Goal: Communication & Community: Answer question/provide support

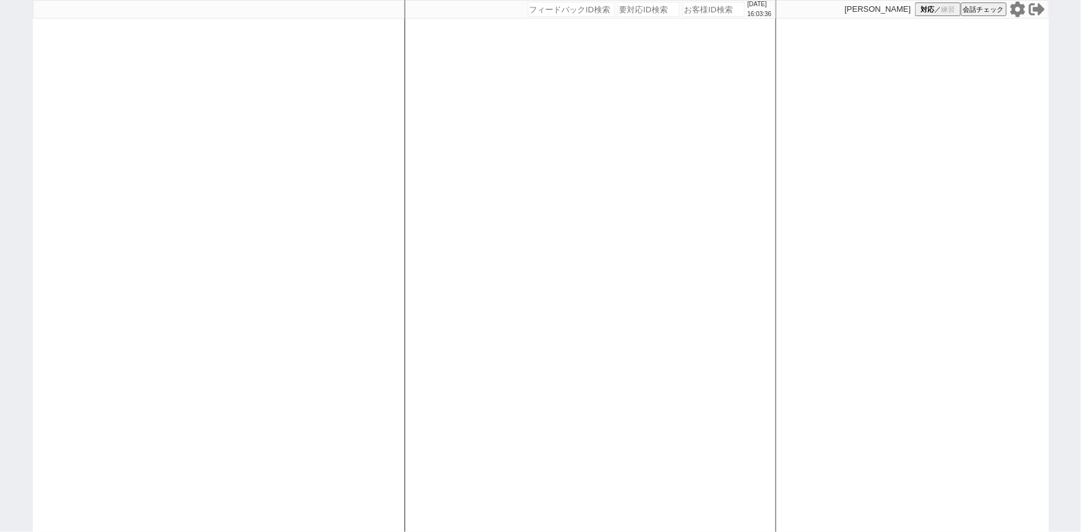
click at [266, 294] on div at bounding box center [219, 266] width 372 height 532
select select
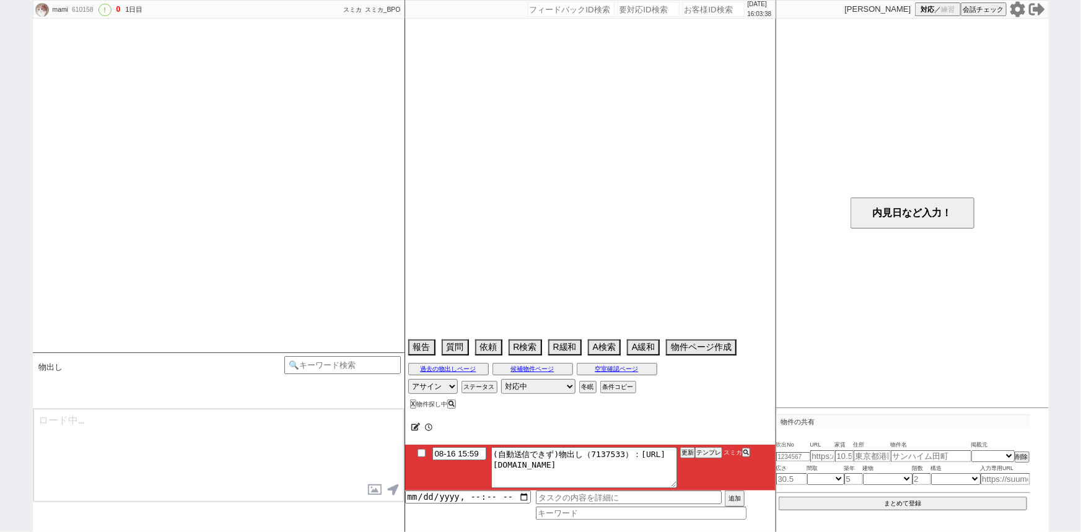
select select "2025"
select select "9"
select select "36"
select select "7"
select select "17"
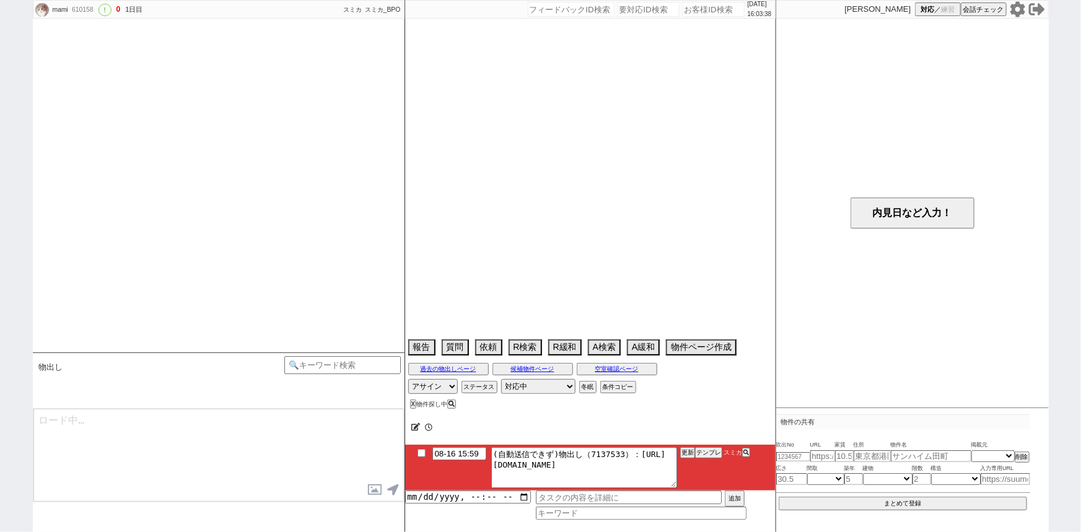
select select "2046"
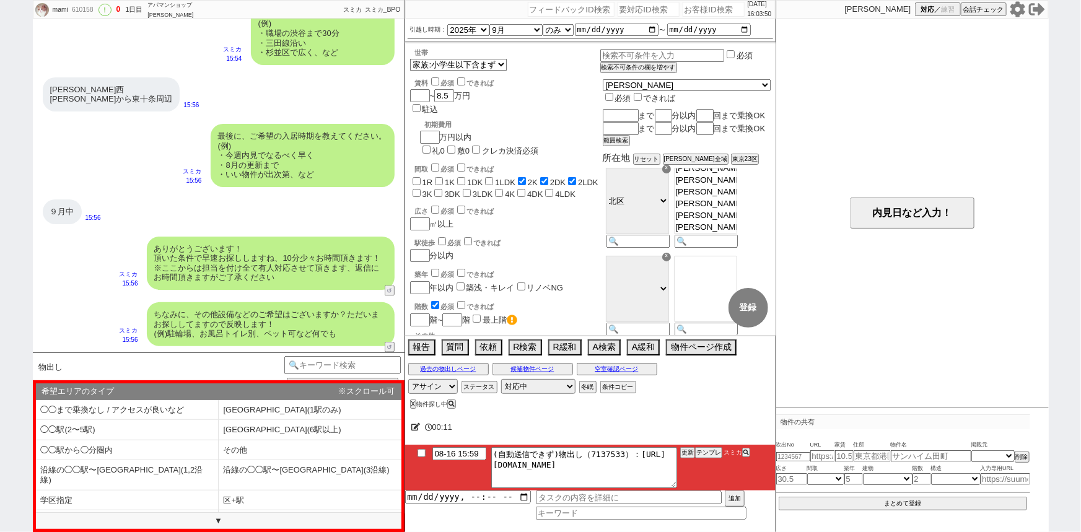
click at [288, 231] on div "ありがとうございます！ 頂いた条件で早速お探ししますね、10分少々お時間頂きます！ ※ここからは担当を付け全て有人対応させて頂きます、返信にお時間頂きますがご…" at bounding box center [219, 264] width 372 height 66
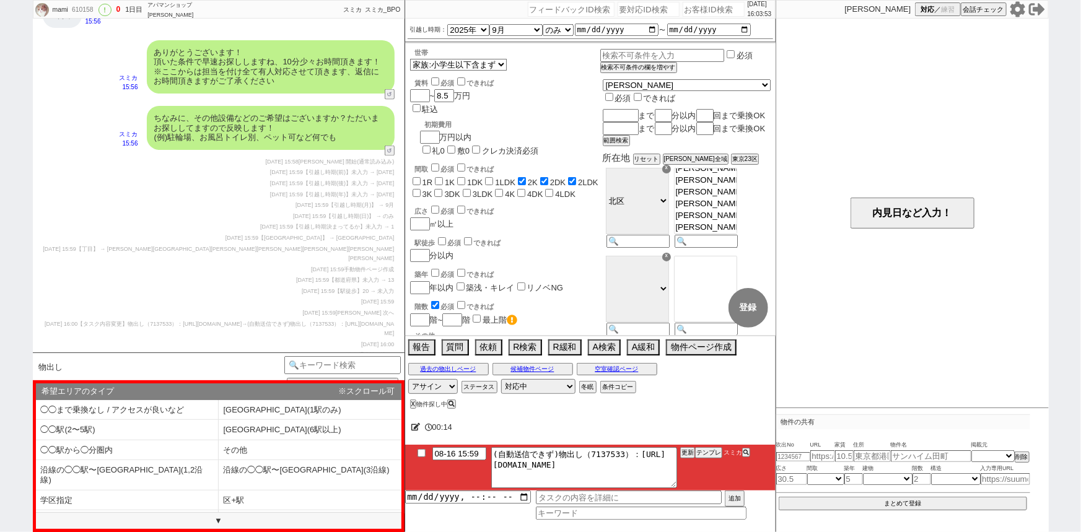
click at [288, 229] on span "2025-08-16 15:59" at bounding box center [276, 227] width 33 height 6
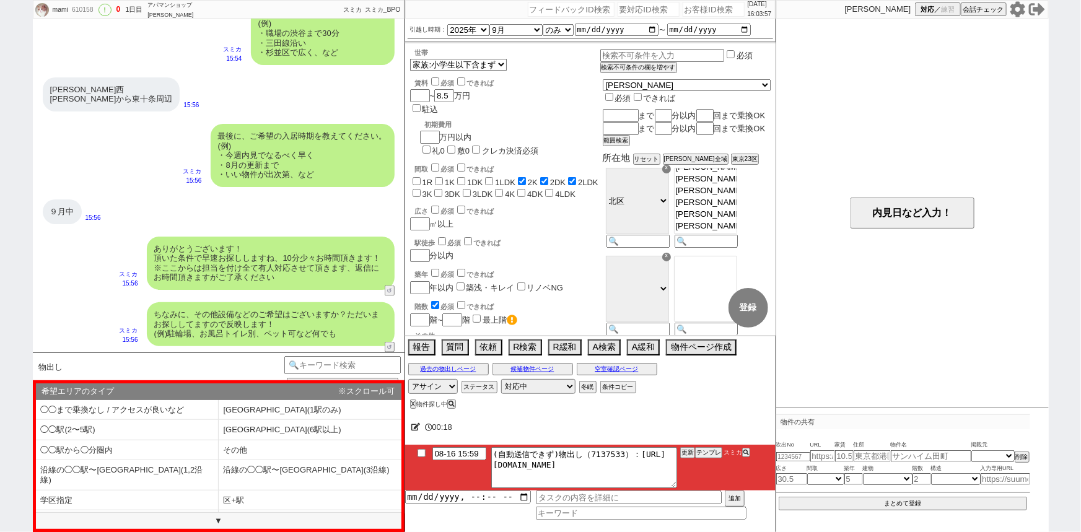
scroll to position [762, 0]
click at [671, 174] on div "☓" at bounding box center [666, 169] width 9 height 9
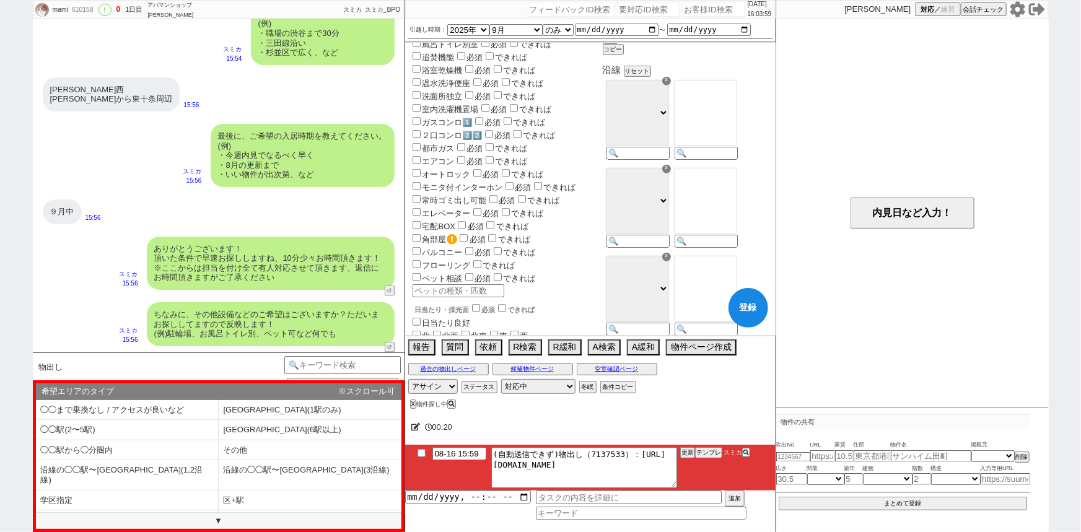
scroll to position [397, 0]
click at [725, 159] on input at bounding box center [705, 153] width 61 height 11
type input "赤羽"
select select "23"
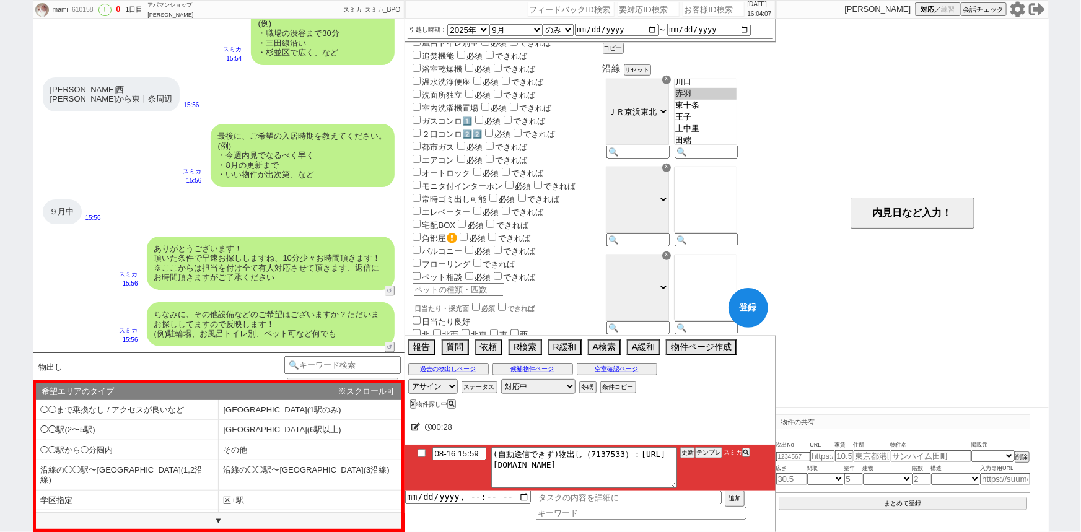
select select "731"
click at [731, 123] on option "東十条" at bounding box center [706, 118] width 62 height 12
checkbox input "false"
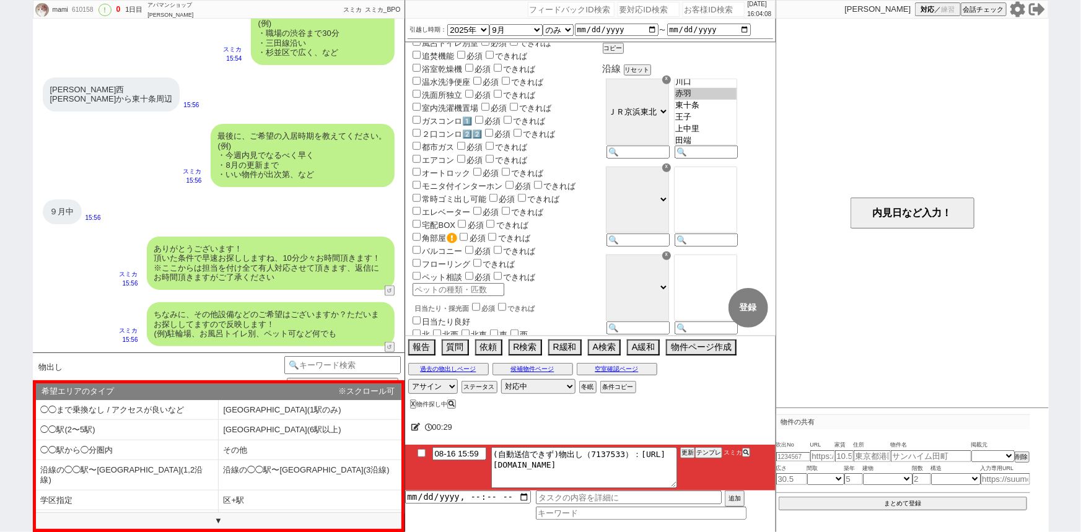
checkbox input "false"
checkbox input "true"
checkbox input "false"
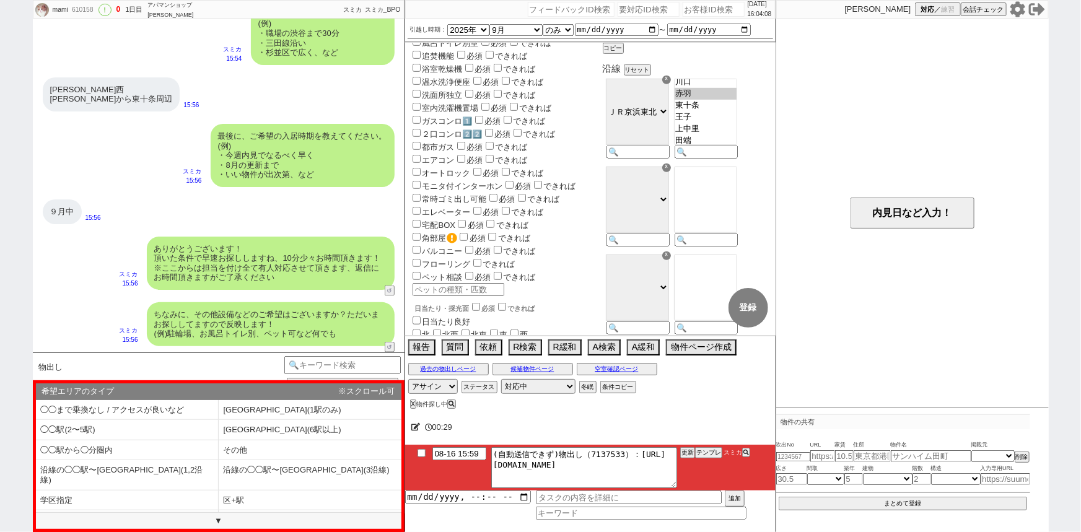
checkbox input "false"
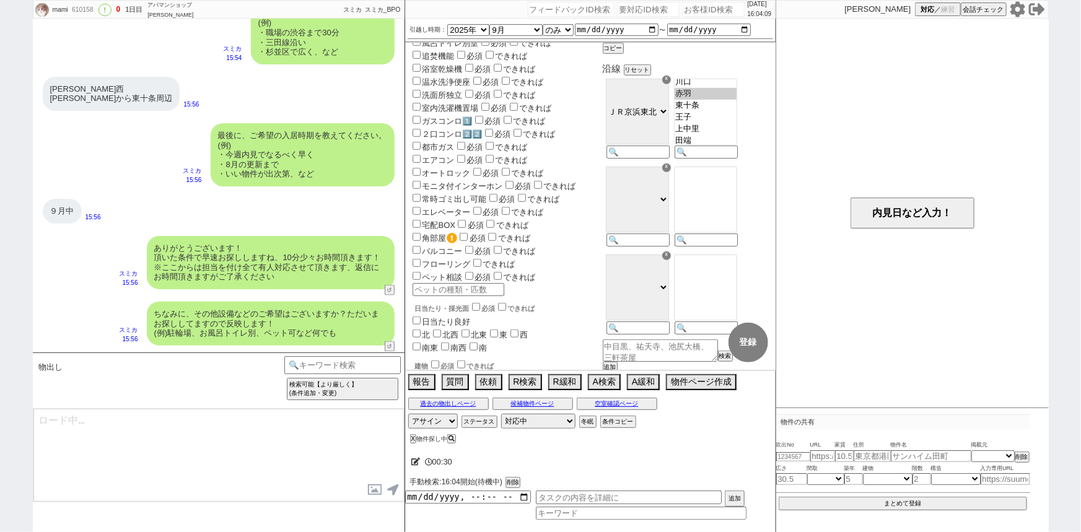
scroll to position [824, 0]
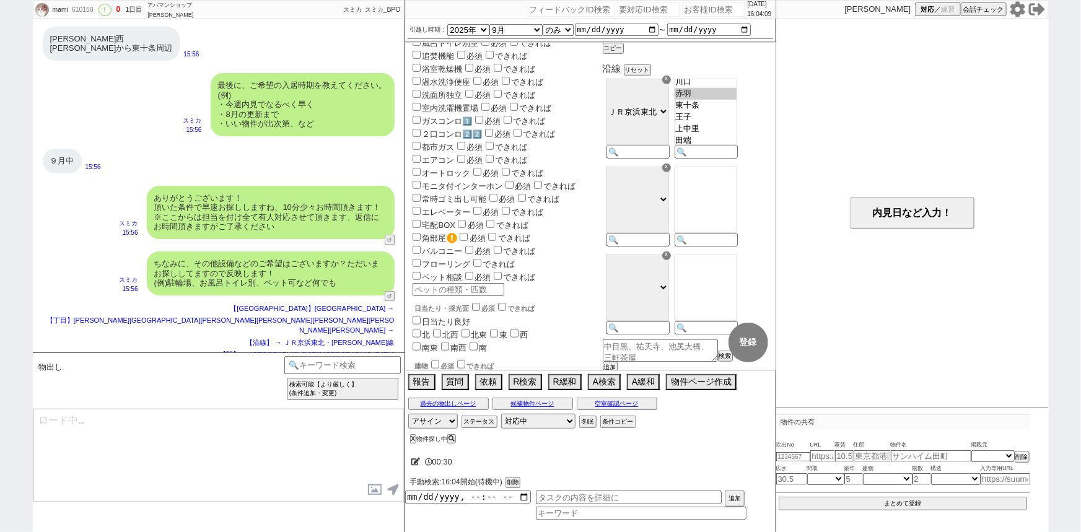
select select "23"
select select "731"
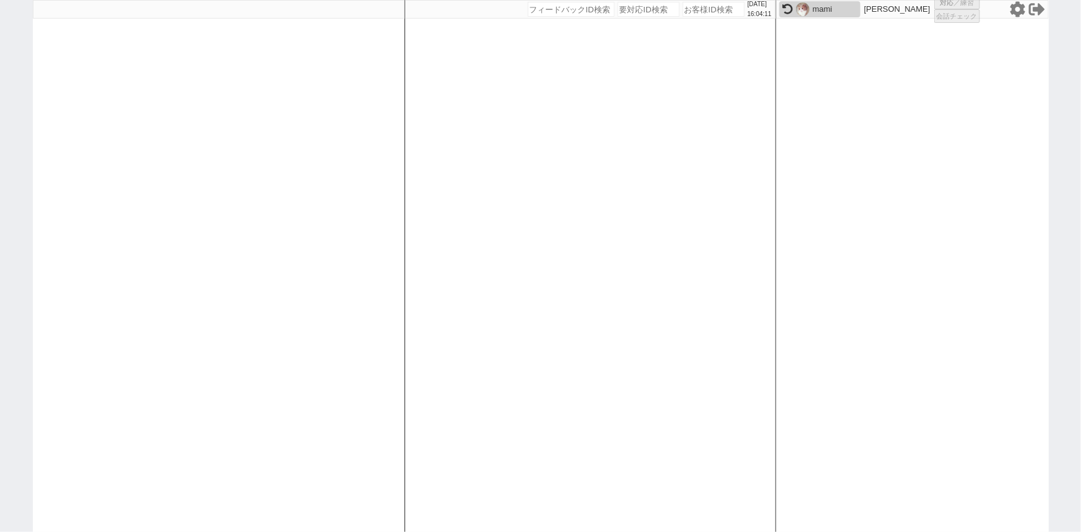
select select "2"
select select
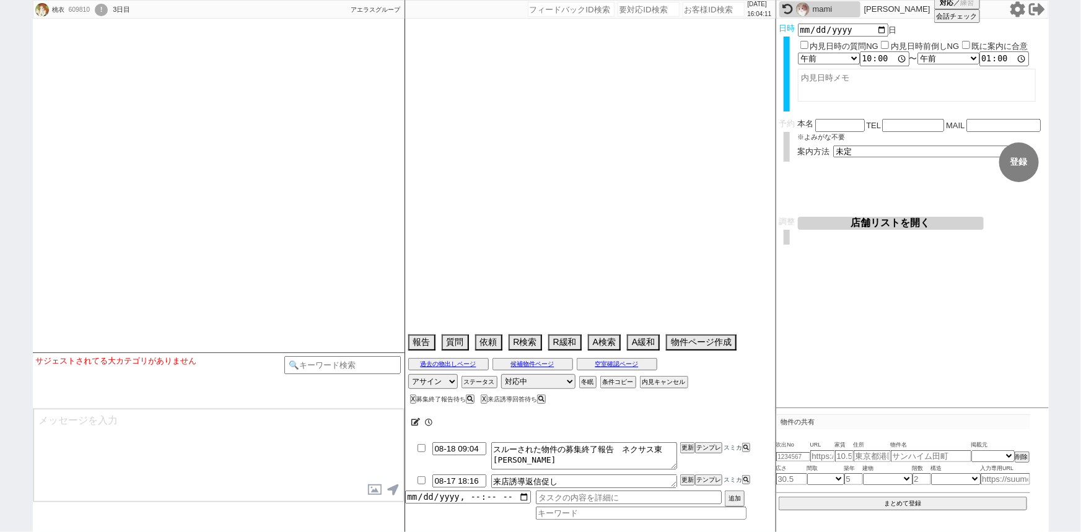
select select
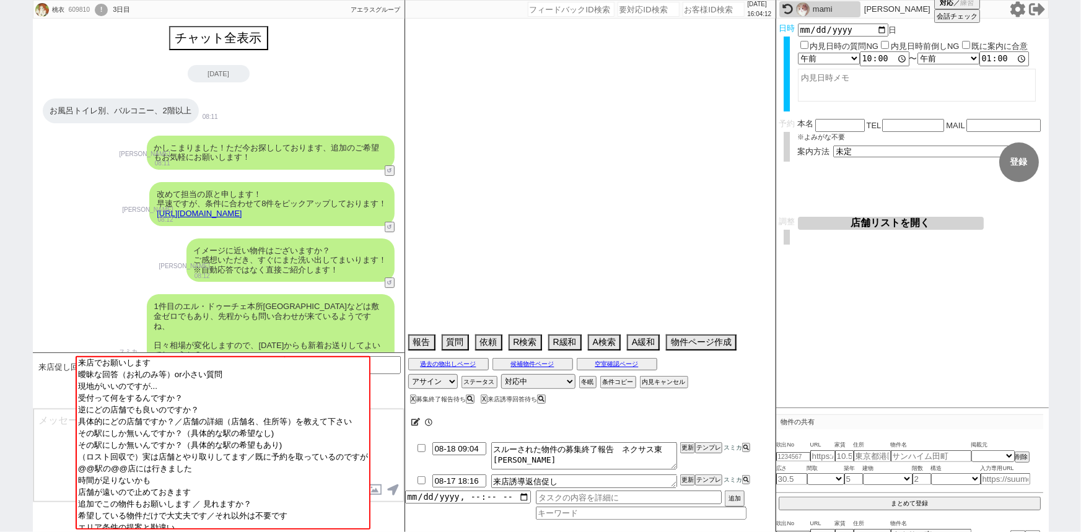
scroll to position [1964, 0]
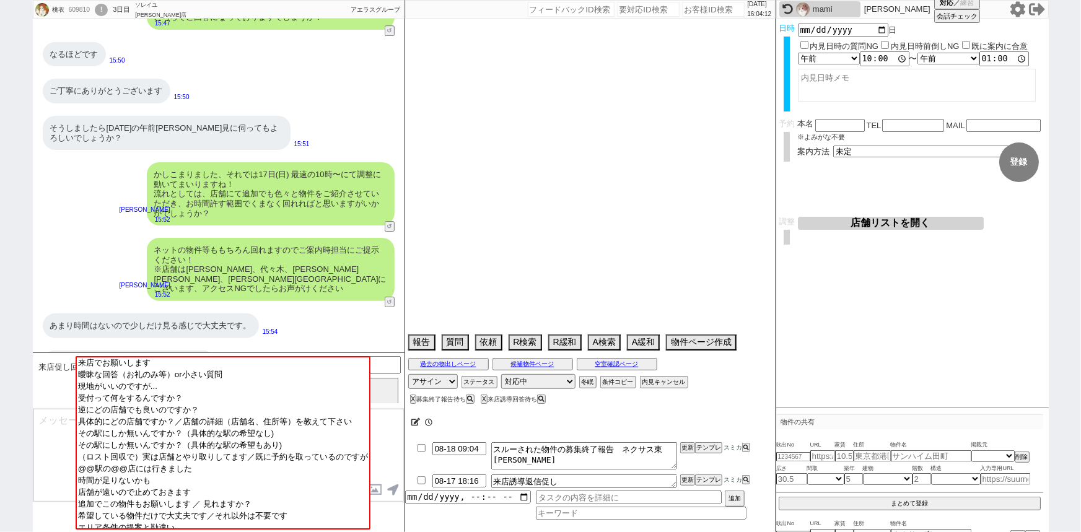
select select "15"
select select "0"
select select "62"
select select "69"
select select "75"
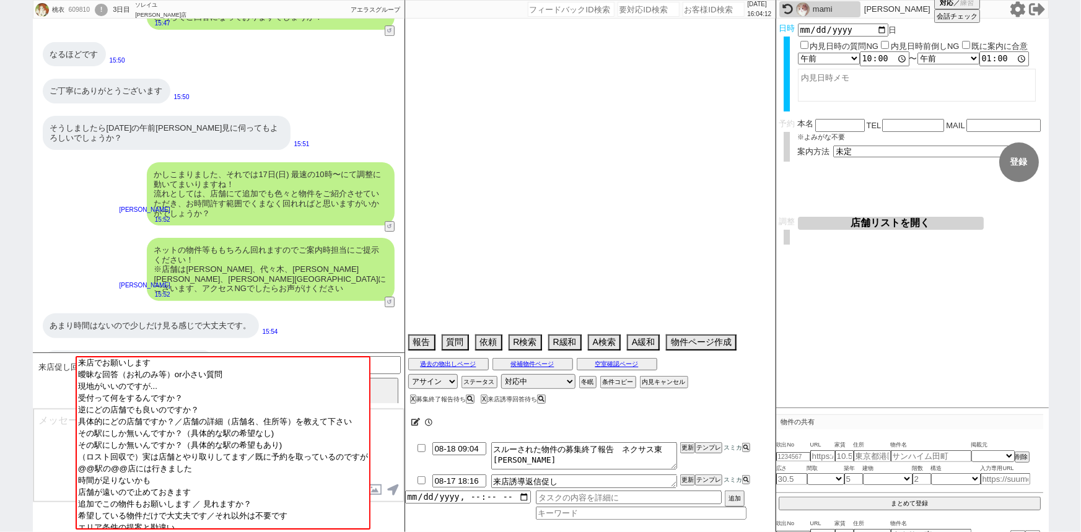
select select "14"
select select "60"
select select "23"
select select "731"
select select "64"
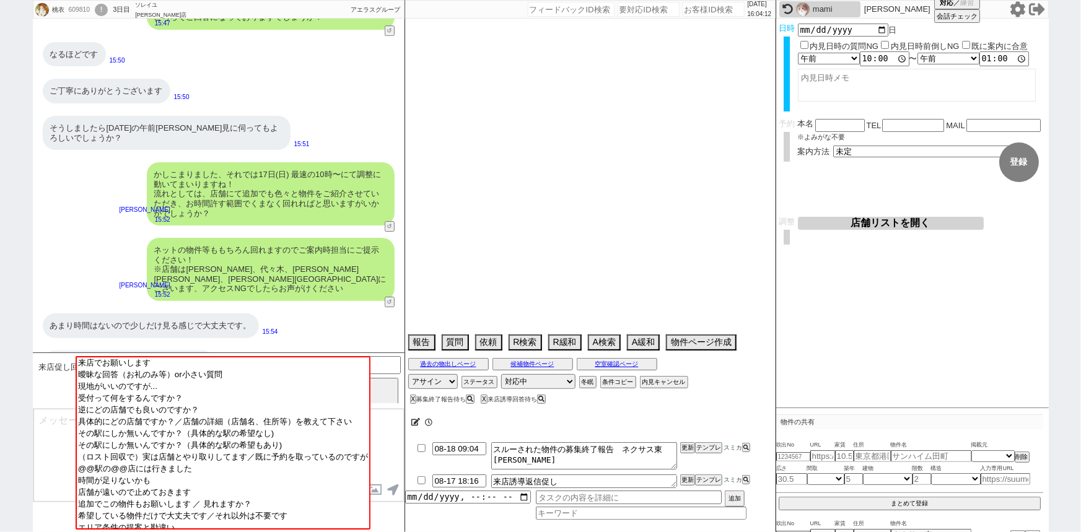
select select "1556"
select select "63"
select select "59"
select select "819"
select select "70"
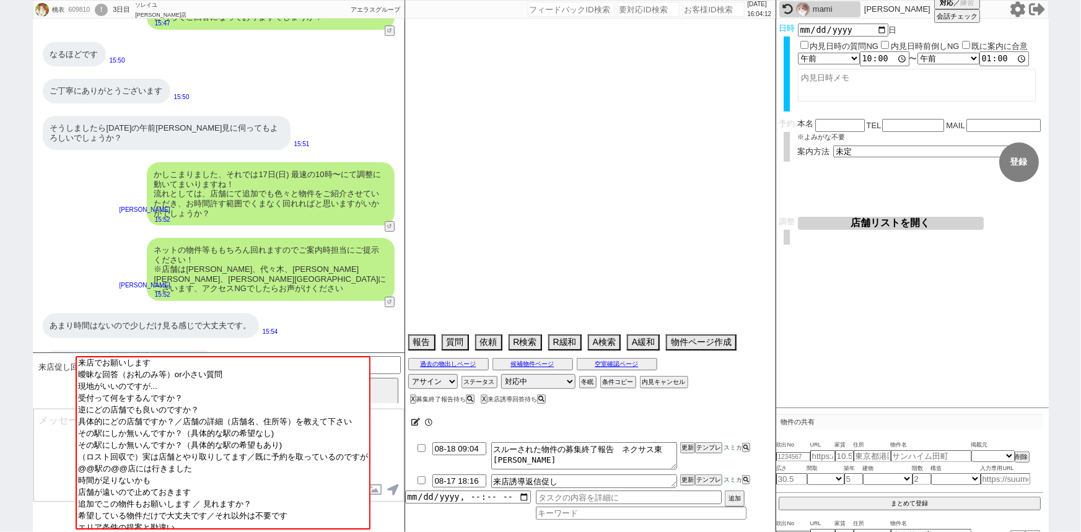
select select "[DATE]"
select select "71"
select select "65"
select select "1584"
select select "57"
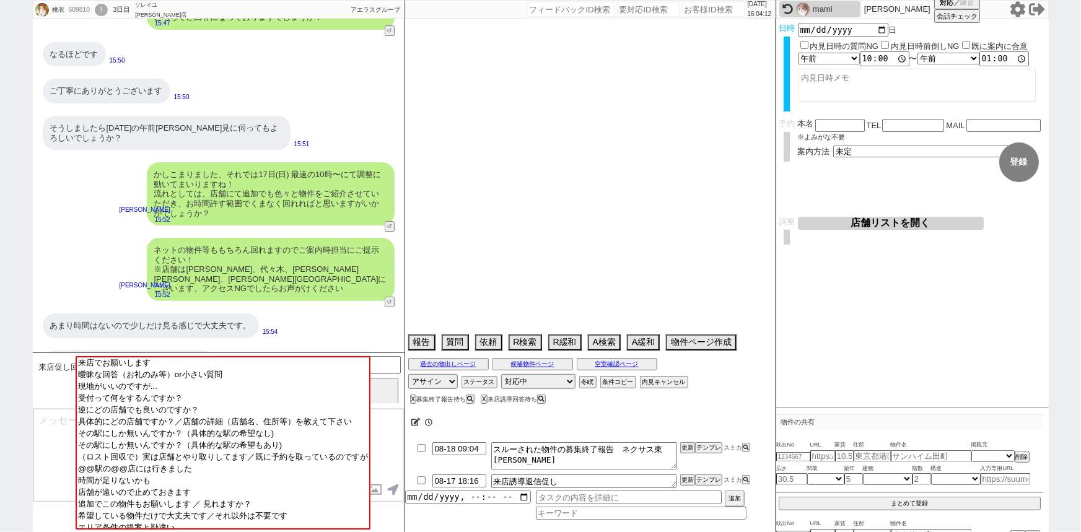
select select "66"
select select "67"
select select "74"
select select "54"
select select "25"
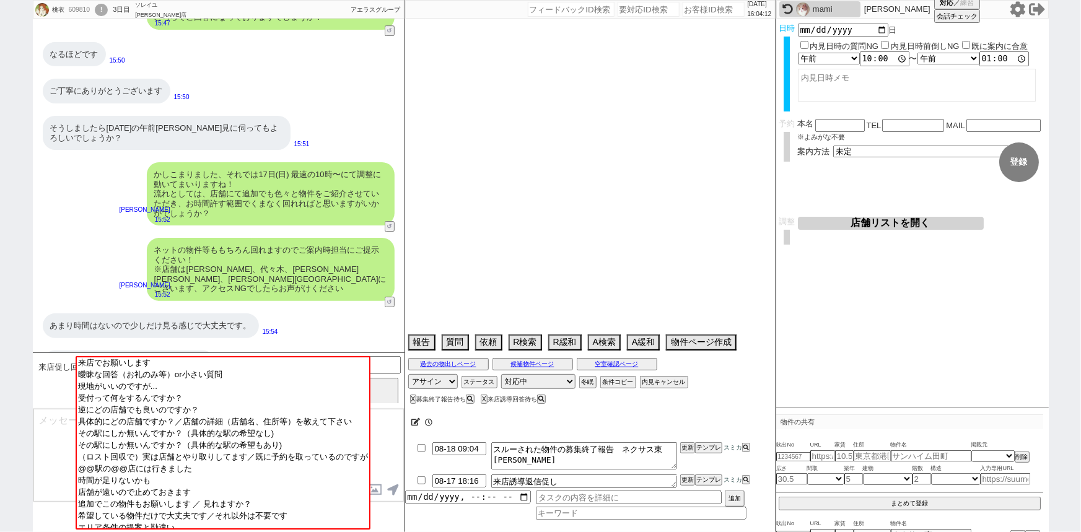
select select "3116"
select select "7"
select select "12"
select select "56"
select select "52"
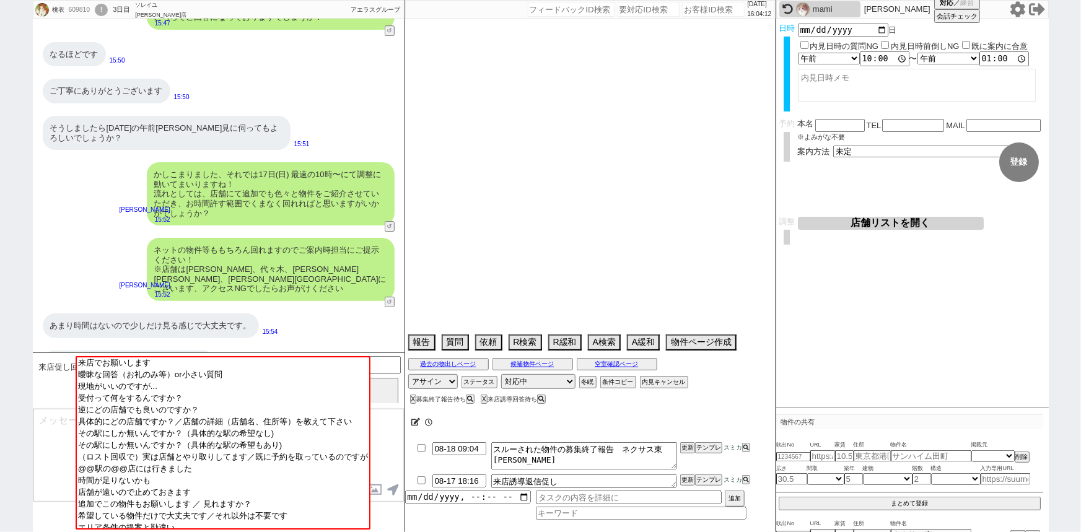
select select "50"
select select "68"
select select "1644"
select select "33"
select select "30"
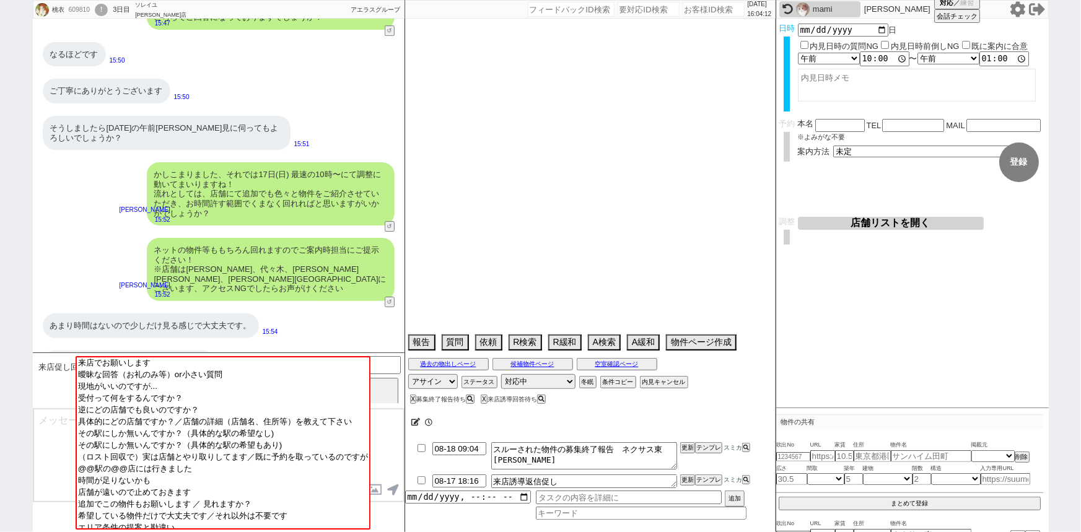
select select "58"
select select "27"
select select "11"
select select "29"
select select "77"
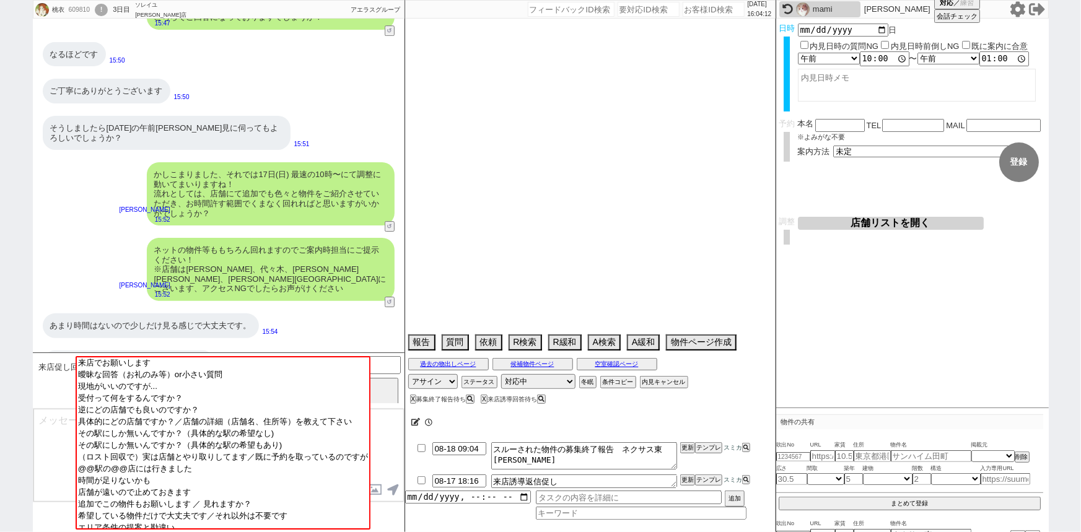
select select "73"
select select "1761"
select select "48"
select select "61"
select select "44"
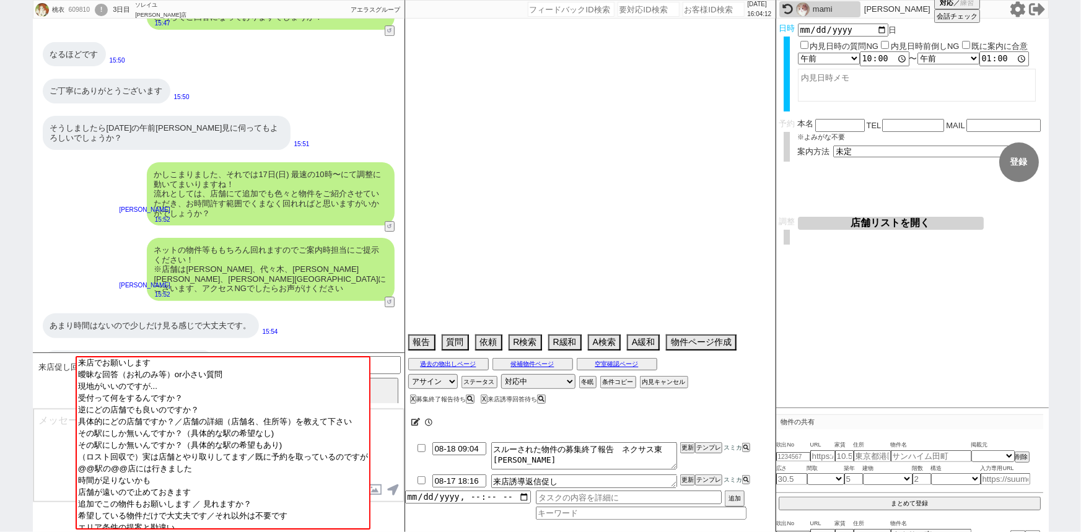
select select "72"
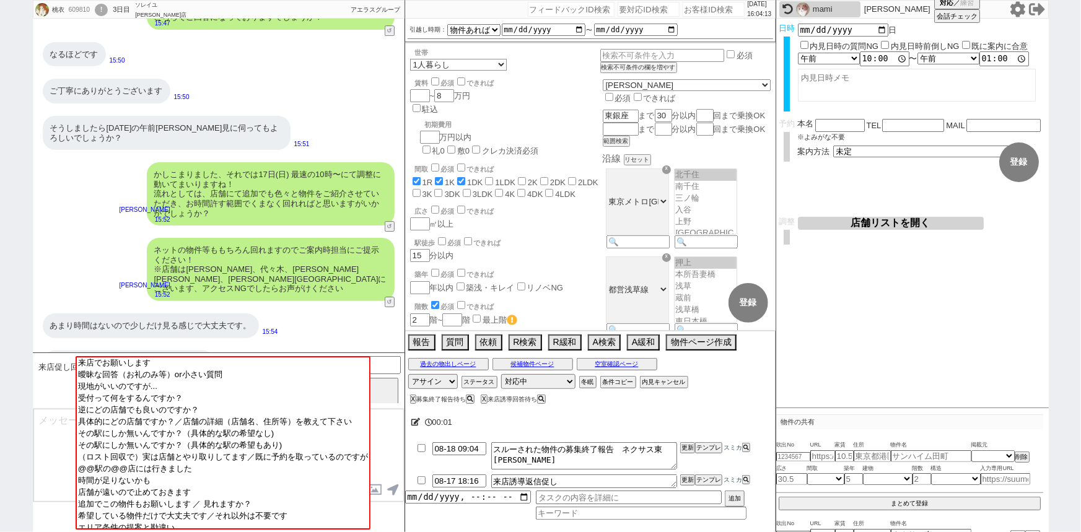
scroll to position [22, 0]
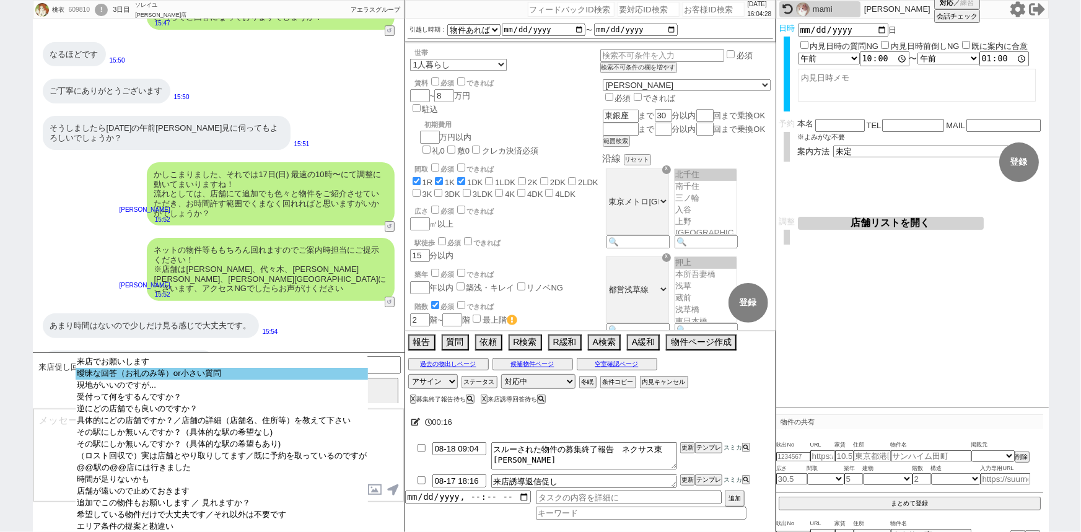
select select "曖昧な回答（お礼のみ等）or小さい質問"
click at [260, 380] on option "曖昧な回答（お礼のみ等）or小さい質問" at bounding box center [222, 386] width 292 height 12
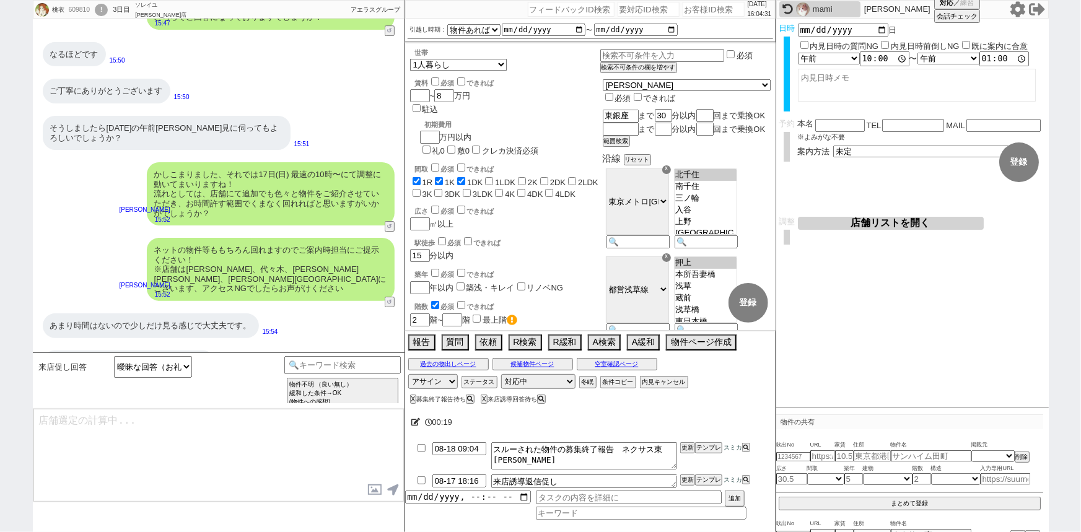
type textarea "恐縮です！ @@【情報・メリット提供】 改めてご来店の店舗のアクセスとしては@@上野、代々木、高田馬場、神田駅あたりですと問題無さそうでしょうか？"
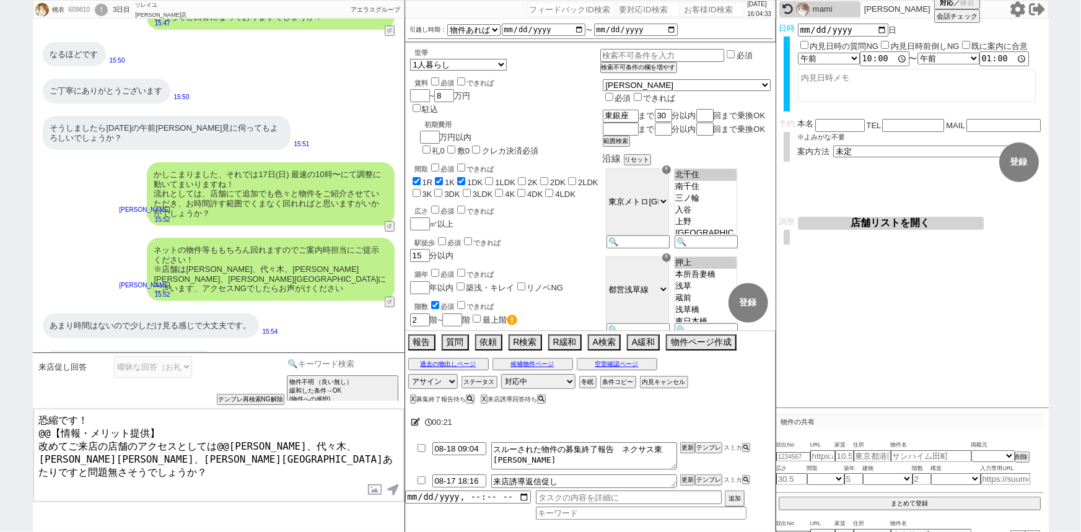
click at [347, 356] on input at bounding box center [342, 363] width 117 height 15
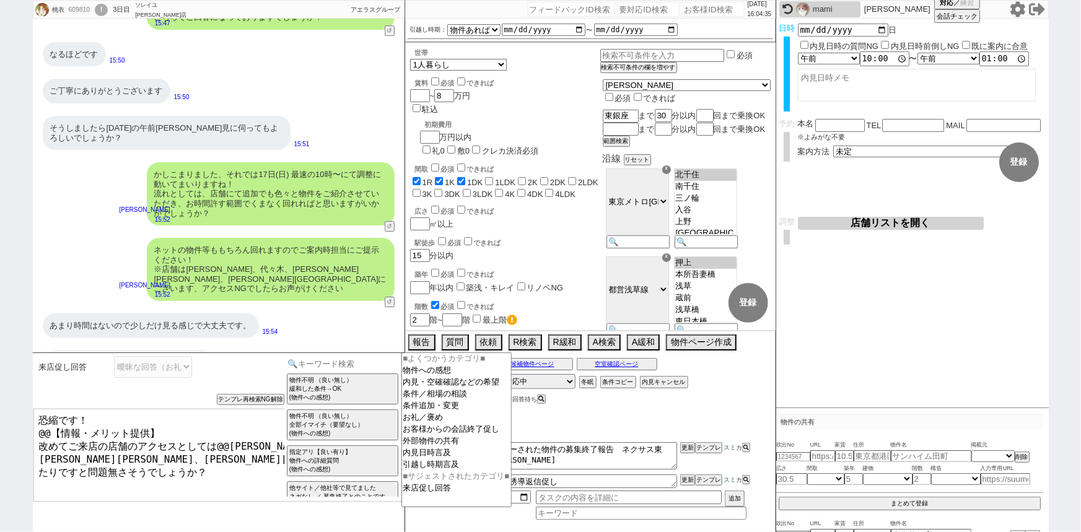
scroll to position [3, 0]
click at [347, 356] on input at bounding box center [342, 363] width 117 height 15
type input "3時間"
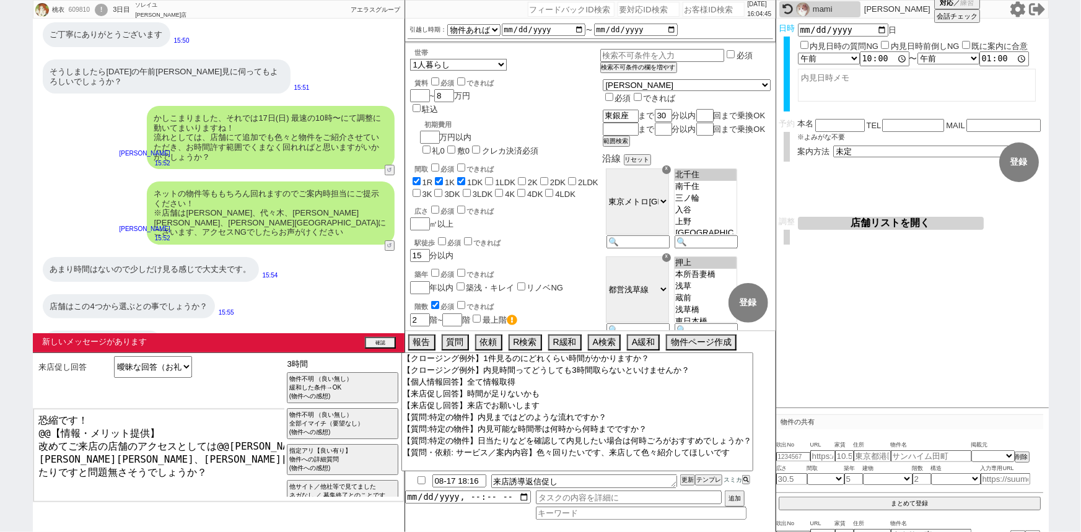
scroll to position [2020, 0]
click at [384, 341] on button "確認" at bounding box center [380, 344] width 31 height 10
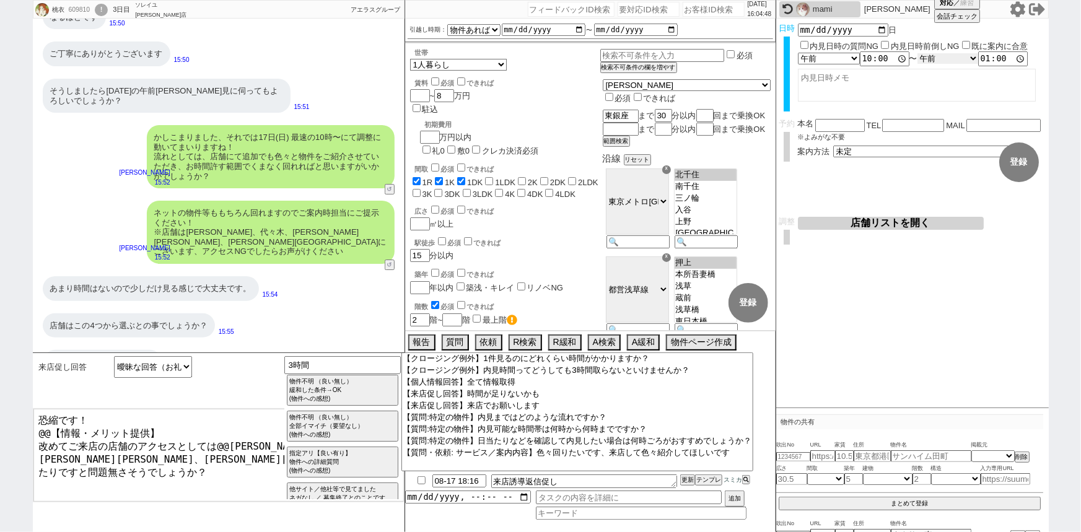
click at [933, 55] on select "言及なし 時間明確 午前 午後 お昼 夕方・夜 終日いつでも その他" at bounding box center [948, 58] width 61 height 11
select select "0"
click at [921, 53] on select "言及なし 時間明確 午前 午後 お昼 夕方・夜 終日いつでも その他" at bounding box center [948, 58] width 61 height 11
click at [874, 92] on textarea at bounding box center [917, 85] width 238 height 33
click at [389, 262] on button "↺" at bounding box center [390, 266] width 7 height 8
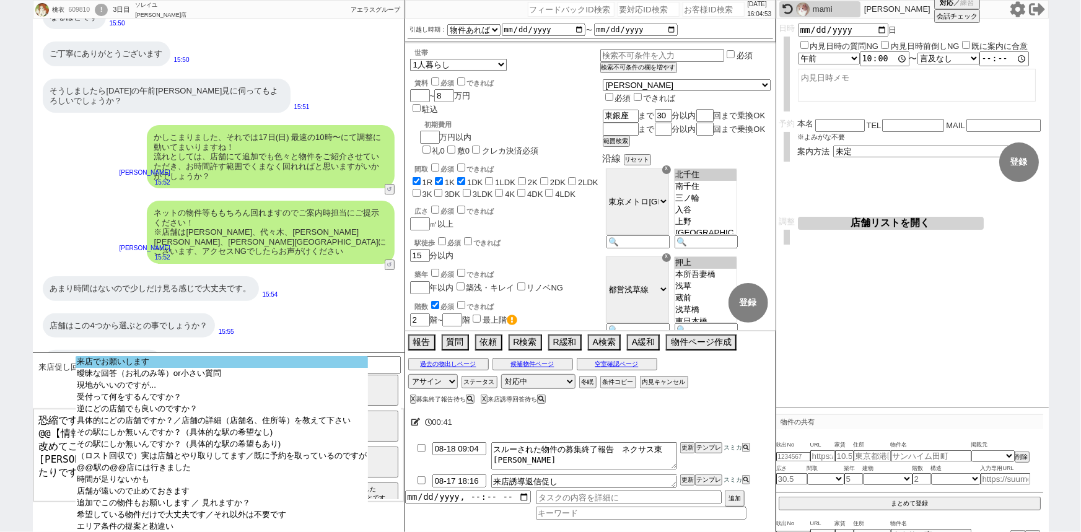
click at [197, 368] on option "来店でお願いします" at bounding box center [222, 374] width 292 height 12
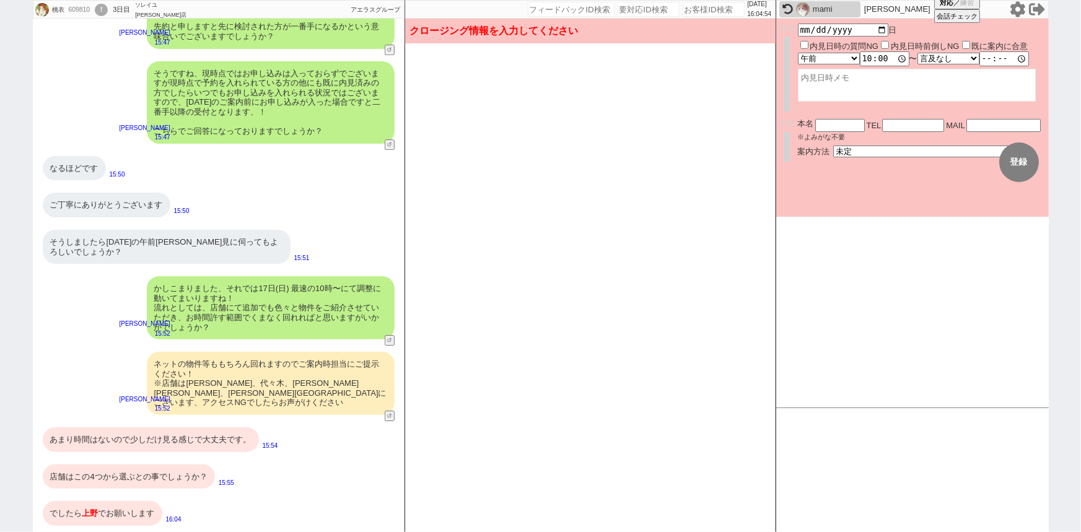
scroll to position [1821, 0]
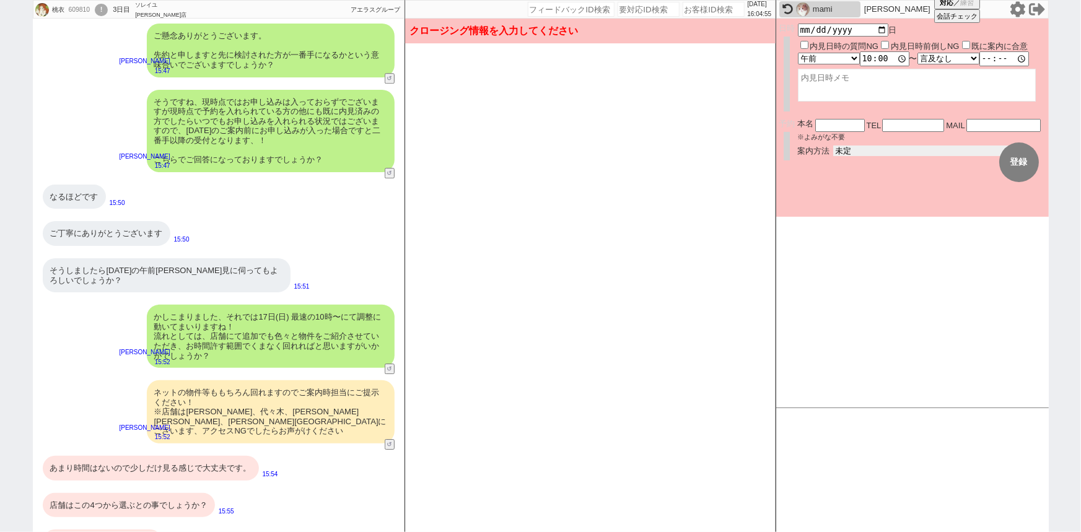
click at [842, 149] on select "未定 現地お待ち合わせ ご来店 先行申し込みのご案内or内見無しでの申し込みのご案内 オンラインでのご接客 オンラインで1件の内見のご案内" at bounding box center [926, 151] width 186 height 11
select select "2"
click at [833, 146] on select "未定 現地お待ち合わせ ご来店 先行申し込みのご案内or内見無しでの申し込みのご案内 オンラインでのご接客 オンラインで1件の内見のご案内" at bounding box center [926, 151] width 186 height 11
click at [849, 193] on form "変更 なし 登録 日時 2025-08-17 日 内見日時の質問NG 内見日時前倒しNG 既に案内に合意 言及なし 時間明確 午前 午後 お昼 夕方・夜 終日…" at bounding box center [912, 118] width 273 height 198
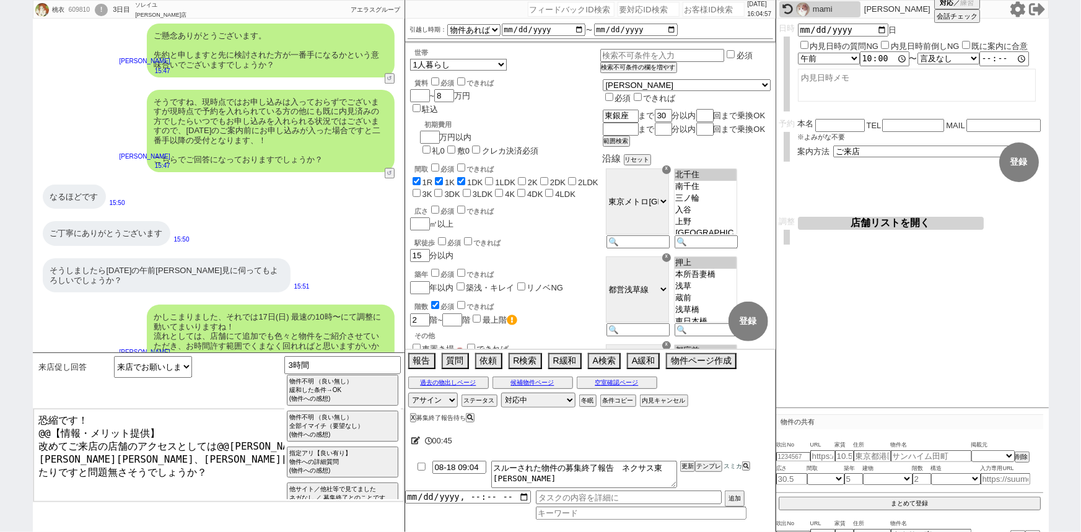
scroll to position [2001, 0]
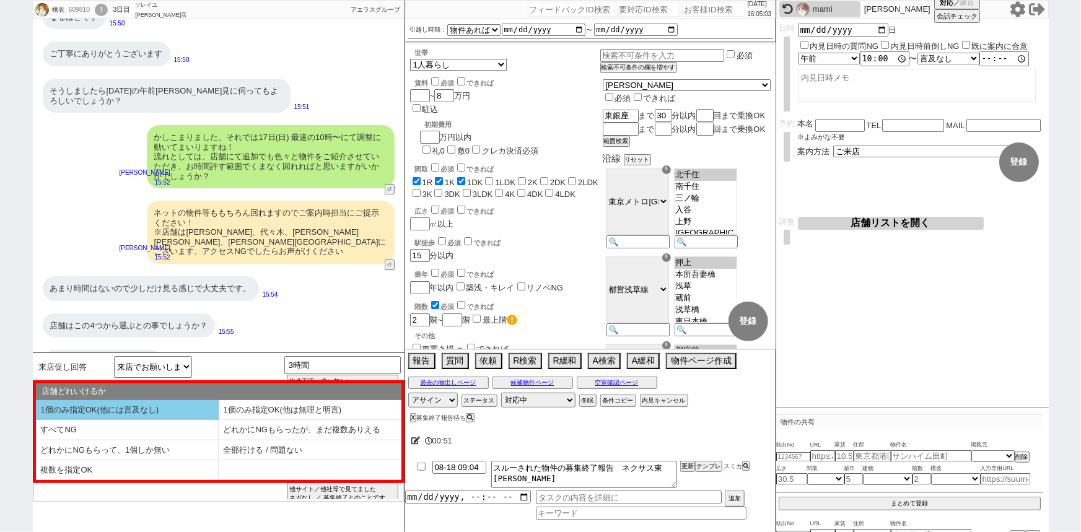
click at [152, 402] on li "1個のみ指定OK(他には言及なし)" at bounding box center [127, 410] width 183 height 20
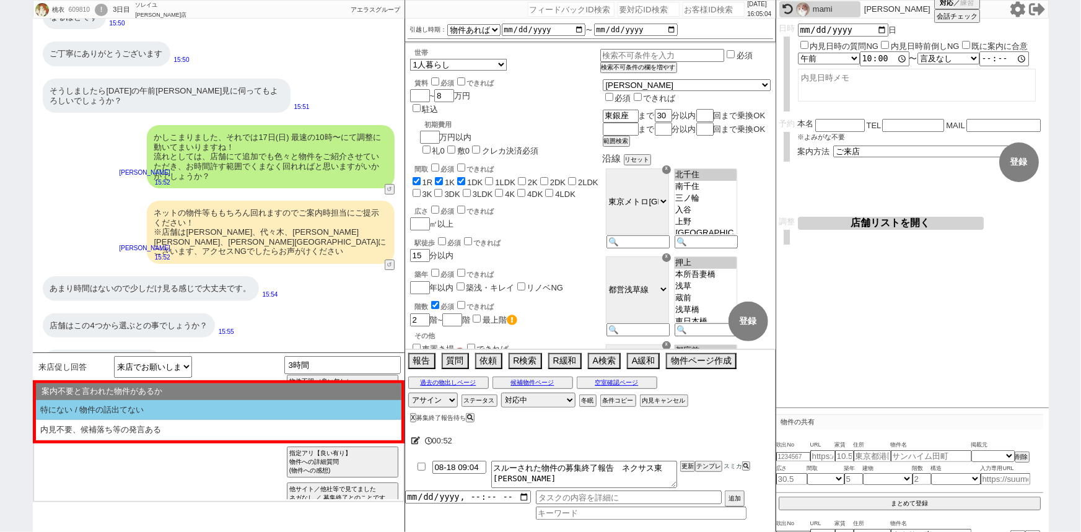
click at [152, 402] on li "特にない / 物件の話出てない" at bounding box center [219, 410] width 366 height 20
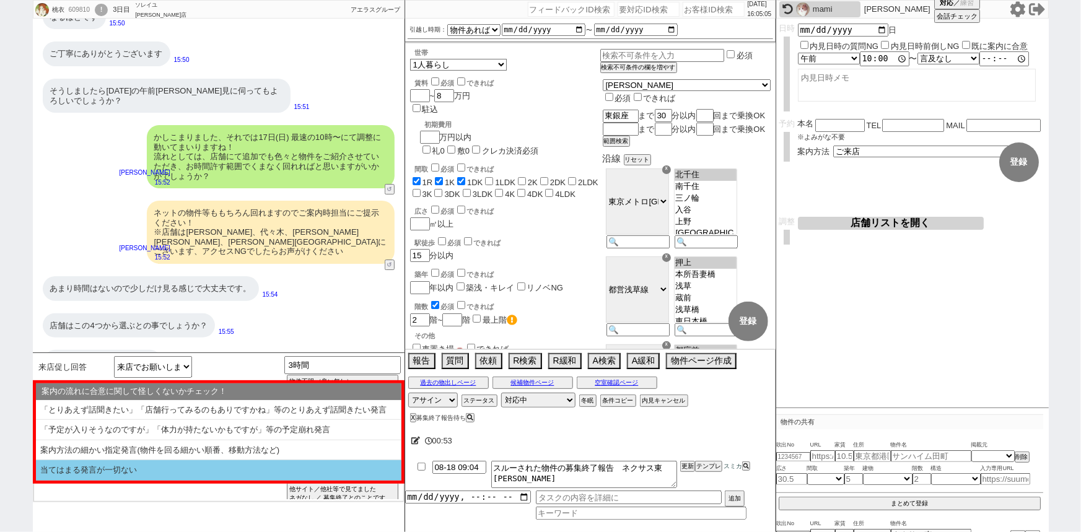
click at [105, 473] on li "当てはまる発言が一切ない" at bounding box center [219, 470] width 366 height 20
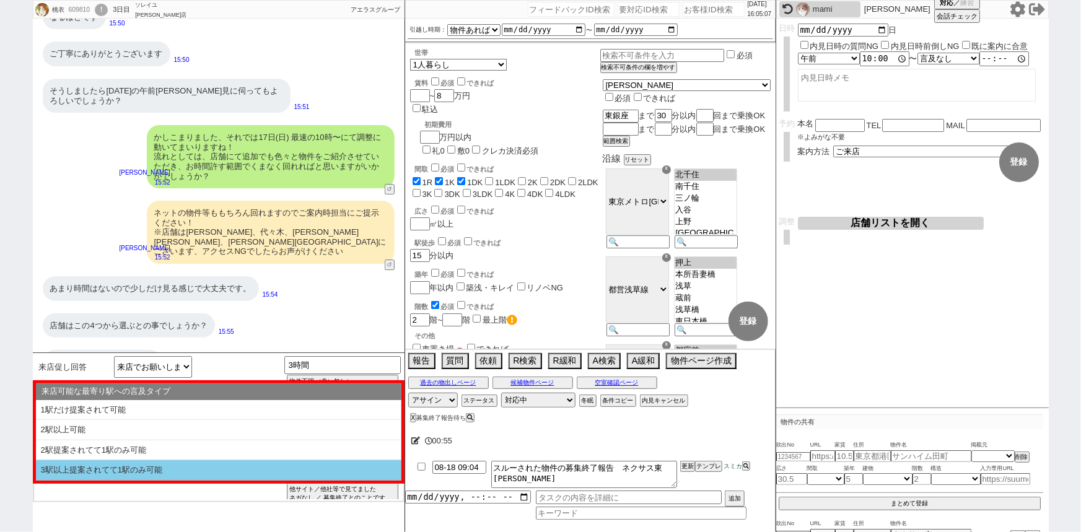
click at [138, 461] on li "3駅以上提案されてて1駅のみ可能" at bounding box center [219, 470] width 366 height 20
select select "1個のみ指定OK(他には言及なし)"
select select "特にない / 物件の話出てない"
select select "当てはまる発言が一切ない"
select select "3駅以上提案されてて1駅のみ可能"
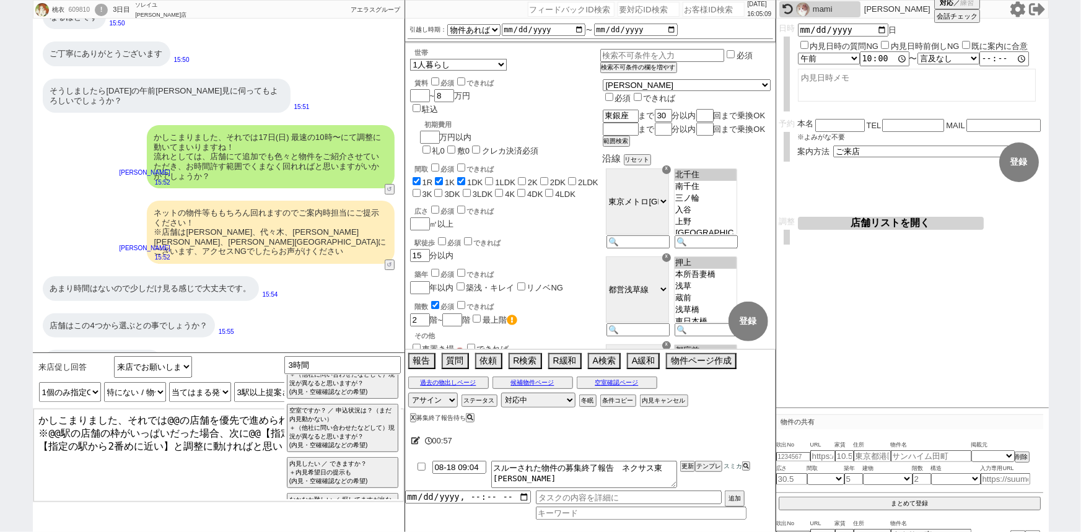
scroll to position [460, 0]
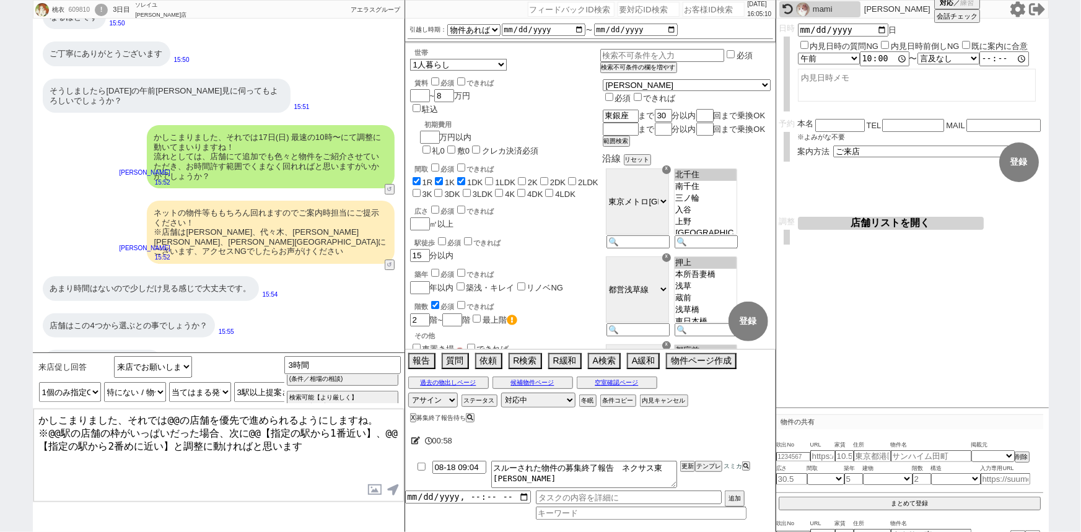
drag, startPoint x: 118, startPoint y: 415, endPoint x: 1, endPoint y: 408, distance: 117.4
click at [1, 408] on div "桃衣 609810 ! 0 3日目 ソレイユ上野店 冬眠中 自社客 アエラスグループ スミカ_BPO チャット全表示 2025-08-14 お風呂トイレ別、バ…" at bounding box center [540, 266] width 1081 height 532
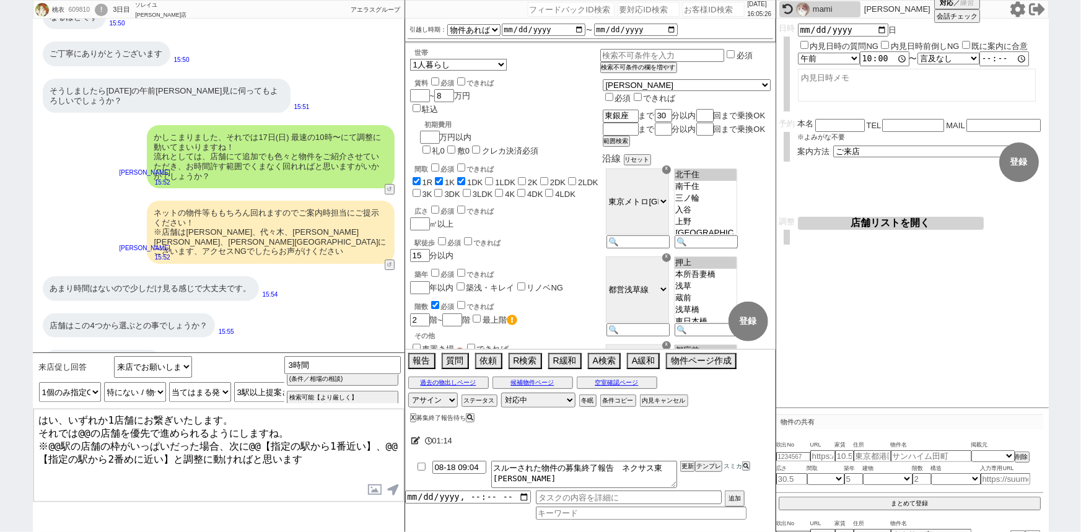
click at [89, 432] on textarea "はい、いずれか1店舗にお繋ぎいたします。 それでは@@の店舗を優先で進められるようにしますね。 ※@@駅の店舗の枠がいっぱいだった場合、次に@@【指定の駅から…" at bounding box center [218, 455] width 371 height 93
click at [61, 437] on textarea "はい、いずれか1店舗にお繋ぎいたします。 それでは上野の店舗を優先で進められるようにしますね。 ※@@駅の店舗の枠がいっぱいだった場合、次に@@【指定の駅から…" at bounding box center [218, 455] width 371 height 93
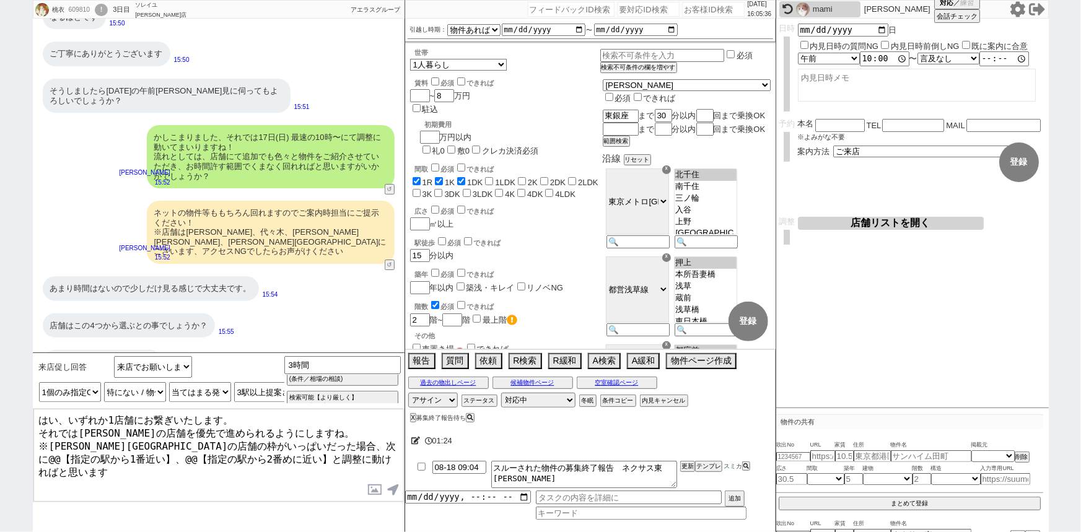
drag, startPoint x: 256, startPoint y: 440, endPoint x: 377, endPoint y: 438, distance: 121.5
click at [377, 438] on textarea "はい、いずれか1店舗にお繋ぎいたします。 それでは上野の店舗を優先で進められるようにしますね。 ※上野駅の店舗の枠がいっぱいだった場合、次に@@【指定の駅から…" at bounding box center [218, 455] width 371 height 93
drag, startPoint x: 297, startPoint y: 439, endPoint x: 90, endPoint y: 454, distance: 207.5
click at [90, 454] on textarea "はい、いずれか1店舗にお繋ぎいたします。 それでは上野の店舗を優先で進められるようにしますね。 ※上野駅の店舗の枠がいっぱいだった場合、次に代々木、@@【指定…" at bounding box center [218, 455] width 371 height 93
click at [87, 462] on textarea "はい、いずれか1店舗にお繋ぎいたします。 それでは上野の店舗を優先で進められるようにしますね。 ※上野駅の店舗の枠がいっぱいだった場合、次に神田、代々木と調整…" at bounding box center [218, 455] width 371 height 93
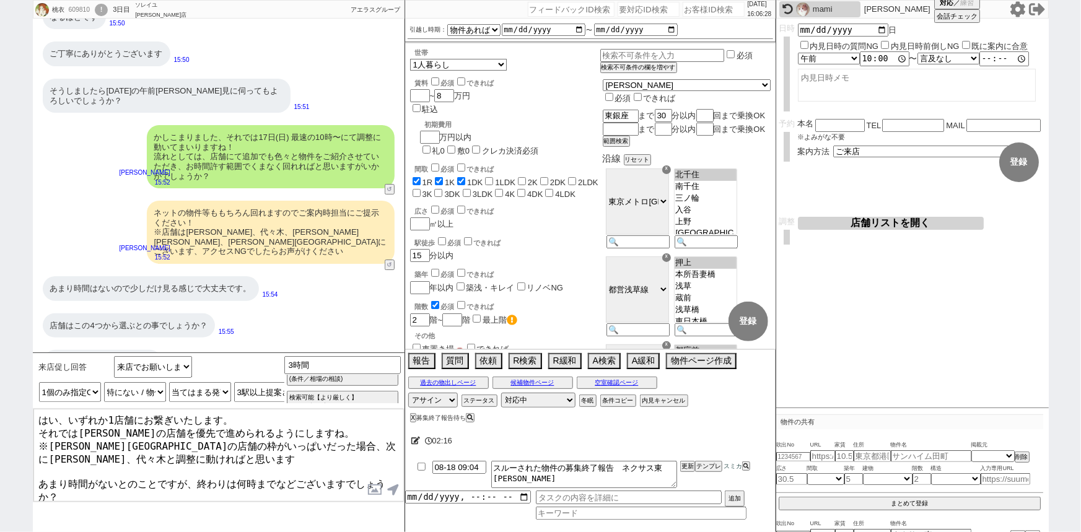
type textarea "はい、いずれか1店舗にお繋ぎいたします。 それでは上野の店舗を優先で進められるようにしますね。 ※上野駅の店舗の枠がいっぱいだった場合、次に神田、代々木と調整…"
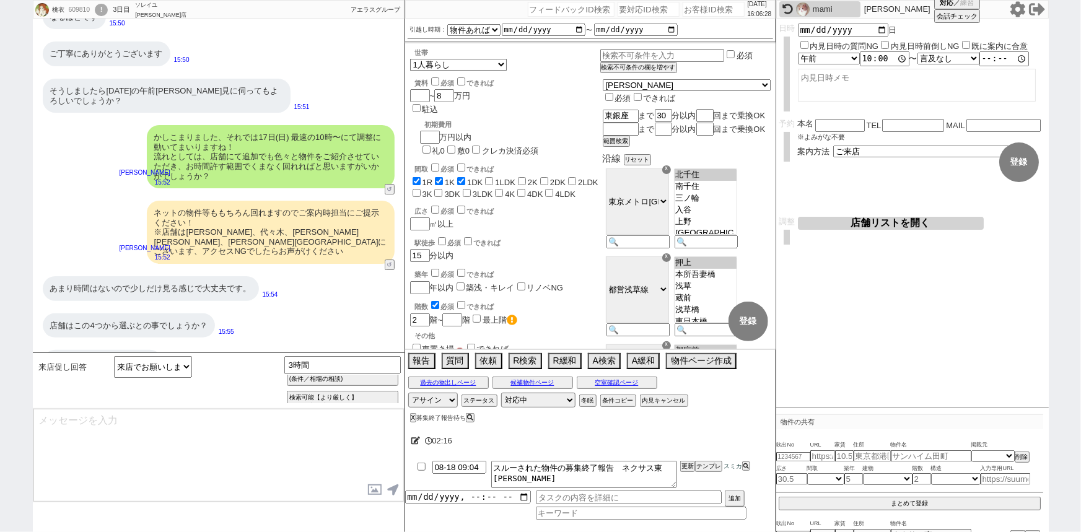
scroll to position [2095, 0]
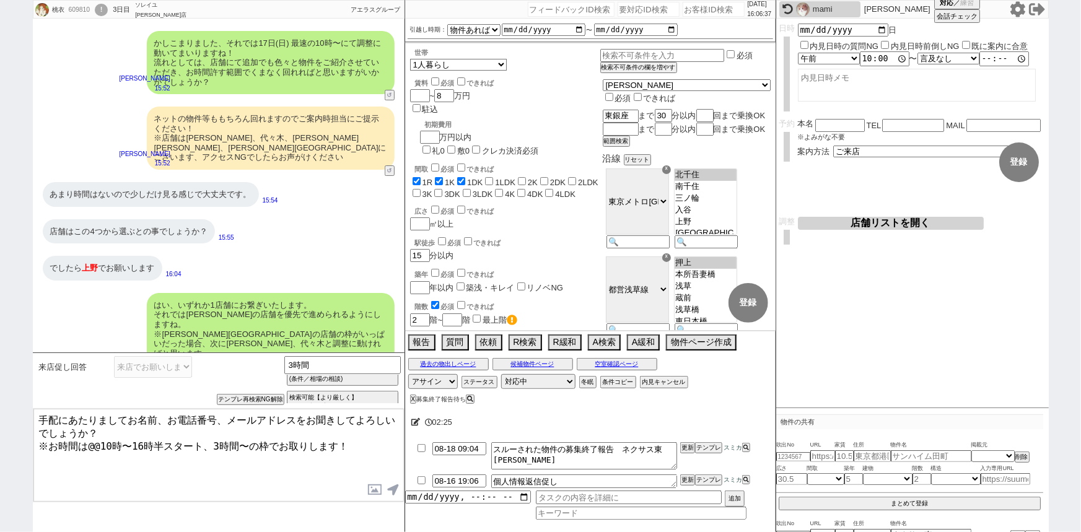
drag, startPoint x: 156, startPoint y: 437, endPoint x: 89, endPoint y: 443, distance: 67.8
click at [89, 443] on textarea "手配にあたりましてお名前、お電話番号、メールアドレスをお聞きしてよろしいでしょうか？ ※お時間は@@10時〜16時半スタート、3時間〜の枠でお取りします！" at bounding box center [218, 455] width 371 height 93
click at [192, 438] on textarea "手配にあたりましてお名前、お電話番号、メールアドレスをお聞きしてよろしいでしょうか？ ※お時間は10時スタート、3時間〜の枠でお取りします！" at bounding box center [218, 455] width 371 height 93
drag, startPoint x: 214, startPoint y: 439, endPoint x: 281, endPoint y: 442, distance: 67.0
click at [281, 442] on textarea "手配にあたりましてお名前、お電話番号、メールアドレスをお聞きしてよろしいでしょうか？ ※お時間は10時スタート、3時間〜の枠でお取りします！" at bounding box center [218, 455] width 371 height 93
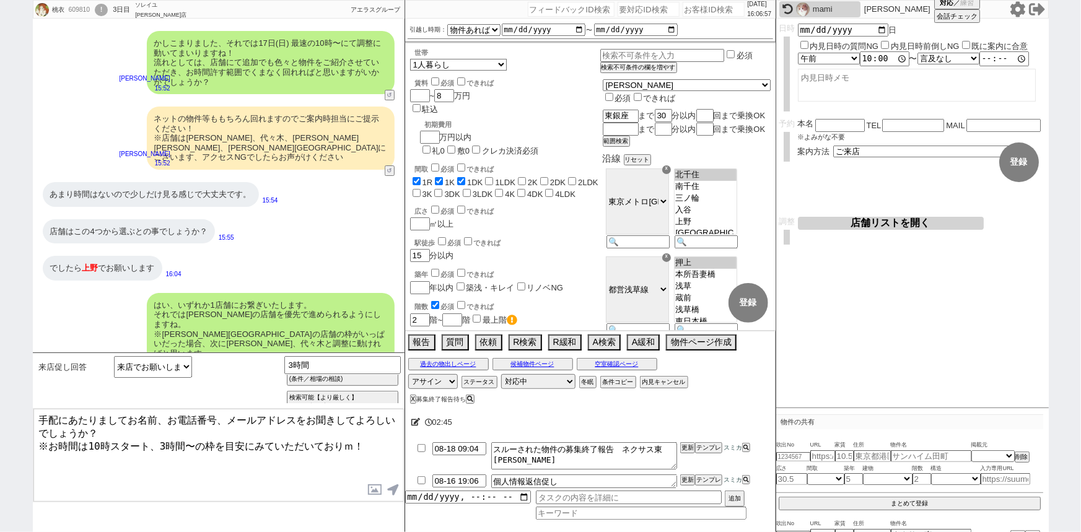
scroll to position [2152, 0]
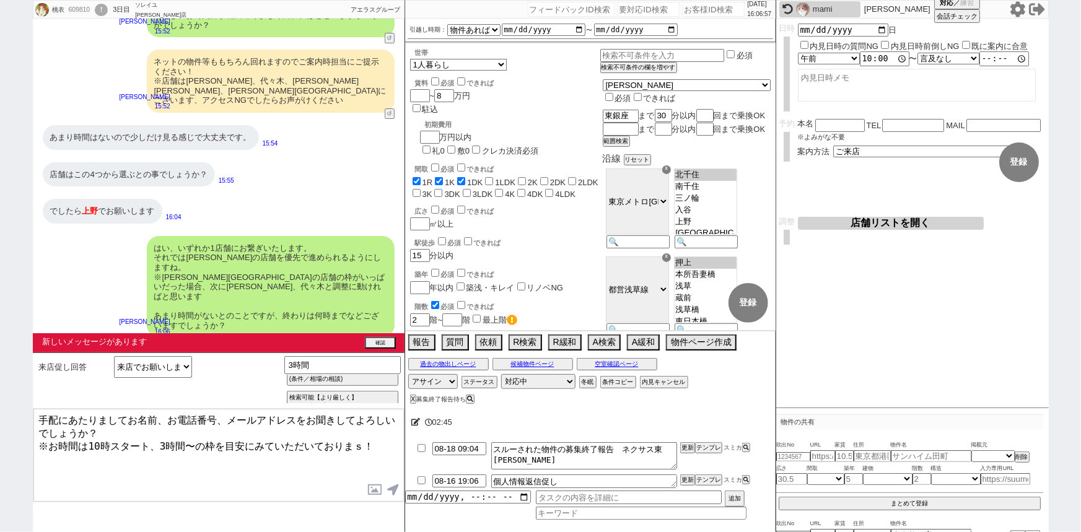
type textarea "手配にあたりましてお名前、お電話番号、メールアドレスをお聞きしてよろしいでしょうか？ ※お時間は10時スタート、3時間〜の枠を目安にみていただいております！"
type input "08-17 18:36"
type textarea "手配にあたりましてお名前、お電話番号、メールアドレスをお聞きしてよろしいでしょうか？ ※お時間は10時スタート、3時間〜の枠を目安にみていただいております！"
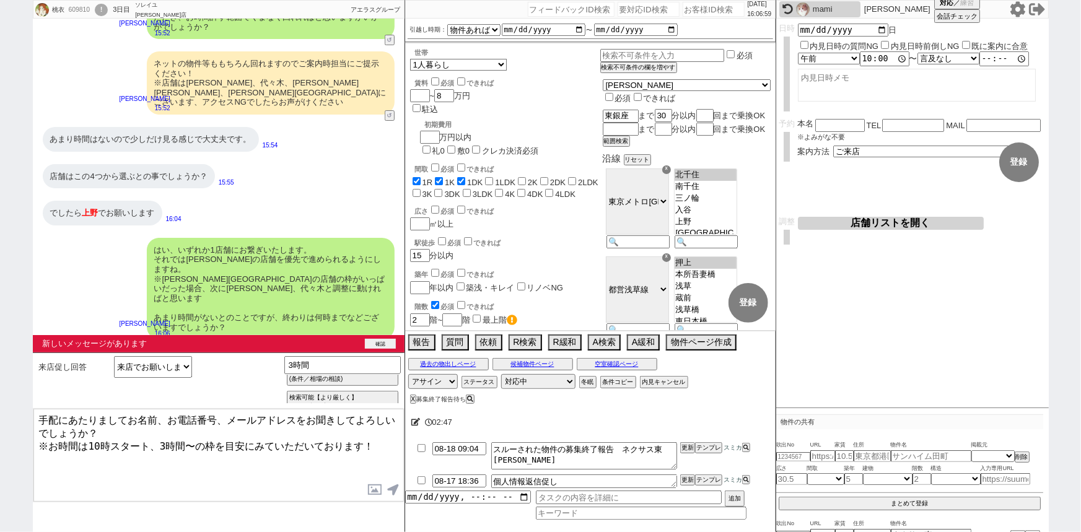
click at [378, 342] on button "確認" at bounding box center [380, 344] width 31 height 10
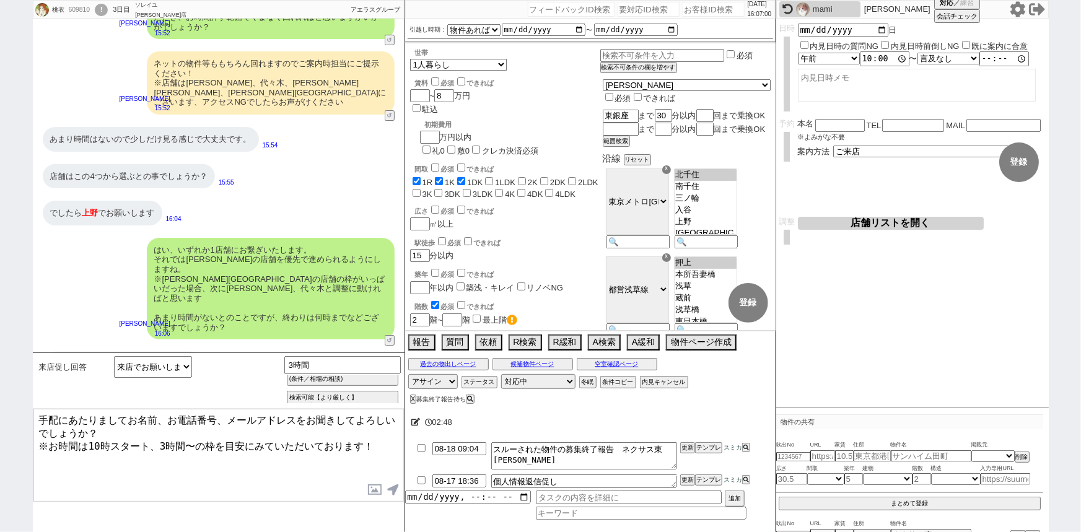
scroll to position [2132, 0]
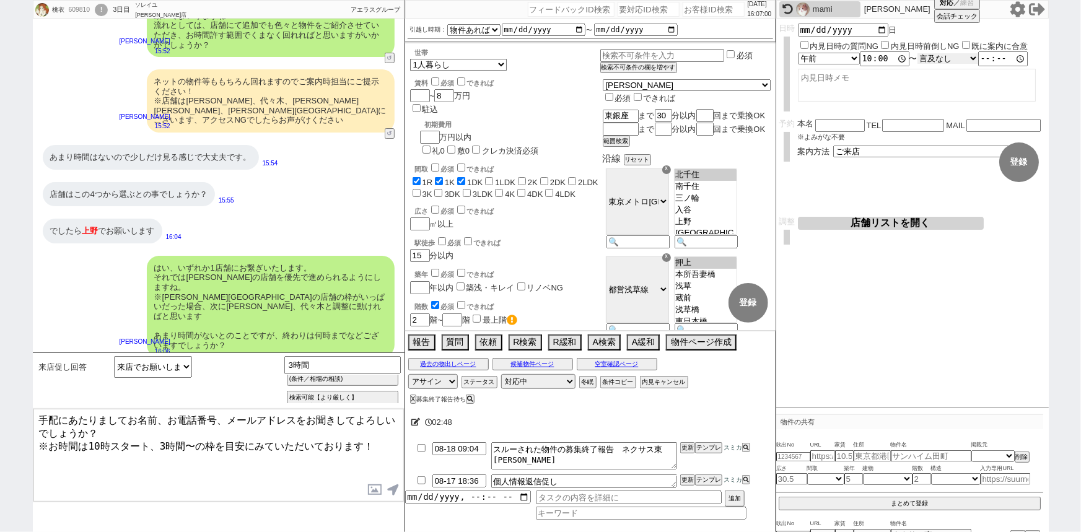
click at [947, 57] on select "言及なし 時間明確 午前 午後 お昼 夕方・夜 終日いつでも その他" at bounding box center [948, 58] width 61 height 11
select select "1"
click at [921, 53] on select "言及なし 時間明確 午前 午後 お昼 夕方・夜 終日いつでも その他" at bounding box center [949, 59] width 62 height 12
type input "13:00:00"
click at [943, 87] on textarea at bounding box center [917, 85] width 238 height 33
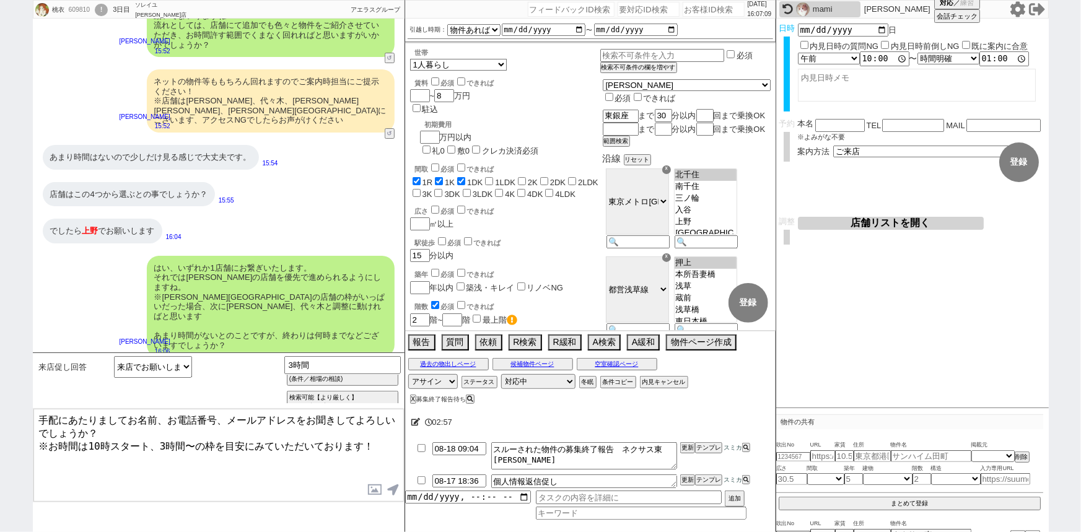
click at [209, 439] on textarea "手配にあたりましてお名前、お電話番号、メールアドレスをお聞きしてよろしいでしょうか？ ※お時間は10時スタート、3時間〜の枠を目安にみていただいております！" at bounding box center [218, 455] width 371 height 93
click at [89, 442] on textarea "手配にあたりましてお名前、お電話番号、メールアドレスをお聞きしてよろしいでしょうか？ ※お時間はスタート、3時間〜の枠でお取りします！" at bounding box center [218, 455] width 371 height 93
click at [42, 416] on textarea "手配にあたりましてお名前、お電話番号、メールアドレスをお聞きしてよろしいでしょうか？ ※お時間は10時スタート、3時間〜の枠でお取りします！" at bounding box center [218, 455] width 371 height 93
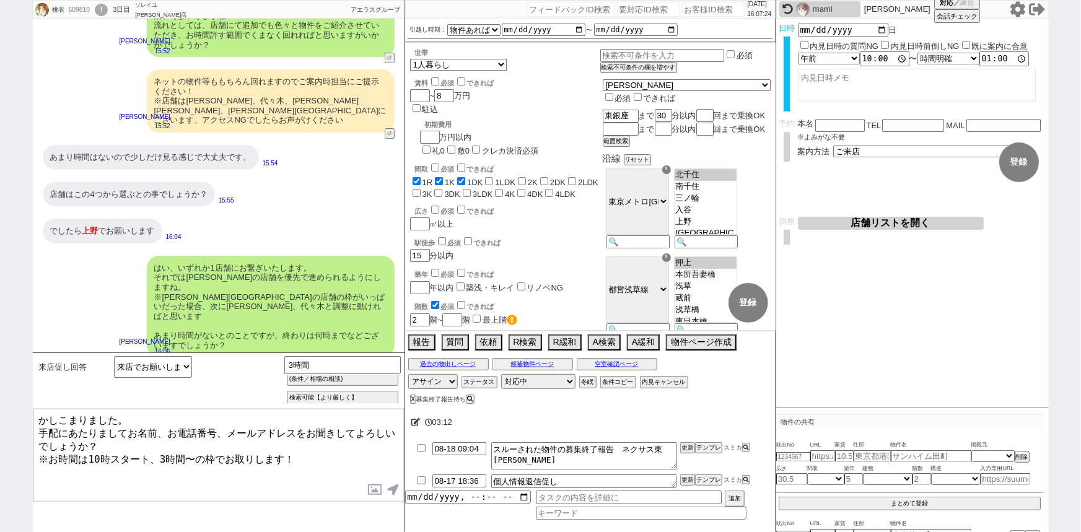
type textarea "かしこまりました。 手配にあたりましてお名前、お電話番号、メールアドレスをお聞きしてよろしいでしょうか？ ※お時間は10時スタート、3時間〜の枠でお取りします！"
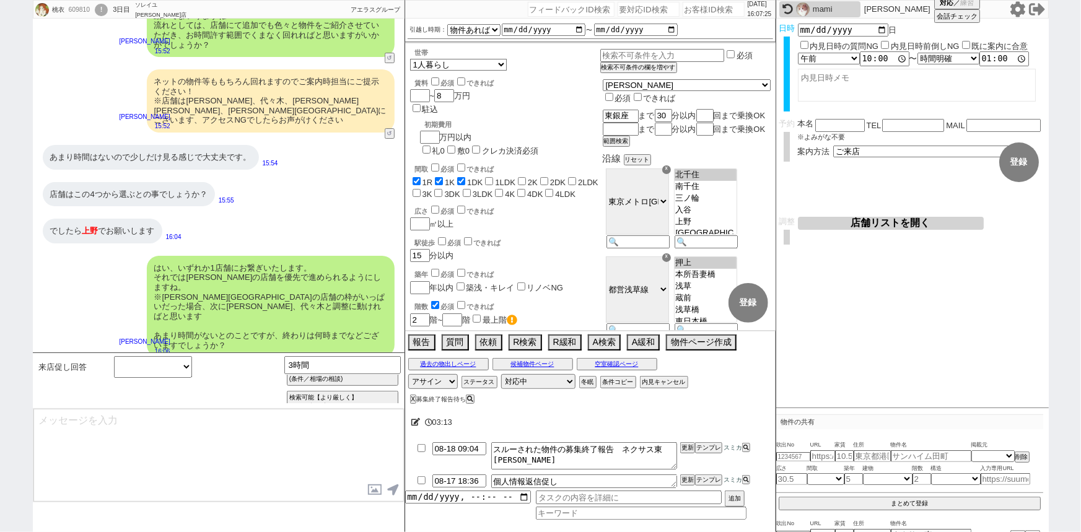
scroll to position [2199, 0]
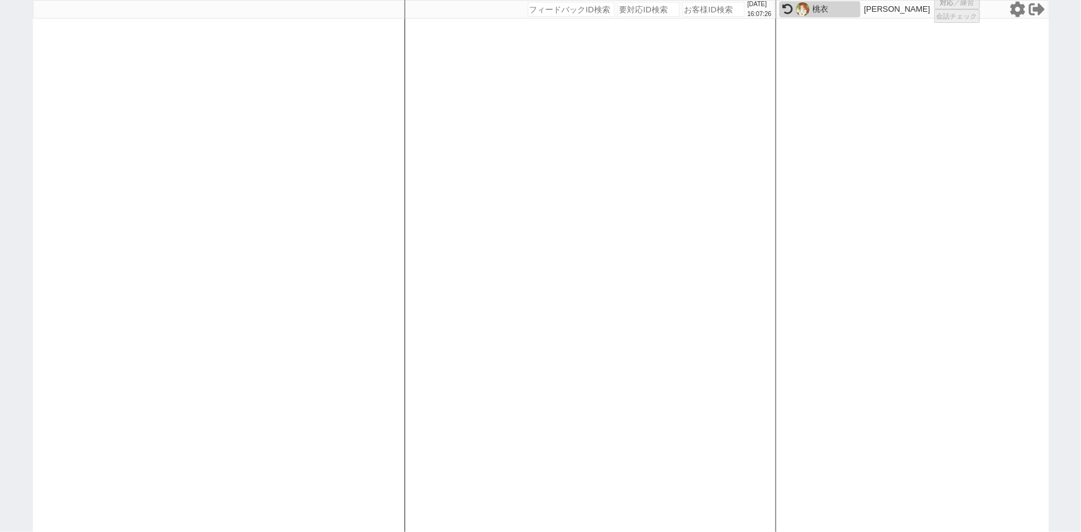
select select
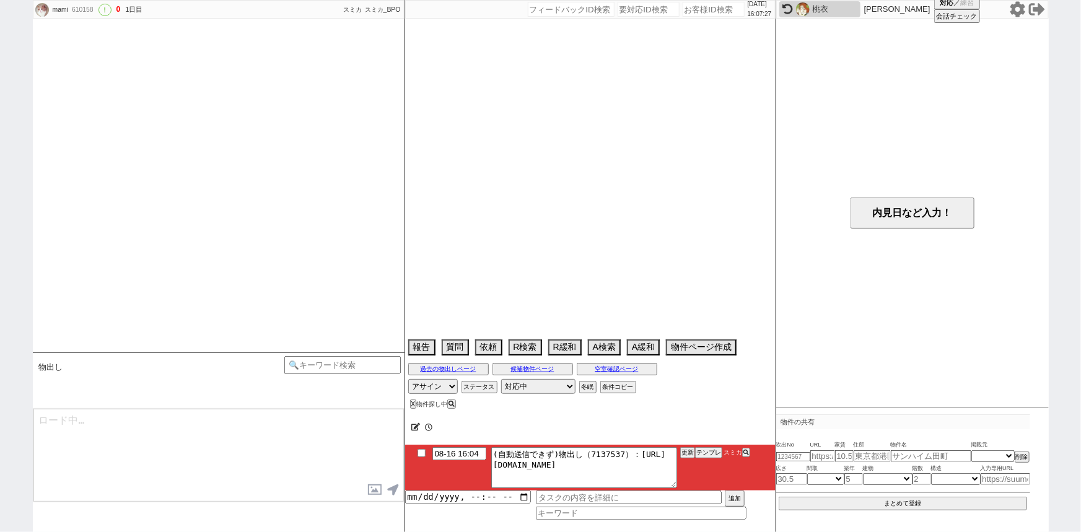
scroll to position [774, 0]
select select "2025"
select select "9"
select select "36"
select select "7"
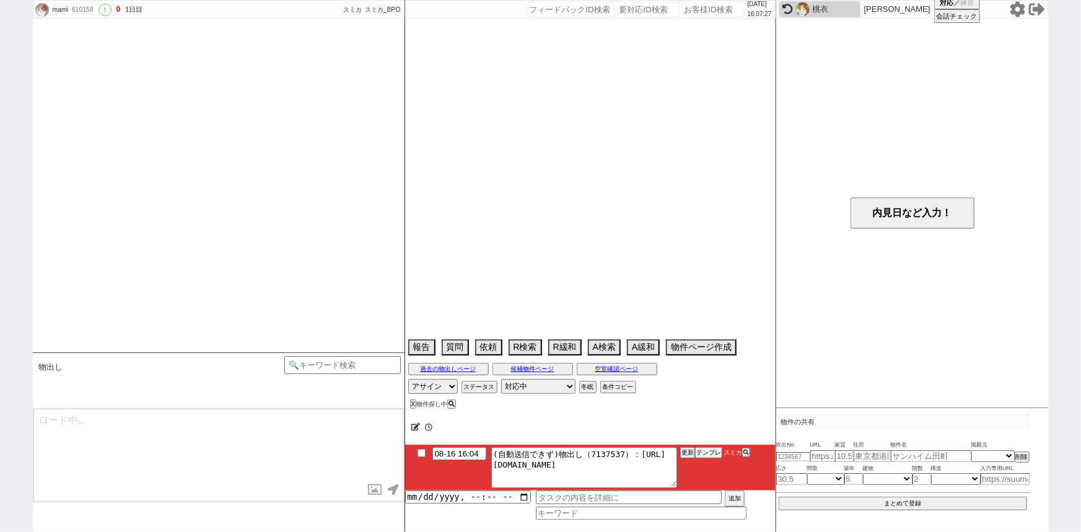
select select "23"
select select "731"
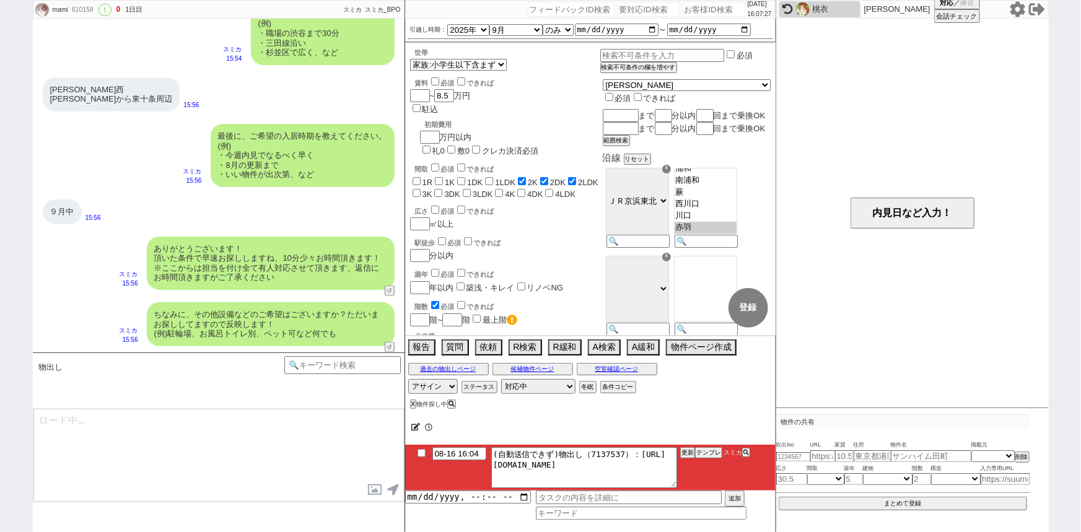
scroll to position [59, 0]
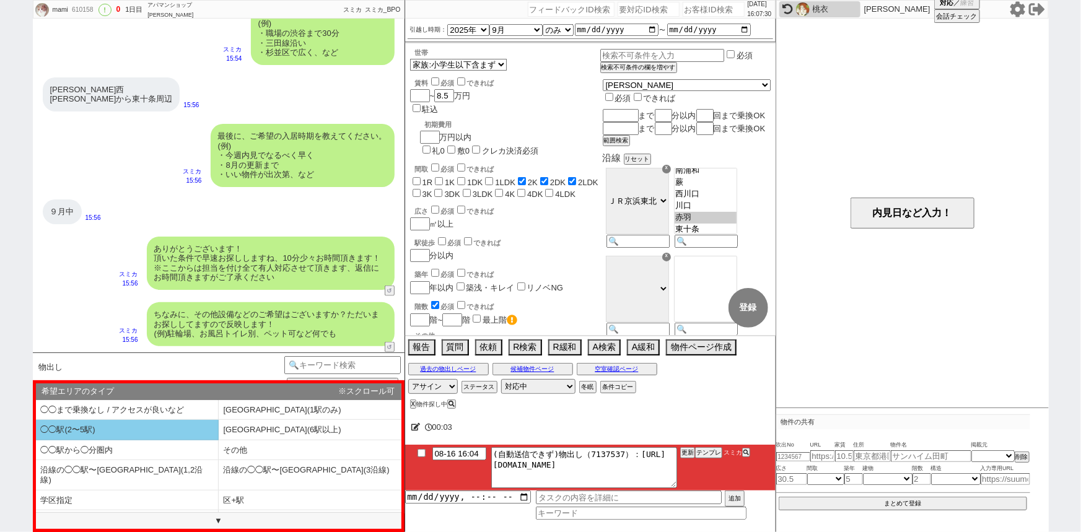
click at [115, 424] on li "◯◯駅(2〜5駅)" at bounding box center [127, 430] width 183 height 20
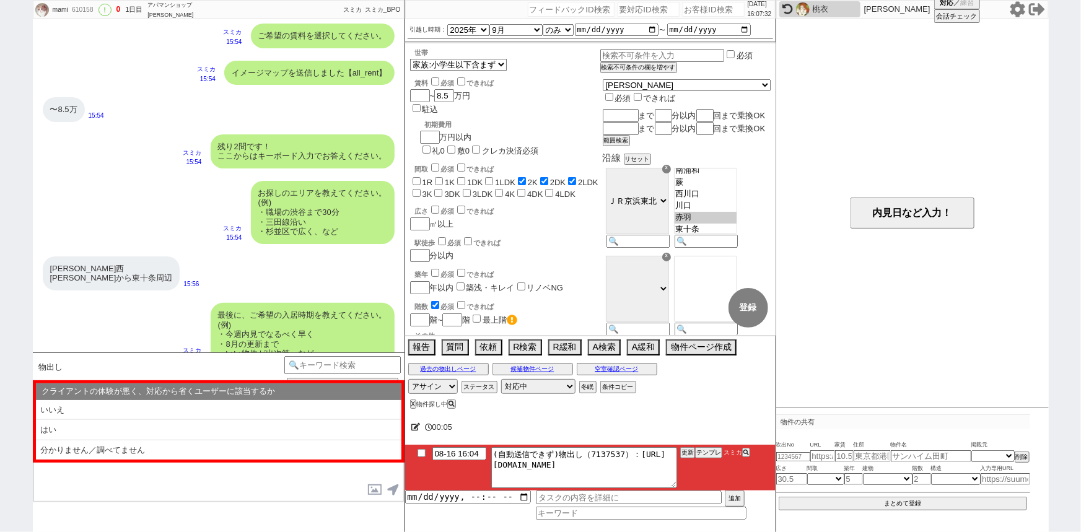
scroll to position [587, 0]
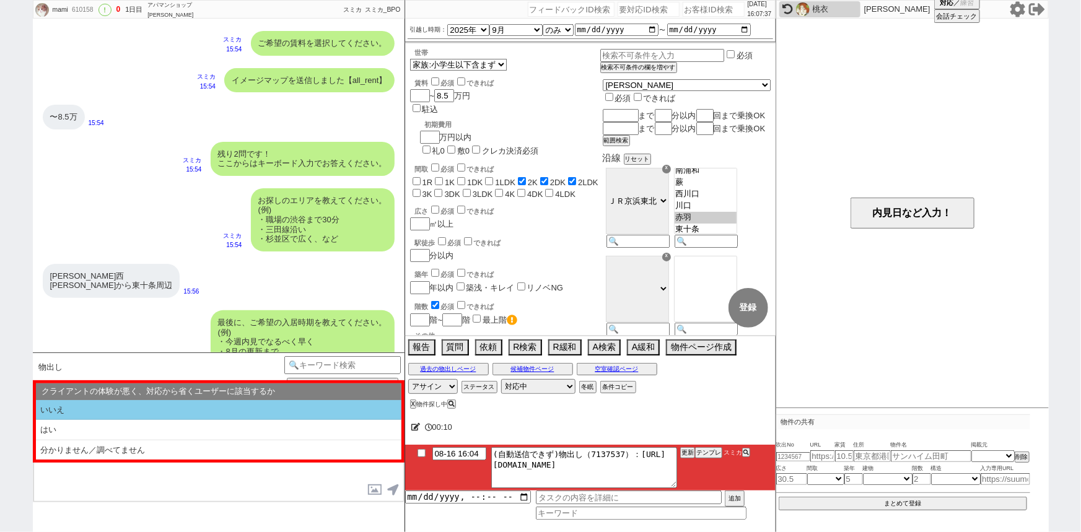
click at [142, 407] on li "いいえ" at bounding box center [219, 410] width 366 height 20
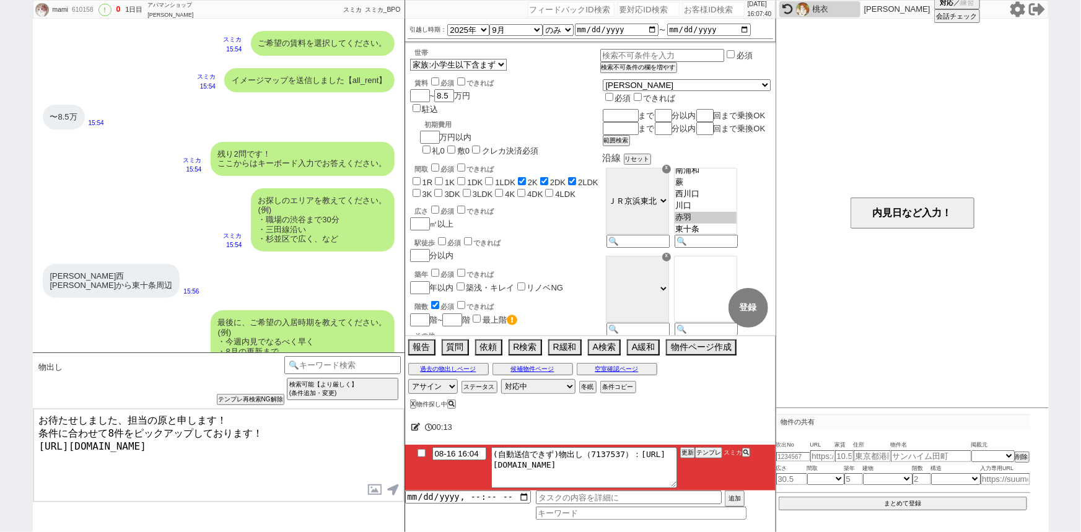
type textarea "お待たせしました、担当の原と申します！ 条件に合わせて8件をピックアップしております！ https://tools.sumika.live/pages/enm…"
checkbox input "true"
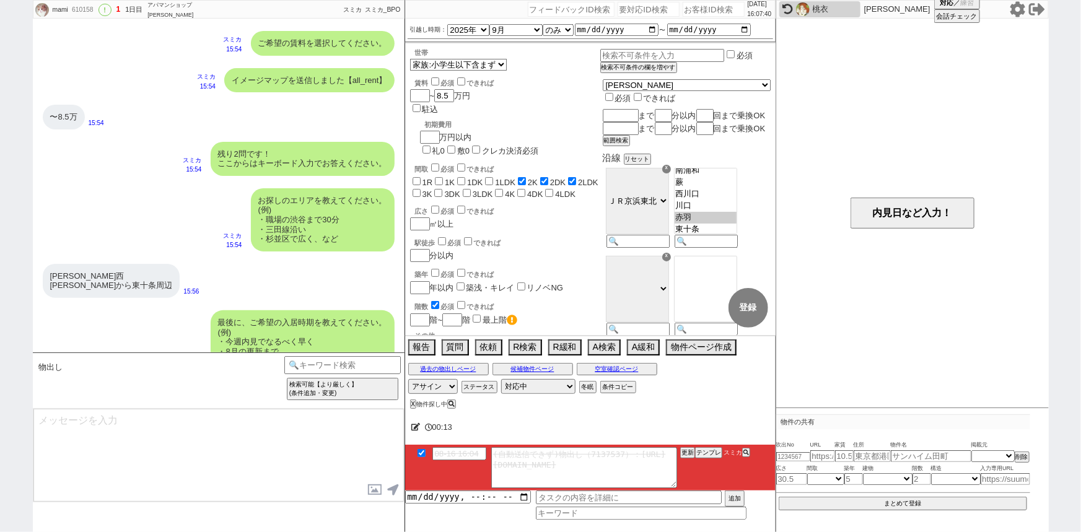
scroll to position [830, 0]
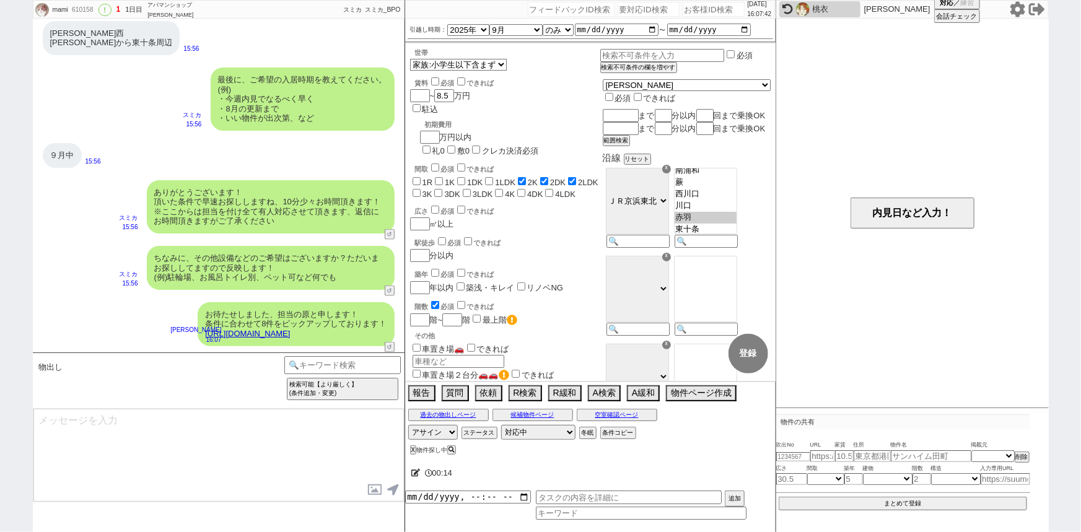
type textarea "イメージに近い物件はございますか？ ご感想いただき、すぐにまた洗い出してまいります！ ※自動応答ではなく直接ご紹介します！"
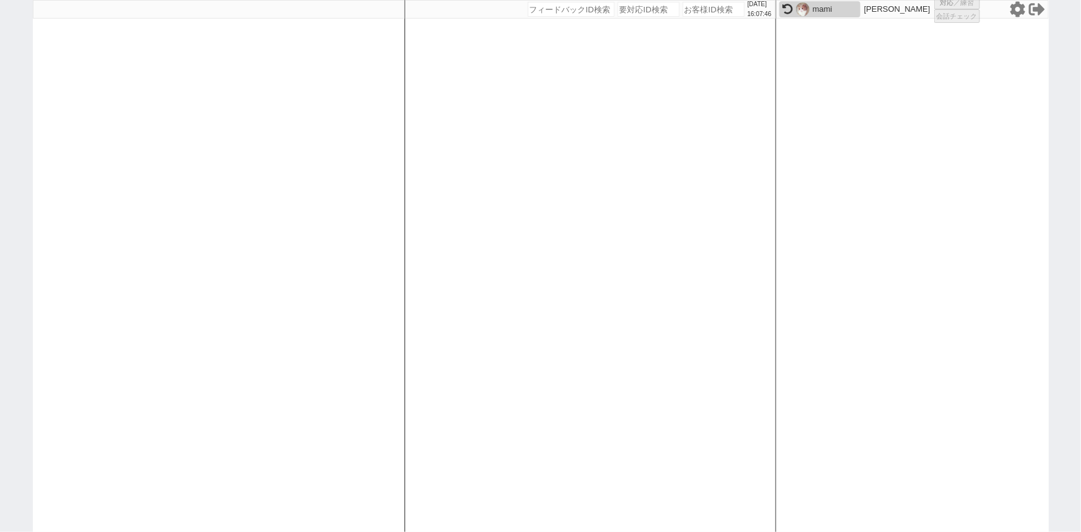
select select "100"
select select "2"
select select "5"
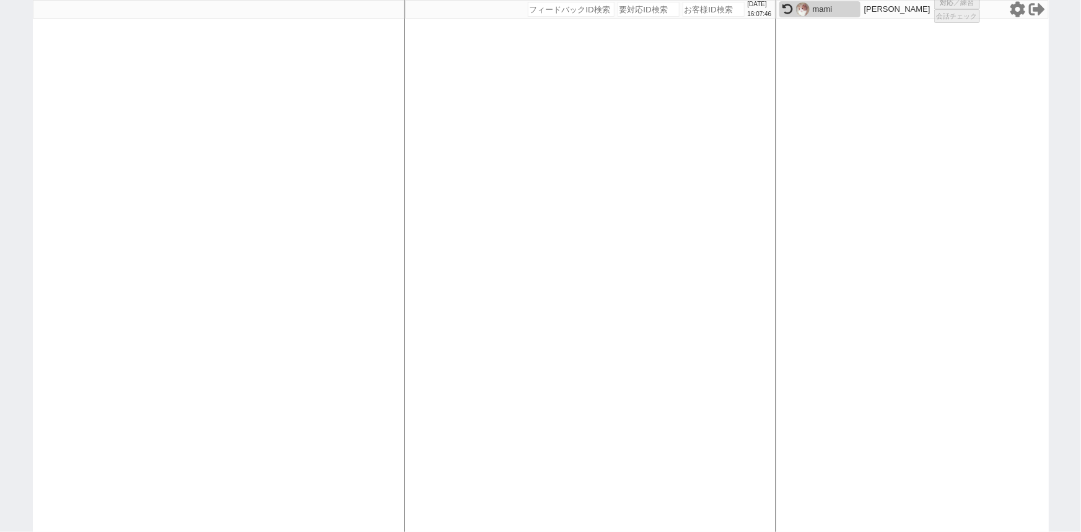
select select "8"
select select
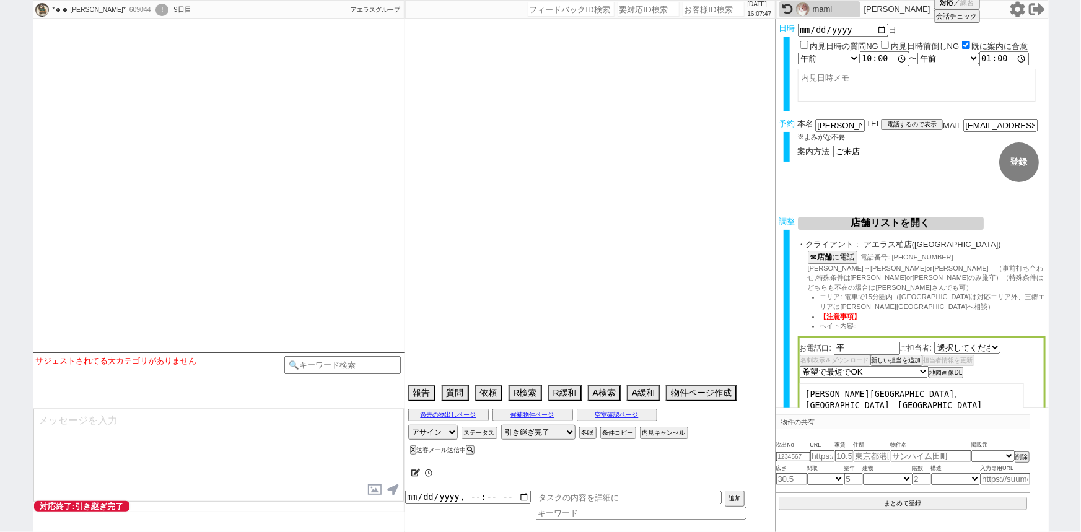
select select "407"
select select
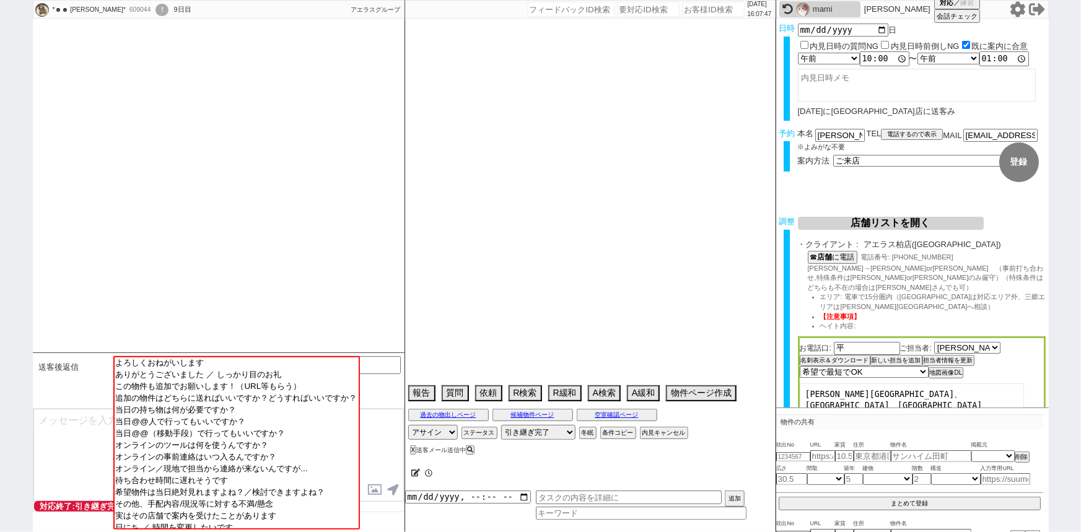
select select "2025"
select select "11"
select select "37"
select select "7"
select select "12"
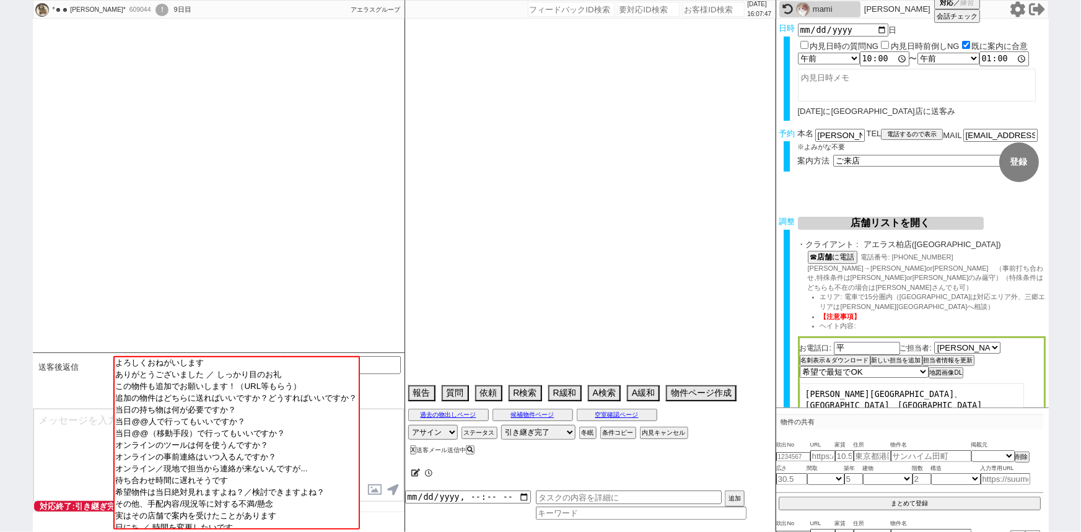
select select "132"
select select "140"
select select "143"
select select "118"
select select "2918"
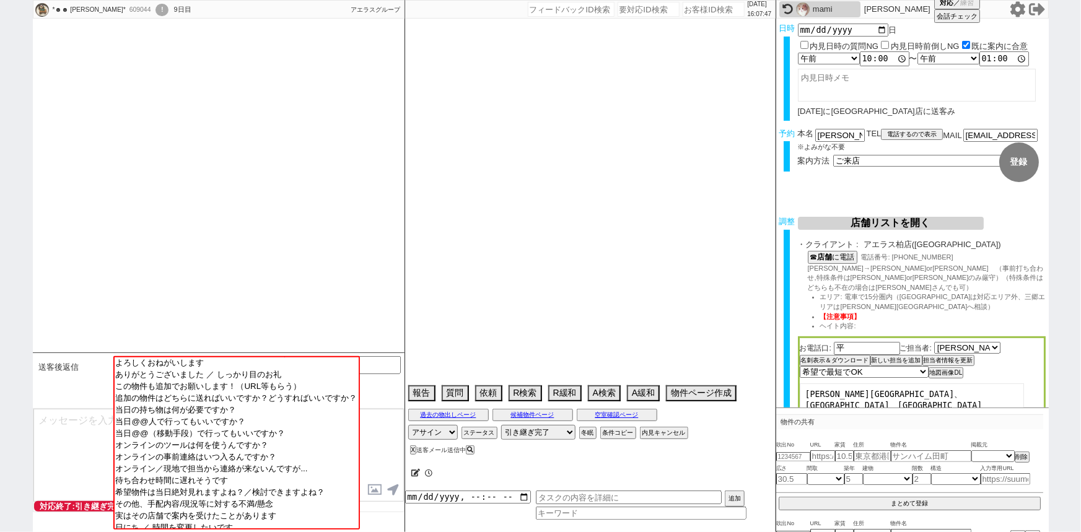
select select "24"
select select "773"
select select "32"
select select "936"
select select "115"
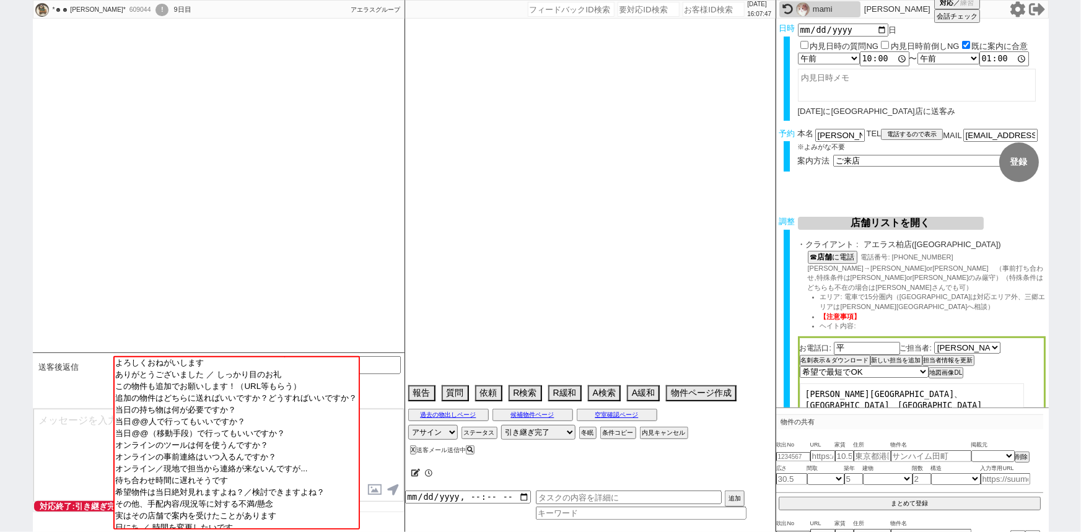
select select "2891"
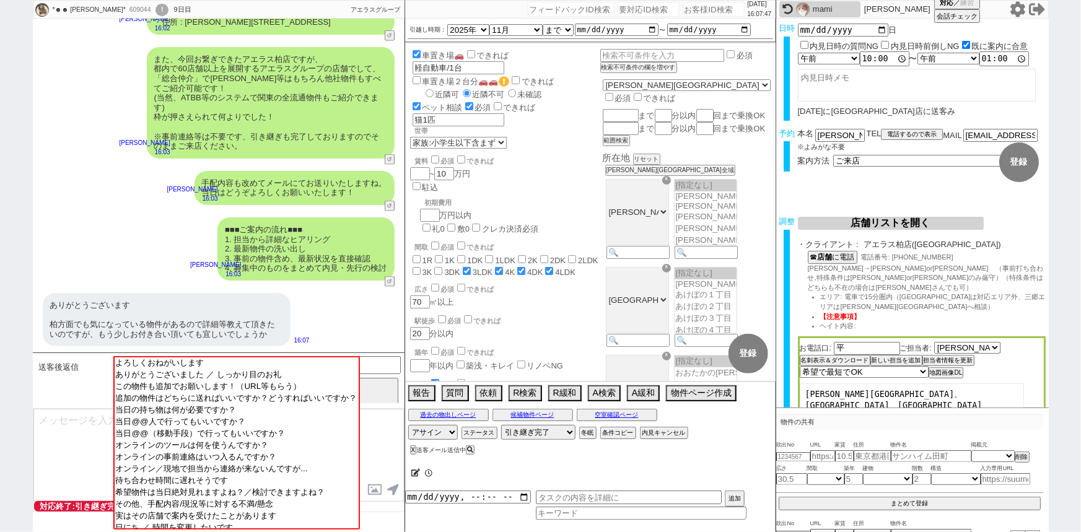
scroll to position [134, 0]
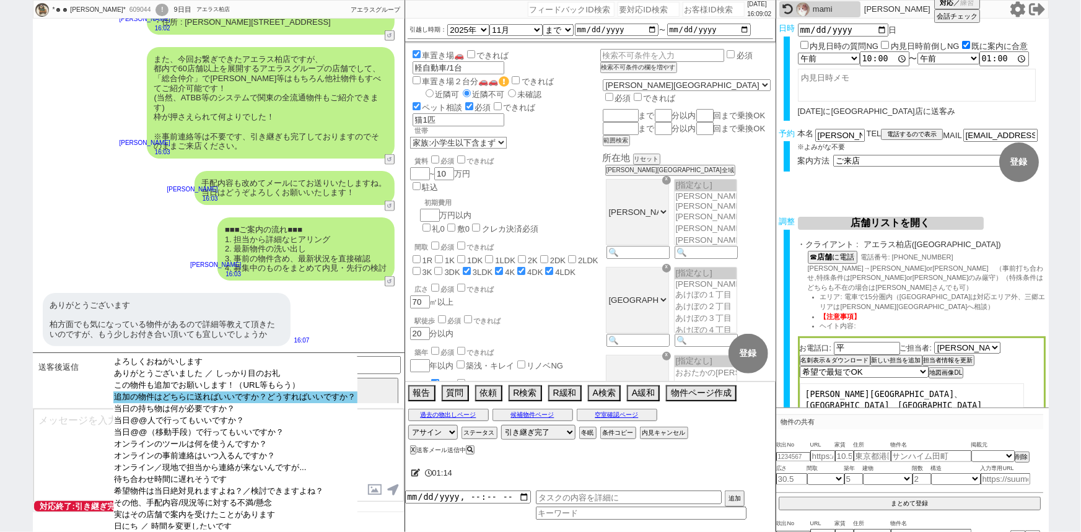
select select "追加の物件はどちらに送ればいいですか？どうすればいいですか？"
click at [320, 403] on option "追加の物件はどちらに送ればいいですか？どうすればいいですか？" at bounding box center [235, 409] width 244 height 12
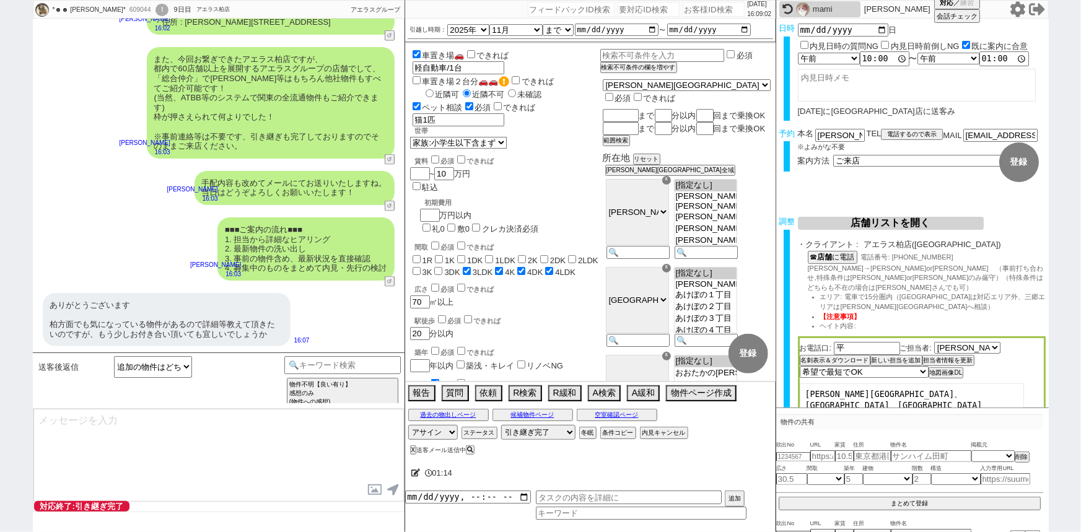
type textarea "追加の物件ですね！ もし出ましたら都度LINE上にお送り頂いても問題ございませんし、お客様の方でおまとめ頂きご案内時にまとめて担当にご提示頂く形でも可能です！"
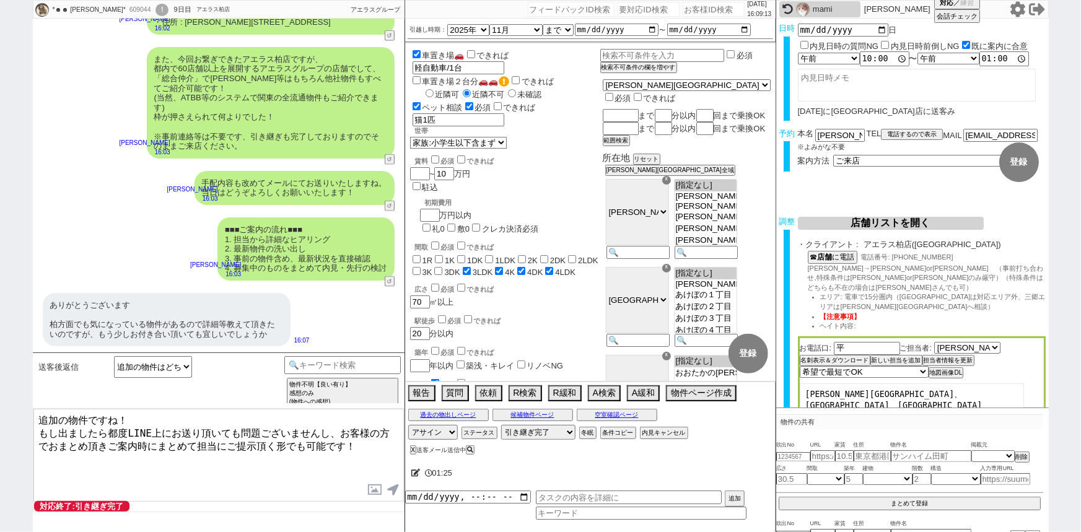
click at [135, 457] on textarea "追加の物件ですね！ もし出ましたら都度LINE上にお送り頂いても問題ございませんし、お客様の方でおまとめ頂きご案内時にまとめて担当にご提示頂く形でも可能です！" at bounding box center [218, 455] width 371 height 93
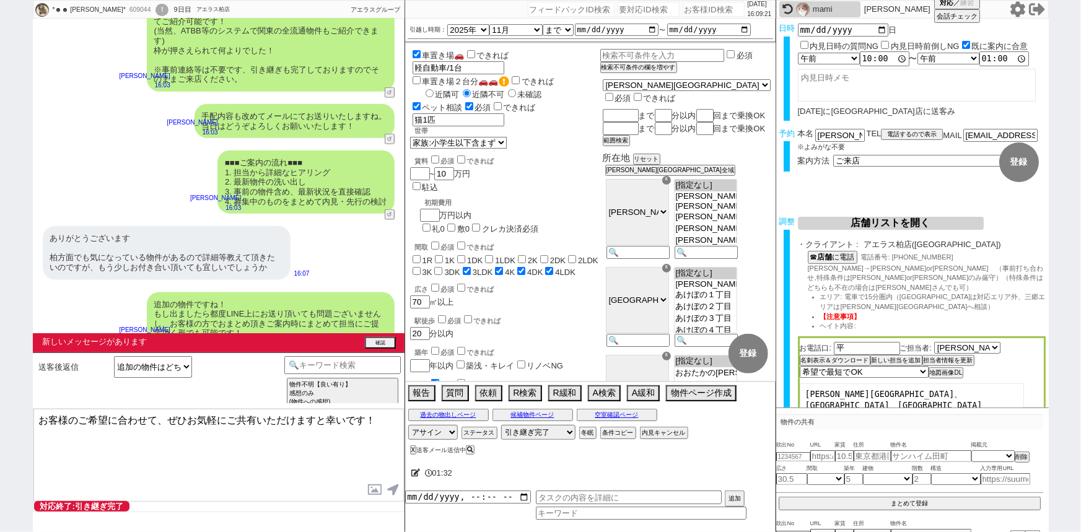
scroll to position [761, 0]
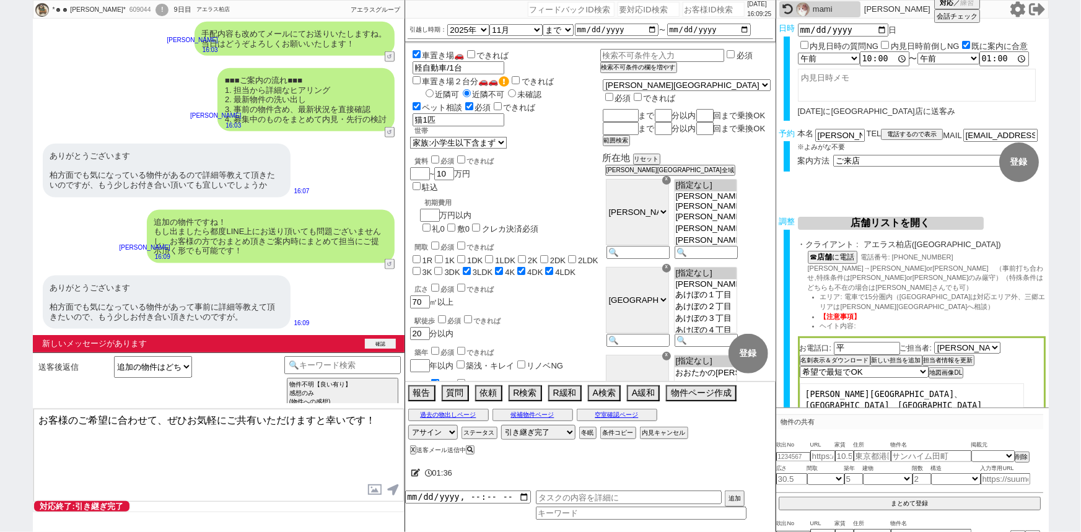
click at [387, 344] on button "確認" at bounding box center [380, 344] width 31 height 10
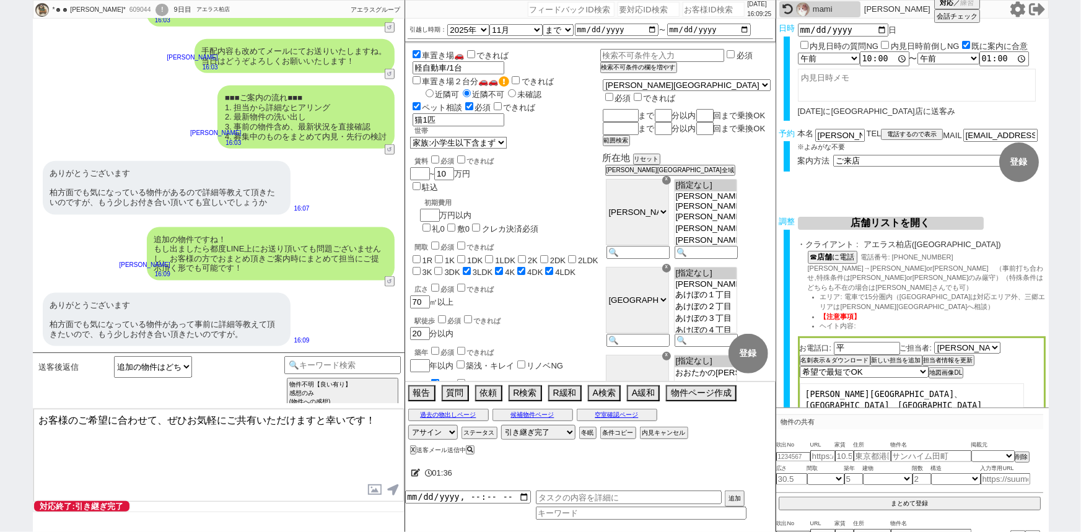
scroll to position [741, 0]
click at [359, 367] on input at bounding box center [342, 363] width 117 height 15
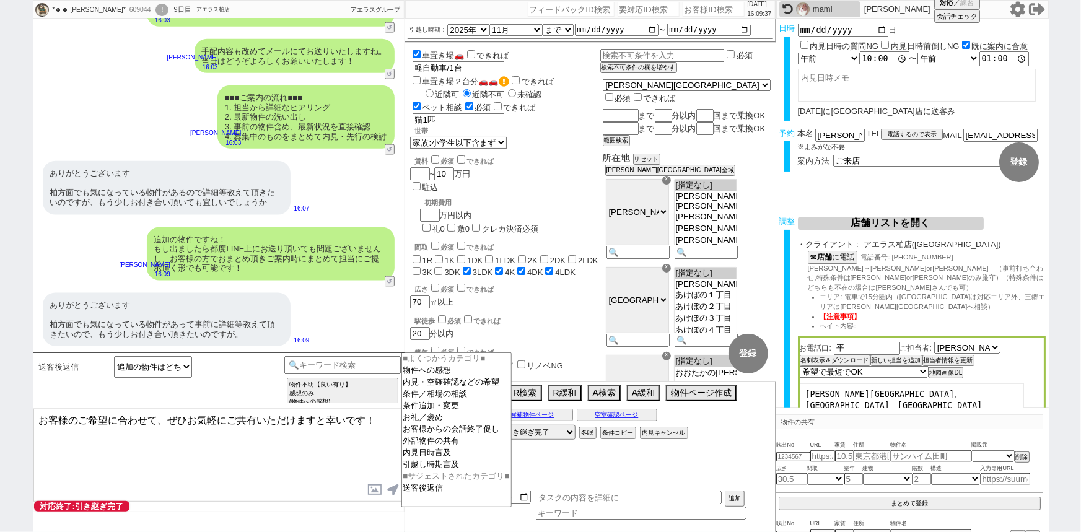
drag, startPoint x: 368, startPoint y: 415, endPoint x: 31, endPoint y: 390, distance: 338.0
click at [31, 390] on div "*☻☻ aiko ☻☻* 609044 ! 0 9日目 アエラス柏店 冬眠中 自社客 アエラスグループ スミカ_BPO チャット全表示 2025-08-16 …" at bounding box center [540, 266] width 1081 height 532
type textarea "最新の空き状況などは当日まとめて担当が確認いたしますのでご安心ください！"
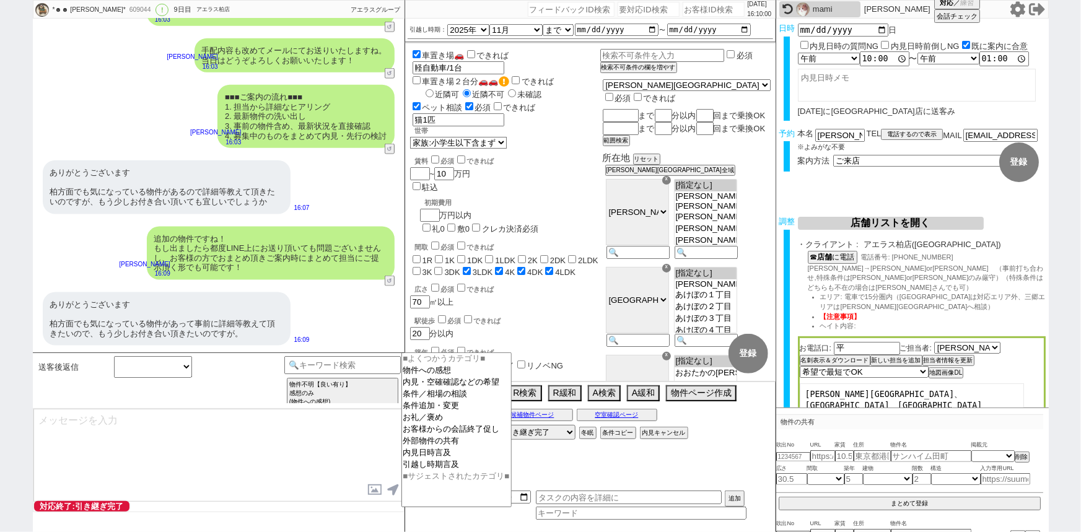
scroll to position [788, 0]
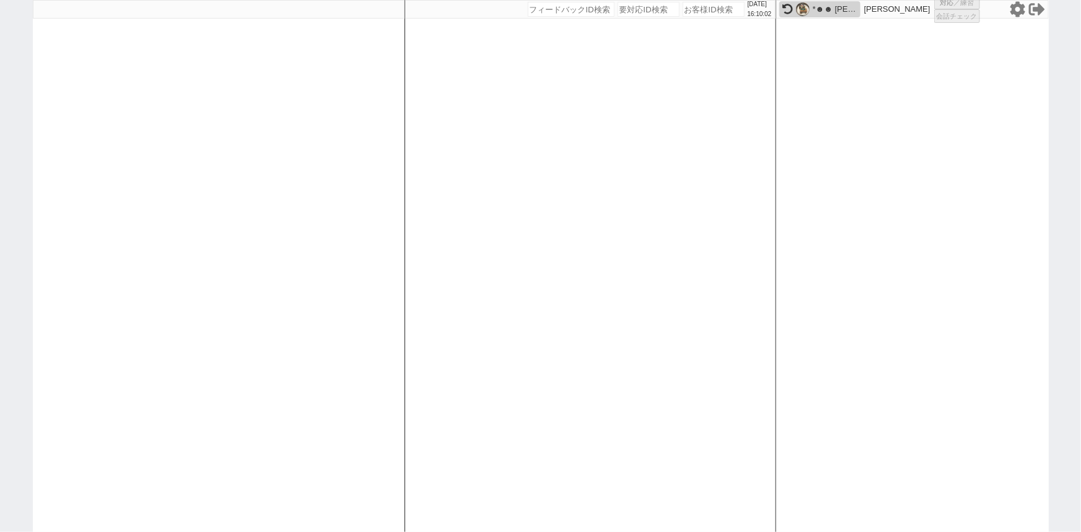
select select "2"
select select "1"
select select "2"
select select
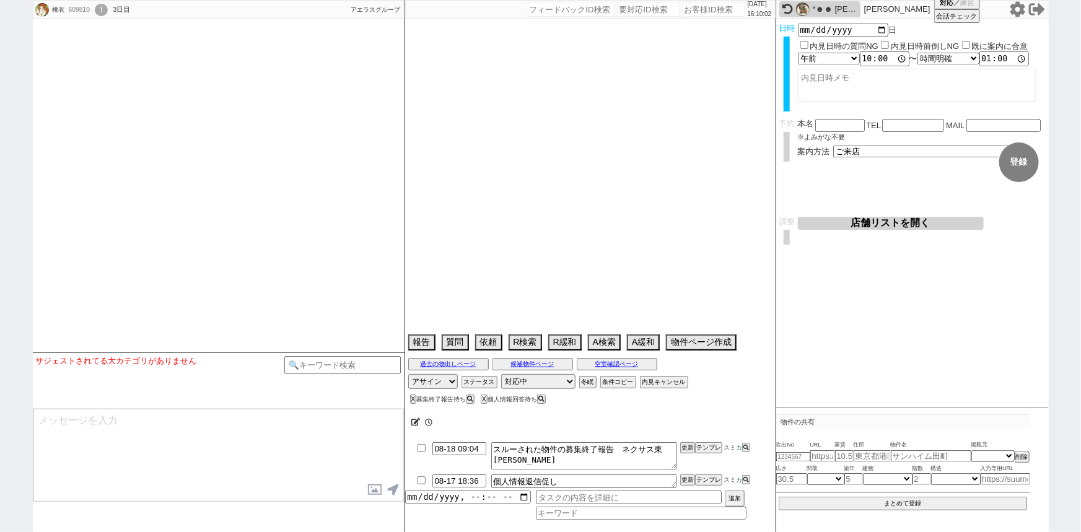
select select
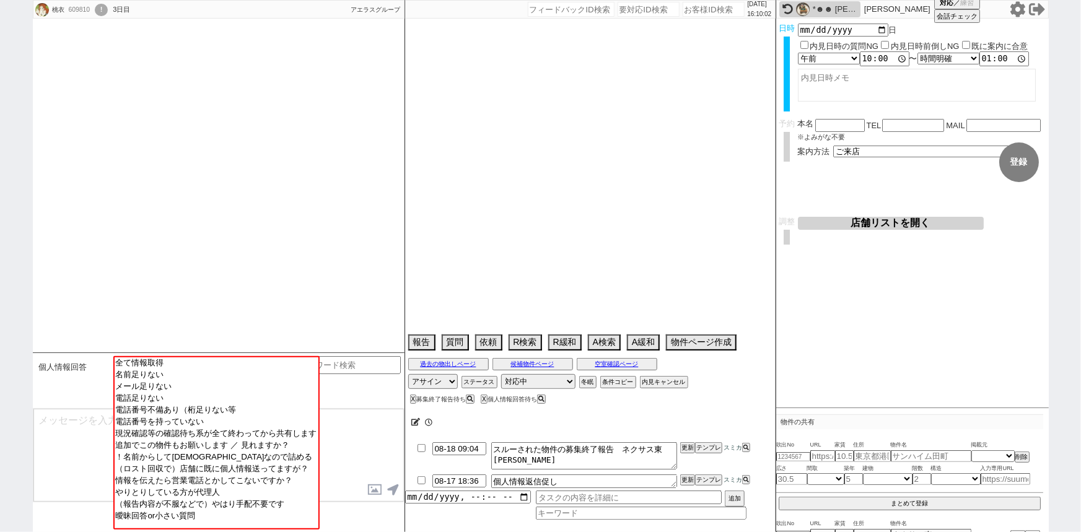
scroll to position [2282, 0]
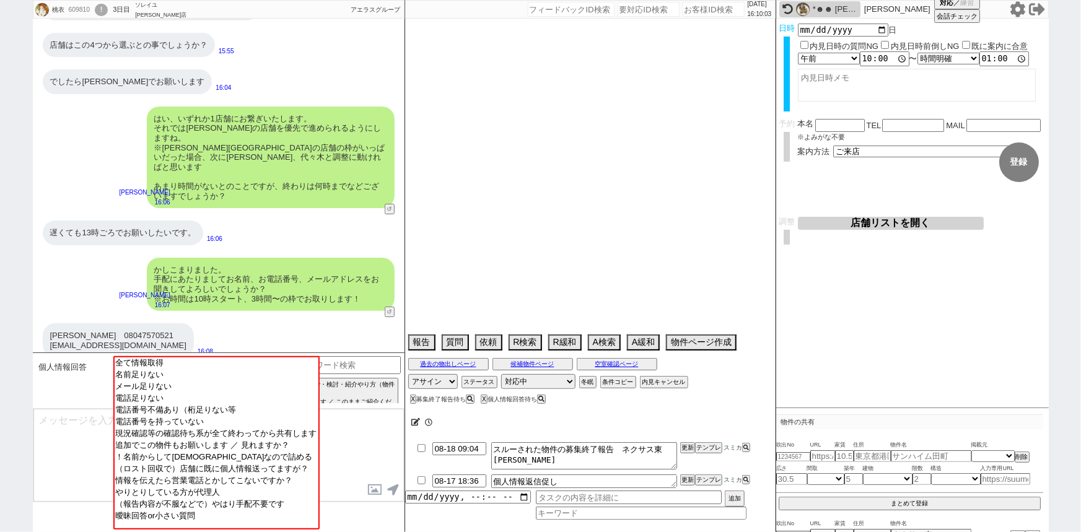
select select "15"
select select "0"
select select "62"
select select "69"
select select "75"
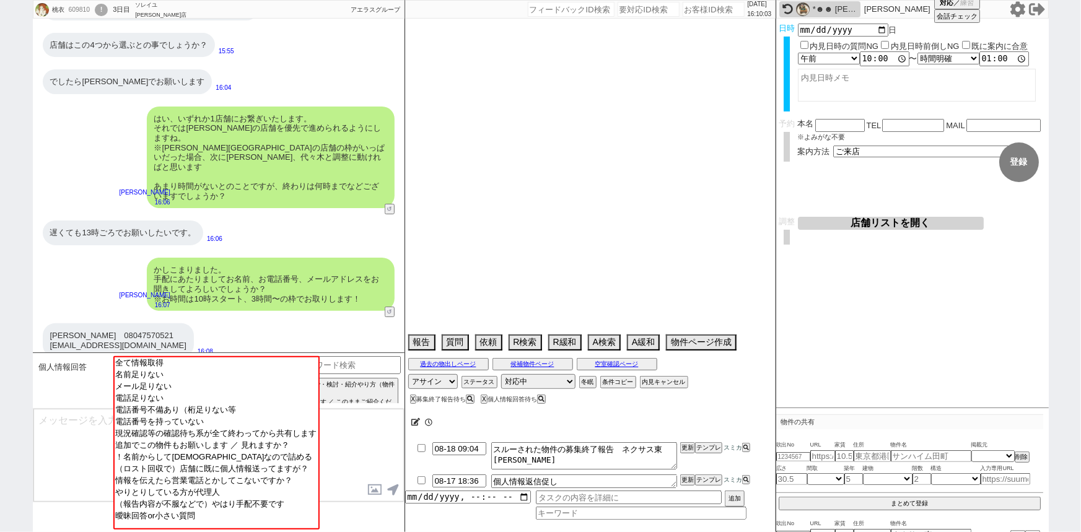
select select "14"
select select "60"
select select "23"
select select "731"
select select "64"
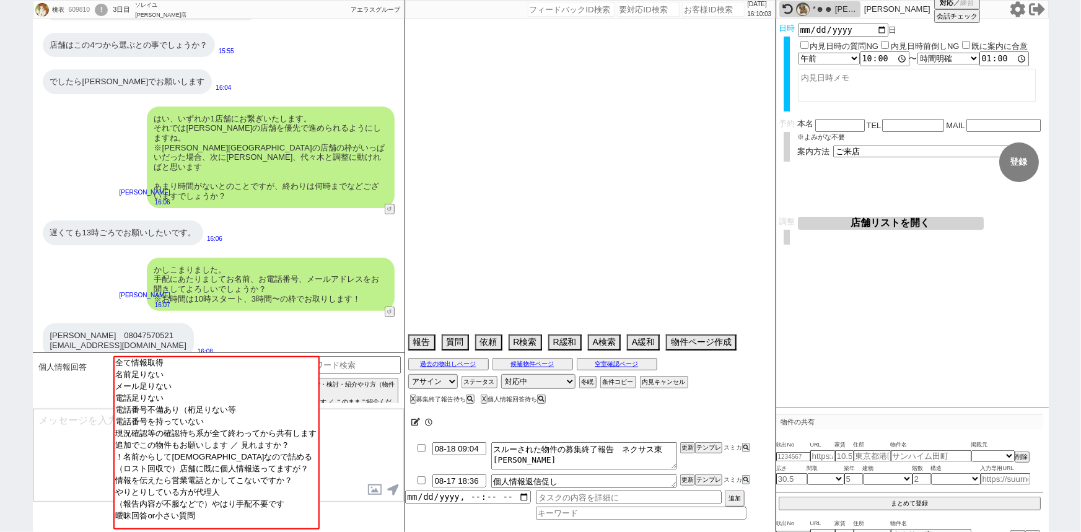
select select "1556"
select select "63"
select select "59"
select select "819"
select select "70"
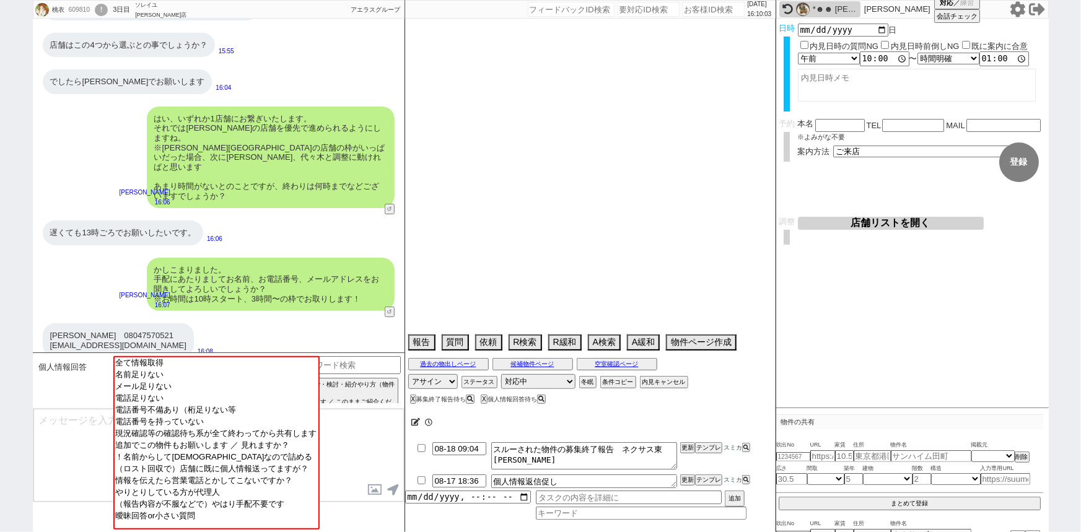
select select "[DATE]"
select select "71"
select select "65"
select select "1584"
select select "57"
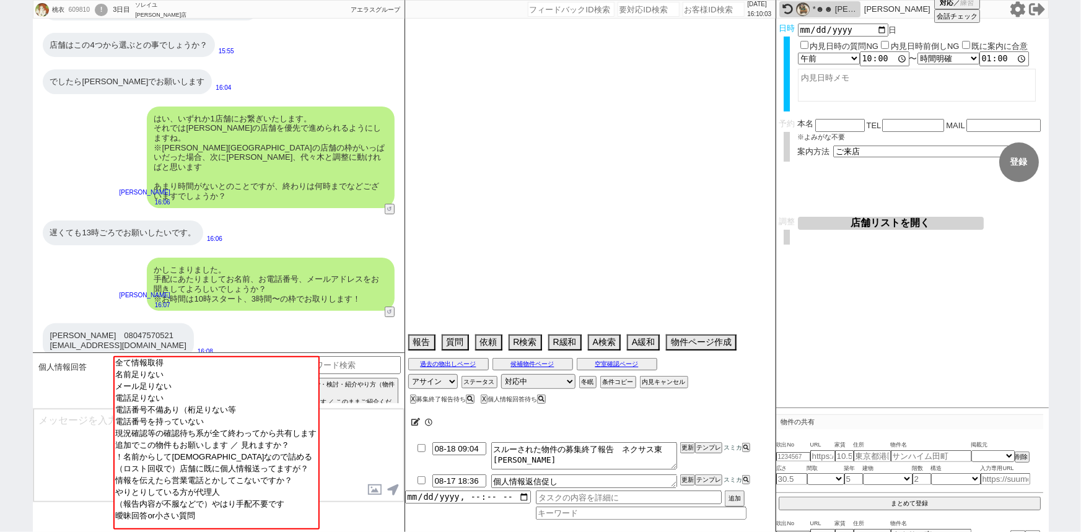
select select "66"
select select "67"
select select "74"
select select "54"
select select "25"
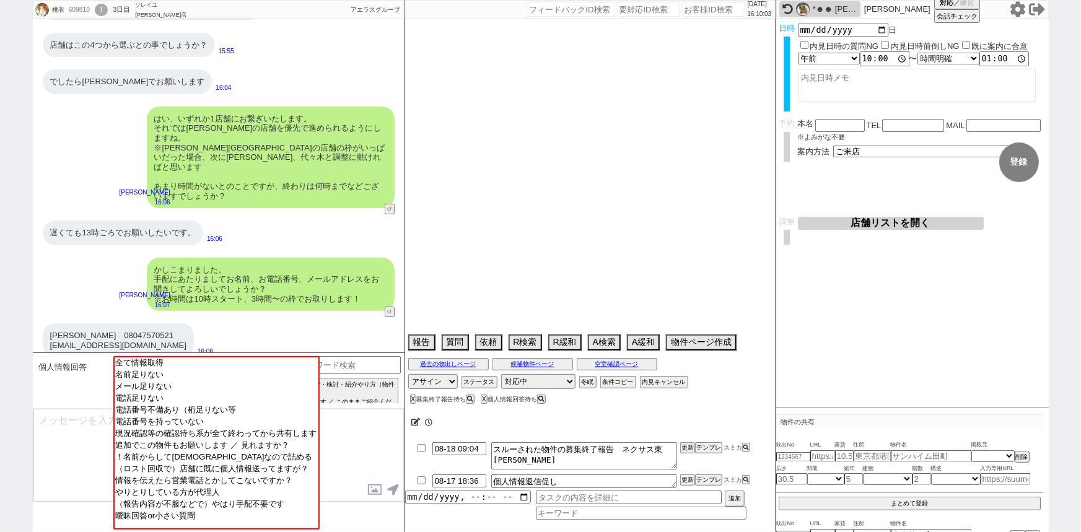
select select "3116"
select select "7"
select select "12"
select select "56"
select select "52"
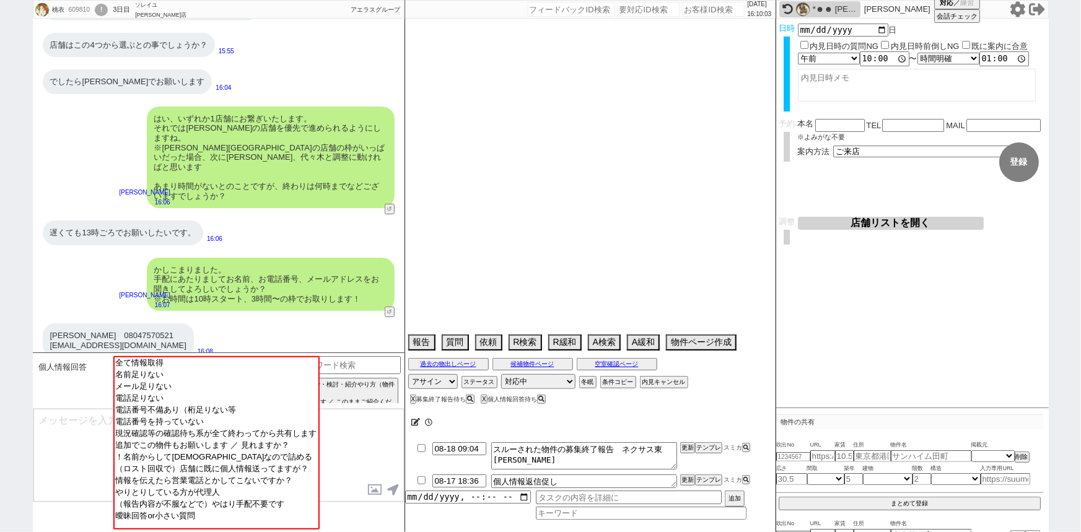
select select "50"
select select "68"
select select "1644"
select select "33"
select select "30"
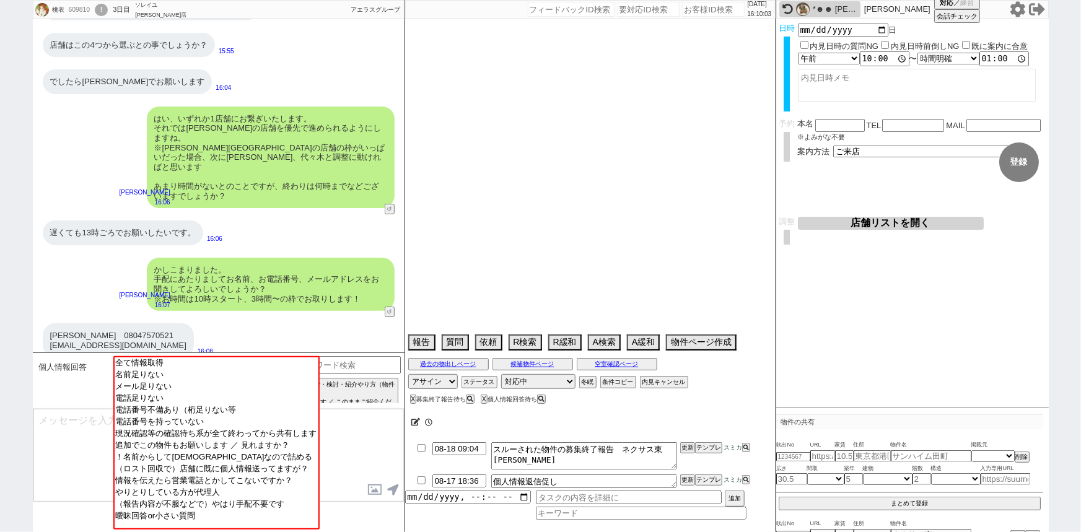
select select "58"
select select "27"
select select "11"
select select "29"
select select "77"
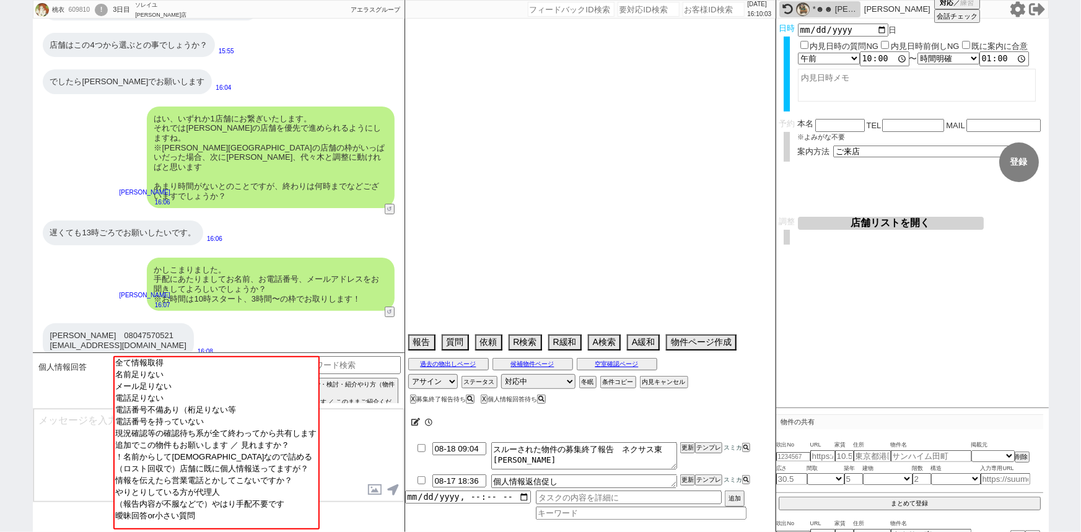
select select "73"
select select "1761"
select select "48"
select select "61"
select select "44"
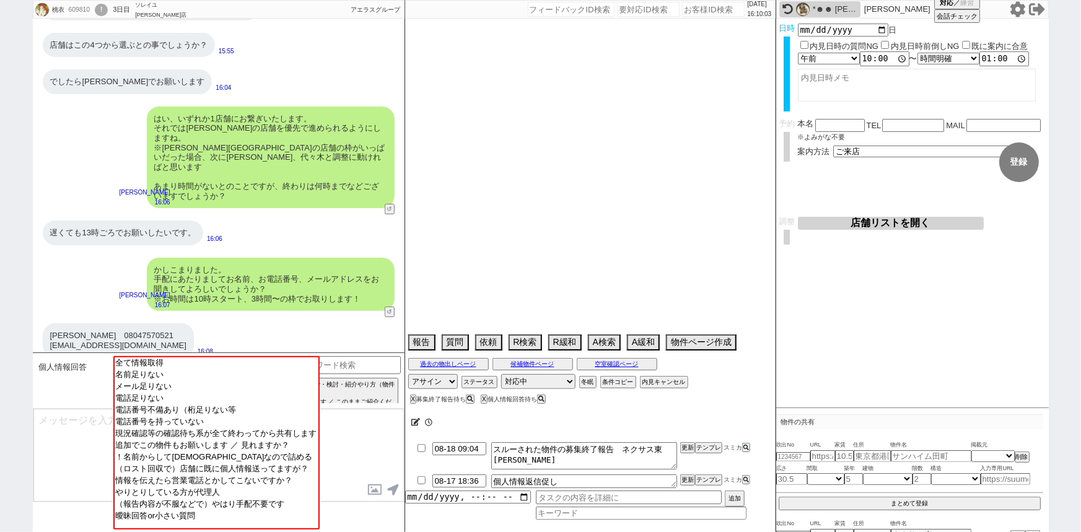
select select "72"
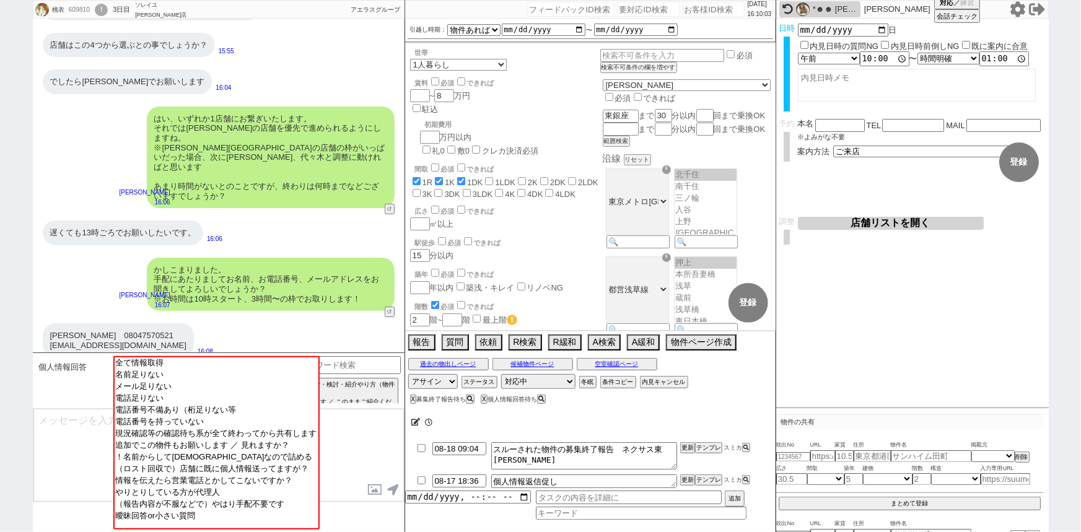
scroll to position [22, 0]
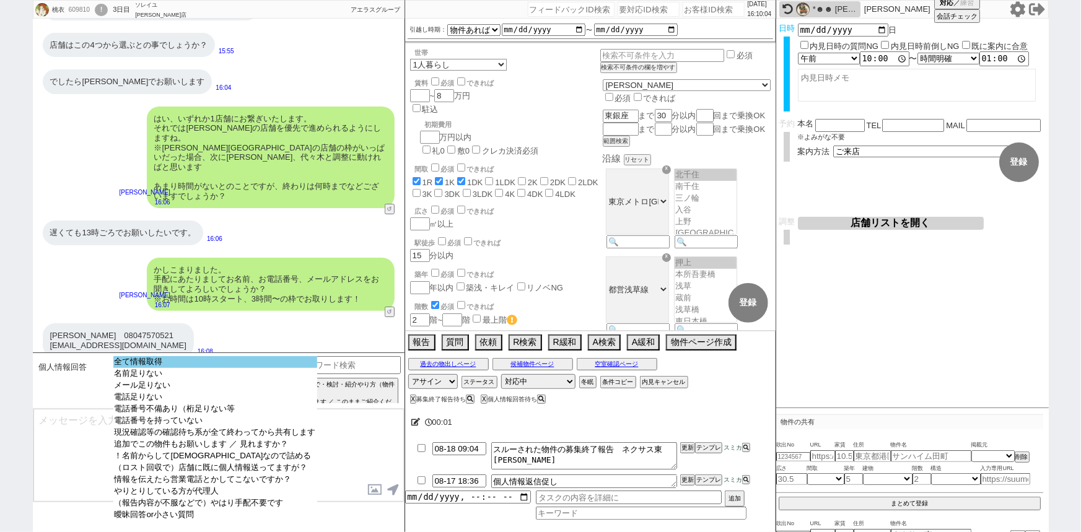
select select "全て情報取得"
click at [174, 368] on option "全て情報取得" at bounding box center [215, 374] width 204 height 12
type input "08047570521"
type input "mocoty0521@gmail.com"
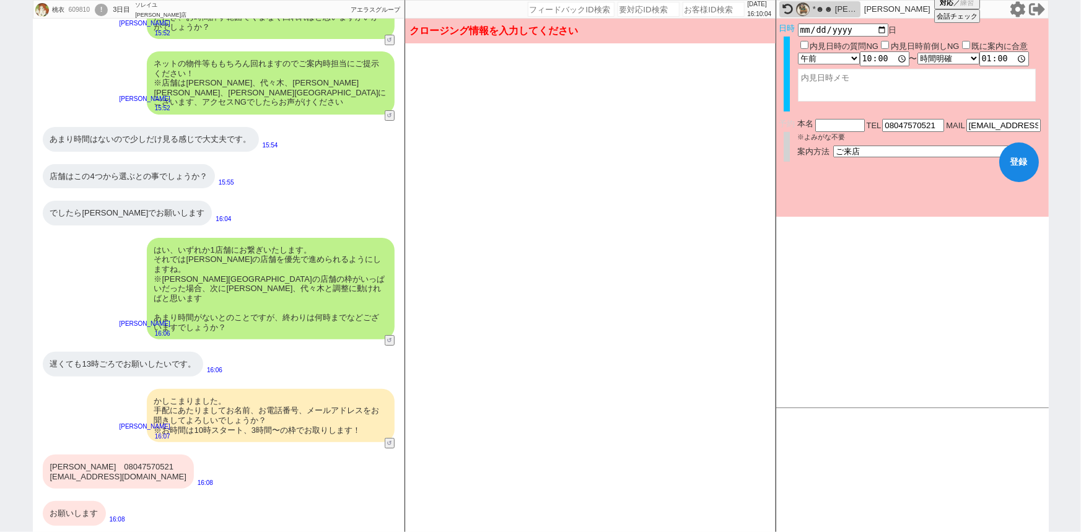
scroll to position [2102, 0]
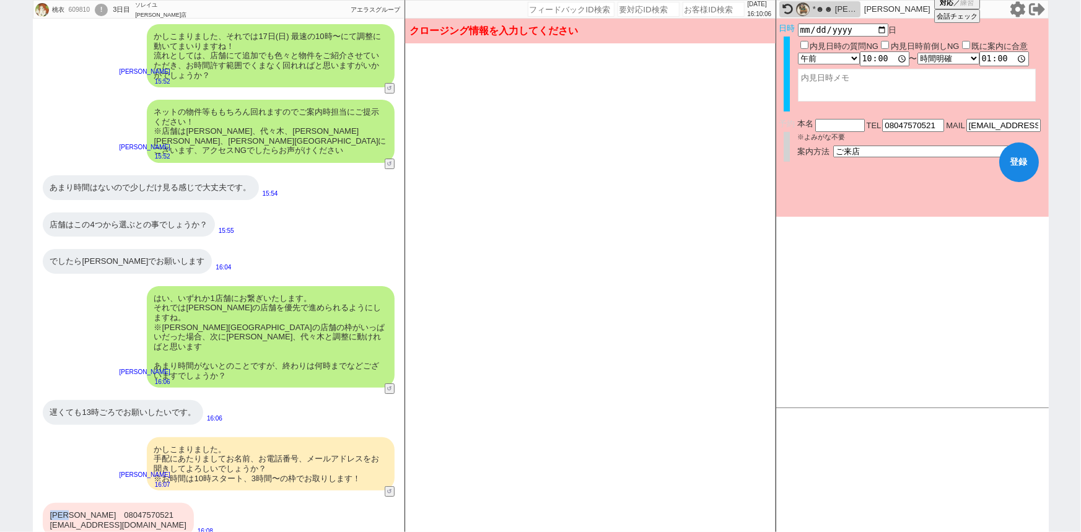
drag, startPoint x: 83, startPoint y: 466, endPoint x: 45, endPoint y: 461, distance: 38.1
click at [45, 503] on div "藤田桃衣　08047570521 mocoty0521@gmail.com" at bounding box center [118, 520] width 151 height 34
copy div "藤田桃衣"
click at [833, 121] on input "text" at bounding box center [841, 124] width 50 height 11
paste input "藤田桃衣"
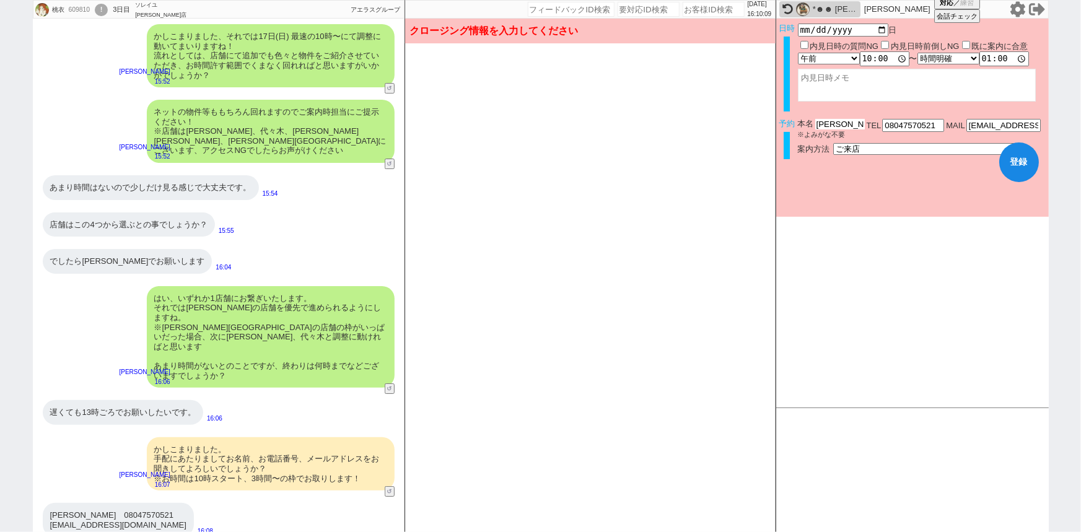
type input "藤田桃衣"
checkbox input "true"
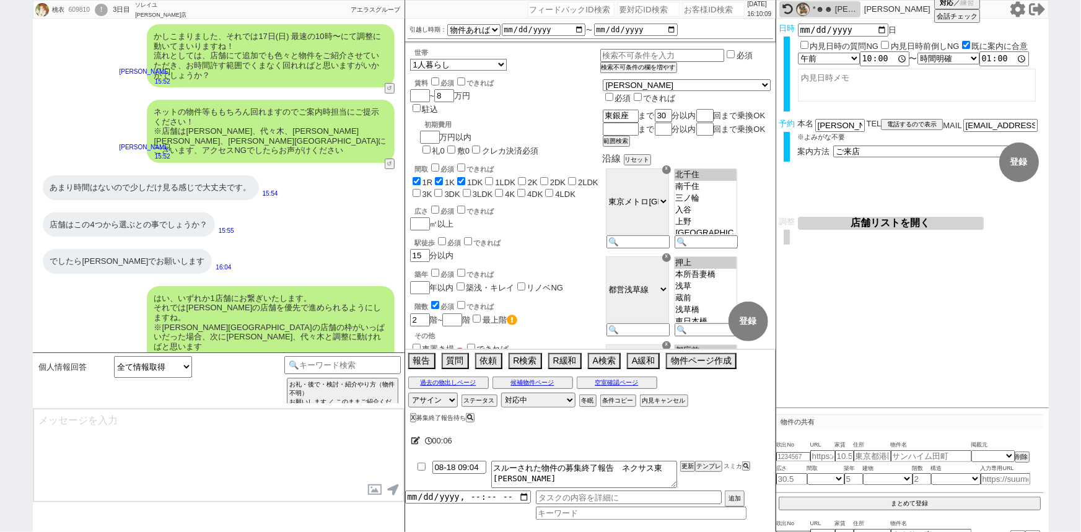
scroll to position [2282, 0]
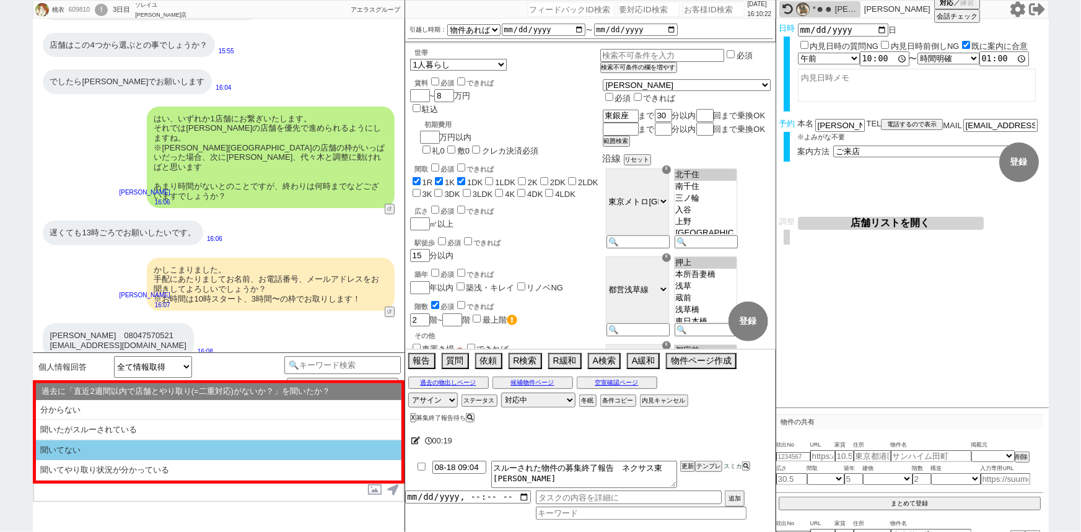
click at [144, 441] on li "聞いてない" at bounding box center [219, 451] width 366 height 20
select select "聞いてない"
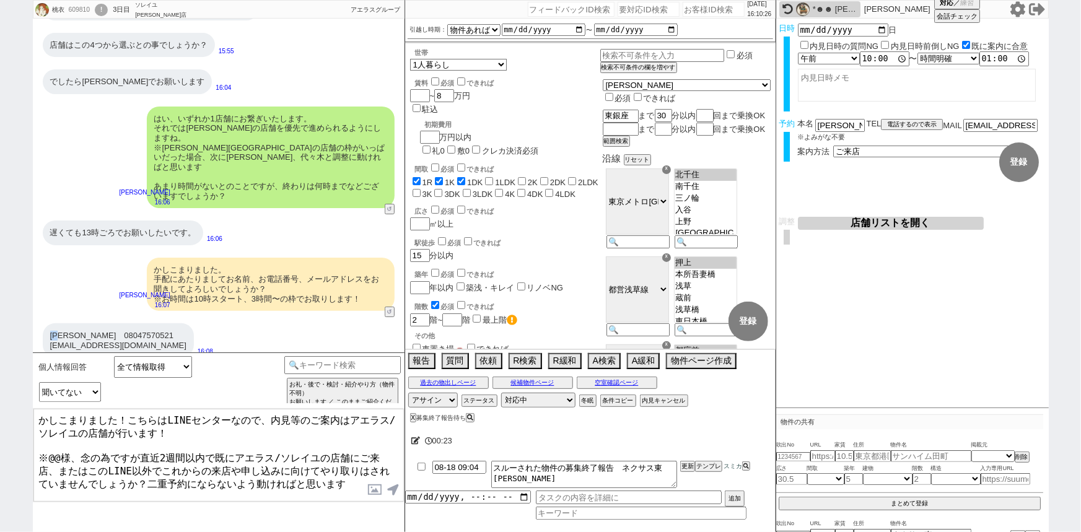
drag, startPoint x: 64, startPoint y: 283, endPoint x: 47, endPoint y: 279, distance: 17.0
click at [47, 323] on div "藤田桃衣　08047570521 mocoty0521@gmail.com" at bounding box center [118, 340] width 151 height 34
copy div "藤田"
drag, startPoint x: 58, startPoint y: 447, endPoint x: 48, endPoint y: 447, distance: 9.9
click at [48, 447] on textarea "かしこまりました！こちらはLINEセンターなので、内見等のご案内はアエラス/ソレイユの店舗が行います！ ※@@様、念の為ですが直近2週間以内で既にアエラス/ソ…" at bounding box center [218, 455] width 371 height 93
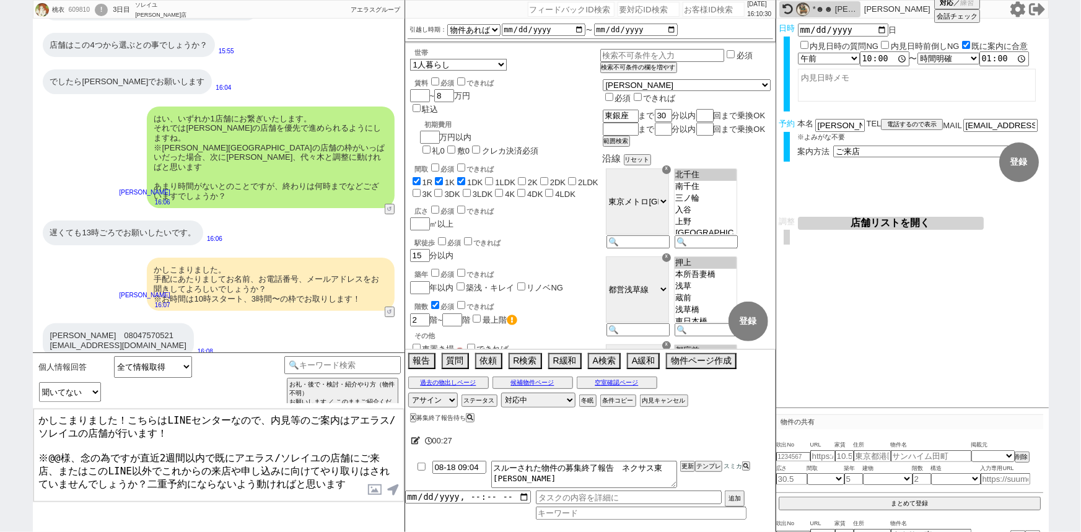
paste textarea "藤田"
type textarea "かしこまりました！こちらはLINEセンターなので、内見等のご案内はアエラス/ソレイユの店舗が行います！ ※藤田様、念の為ですが直近2週間以内で既にアエラス/ソ…"
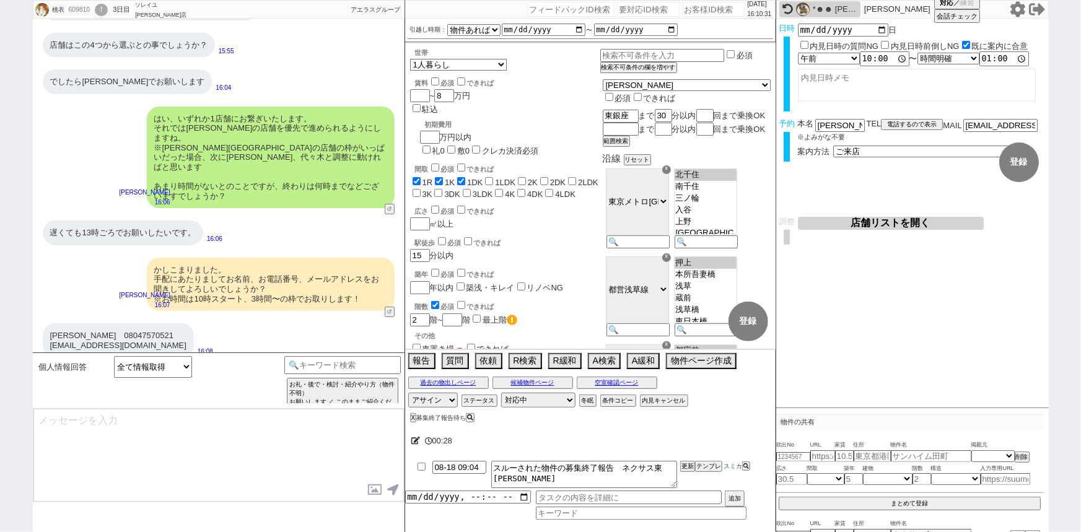
scroll to position [2377, 0]
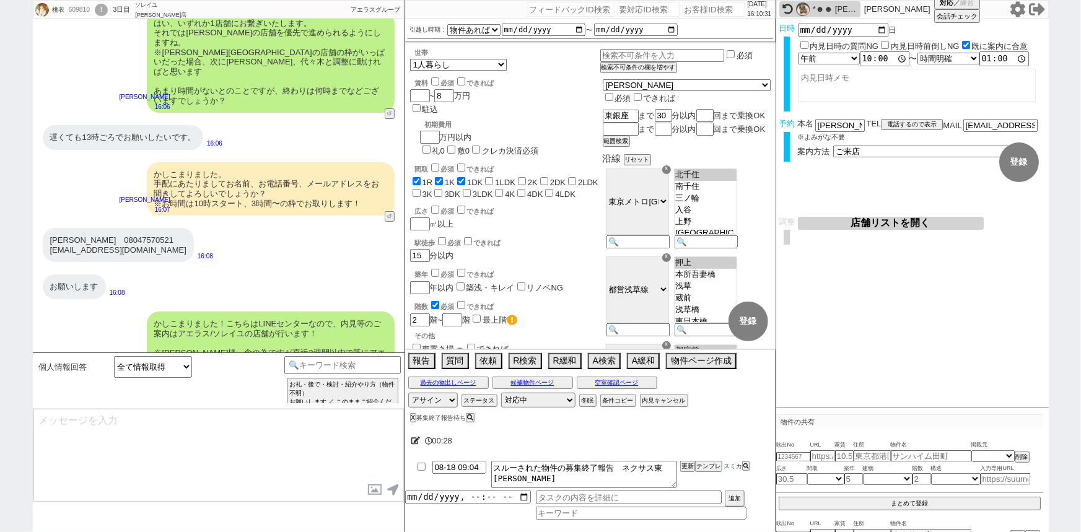
type textarea "やり取りも共有されておりスムーズです。 最終調整をし引き継ぎ作業を行うため、追ってご連絡いたします！"
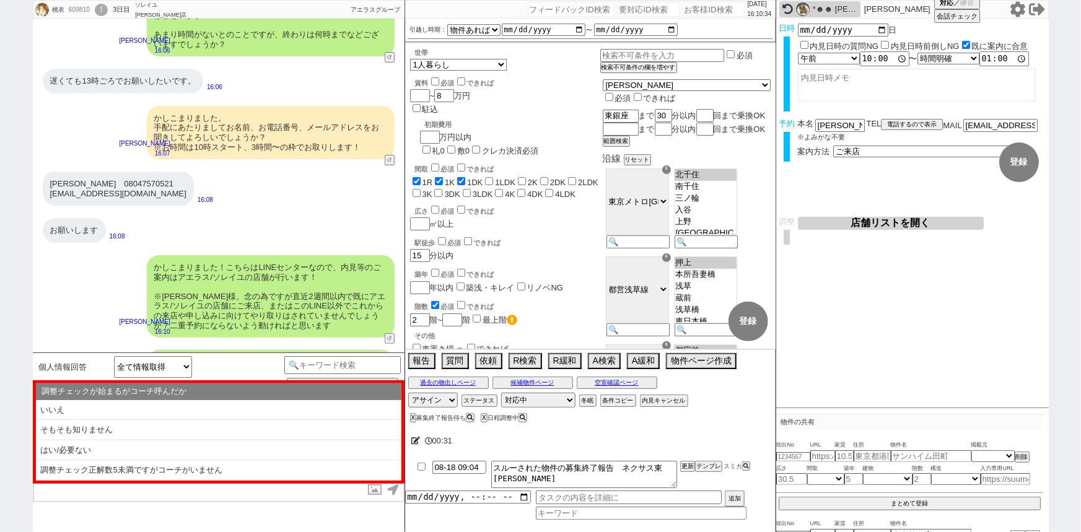
click at [48, 447] on li "はい/必要ない" at bounding box center [219, 451] width 366 height 20
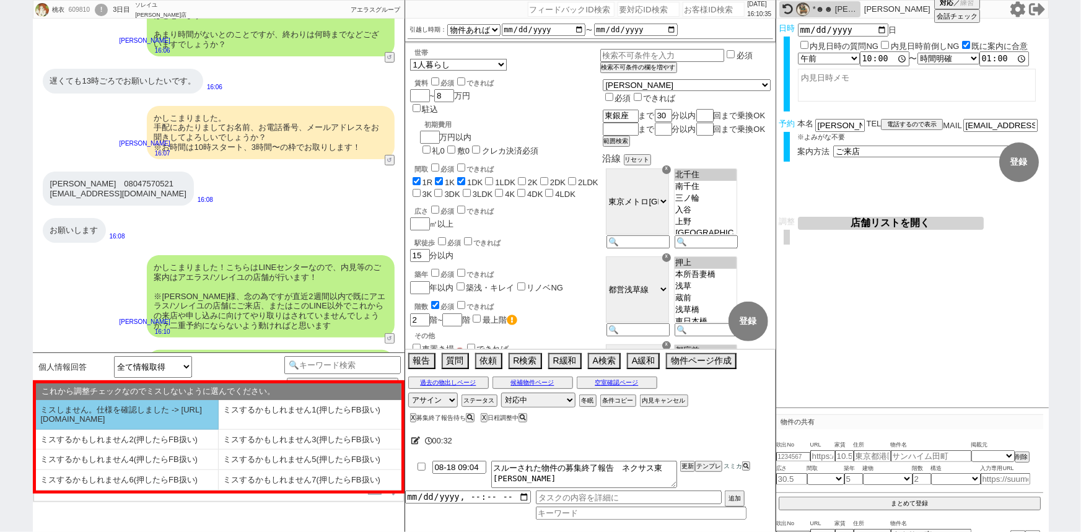
click at [85, 420] on li "ミスしません。仕様を確認しました -> https://jent.notion.site/841a6651aa67425da7d40ddfad41a184" at bounding box center [127, 415] width 183 height 30
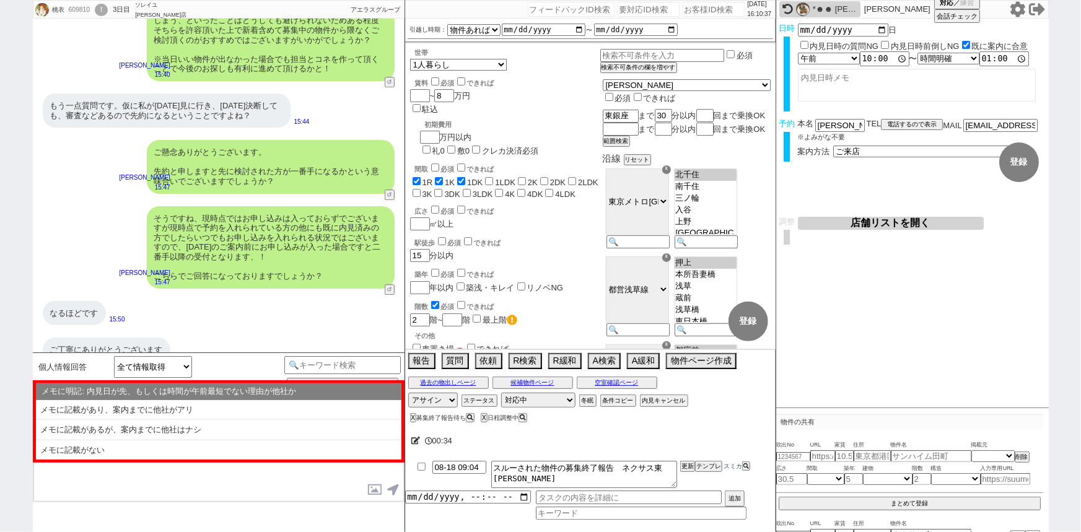
scroll to position [1704, 0]
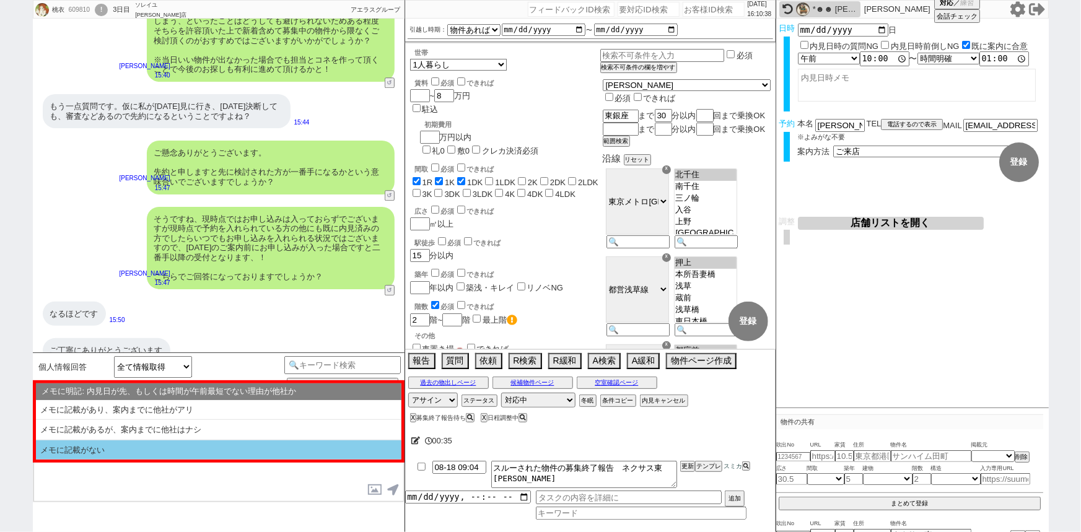
click at [188, 445] on li "メモに記載がない" at bounding box center [219, 451] width 366 height 20
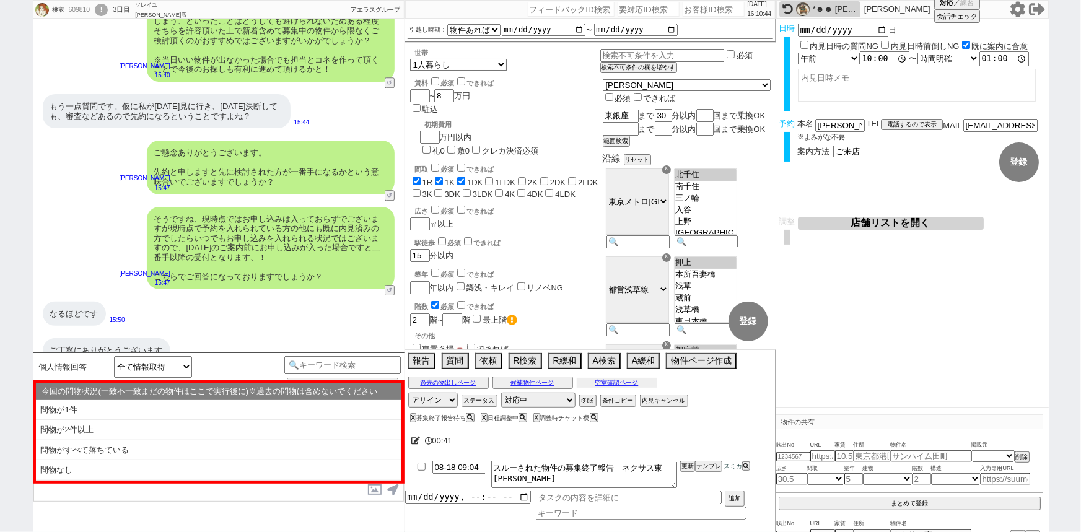
click at [644, 382] on button "空室確認ページ" at bounding box center [617, 383] width 81 height 10
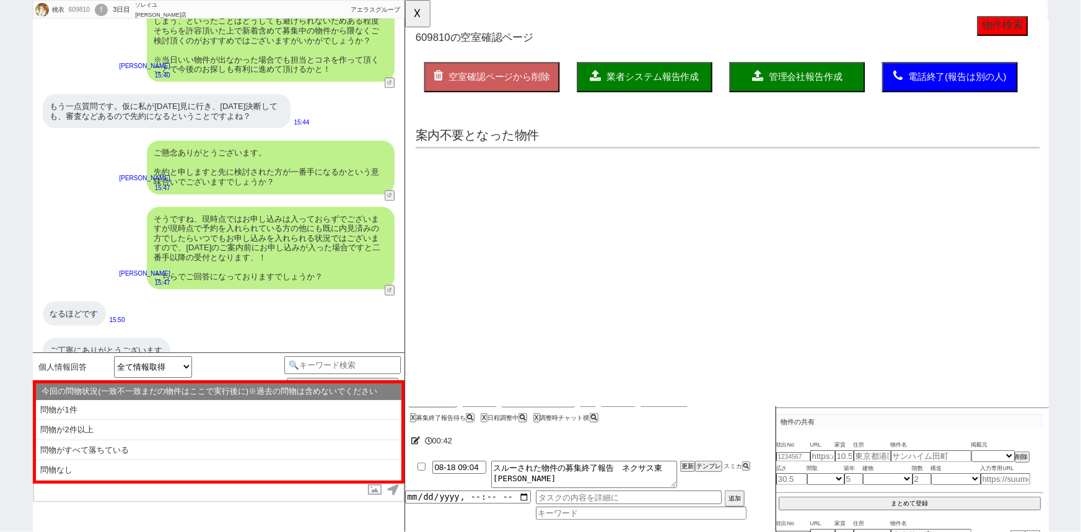
scroll to position [0, 0]
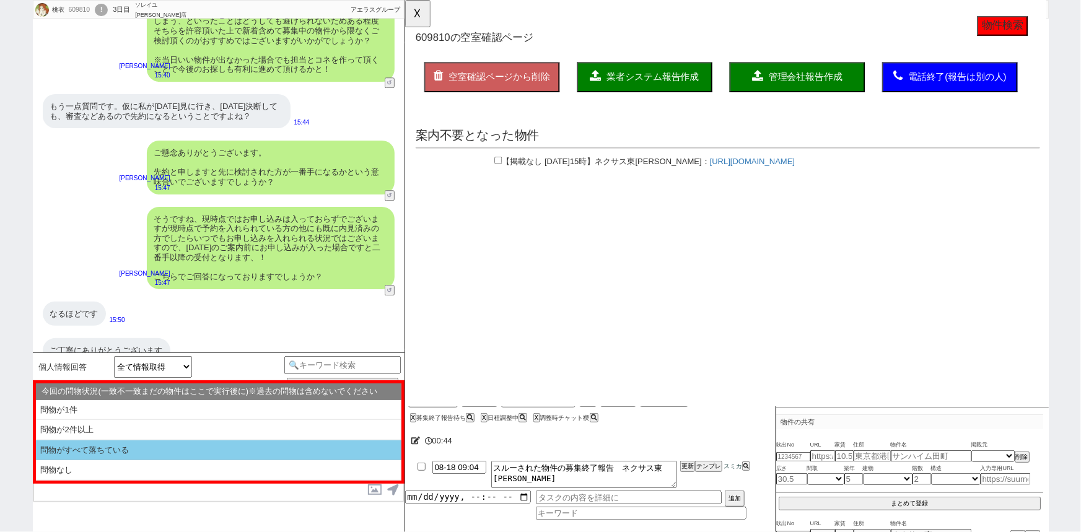
click at [116, 449] on li "問物がすべて落ちている" at bounding box center [219, 451] width 366 height 20
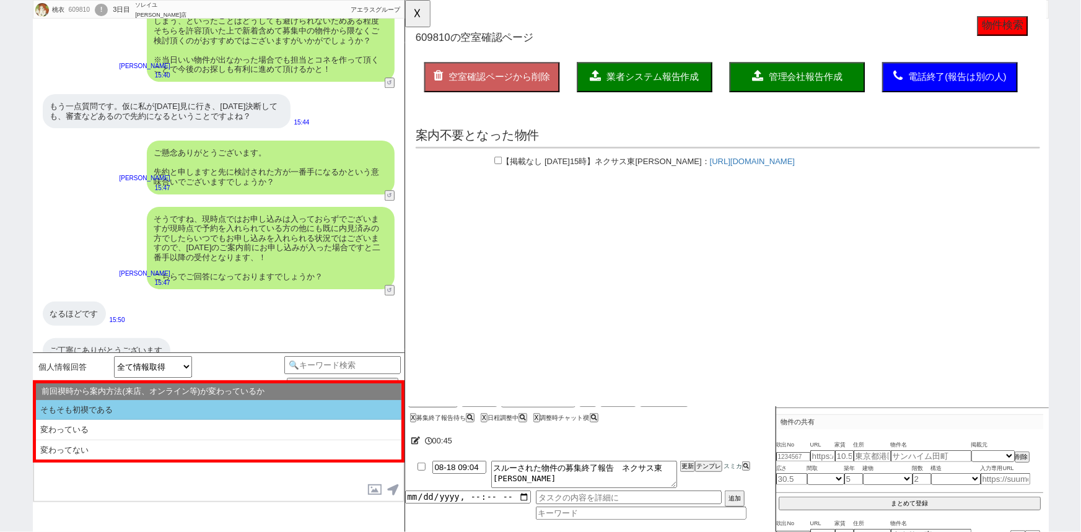
click at [140, 411] on li "そもそも初禊である" at bounding box center [219, 410] width 366 height 20
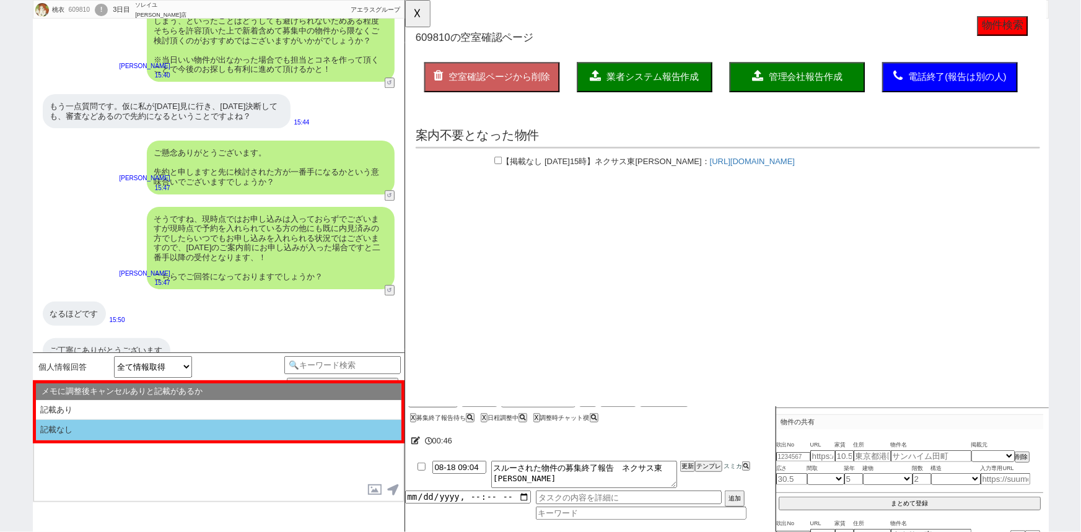
click at [118, 434] on li "記載なし" at bounding box center [219, 430] width 366 height 20
select select "問物がすべて落ちている"
select select "そもそも初禊である"
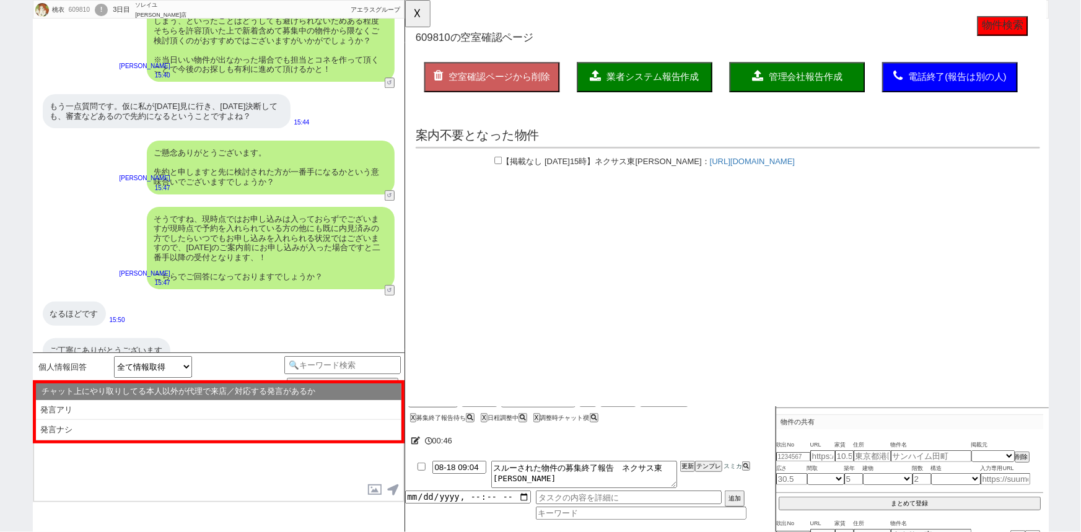
click at [118, 434] on li "発言ナシ" at bounding box center [219, 430] width 366 height 20
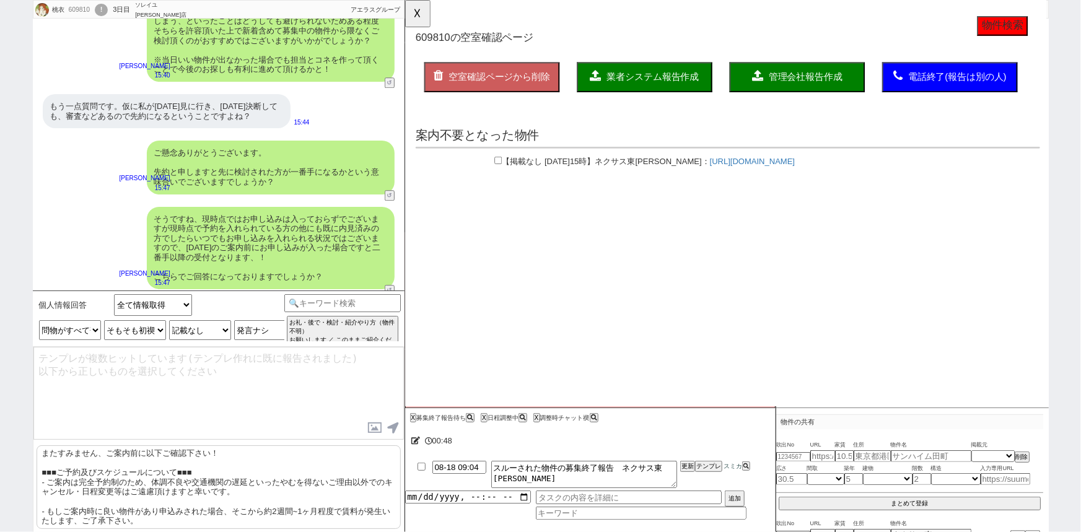
click at [96, 475] on p "またすみません、ご案内前に以下ご確認下さい！ ■■■ご予約及びスケジュールについて■■■ - ご案内は完全予約制のため、体調不良や交通機関の遅延といったやむを…" at bounding box center [219, 488] width 364 height 84
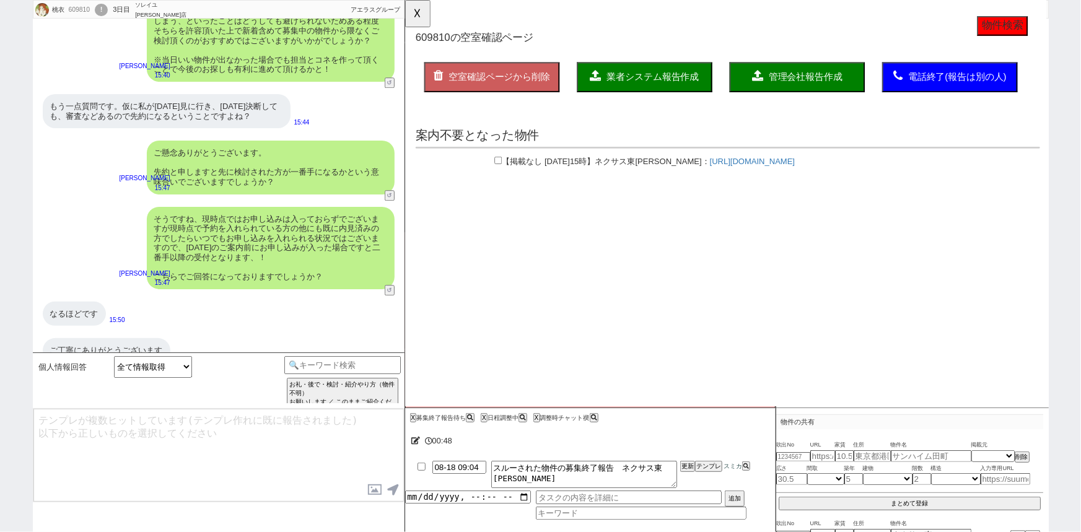
scroll to position [2547, 0]
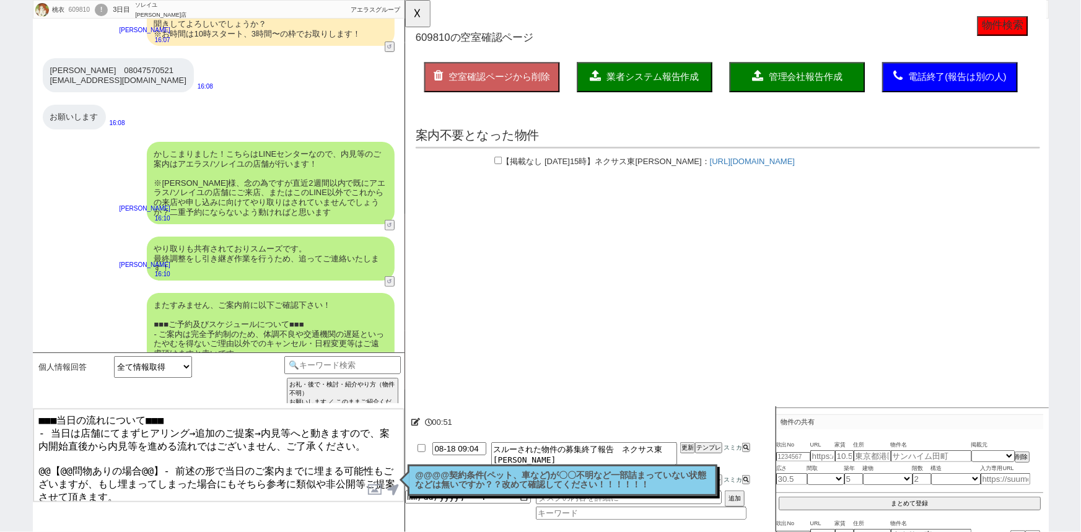
drag, startPoint x: 152, startPoint y: 454, endPoint x: 29, endPoint y: 461, distance: 123.5
click at [29, 461] on div "桃衣 609810 ! 0 3日目 ソレイユ上野店 冬眠中 自社客 アエラスグループ スミカ_BPO チャット全表示 2025-08-14 お風呂トイレ別、バ…" at bounding box center [540, 266] width 1081 height 532
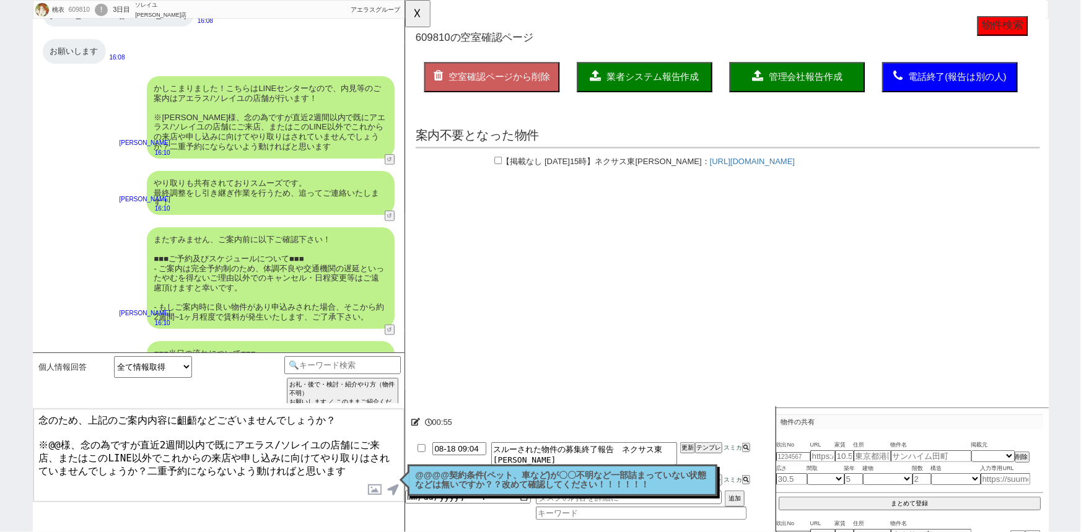
scroll to position [2612, 0]
drag, startPoint x: 36, startPoint y: 438, endPoint x: 519, endPoint y: 558, distance: 497.6
click at [519, 532] on html "桃衣 609810 ! 0 3日目 ソレイユ上野店 冬眠中 自社客 アエラスグループ スミカ_BPO チャット全表示 2025-08-14 お風呂トイレ別、バ…" at bounding box center [540, 266] width 1081 height 532
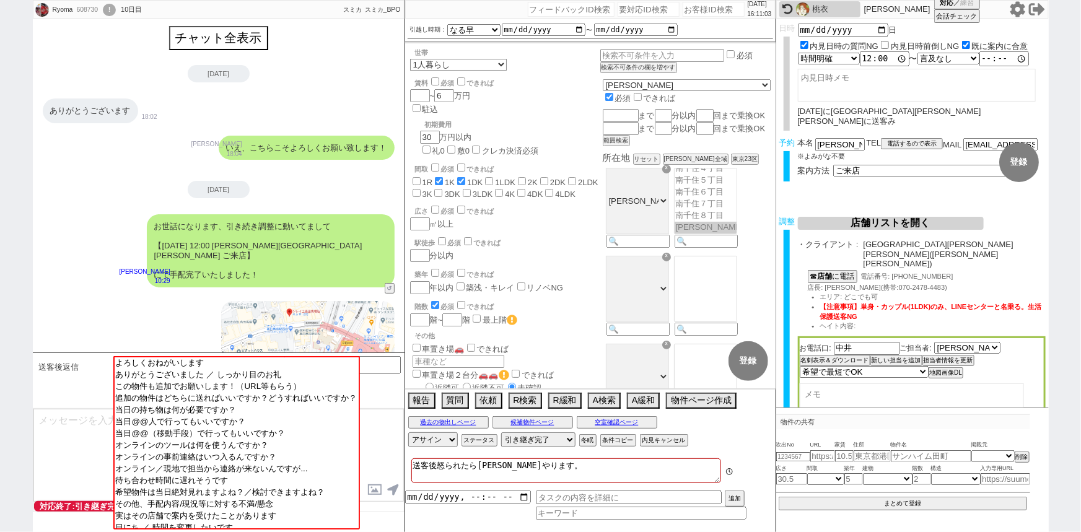
scroll to position [59, 0]
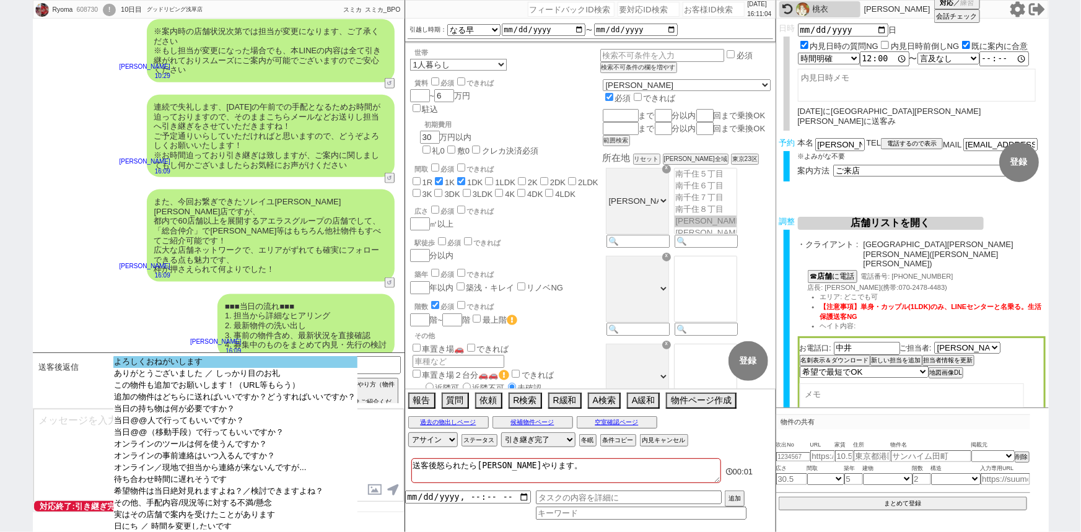
click at [179, 368] on option "よろしくおねがいします" at bounding box center [235, 374] width 244 height 12
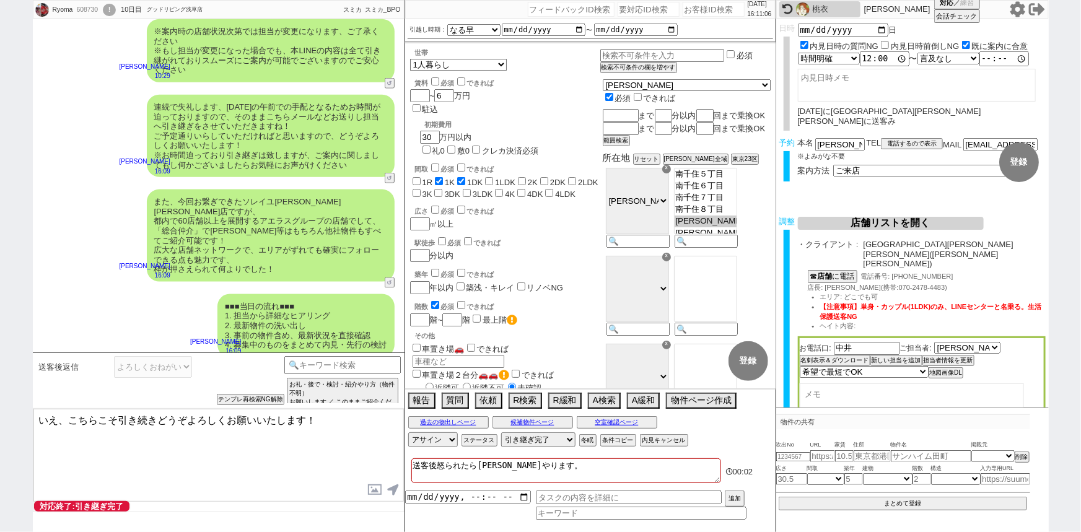
drag, startPoint x: 73, startPoint y: 413, endPoint x: 0, endPoint y: 412, distance: 72.5
click at [0, 412] on div "Ryoma 608730 ! 0 10日目 グッドリビング浅草店 冬眠中 自社客 スミカ スミカ_BPO チャット全表示 2025-08-15 ありがとうござ…" at bounding box center [540, 266] width 1081 height 532
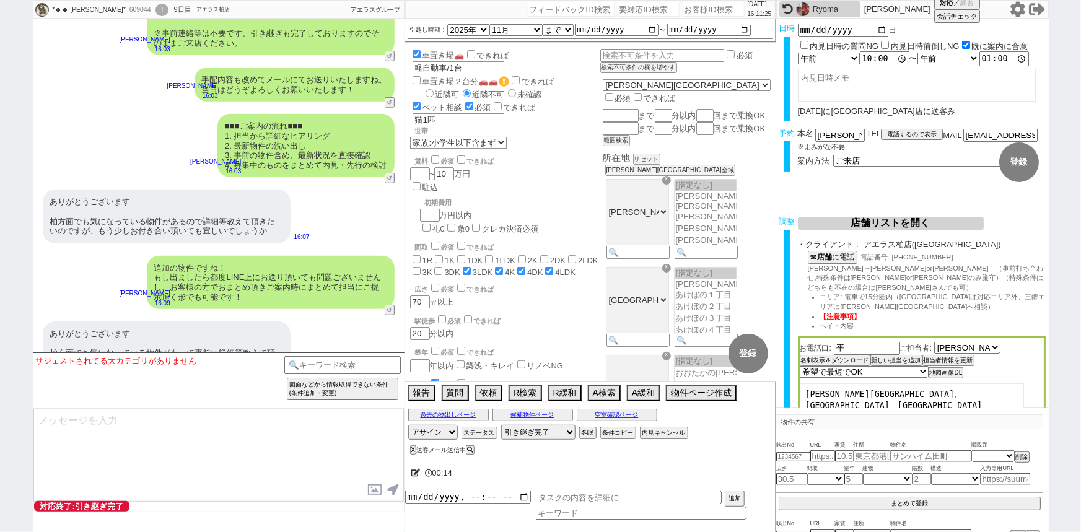
scroll to position [7371, 0]
click at [390, 176] on button "↺" at bounding box center [390, 180] width 7 height 8
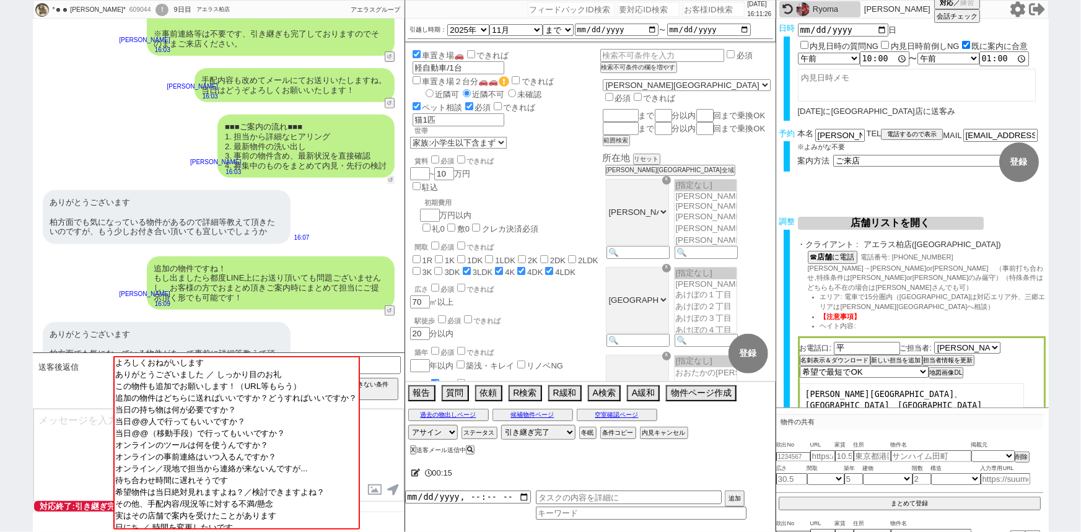
scroll to position [7464, 0]
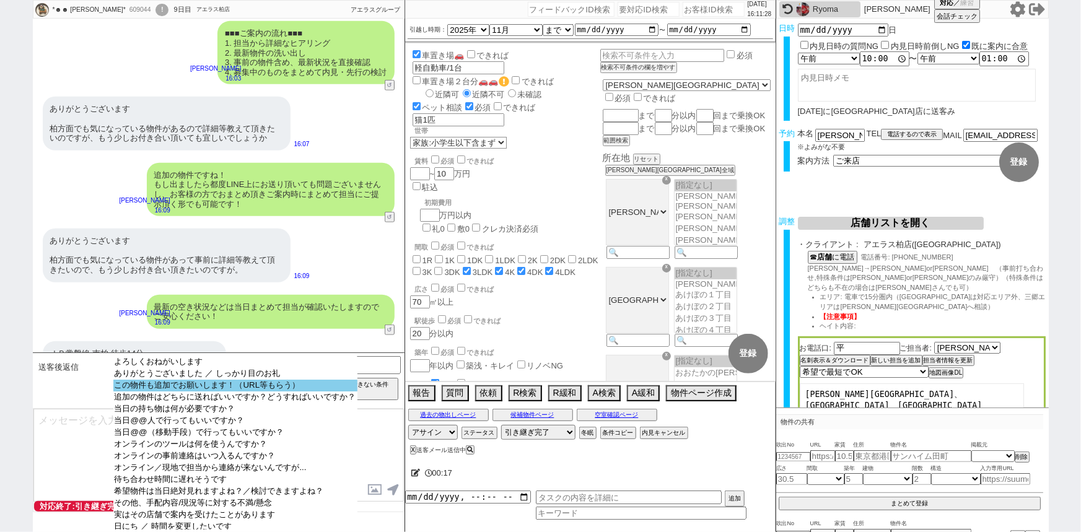
click at [214, 392] on option "この物件も追加でお願いします！（URL等もらう）" at bounding box center [235, 398] width 244 height 12
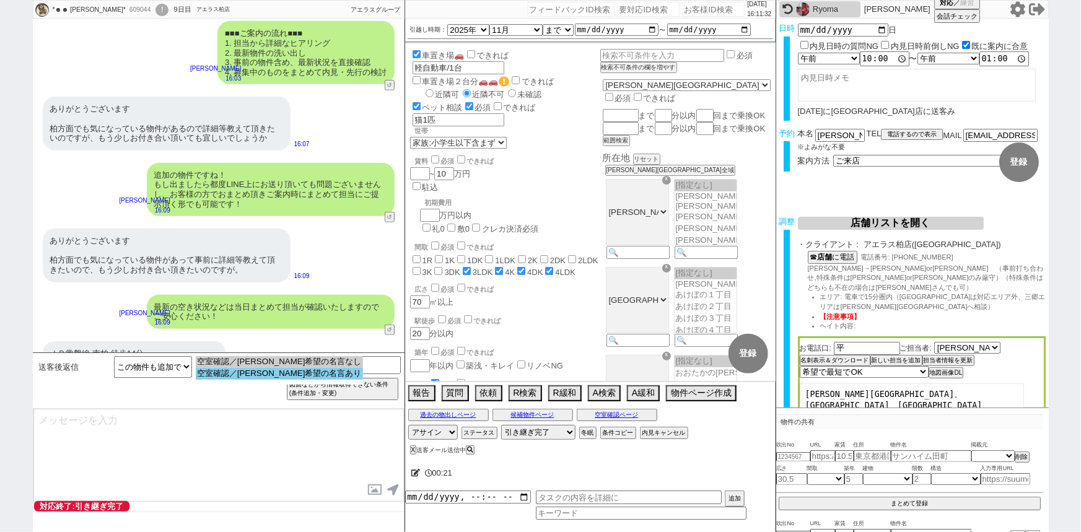
click at [244, 378] on option "空室確認／内見希望の名言あり" at bounding box center [279, 374] width 167 height 12
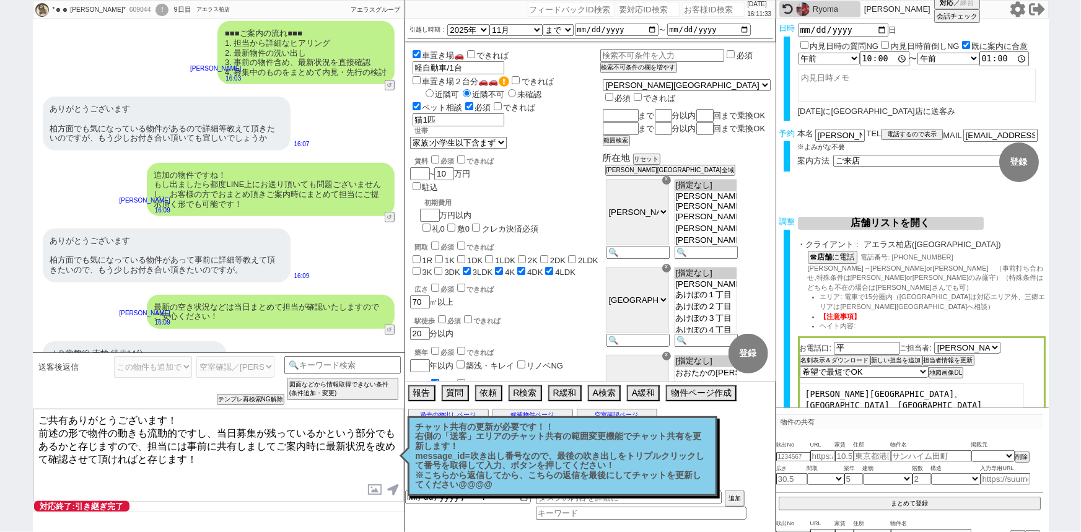
click at [168, 447] on textarea "ご共有ありがとうございます！ 前述の形で物件の動きも流動的ですし、当日募集が残っているかという部分でもあるかと存じますので、担当には事前に共有しましてご案内時…" at bounding box center [218, 455] width 371 height 93
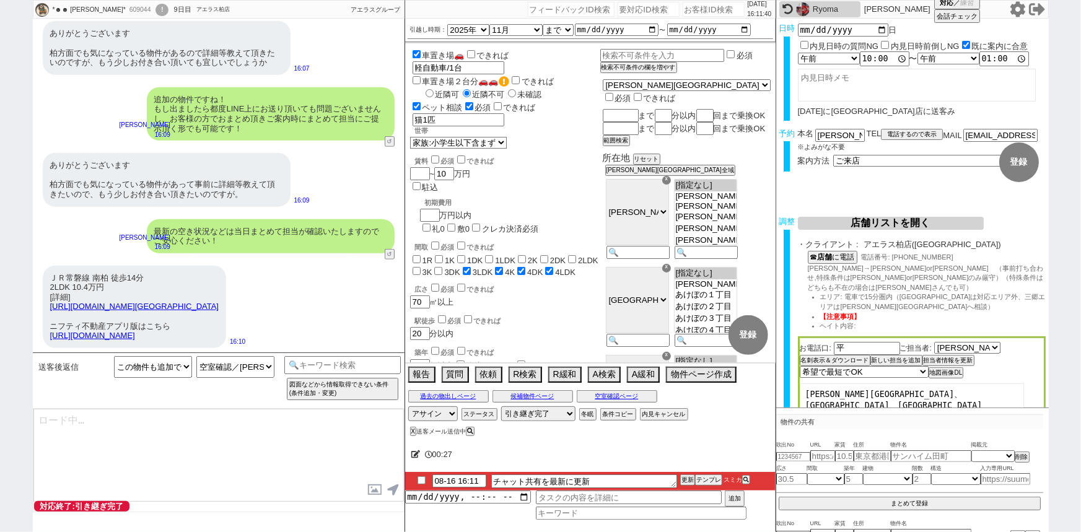
scroll to position [7586, 0]
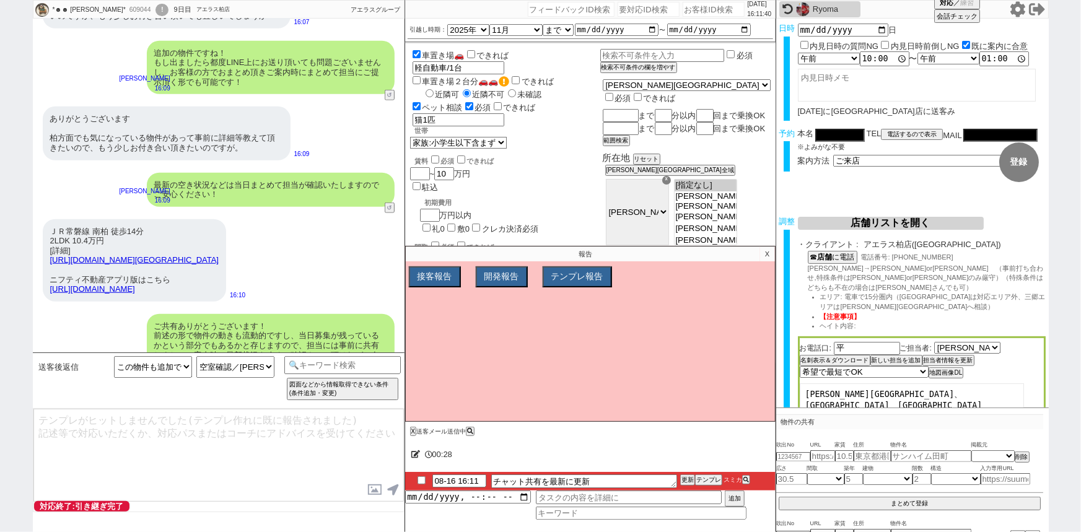
click at [281, 390] on div "その他追加で出た物件もこちらのLINEにお送り頂ければと思います、まとめて当日回れるようにいたしますね。" at bounding box center [271, 407] width 248 height 34
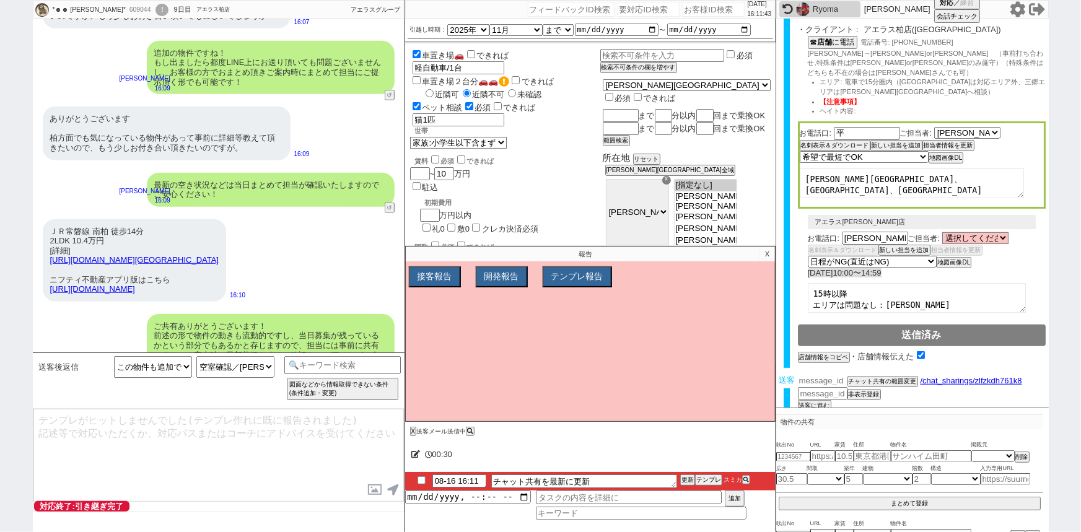
click at [819, 376] on input "number" at bounding box center [823, 381] width 50 height 11
paste input "36775755"
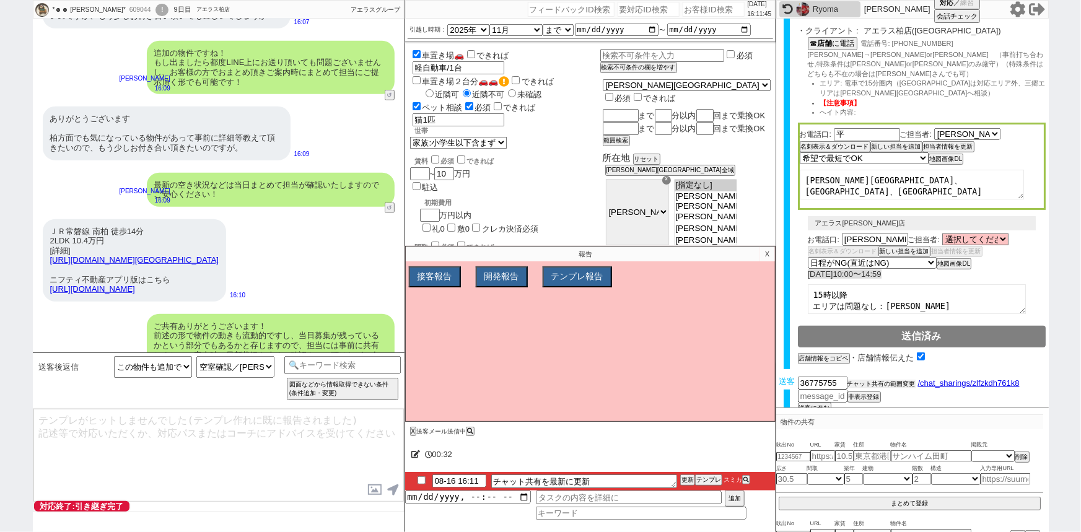
click at [873, 380] on button "チャット共有の範囲変更" at bounding box center [882, 384] width 68 height 9
click at [425, 480] on input "checkbox" at bounding box center [422, 481] width 18 height 8
click at [303, 390] on div "その他追加で出た物件もこちらのLINEにお送り頂ければと思います、まとめて当日回れるようにいたしますね。" at bounding box center [271, 407] width 248 height 34
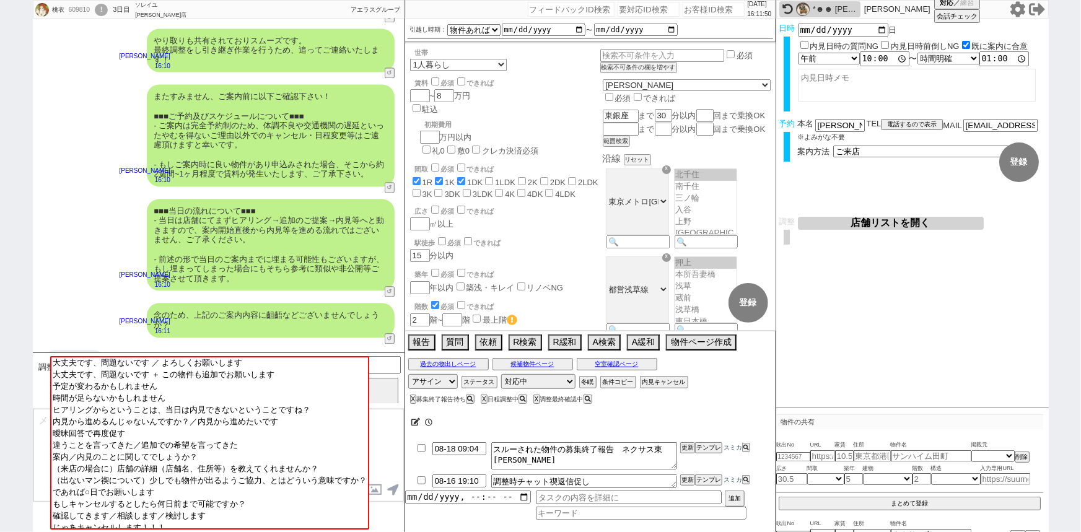
scroll to position [22, 0]
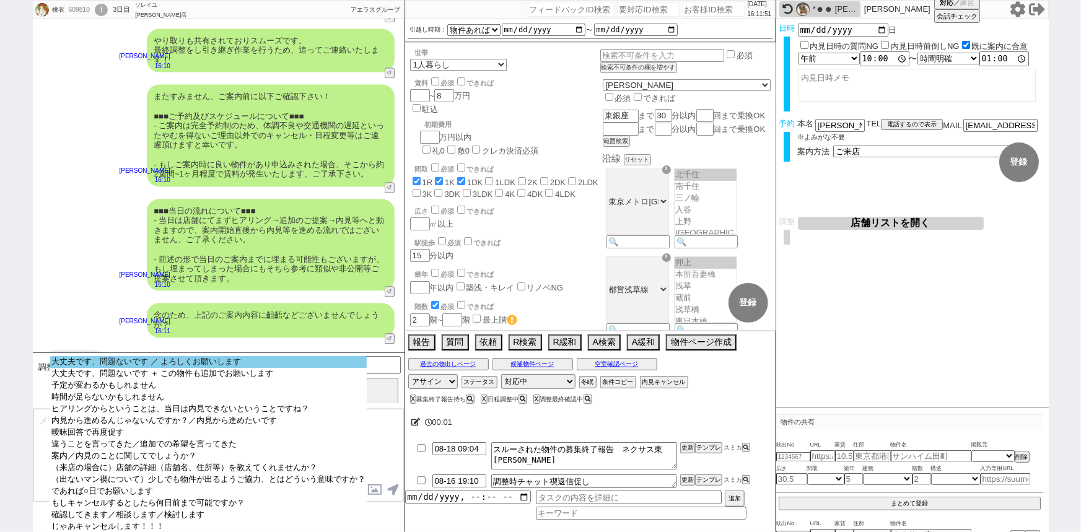
click at [197, 368] on option "大丈夫です、問題ないです ／ よろしくお願いします" at bounding box center [208, 374] width 317 height 12
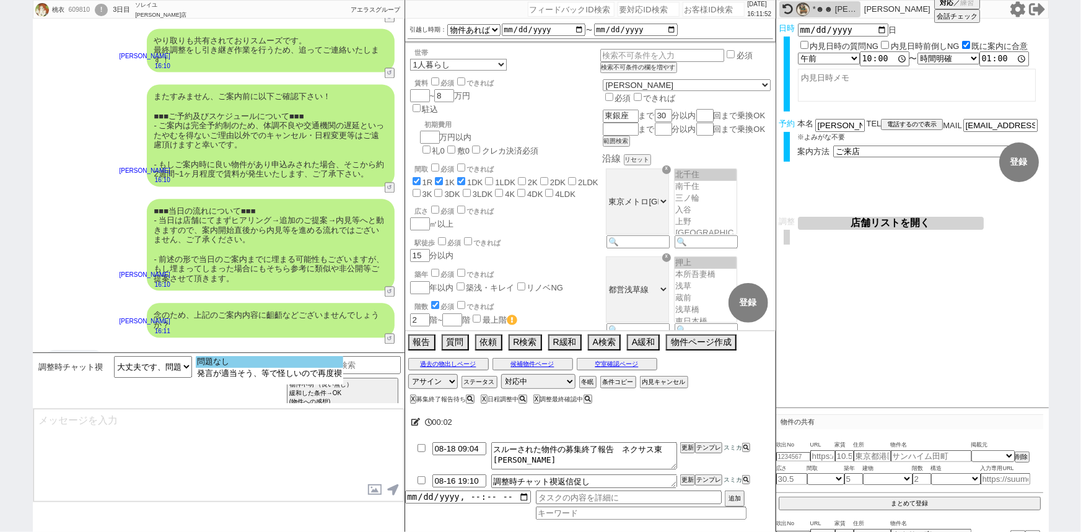
click at [237, 368] on option "問題なし" at bounding box center [269, 374] width 147 height 12
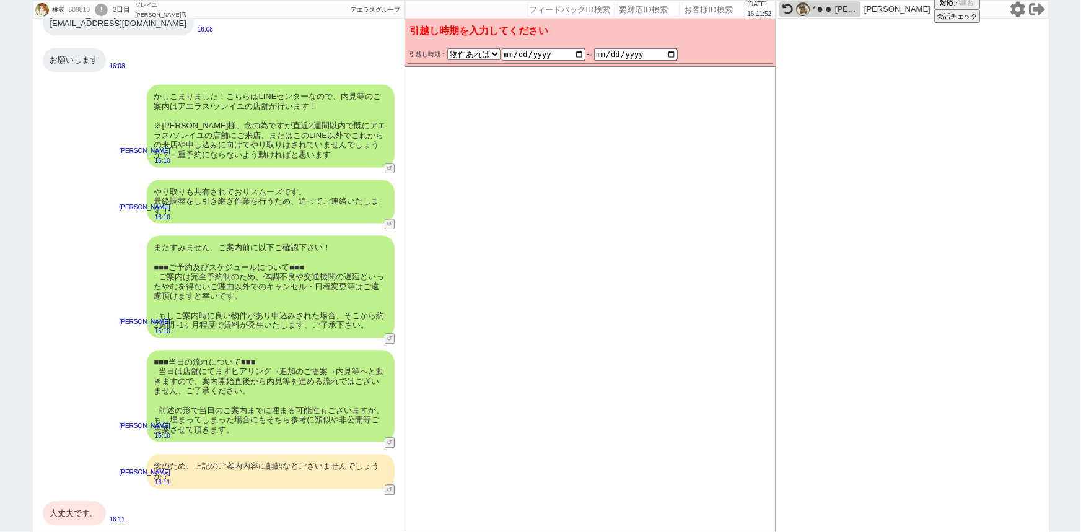
scroll to position [1140, 0]
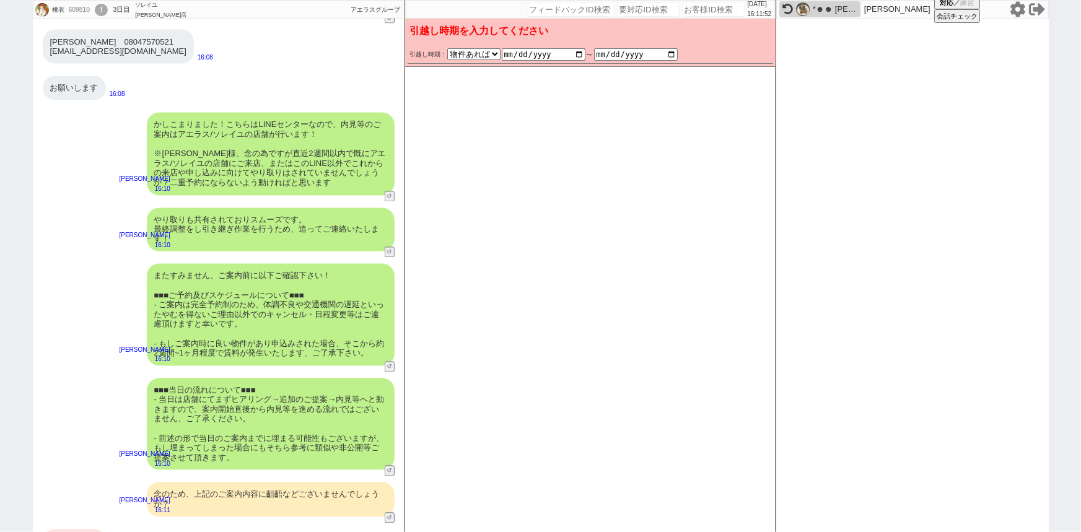
click at [292, 264] on div "またすみません、ご案内前に以下ご確認下さい！ ■■■ご予約及びスケジュールについて■■■ - ご案内は完全予約制のため、体調不良や交通機関の遅延といったやむを…" at bounding box center [271, 315] width 248 height 102
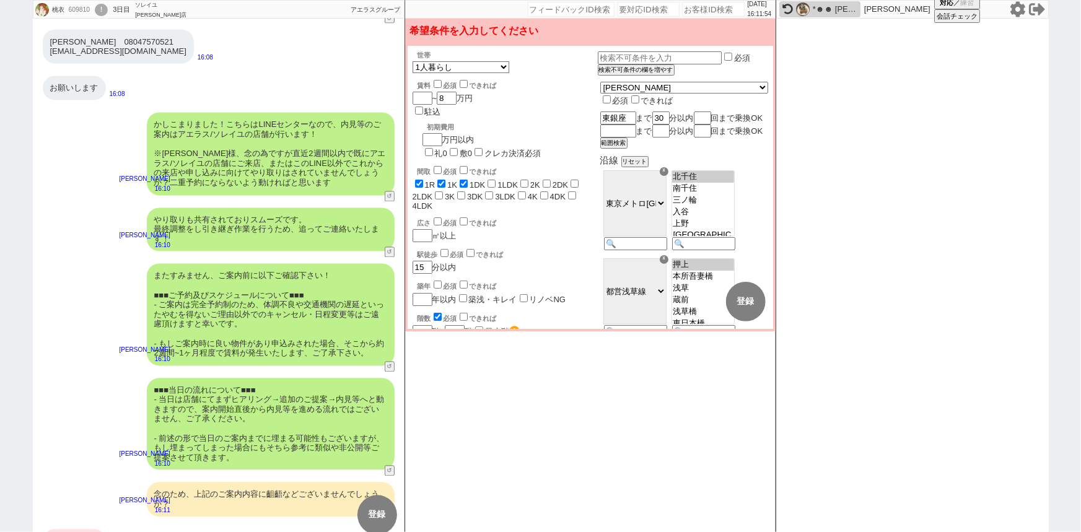
click at [292, 264] on div "またすみません、ご案内前に以下ご確認下さい！ ■■■ご予約及びスケジュールについて■■■ - ご案内は完全予約制のため、体調不良や交通機関の遅延といったやむを…" at bounding box center [271, 315] width 248 height 102
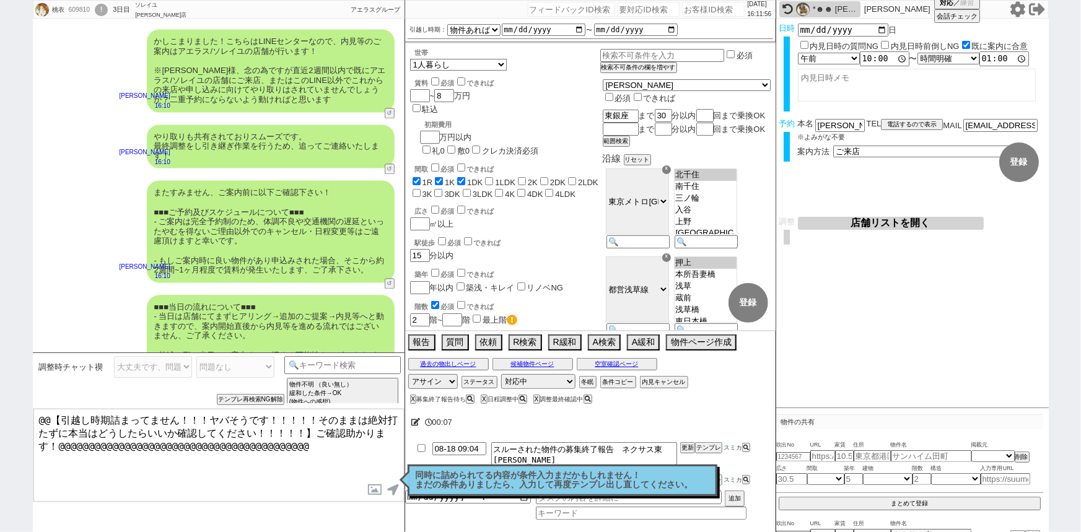
scroll to position [1223, 0]
click at [583, 31] on input "date" at bounding box center [544, 30] width 84 height 10
click at [275, 181] on div "またすみません、ご案内前に以下ご確認下さい！ ■■■ご予約及びスケジュールについて■■■ - ご案内は完全予約制のため、体調不良や交通機関の遅延といったやむを…" at bounding box center [271, 232] width 248 height 102
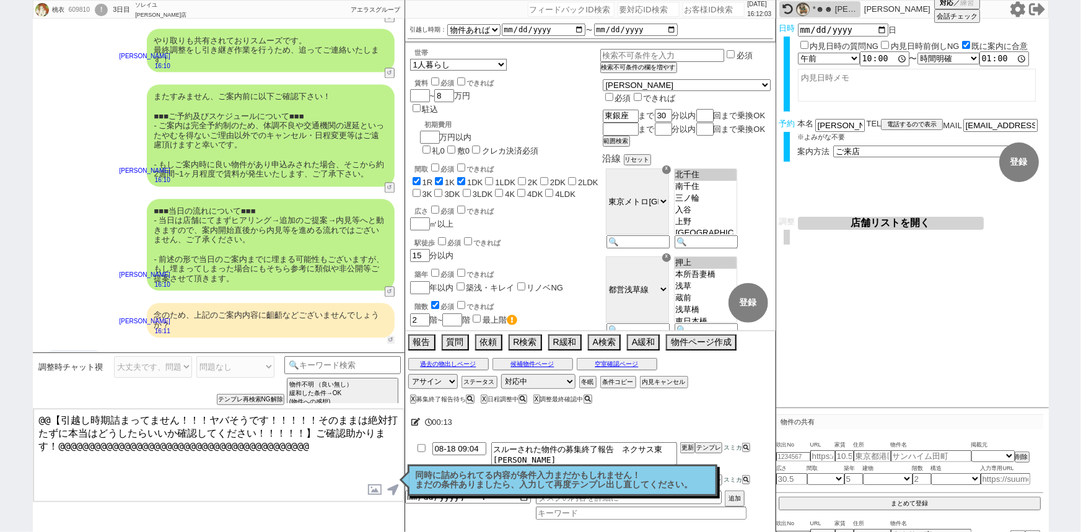
click at [390, 336] on button "↺" at bounding box center [390, 340] width 7 height 8
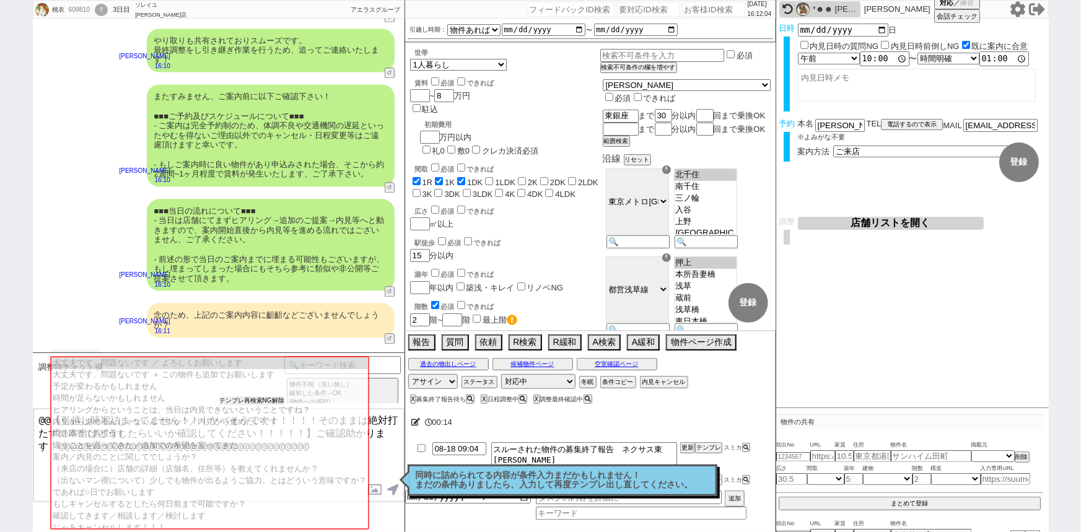
click at [250, 402] on button "テンプレ再検索NG解除" at bounding box center [251, 401] width 65 height 9
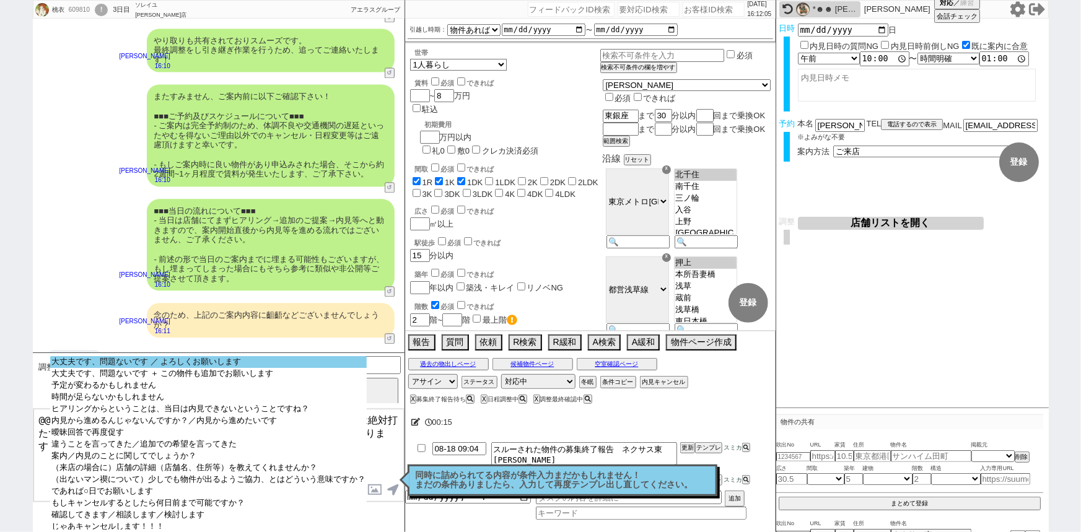
click at [225, 368] on select "大丈夫です、問題ないです ／ よろしくお願いします 大丈夫です、問題ないです ＋ この物件も追加でお願いします 予定が変わるかもしれません 時間が足らないかも…" at bounding box center [208, 443] width 317 height 174
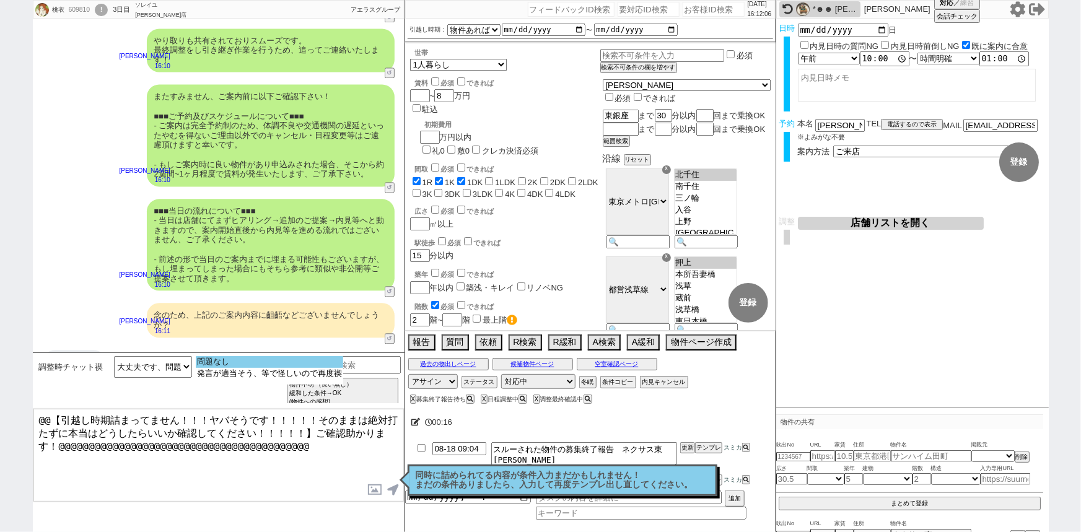
click at [262, 368] on option "問題なし" at bounding box center [269, 374] width 147 height 12
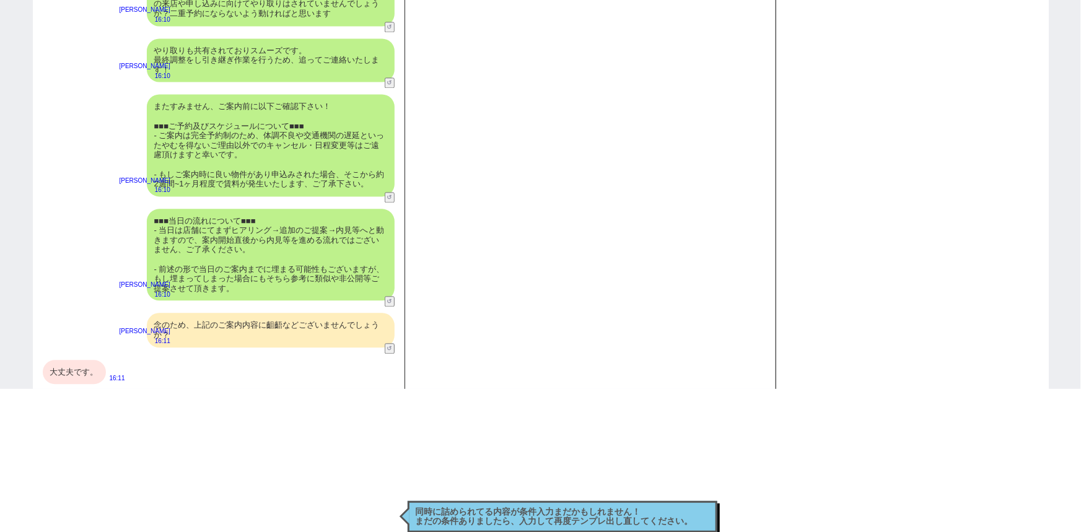
click at [302, 253] on div "■■■当日の流れについて■■■ - 当日は店舗にてまずヒアリング→追加のご提案→内見等へと動きますので、案内開始直後から内見等を進める流れではございません、ご…" at bounding box center [271, 255] width 248 height 92
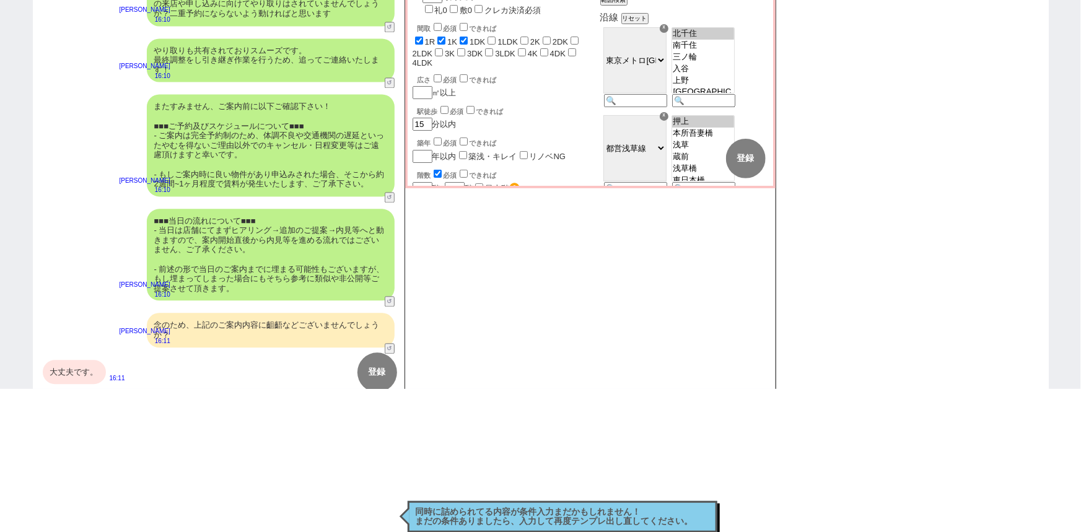
click at [302, 253] on div "■■■当日の流れについて■■■ - 当日は店舗にてまずヒアリング→追加のご提案→内見等へと動きますので、案内開始直後から内見等を進める流れではございません、ご…" at bounding box center [271, 255] width 248 height 92
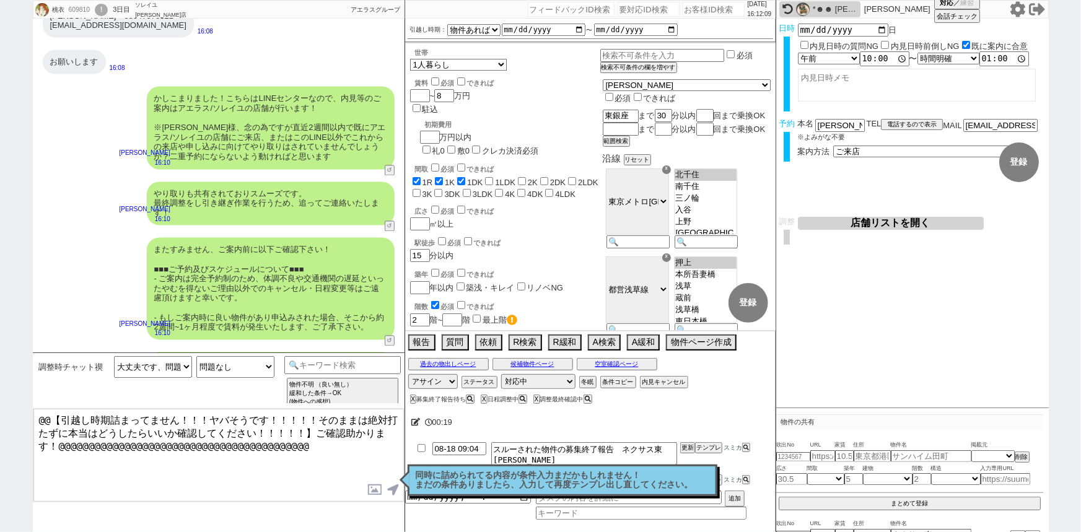
scroll to position [1319, 0]
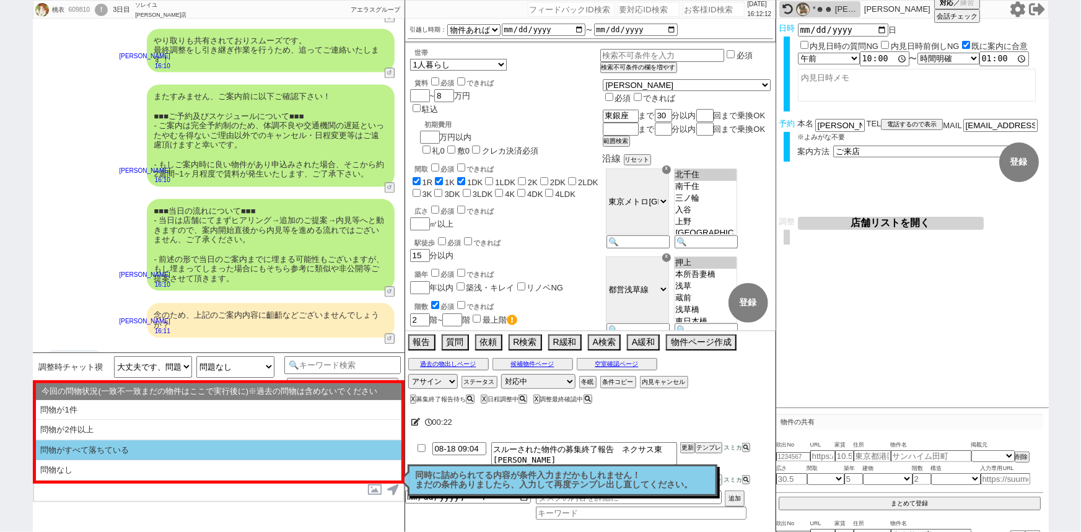
click at [189, 455] on li "問物がすべて落ちている" at bounding box center [219, 451] width 366 height 20
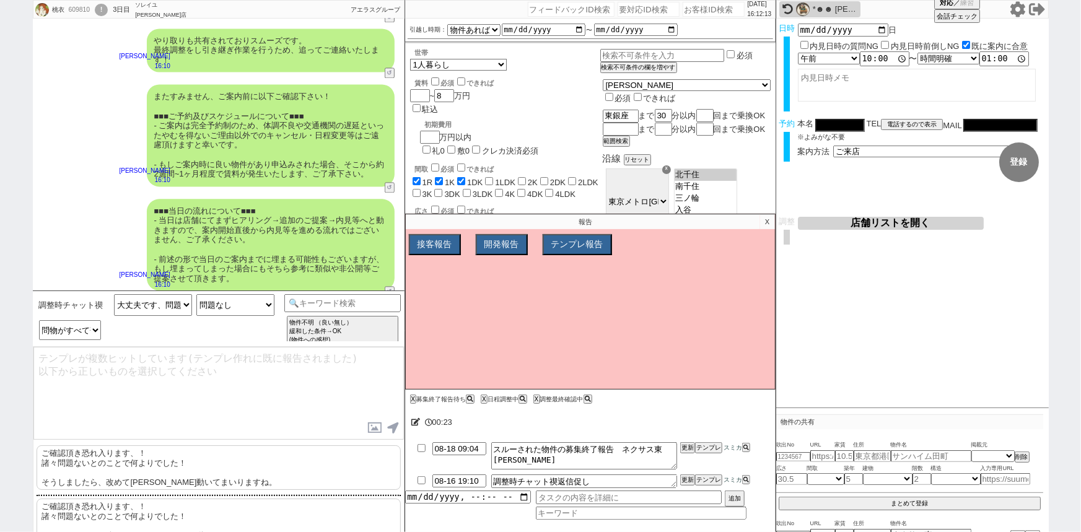
click at [99, 458] on p "ご確認頂き恐れ入ります、！ 諸々問題ないとのことで何よりでした！ そうしましたら、改めて順次動いてまいりますね。" at bounding box center [219, 468] width 364 height 45
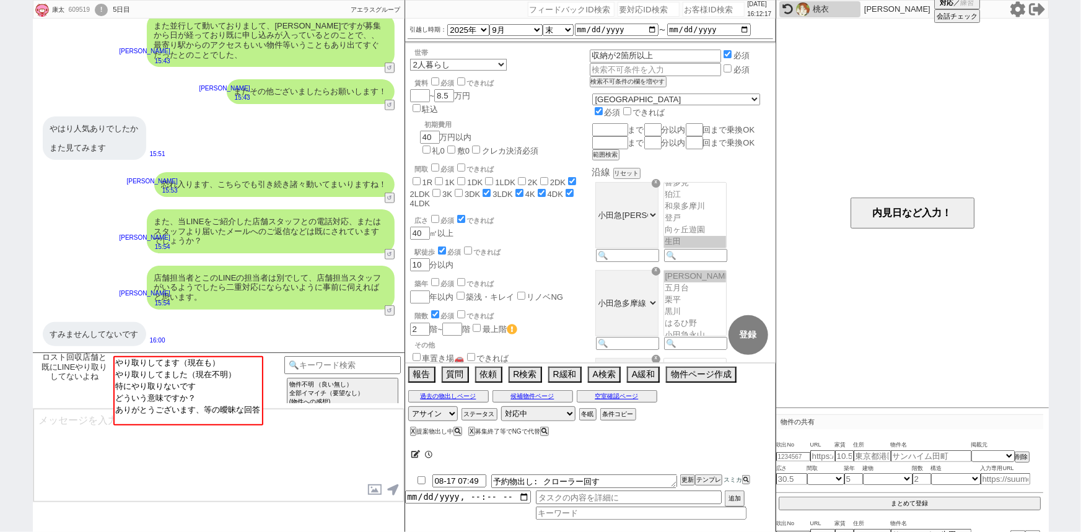
scroll to position [183, 0]
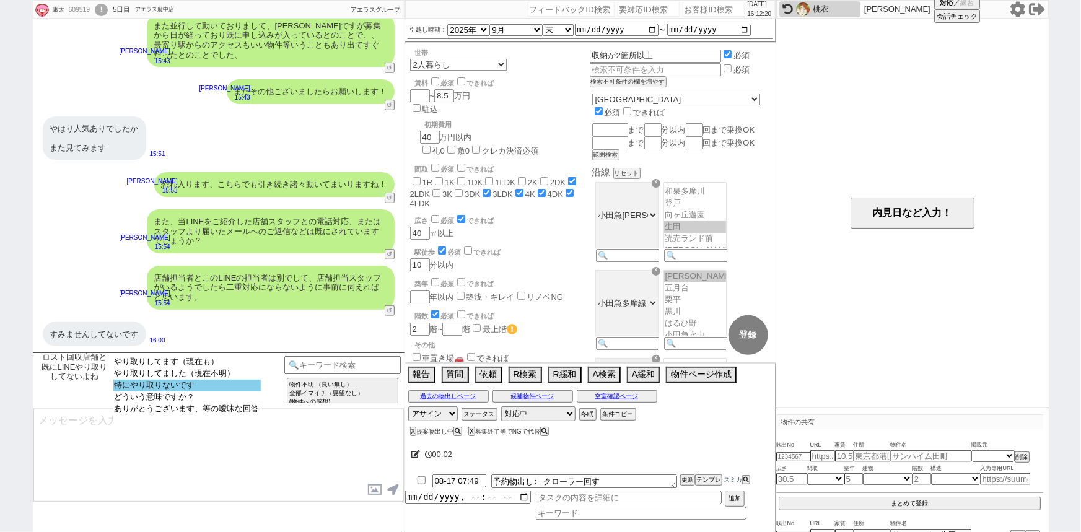
click at [154, 392] on option "特にやり取りないです" at bounding box center [186, 398] width 147 height 12
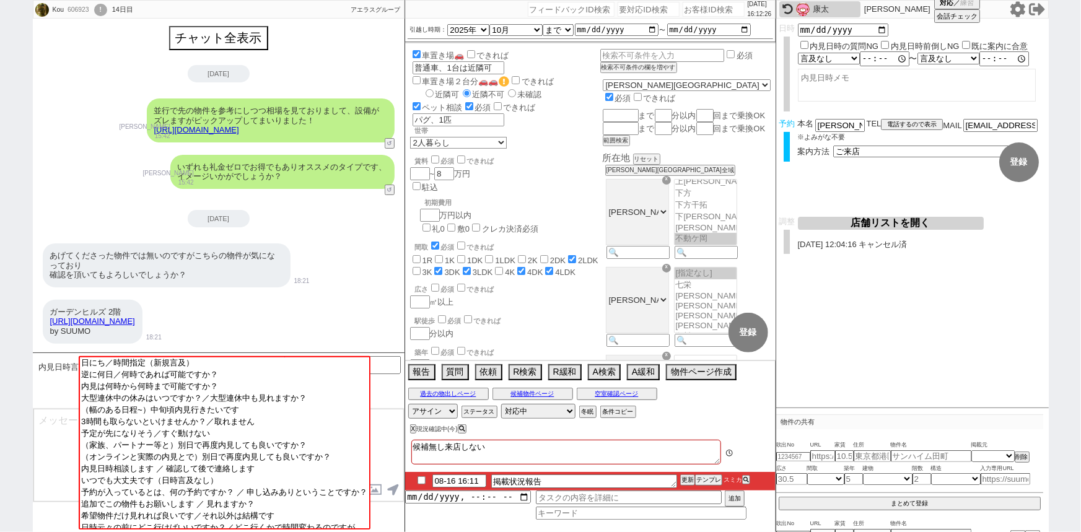
scroll to position [1764, 0]
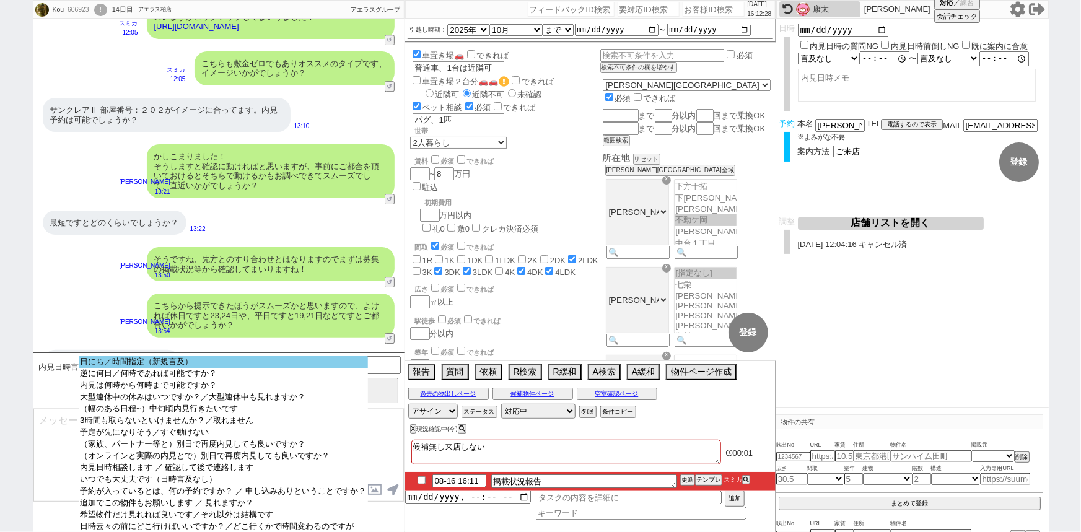
click at [184, 368] on option "日にち／時間指定（新規言及）" at bounding box center [223, 374] width 289 height 12
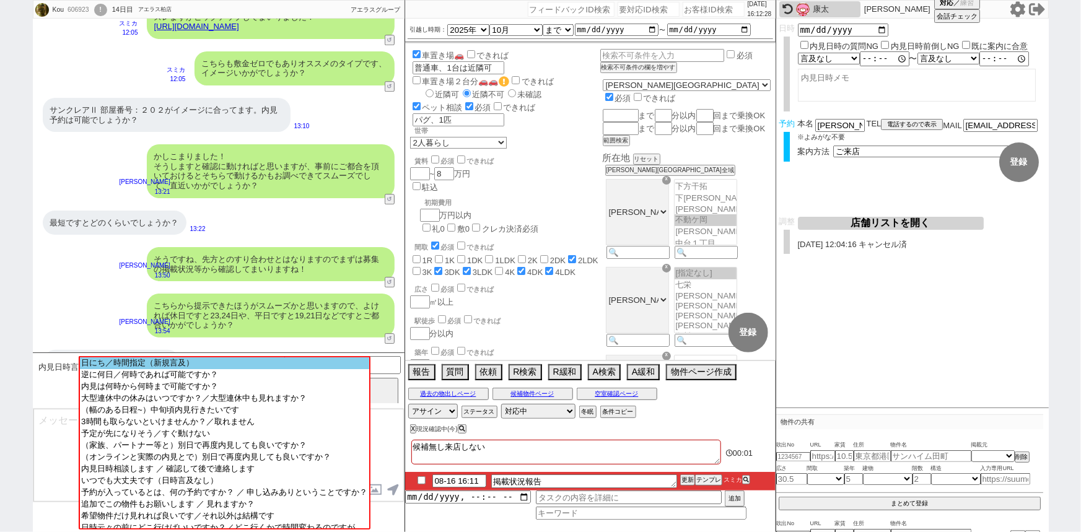
scroll to position [1584, 0]
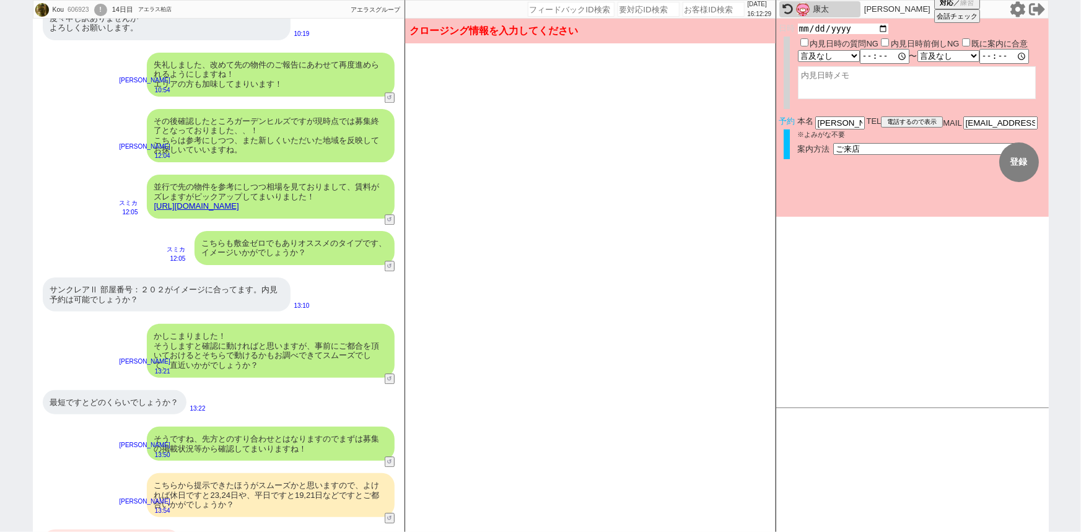
click at [882, 30] on input "date" at bounding box center [843, 29] width 91 height 11
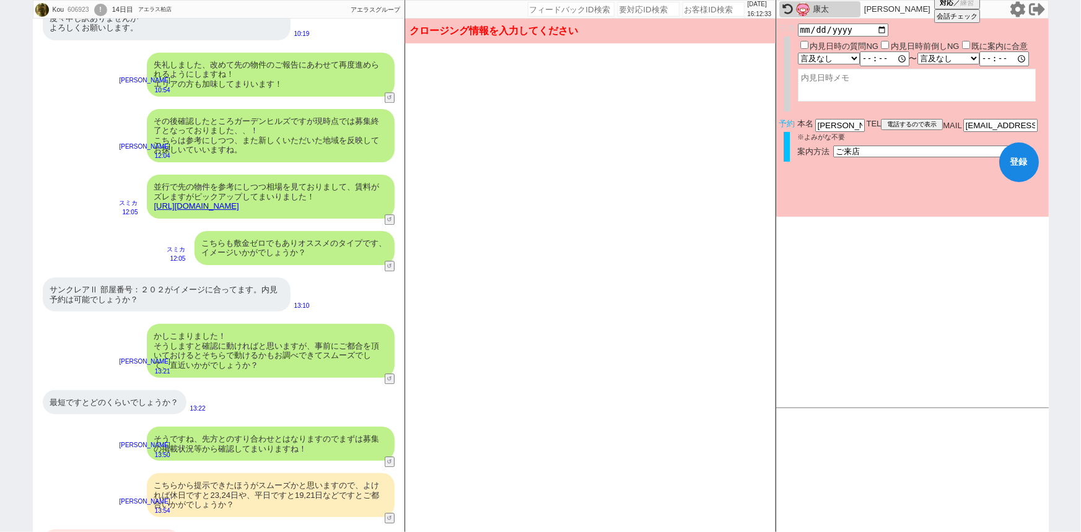
click at [846, 193] on form "変更 なし 登録 日時 2025-08-24 内見日時の質問NG 内見日時前倒しNG 既に案内に合意 言及なし 時間明確 午前 午後 お昼 夕方・夜 終日いつ…" at bounding box center [912, 118] width 273 height 198
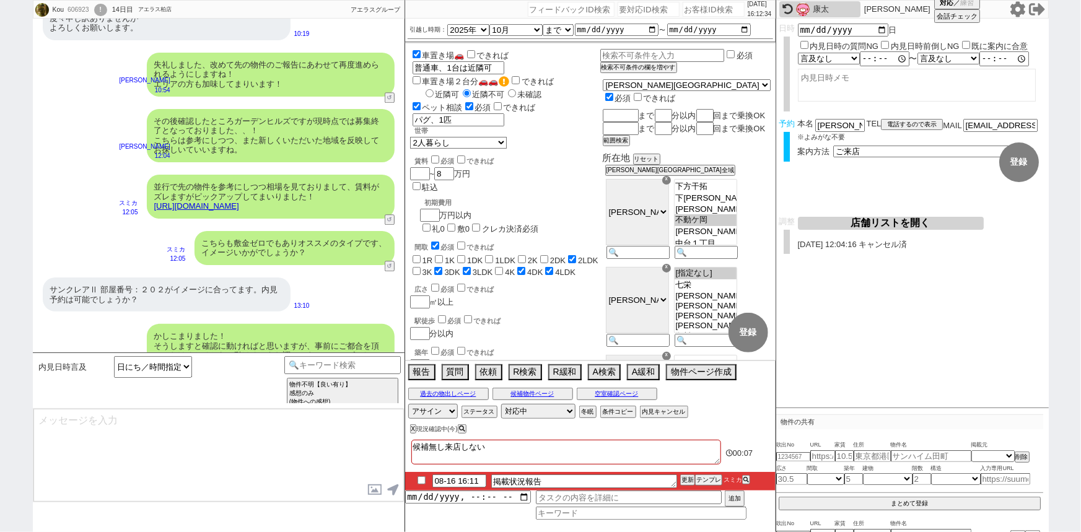
scroll to position [1764, 0]
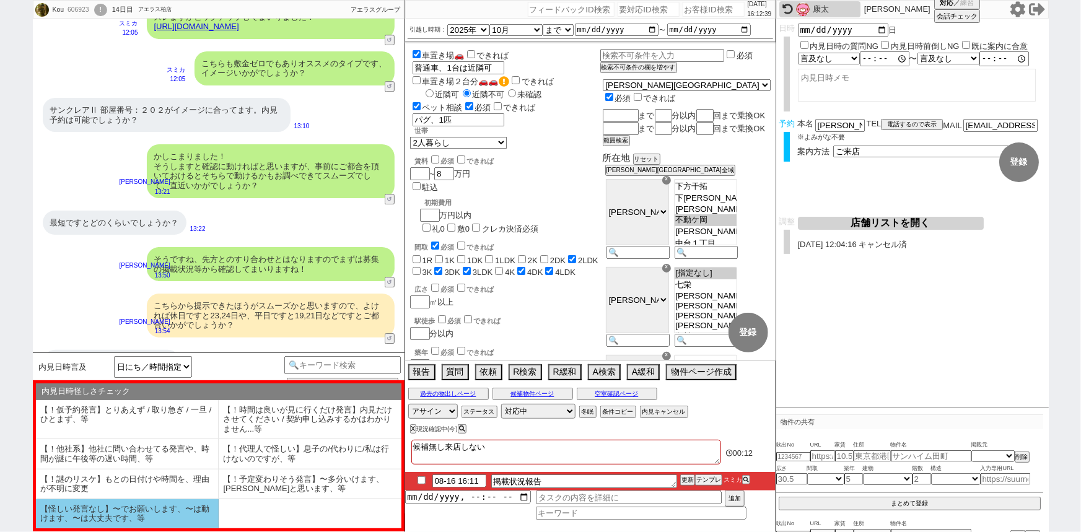
click at [163, 521] on li "【怪しい発言なし】〜でお願いします、〜は動けます、〜は大丈夫です、等" at bounding box center [127, 513] width 183 height 29
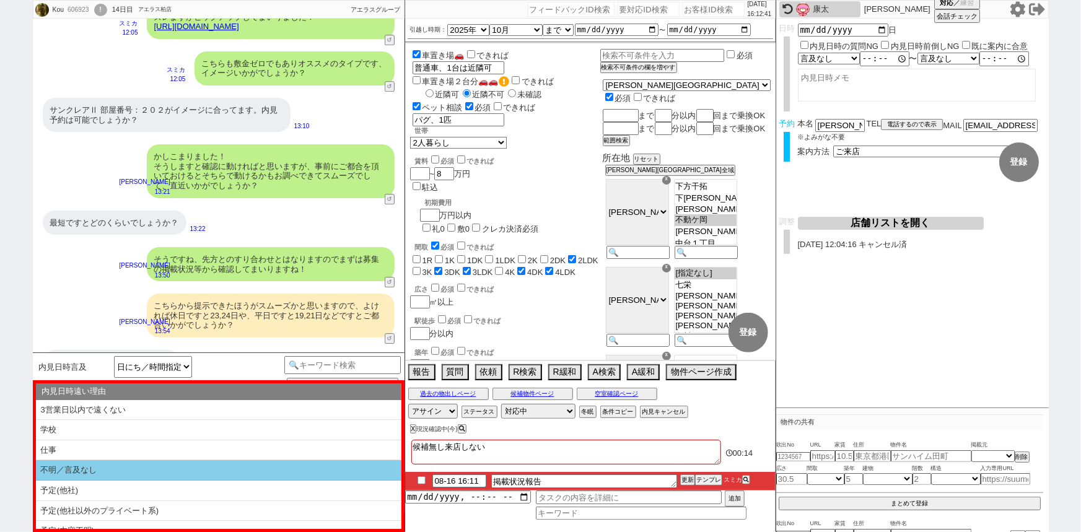
click at [138, 481] on li "不明／言及なし" at bounding box center [219, 491] width 366 height 20
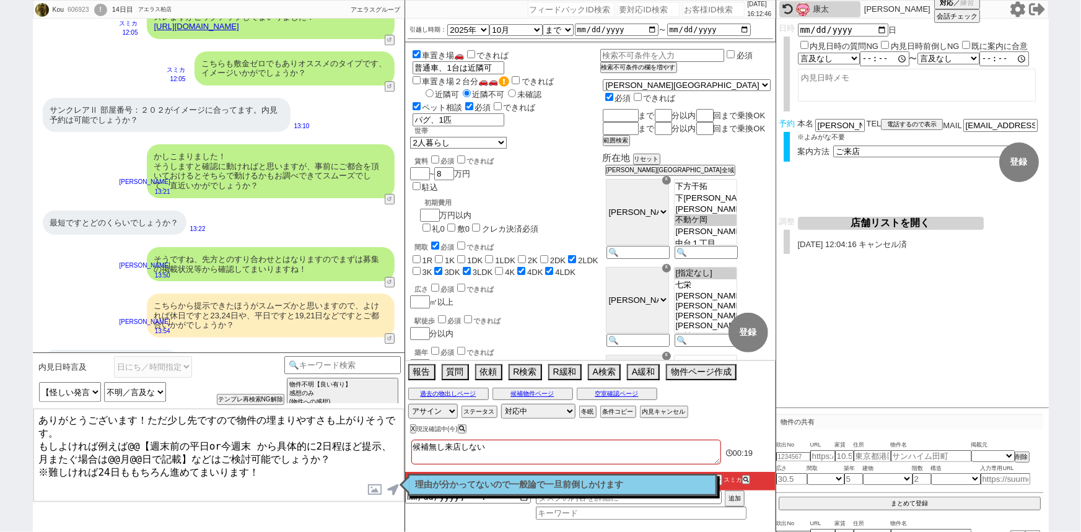
drag, startPoint x: 130, startPoint y: 435, endPoint x: 175, endPoint y: 446, distance: 46.6
click at [175, 446] on textarea "ありがとうございます！ただ少し先ですので物件の埋まりやすさも上がりそうです。 もしよければ例えば@@【週末前の平日or今週末 から具体的に2日程ほど提示、月ま…" at bounding box center [218, 455] width 371 height 93
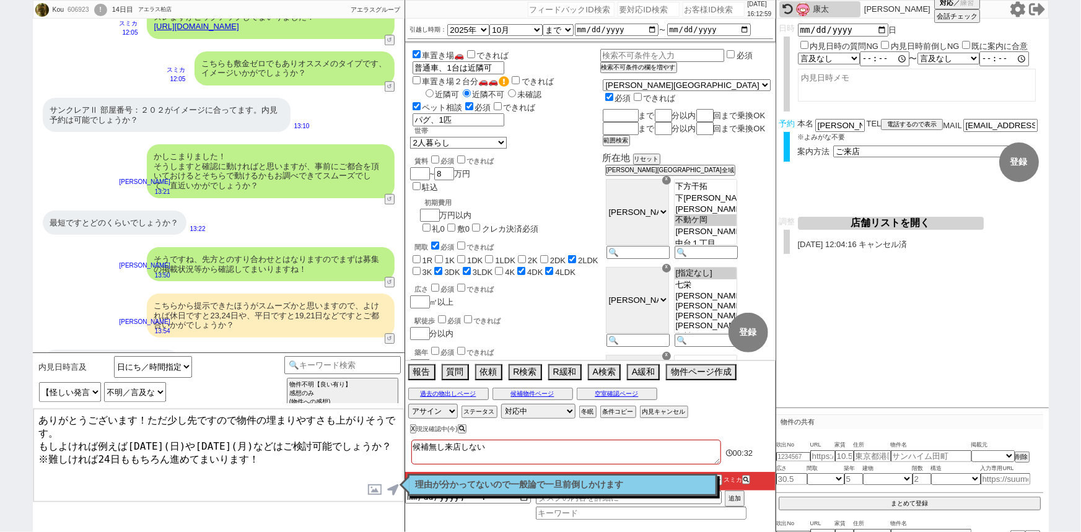
click at [117, 449] on textarea "ありがとうございます！ただ少し先ですので物件の埋まりやすさも上がりそうです。 もしよければ例えば明日(日)や明後日(月)などはご検討可能でしょうか？ ※難しけ…" at bounding box center [218, 455] width 371 height 93
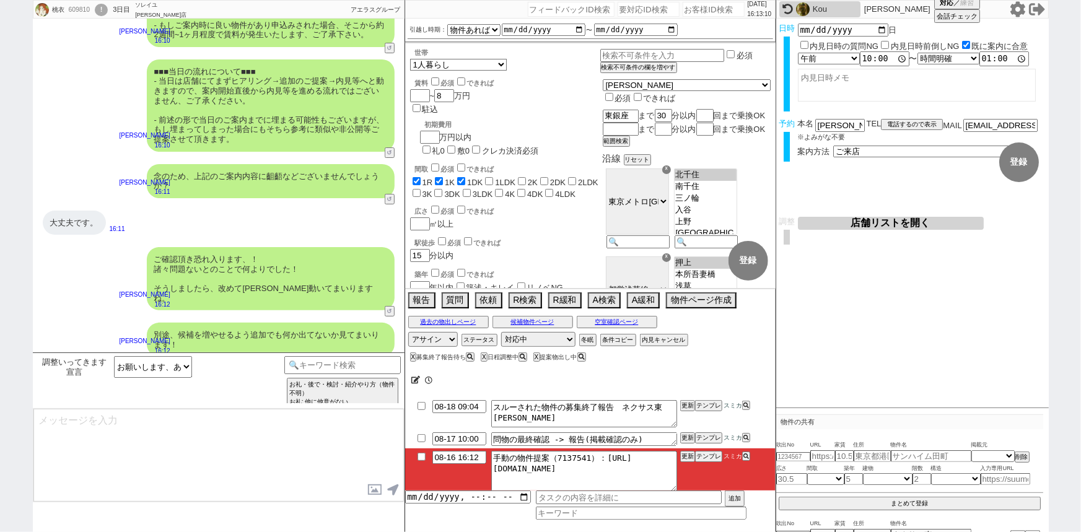
scroll to position [22, 0]
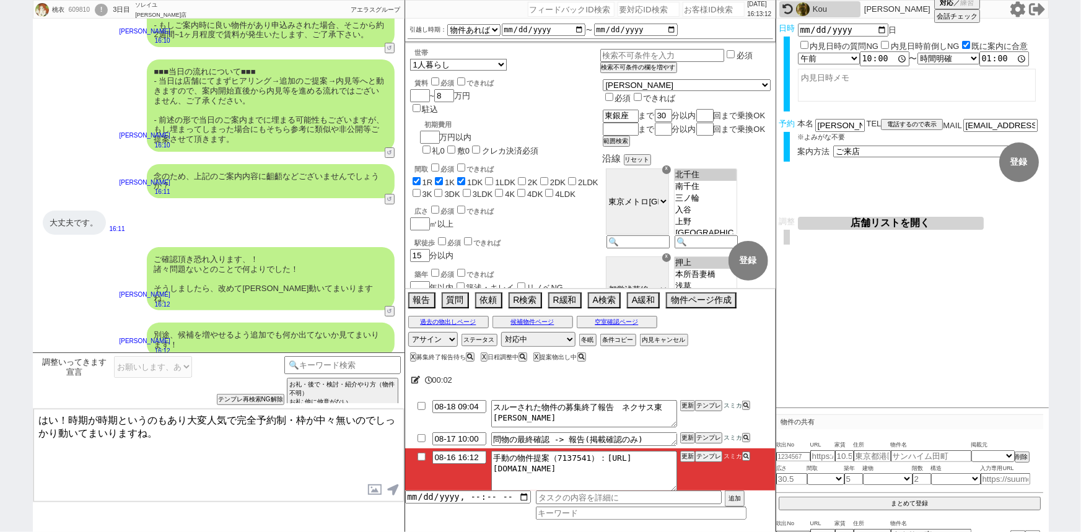
drag, startPoint x: 58, startPoint y: 413, endPoint x: 0, endPoint y: 414, distance: 58.3
click at [0, 414] on div "桃衣 609810 ! 0 3日目 ソレイユ上野店 冬眠中 自社客 アエラスグループ スミカ_BPO チャット全表示 2025-08-16 こんにちは、物件が…" at bounding box center [540, 266] width 1081 height 532
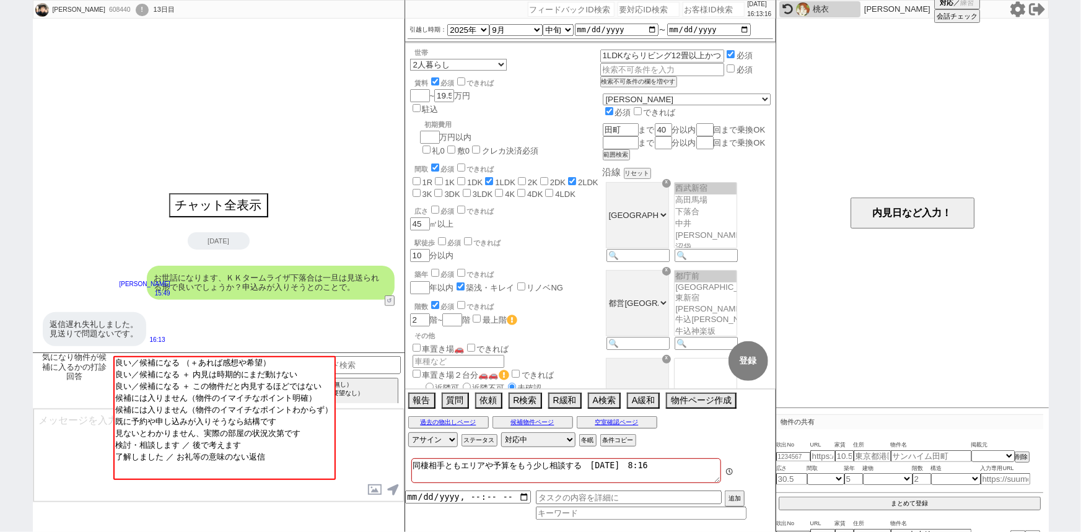
scroll to position [308, 0]
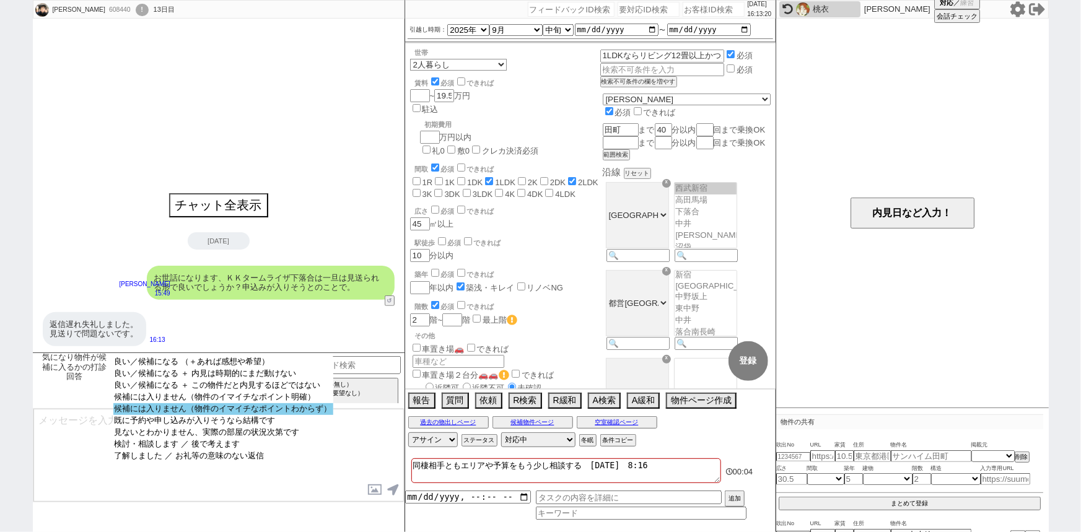
click at [260, 415] on option "候補には入りません（物件のイマイチなポイントわからず）" at bounding box center [223, 421] width 220 height 12
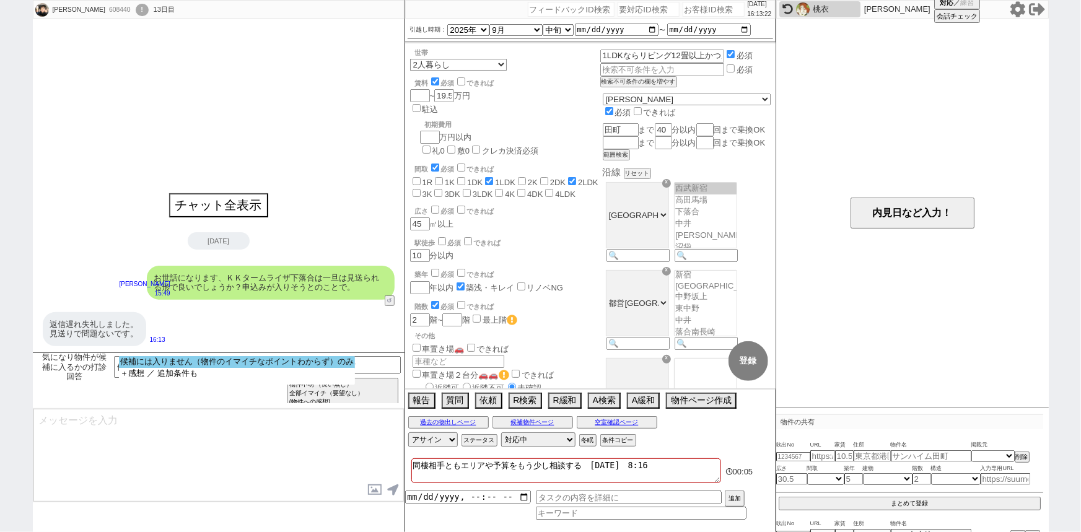
click at [193, 368] on option "候補には入りません（物件のイマイチなポイントわからず）のみ" at bounding box center [237, 374] width 236 height 12
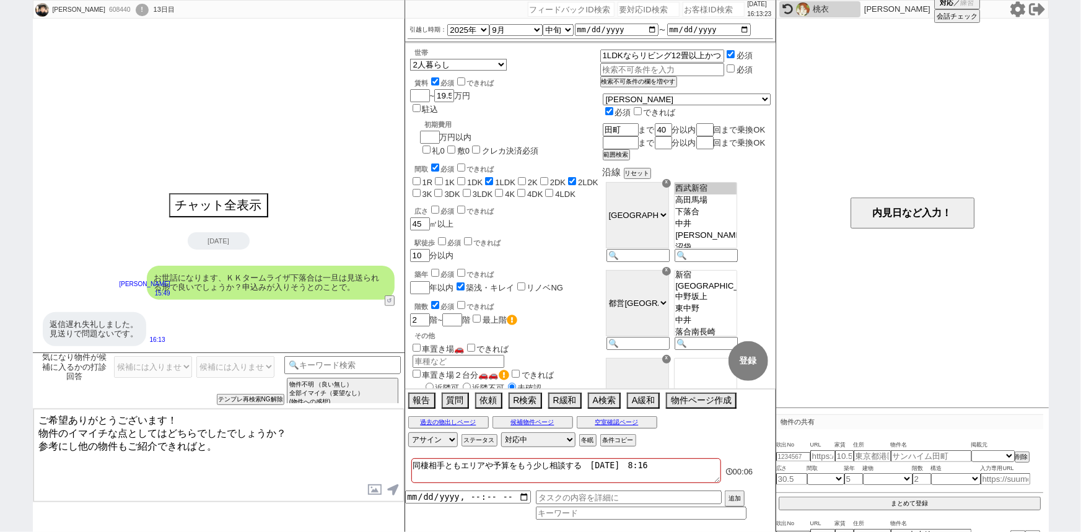
click at [165, 442] on textarea "ご希望ありがとうございます！ 物件のイマイチな点としてはどちらでしたでしょうか？ 参考にし他の物件もご紹介できればと。" at bounding box center [218, 455] width 371 height 93
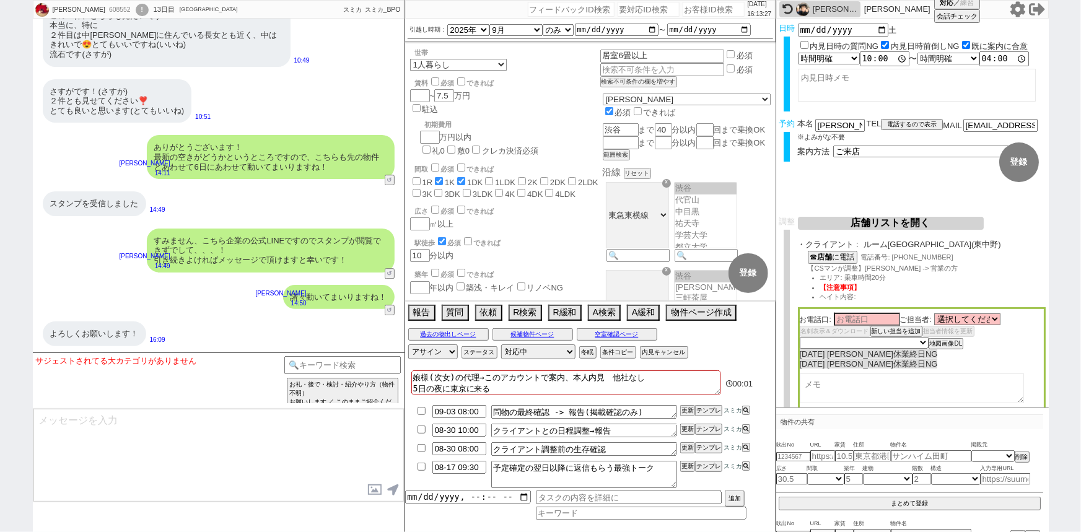
scroll to position [22, 0]
click at [388, 182] on button "↺" at bounding box center [390, 181] width 7 height 8
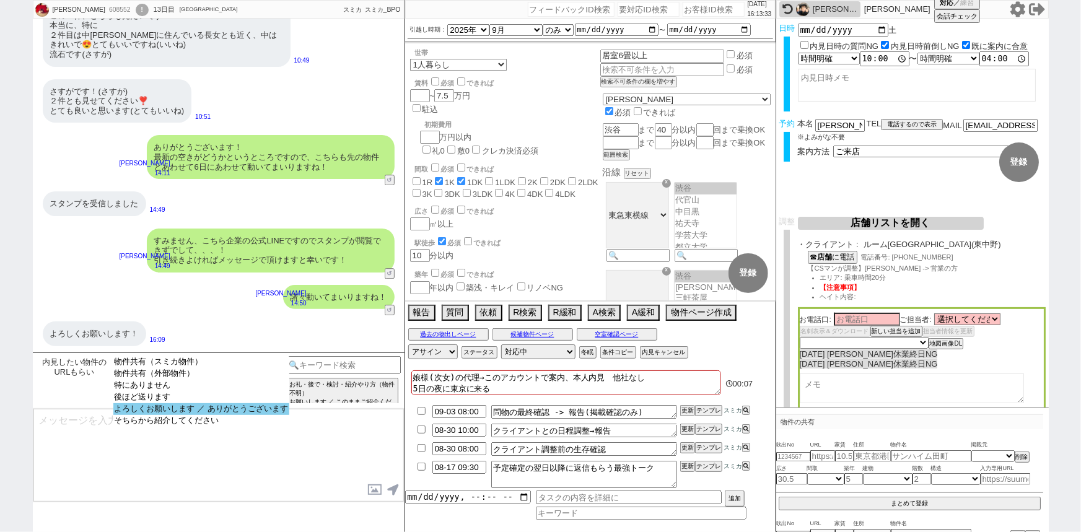
click at [214, 415] on option "よろしくお願いします ／ ありがとうございます" at bounding box center [201, 421] width 176 height 12
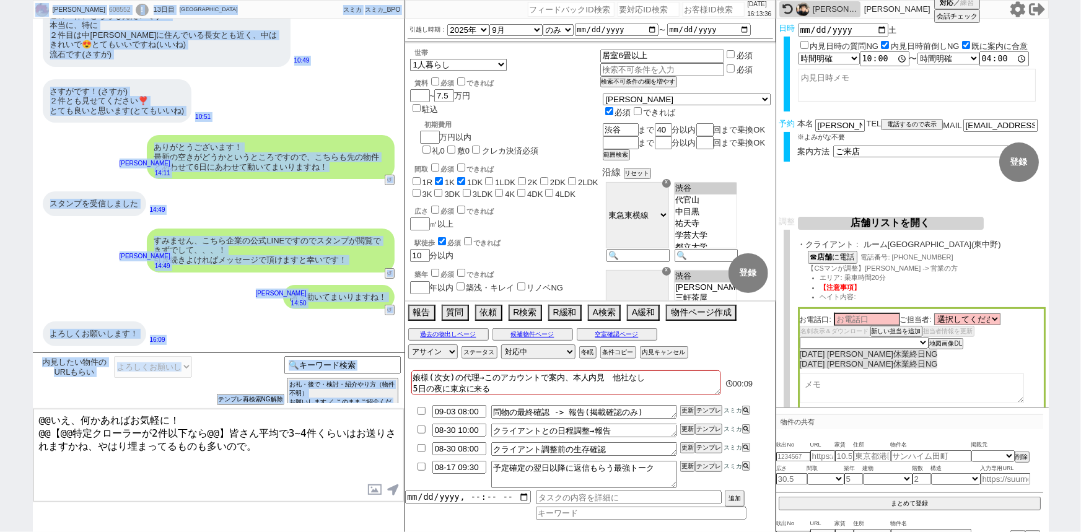
drag, startPoint x: 69, startPoint y: 408, endPoint x: 14, endPoint y: 404, distance: 55.3
click at [14, 404] on div "さゆり 608552 ! 0 13日目 レントハウス 府中本店 冬眠中 自社客 スミカ スミカ_BPO チャット全表示 2025-08-04 新しくフォローさ…" at bounding box center [540, 266] width 1081 height 532
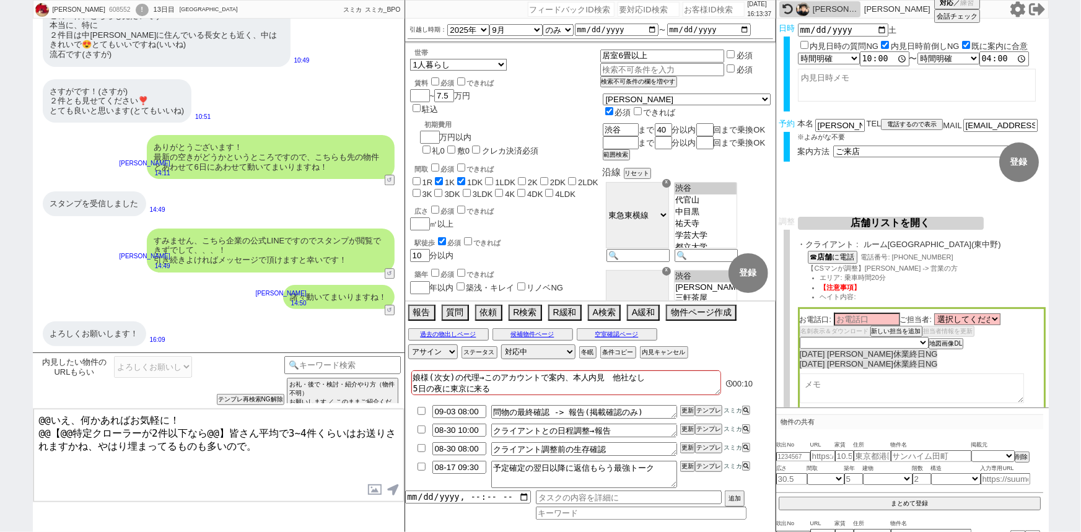
drag, startPoint x: 66, startPoint y: 420, endPoint x: 0, endPoint y: 392, distance: 71.9
click at [0, 392] on div "さゆり 608552 ! 0 13日目 レントハウス 府中本店 冬眠中 自社客 スミカ スミカ_BPO チャット全表示 2025-08-04 新しくフォローさ…" at bounding box center [540, 266] width 1081 height 532
drag, startPoint x: 38, startPoint y: 428, endPoint x: 432, endPoint y: 545, distance: 411.0
click at [432, 532] on html "さゆり 608552 ! 0 13日目 レントハウス 府中本店 冬眠中 自社客 スミカ スミカ_BPO チャット全表示 2025-08-04 新しくフォローさ…" at bounding box center [540, 266] width 1081 height 532
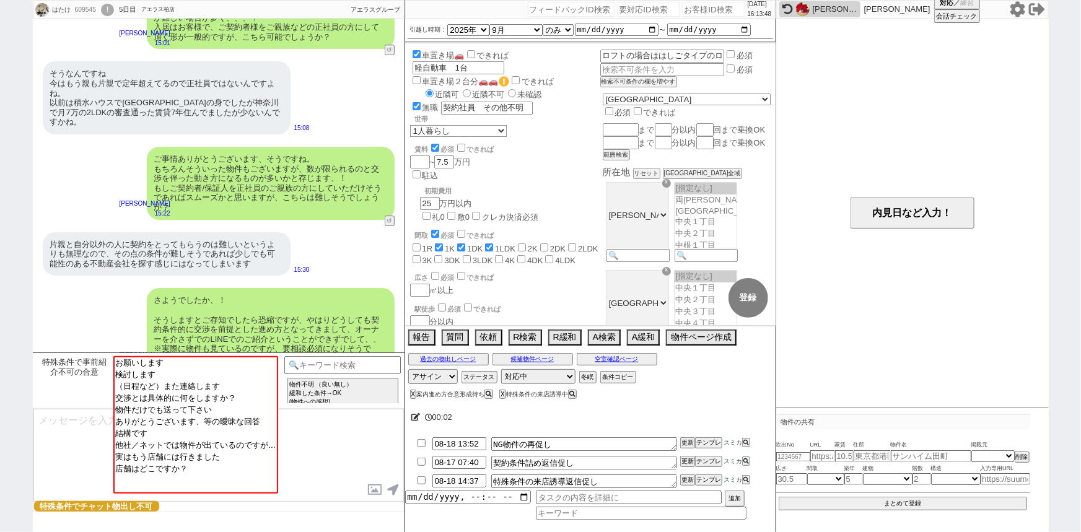
scroll to position [1994, 0]
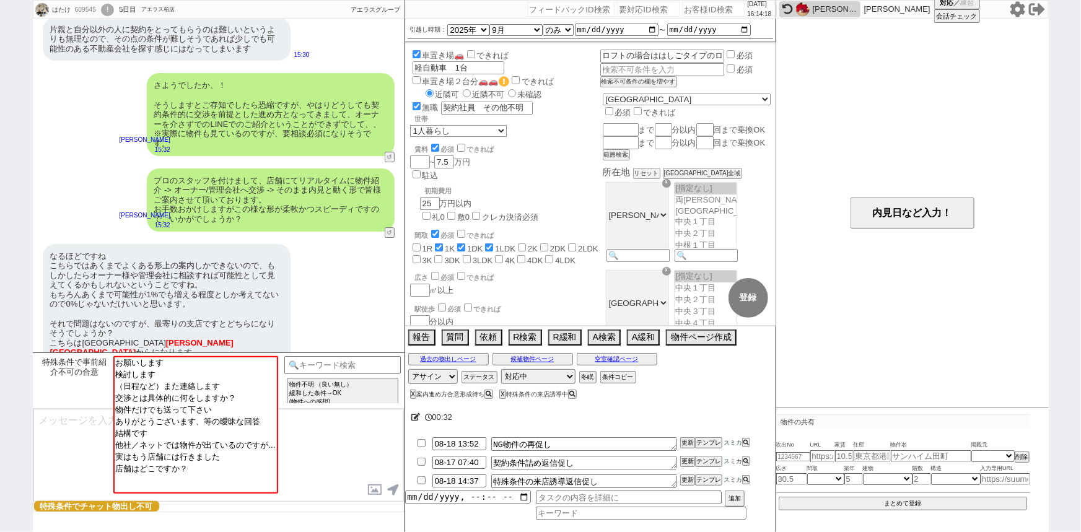
click at [193, 217] on div "プロのスタッフを付けまして、店舗にてリアルタイムに物件紹介 -> オーナー/管理会社へ交渉 -> そのまま内見と動く形で皆様ご案内させて頂いております。 お手…" at bounding box center [271, 200] width 248 height 63
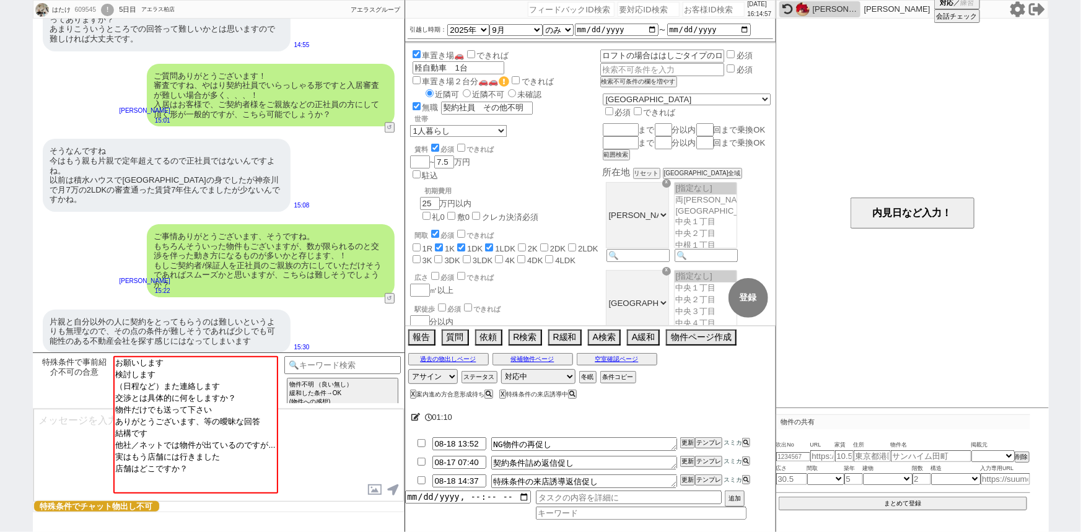
scroll to position [1702, 0]
click at [389, 123] on div "ご質問ありがとうございます！ 審査ですね、やはり契約社員でいらっしゃる形ですと入居審査が難しい場合が多く、、、！ 入居はお客様で、ご契約者様をご親族などの正社…" at bounding box center [219, 95] width 372 height 76
click at [392, 130] on button "↺" at bounding box center [390, 128] width 7 height 8
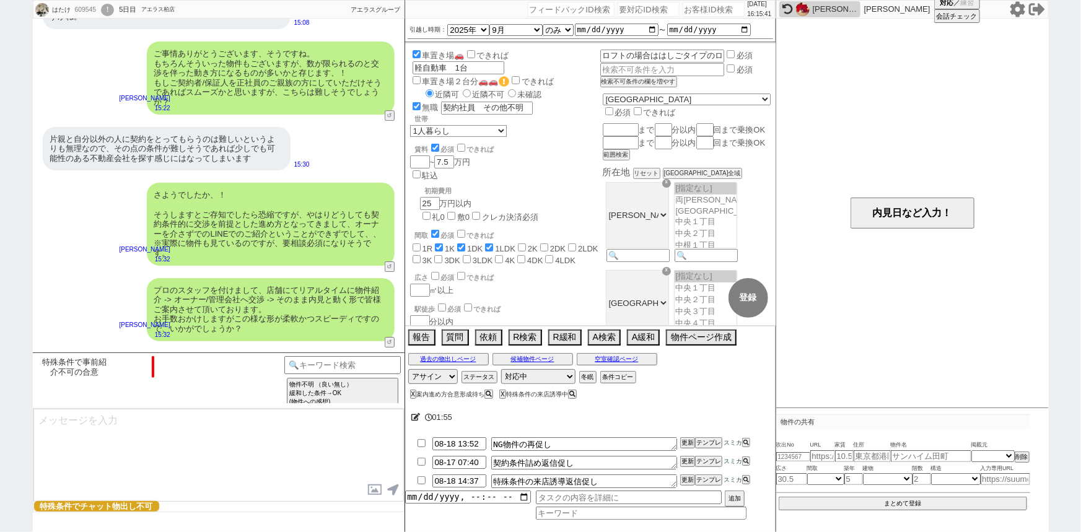
scroll to position [1994, 0]
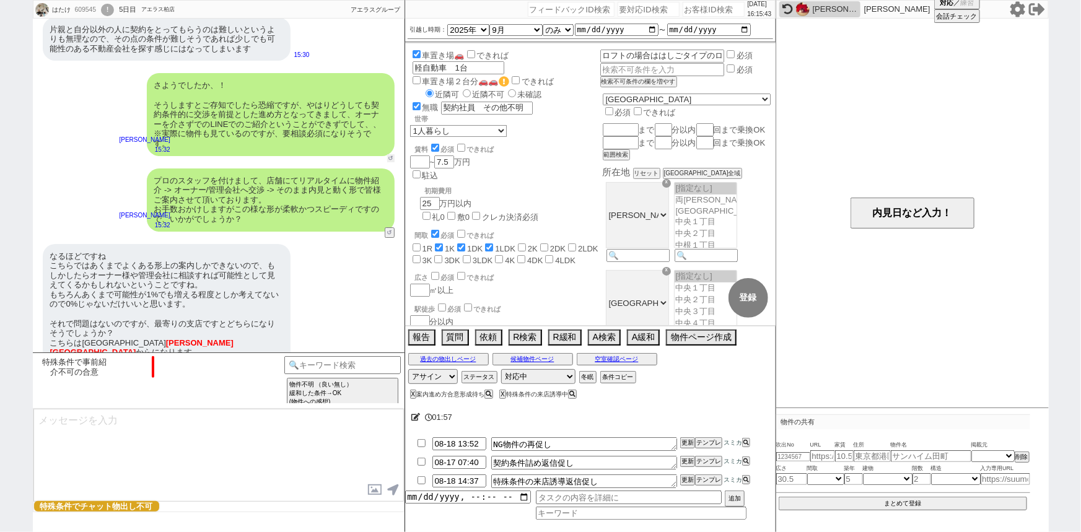
click at [389, 154] on button "↺" at bounding box center [390, 158] width 7 height 8
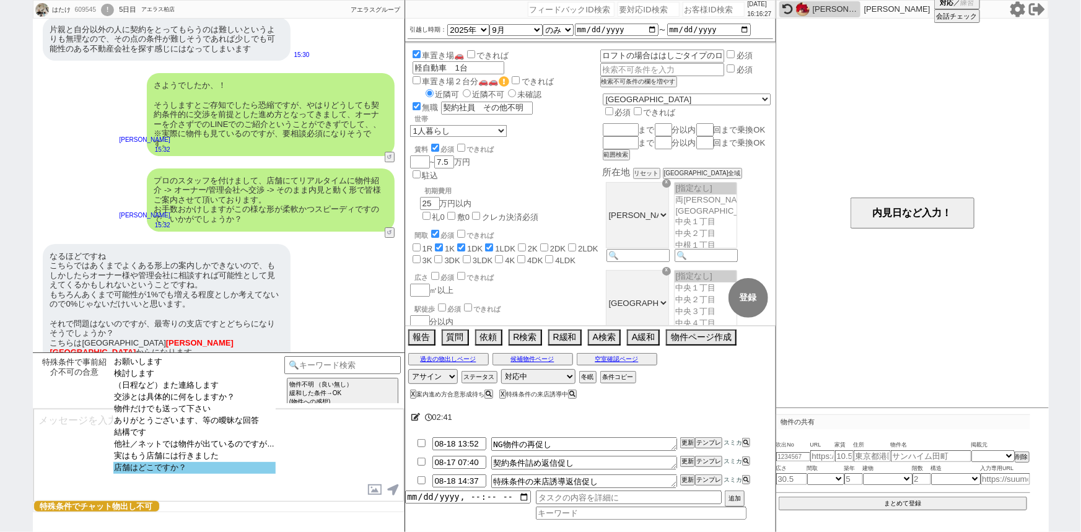
click at [185, 474] on option "店舗はどこですか？" at bounding box center [194, 468] width 162 height 12
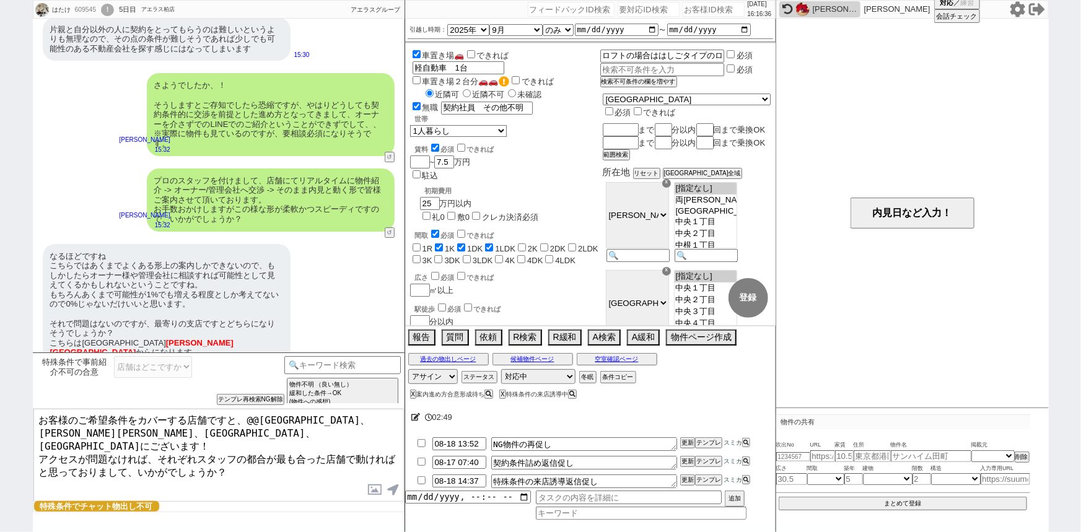
click at [35, 417] on textarea "お客様のご希望条件をカバーする店舗ですと、@@上野、高田馬場、神田、池袋駅にございます！ アクセスが問題なければ、それぞれスタッフの都合が最も合った店舗で動け…" at bounding box center [218, 455] width 371 height 93
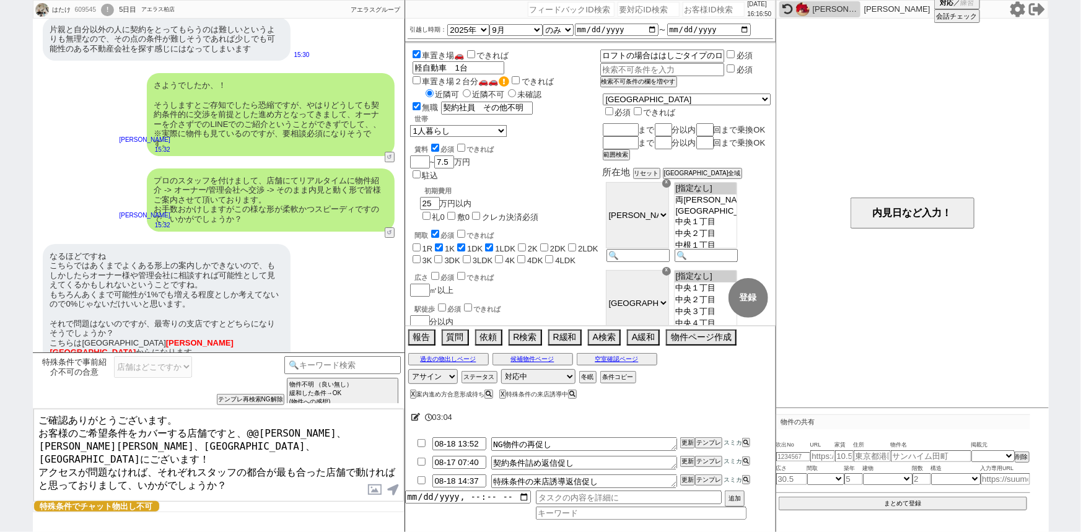
click at [255, 431] on textarea "ご確認ありがとうございます。 お客様のご希望条件をカバーする店舗ですと、@@上野、高田馬場、神田、池袋駅にございます！ アクセスが問題なければ、それぞれスタッ…" at bounding box center [218, 455] width 371 height 93
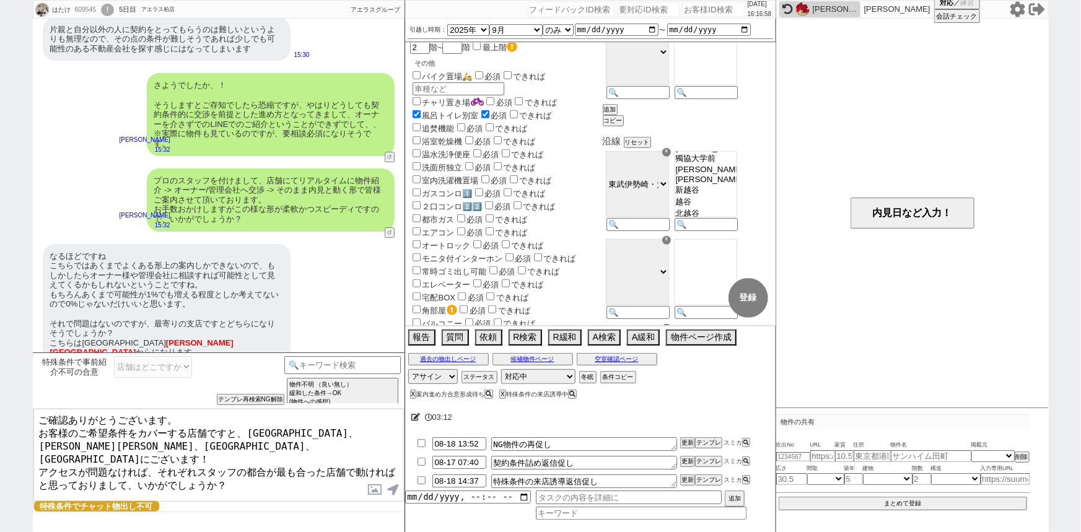
scroll to position [192, 0]
click at [891, 214] on button "内見日など入力！" at bounding box center [913, 213] width 124 height 31
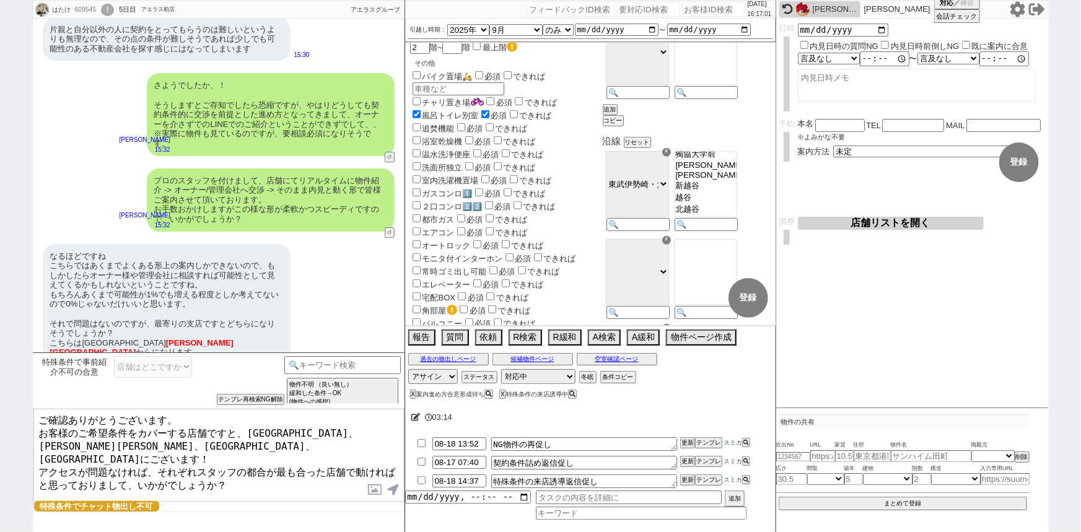
click at [886, 225] on button "店舗リストを開く" at bounding box center [891, 223] width 186 height 13
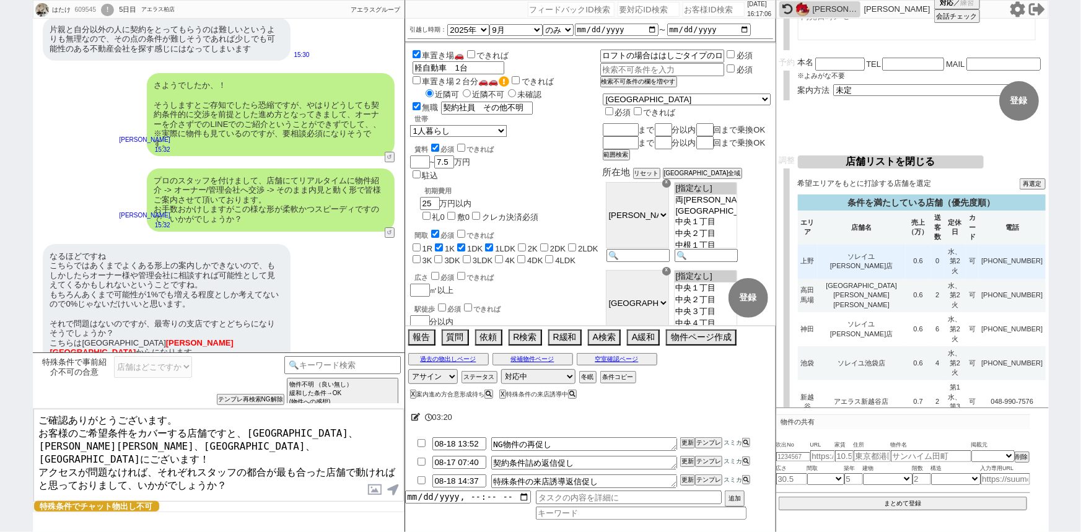
scroll to position [73, 0]
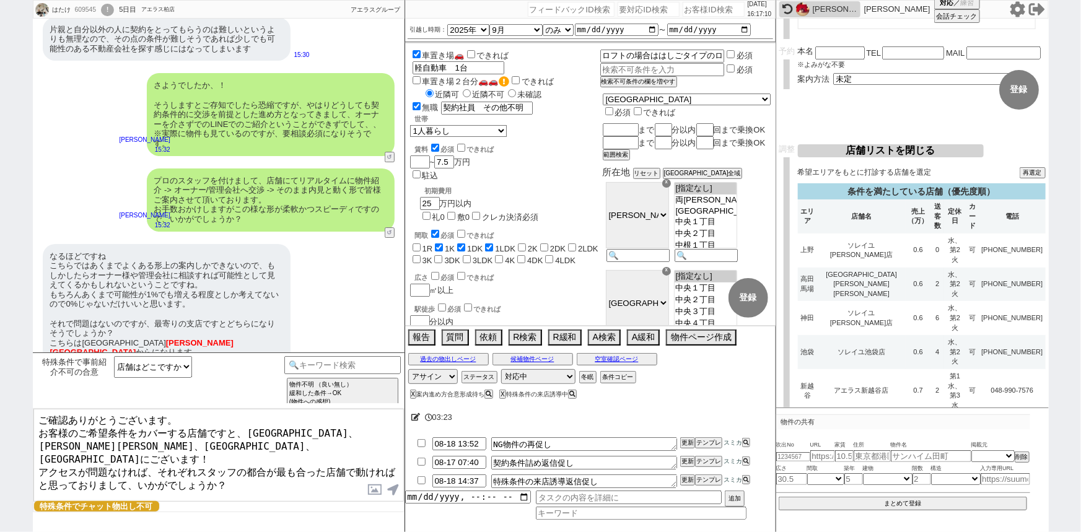
drag, startPoint x: 250, startPoint y: 427, endPoint x: 376, endPoint y: 426, distance: 125.8
click at [376, 426] on textarea "ご確認ありがとうございます。 お客様のご希望条件をカバーする店舗ですと、上野、高田馬場、神田、池袋駅にございます！ アクセスが問題なければ、それぞれスタッフの…" at bounding box center [218, 455] width 371 height 93
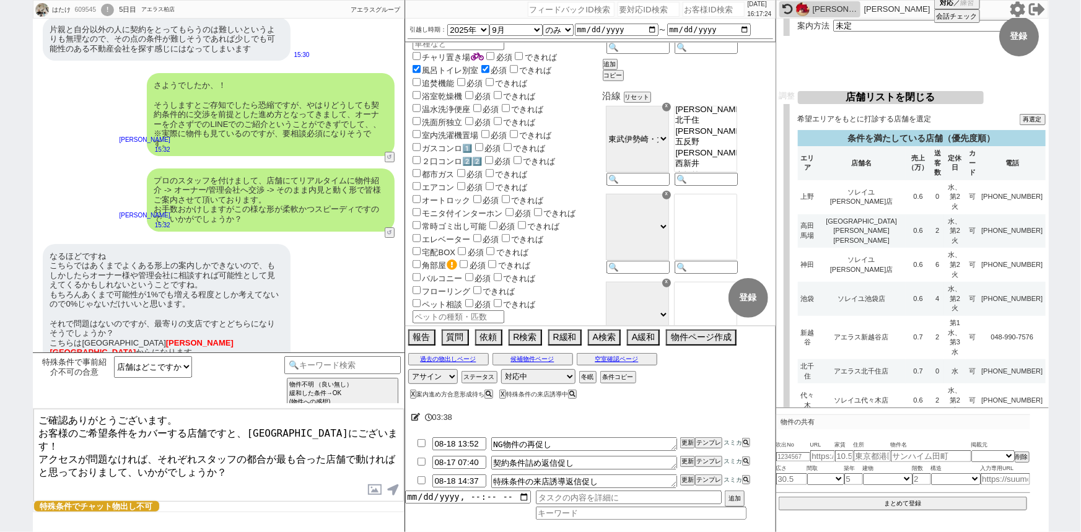
scroll to position [78, 0]
click at [209, 446] on textarea "ご確認ありがとうございます。 お客様のご希望条件をカバーする店舗ですと、新越谷、北千住駅にございます！ アクセスが問題なければ、それぞれスタッフの都合が最も合…" at bounding box center [218, 455] width 371 height 93
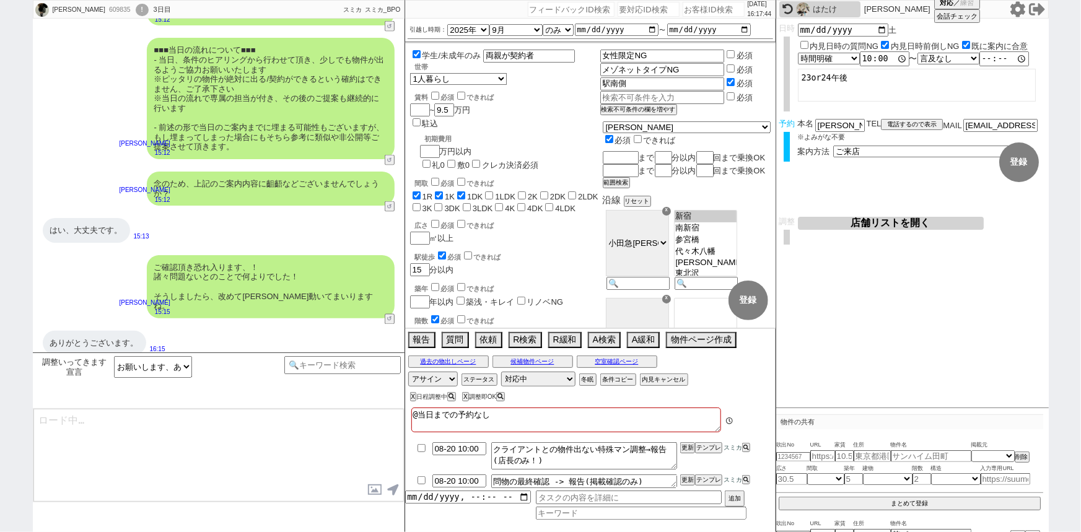
scroll to position [72, 0]
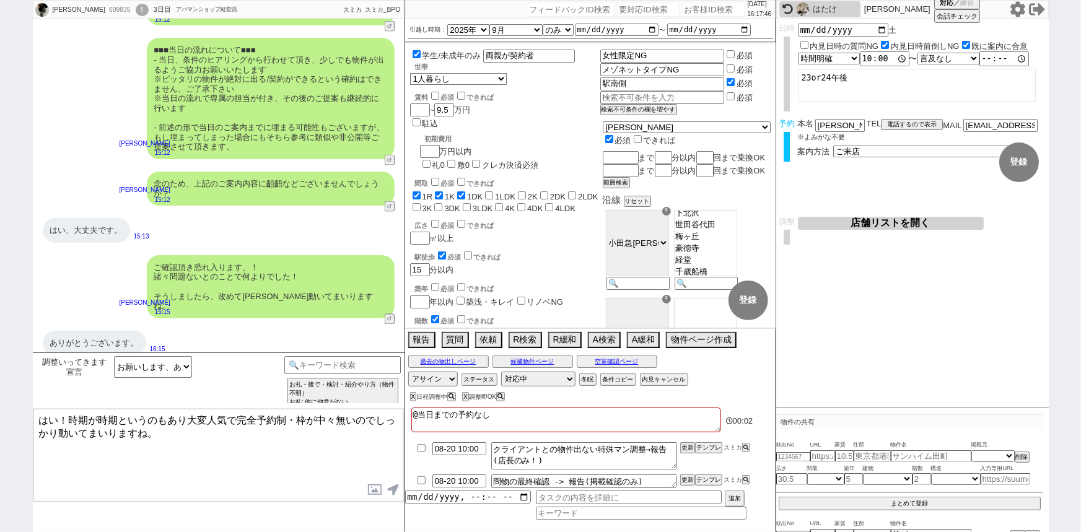
drag, startPoint x: 55, startPoint y: 413, endPoint x: 6, endPoint y: 414, distance: 49.0
click at [6, 414] on div "はるか 609835 ! 0 3日目 アパマンショップ経堂店 冬眠中 自社客 スミカ スミカ_BPO チャット全表示 2025-08-16 内見は親の来る23…" at bounding box center [540, 266] width 1081 height 532
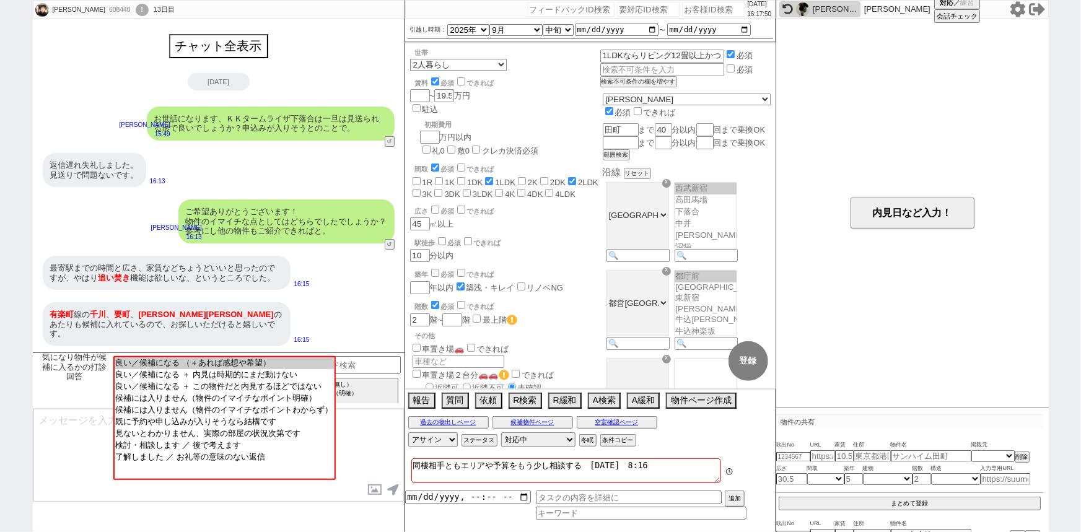
scroll to position [308, 0]
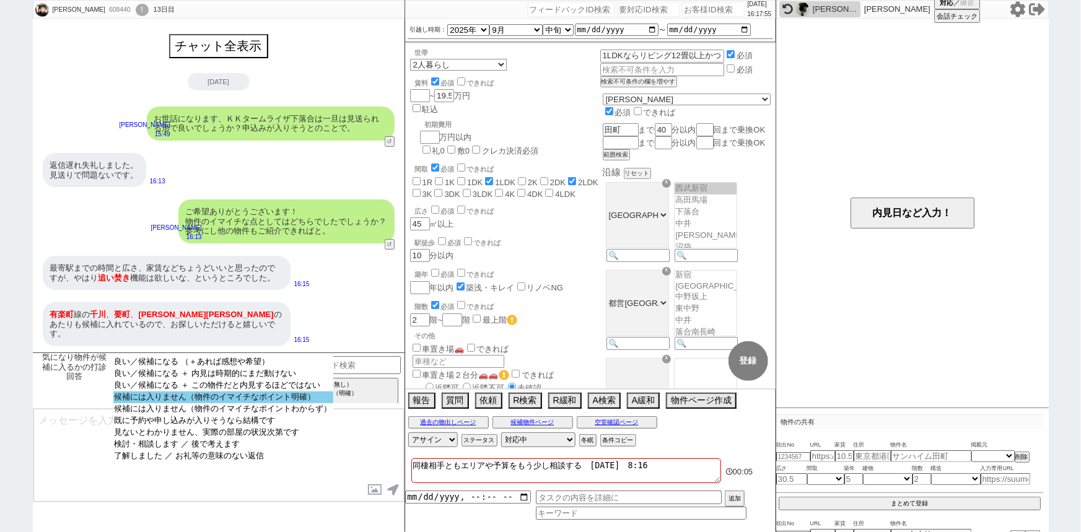
click at [225, 403] on option "候補には入りません（物件のイマイチなポイント明確）" at bounding box center [223, 409] width 220 height 12
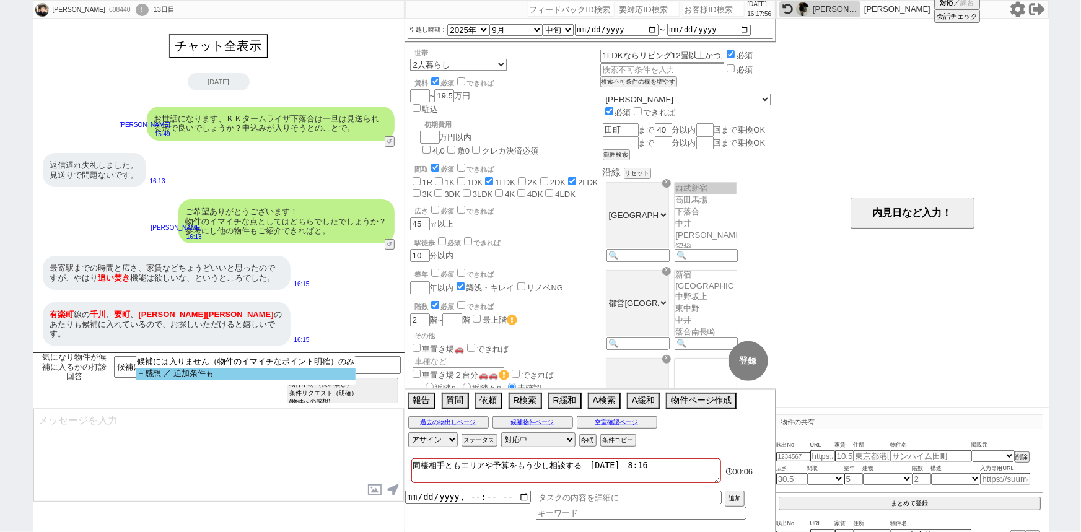
click at [231, 372] on option "＋感想 ／ 追加条件も" at bounding box center [246, 374] width 220 height 12
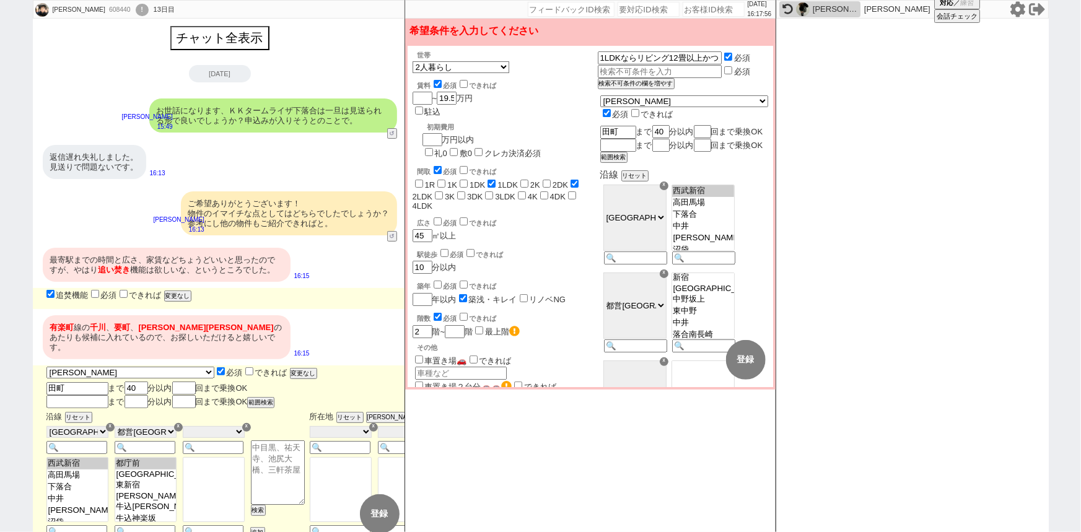
scroll to position [309, 0]
click at [96, 294] on input "checkbox" at bounding box center [95, 294] width 8 height 8
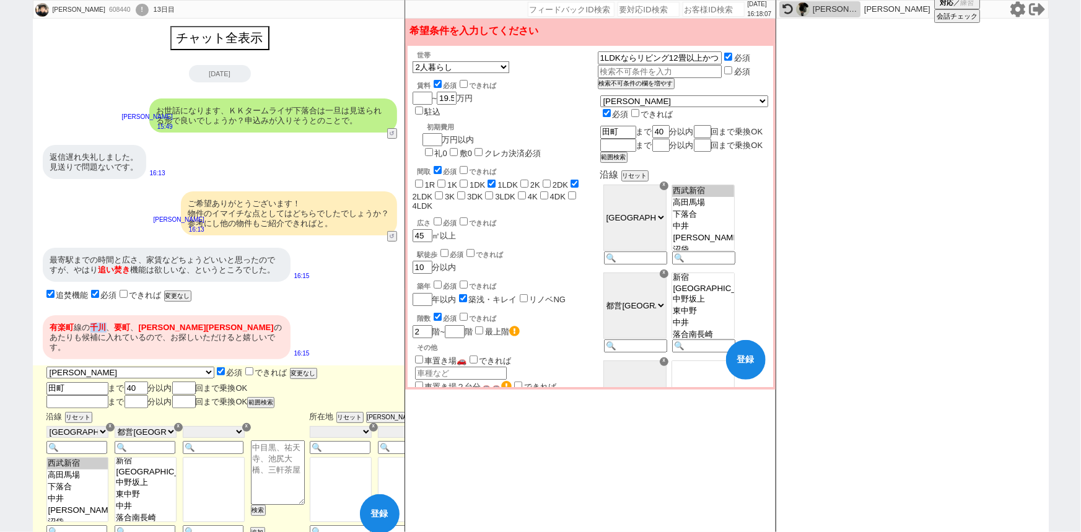
drag, startPoint x: 107, startPoint y: 331, endPoint x: 93, endPoint y: 331, distance: 14.3
click at [93, 331] on div "有楽町 線の 千川 、 要町 、 小竹 向原 のあたりも候補に入れているので、お探しいただけると嬉しいです。" at bounding box center [167, 337] width 248 height 44
copy span "千川"
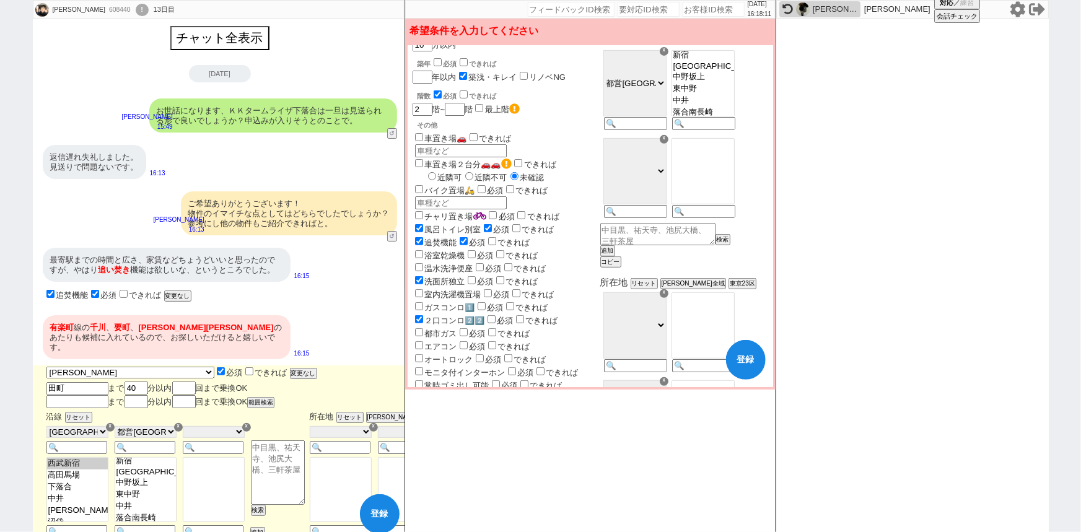
scroll to position [209, 0]
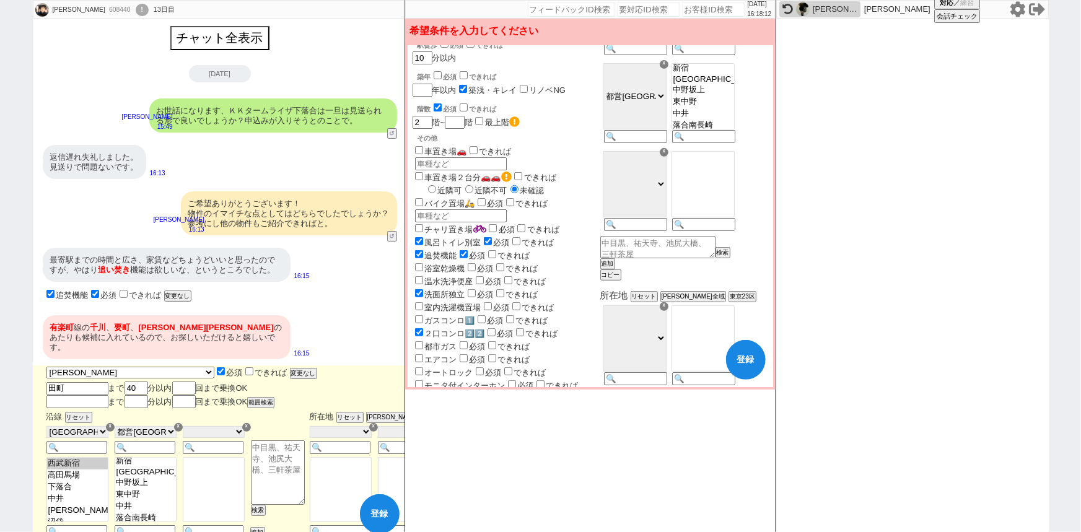
click at [721, 236] on div at bounding box center [703, 192] width 68 height 88
click at [721, 231] on input at bounding box center [702, 226] width 61 height 11
paste input "千川"
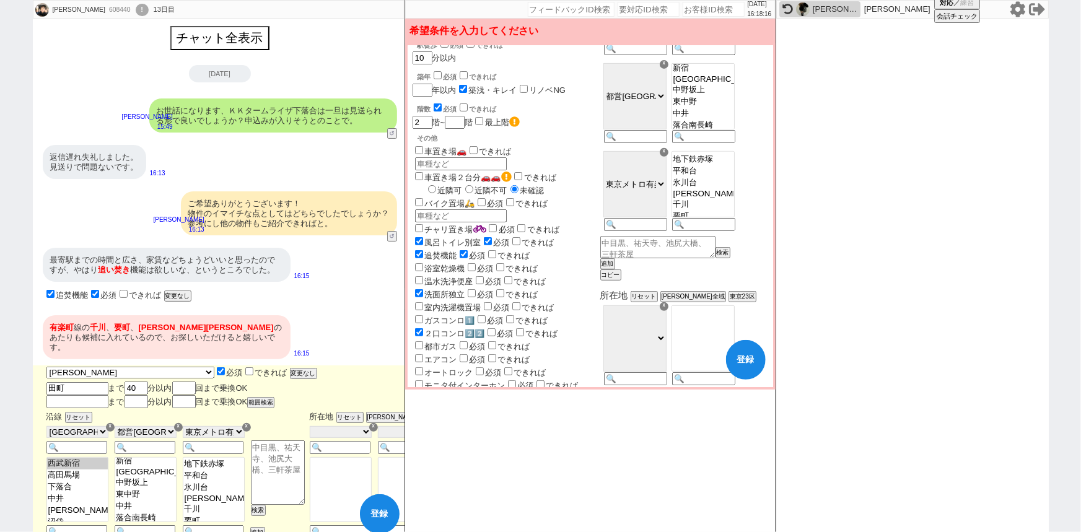
click at [729, 211] on option "[PERSON_NAME][PERSON_NAME]" at bounding box center [703, 205] width 62 height 12
click at [723, 215] on option "要町" at bounding box center [703, 212] width 62 height 12
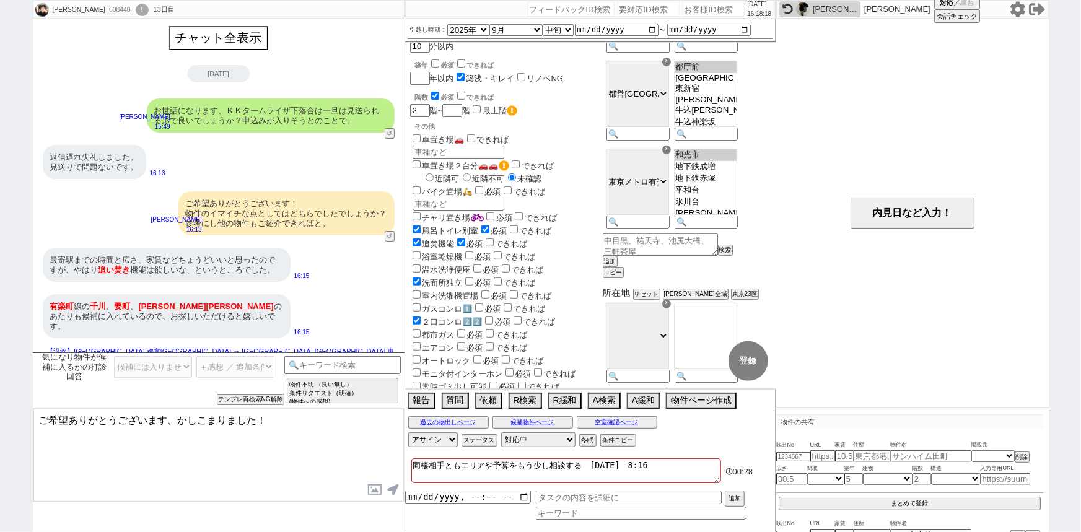
scroll to position [9, 0]
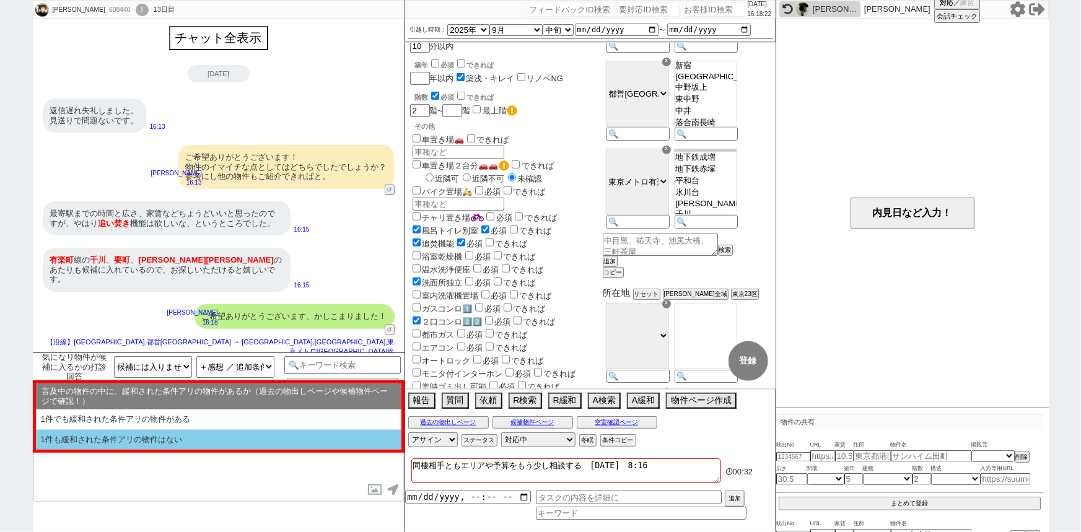
click at [246, 440] on li "1件も緩和された条件アリの物件はない" at bounding box center [219, 440] width 366 height 20
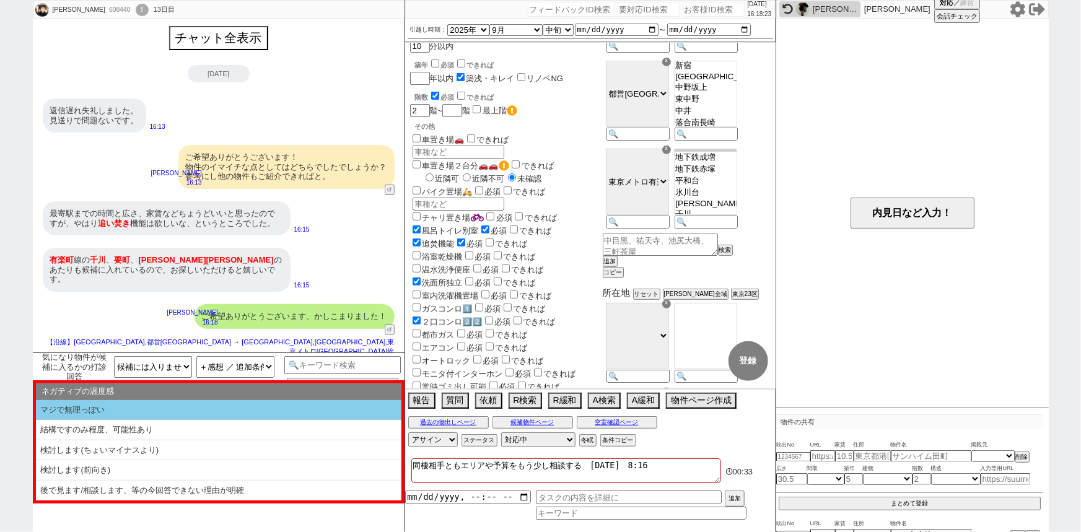
click at [245, 411] on li "マジで無理っぽい" at bounding box center [219, 410] width 366 height 20
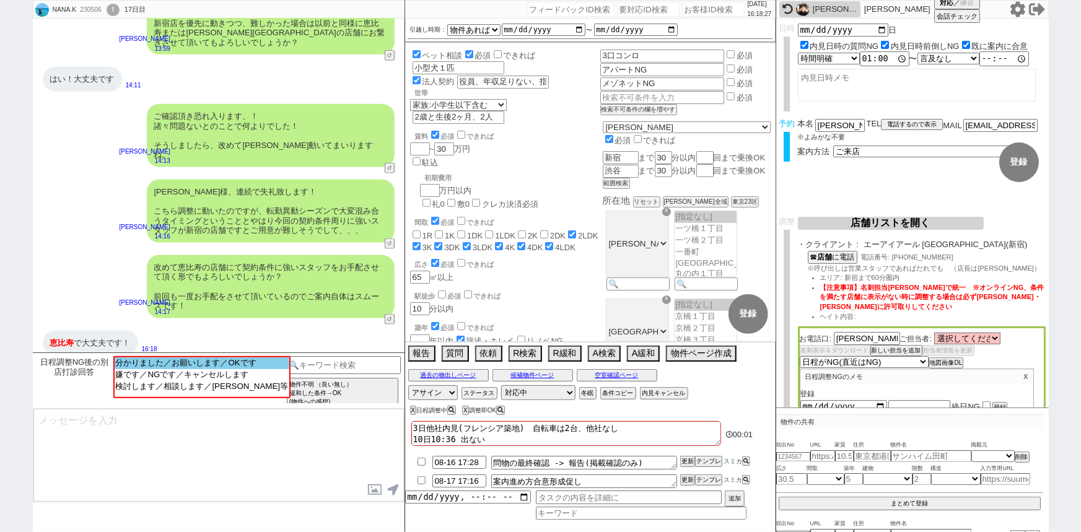
scroll to position [196, 0]
click at [229, 368] on option "分かりました／お願いします／OKです" at bounding box center [200, 374] width 175 height 12
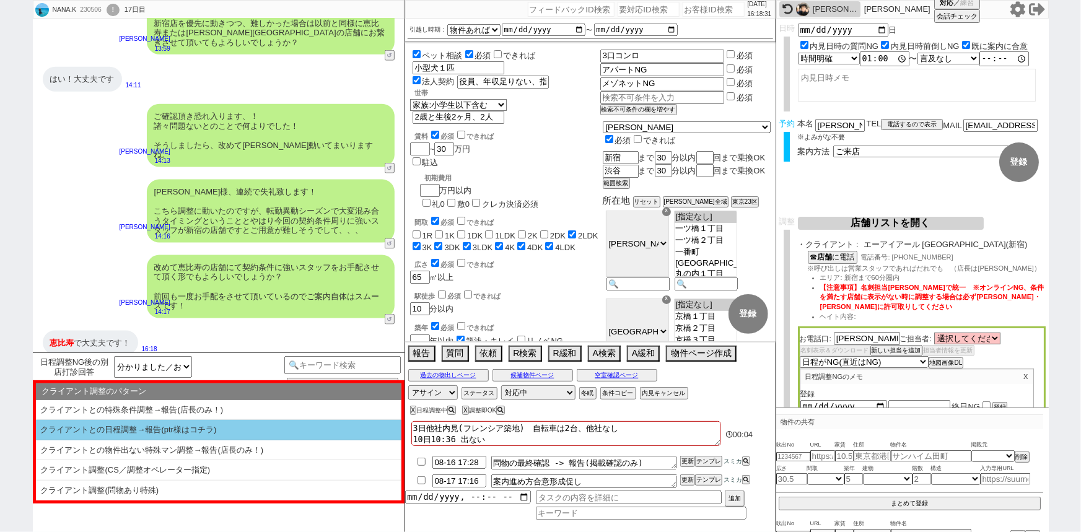
click at [254, 441] on li "クライアントとの日程調整→報告(ptr様はコチラ)" at bounding box center [219, 451] width 366 height 20
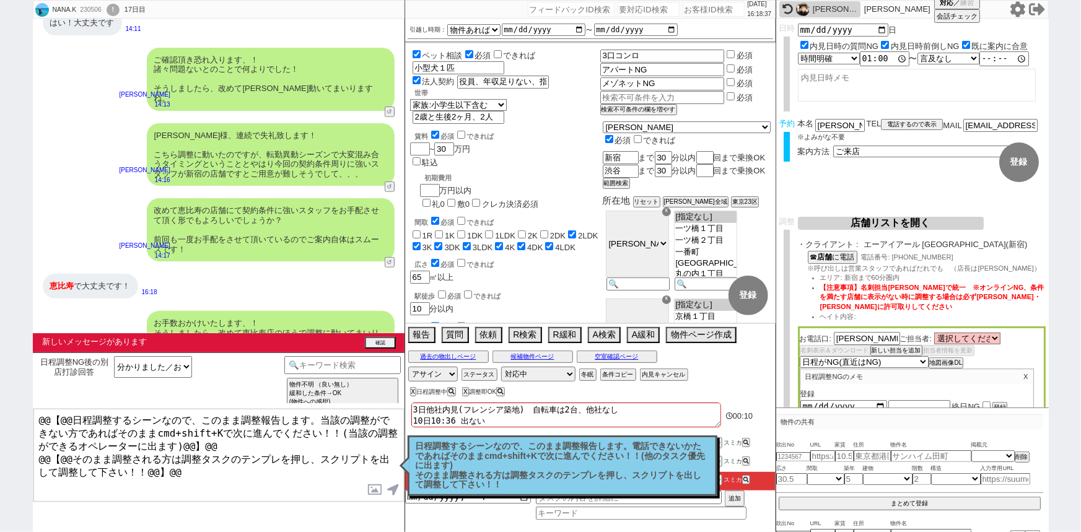
scroll to position [322, 0]
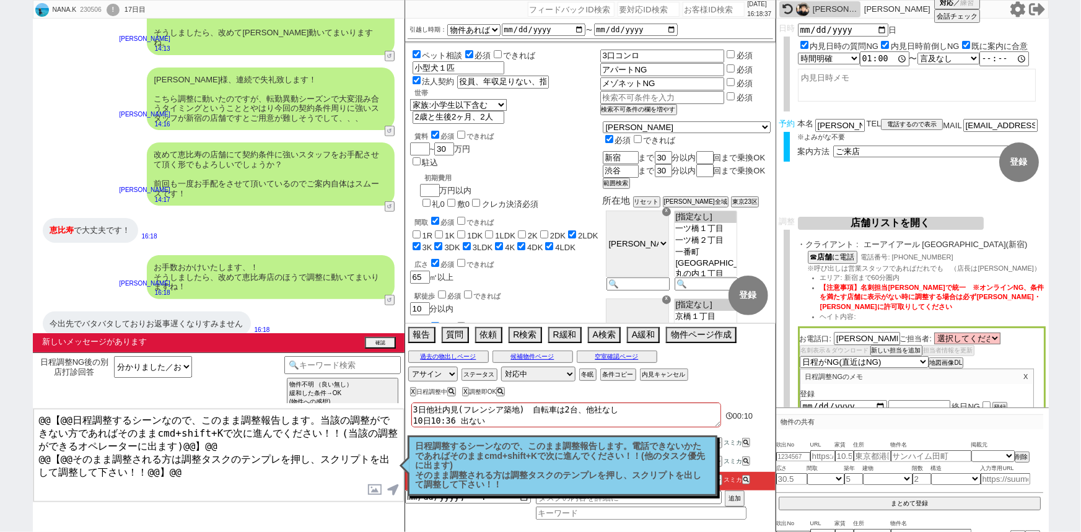
click at [482, 454] on p "日程調整するシーンなので、このまま調整報告します。電話できないかたであればそのままcmd+shift+Kで次に進んでください！！(他のタスク優先に出ます) そ…" at bounding box center [563, 466] width 294 height 48
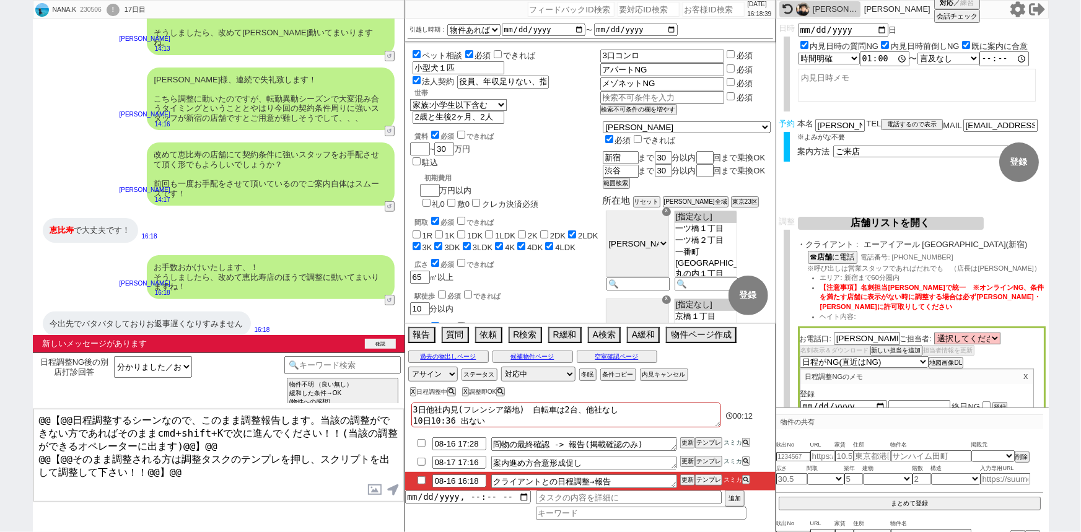
click at [382, 339] on button "確認" at bounding box center [380, 344] width 31 height 10
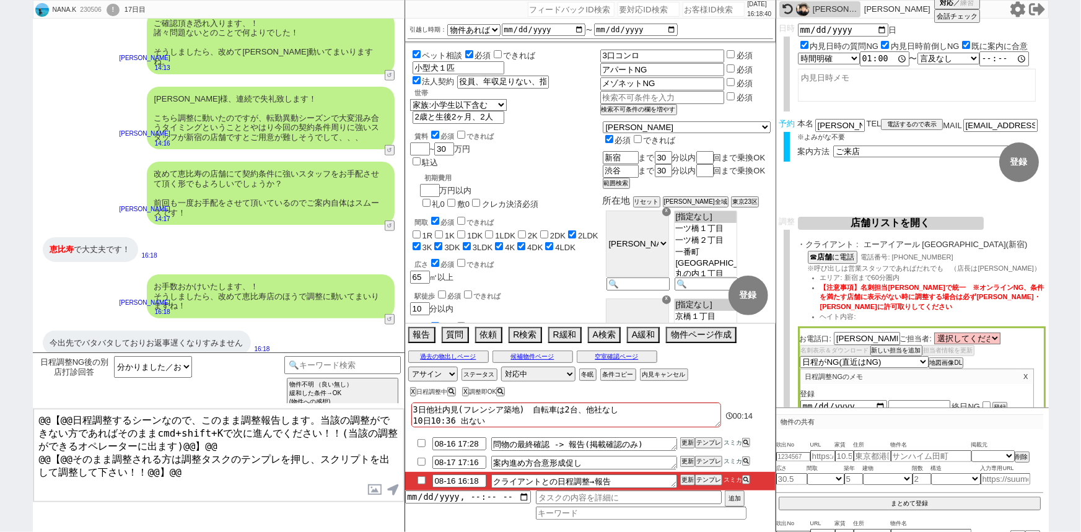
click at [876, 222] on button "店舗リストを開く" at bounding box center [891, 223] width 186 height 13
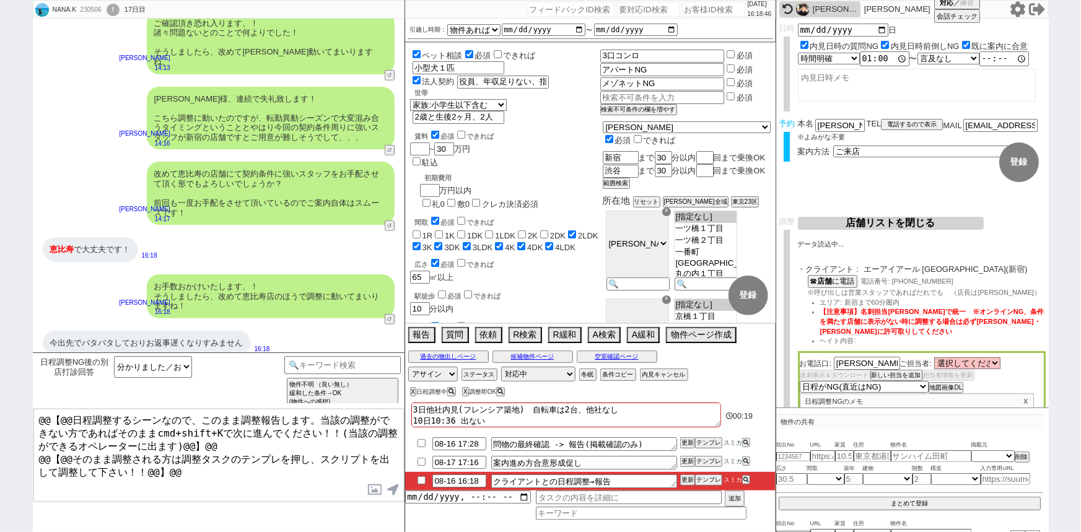
click at [420, 464] on input "checkbox" at bounding box center [422, 462] width 18 height 8
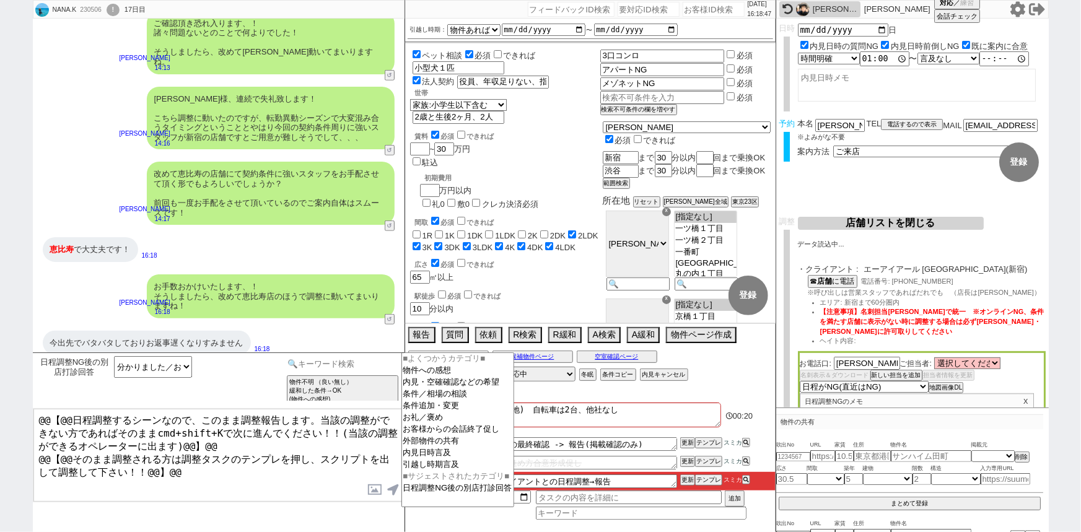
click at [356, 364] on input at bounding box center [342, 363] width 117 height 15
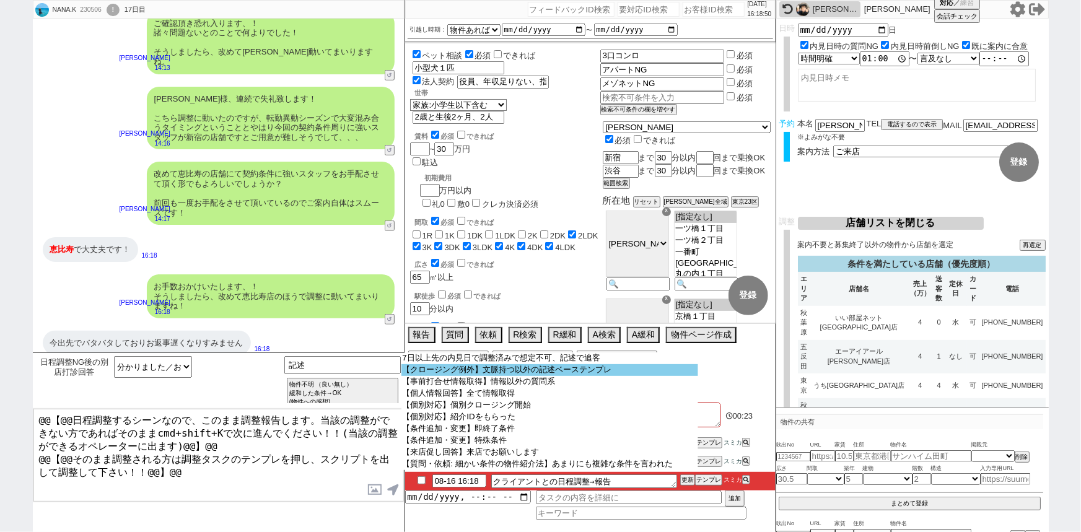
click at [439, 369] on option "【クロージング例外】文脈持つ以外の記述ベーステンプレ" at bounding box center [550, 370] width 297 height 12
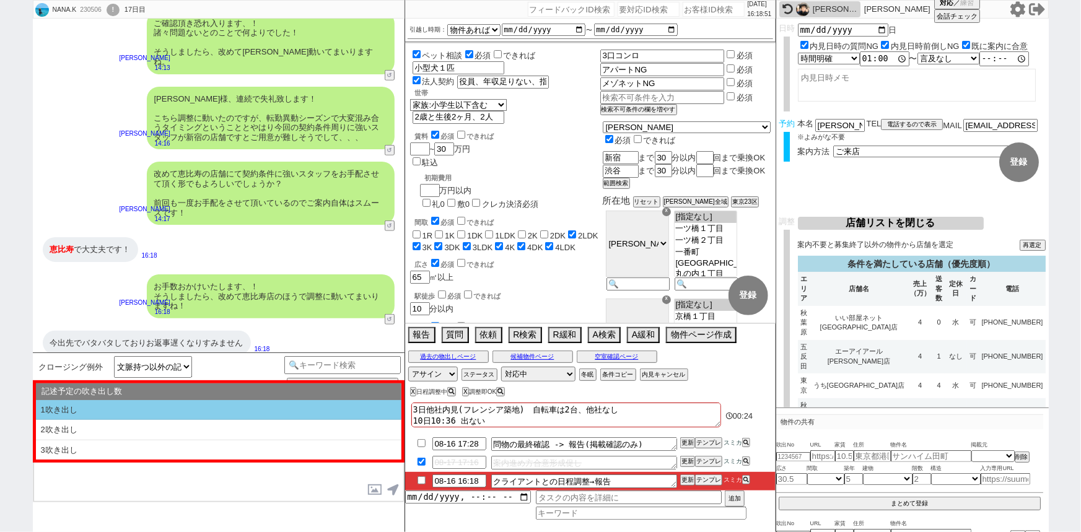
click at [239, 409] on li "1吹き出し" at bounding box center [219, 410] width 366 height 20
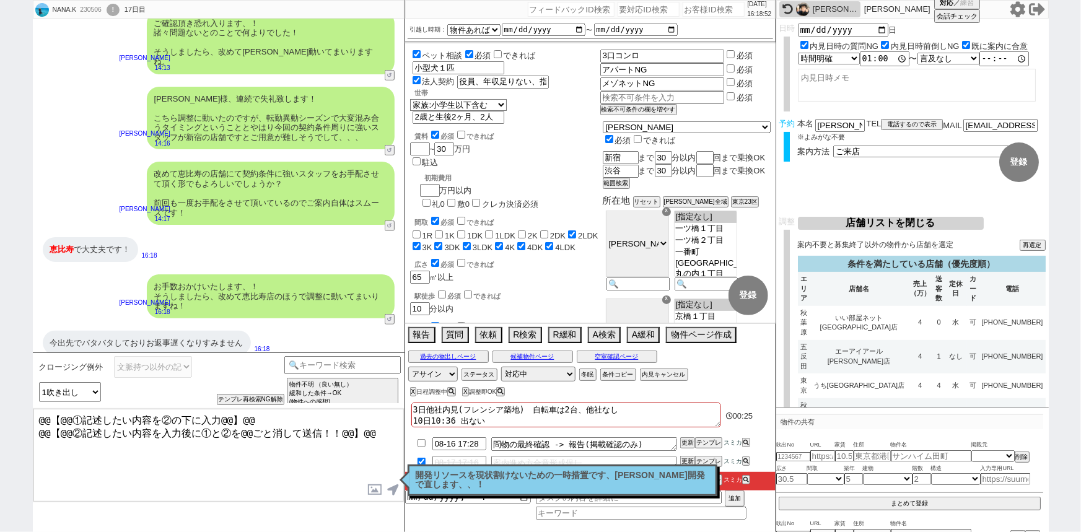
click at [377, 427] on textarea "@@【@@①記述したい内容を②の下に入力@@】@@ @@【@@②記述したい内容を入力後に①と②を@@ごと消して送信！！@@】@@" at bounding box center [218, 455] width 371 height 93
click at [377, 427] on textarea "@@【@@①記述したい内容を②の下に入力@@】@@ @@【@@②記述したい内容を入力後に①と②を@@ごと消して送信！！@@】@@ いえいえ！お忙しいところご確…" at bounding box center [218, 455] width 371 height 93
drag, startPoint x: 372, startPoint y: 429, endPoint x: 0, endPoint y: 359, distance: 378.9
click at [0, 359] on div "NANA.K 230506 ! 0 17日目 冬眠中 自社客 スミカ スミカ_BPO チャット全表示 2025-08-16 取り急ぎこちらのご連絡→明日17日…" at bounding box center [540, 266] width 1081 height 532
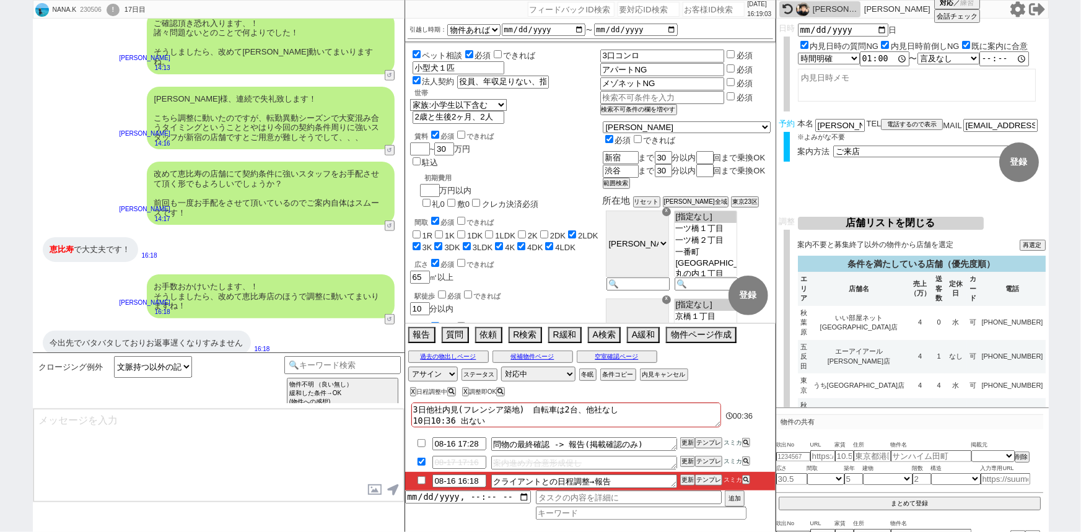
scroll to position [350, 0]
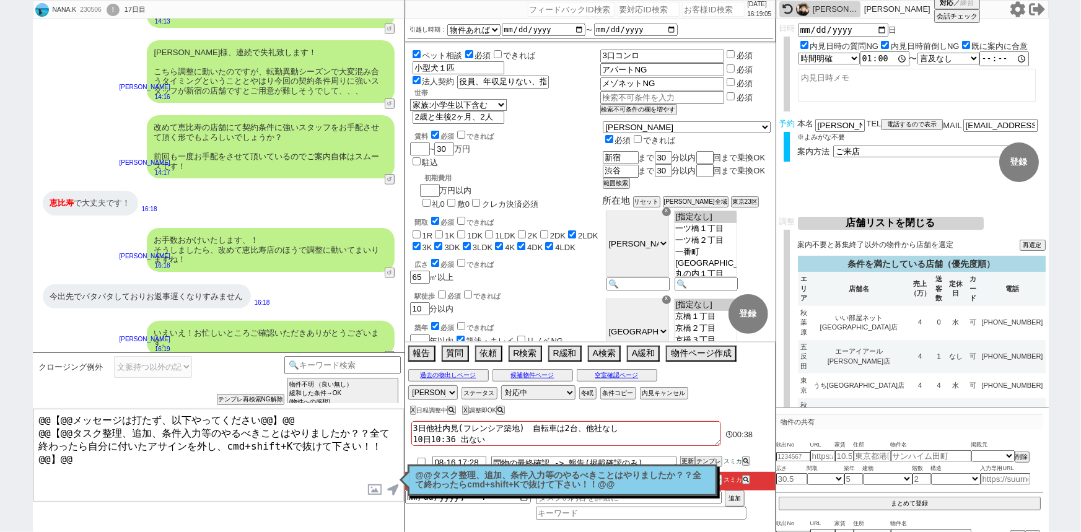
click at [544, 475] on p "@@タスク整理、追加、条件入力等のやるべきことはやりましたか？？全て終わったらcmd+shift+Kで抜けて下さい！！@@" at bounding box center [563, 480] width 294 height 19
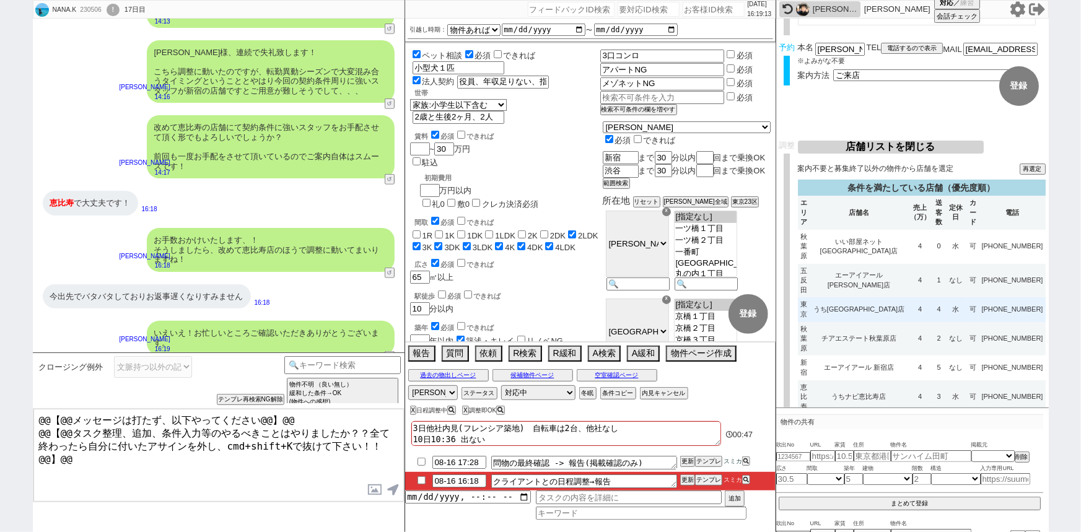
scroll to position [80, 0]
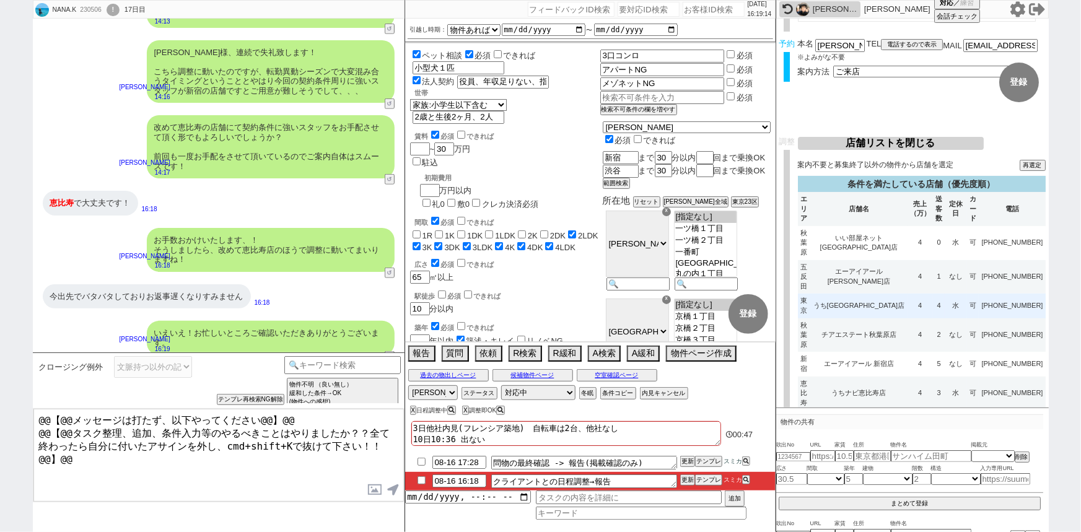
click at [908, 377] on td "4" at bounding box center [920, 394] width 25 height 34
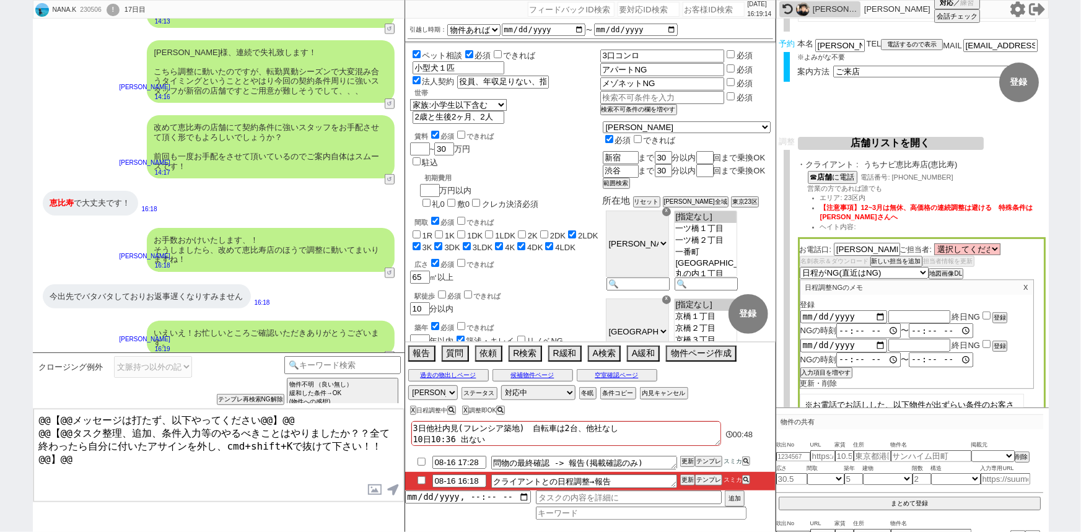
click at [886, 358] on div "NGの時刻 〜" at bounding box center [917, 360] width 233 height 15
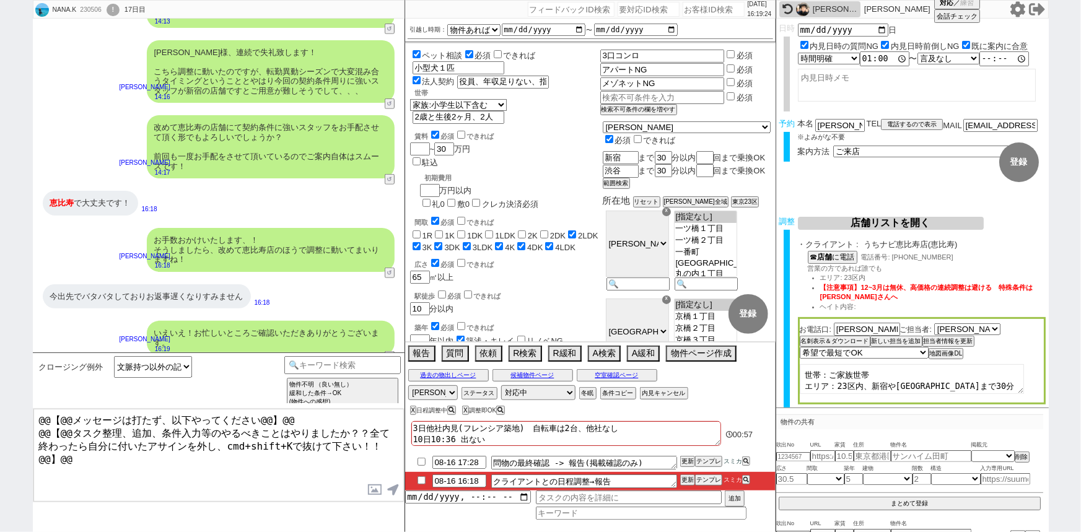
scroll to position [0, 0]
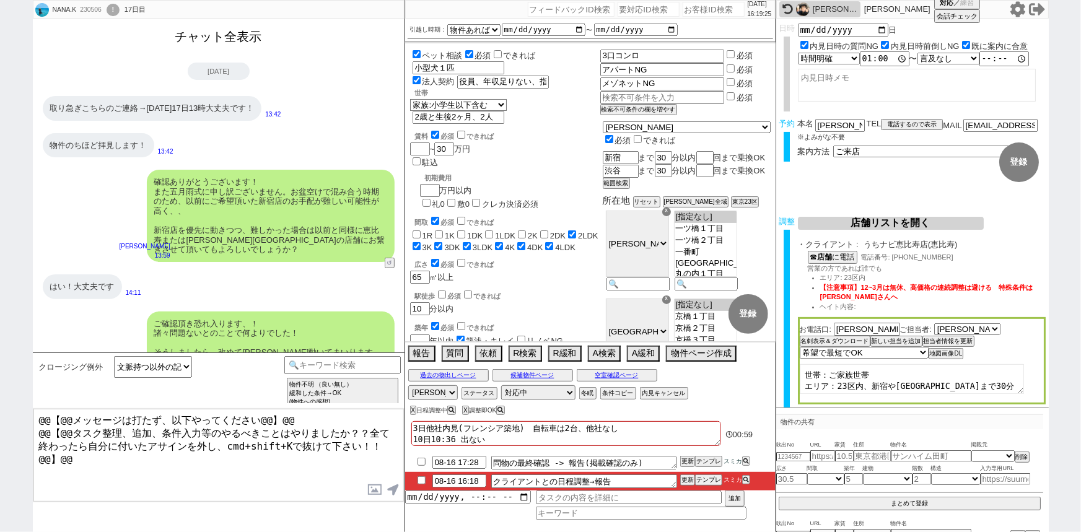
click at [237, 39] on button "チャット全表示" at bounding box center [218, 37] width 97 height 22
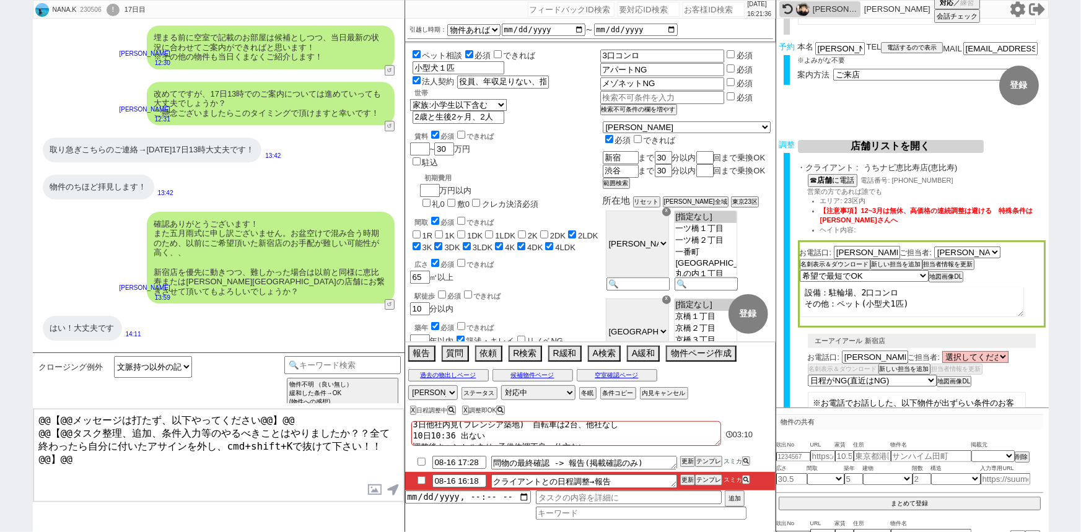
scroll to position [73, 0]
click at [516, 79] on input "役員、年収足りない、指定業者と社内規定なし、年収600万" at bounding box center [501, 82] width 89 height 11
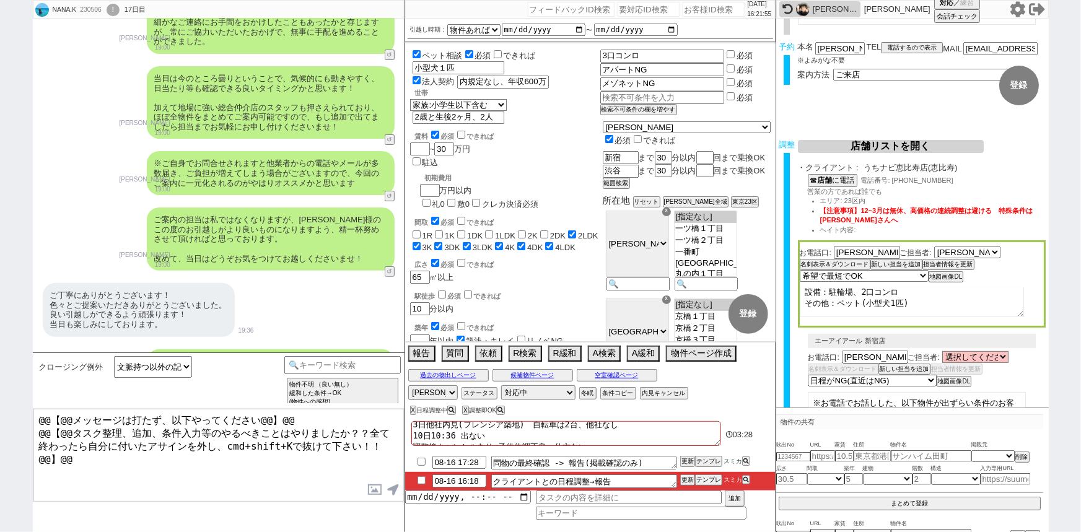
scroll to position [0, 0]
click at [420, 481] on input "checkbox" at bounding box center [422, 481] width 18 height 8
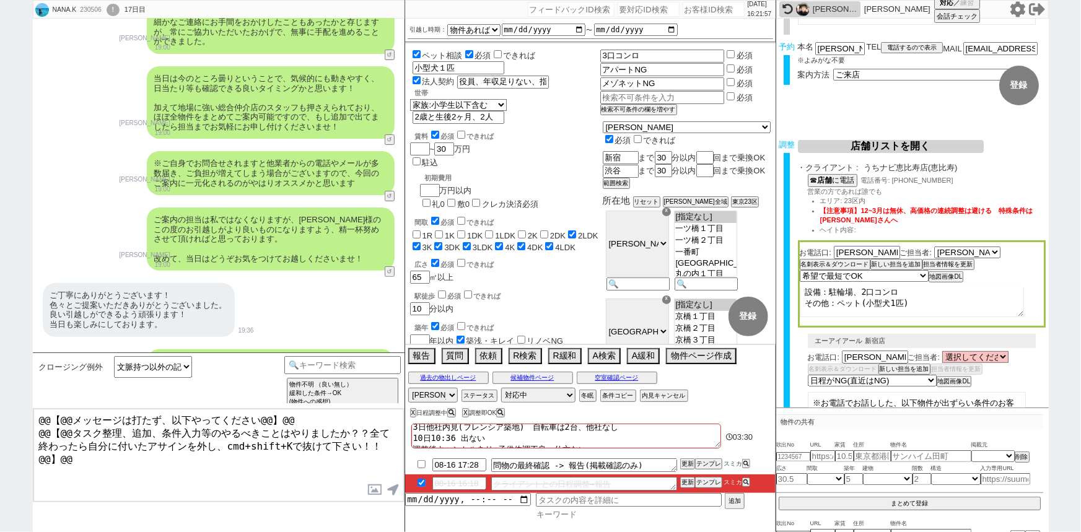
click at [563, 517] on input at bounding box center [641, 514] width 211 height 11
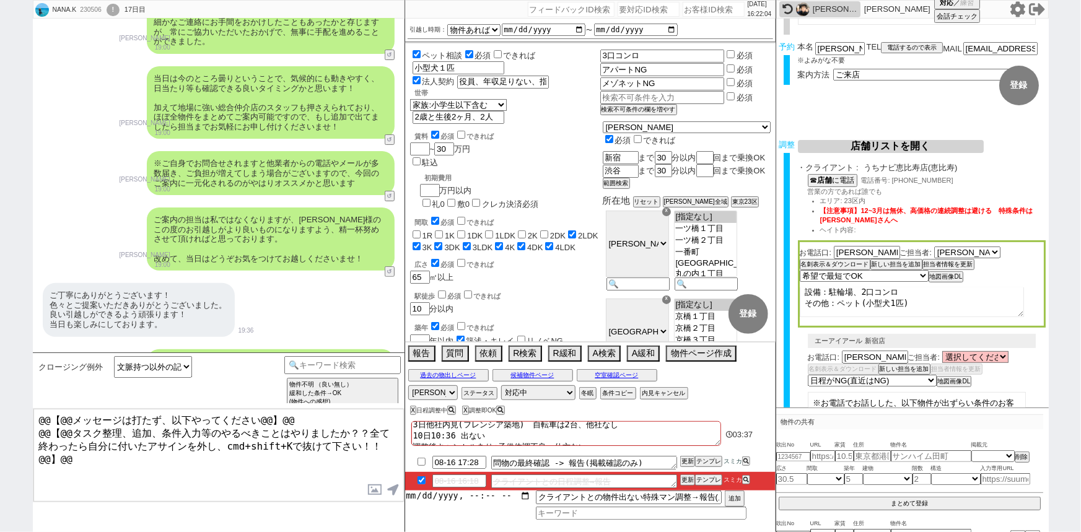
click at [464, 499] on input "datetime-local" at bounding box center [468, 496] width 126 height 11
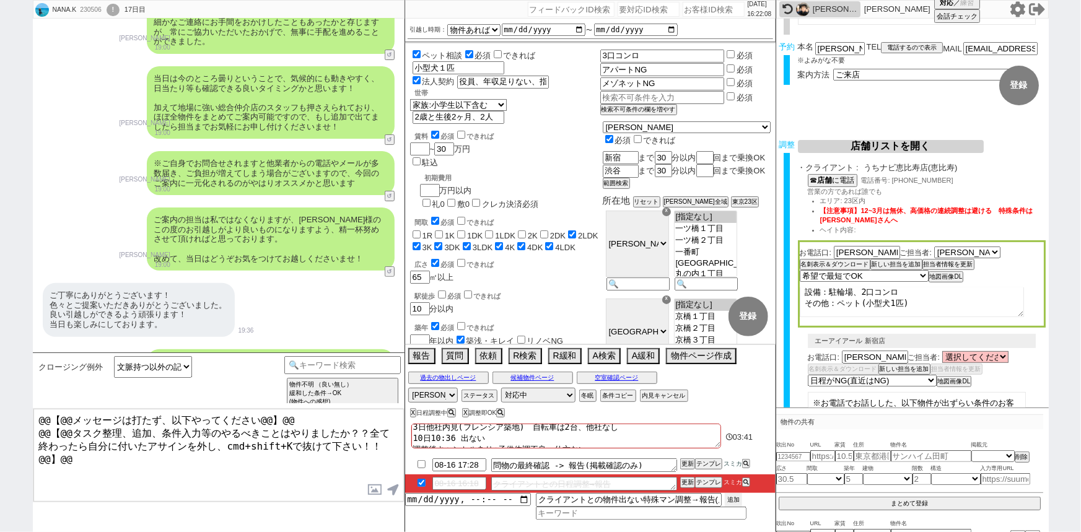
click at [736, 501] on button "追加" at bounding box center [733, 500] width 17 height 14
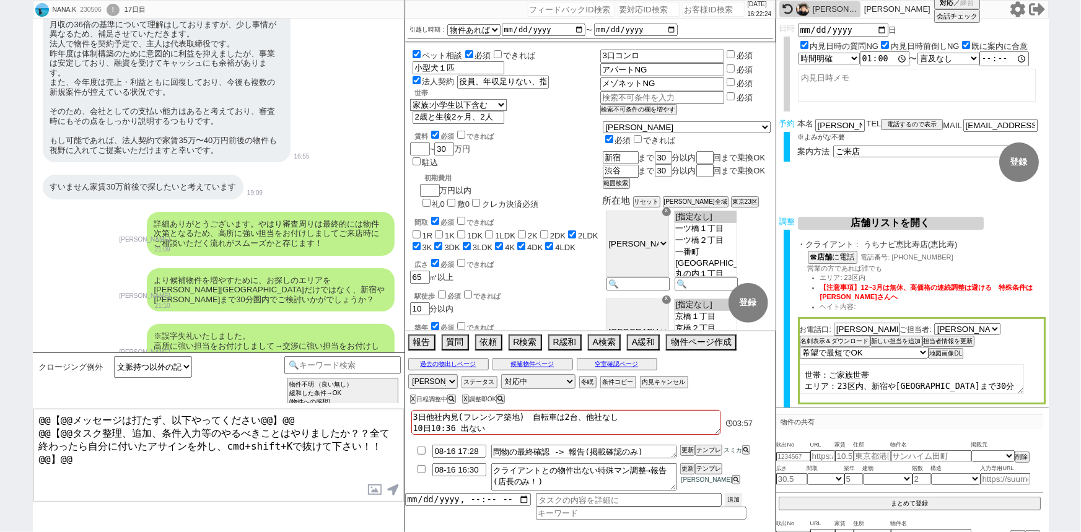
scroll to position [14247, 0]
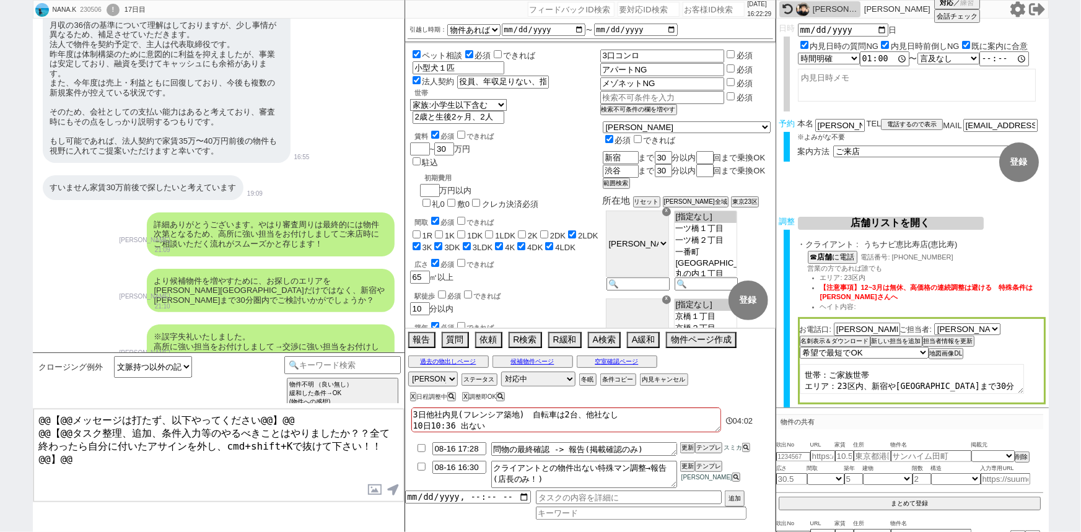
click at [91, 12] on div "230506" at bounding box center [90, 10] width 28 height 10
copy div "230506"
click at [225, 381] on div "ありがとうございます！ はい！今のところ新宿渋谷30分圏内で23区広範囲で探しています。" at bounding box center [167, 403] width 248 height 44
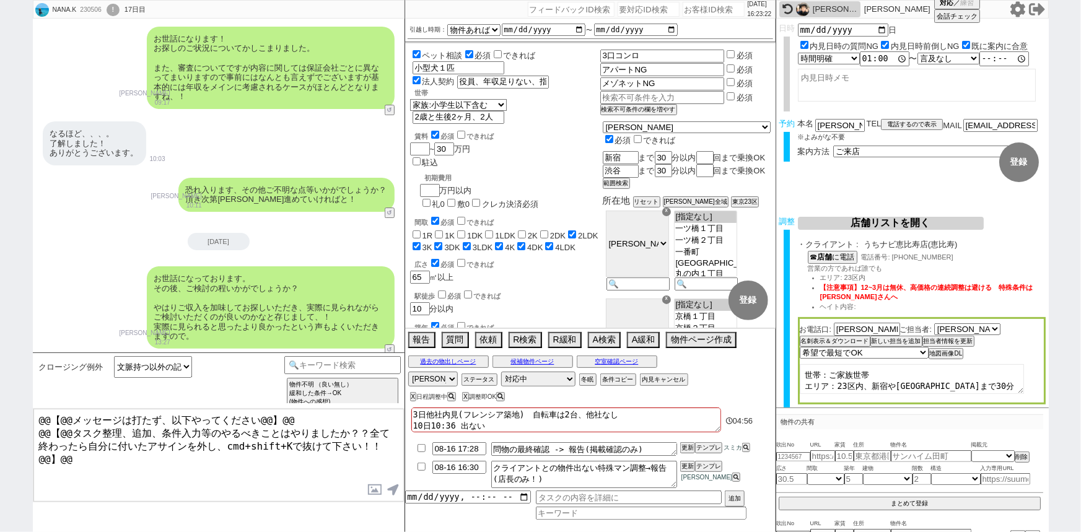
scroll to position [13872, 0]
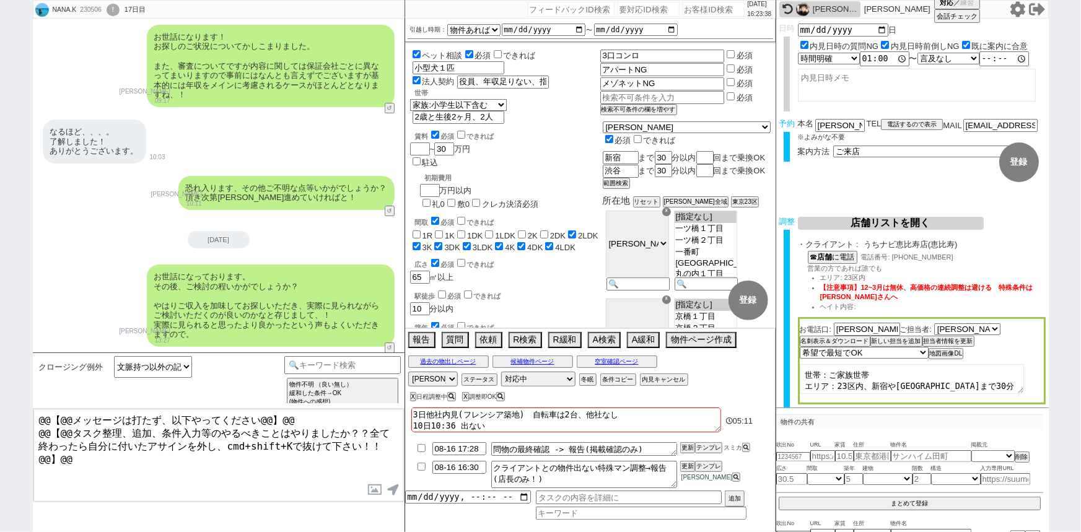
click at [248, 359] on div "月収36倍なくとも会社の信用度で審査が通る事もあると言われたのですが実際のところどうなのでしょうか？ 月収の36倍の基準について理解はしておりますが、少し事情…" at bounding box center [167, 448] width 248 height 179
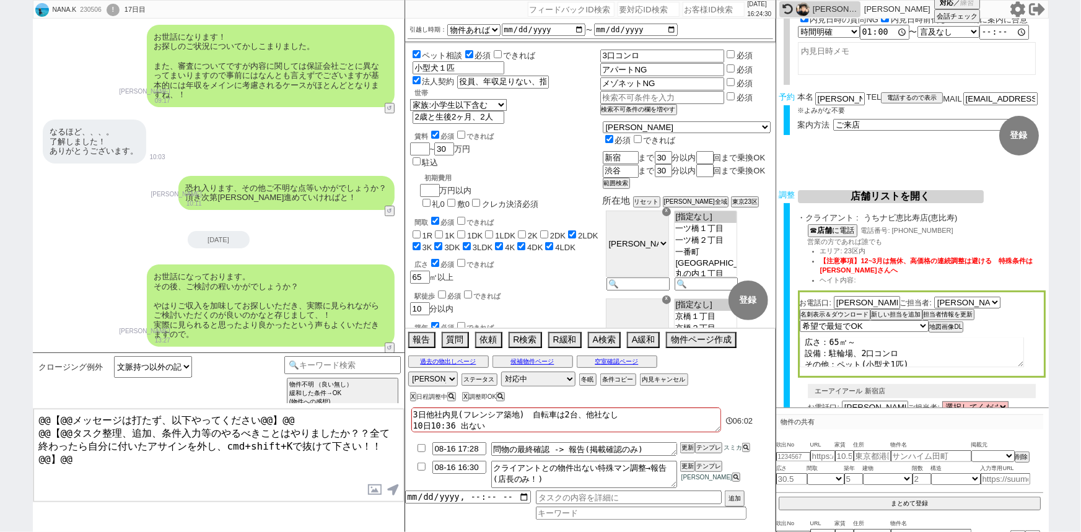
scroll to position [61, 0]
click at [361, 353] on div "月収36倍なくとも会社の信用度で審査が通る事もあると言われたのですが実際のところどうなのでしょうか？ 月収の36倍の基準について理解はしておりますが、少し事情…" at bounding box center [219, 448] width 372 height 191
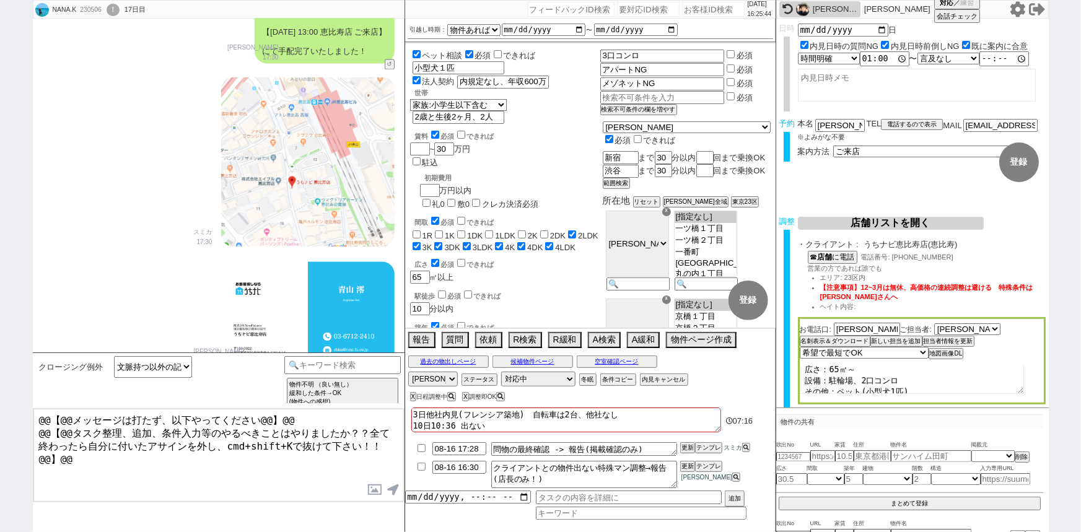
scroll to position [15558, 0]
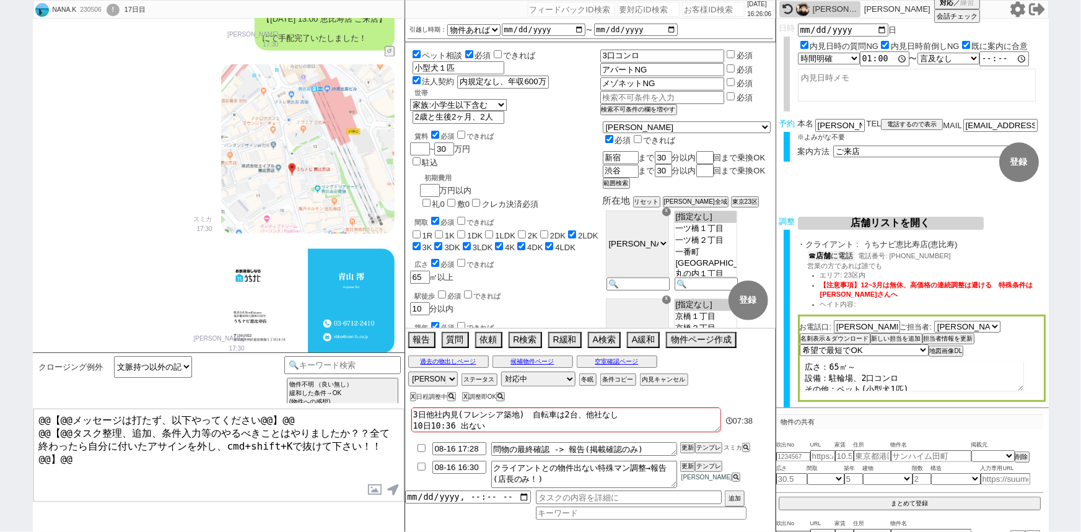
click at [850, 257] on button "☎ 店舗 に電話" at bounding box center [831, 256] width 47 height 11
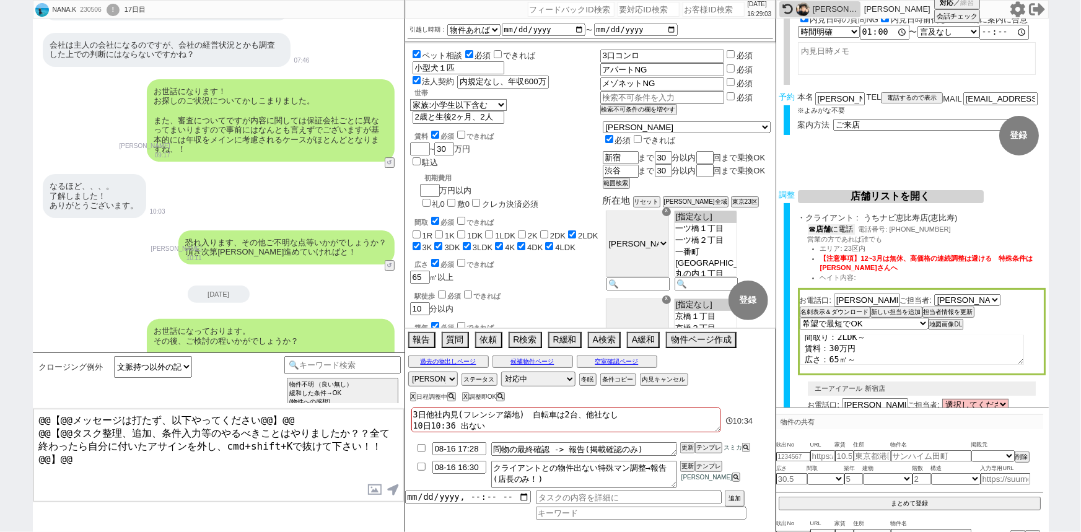
scroll to position [0, 0]
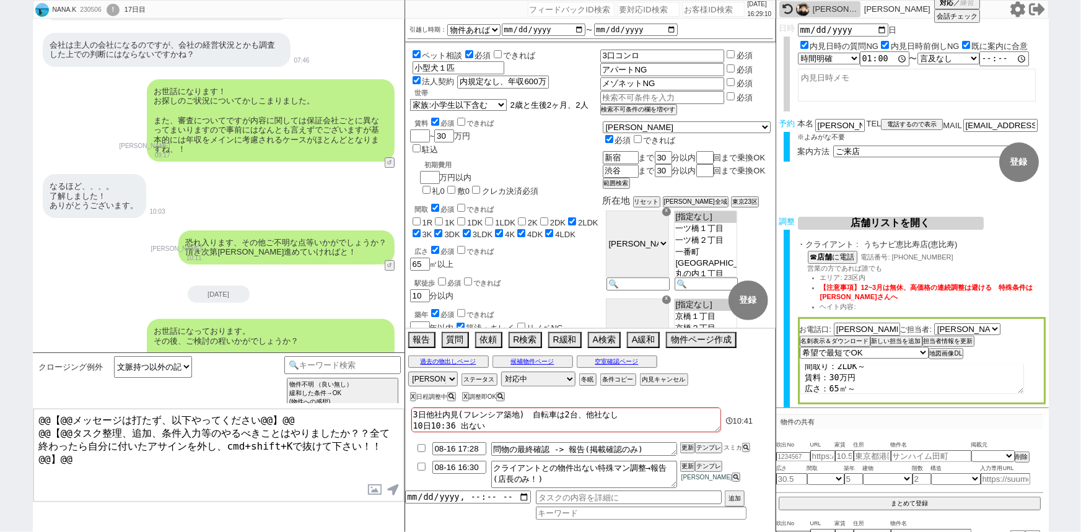
click at [543, 109] on input "2歳と生後2ヶ月、2人" at bounding box center [553, 105] width 89 height 11
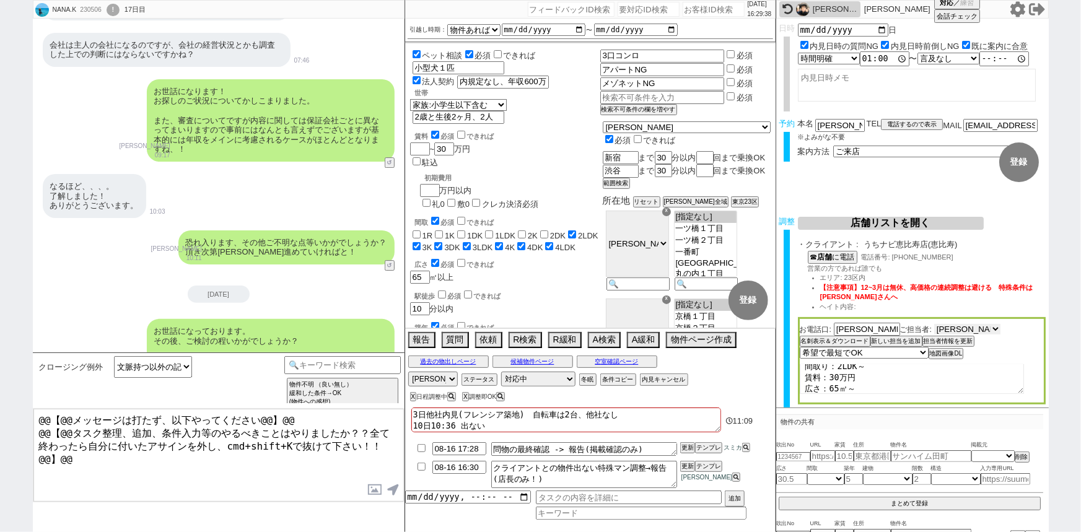
click at [948, 330] on select "選択してください 川田 広樹 田部 祥吾 伊藤 鶴志 細野 航佑 橋口 裕貴 黒澤 勇人 平田 勝也 田村 亮平 淺田 大世 青山 澪" at bounding box center [968, 329] width 66 height 11
click at [936, 325] on select "選択してください 川田 広樹 田部 祥吾 伊藤 鶴志 細野 航佑 橋口 裕貴 黒澤 勇人 平田 勝也 田村 亮平 淺田 大世 青山 澪" at bounding box center [968, 329] width 66 height 11
drag, startPoint x: 863, startPoint y: 330, endPoint x: 770, endPoint y: 338, distance: 92.7
click at [770, 338] on div "NANA.K 230506 ! 0 17日目 冬眠中 自社客 スミカ スミカ_BPO チャット全表示 2021-07-14 新しくフォローされました (19:…" at bounding box center [541, 266] width 1016 height 532
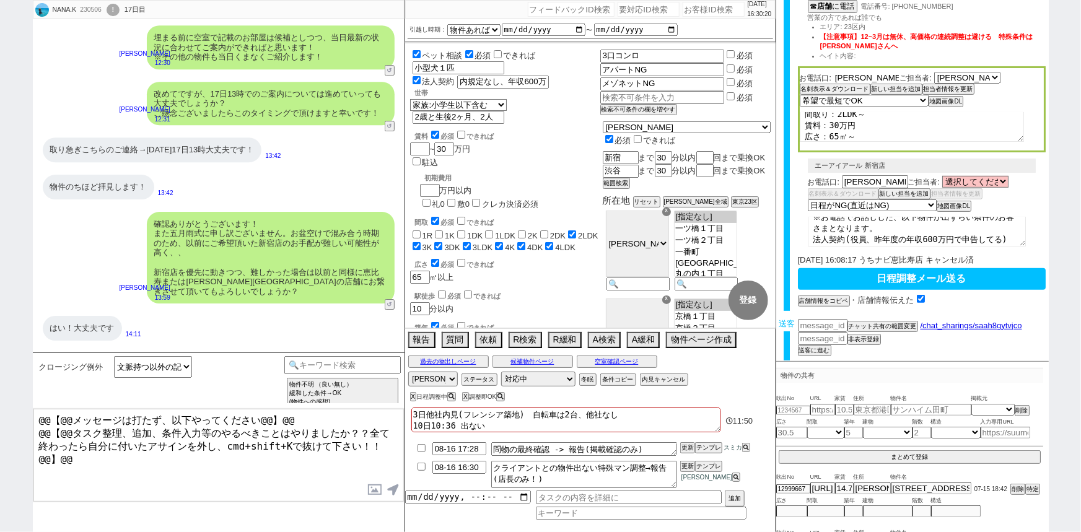
scroll to position [47, 0]
click at [858, 227] on textarea "※お電話でお話しした、以下物件が出ずらい条件のお客さまとなります。 法人契約(役員、昨年度の年収600万円で申告してる) すり合わせした内容 世帯：ご家族世帯…" at bounding box center [917, 233] width 218 height 30
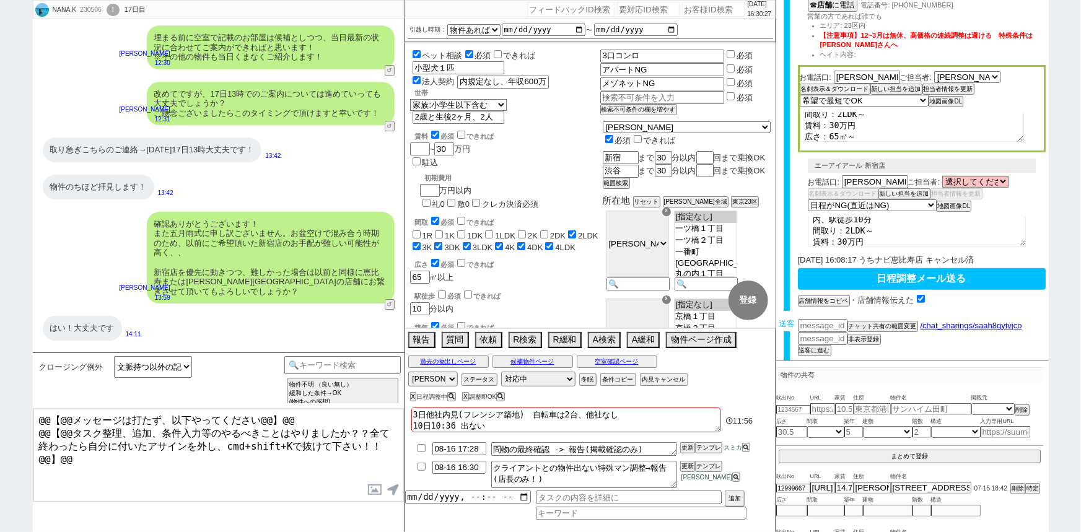
scroll to position [78, 0]
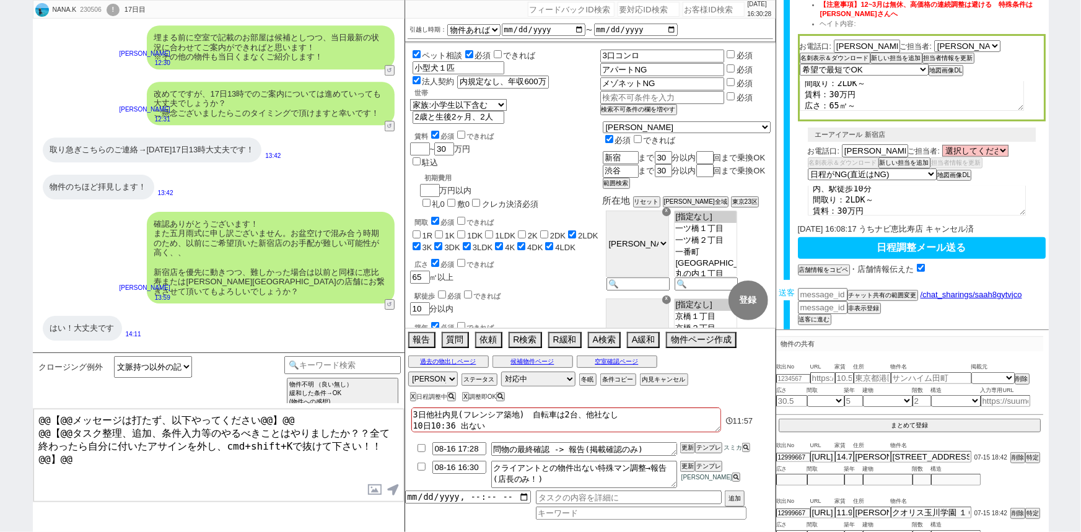
click at [895, 245] on button "日程調整メール送る" at bounding box center [922, 248] width 248 height 22
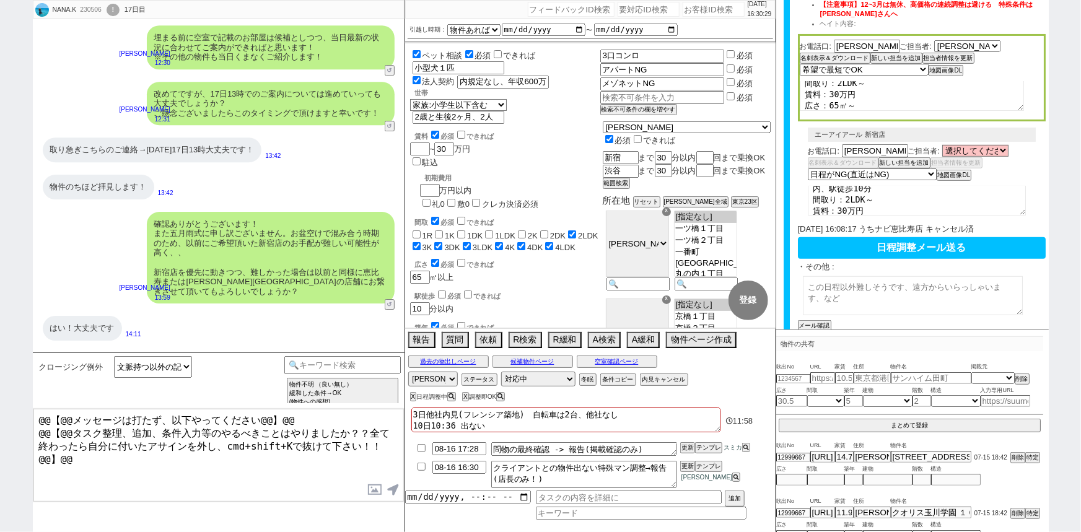
scroll to position [285, 0]
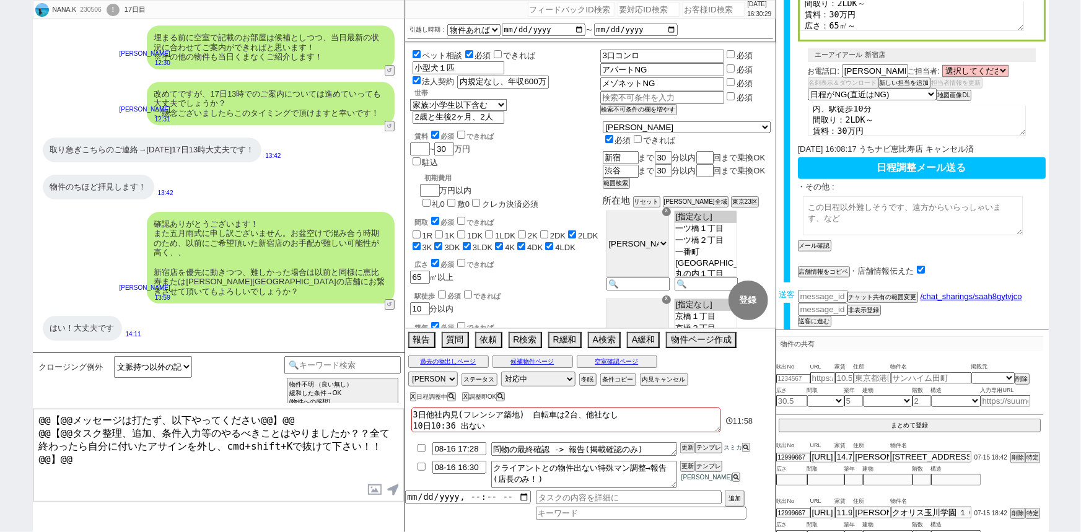
click at [851, 217] on textarea at bounding box center [913, 215] width 220 height 39
paste textarea "※お電話でお話しした、以下物件が出ずらい条件のお客さまとなります。 法人契約(役員、昨年度の年収600万円で申告してる) すり合わせした内容 世帯：ご家族世帯…"
drag, startPoint x: 913, startPoint y: 211, endPoint x: 807, endPoint y: 216, distance: 106.7
click at [807, 216] on textarea "※お電話でお話しした、以下物件が出ずらい条件のお客さまとなります。 法人契約(役員、昨年度の年収600万円で申告してる) すり合わせした内容 世帯：ご家族世帯…" at bounding box center [913, 215] width 220 height 39
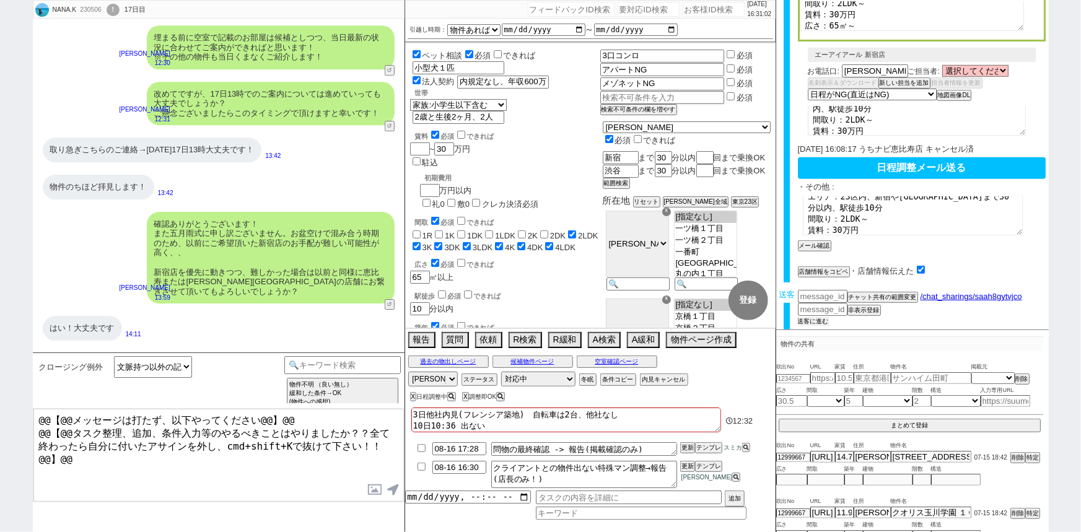
scroll to position [284, 0]
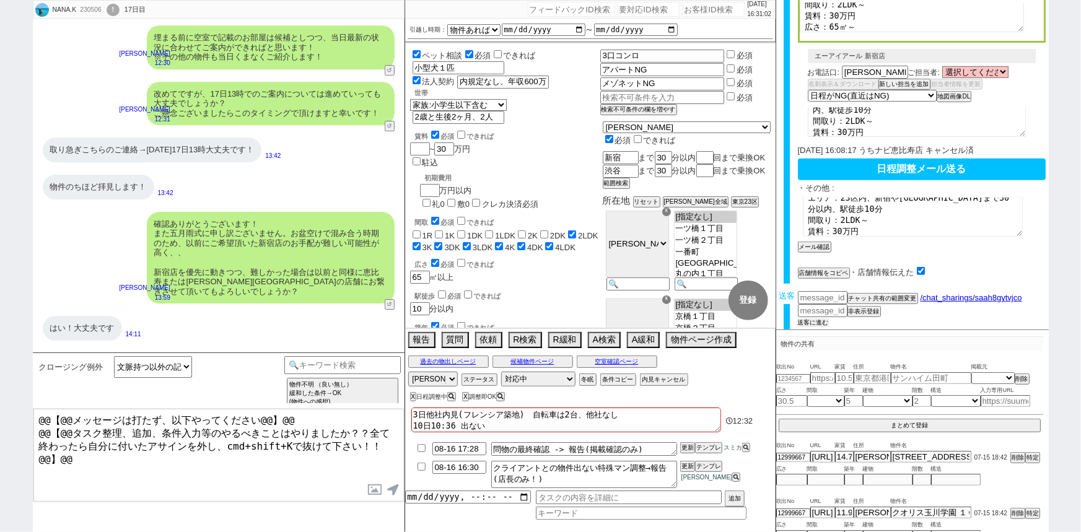
click at [813, 319] on button "送客に進む" at bounding box center [813, 323] width 31 height 9
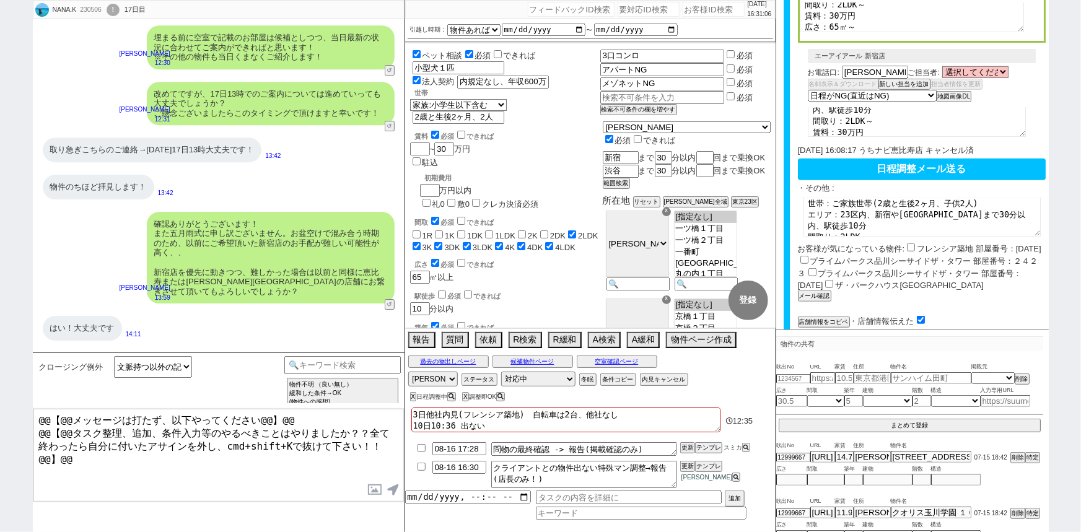
click at [876, 165] on button "日程調整メール送る" at bounding box center [922, 170] width 248 height 22
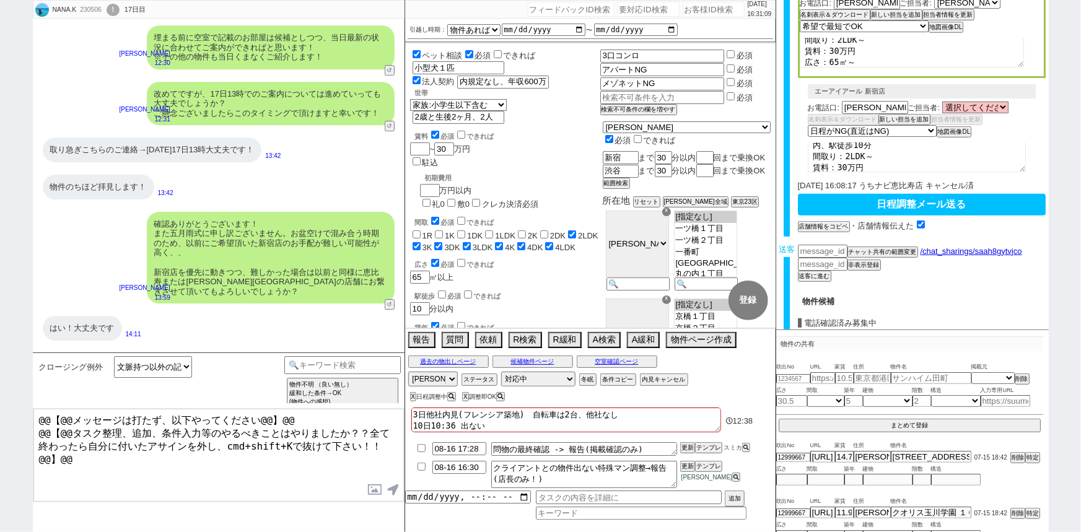
scroll to position [258, 0]
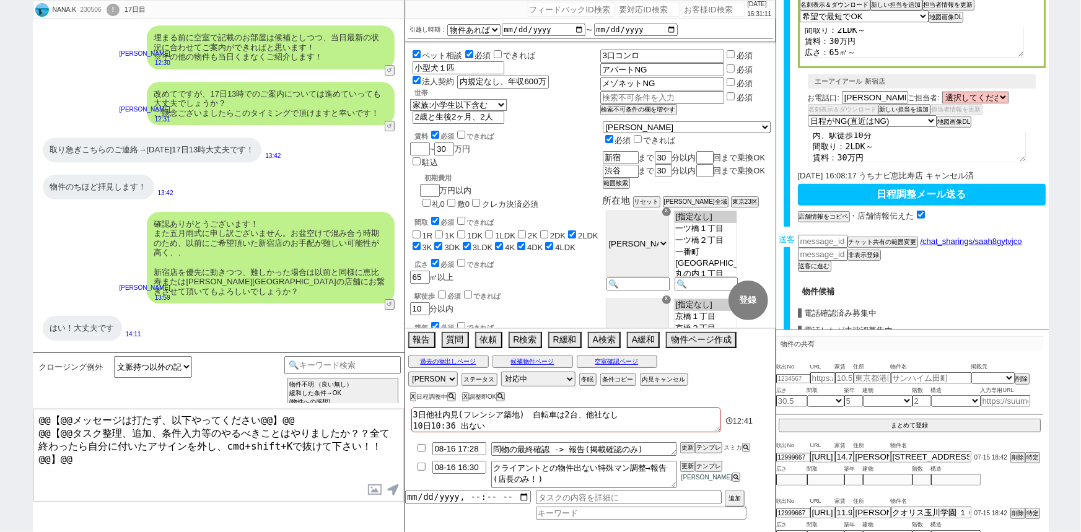
click at [917, 186] on button "日程調整メール送る" at bounding box center [922, 195] width 248 height 22
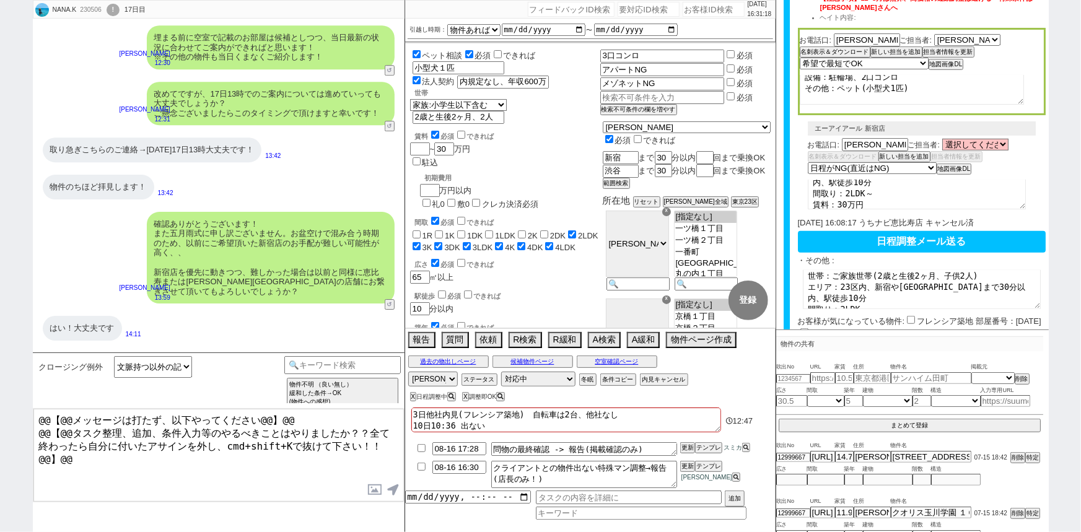
scroll to position [212, 0]
click at [917, 236] on button "日程調整メール送る" at bounding box center [922, 242] width 248 height 22
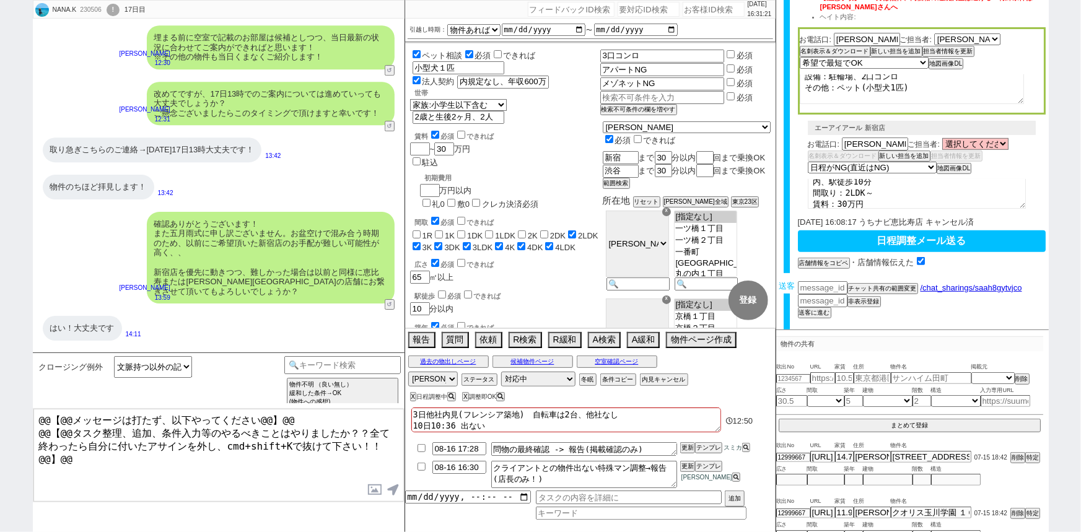
click at [917, 236] on button "日程調整メール送る" at bounding box center [922, 242] width 248 height 22
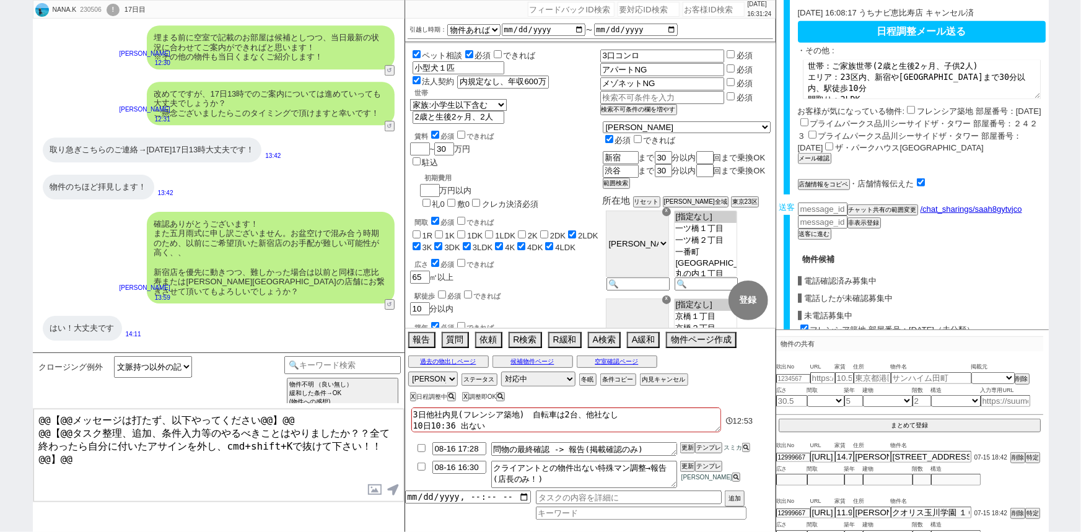
scroll to position [428, 0]
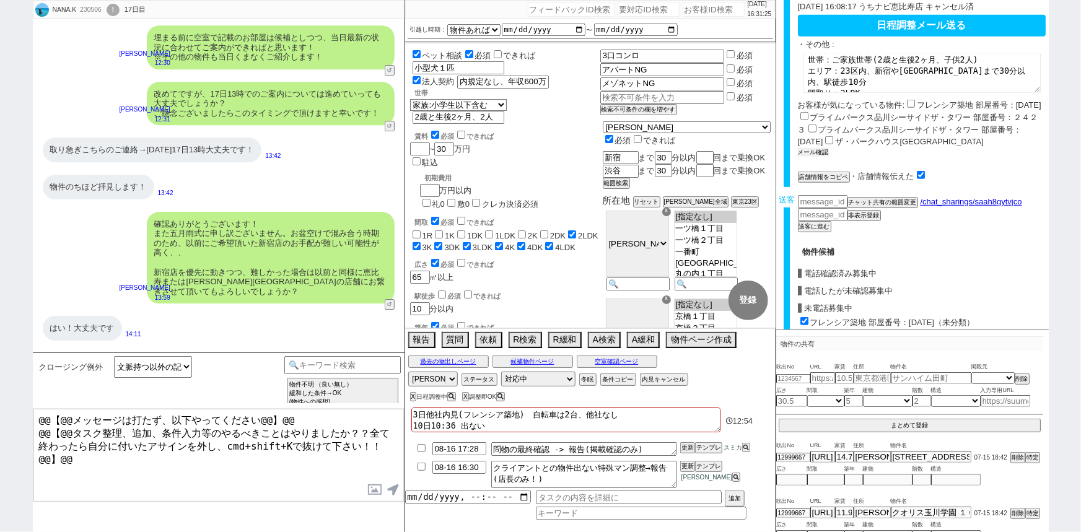
click at [812, 148] on button "メール確認" at bounding box center [813, 152] width 31 height 9
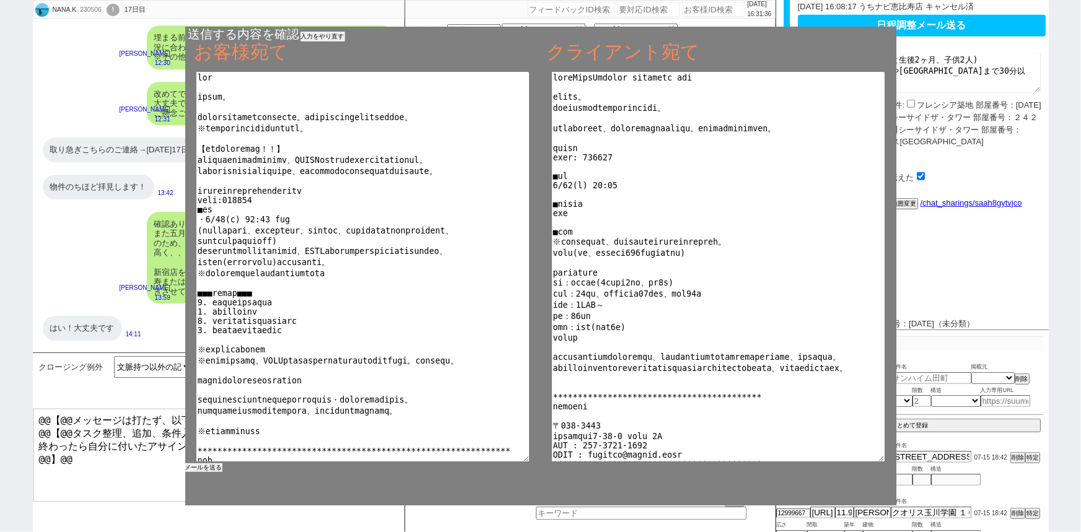
click at [205, 470] on button "メールを送る" at bounding box center [203, 468] width 37 height 9
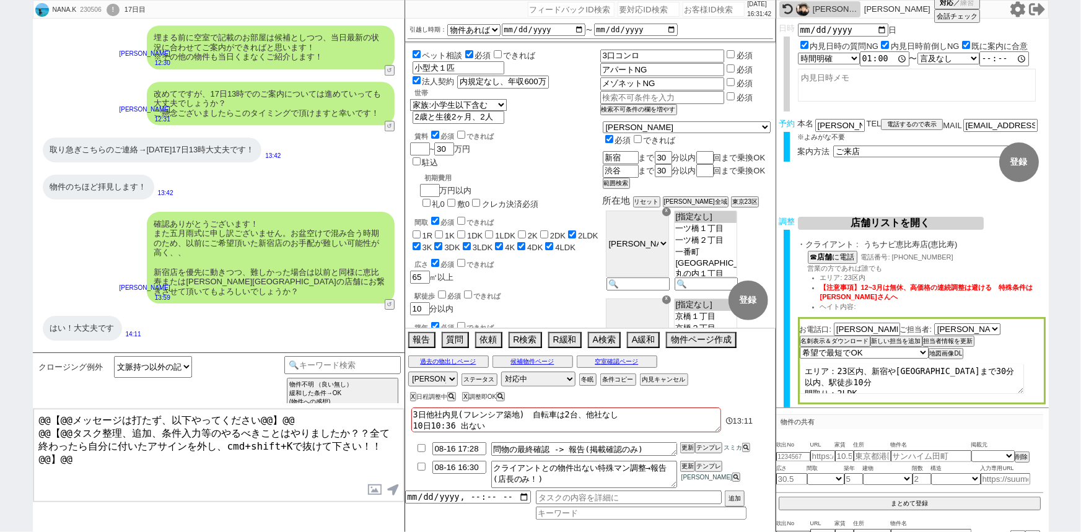
scroll to position [0, 0]
click at [704, 465] on button "テンプレ" at bounding box center [708, 466] width 27 height 9
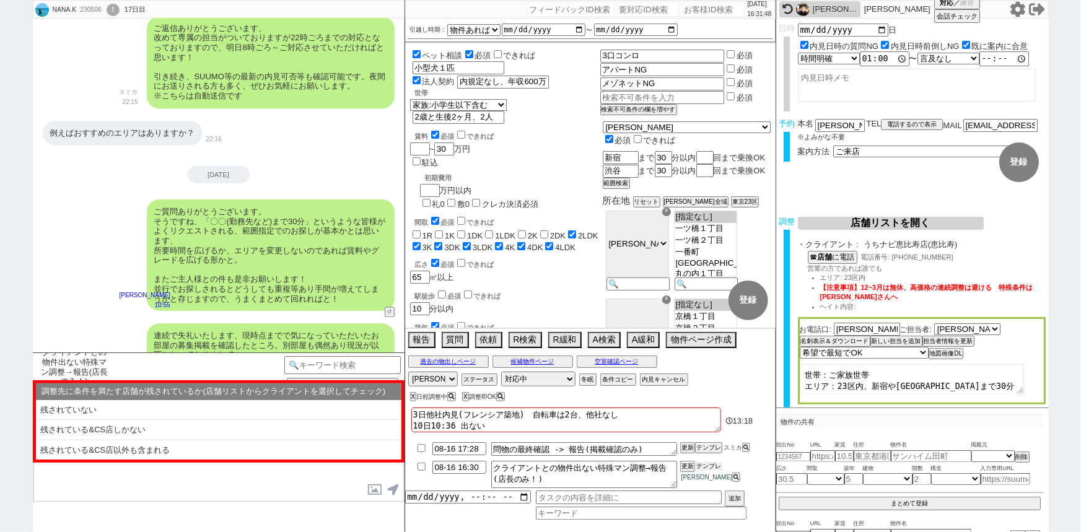
scroll to position [20205, 0]
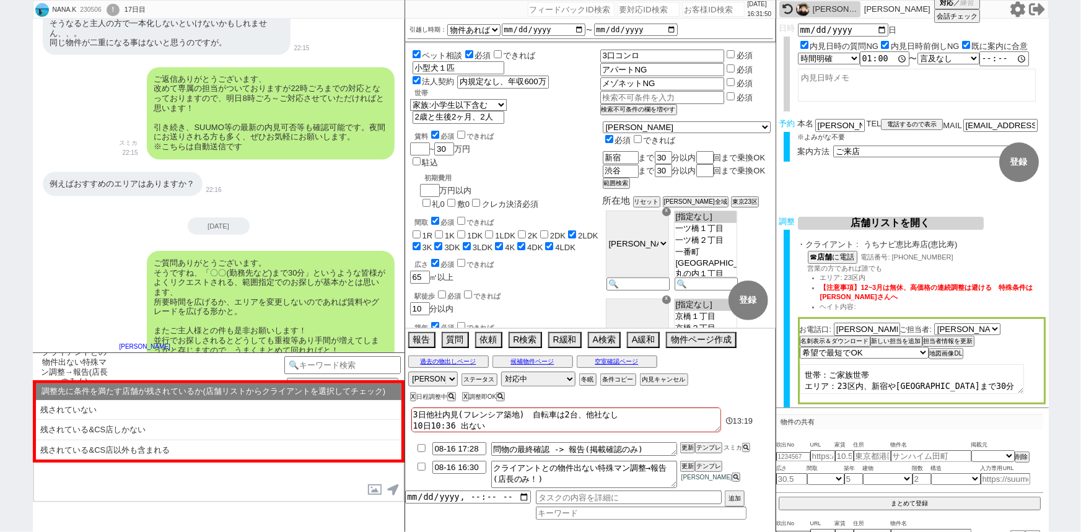
click at [420, 446] on input "checkbox" at bounding box center [422, 448] width 18 height 8
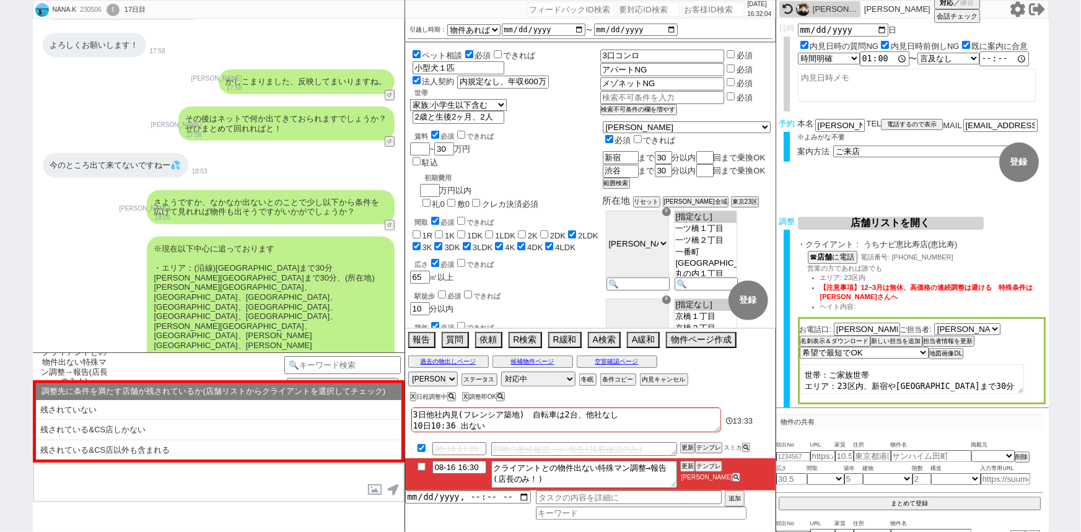
scroll to position [19211, 0]
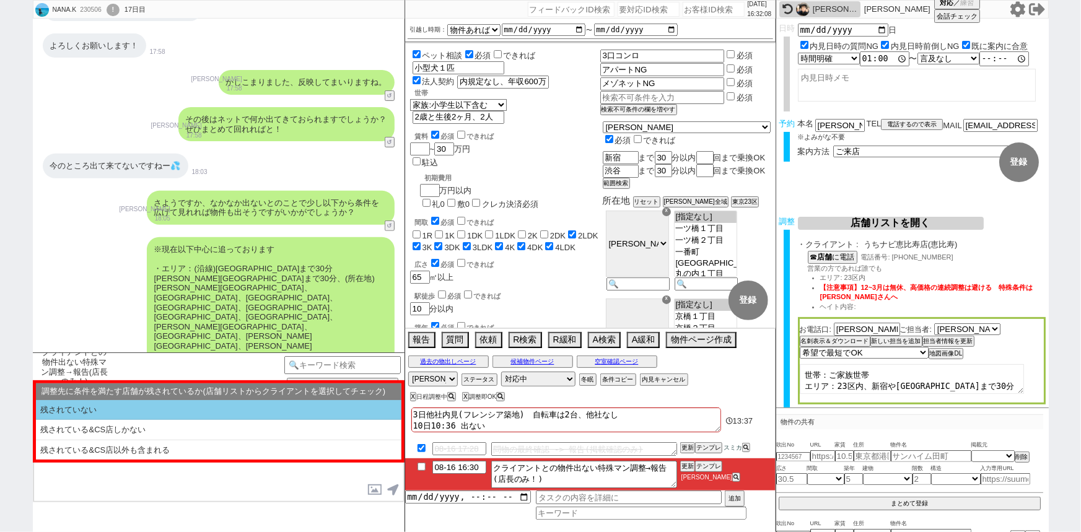
click at [177, 408] on li "残されていない" at bounding box center [219, 410] width 366 height 20
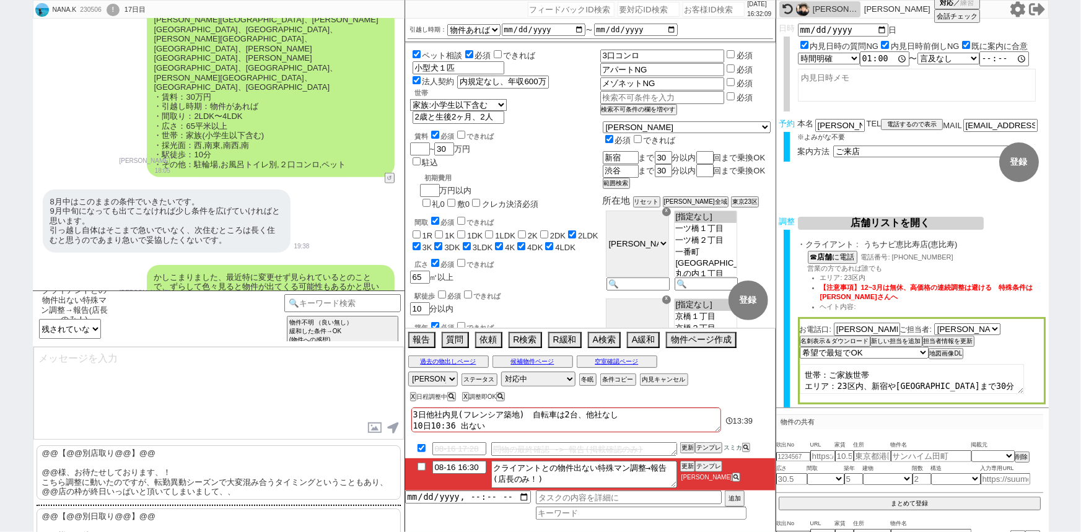
scroll to position [19626, 0]
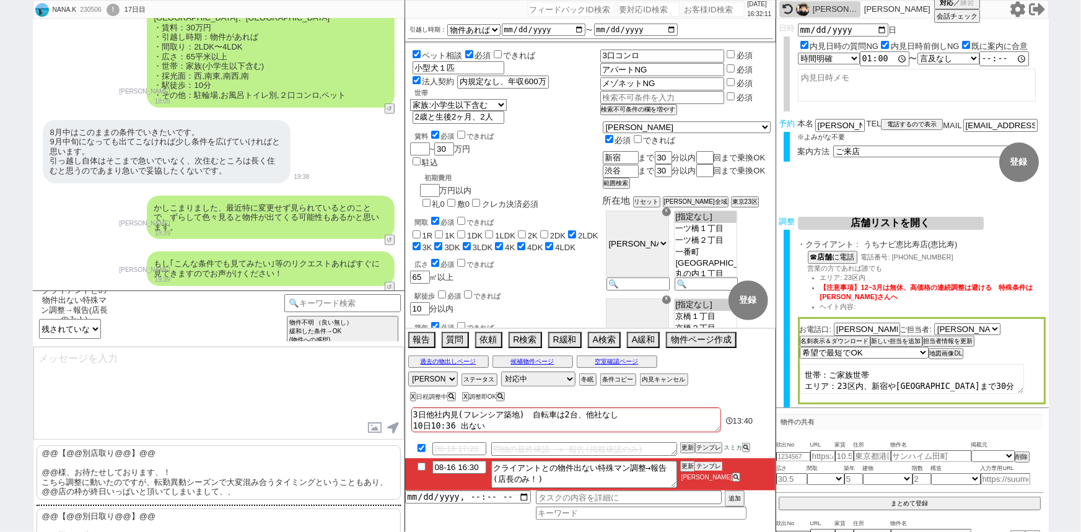
click at [713, 467] on button "テンプレ" at bounding box center [708, 466] width 27 height 9
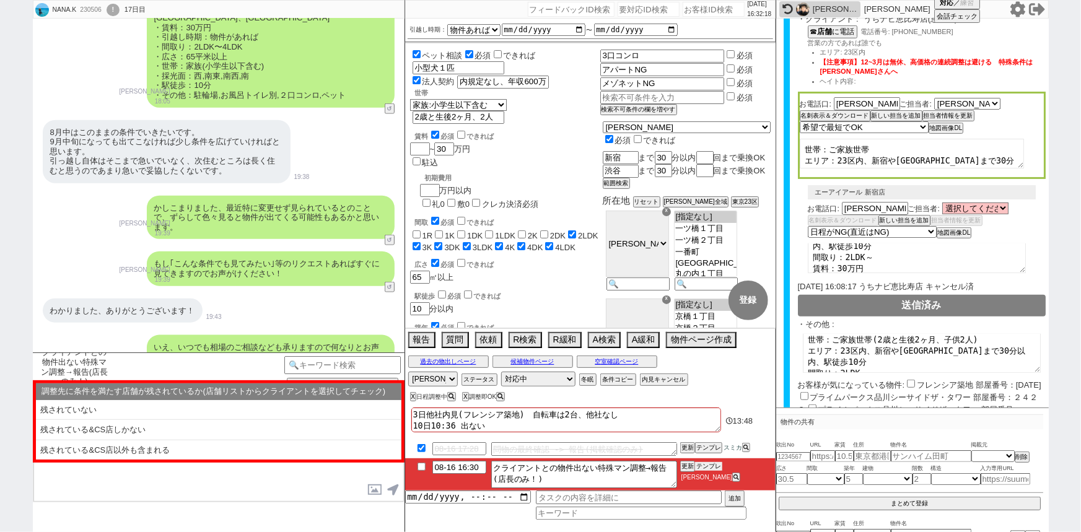
scroll to position [237, 0]
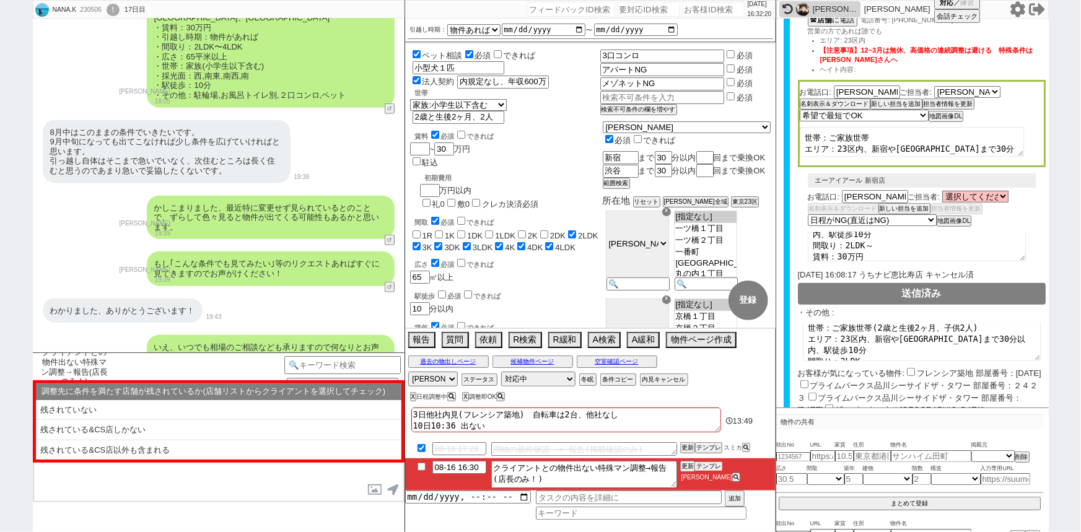
click at [706, 470] on button "テンプレ" at bounding box center [708, 466] width 27 height 9
click at [327, 359] on input at bounding box center [342, 363] width 117 height 15
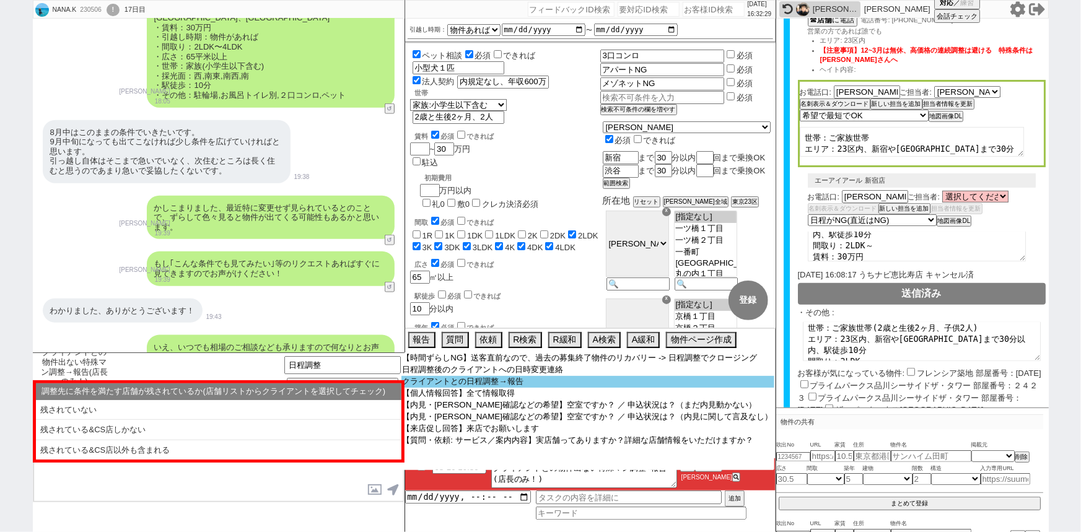
click at [508, 384] on option "クライアントとの日程調整→報告" at bounding box center [588, 382] width 373 height 12
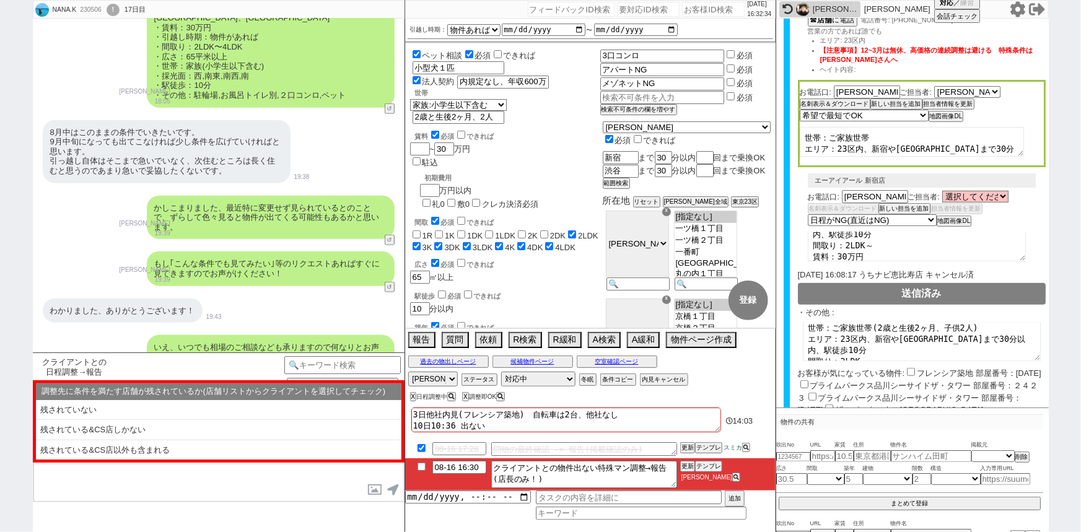
click at [84, 12] on div "230506" at bounding box center [90, 10] width 28 height 10
copy div "230506"
click at [706, 6] on input "number" at bounding box center [714, 9] width 62 height 15
paste input "230506"
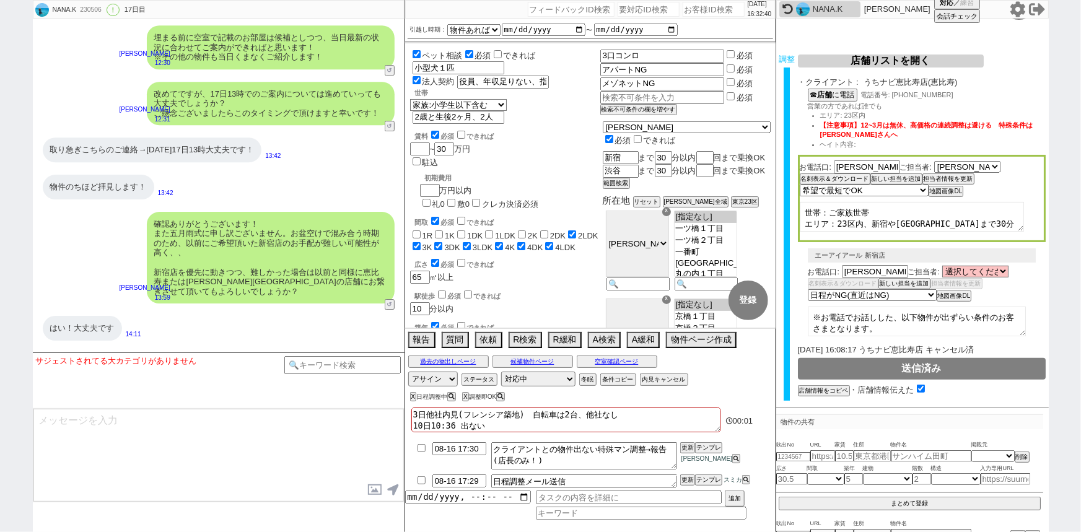
scroll to position [196, 0]
click at [708, 448] on button "テンプレ" at bounding box center [708, 448] width 27 height 9
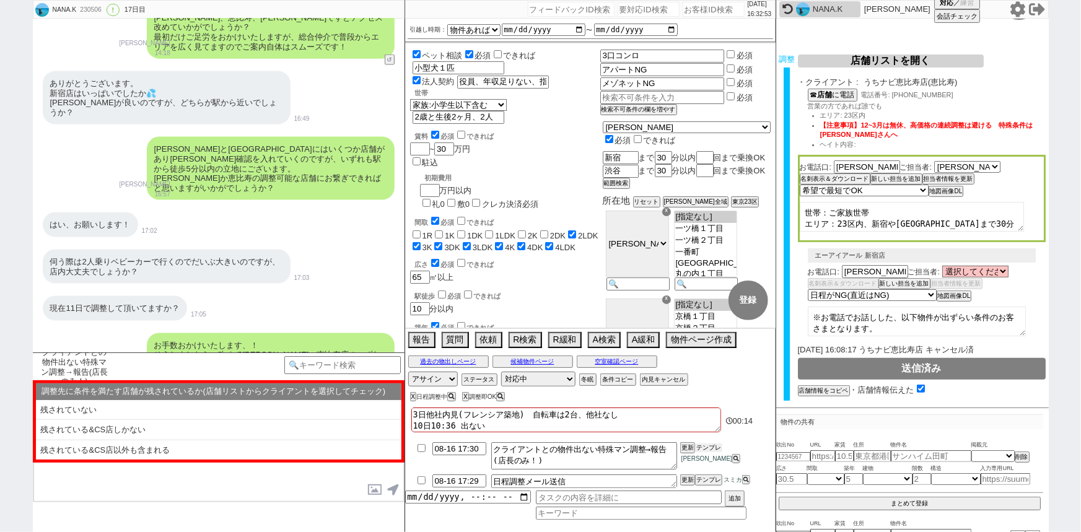
scroll to position [15121, 0]
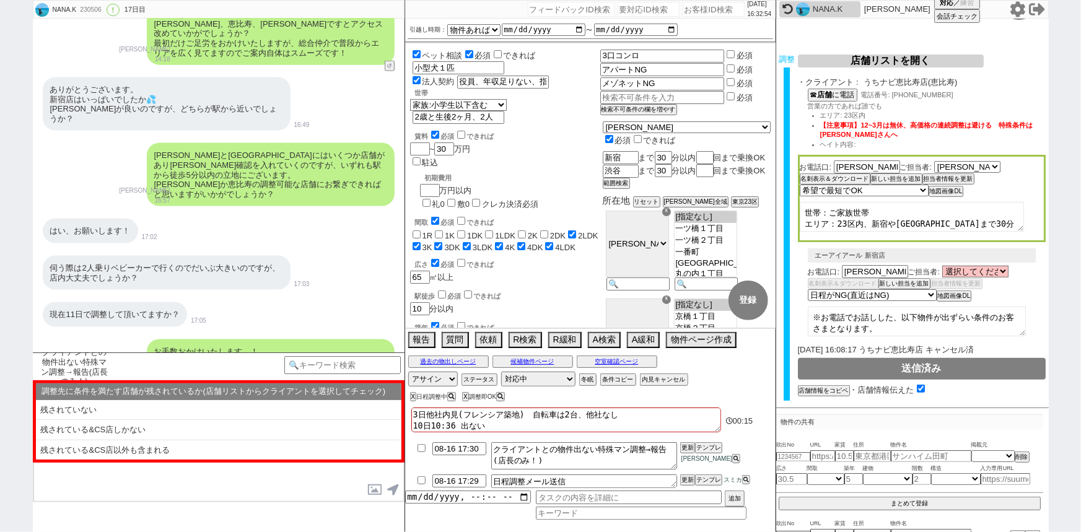
click at [111, 482] on textarea at bounding box center [218, 455] width 371 height 93
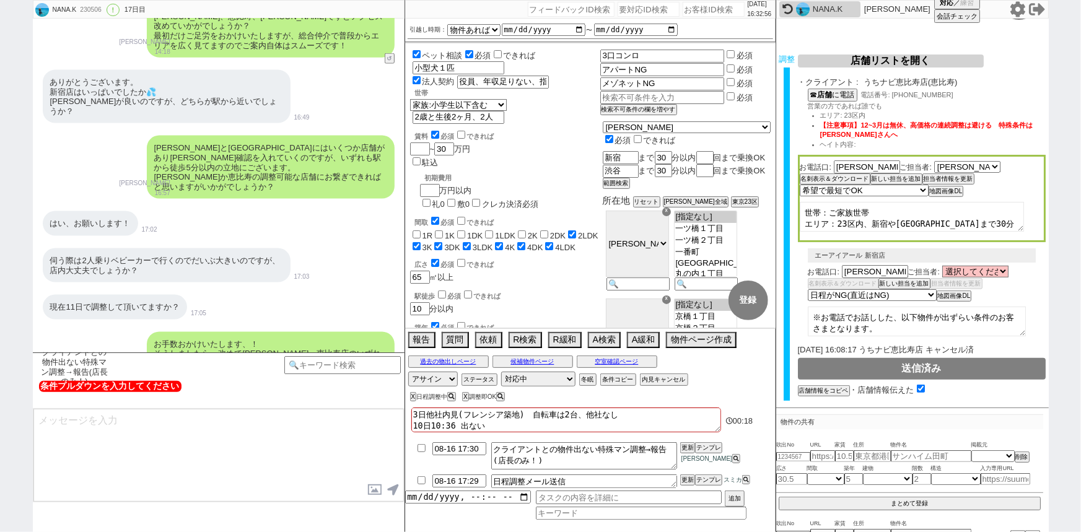
scroll to position [15033, 0]
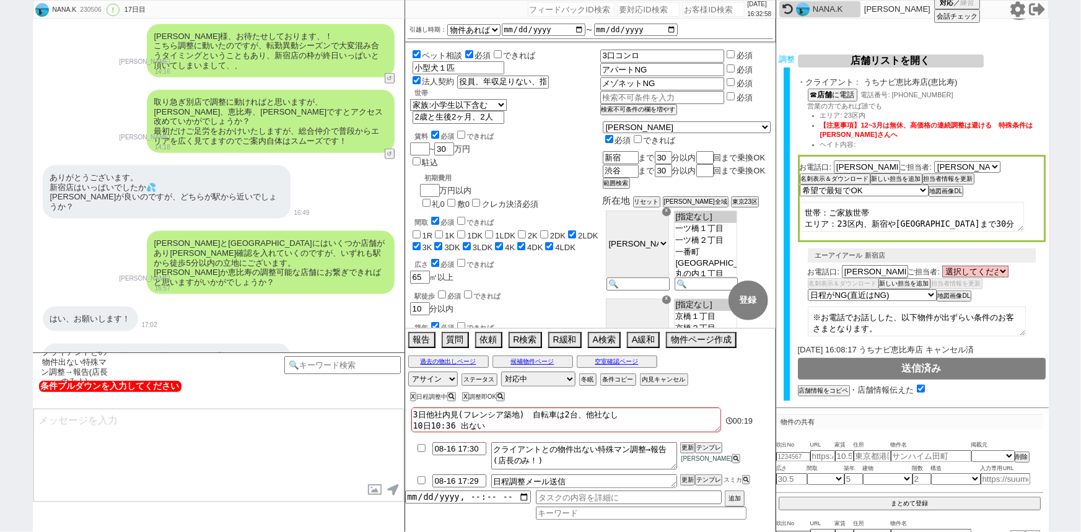
click at [105, 434] on textarea at bounding box center [218, 455] width 371 height 93
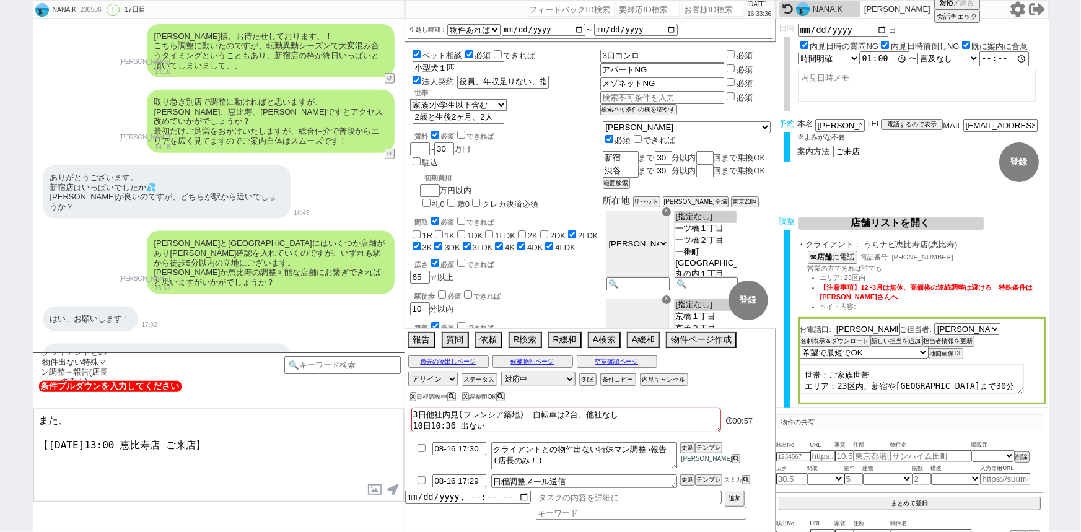
click at [276, 442] on textarea "また、 【8月17日(日)13:00 恵比寿店 ご来店】" at bounding box center [218, 455] width 371 height 93
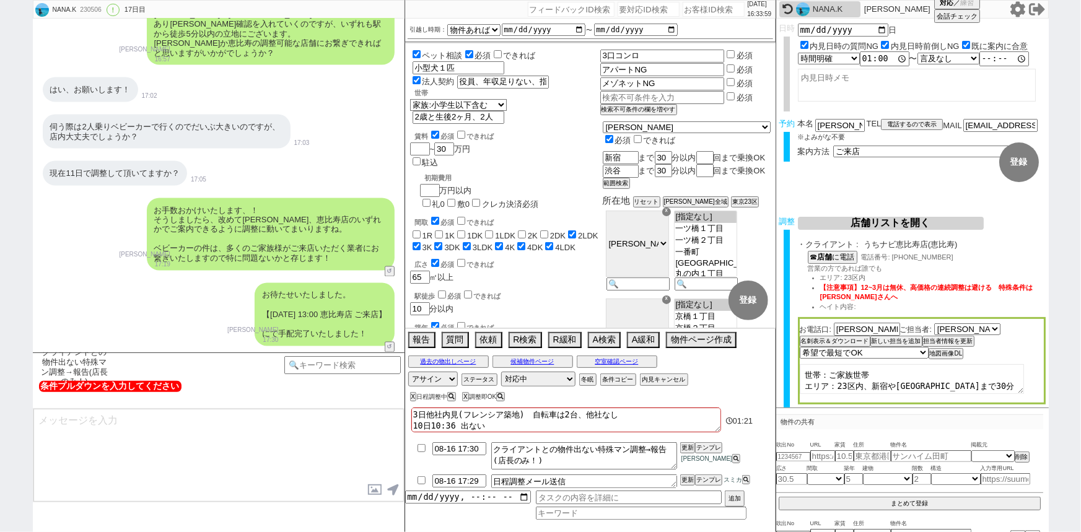
scroll to position [15263, 0]
click at [955, 353] on button "地図画像DL" at bounding box center [945, 354] width 33 height 9
click at [371, 488] on label at bounding box center [376, 489] width 20 height 23
click at [0, 0] on input "file" at bounding box center [0, 0] width 0 height 0
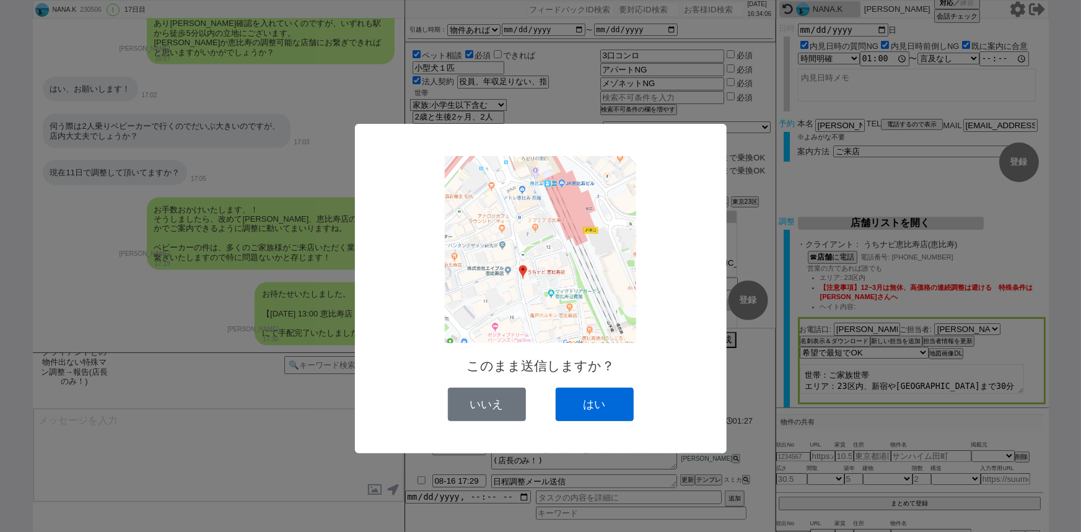
click at [605, 414] on button "はい" at bounding box center [595, 404] width 78 height 33
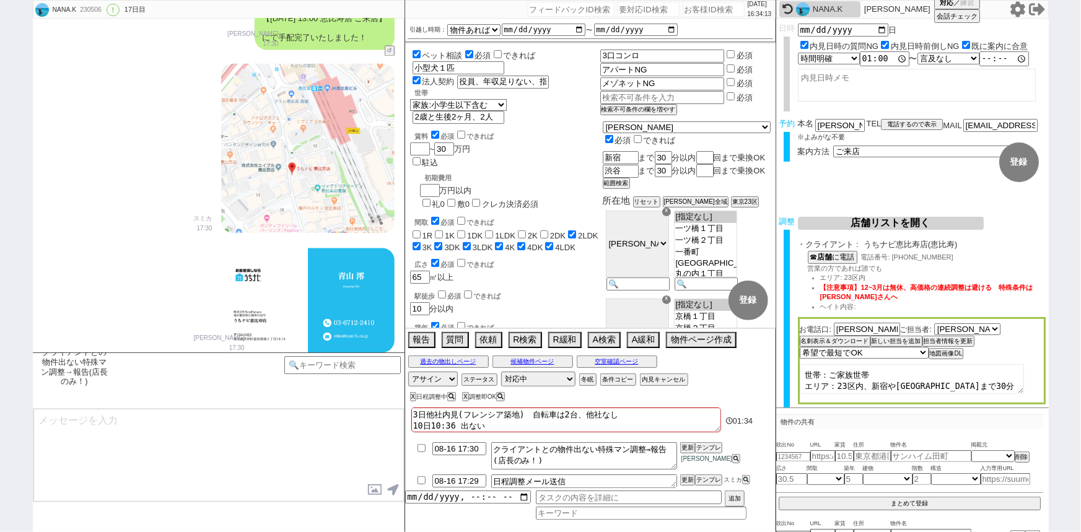
scroll to position [15559, 0]
drag, startPoint x: 154, startPoint y: 142, endPoint x: 342, endPoint y: 202, distance: 197.2
click at [342, 366] on div "スミカはLINEのサービスですのでご案内以降はパートナー店舗が対応しますが、 この度は頂いたエリアを全てカバーします【うちナビ恵比寿店】の青山が担当します。 …" at bounding box center [271, 412] width 248 height 92
copy div "スミカはLINEのサービスですのでご案内以降はパートナー店舗が対応しますが、 この度は頂いたエリアを全てカバーします【うちナビ恵比寿店】の青山が担当します。 …"
click at [164, 427] on textarea at bounding box center [218, 455] width 371 height 93
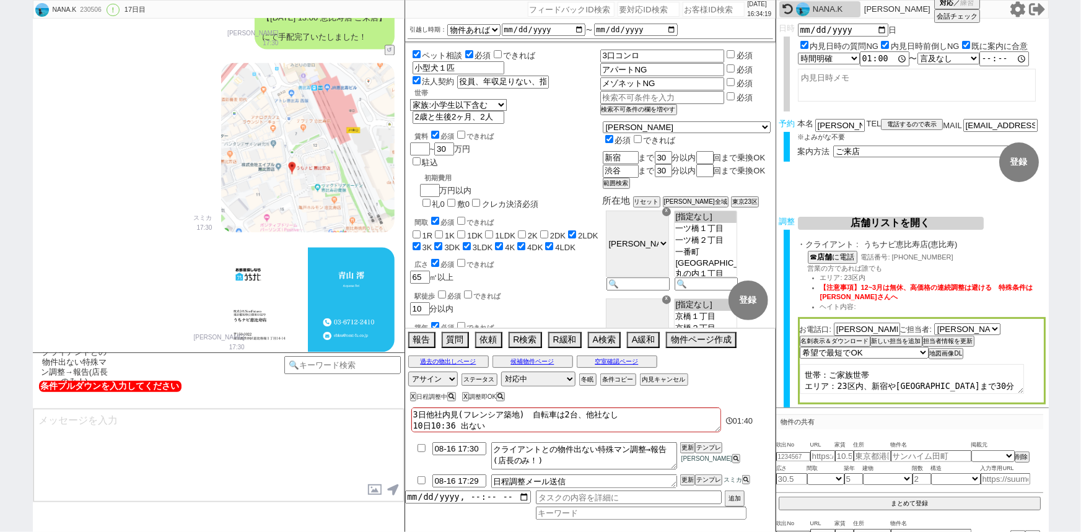
paste textarea "スミカはLINEのサービスですのでご案内以降はパートナー店舗が対応しますが、 この度は頂いたエリアを全てカバーします【うちナビ恵比寿店】の青山が担当します。 …"
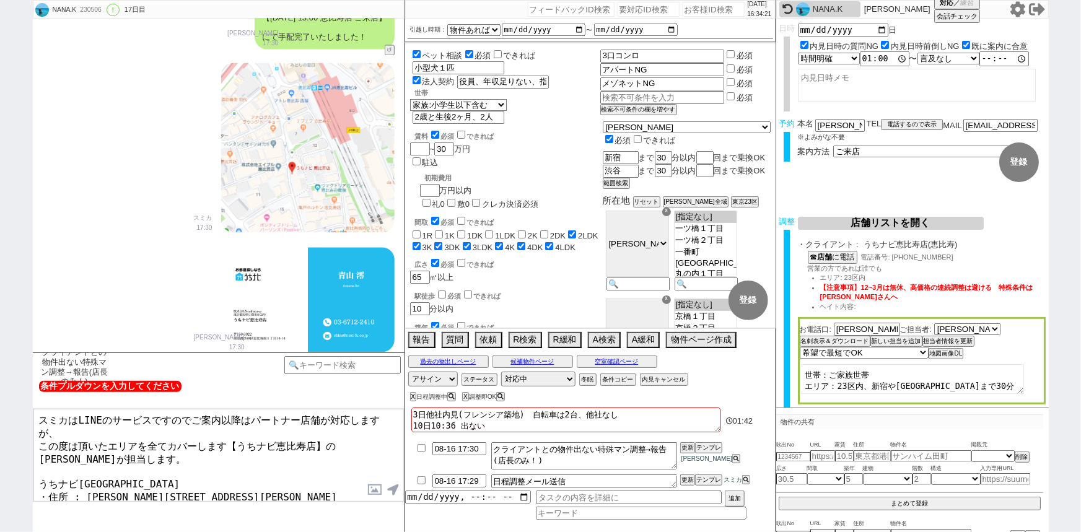
click at [356, 430] on textarea "スミカはLINEのサービスですのでご案内以降はパートナー店舗が対応しますが、 この度は頂いたエリアを全てカバーします【うちナビ恵比寿店】の青山が担当します。 …" at bounding box center [218, 455] width 371 height 93
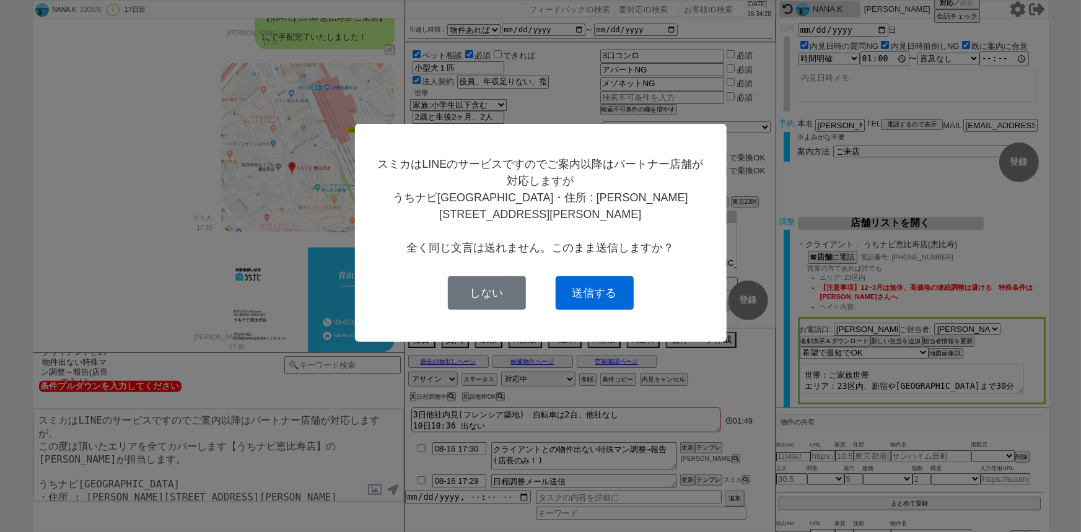
click at [619, 276] on button "送信する" at bounding box center [595, 292] width 78 height 33
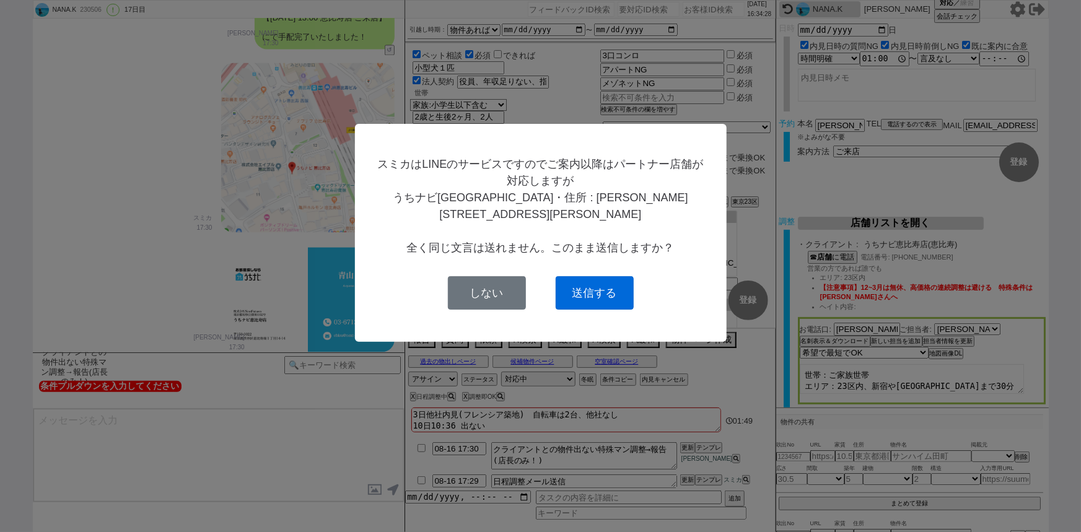
scroll to position [21334, 0]
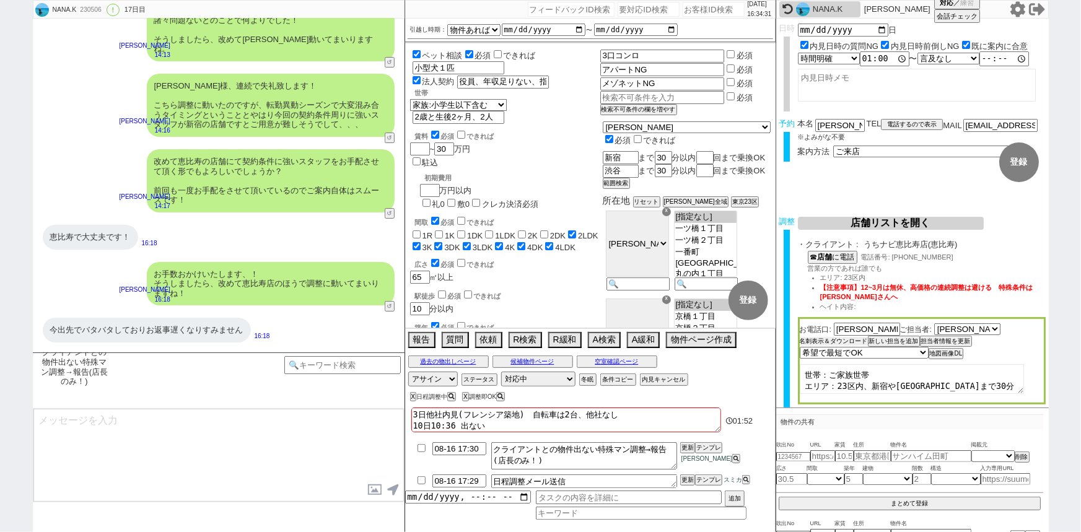
click at [815, 341] on button "名刺表示＆ダウンロード" at bounding box center [834, 341] width 68 height 9
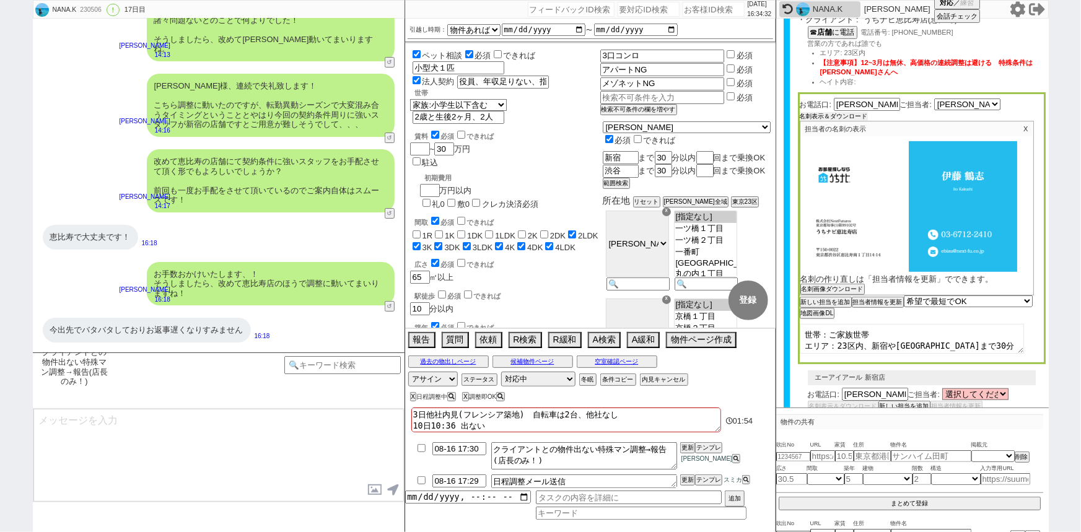
scroll to position [226, 0]
click at [821, 289] on button "名刺画像ダウンロード" at bounding box center [832, 290] width 62 height 9
click at [376, 490] on label at bounding box center [376, 489] width 20 height 23
click at [0, 0] on input "file" at bounding box center [0, 0] width 0 height 0
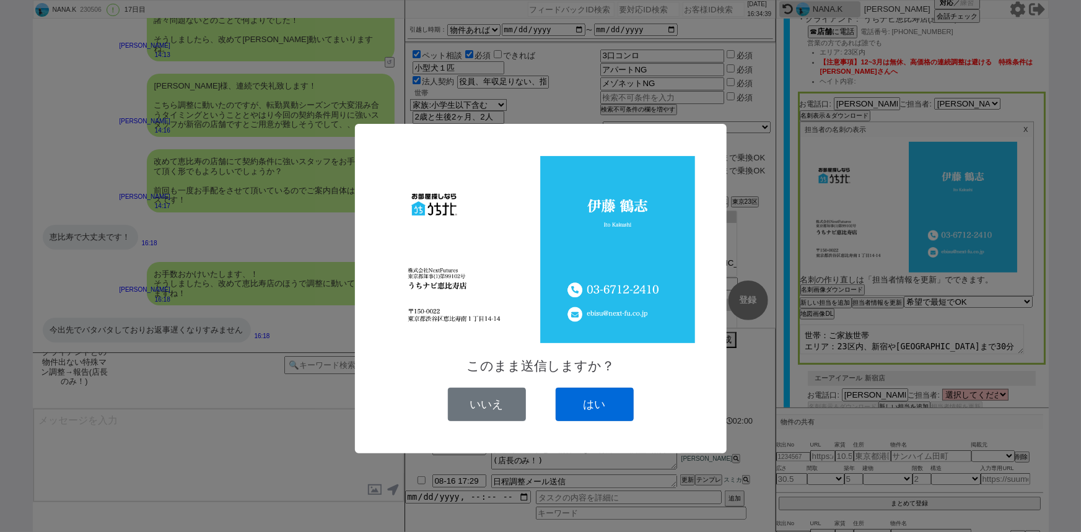
click at [604, 402] on button "はい" at bounding box center [595, 404] width 78 height 33
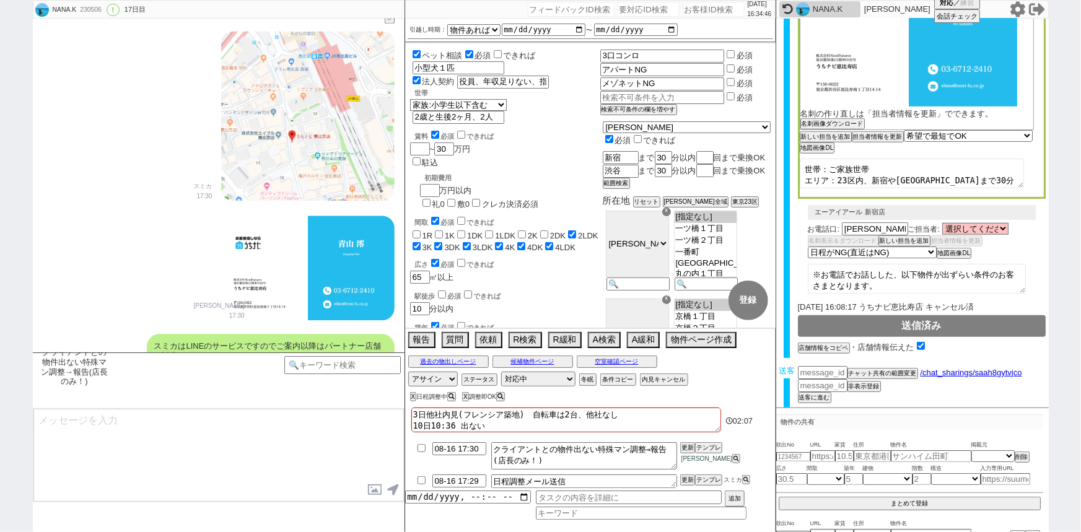
scroll to position [15592, 0]
click at [420, 446] on input "checkbox" at bounding box center [422, 448] width 18 height 8
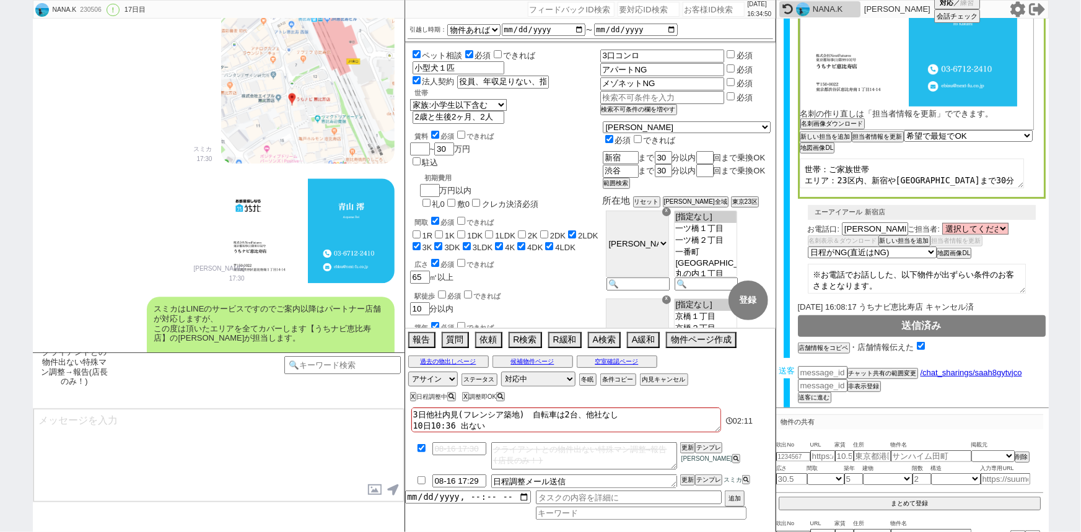
scroll to position [15630, 0]
drag, startPoint x: 154, startPoint y: 254, endPoint x: 317, endPoint y: 302, distance: 170.4
click at [317, 495] on div "※案内時の店舗状況次第では担当が変更になります、ご了承ください ※もし担当が変更になった場合でも、本LINEの内容は全て引き継がれておりスムーズにご案内が可能…" at bounding box center [271, 526] width 248 height 63
copy div "※案内時の店舗状況次第では担当が変更になります、ご了承ください ※もし担当が変更になった場合でも、本LINEの内容は全て引き継がれておりスムーズにご案内が可能…"
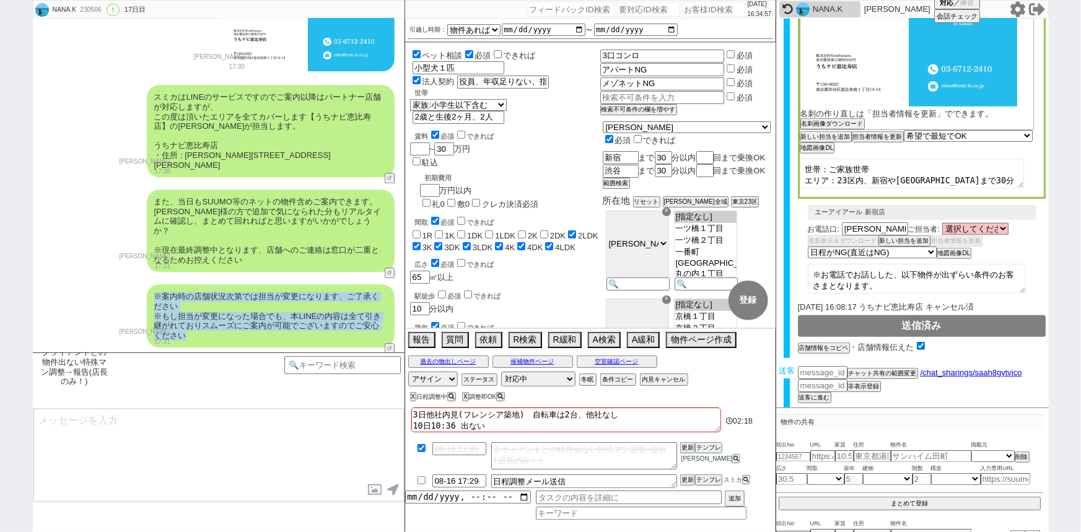
scroll to position [15875, 0]
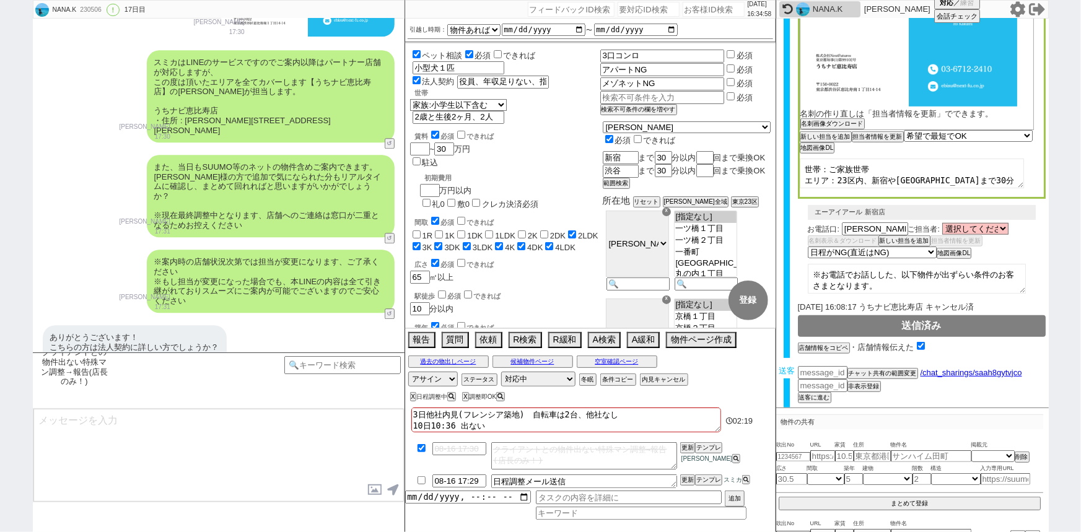
click at [133, 443] on textarea at bounding box center [218, 455] width 371 height 93
paste textarea "※案内時の店舗状況次第では担当が変更になります、ご了承ください ※もし担当が変更になった場合でも、本LINEの内容は全て引き継がれておりスムーズにご案内が可能…"
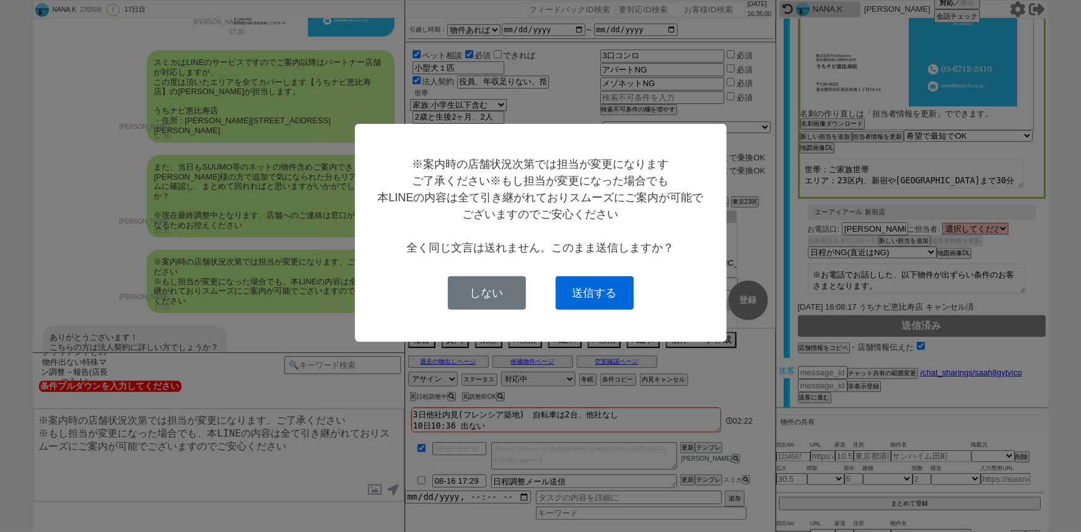
click at [587, 277] on button "送信する" at bounding box center [595, 292] width 78 height 33
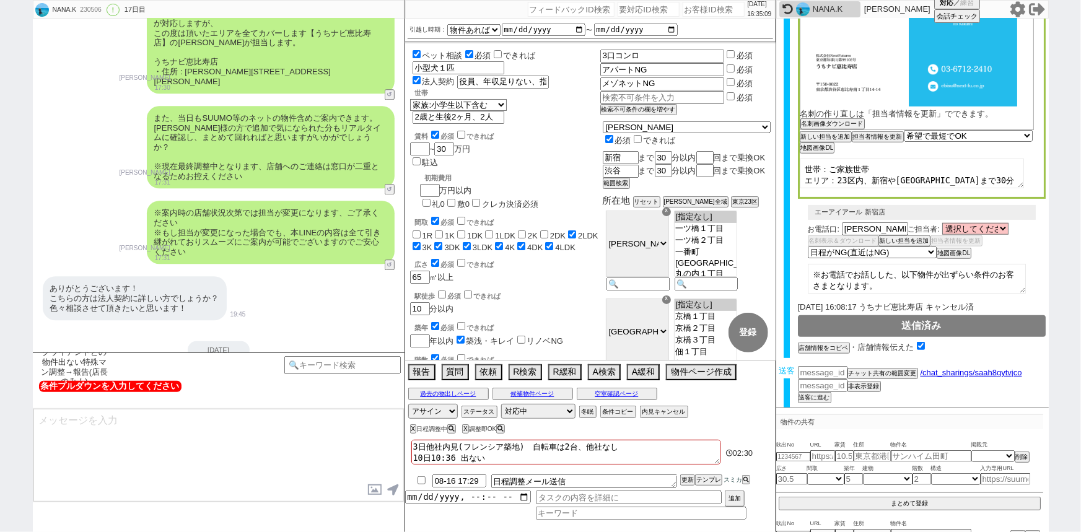
scroll to position [15997, 0]
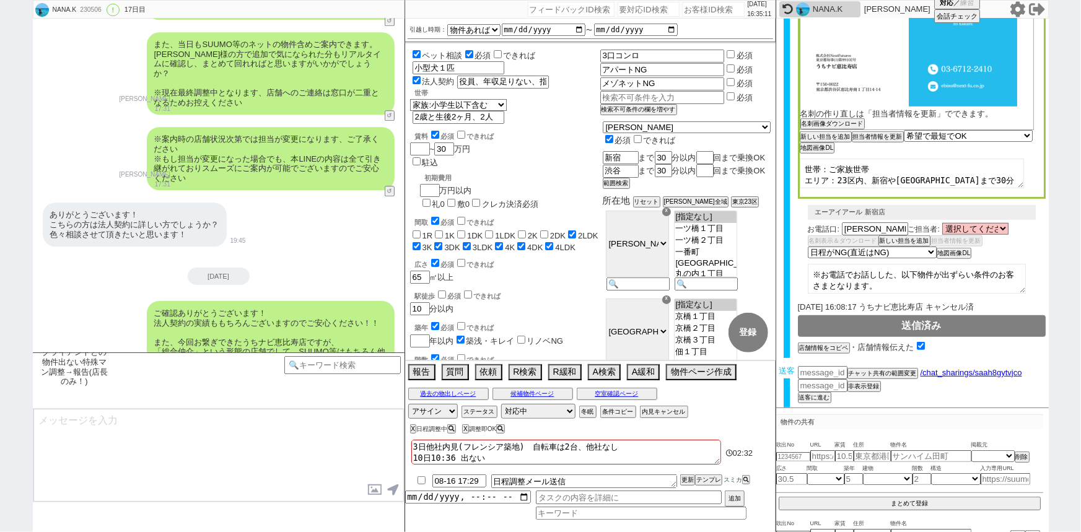
drag, startPoint x: 200, startPoint y: 198, endPoint x: 367, endPoint y: 223, distance: 169.1
click at [367, 444] on div "手配内容も改めてメールにてお送りいたしますね。 当日はどうぞよろしくお願いいたします！" at bounding box center [295, 461] width 200 height 34
copy div "手配内容も改めてメールにてお送りいたしますね。 当日はどうぞよろしくお願いいたします！"
click at [190, 441] on textarea at bounding box center [218, 455] width 371 height 93
paste textarea "手配内容も改めてメールにてお送りいたしますね。 当日はどうぞよろしくお願いいたします！"
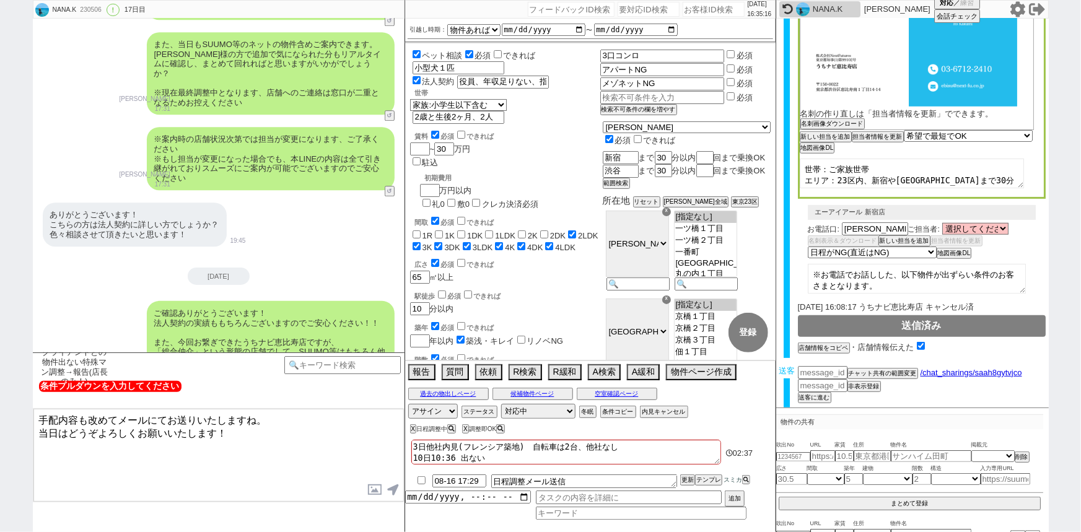
drag, startPoint x: 219, startPoint y: 248, endPoint x: 396, endPoint y: 289, distance: 181.4
click at [396, 485] on div "■■■ご案内の流れ■■■ 1. 担当から詳細なヒアリング 2. 最新物件の洗い出し 3. 事前の物件含め、最新状況を直接確認 4. 募集中のものをまとめて内見…" at bounding box center [219, 523] width 372 height 76
copy div "■■■ご案内の流れ■■■ 1. 担当から詳細なヒアリング 2. 最新物件の洗い出し 3. 事前の物件含め、最新状況を直接確認 4. 募集中のものをまとめて内見…"
click at [286, 451] on textarea "手配内容も改めてメールにてお送りいたしますね。 当日はどうぞよろしくお願いいたします！" at bounding box center [218, 455] width 371 height 93
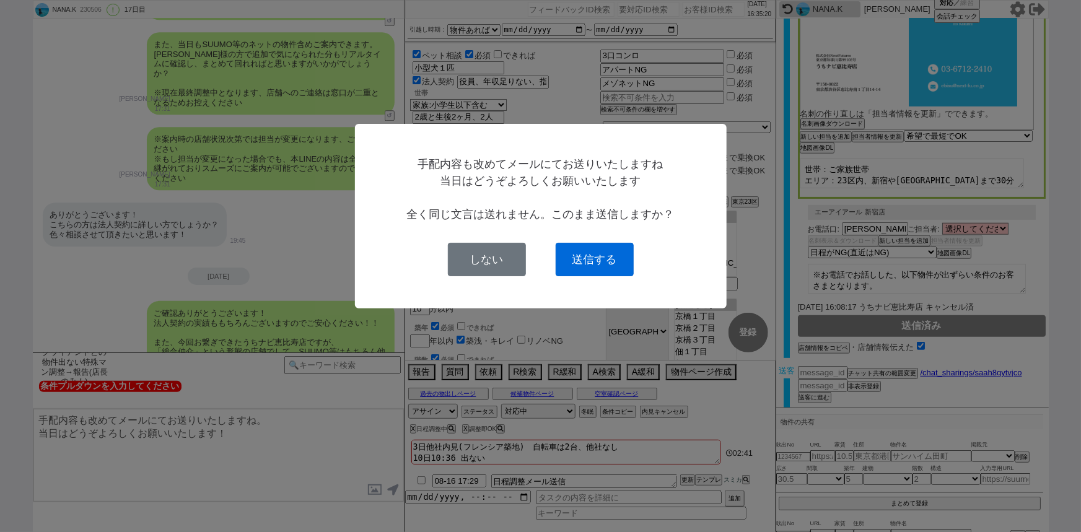
click at [593, 260] on button "送信する" at bounding box center [595, 259] width 78 height 33
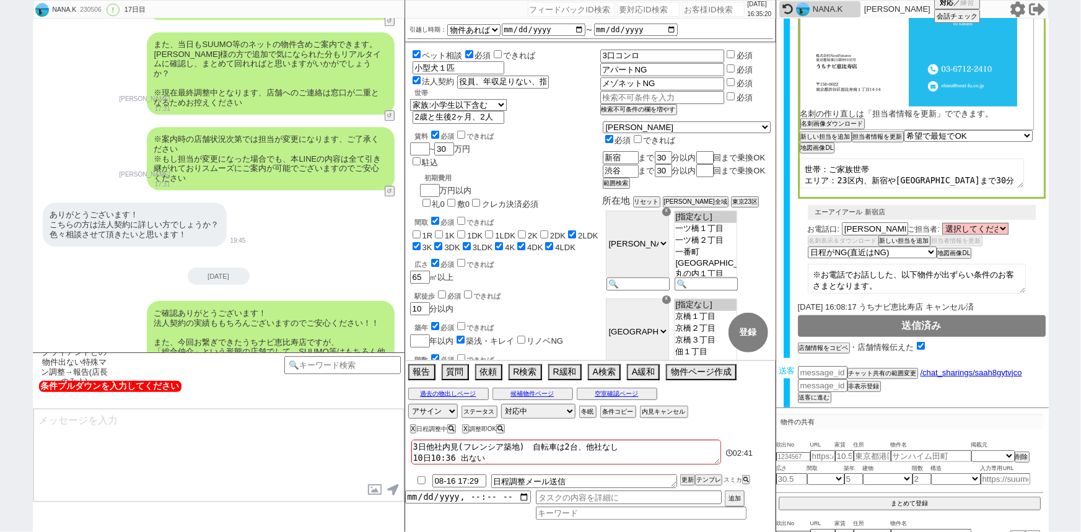
scroll to position [21576, 0]
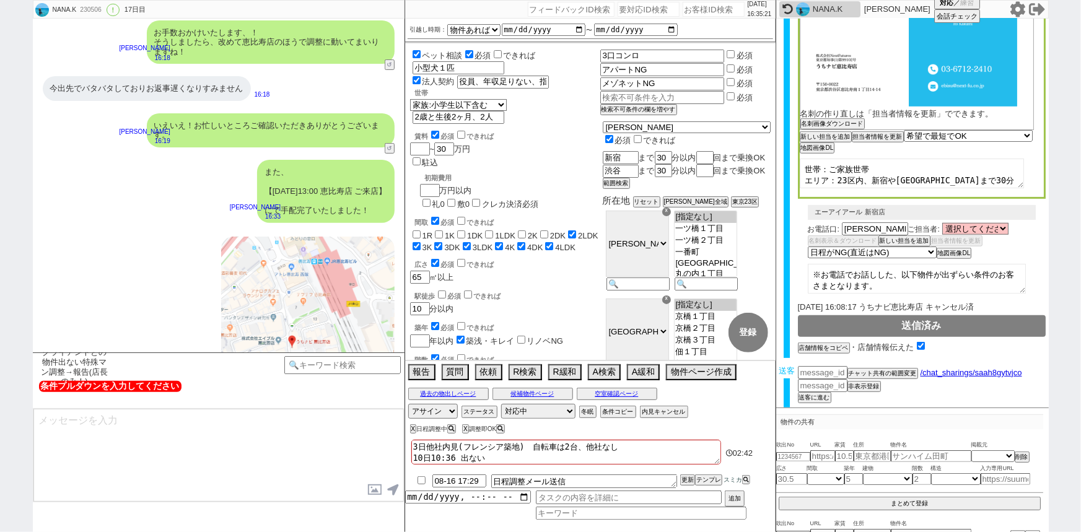
click at [241, 446] on textarea at bounding box center [218, 455] width 371 height 93
paste textarea "■■■ご案内の流れ■■■ 1. 担当から詳細なヒアリング 2. 最新物件の洗い出し 3. 事前の物件含め、最新状況を直接確認 4. 募集中のものをまとめて内見…"
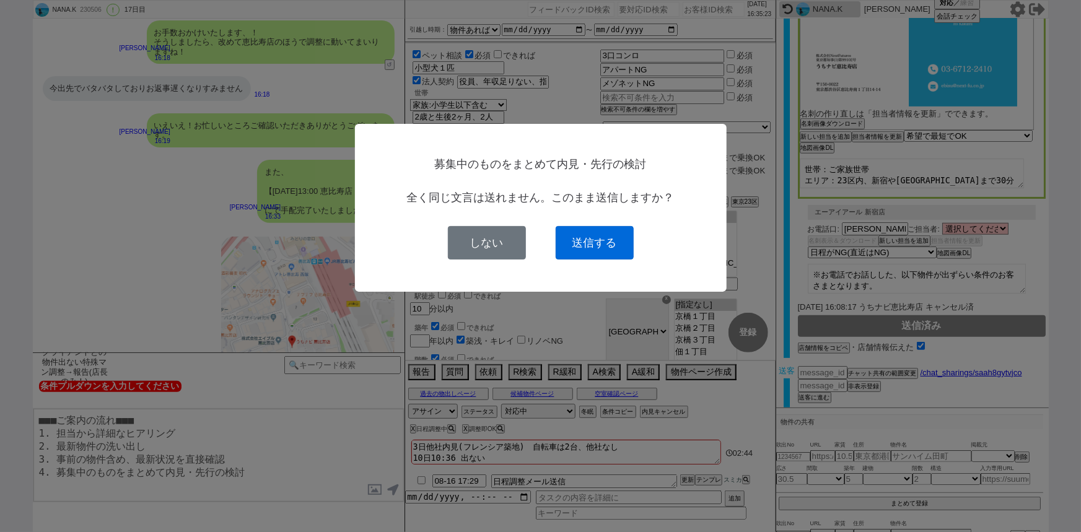
click at [595, 244] on button "送信する" at bounding box center [595, 242] width 78 height 33
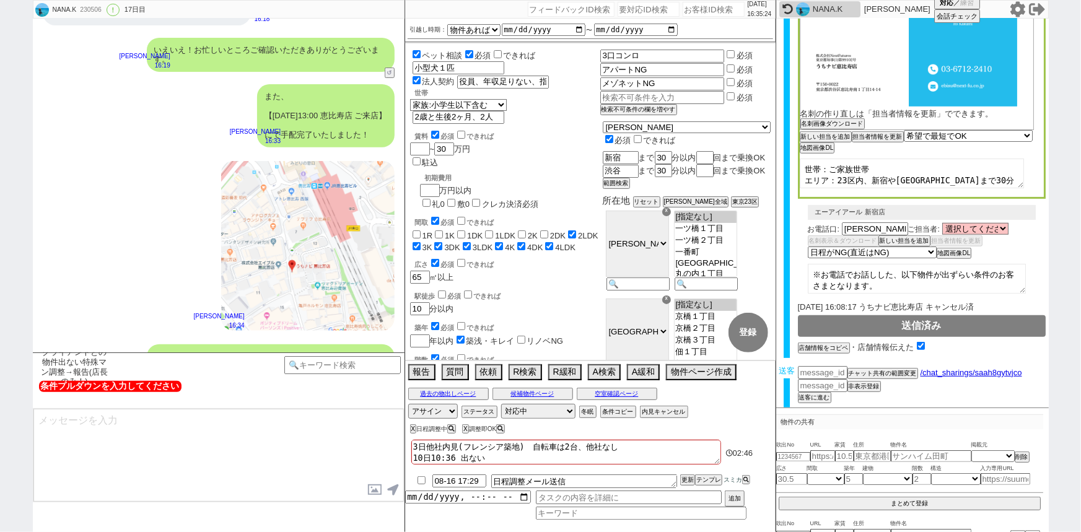
scroll to position [78, 0]
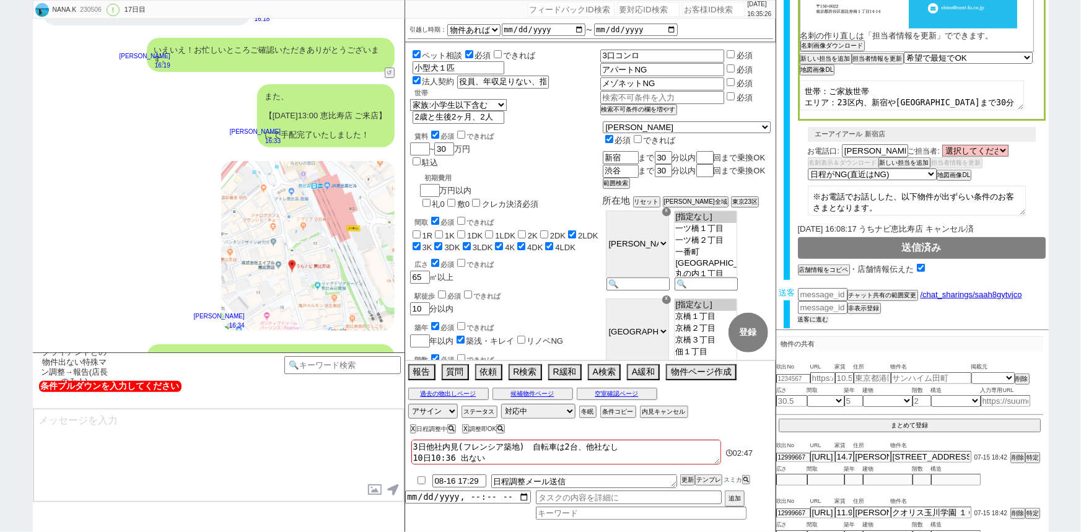
click at [820, 315] on button "送客に進む" at bounding box center [813, 319] width 31 height 9
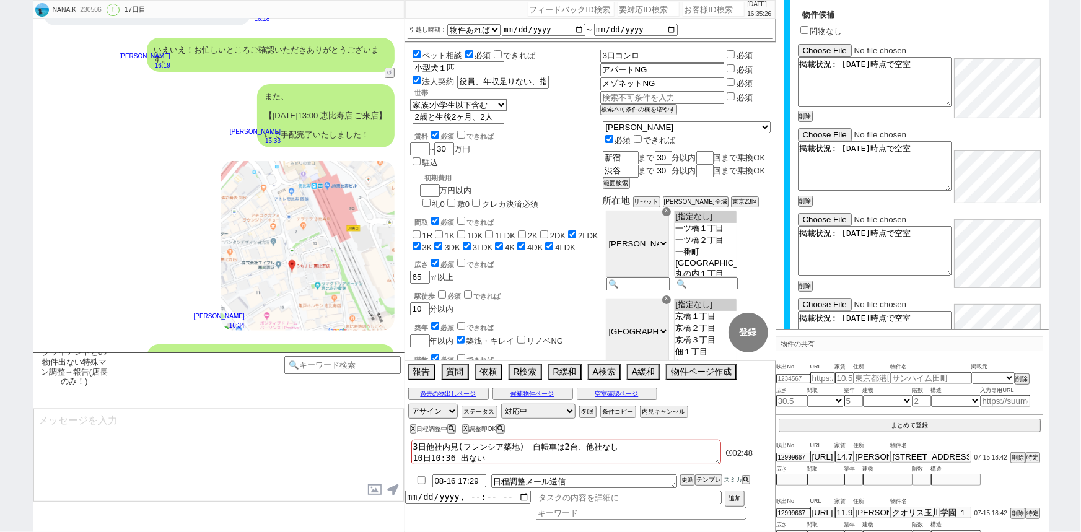
scroll to position [800, 0]
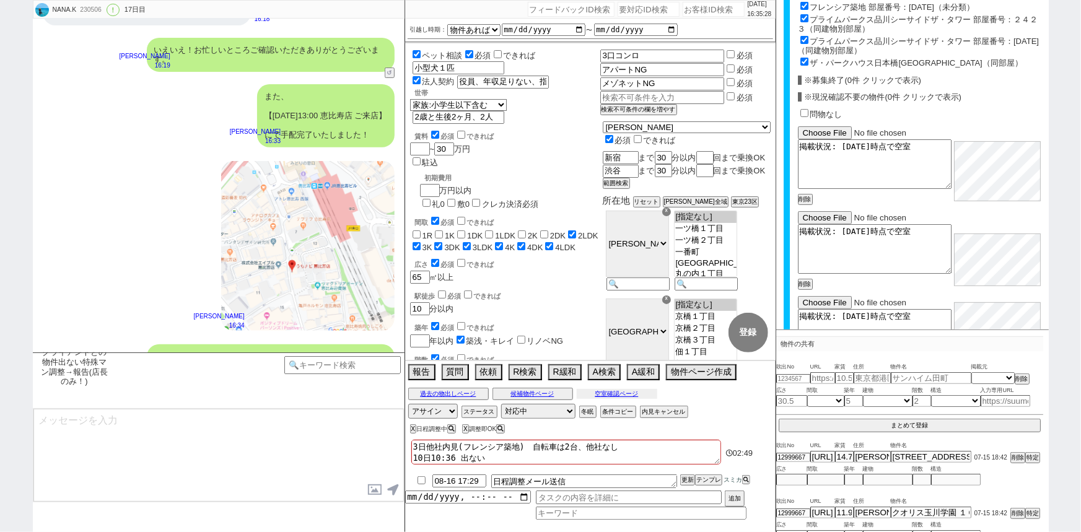
click at [627, 395] on button "空室確認ページ" at bounding box center [617, 394] width 81 height 10
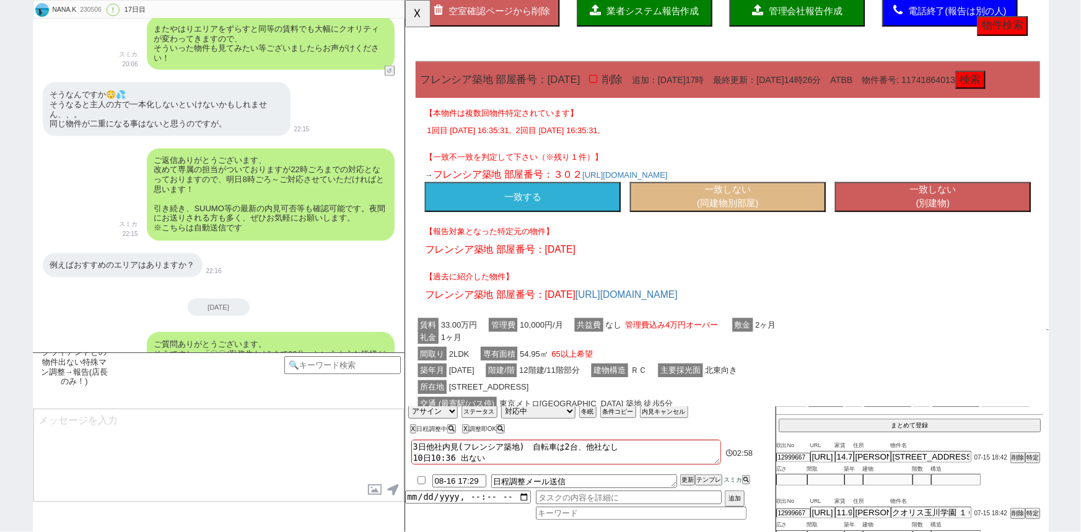
scroll to position [20127, 0]
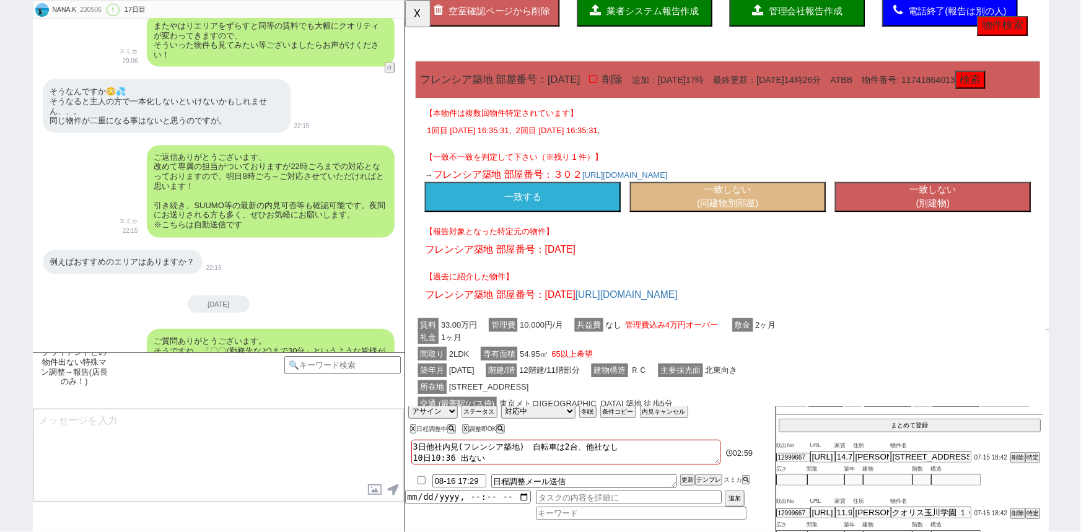
click at [734, 227] on button "一致しない (同建物別部屋)" at bounding box center [751, 212] width 211 height 32
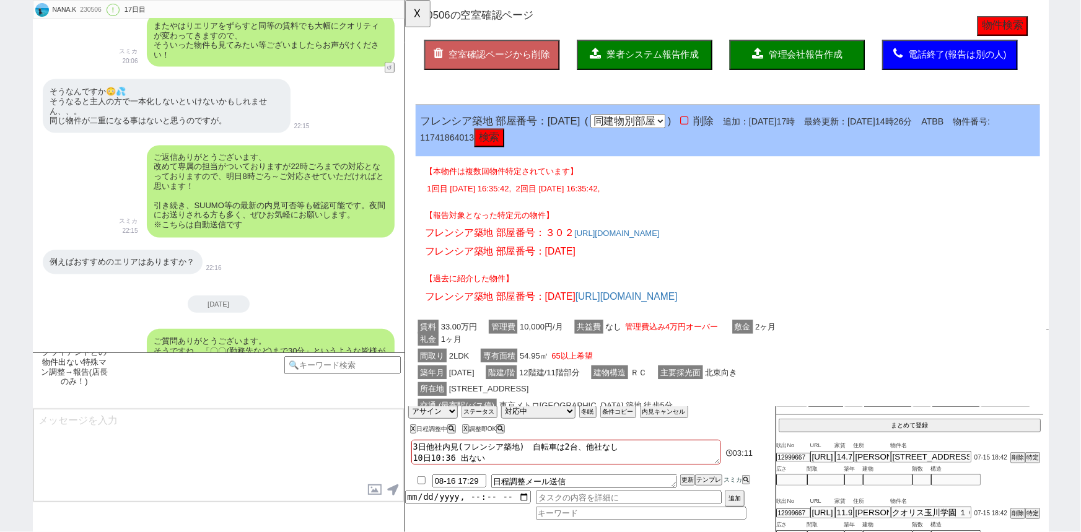
scroll to position [0, 0]
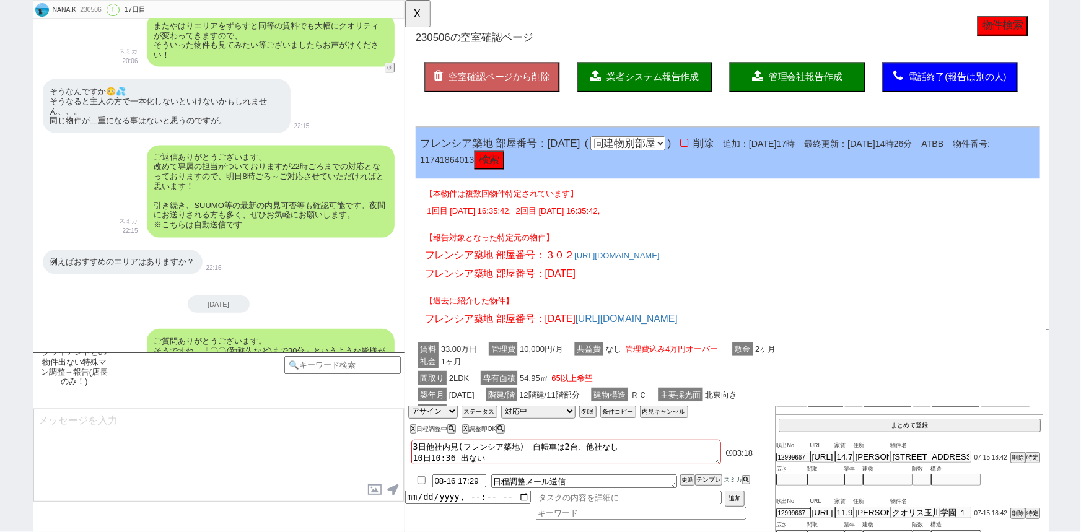
click select "同部屋 同建物別部屋 別建物別部屋 別建物"
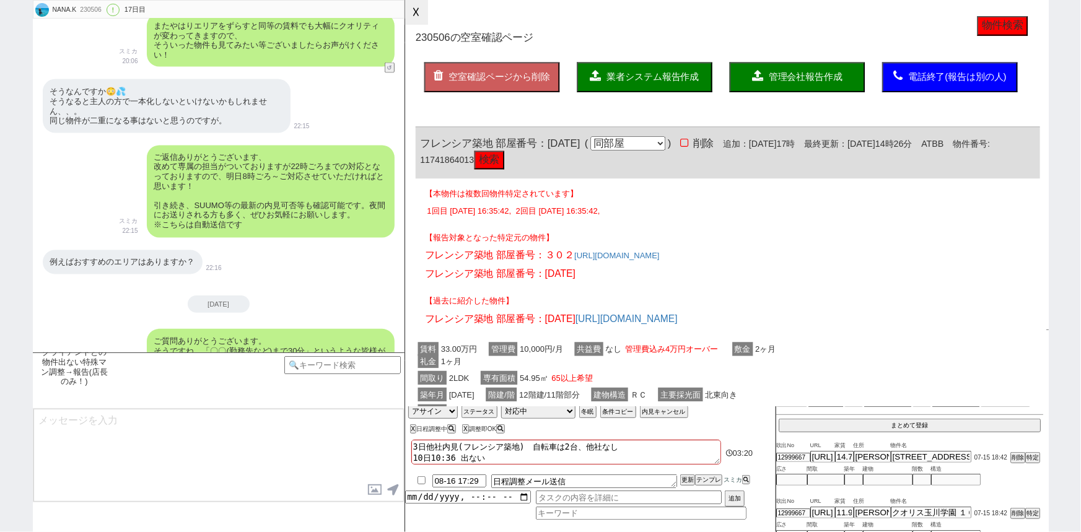
click at [426, 21] on button "☓" at bounding box center [416, 12] width 23 height 25
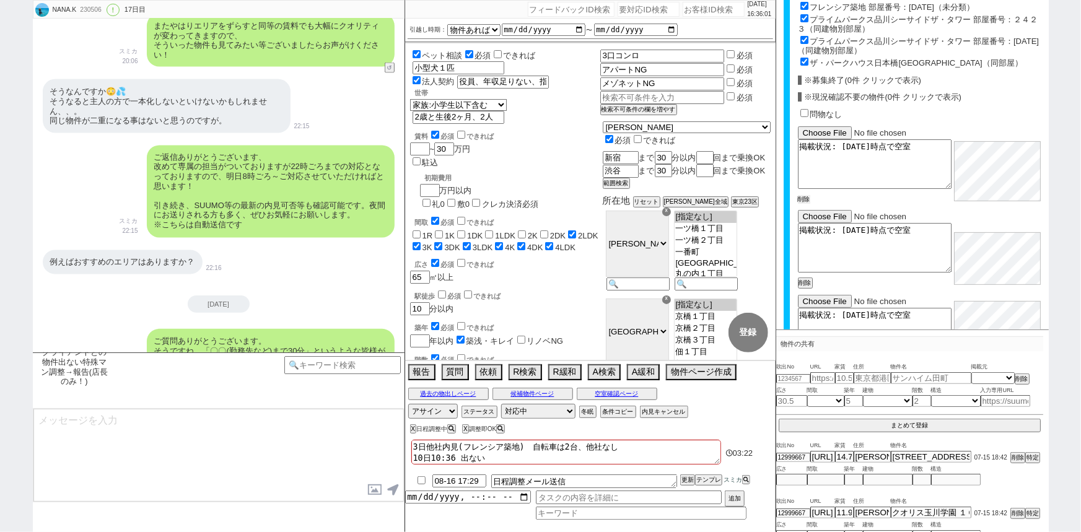
click at [806, 198] on button "削除" at bounding box center [804, 199] width 12 height 9
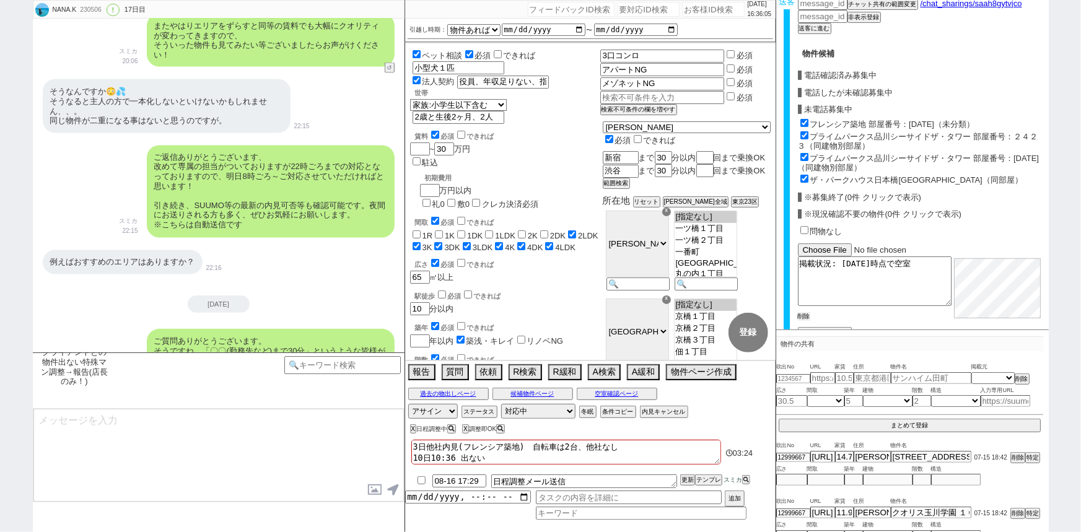
scroll to position [675, 0]
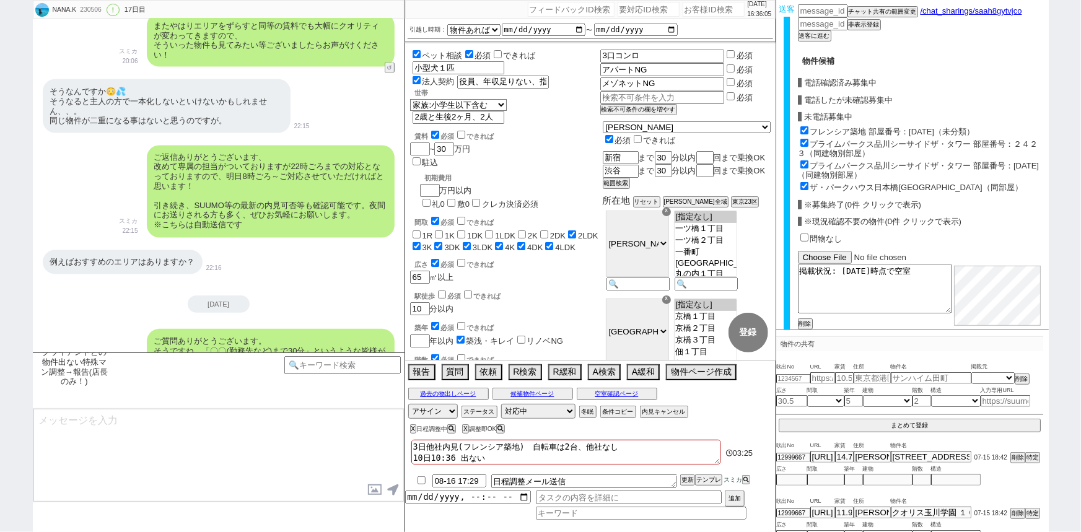
click at [804, 126] on input "フレンシア築地 部屋番号：[DATE]（未分類）" at bounding box center [805, 130] width 8 height 8
click at [803, 139] on input "プライムパークス品川シーサイドザ・タワー 部屋番号：２４２３（同建物別部屋）" at bounding box center [805, 143] width 8 height 8
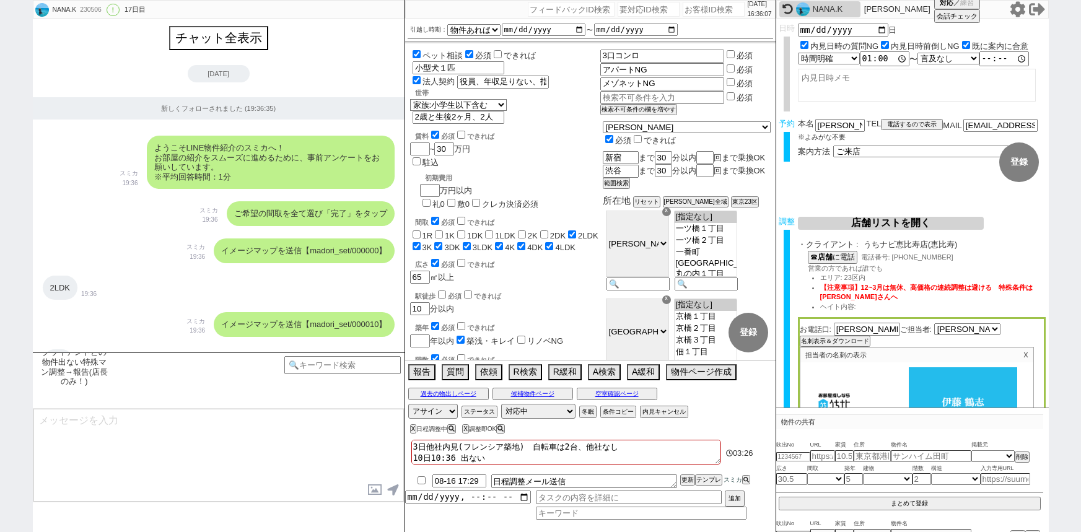
select select "15"
select select "6"
select select "2"
select select "3"
select select "4"
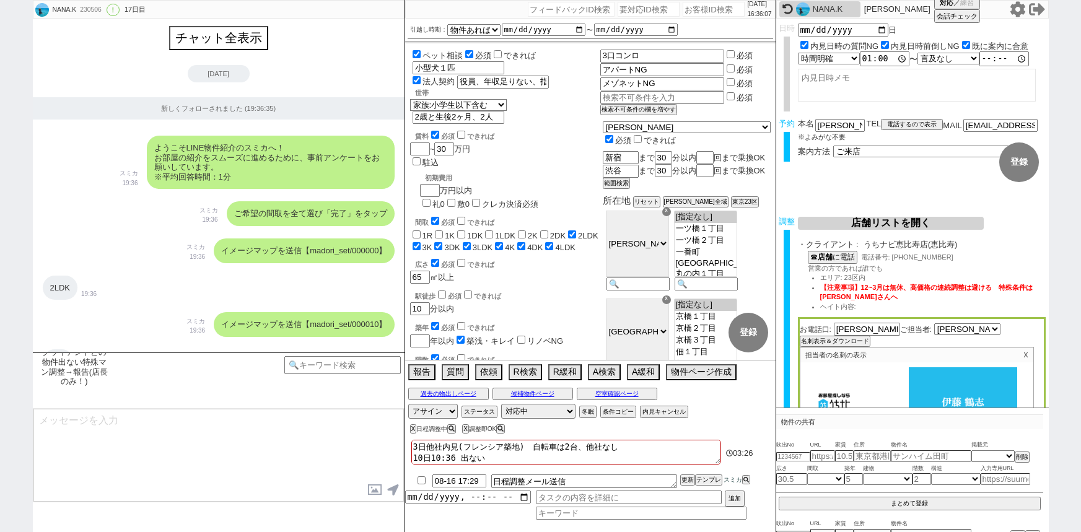
select select "5"
select select "6"
select select "7"
select select "8"
select select "9"
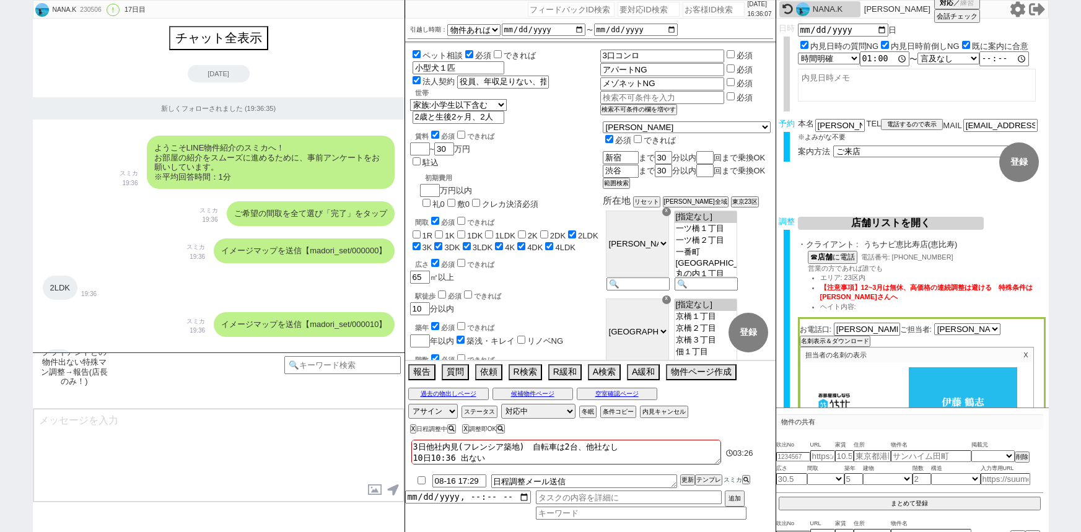
select select "10"
select select "11"
select select "12"
select select "13"
select select "14"
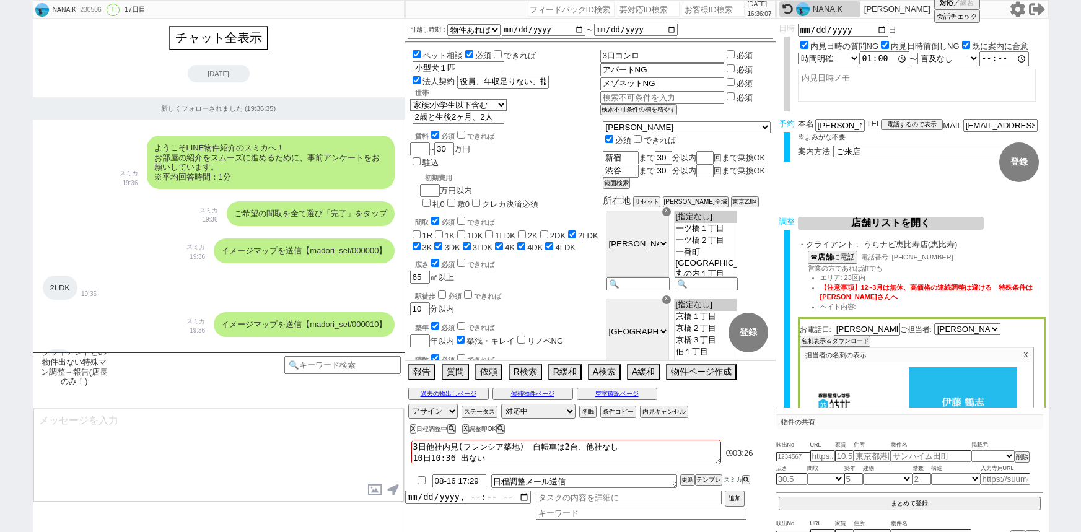
select select "15"
select select "16"
select select "17"
select select "18"
select select "19"
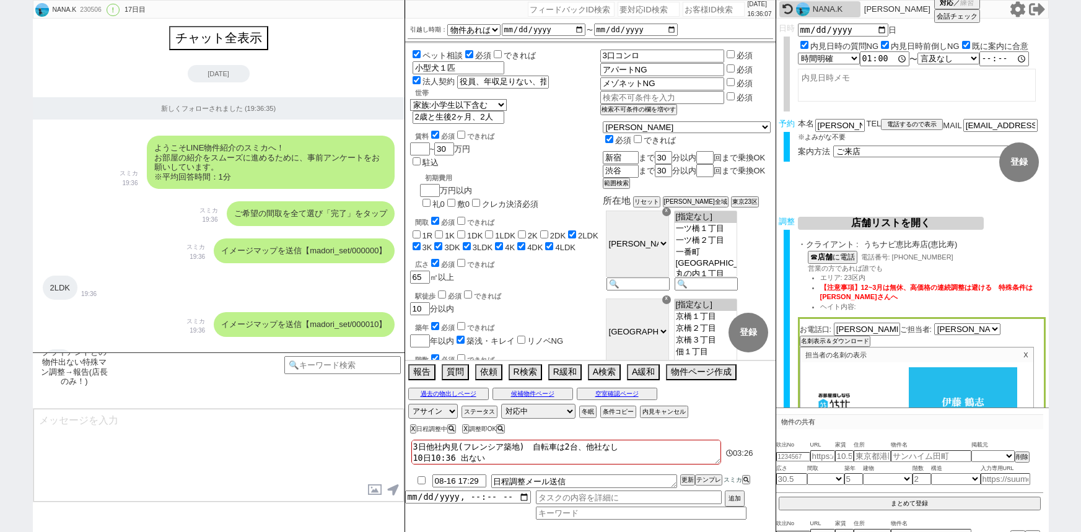
select select "20"
select select "21"
select select "22"
select select "23"
select select "75"
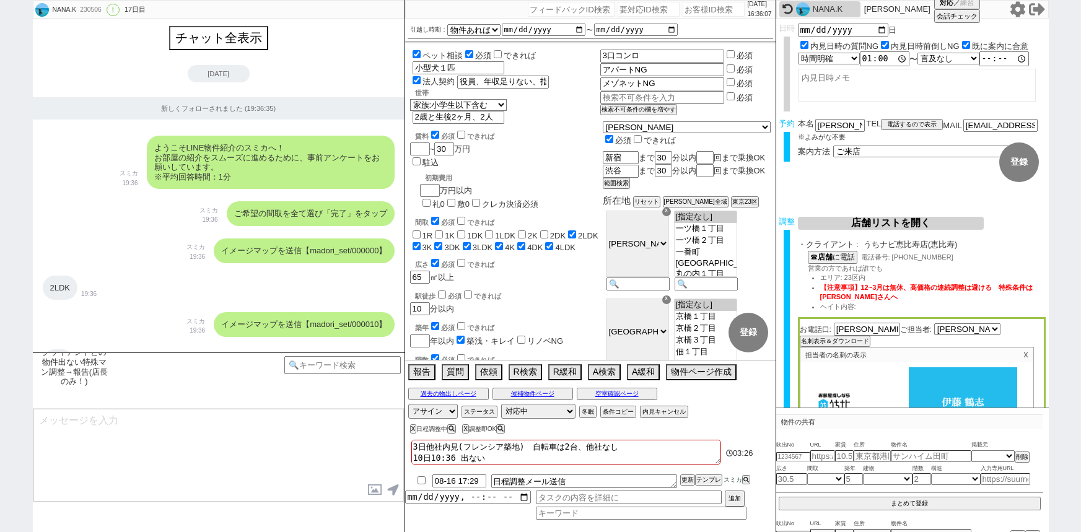
select select "14"
select select "60"
select select "23"
select select "730"
select select "65"
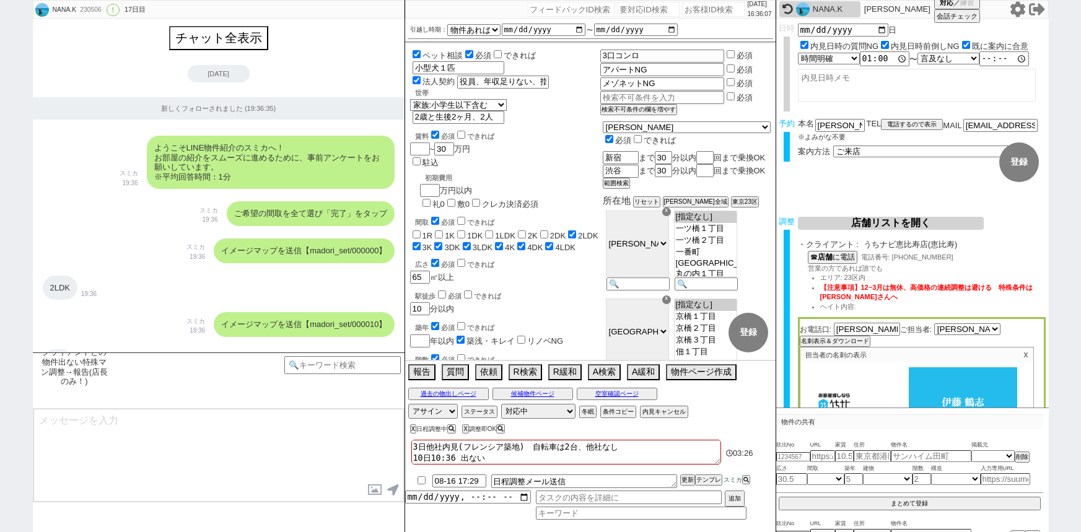
select select "822"
select select "70"
select select "1681"
select select "48"
select select "47"
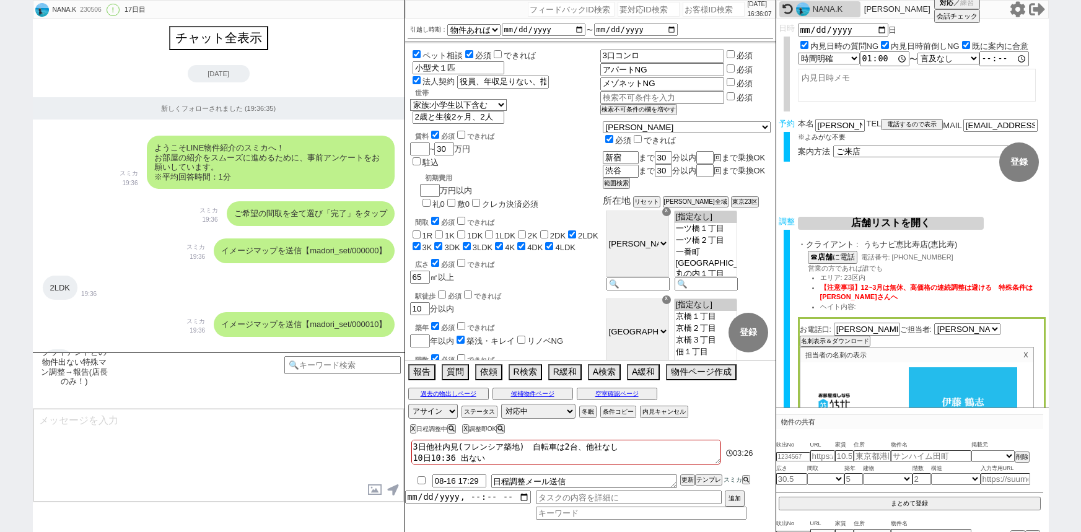
select select "59"
select select "[DATE]"
select select "44"
select select "62"
select select "[DATE]"
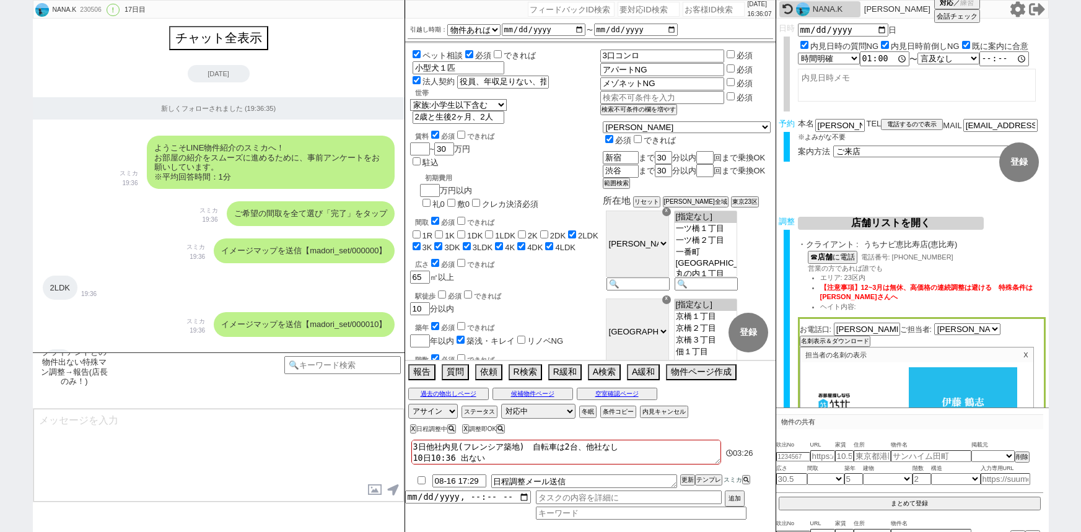
select select "64"
select select "[DATE]"
select select "68"
select select "69"
select select "[DATE]"
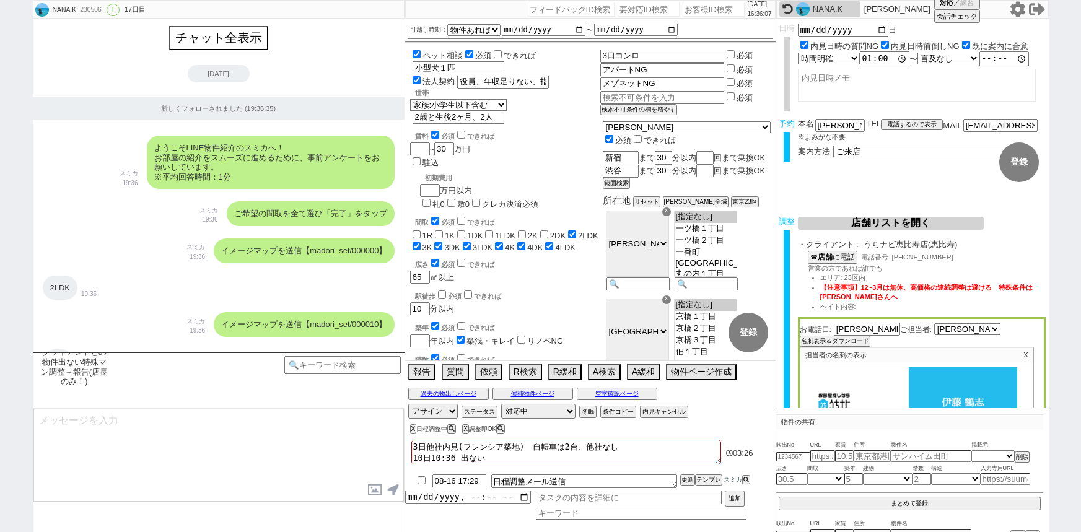
select select "67"
select select "25"
select select "3116"
select select "63"
select select "19"
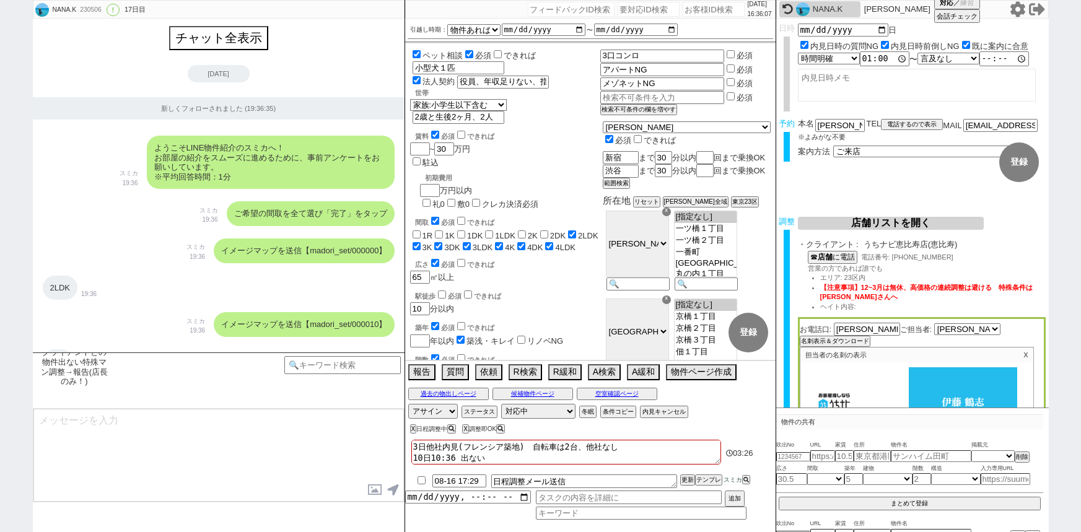
select select "71"
select select "66"
select select "50"
select select "9"
select select "332"
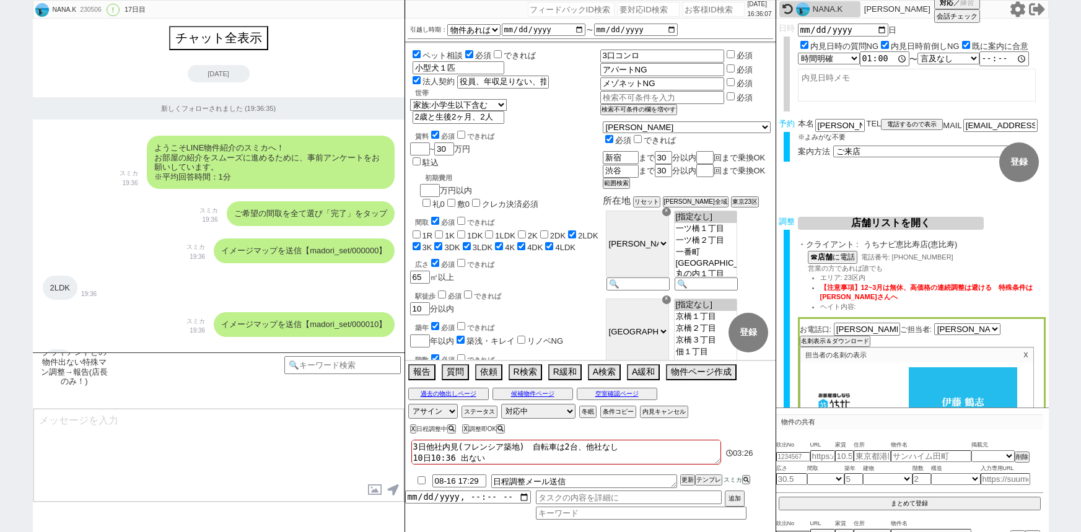
select select "56"
select select "38"
select select "36"
select select "55"
select select "72"
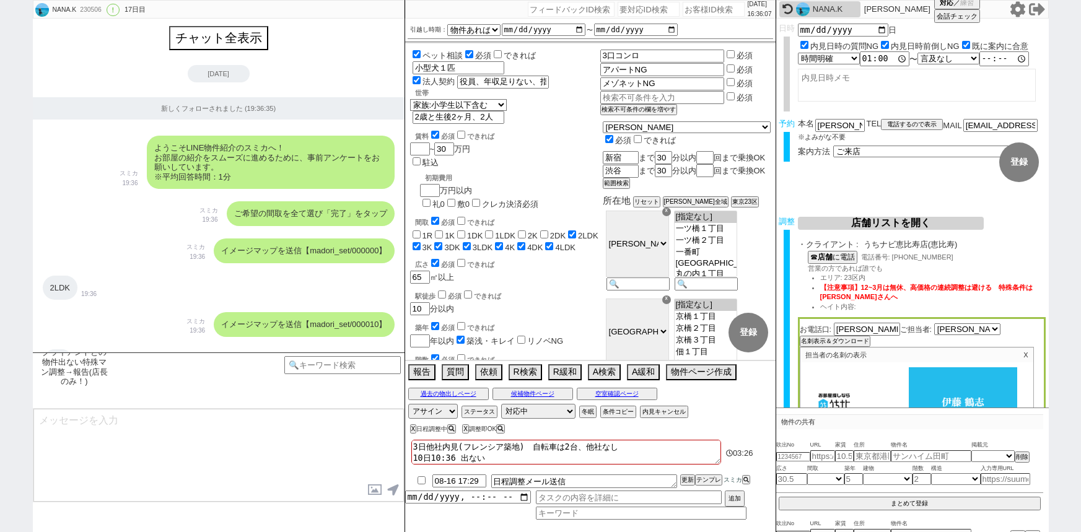
select select "[DATE]"
select select "53"
select select "54"
select select "35"
select select "57"
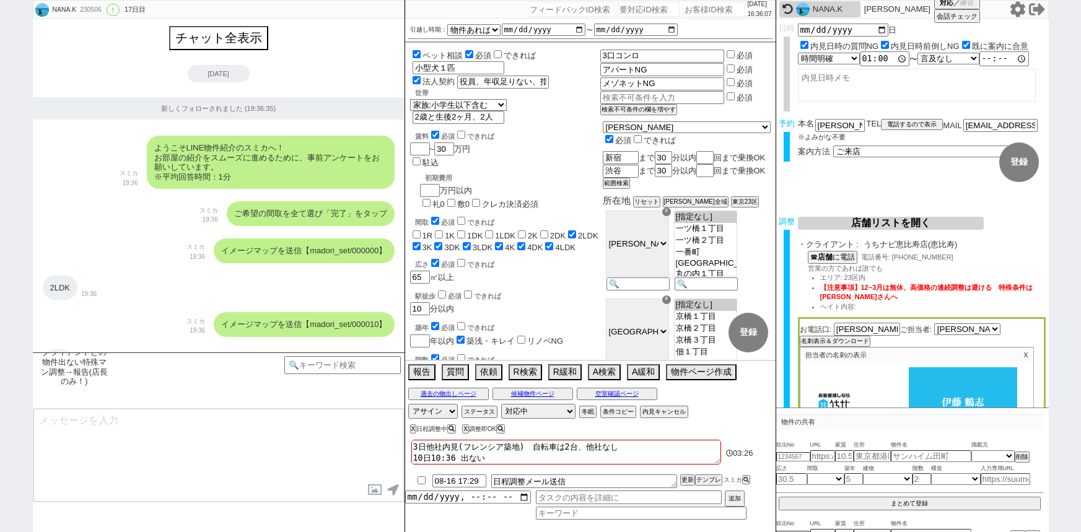
select select "77"
select select "1840"
select select "61"
select select "11"
select select "37"
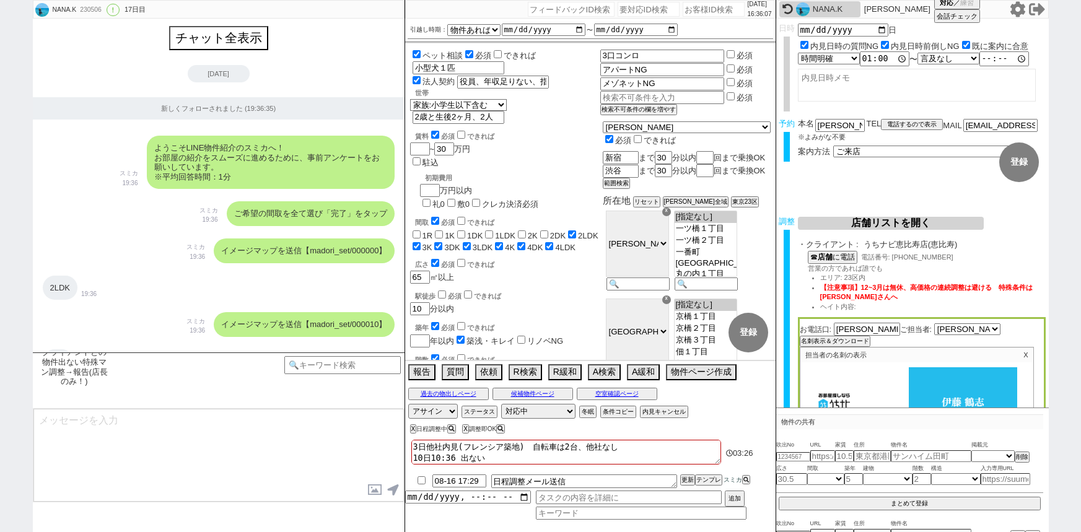
select select "1"
select select "2"
select select "396"
select select "5"
select select "8"
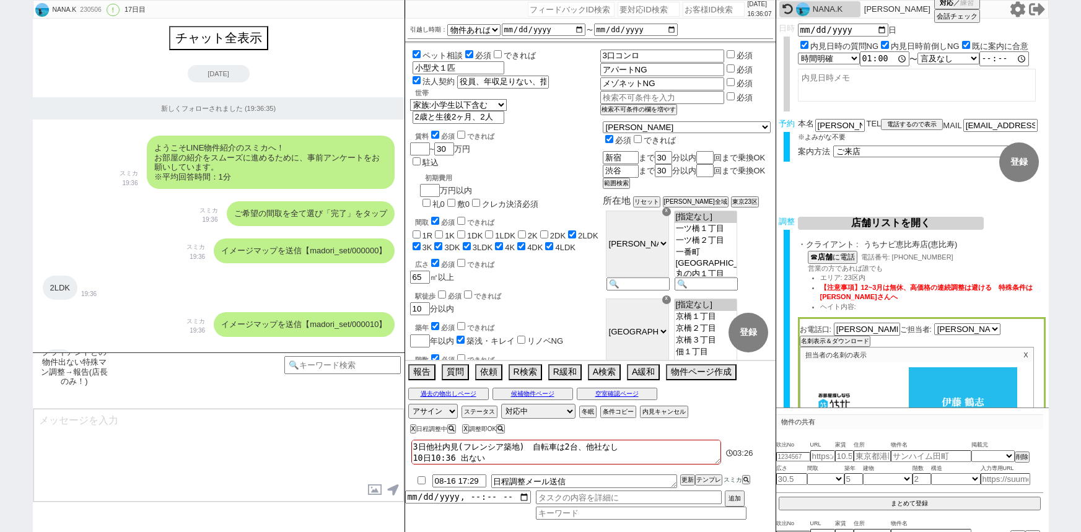
select select
checkbox input "false"
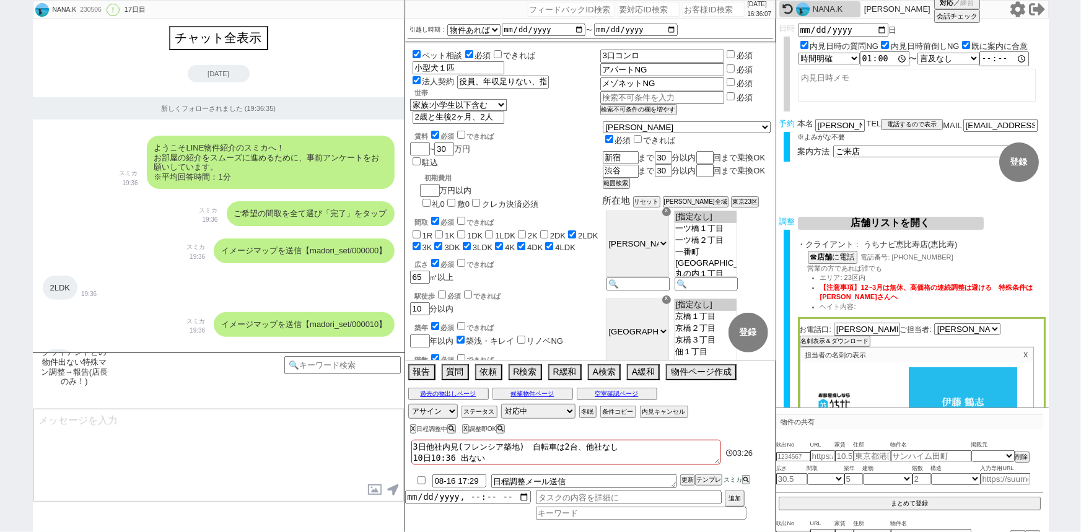
checkbox input "false"
checkbox input "true"
type input "335000"
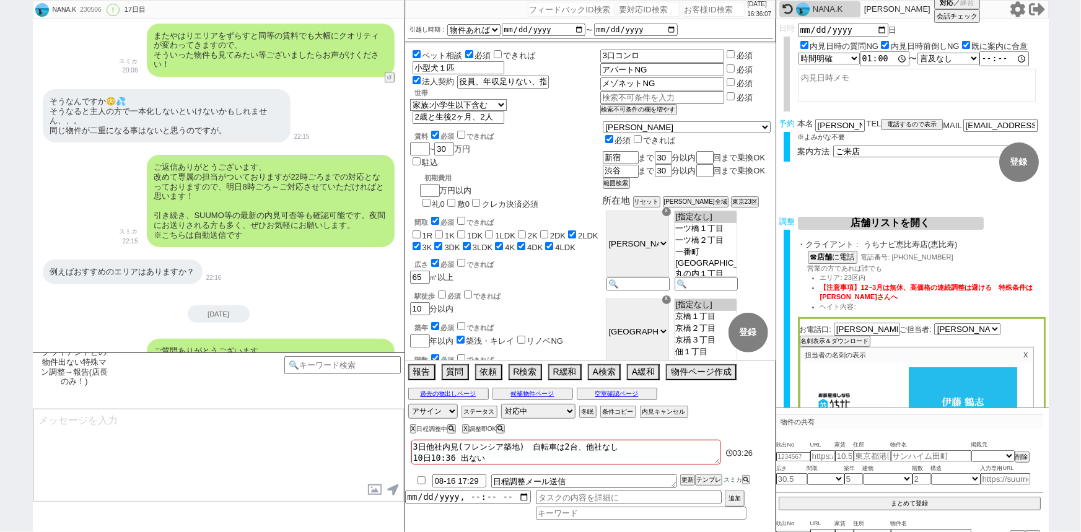
scroll to position [675, 0]
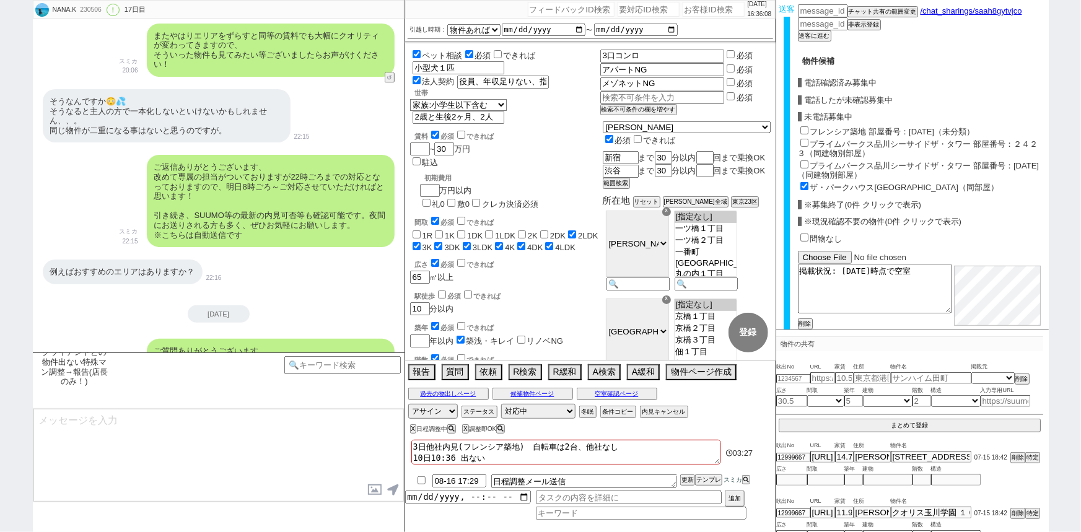
click at [804, 182] on input "ザ・パークハウス[GEOGRAPHIC_DATA]（同部屋）" at bounding box center [805, 186] width 8 height 8
checkbox input "false"
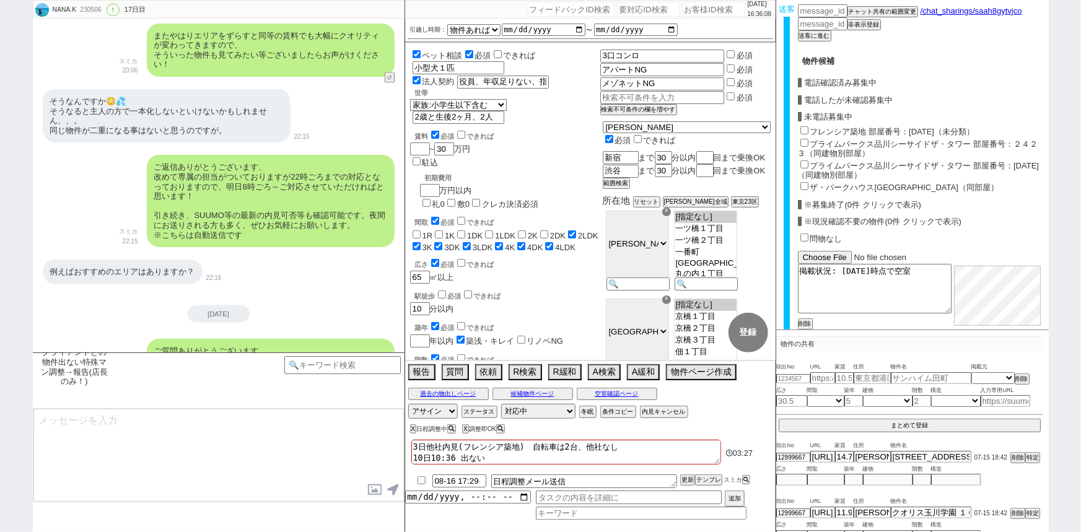
checkbox input "false"
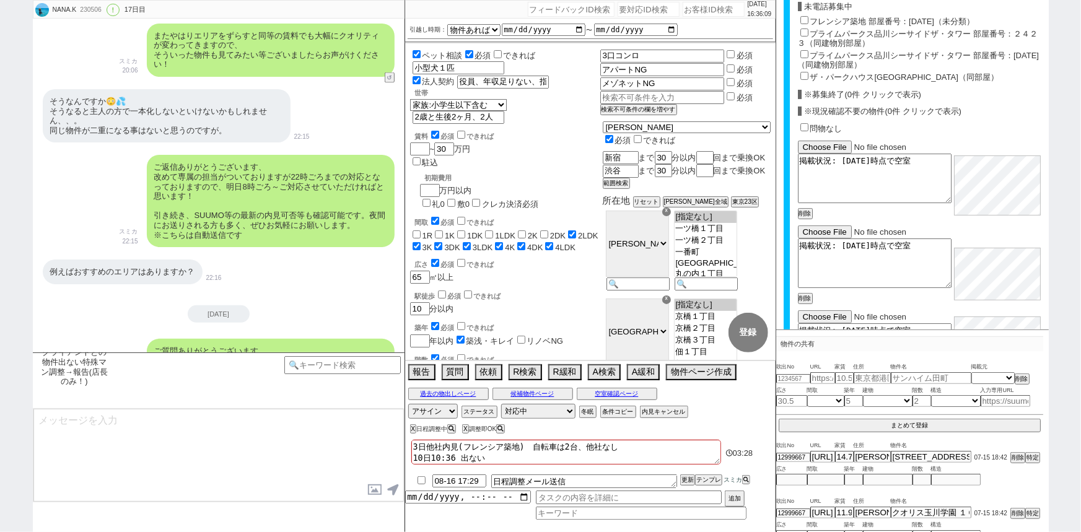
scroll to position [786, 0]
click at [803, 210] on button "削除" at bounding box center [804, 213] width 12 height 9
checkbox input "false"
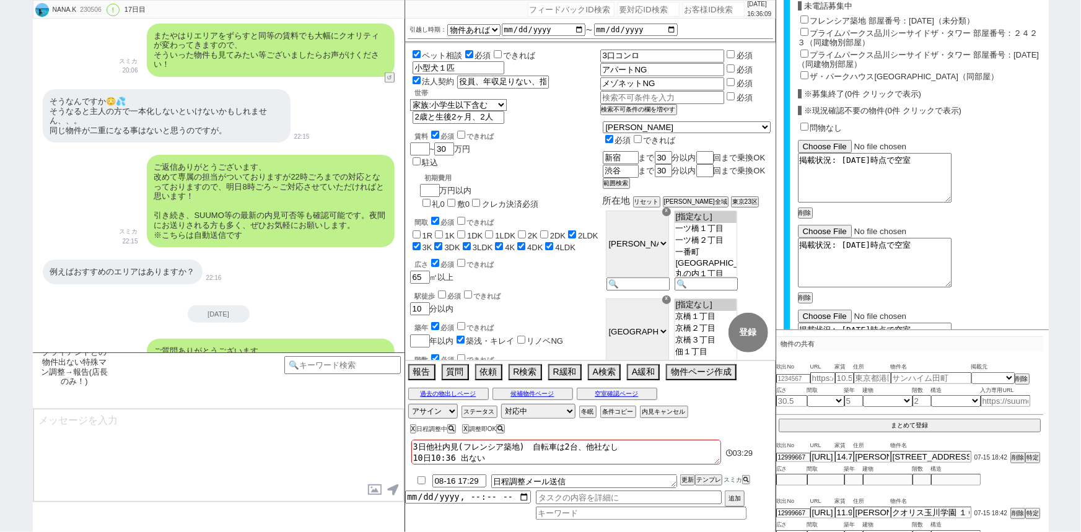
checkbox input "false"
click at [806, 209] on button "削除" at bounding box center [804, 213] width 12 height 9
checkbox input "false"
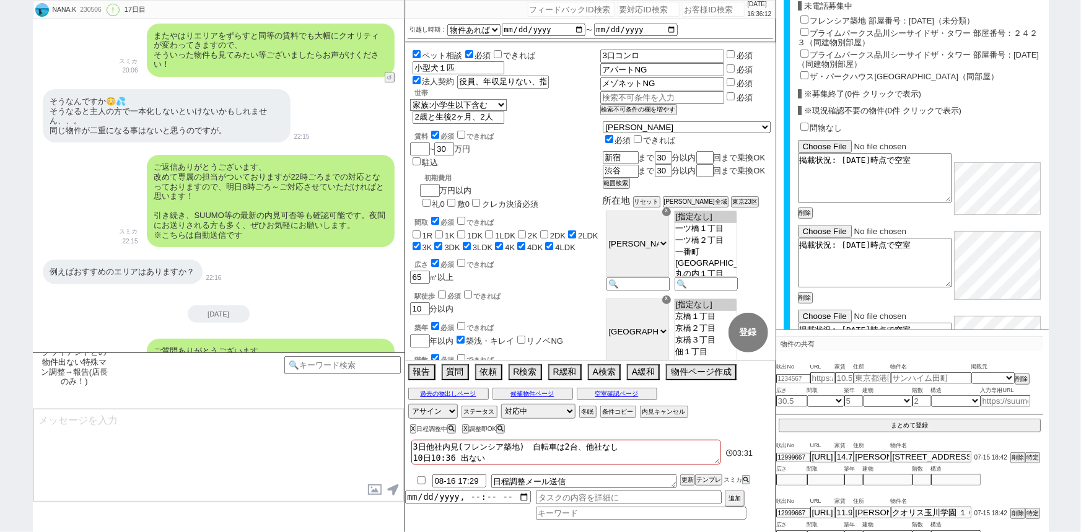
checkbox input "false"
click at [809, 210] on button "削除" at bounding box center [804, 213] width 12 height 9
checkbox input "false"
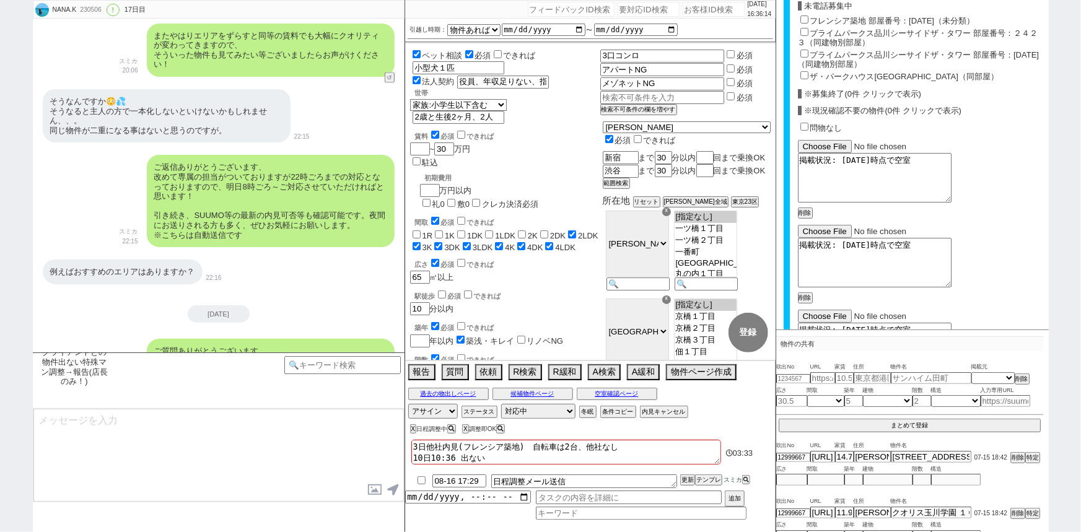
checkbox input "false"
click at [806, 209] on button "削除" at bounding box center [804, 213] width 12 height 9
checkbox input "false"
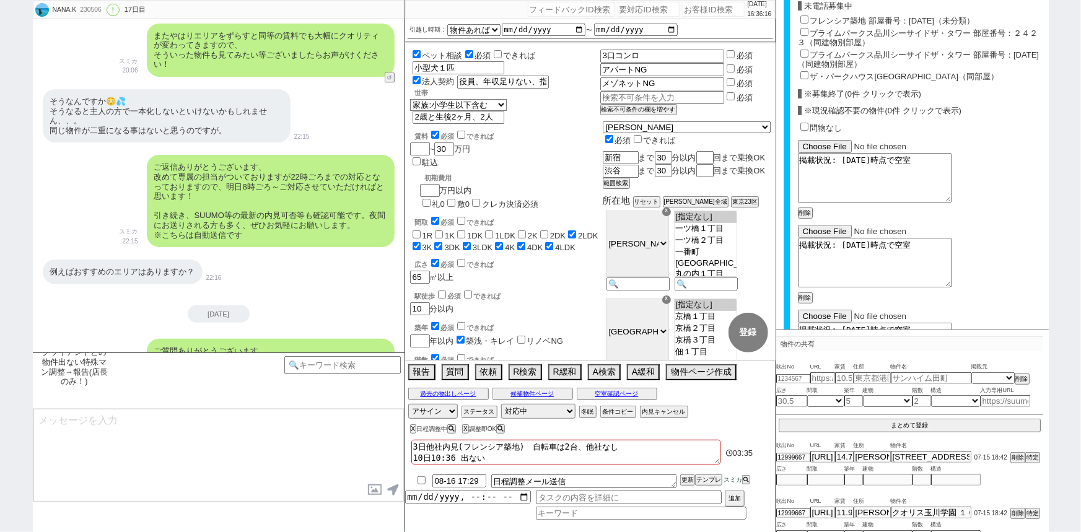
checkbox input "false"
click at [804, 209] on button "削除" at bounding box center [804, 213] width 12 height 9
checkbox input "false"
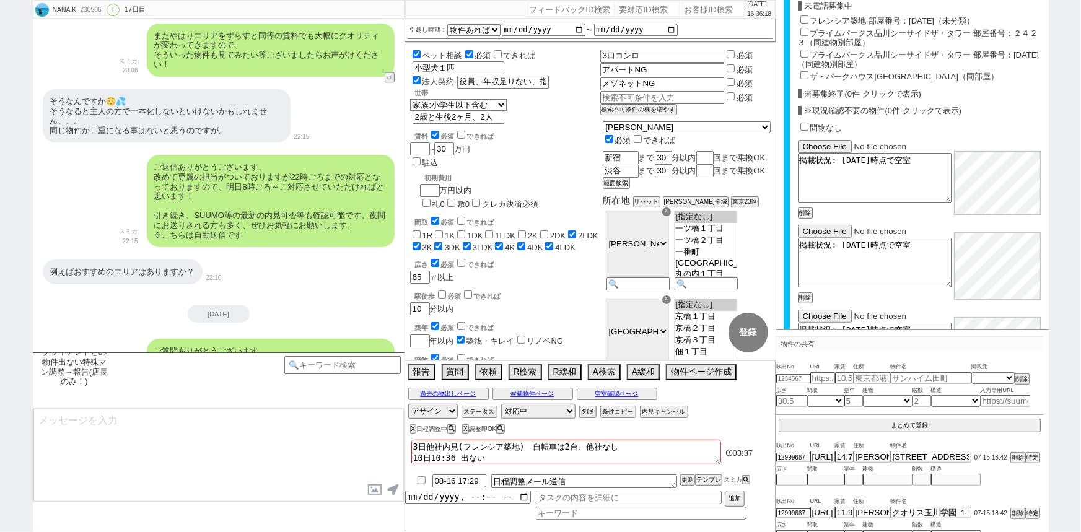
checkbox input "false"
click at [810, 209] on button "削除" at bounding box center [804, 213] width 12 height 9
checkbox input "false"
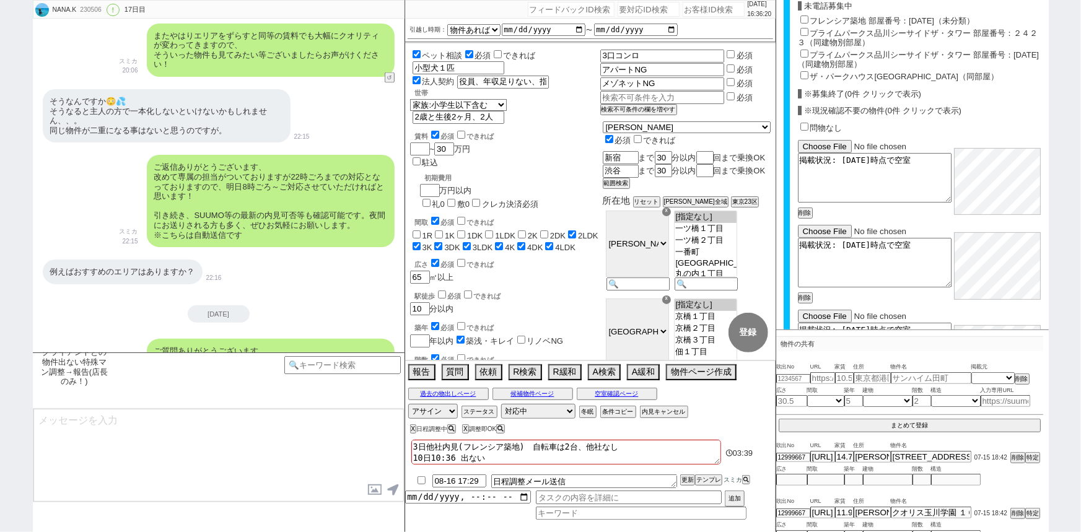
checkbox input "false"
click at [808, 209] on button "削除" at bounding box center [804, 213] width 12 height 9
checkbox input "false"
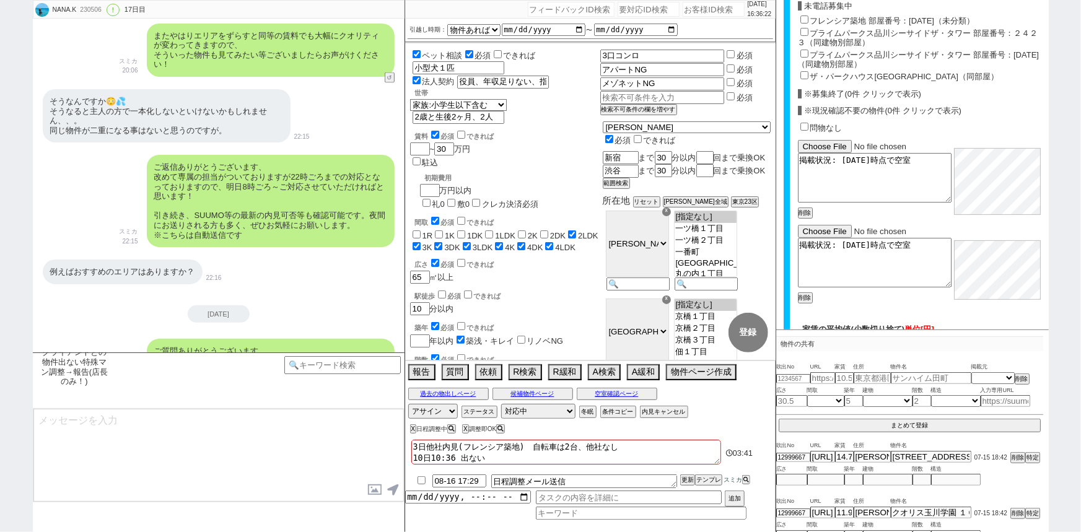
checkbox input "false"
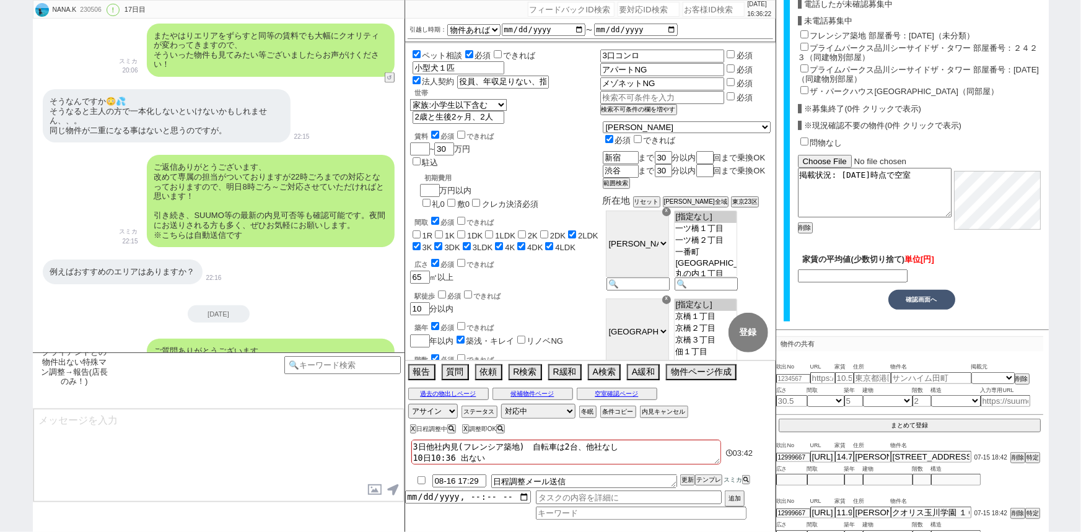
scroll to position [767, 0]
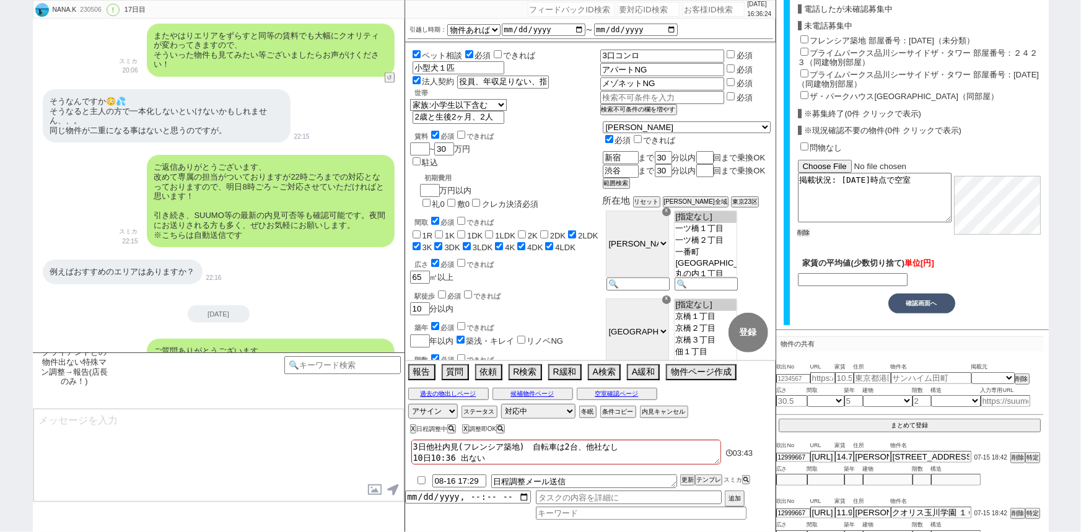
click at [804, 229] on button "削除" at bounding box center [804, 233] width 12 height 9
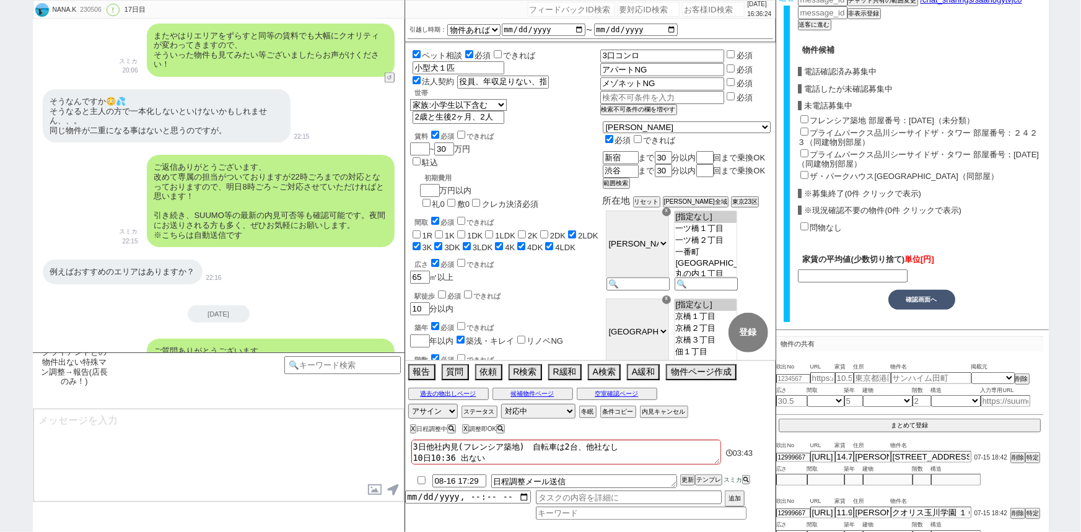
checkbox input "false"
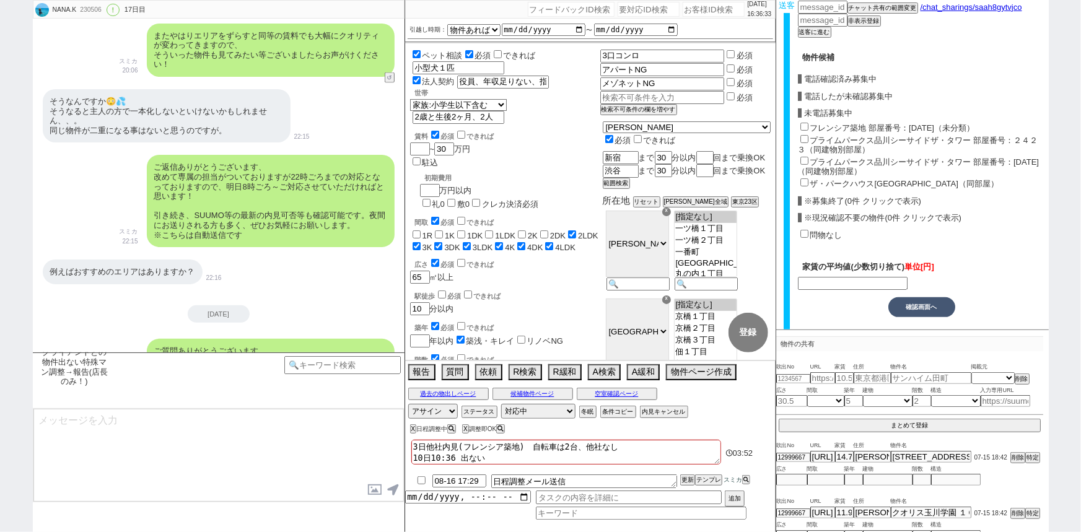
click at [805, 123] on input "フレンシア築地 部屋番号：[DATE]（未分類）" at bounding box center [805, 127] width 8 height 8
checkbox input "true"
checkbox input "false"
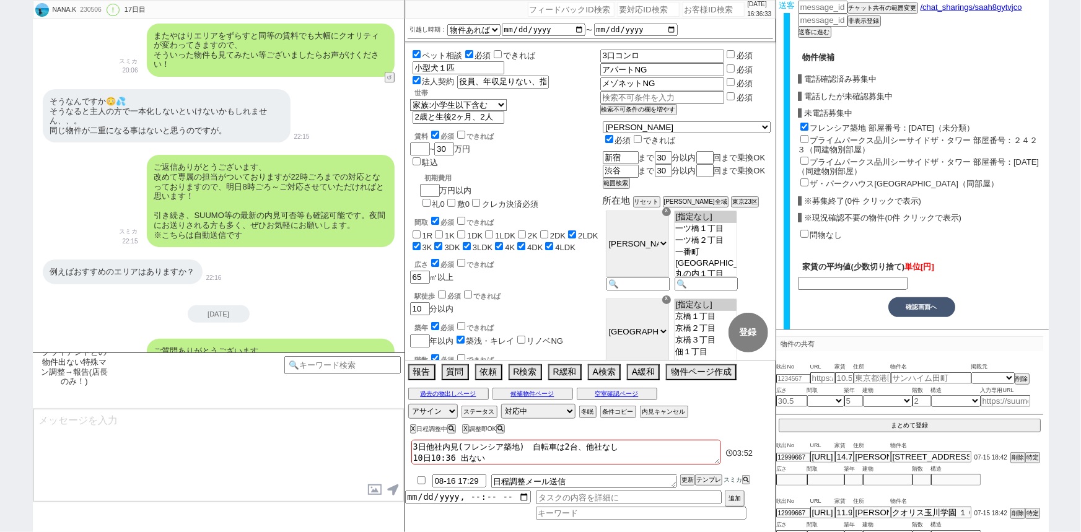
type input "330000"
checkbox input "true"
checkbox input "false"
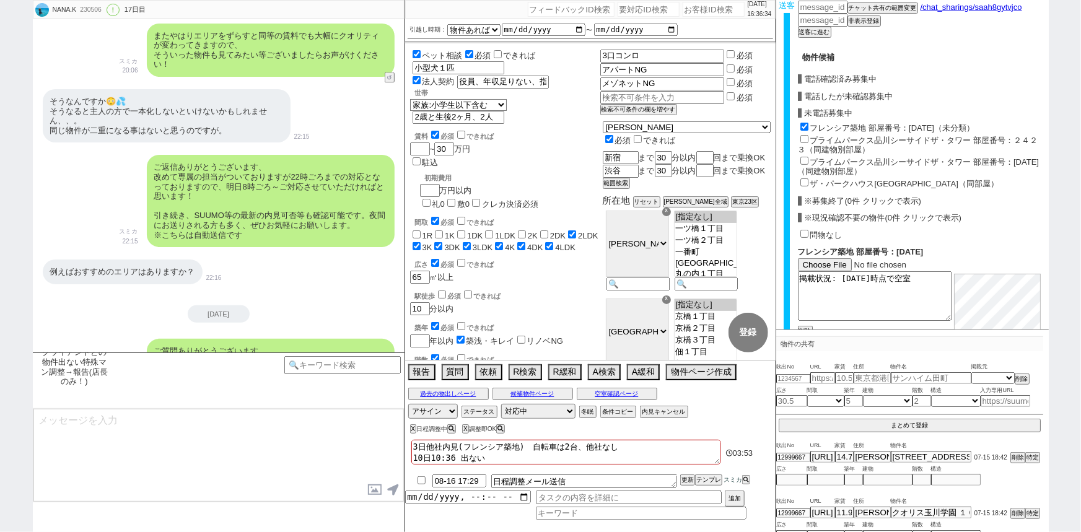
click at [807, 135] on input "プライムパークス品川シーサイドザ・タワー 部屋番号：２４２３（同建物別部屋）" at bounding box center [805, 139] width 8 height 8
checkbox input "true"
checkbox input "false"
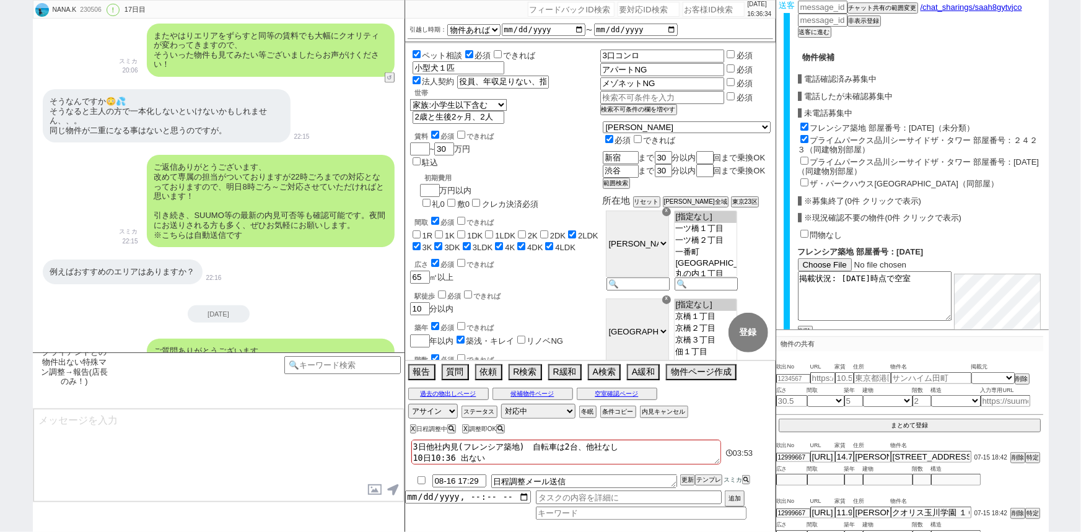
checkbox input "false"
type input "305000"
checkbox input "true"
checkbox input "false"
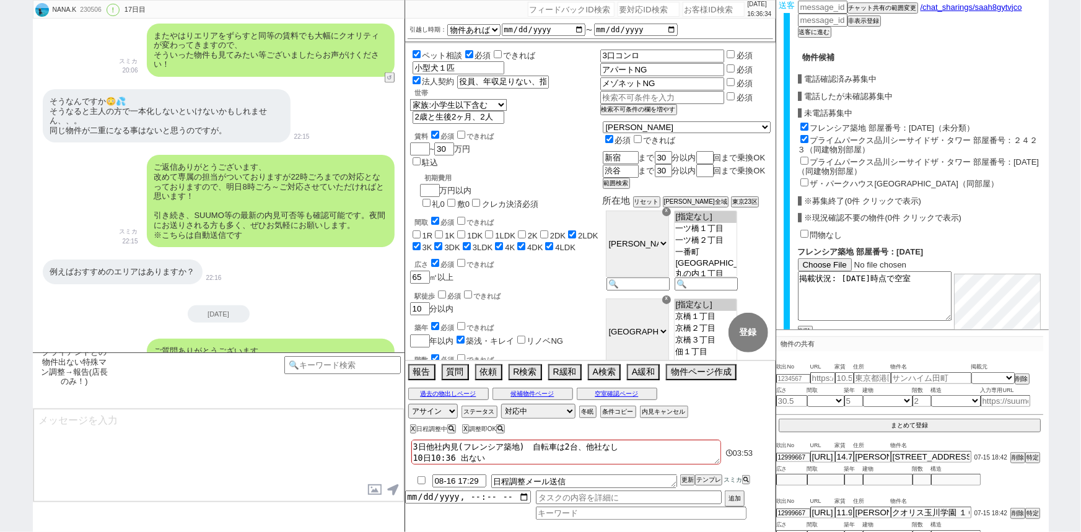
checkbox input "false"
click at [801, 157] on input "プライムパークス品川シーサイドザ・タワー 部屋番号：[DATE]（同建物別部屋）" at bounding box center [805, 161] width 8 height 8
checkbox input "true"
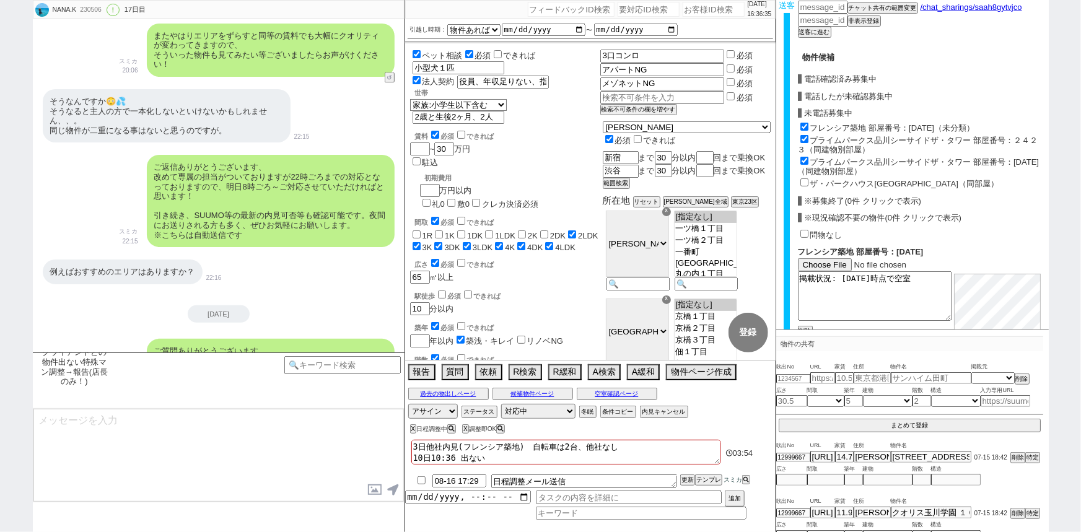
checkbox input "true"
checkbox input "false"
type input "278333"
checkbox input "true"
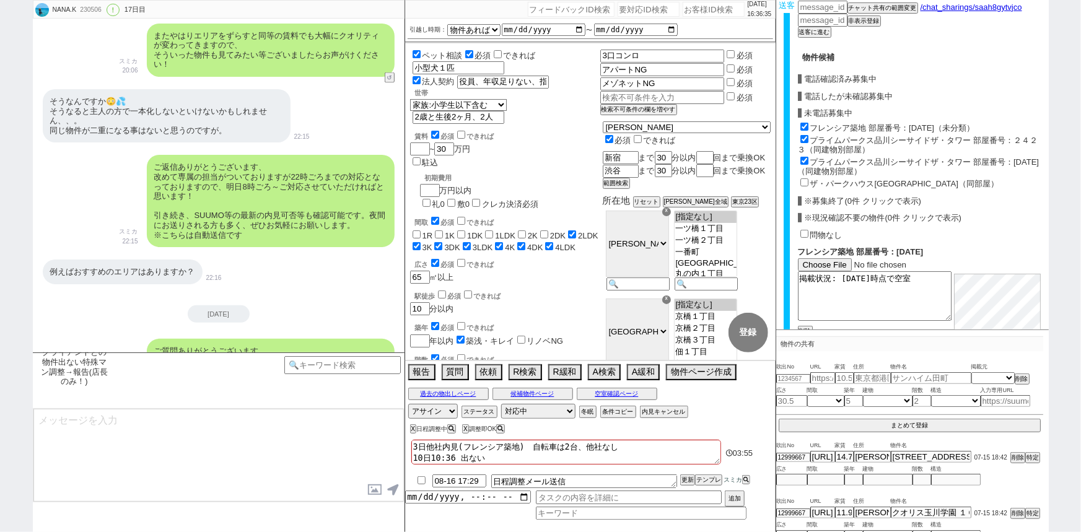
checkbox input "true"
click at [806, 178] on input "ザ・パークハウス[GEOGRAPHIC_DATA]（同部屋）" at bounding box center [805, 182] width 8 height 8
checkbox input "true"
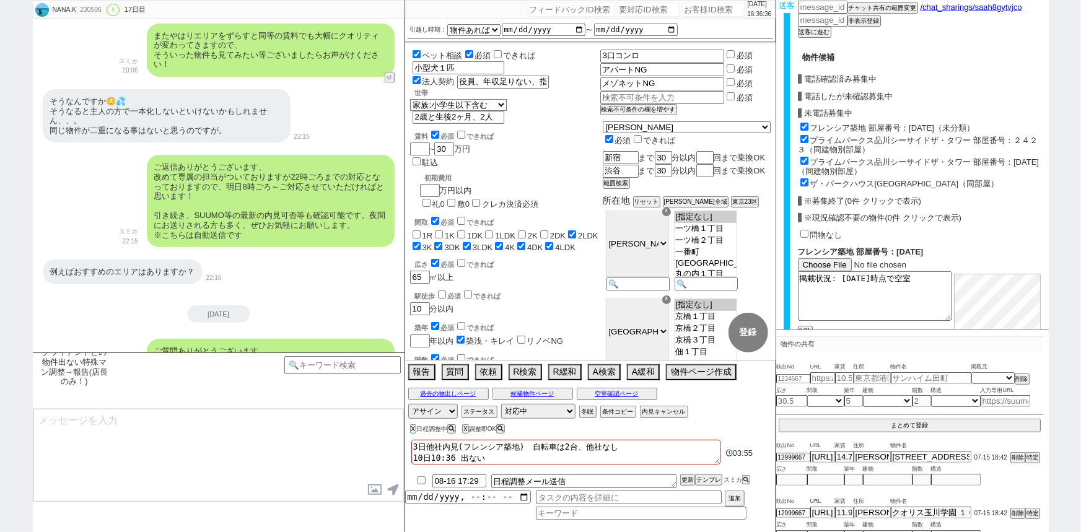
checkbox input "true"
type input "292500"
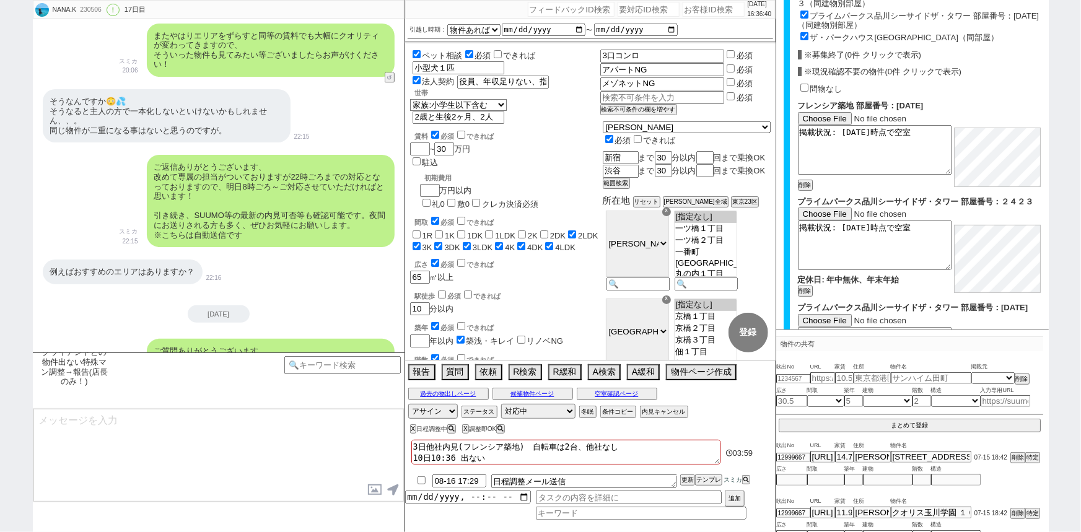
checkbox input "true"
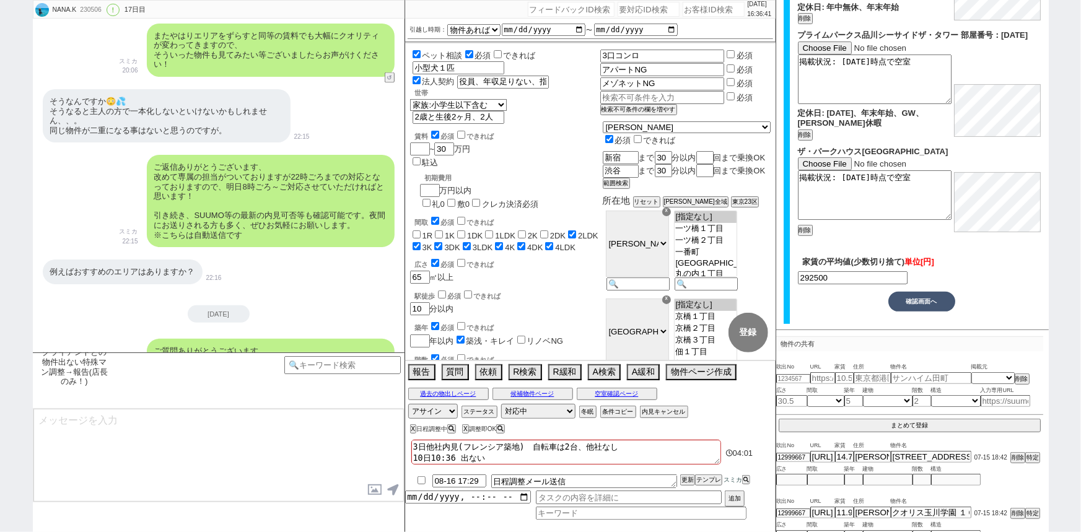
scroll to position [1103, 0]
click at [933, 297] on button "確認画面へ" at bounding box center [922, 300] width 67 height 20
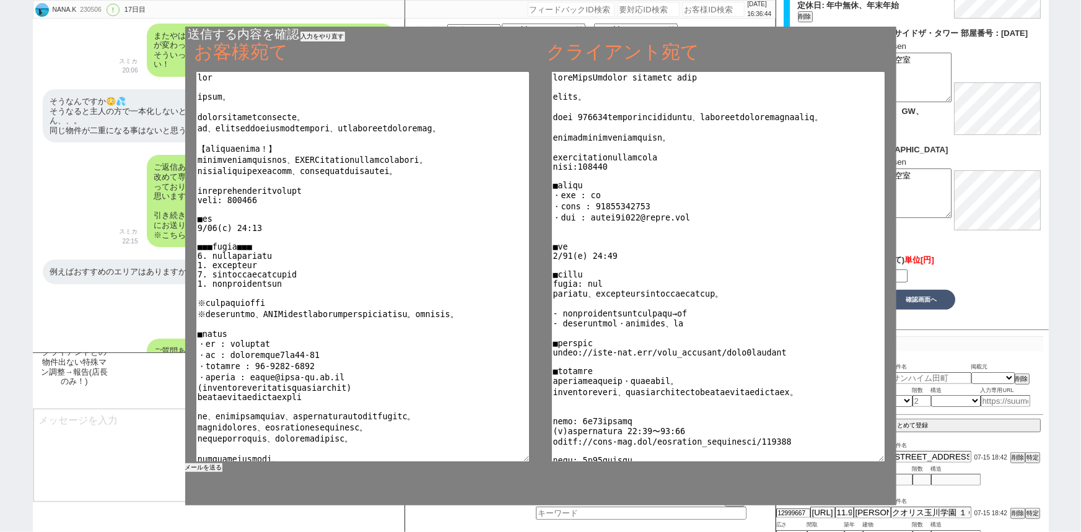
click at [213, 468] on button "メールを送る" at bounding box center [203, 468] width 37 height 9
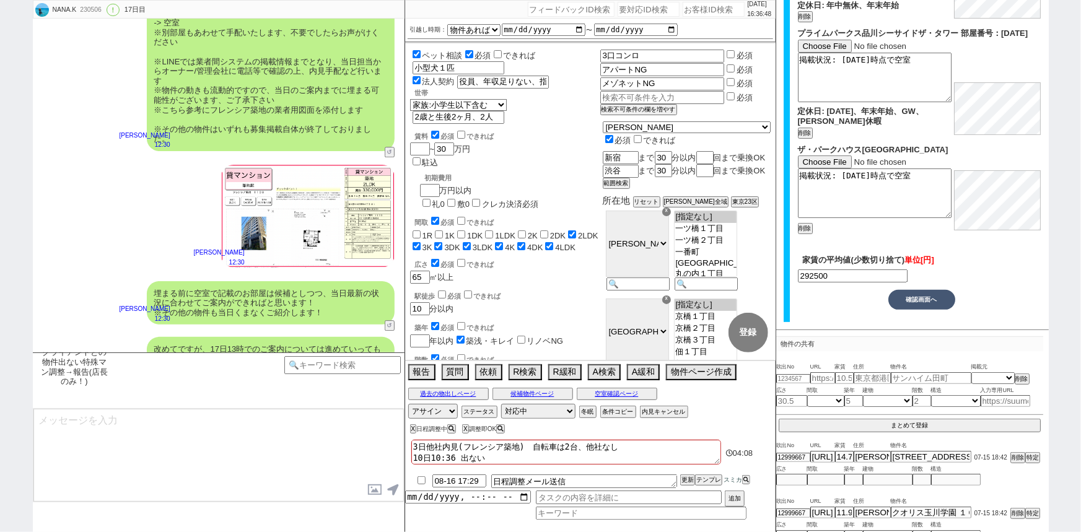
scroll to position [20734, 0]
click at [524, 409] on select "対応中 引き継ぎ完了 ブロック 長期間返信なし 紹介不可 別の所で決まった 客の都合で引越しが無くなった 接客開始後に冬眠" at bounding box center [538, 411] width 74 height 15
select select "100"
click at [501, 404] on select "対応中 引き継ぎ完了 ブロック 長期間返信なし 紹介不可 別の所で決まった 客の都合で引越しが無くなった 接客開始後に冬眠" at bounding box center [538, 411] width 74 height 15
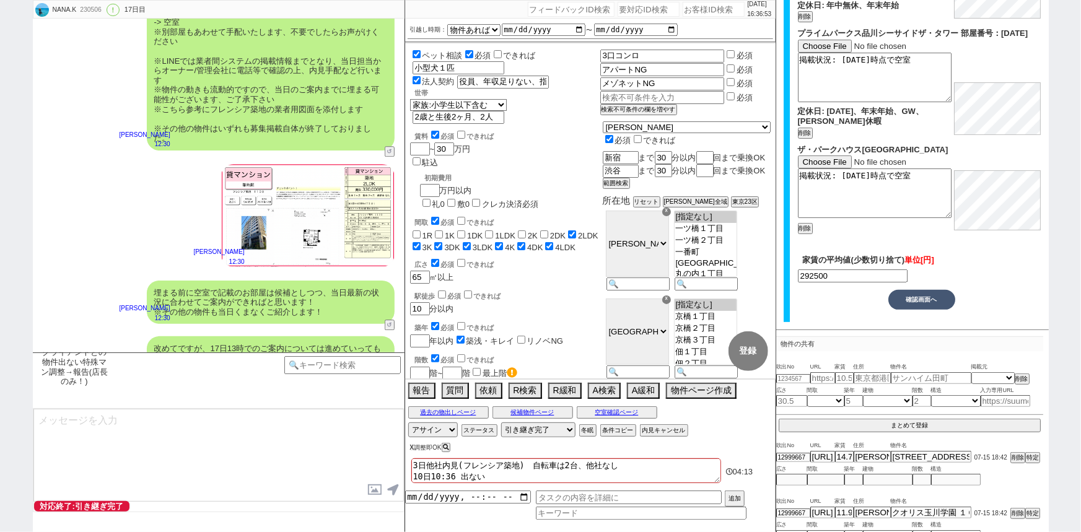
click at [410, 447] on button "X" at bounding box center [412, 447] width 4 height 7
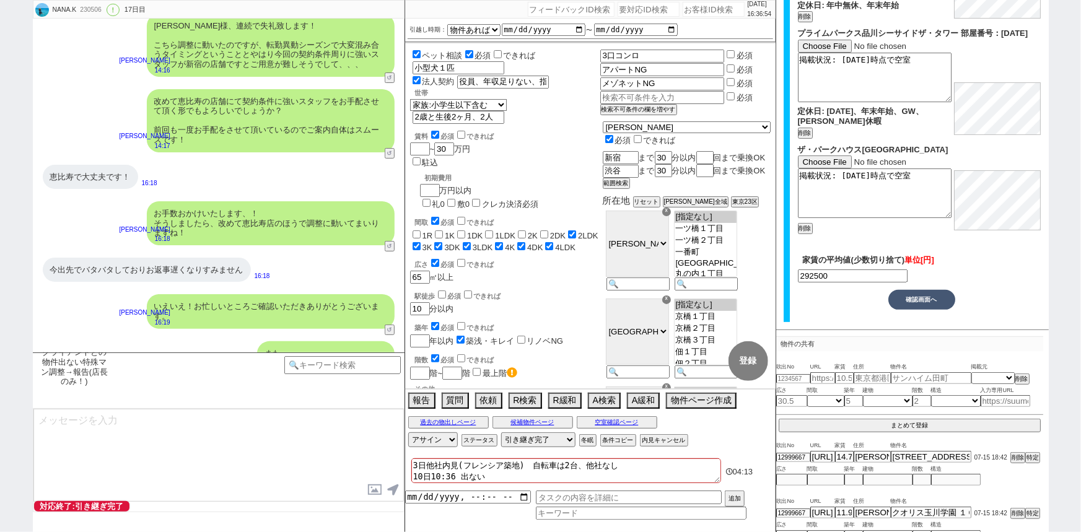
scroll to position [21652, 0]
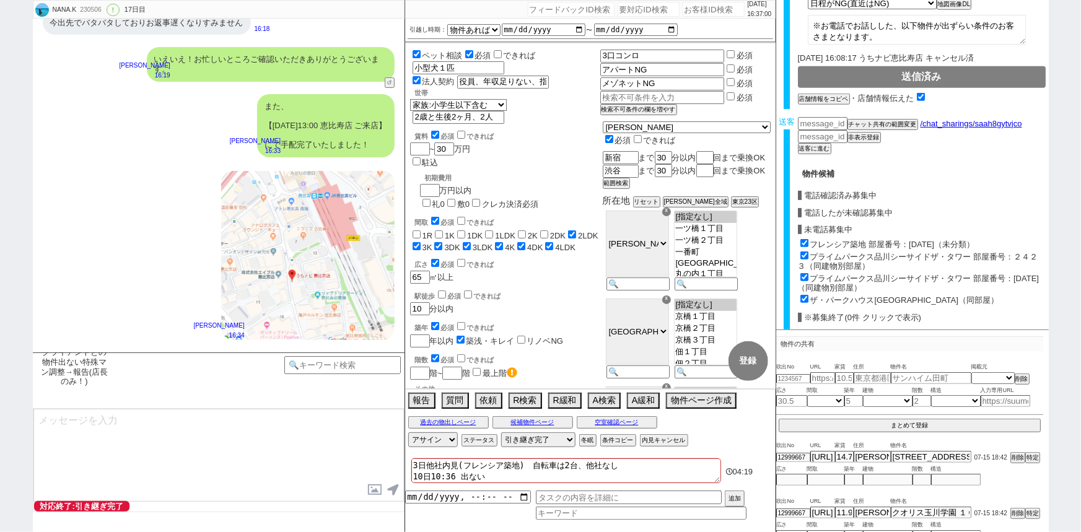
scroll to position [562, 0]
click at [822, 118] on input "number" at bounding box center [823, 123] width 50 height 11
paste input "36775940"
type input "36775940"
click at [895, 121] on button "チャット共有の範囲変更" at bounding box center [882, 125] width 68 height 9
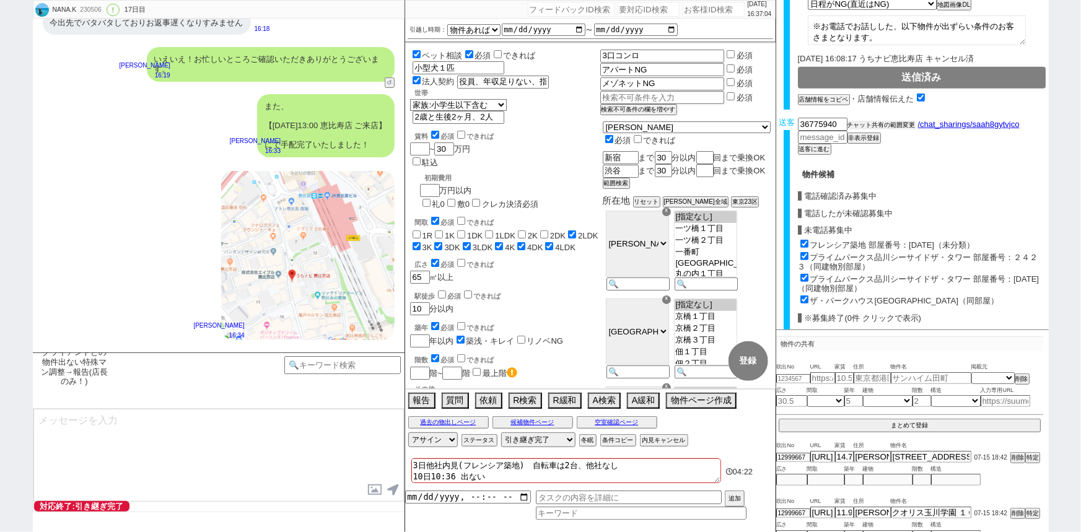
checkbox input "true"
click at [970, 121] on link "/chat_sharings/saah8gytvjco" at bounding box center [970, 124] width 104 height 9
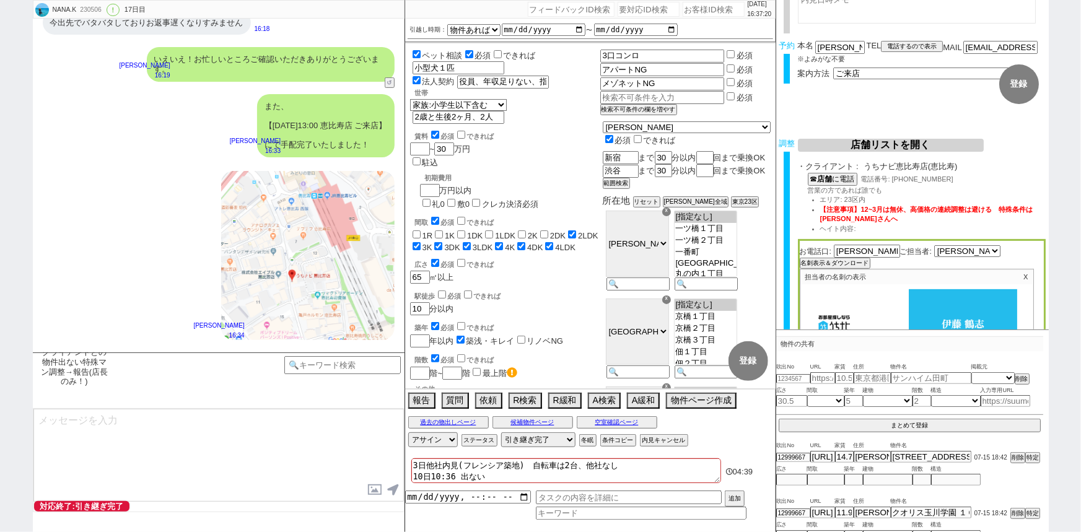
scroll to position [0, 0]
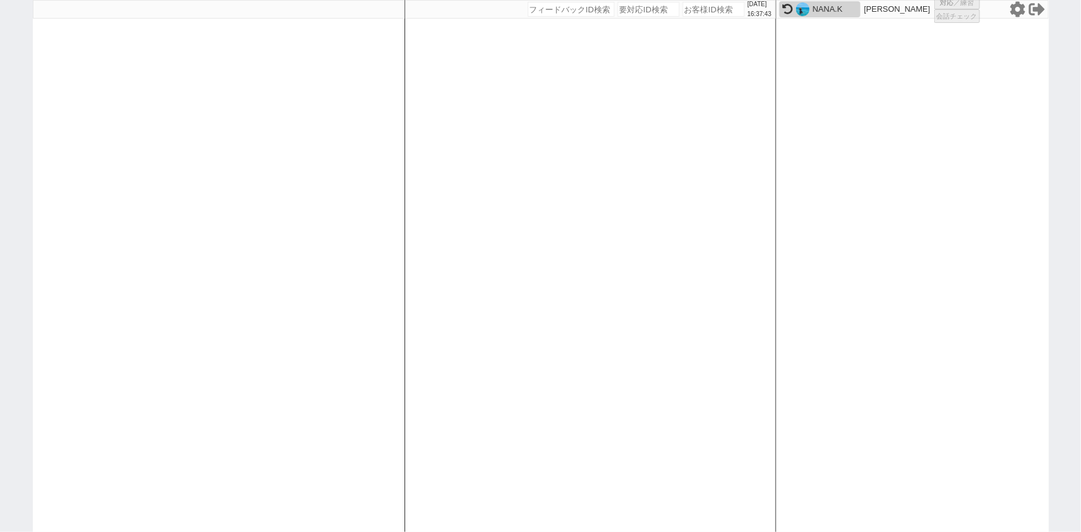
select select "1"
select select "2"
select select
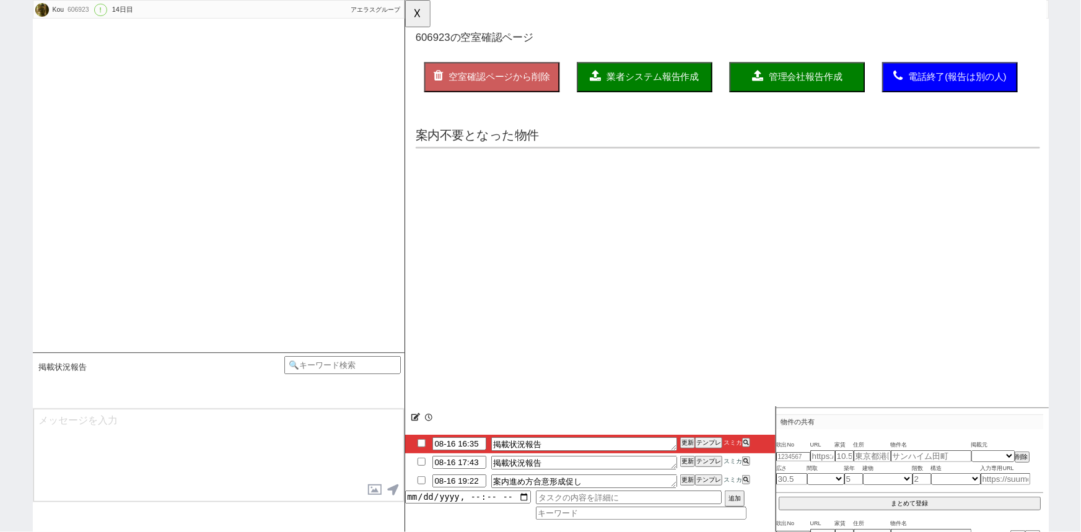
type textarea "候補無し来店しない"
select select "2025"
select select "10"
select select "37"
select select "1"
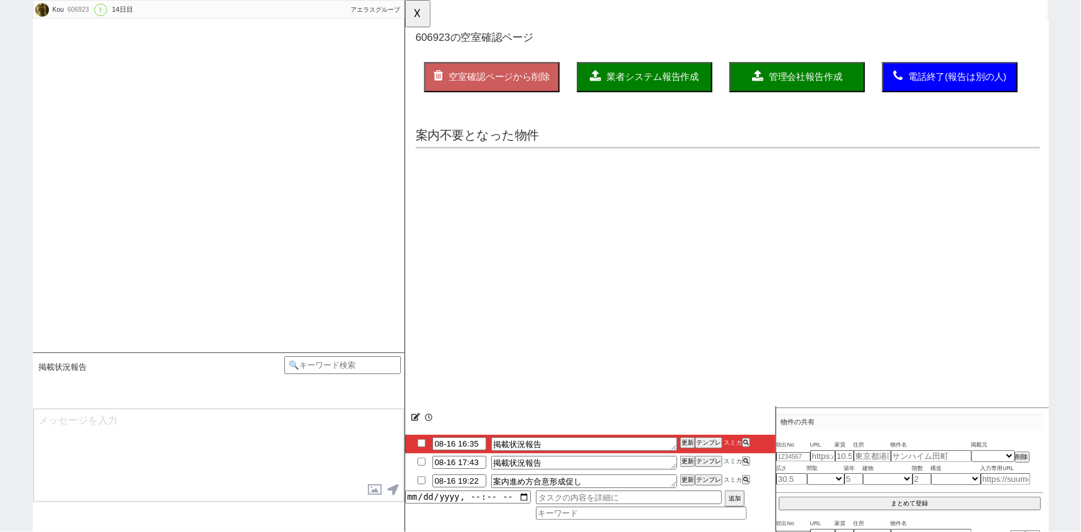
select select "12"
select select "135"
select select "13002"
select select "156"
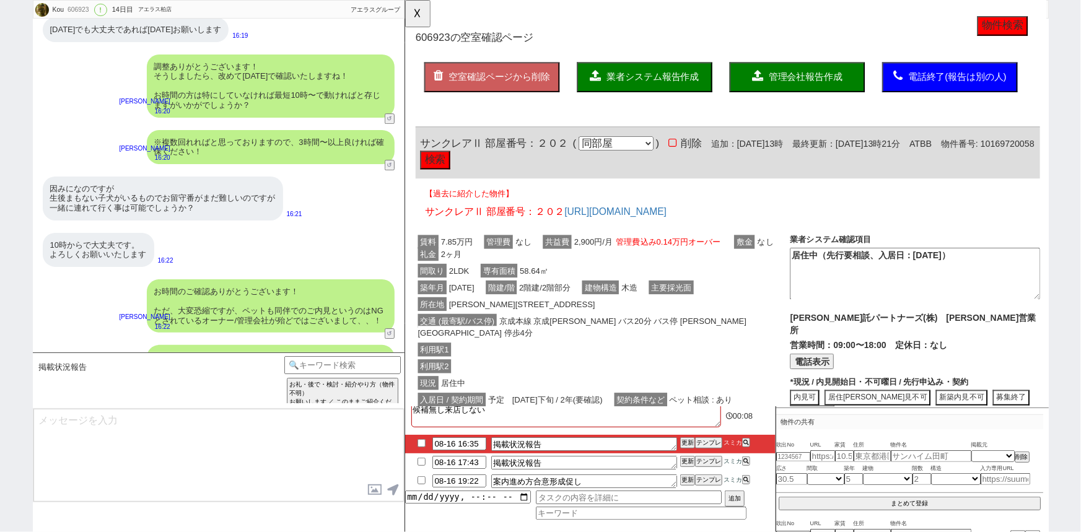
scroll to position [9023, 0]
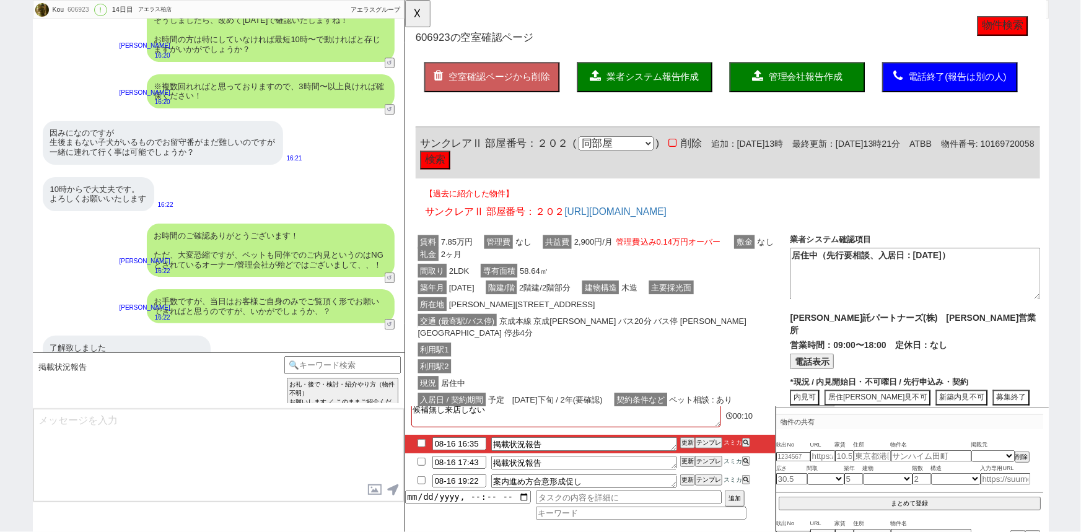
click at [265, 330] on div "了解致しました それで大丈夫です。 当日は柏の店舗でよろしいのでしょうか？ 16:24" at bounding box center [219, 358] width 372 height 56
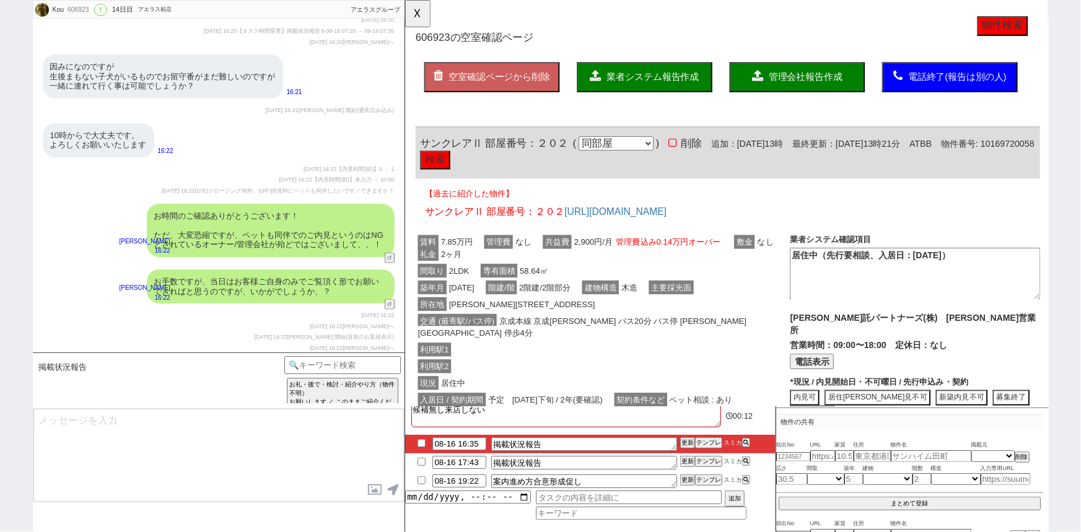
scroll to position [12866, 0]
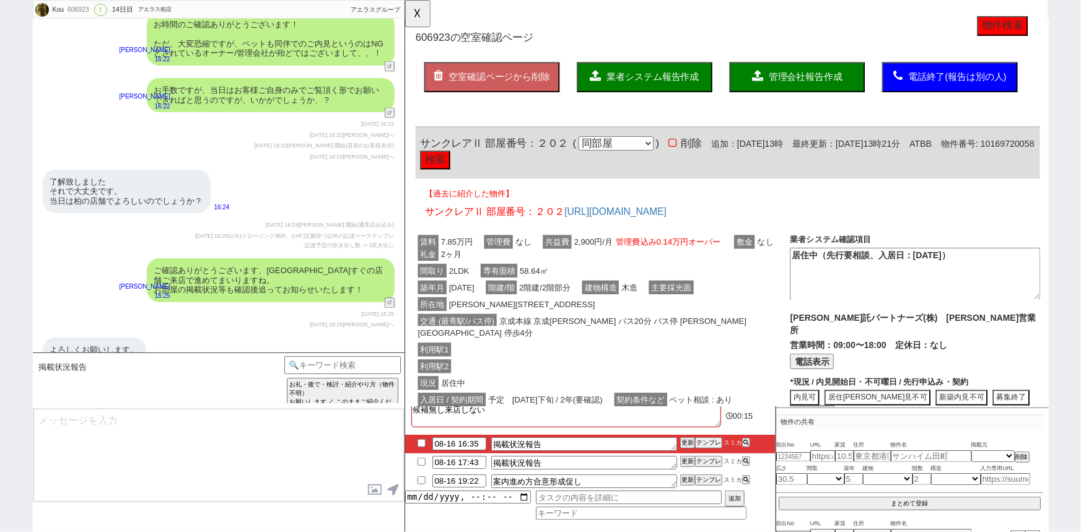
click at [272, 258] on div "ご確認ありがとうございます、[GEOGRAPHIC_DATA]すぐの店舗ご来店で進めてまいりますね。 お部屋の掲載状況等も確認後追ってお知らせいたします！" at bounding box center [271, 280] width 248 height 44
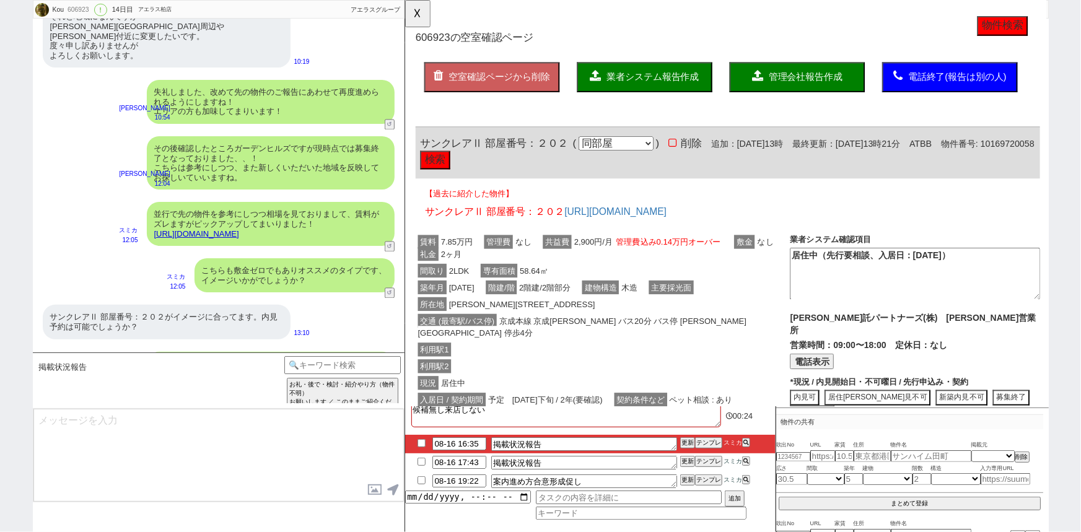
scroll to position [8313, 0]
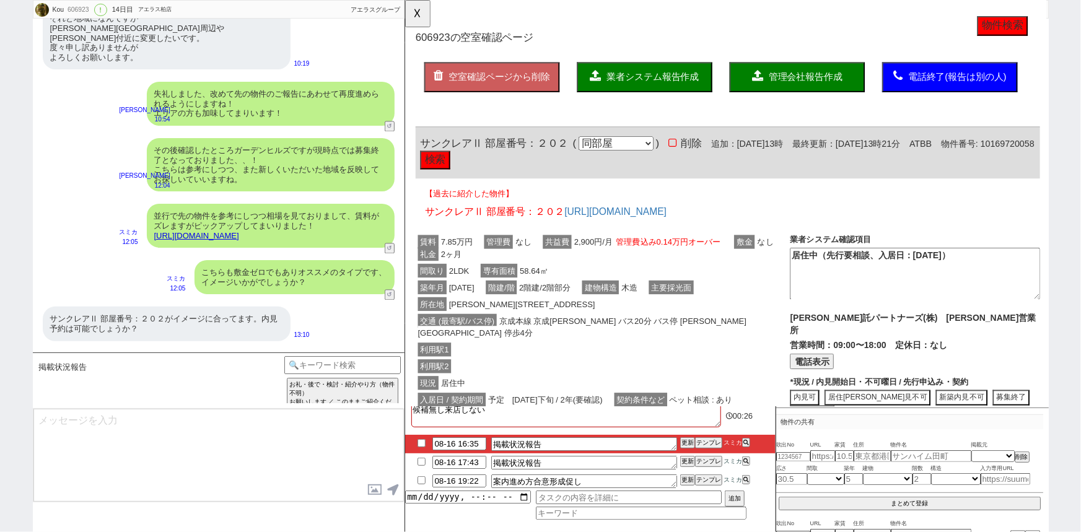
click at [637, 439] on div "築年月 [DATE] 階建/階 2階建/2階部分 建物構造 木造 主要採光面" at bounding box center [617, 454] width 403 height 31
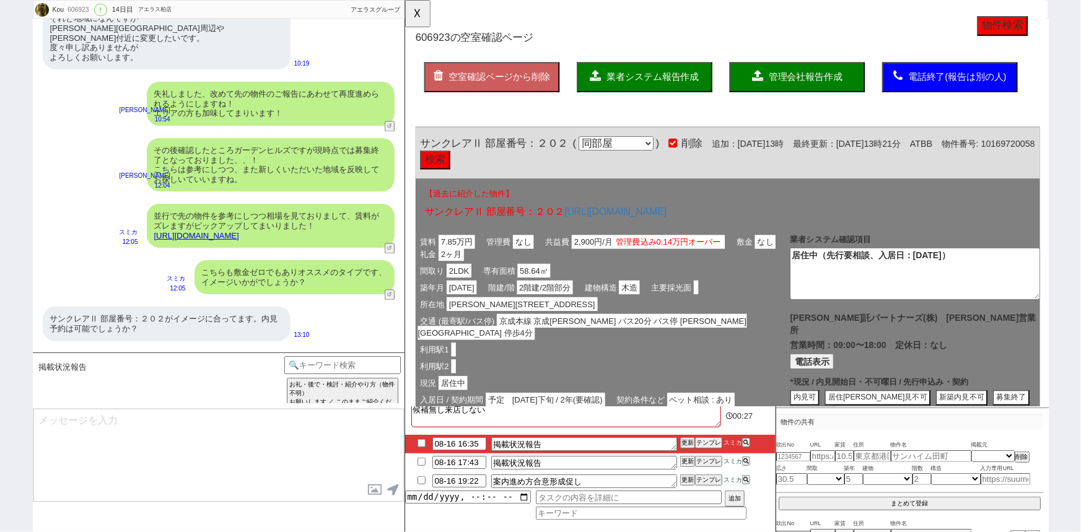
click at [674, 90] on button "業者システム報告作成" at bounding box center [662, 83] width 146 height 32
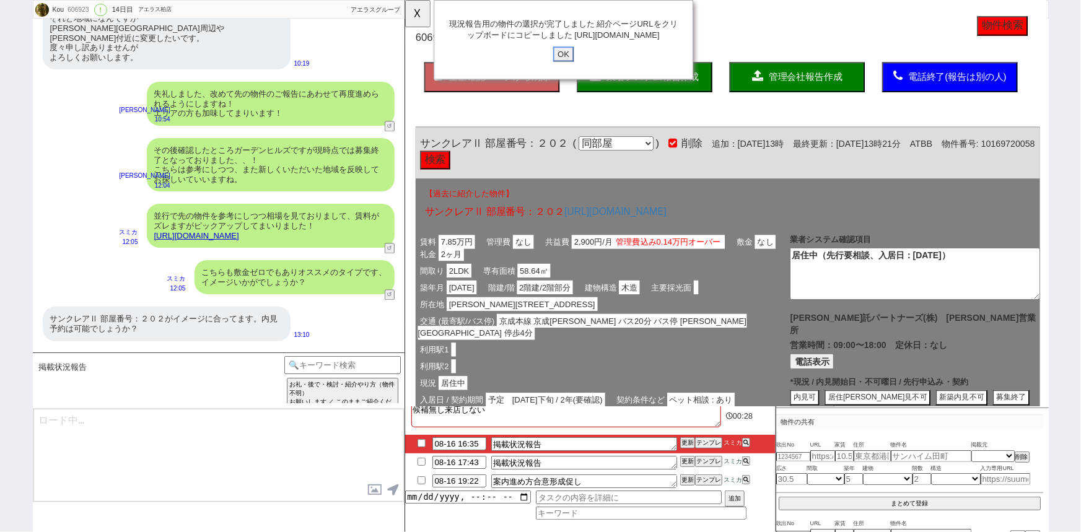
click at [576, 66] on input "OK" at bounding box center [575, 58] width 22 height 16
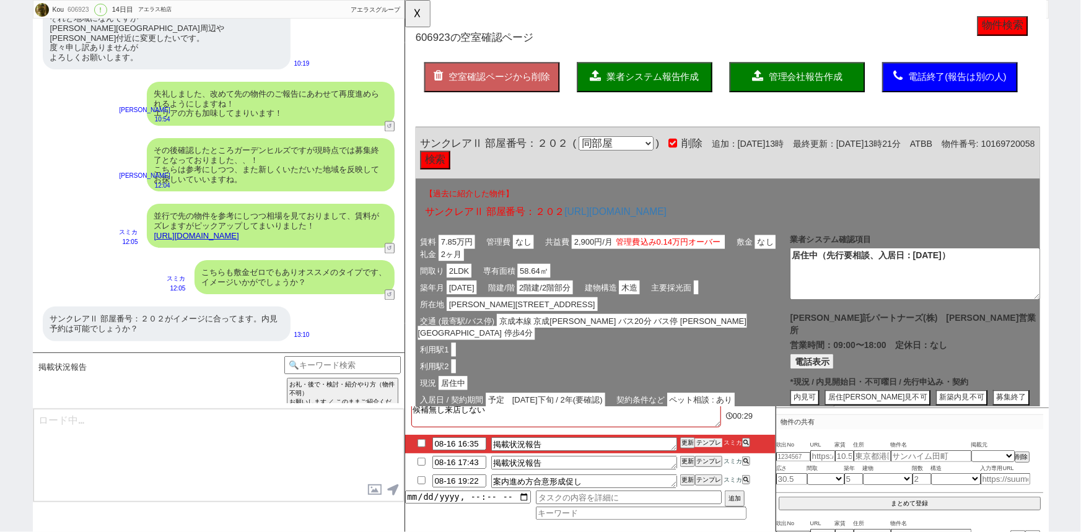
click at [712, 444] on button "テンプレ" at bounding box center [708, 443] width 27 height 9
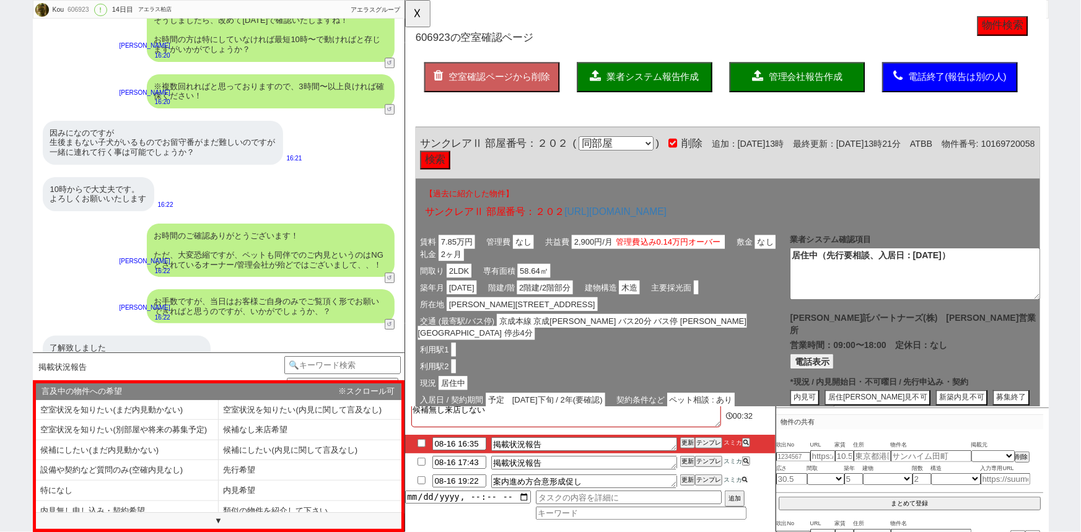
click at [744, 482] on icon at bounding box center [745, 480] width 6 height 6
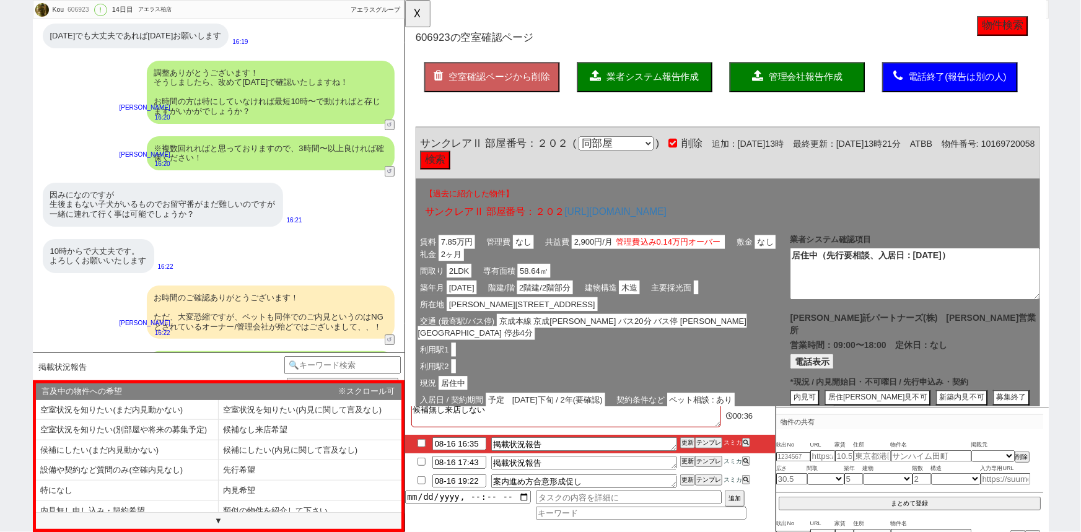
click at [423, 485] on input "checkbox" at bounding box center [422, 481] width 18 height 8
checkbox input "true"
click at [219, 501] on li "内見希望" at bounding box center [127, 511] width 183 height 20
select select "内見希望"
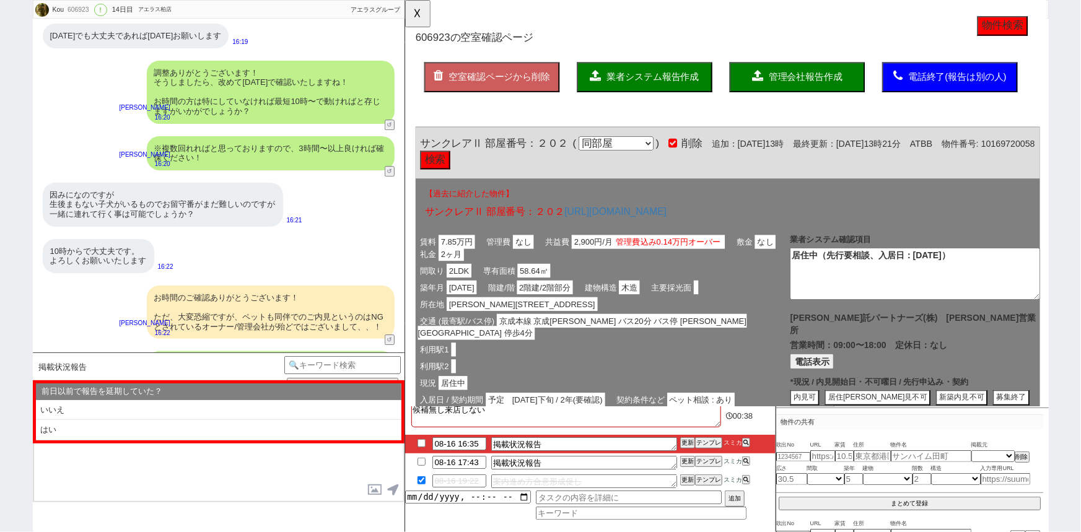
scroll to position [9023, 0]
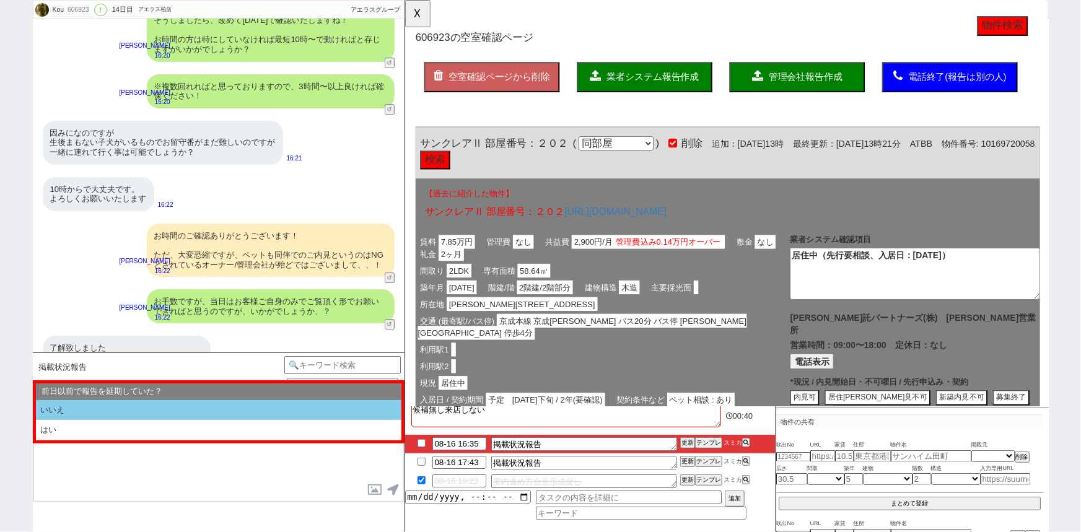
click at [137, 408] on li "いいえ" at bounding box center [219, 410] width 366 height 20
select select "内見希望"
select select "いいえ"
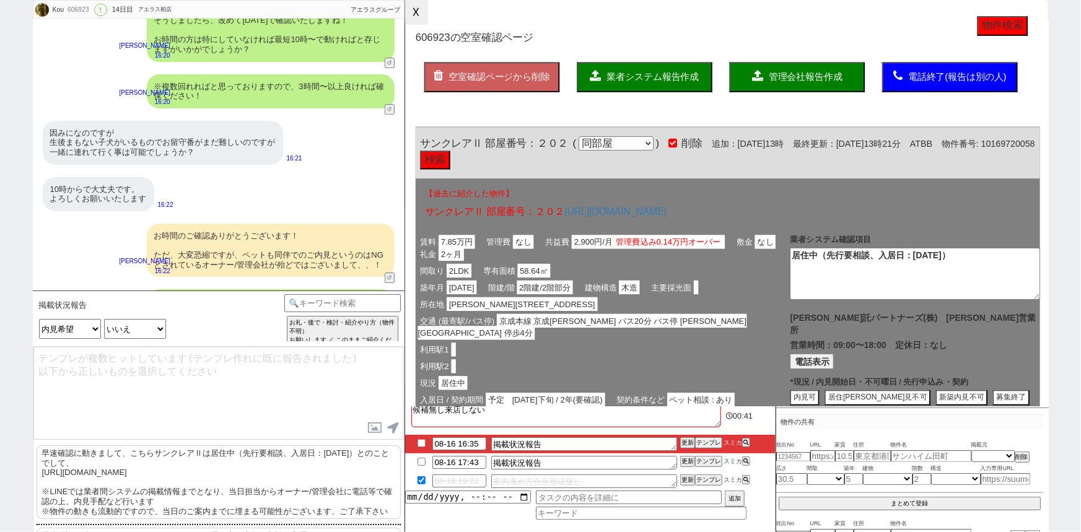
click at [417, 17] on button "☓" at bounding box center [416, 12] width 23 height 25
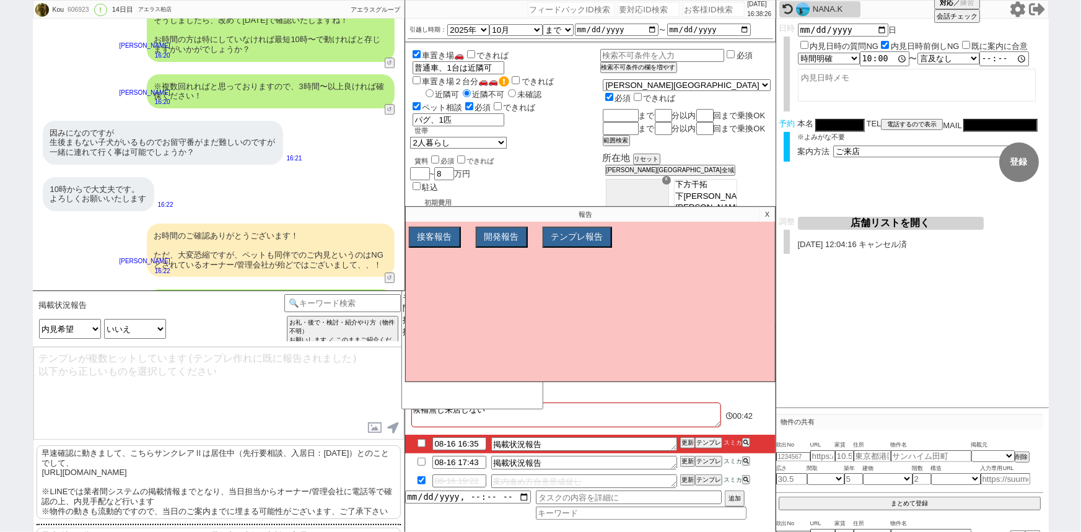
scroll to position [9085, 0]
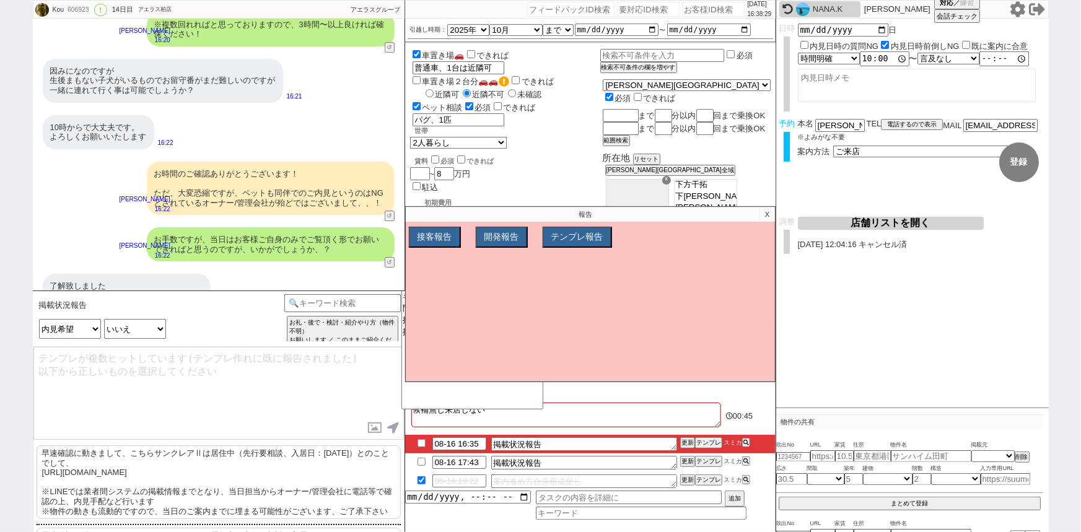
click at [162, 472] on p "早速確認に動きまして、こちらサンクレアⅡは居住中（先行要相談、入居日：[DATE]）とのことでして、 [URL][DOMAIN_NAME] ※LINEでは業者…" at bounding box center [219, 483] width 364 height 74
type textarea "早速確認に動きまして、こちらサンクレアⅡは居住中（先行要相談、入居日：[DATE]）とのことでして、 [URL][DOMAIN_NAME] ※LINEでは業者…"
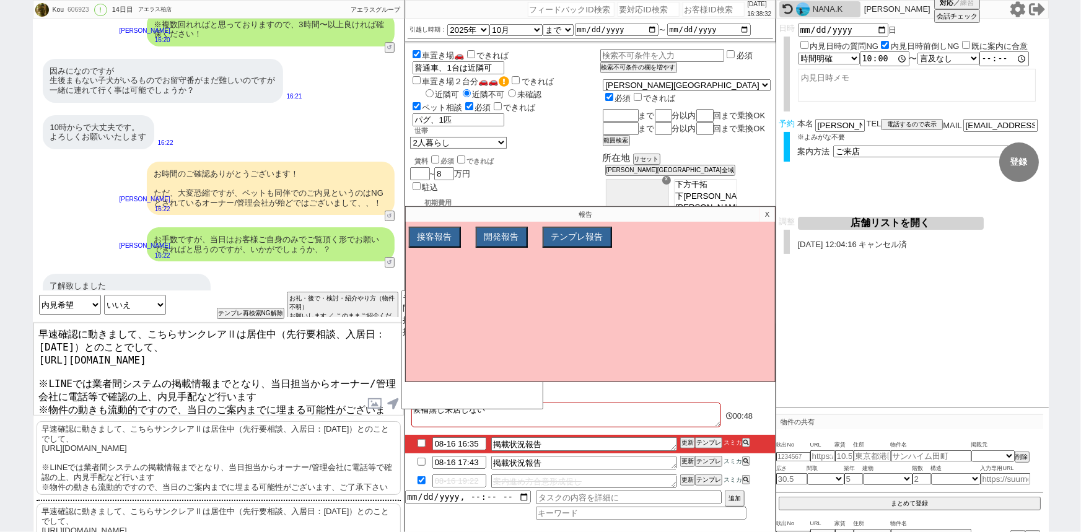
scroll to position [25, 0]
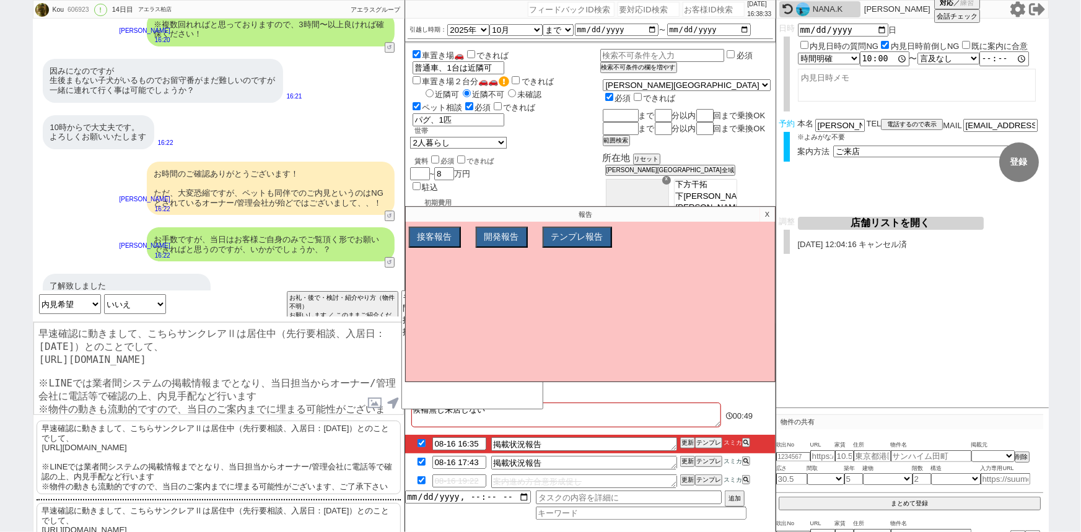
checkbox input "true"
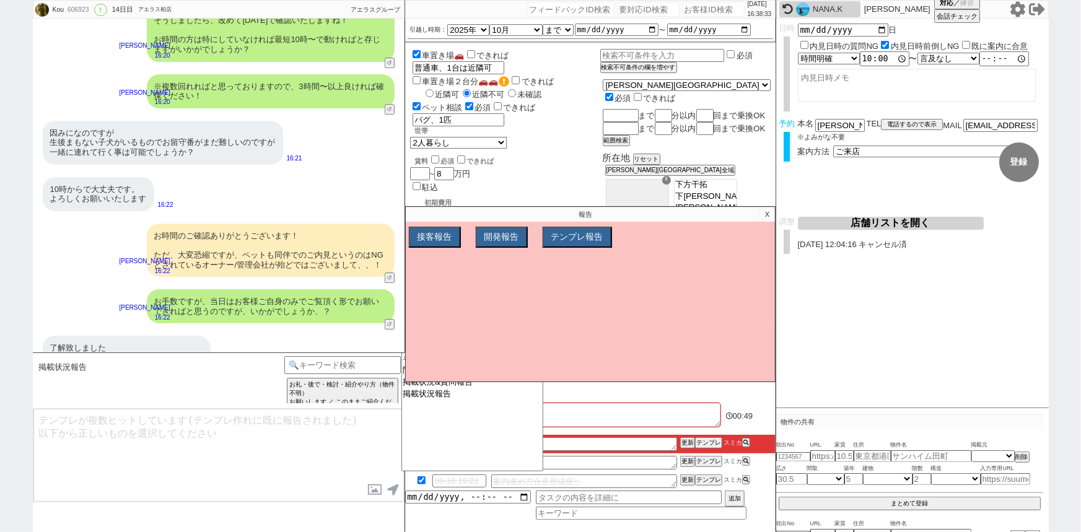
scroll to position [9137, 0]
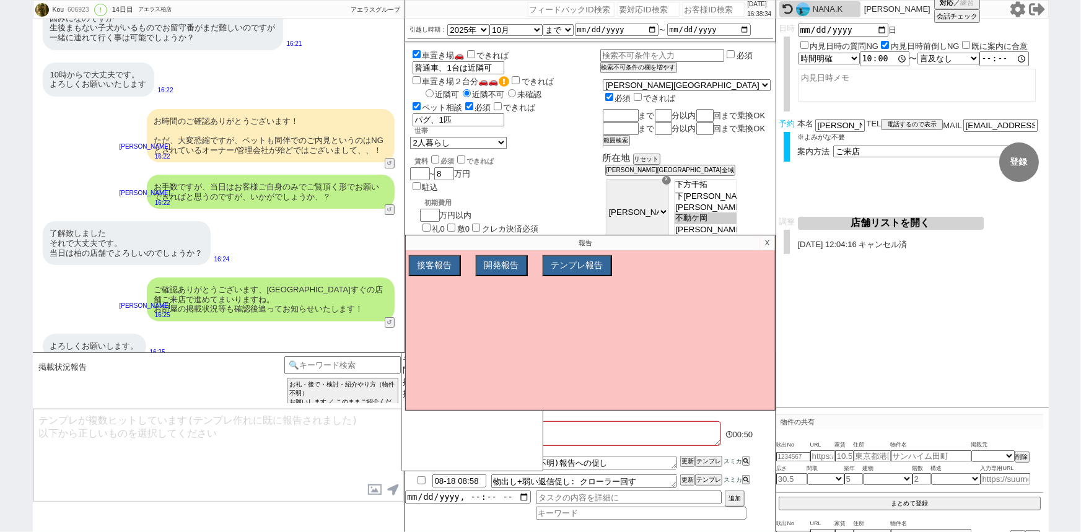
type textarea "人気の物件は退去前から募集が出ますものね、、！ 現時点で内見は出来ませんが、今後別部屋などで空きが出れば見れるかもしれませんし、周辺環境などはもちろんご覧頂け…"
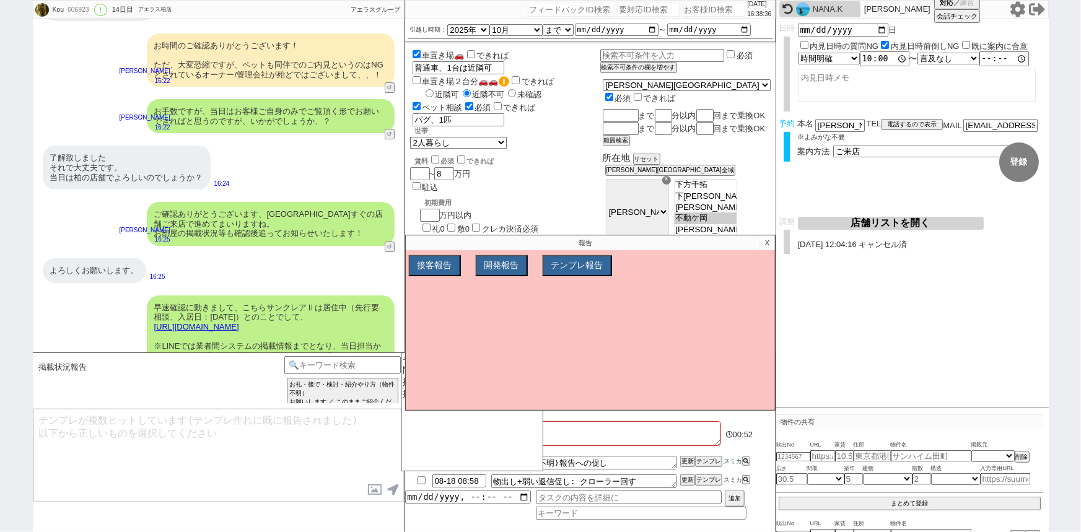
type textarea "こちらのご検討に加え、店舗でも新着や非公開もご紹介しまとめて回って頂けます！ そのような形で当日はご案内できればと思いますが、いかがでしょうか？"
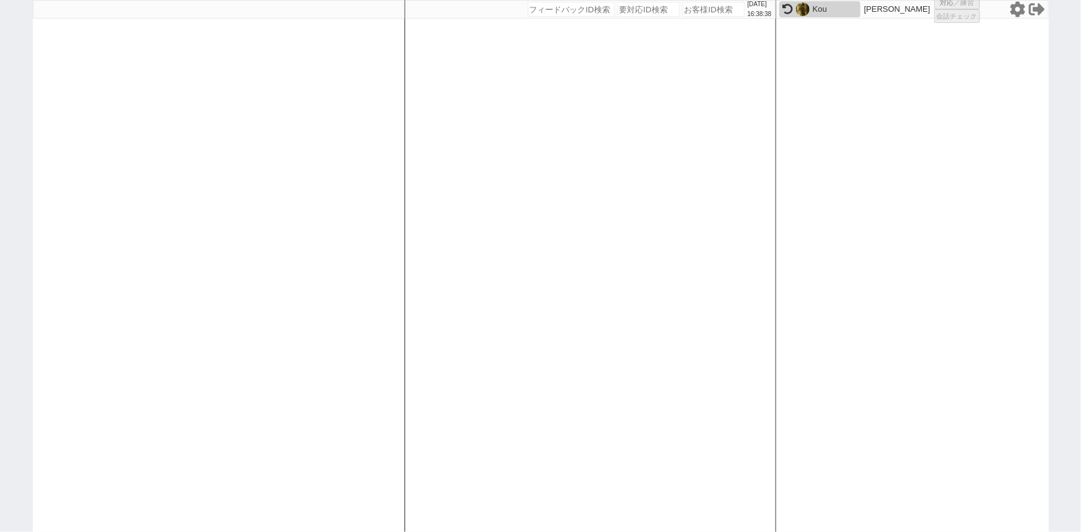
select select
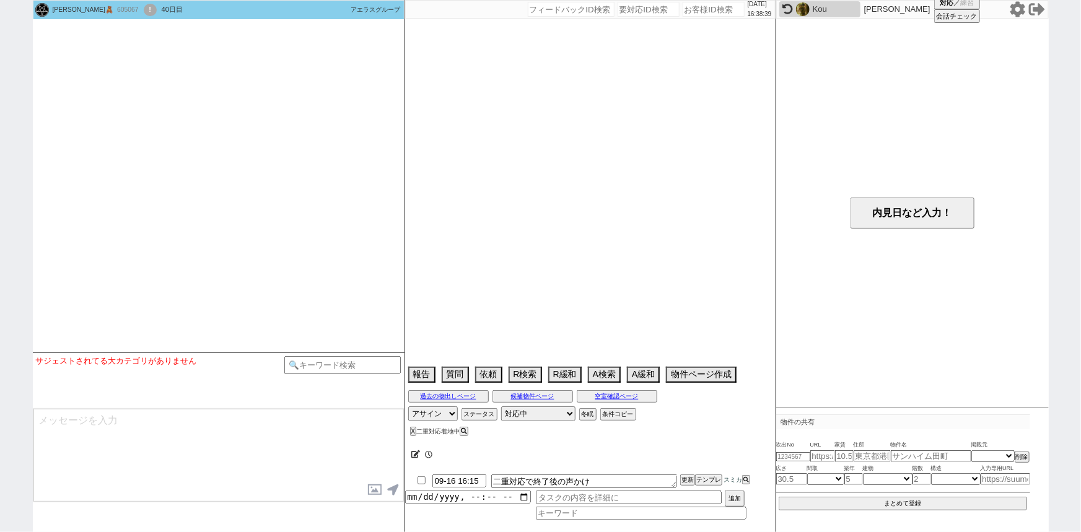
select select
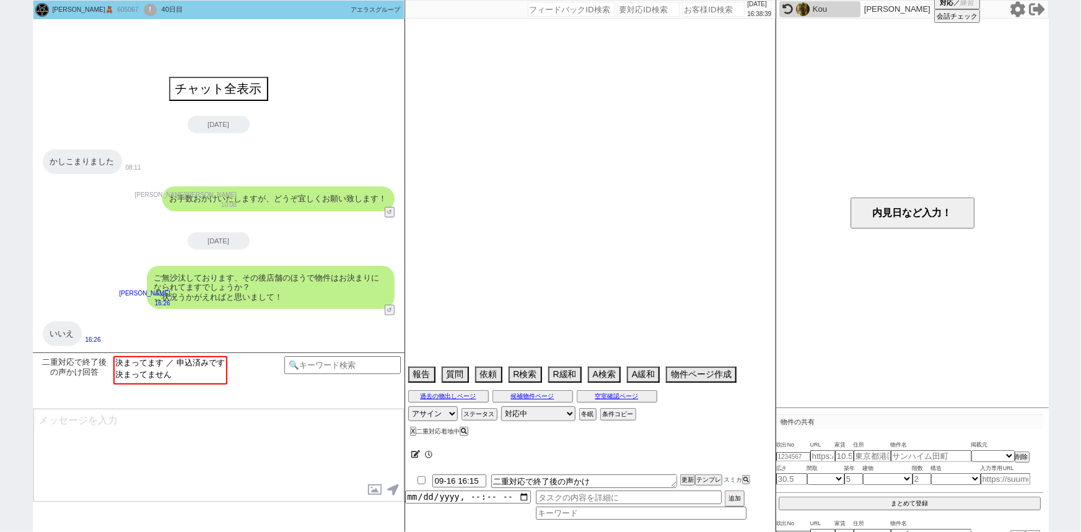
type textarea "メゾン・ソワ、2番手申込み。今週中(7/8発言)結果が出る→連絡が無いのでキャンセルになったかと(13日)"
select select "15"
select select "0"
select select "60"
select select "35"
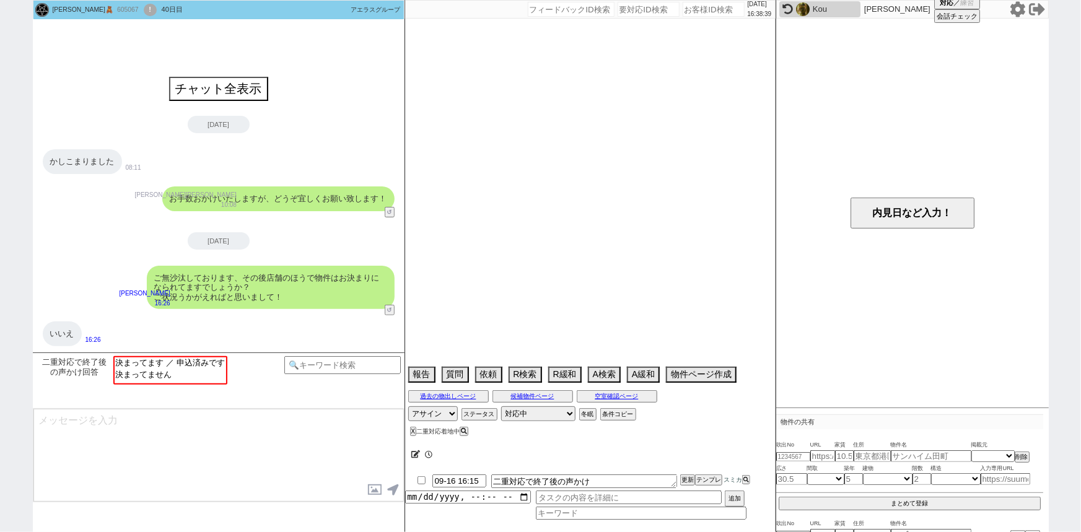
select select "[DATE]"
select select "70"
select select "[DATE]"
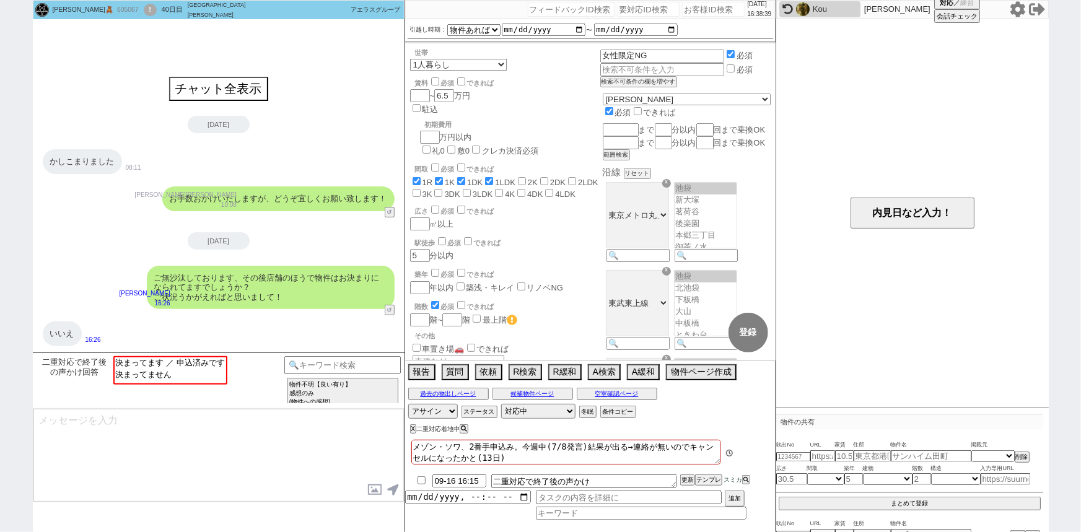
scroll to position [59, 0]
select select "決まってません"
click at [190, 374] on option "決まってません" at bounding box center [169, 374] width 112 height 12
type textarea "さようでしたか、、！ 一応ですが、現在も店舗スタッフから物件の紹介も継続的に受けられていらっしゃいますでしょうか？"
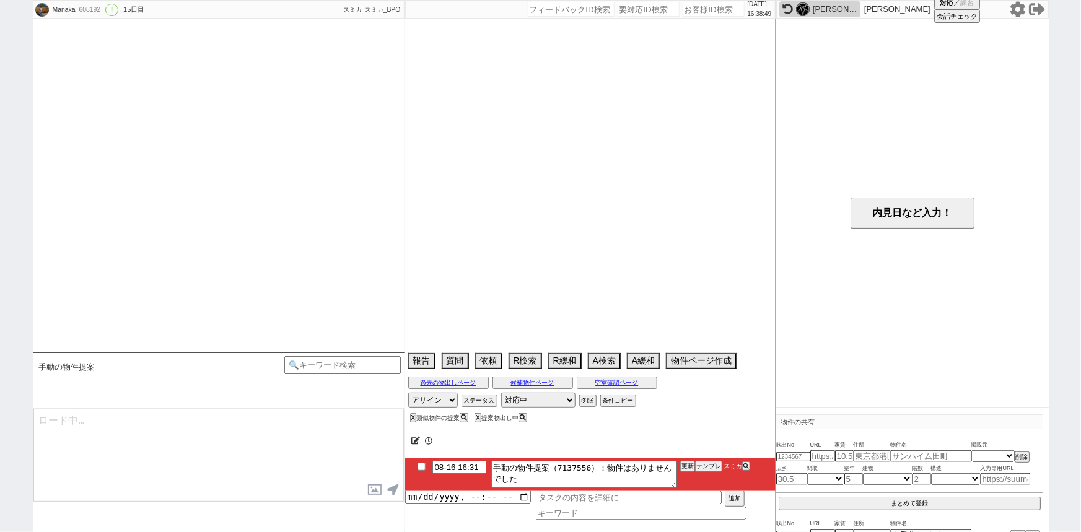
scroll to position [5441, 0]
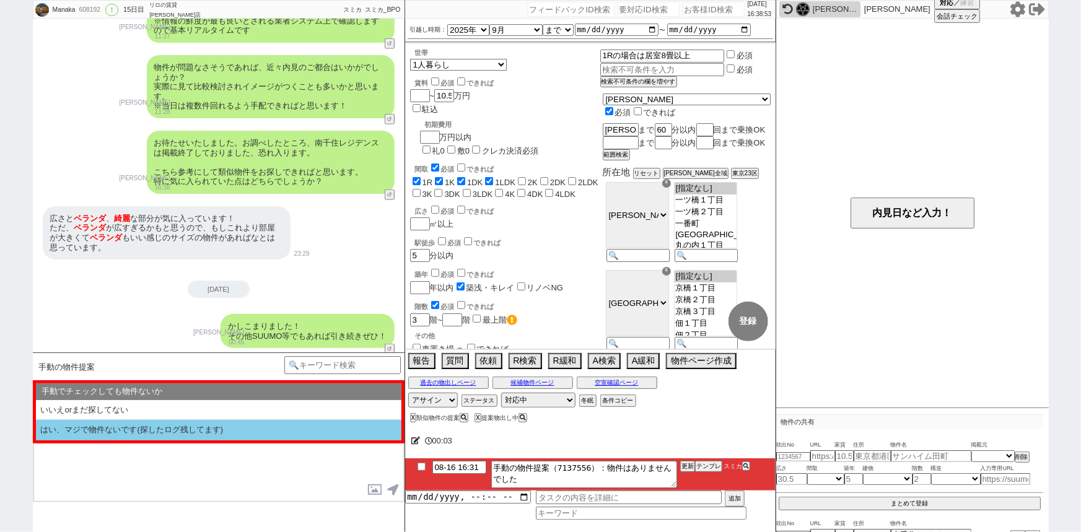
click at [173, 440] on li "はい、マジで物件ないです(探したログ残してます)" at bounding box center [219, 430] width 366 height 20
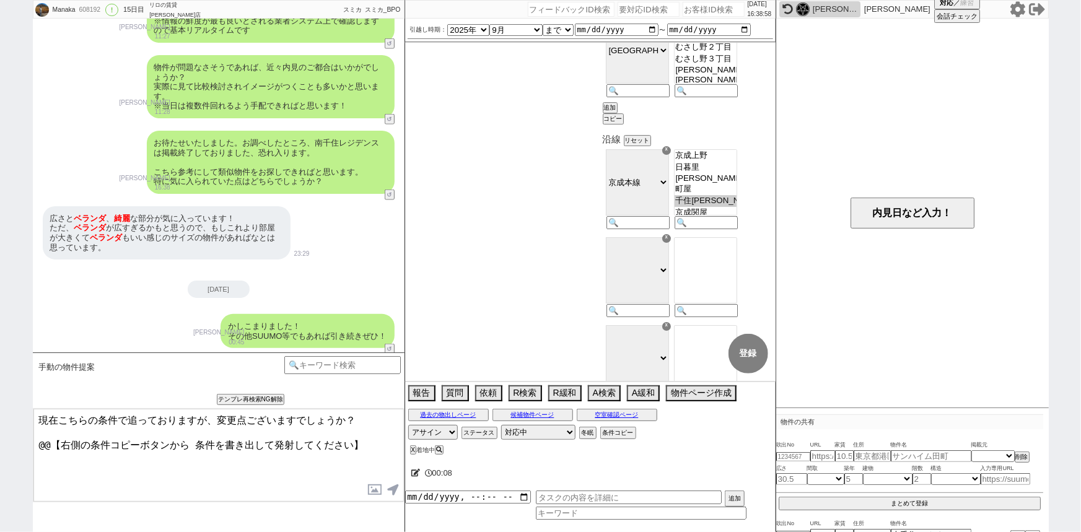
scroll to position [4484, 0]
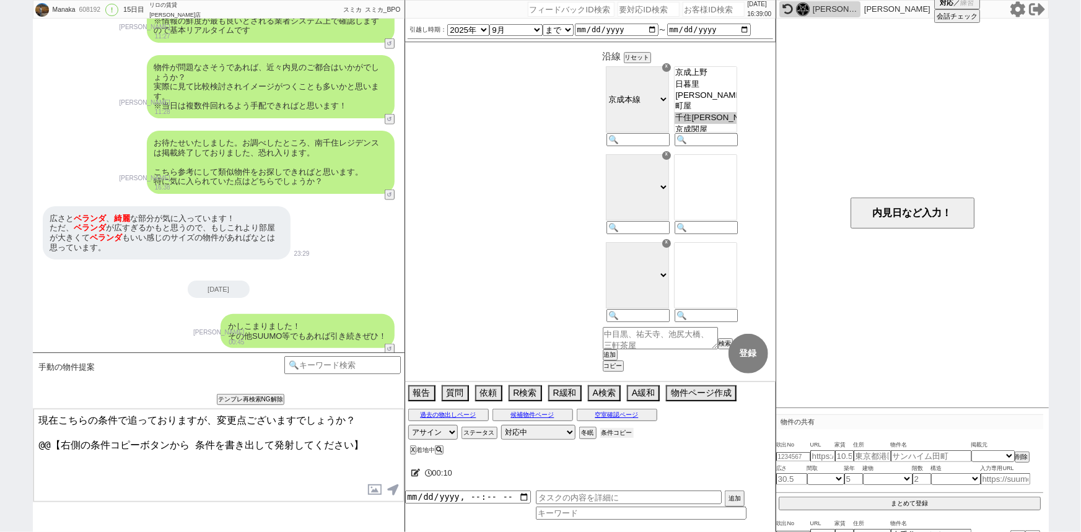
click at [619, 433] on button "条件コピー" at bounding box center [616, 433] width 33 height 10
click at [619, 433] on button "もう1回押してください" at bounding box center [634, 433] width 68 height 10
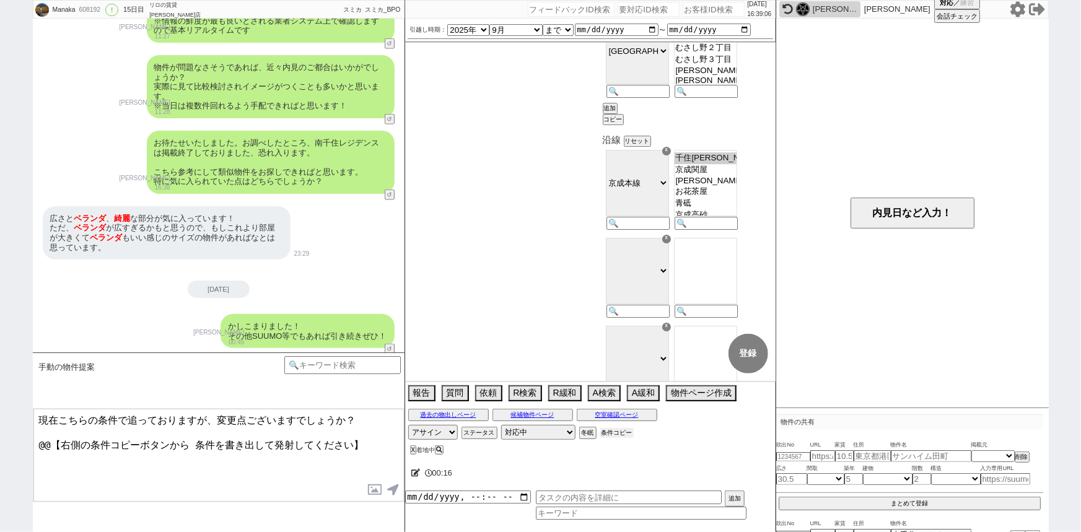
scroll to position [46, 0]
drag, startPoint x: 372, startPoint y: 445, endPoint x: 0, endPoint y: 525, distance: 380.3
click at [0, 525] on div "Manaka 608192 ! 0 15日目 リロの賃貸 [PERSON_NAME]店 冬眠中 自社客 スミカ スミカ_BPO チャット全表示 [DATE] …" at bounding box center [540, 266] width 1081 height 532
paste textarea "・エリア：(沿線)[PERSON_NAME][GEOGRAPHIC_DATA]まで60分、(所在地)[PERSON_NAME][GEOGRAPHIC_DATA…"
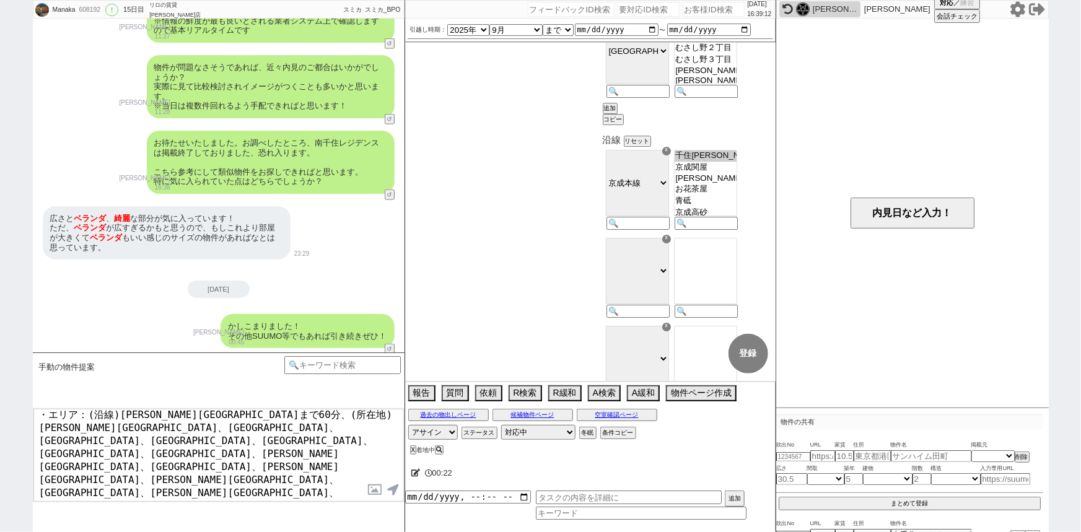
scroll to position [0, 0]
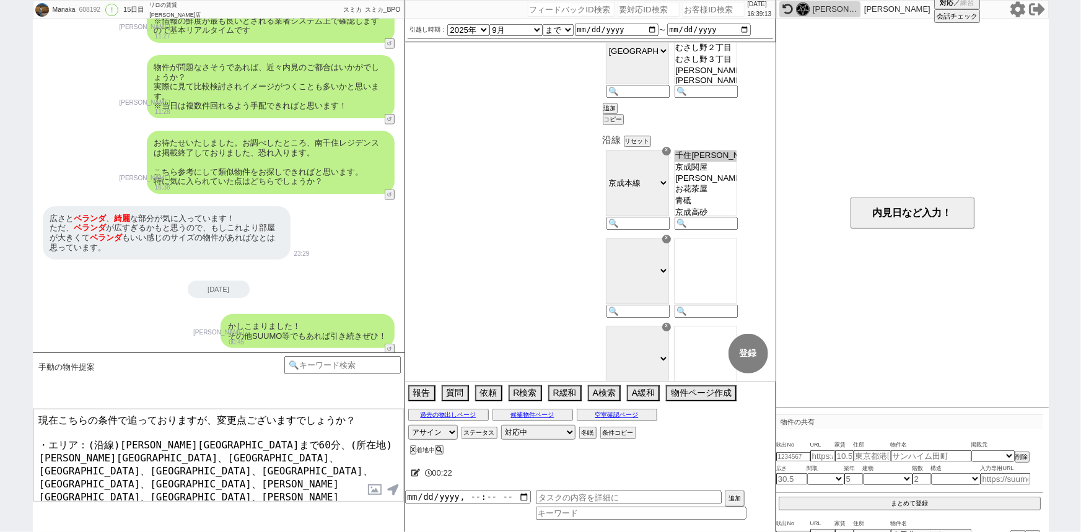
drag, startPoint x: 244, startPoint y: 470, endPoint x: 22, endPoint y: 403, distance: 231.7
click at [22, 403] on div "Manaka 608192 ! 0 15日目 リロの賃貸 [PERSON_NAME]店 冬眠中 自社客 スミカ スミカ_BPO チャット全表示 [DATE] …" at bounding box center [540, 266] width 1081 height 532
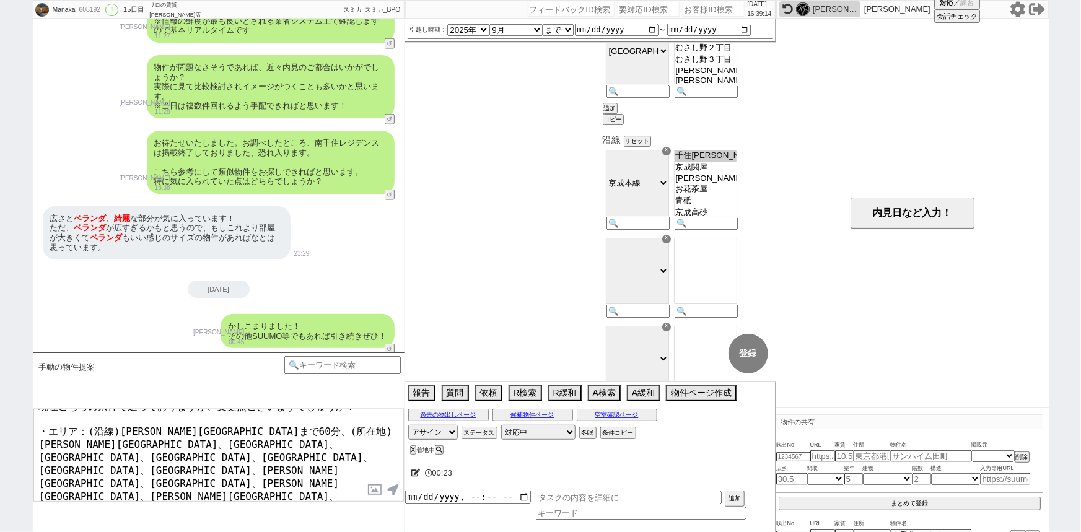
scroll to position [15, 0]
click at [240, 486] on textarea "現在こちらの条件で追っておりますが、変更点ございますでしょうか？ ・エリア：(沿線)[PERSON_NAME][GEOGRAPHIC_DATA]まで60分、(…" at bounding box center [218, 455] width 371 height 93
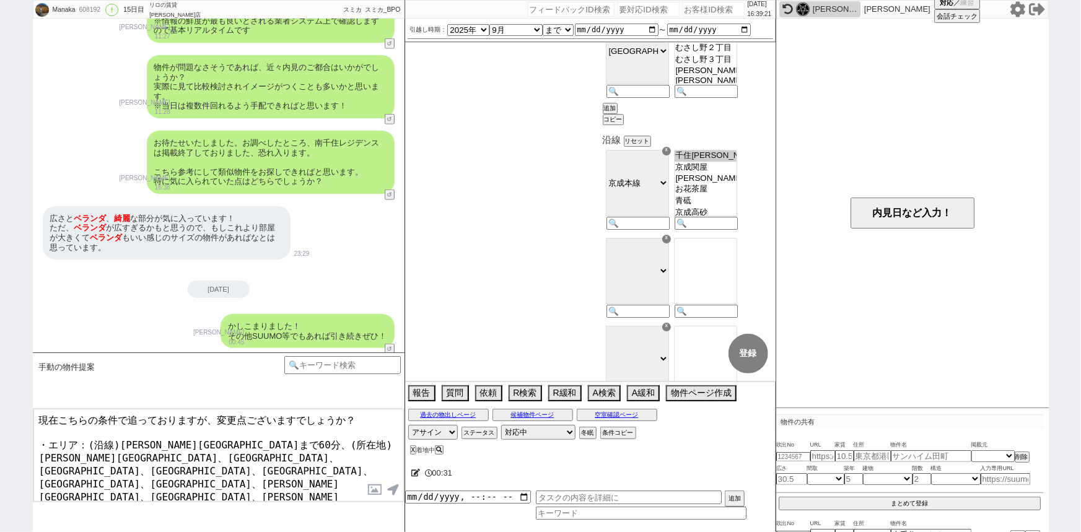
drag, startPoint x: 242, startPoint y: 482, endPoint x: 118, endPoint y: 440, distance: 130.9
click at [118, 440] on textarea "現在こちらの条件で追っておりますが、変更点ございますでしょうか？ ・エリア：(沿線)[PERSON_NAME][GEOGRAPHIC_DATA]まで60分、(…" at bounding box center [218, 455] width 371 height 93
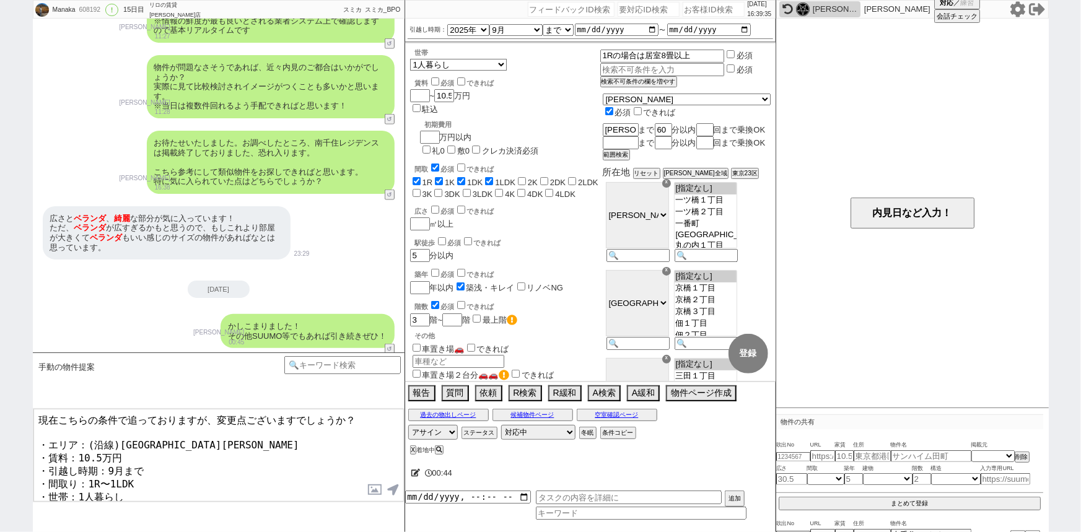
click at [117, 437] on textarea "現在こちらの条件で追っておりますが、変更点ございますでしょうか？ ・エリア：(沿線)[GEOGRAPHIC_DATA][PERSON_NAME] ・賃料：10…" at bounding box center [218, 455] width 371 height 93
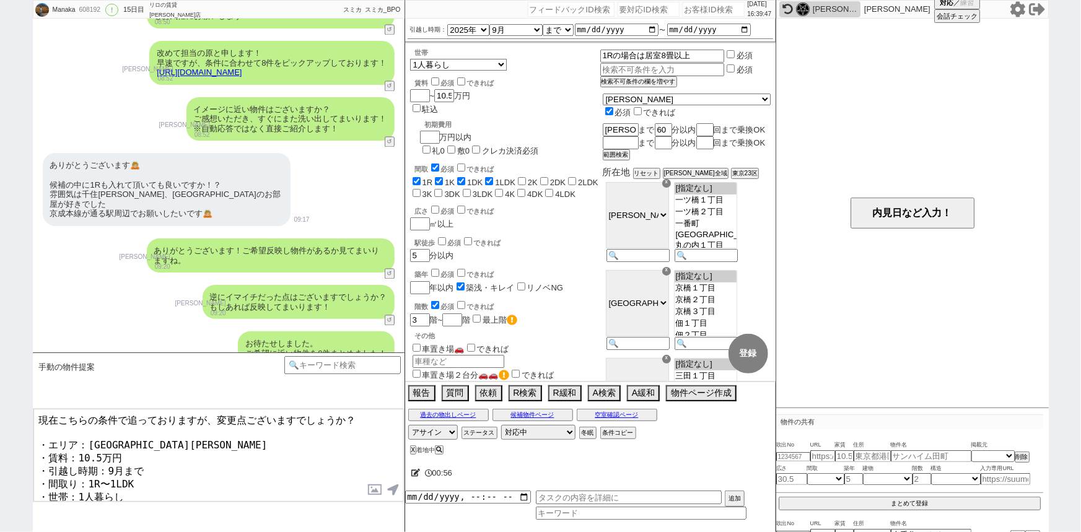
scroll to position [1512, 0]
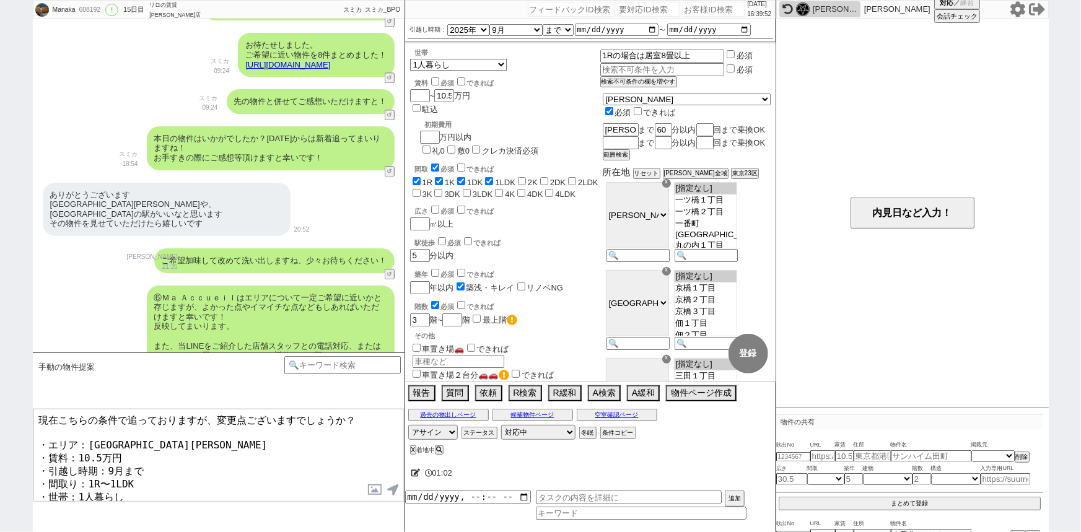
click at [188, 474] on textarea "現在こちらの条件で追っておりますが、変更点ございますでしょうか？ ・エリア：[GEOGRAPHIC_DATA][PERSON_NAME] ・賃料：10.5万円…" at bounding box center [218, 455] width 371 height 93
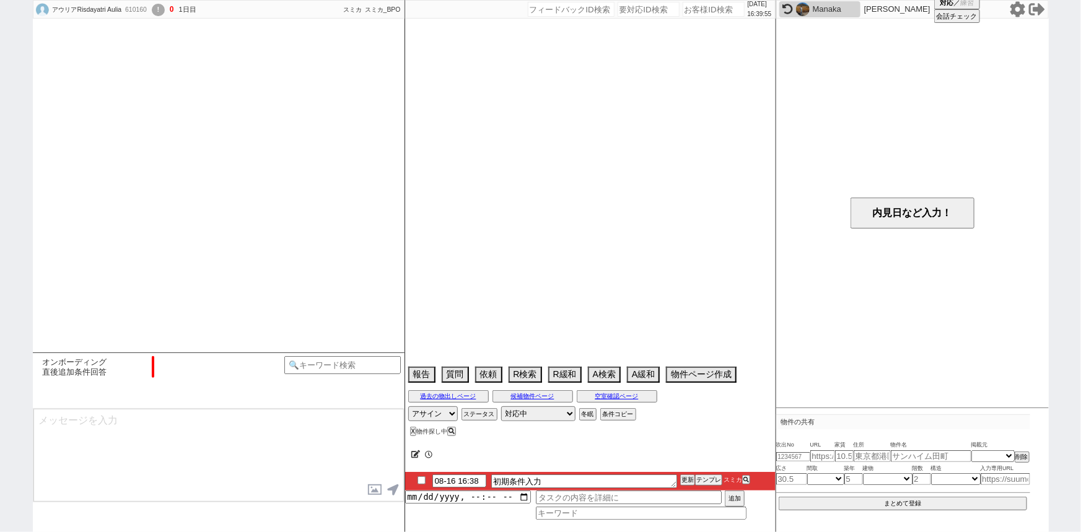
scroll to position [719, 0]
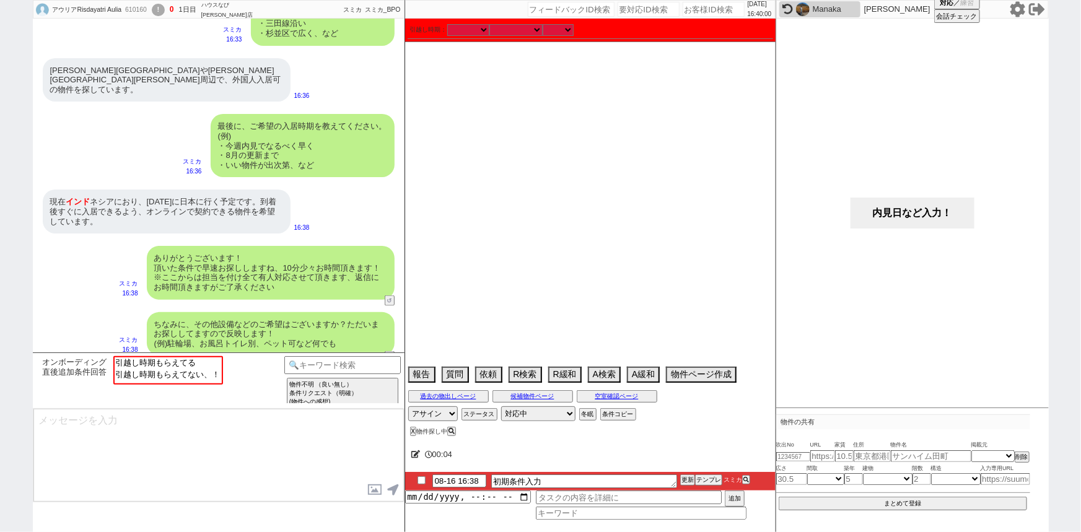
click at [890, 212] on button "内見日など入力！" at bounding box center [913, 213] width 124 height 31
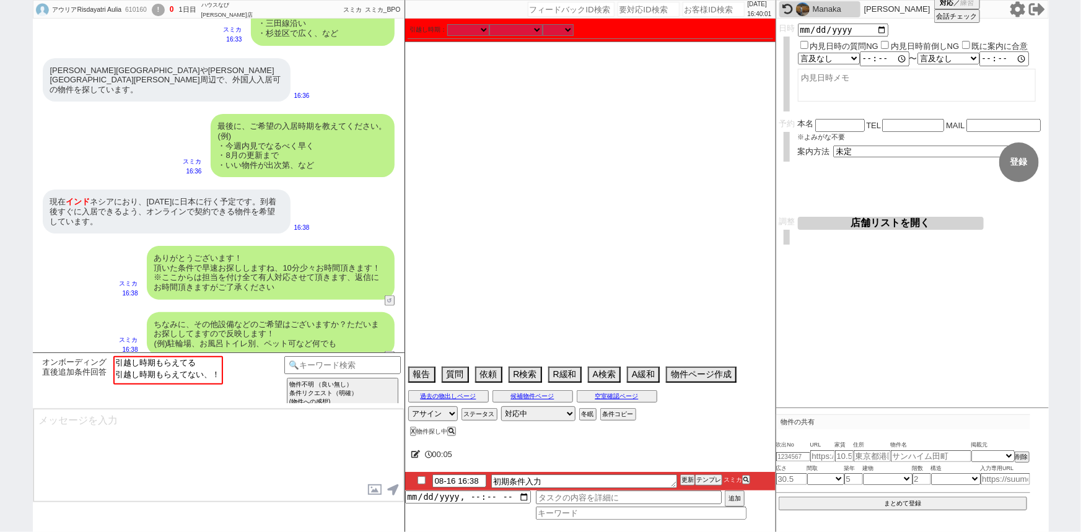
click at [908, 43] on label "内見日時前倒しNG" at bounding box center [925, 46] width 69 height 9
click at [889, 43] on input "内見日時前倒しNG" at bounding box center [885, 45] width 8 height 8
drag, startPoint x: 147, startPoint y: 190, endPoint x: 187, endPoint y: 191, distance: 39.7
click at [187, 191] on div "現在 [GEOGRAPHIC_DATA]におり、[DATE]に日本に行く予定です。到着後すぐに入居できるよう、オンラインで契約できる物件を希望しています。" at bounding box center [167, 212] width 248 height 44
copy div "[DATE]に"
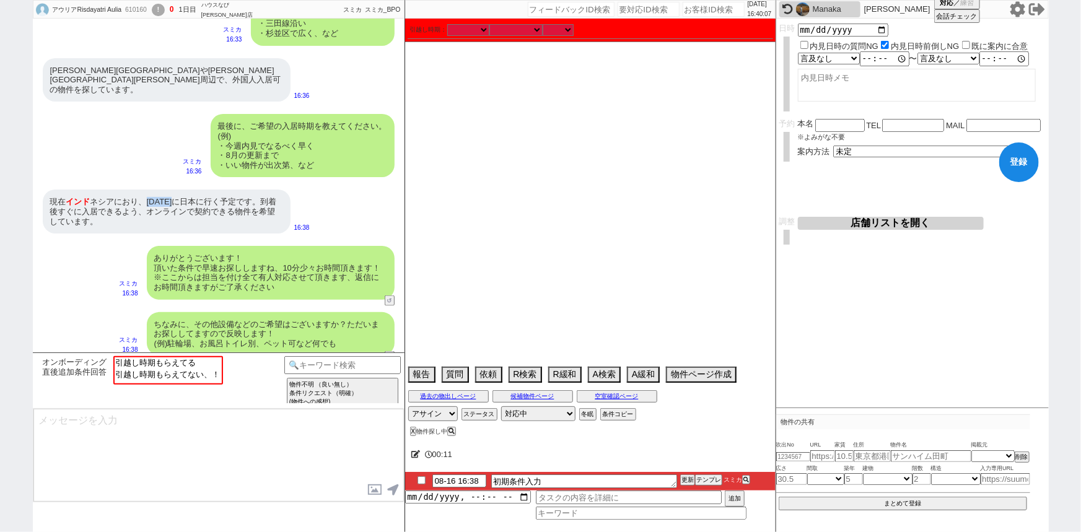
scroll to position [776, 0]
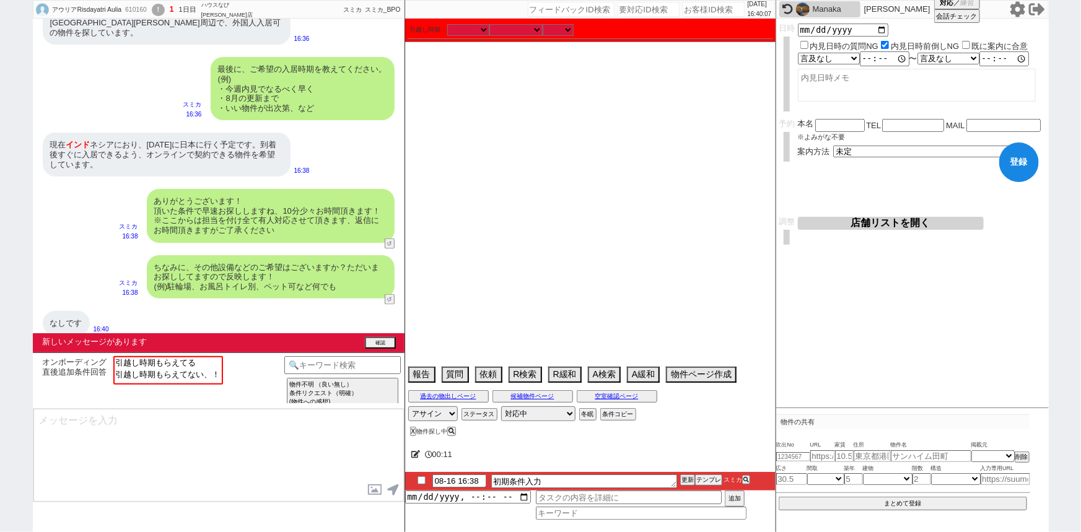
click at [807, 81] on textarea at bounding box center [917, 85] width 238 height 33
paste textarea "[DATE]に"
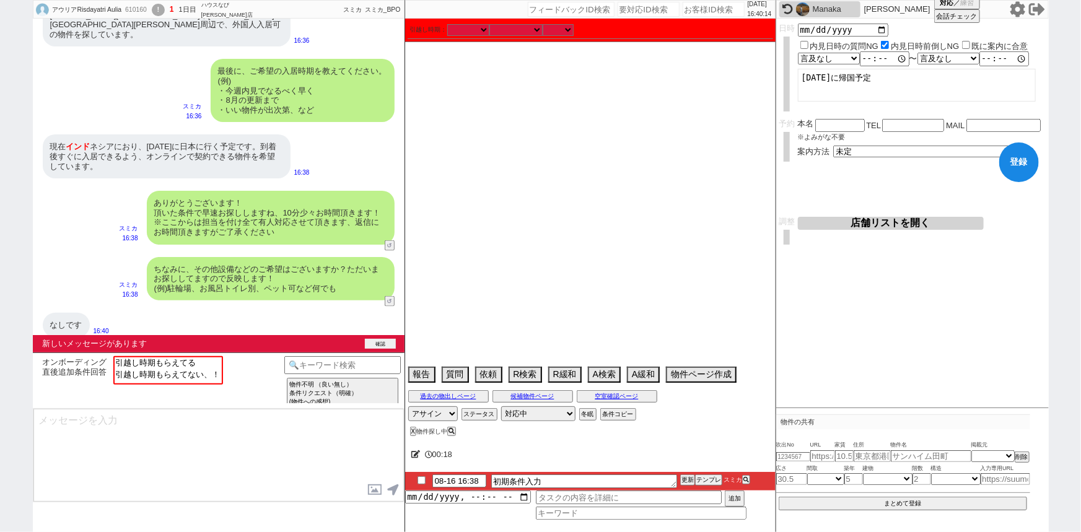
click at [377, 346] on button "確認" at bounding box center [380, 344] width 31 height 10
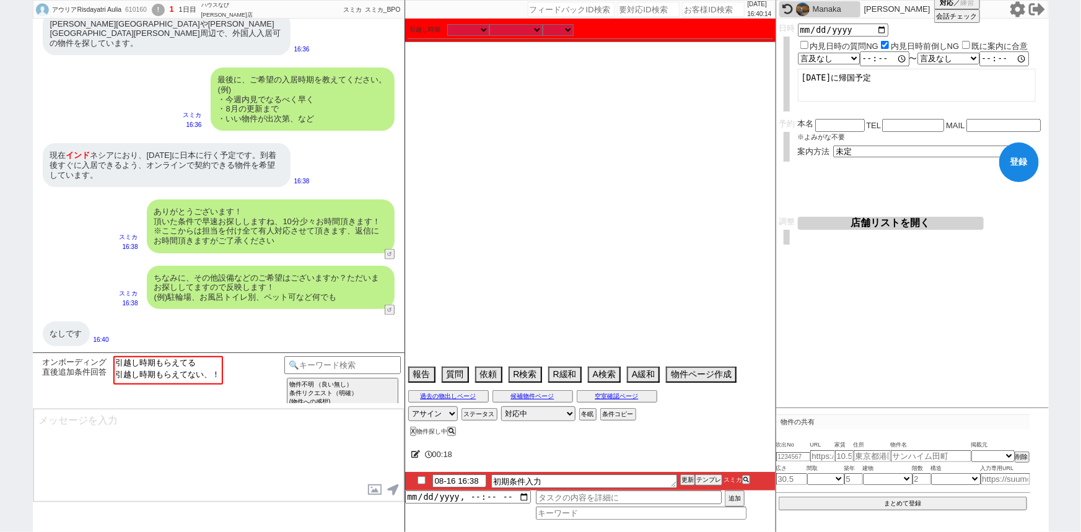
scroll to position [756, 0]
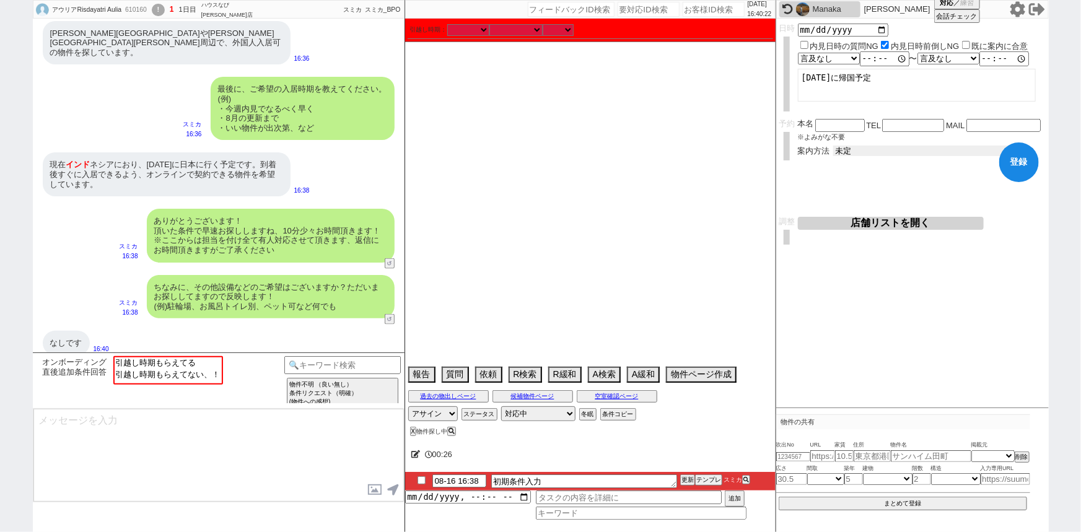
click at [850, 153] on select "未定 現地お待ち合わせ ご来店 先行申し込みのご案内or内見無しでの申し込みのご案内 オンラインでのご接客 オンラインで1件の内見のご案内" at bounding box center [926, 151] width 186 height 11
click at [833, 146] on select "未定 現地お待ち合わせ ご来店 先行申し込みのご案内or内見無しでの申し込みのご案内 オンラインでのご接客 オンラインで1件の内見のご案内" at bounding box center [926, 151] width 186 height 11
click at [835, 185] on form "変更 なし 登録 日時 内見日時の質問NG 内見日時前倒しNG 既に案内に合意 言及なし 時間明確 午前 午後 お昼 夕方・夜 終日いつでも その他 〜 言及…" at bounding box center [912, 118] width 273 height 198
click at [477, 415] on button "ステータス" at bounding box center [478, 415] width 33 height 10
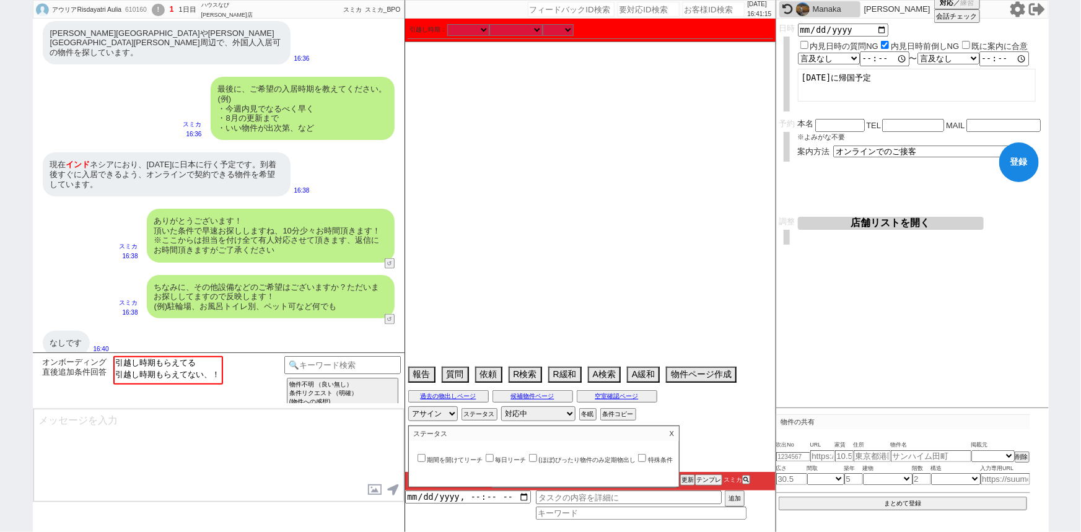
click at [667, 460] on label "特殊条件" at bounding box center [654, 460] width 37 height 7
click at [646, 460] on input "特殊条件" at bounding box center [642, 458] width 8 height 8
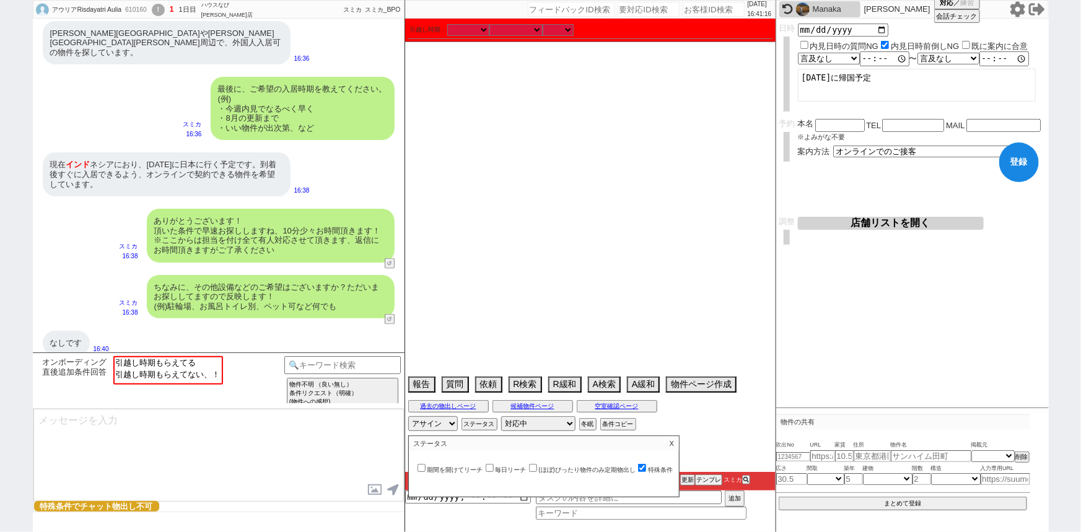
click at [679, 446] on p "X" at bounding box center [672, 443] width 14 height 15
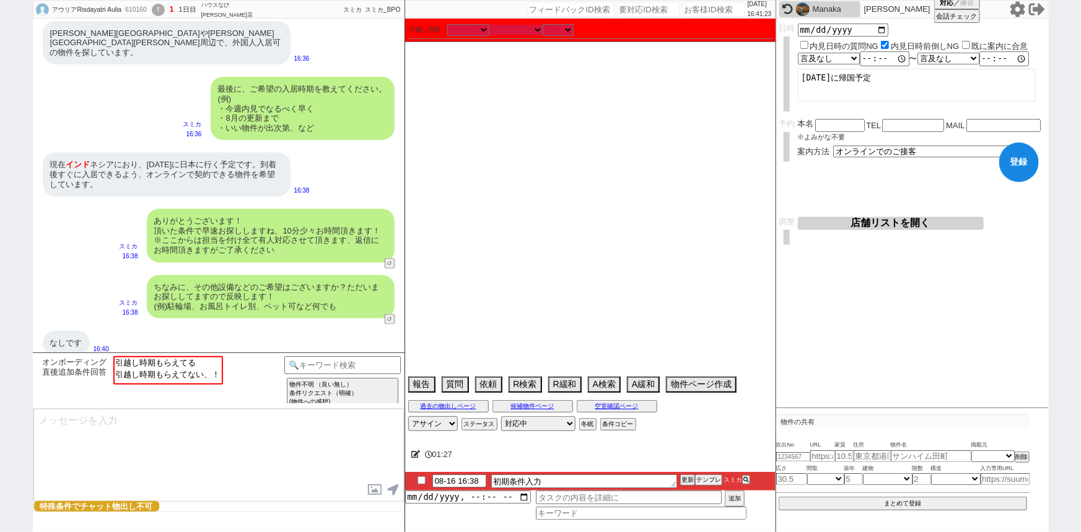
click at [524, 29] on select "なる早 未定 いつでも 物件あれば 年内 来年 1月 2月 3月 4月 5月 6月 7月 8月 9月 10月 11月 12月 春 [PERSON_NAME]" at bounding box center [516, 30] width 53 height 11
click at [490, 25] on select "なる早 未定 いつでも 物件あれば 年内 来年 1月 2月 3月 4月 5月 6月 7月 8月 9月 10月 11月 12月 春 [PERSON_NAME]" at bounding box center [516, 30] width 53 height 11
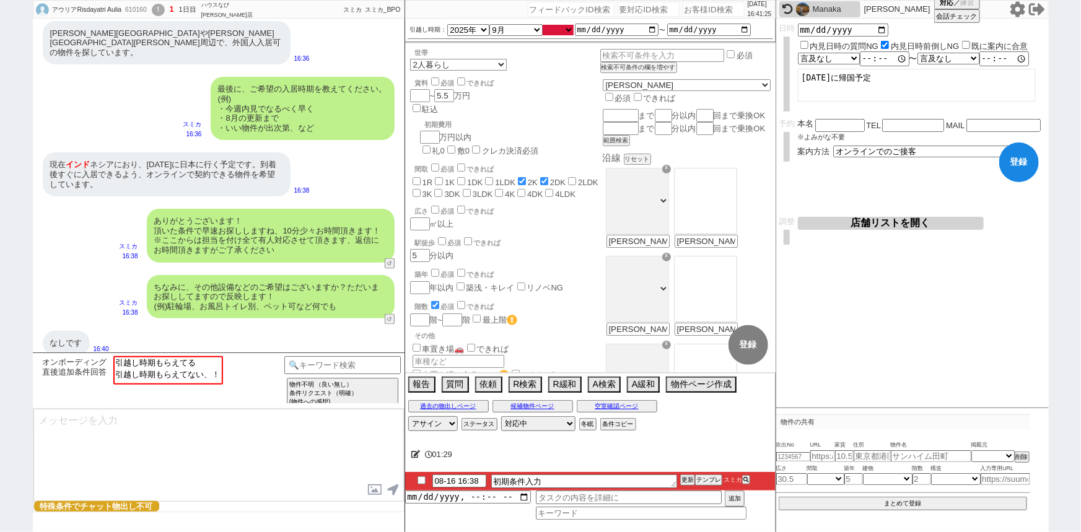
click at [563, 31] on select "のみ 上旬 中旬 下旬 末 まで 1日 2日 3日 4日 5日 6日 7日 8日 9日 10日 11日 12日 13日 14日 15日 16日 17日 18日…" at bounding box center [558, 30] width 31 height 11
click at [543, 25] on select "のみ 上旬 中旬 下旬 末 まで 1日 2日 3日 4日 5日 6日 7日 8日 9日 10日 11日 12日 13日 14日 15日 16日 17日 18日…" at bounding box center [558, 30] width 31 height 11
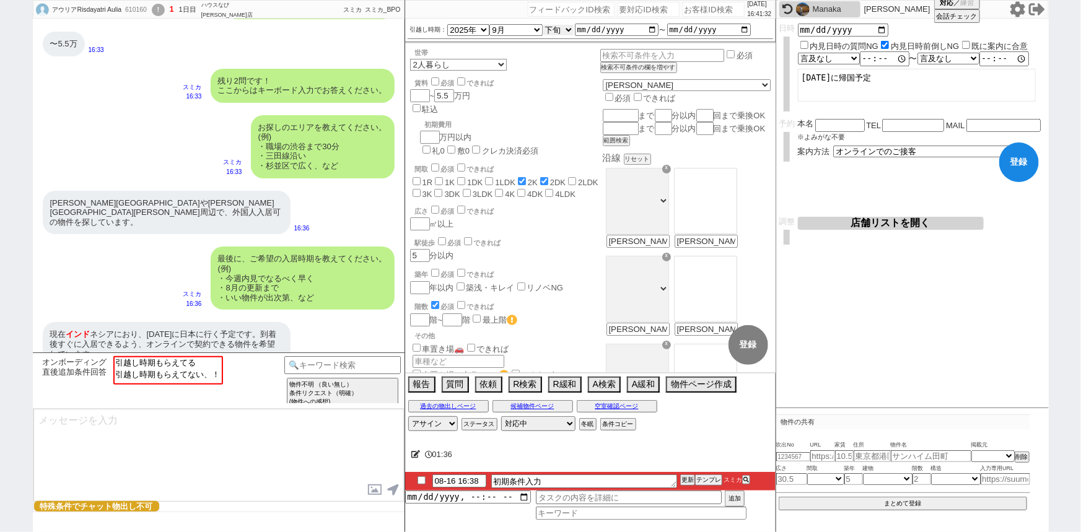
scroll to position [586, 0]
click at [341, 295] on div "最後に、ご希望の入居時期を教えてください。 (例) ・今週内見でなるべく早く ・8月の更新まで ・いい物件が出次第、など" at bounding box center [303, 278] width 184 height 63
click at [327, 357] on input at bounding box center [342, 363] width 117 height 15
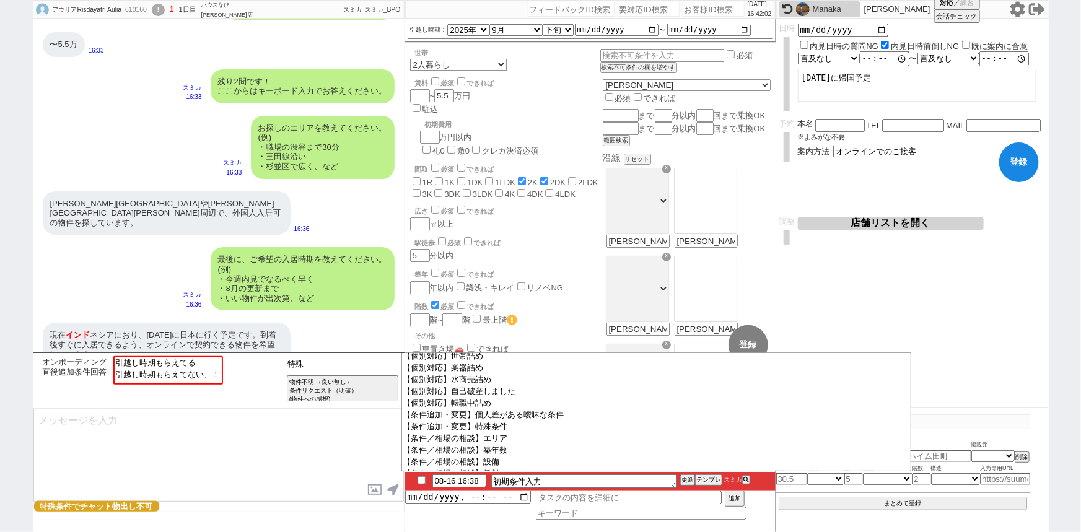
scroll to position [169, 0]
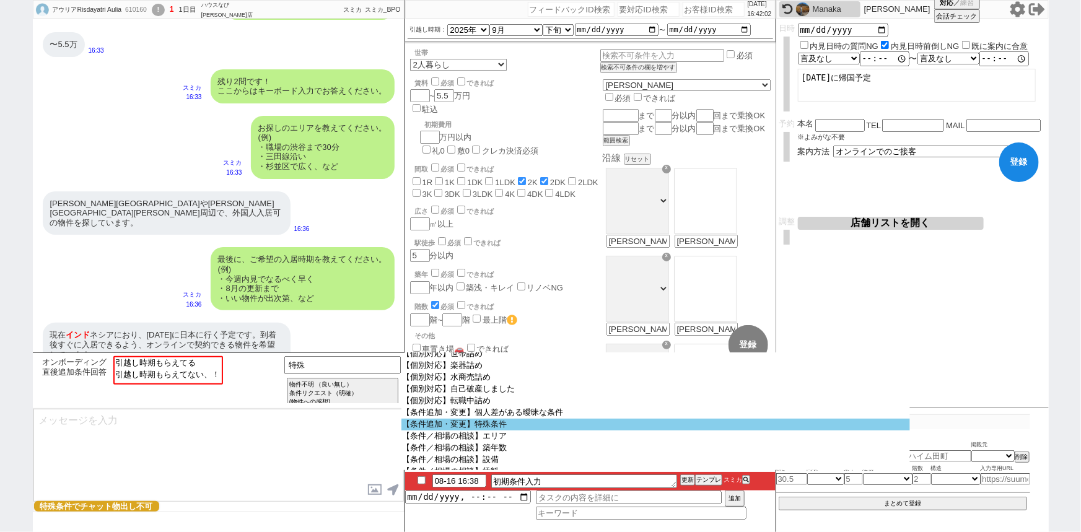
click at [503, 454] on option "【条件追加・変更】特殊条件" at bounding box center [656, 460] width 509 height 12
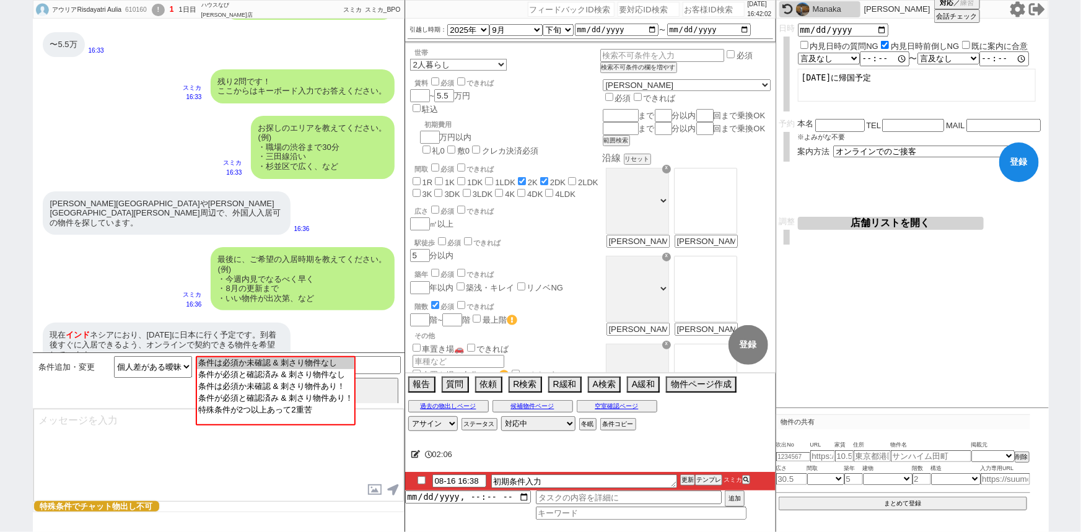
scroll to position [0, 0]
click at [312, 368] on option "条件は必須か未確認 & 刺さり物件なし" at bounding box center [274, 374] width 157 height 12
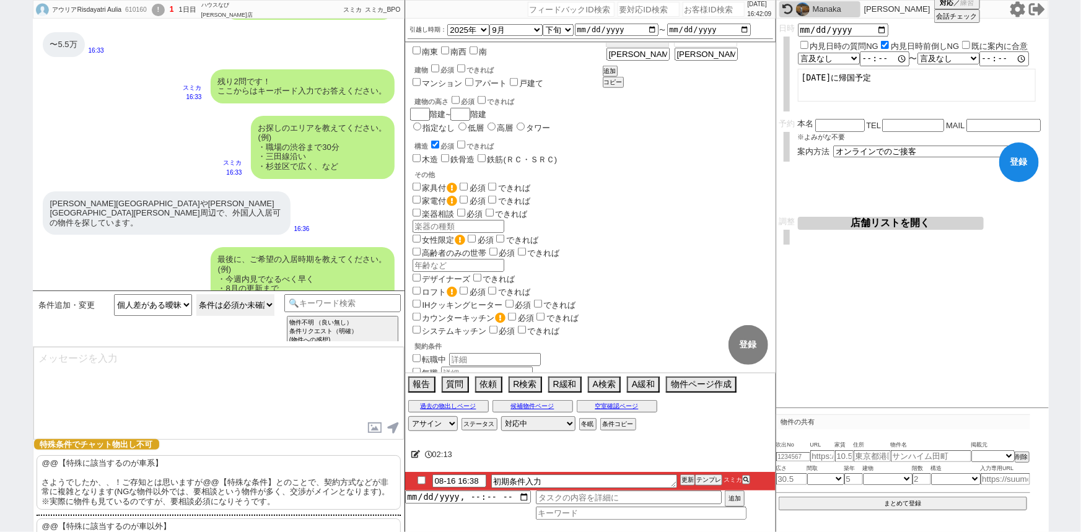
scroll to position [754, 0]
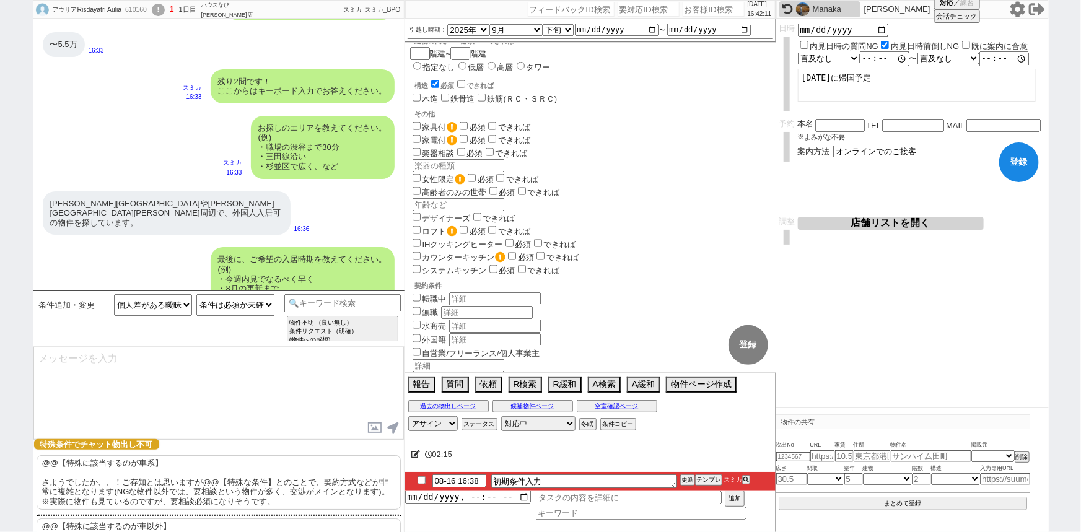
click at [416, 333] on span "外国籍" at bounding box center [505, 340] width 190 height 14
click at [418, 335] on input "外国籍" at bounding box center [417, 339] width 8 height 8
click at [416, 402] on input "遠方" at bounding box center [417, 406] width 8 height 8
click at [462, 400] on input "text" at bounding box center [487, 406] width 92 height 13
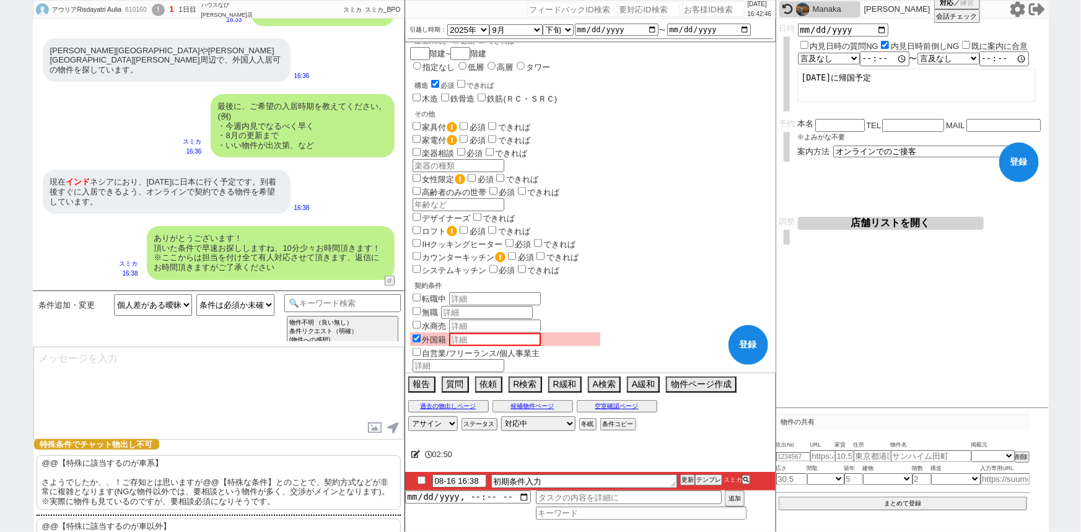
drag, startPoint x: 489, startPoint y: 353, endPoint x: 588, endPoint y: 363, distance: 99.6
click at [588, 363] on div "契約条件 転職中 無職 水商売 外国籍 自営業/フリーランス/個人事業主 法人契約 学生/未[PERSON_NAME]のみ 遠方 [GEOGRAPHIC_DA…" at bounding box center [505, 353] width 190 height 145
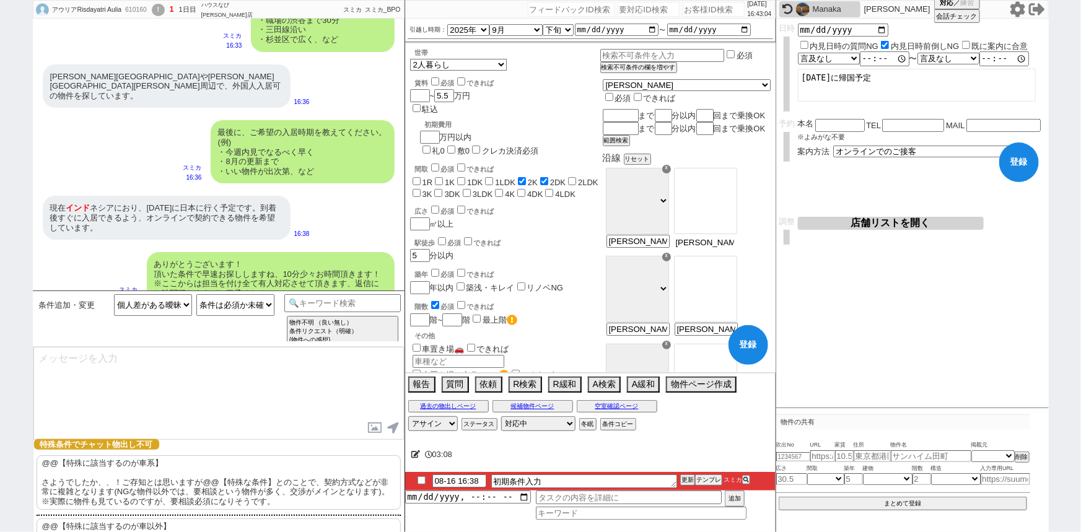
scroll to position [0, 237]
drag, startPoint x: 725, startPoint y: 253, endPoint x: 814, endPoint y: 272, distance: 90.5
click at [814, 272] on div "アウリアRisdayatri Aulia 610160 ! 1 1日目 ハウスなび[PERSON_NAME]店 冬眠中 自社客 スミカ スミカ_BPO チャッ…" at bounding box center [541, 266] width 1016 height 532
drag, startPoint x: 83, startPoint y: 75, endPoint x: 170, endPoint y: 73, distance: 86.8
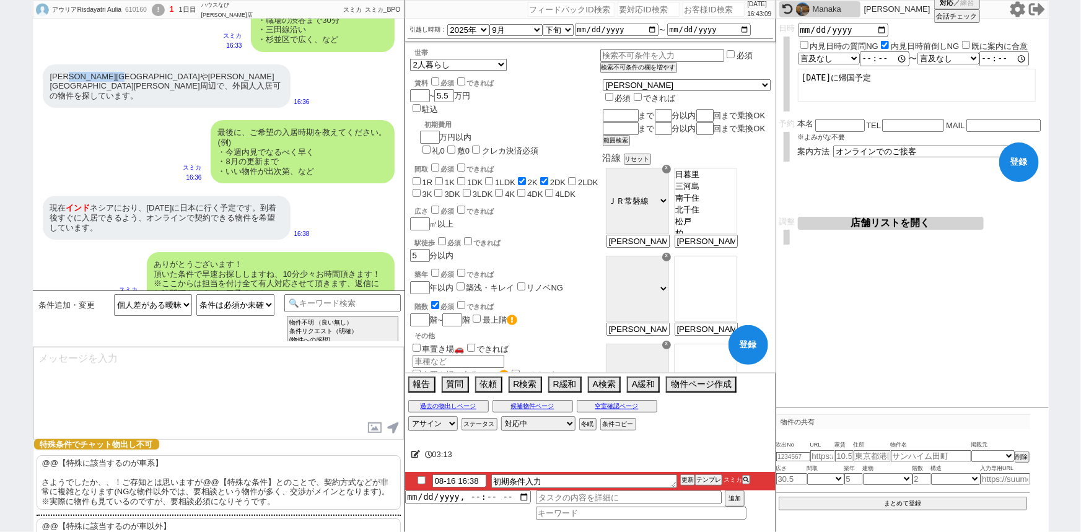
click at [170, 73] on div "[PERSON_NAME][GEOGRAPHIC_DATA]や[PERSON_NAME][GEOGRAPHIC_DATA][PERSON_NAME]周辺で、外…" at bounding box center [167, 86] width 248 height 44
copy div "[PERSON_NAME][GEOGRAPHIC_DATA][PERSON_NAME]"
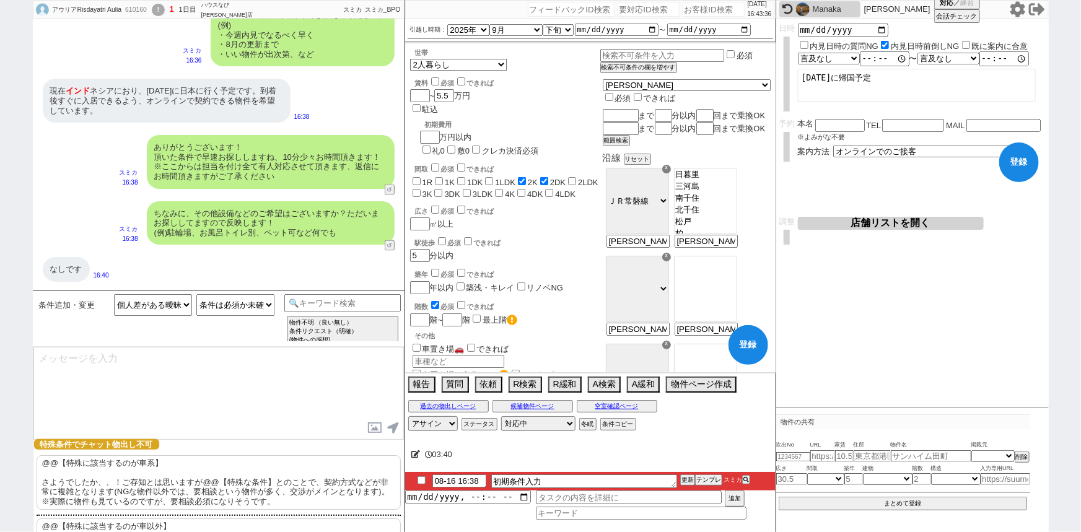
scroll to position [829, 0]
click at [231, 301] on select "条件は必須か未確認 & 刺さり物件なし 条件が必須と確認済み & 刺さり物件なし 条件は必須か未確認 & 刺さり物件あり！ 条件が必須と確認済み & 刺さり物…" at bounding box center [235, 305] width 78 height 22
click at [196, 316] on select "条件は必須か未確認 & 刺さり物件なし 条件が必須と確認済み & 刺さり物件なし 条件は必須か未確認 & 刺さり物件あり！ 条件が必須と確認済み & 刺さり物…" at bounding box center [235, 305] width 78 height 22
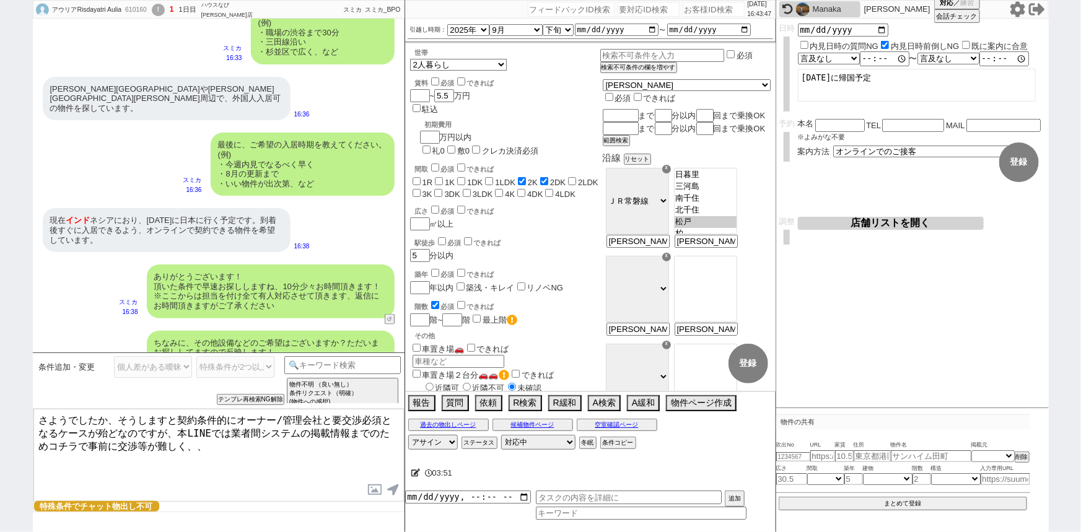
scroll to position [697, 0]
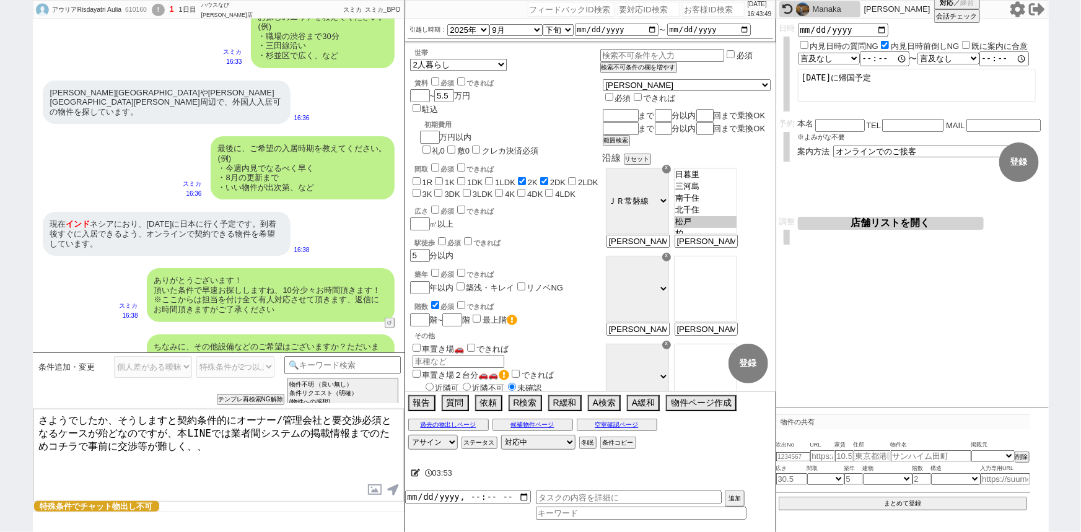
drag, startPoint x: 117, startPoint y: 415, endPoint x: 175, endPoint y: 413, distance: 58.3
click at [175, 413] on textarea "さようでしたか、そうしますと契約条件的にオーナー/管理会社と要交渉必須となるケースが殆どなのですが、本LINEでは業者間システムの掲載情報までのためコチラで事…" at bounding box center [218, 455] width 371 height 93
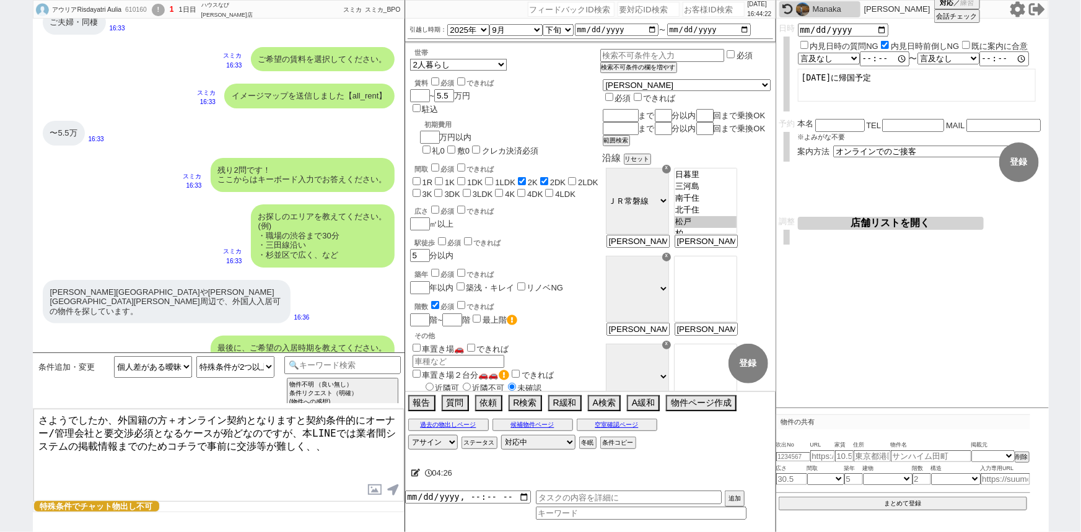
scroll to position [444, 0]
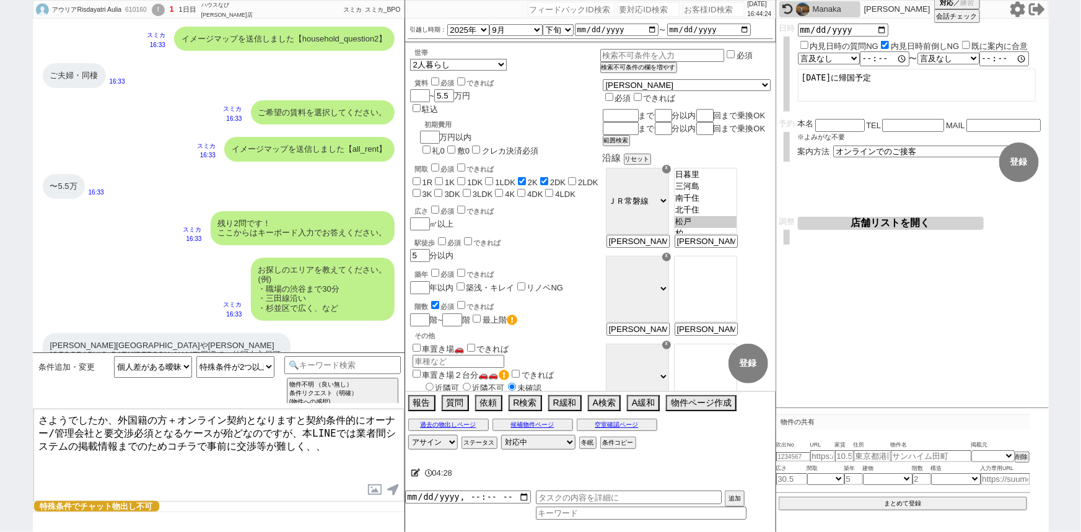
click at [291, 418] on textarea "さようでしたか、外国籍の方＋オンライン契約となりますと契約条件的にオーナー/管理会社と要交渉必須となるケースが殆どなのですが、本LINEでは業者間システムの掲…" at bounding box center [218, 455] width 371 height 93
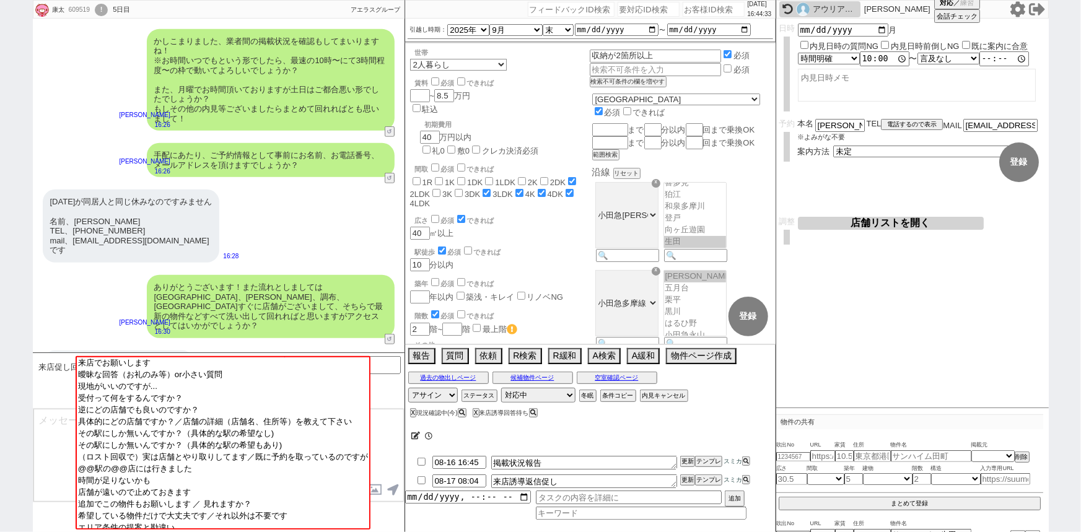
scroll to position [183, 0]
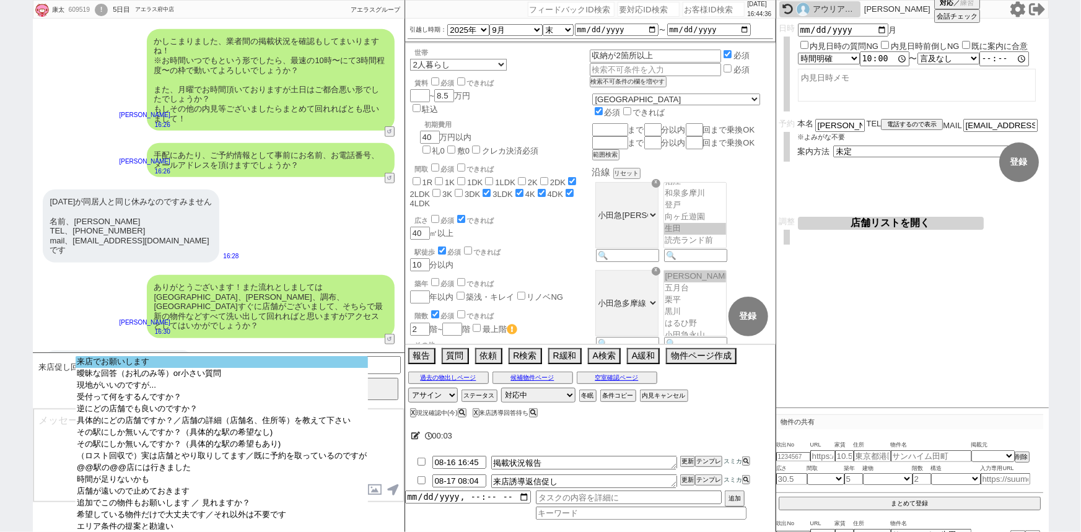
click at [191, 368] on option "来店でお願いします" at bounding box center [222, 374] width 292 height 12
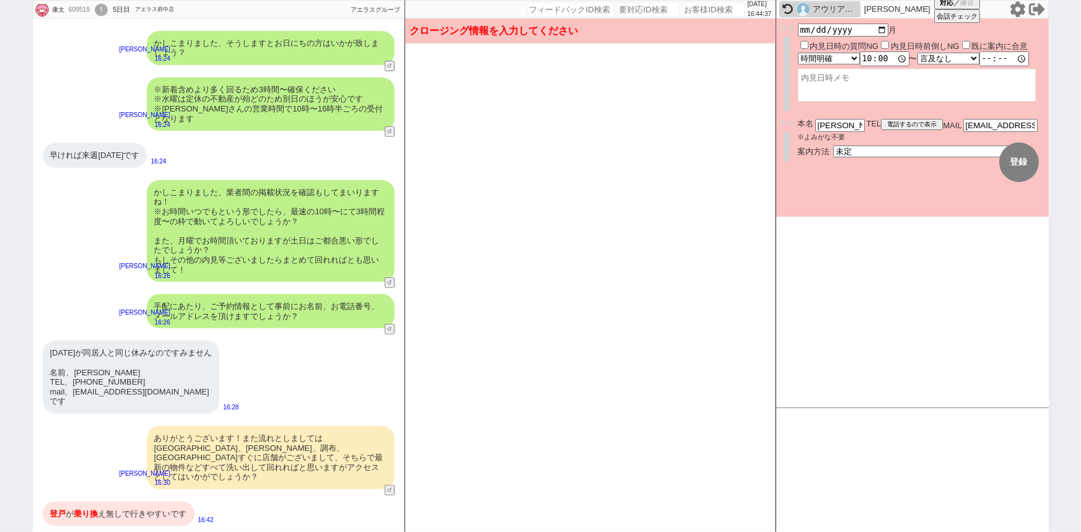
scroll to position [2533, 0]
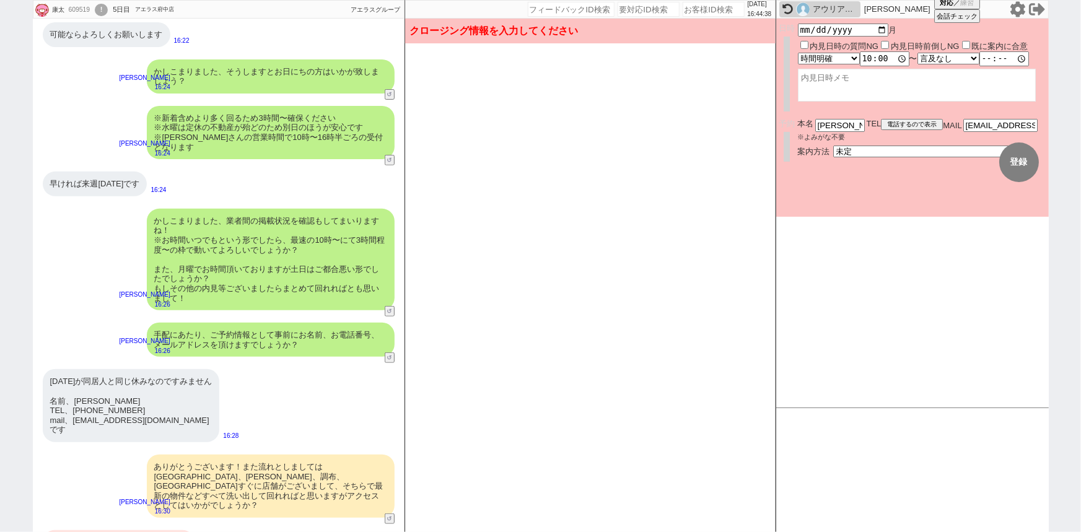
click at [841, 158] on div "予約 本名 [PERSON_NAME] ※よみがな不要 TEL 電話するので表示 電話の理由 356 初日調整での禊 357 問物漏れ回収 359 内見日が怪…" at bounding box center [912, 144] width 273 height 51
click at [843, 154] on select "未定 現地お待ち合わせ ご来店 先行申し込みのご案内or内見無しでの申し込みのご案内 オンラインでのご接客 オンラインで1件の内見のご案内" at bounding box center [926, 151] width 186 height 11
click at [833, 146] on select "未定 現地お待ち合わせ ご来店 先行申し込みのご案内or内見無しでの申し込みのご案内 オンラインでのご接客 オンラインで1件の内見のご案内" at bounding box center [926, 151] width 186 height 11
click at [849, 195] on form "変更 なし 登録 日時 [DATE] 内見日時の質問NG 内見日時前倒しNG 既に案内に合意 言及なし 時間明確 午前 午後 お昼 夕方・夜 終日いつでも そ…" at bounding box center [912, 118] width 273 height 198
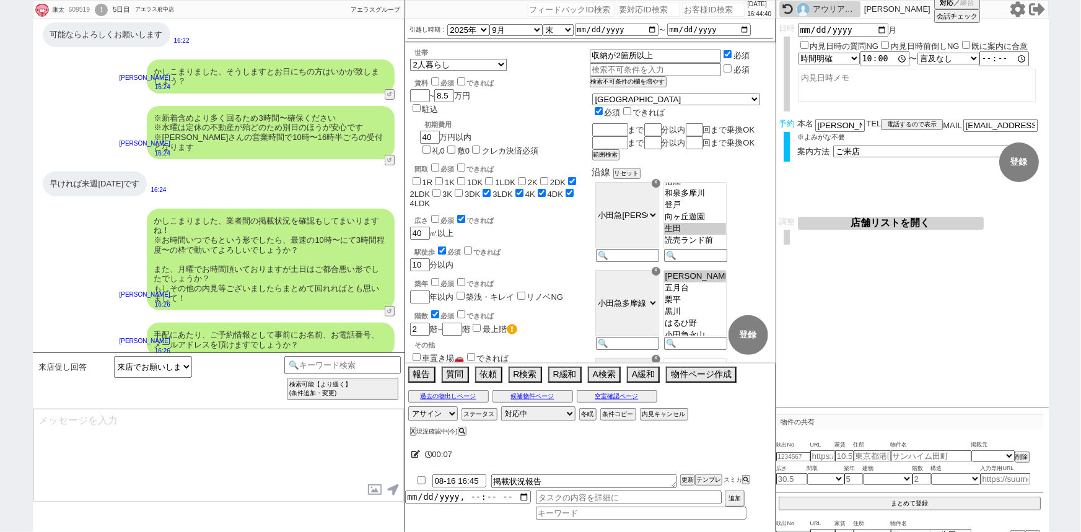
scroll to position [2712, 0]
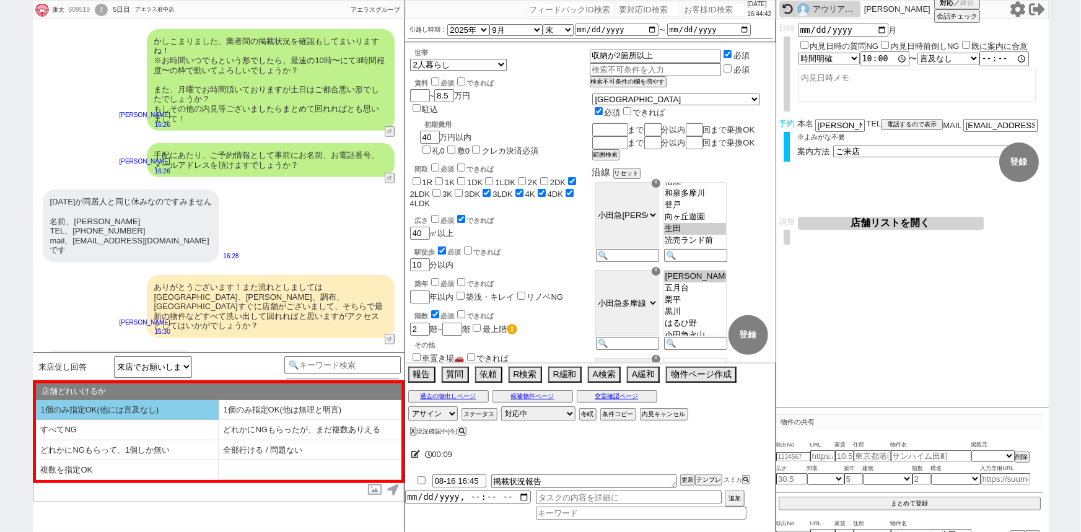
click at [116, 411] on li "1個のみ指定OK(他には言及なし)" at bounding box center [127, 410] width 183 height 20
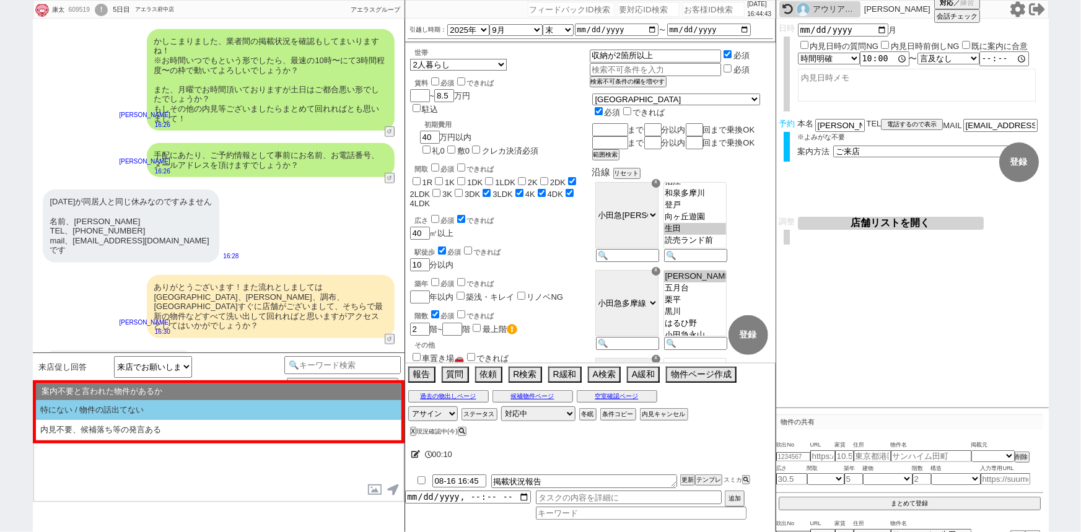
click at [143, 409] on li "特にない / 物件の話出てない" at bounding box center [219, 410] width 366 height 20
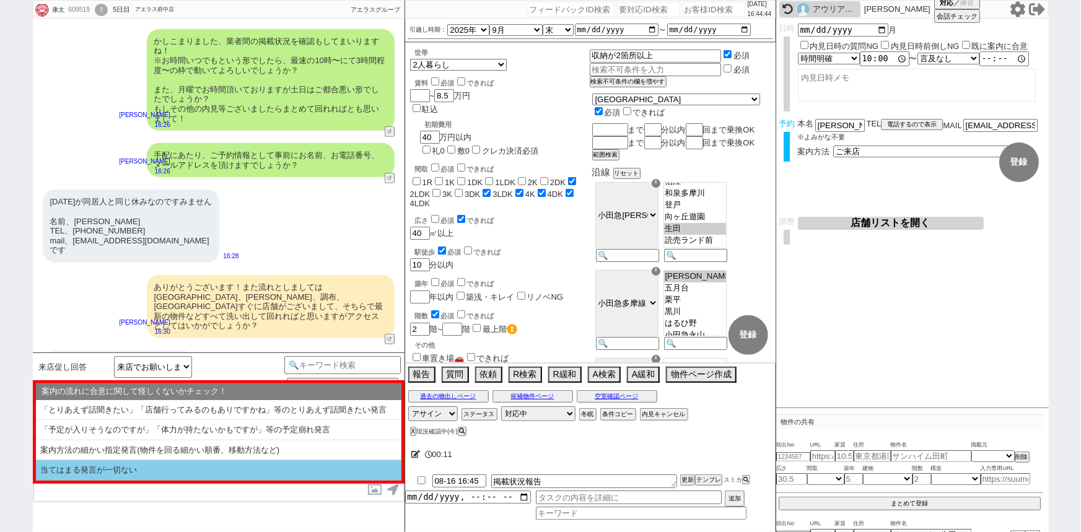
click at [118, 470] on li "当てはまる発言が一切ない" at bounding box center [219, 470] width 366 height 20
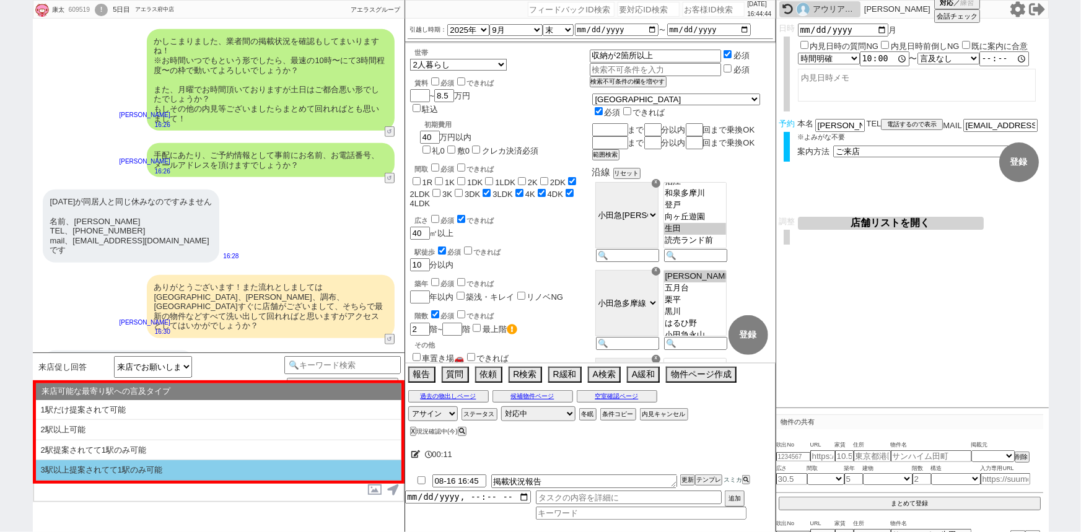
click at [130, 469] on li "3駅以上提案されてて1駅のみ可能" at bounding box center [219, 470] width 366 height 20
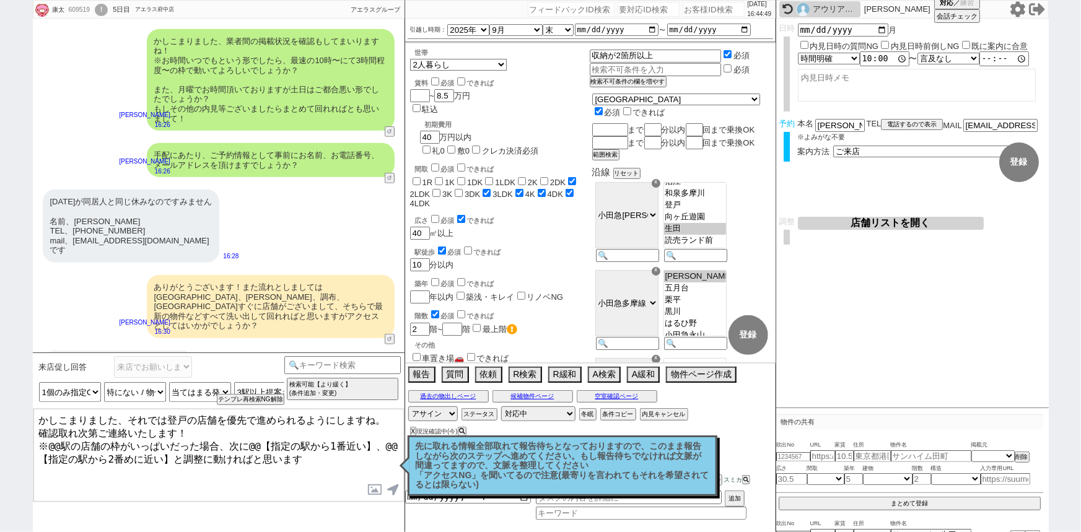
click at [61, 439] on textarea "かしこまりました、それでは登戸の店舗を優先で進められるようにしますね。 確認取れ次第ご連絡いたします！ ※@@駅の店舗の枠がいっぱいだった場合、次に@@【指定…" at bounding box center [218, 455] width 371 height 93
drag, startPoint x: 257, startPoint y: 438, endPoint x: 380, endPoint y: 434, distance: 123.4
click at [380, 434] on textarea "かしこまりました、それでは登戸の店舗を優先で進められるようにしますね。 確認取れ次第ご連絡いたします！ ※[GEOGRAPHIC_DATA]の店舗の枠がいっぱ…" at bounding box center [218, 455] width 371 height 93
drag, startPoint x: 287, startPoint y: 438, endPoint x: 75, endPoint y: 460, distance: 213.1
click at [75, 460] on textarea "かしこまりました、それでは登戸の店舗を優先で進められるようにしますね。 確認取れ次第ご連絡いたします！ ※[GEOGRAPHIC_DATA]の店舗の枠がいっぱ…" at bounding box center [218, 455] width 371 height 93
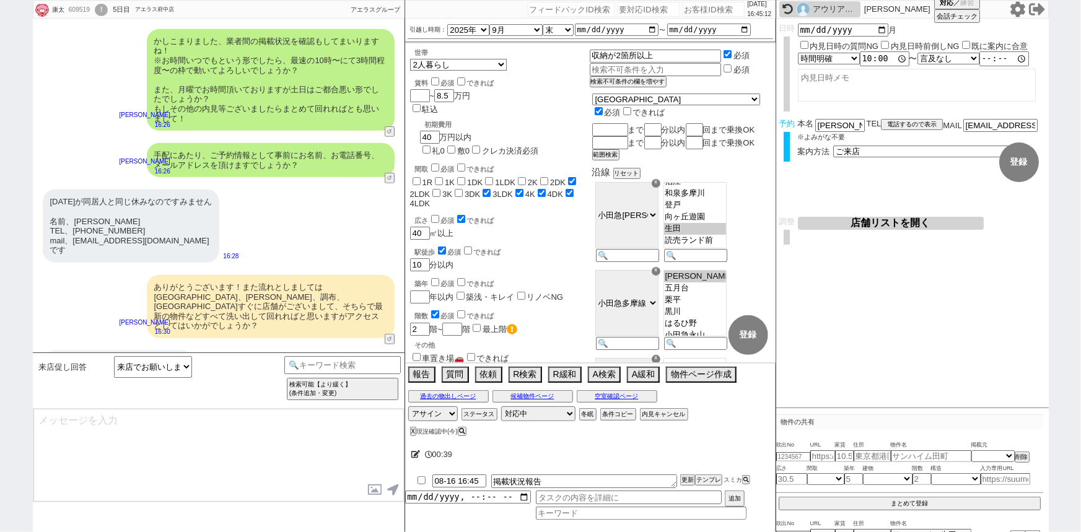
scroll to position [2704, 0]
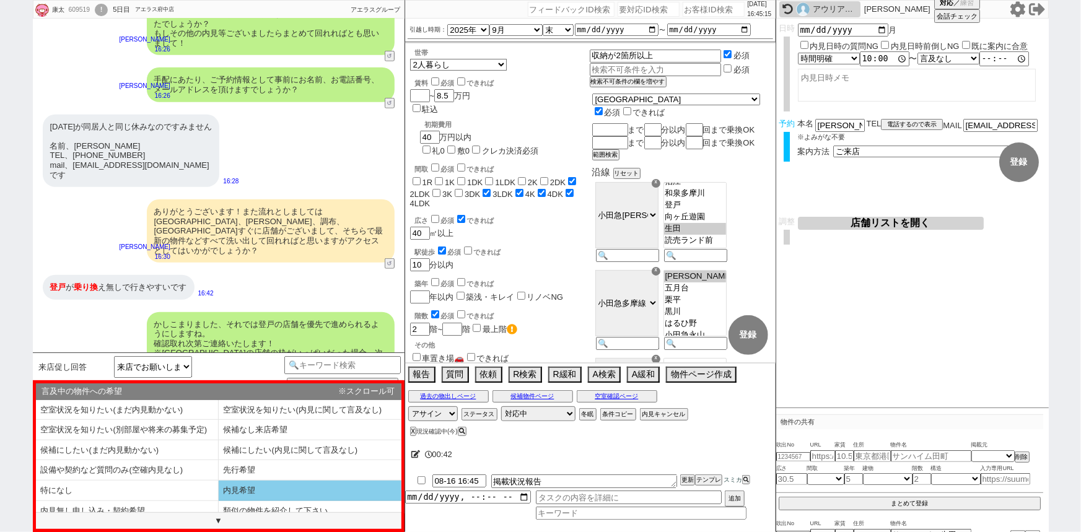
click at [219, 501] on li "内見希望" at bounding box center [127, 511] width 183 height 20
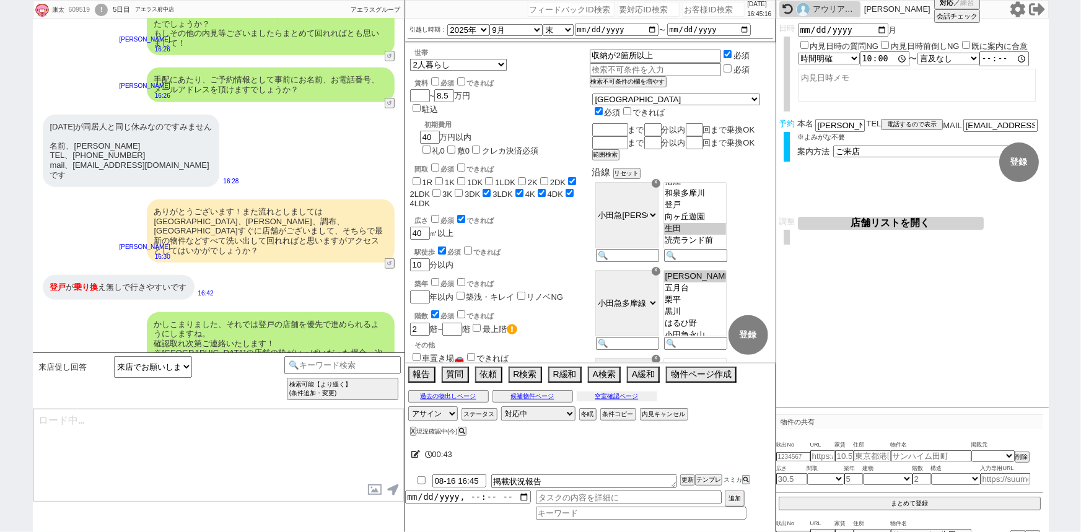
click at [628, 402] on div "過去の物出しページ 候補物件ページ 空室確認ページ" at bounding box center [590, 397] width 371 height 16
click at [644, 397] on button "空室確認ページ" at bounding box center [617, 397] width 81 height 10
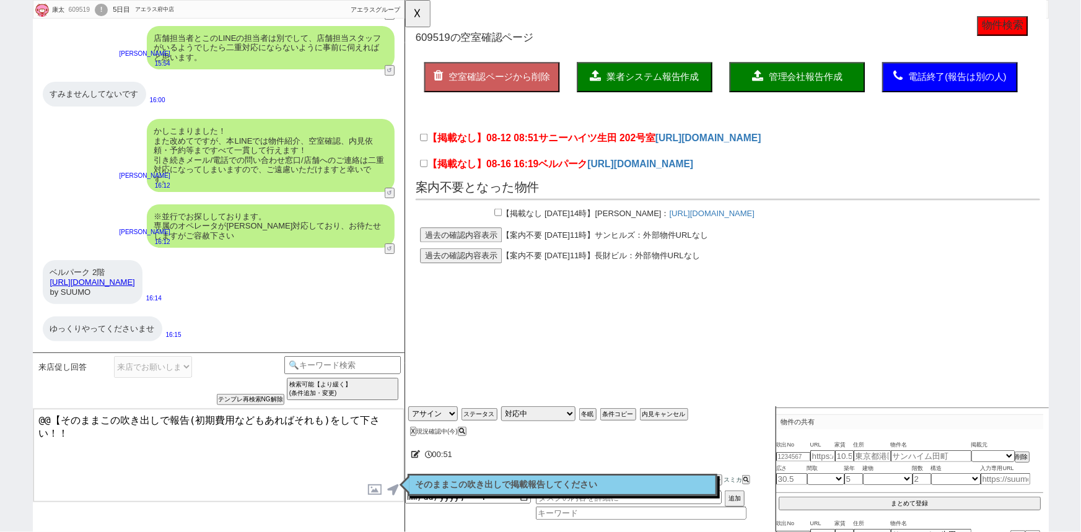
scroll to position [2034, 0]
click at [429, 175] on label "【掲載なし】08-16 16:19 ベルパーク" at bounding box center [511, 176] width 180 height 15
click at [429, 175] on input "【掲載なし】08-16 16:19 ベルパーク" at bounding box center [425, 176] width 8 height 8
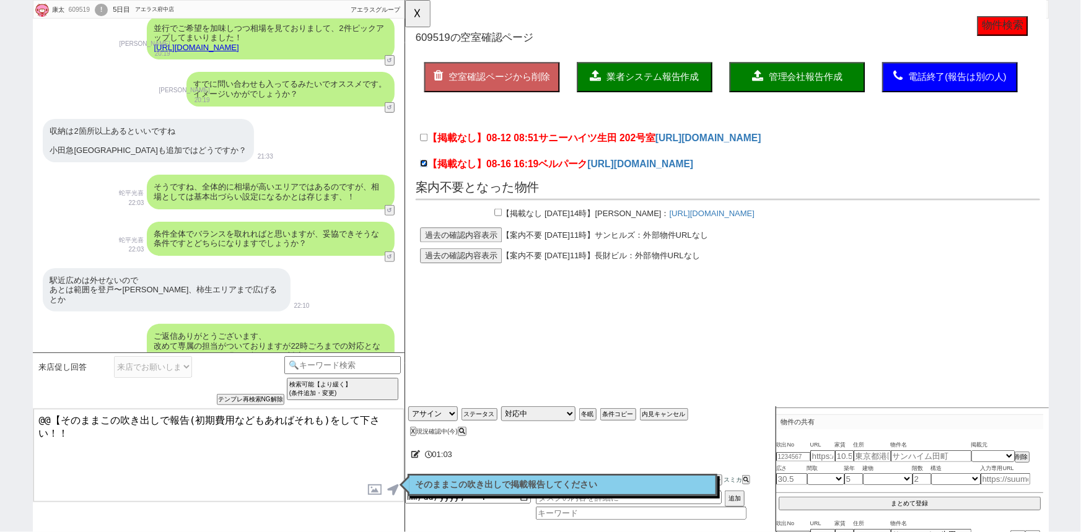
scroll to position [0, 0]
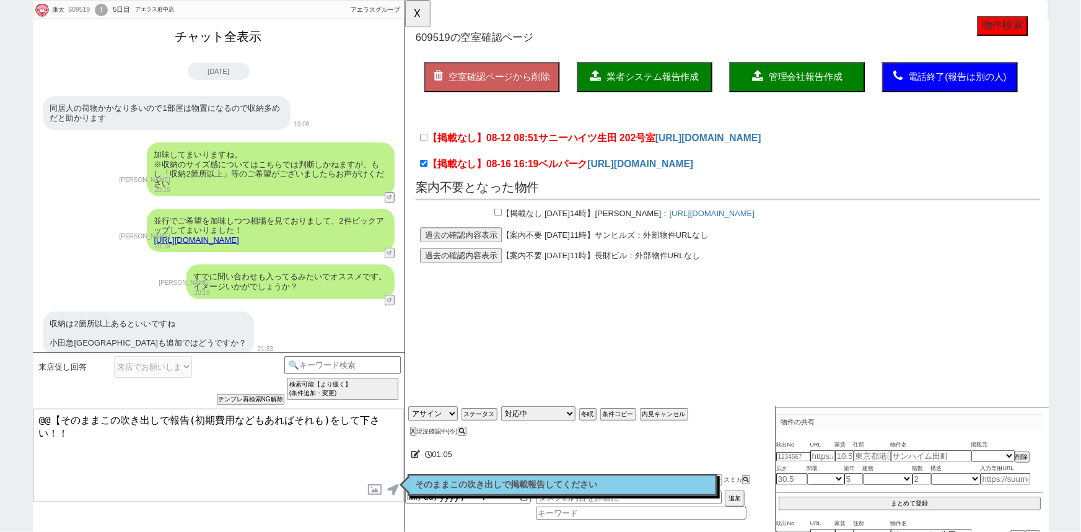
click at [234, 38] on button "チャット全表示" at bounding box center [218, 37] width 97 height 22
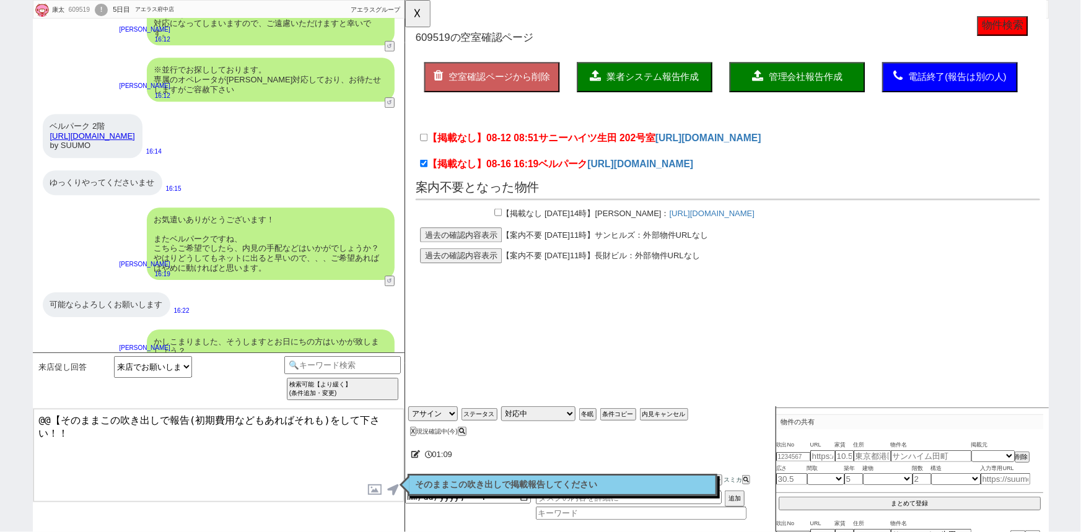
scroll to position [6602, 0]
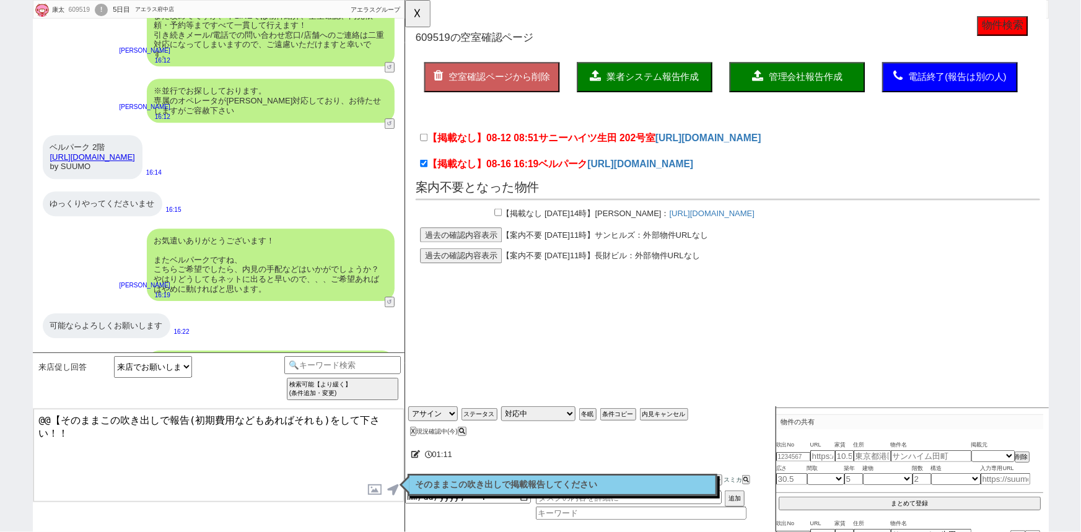
click at [671, 82] on span "業者システム報告作成" at bounding box center [671, 82] width 99 height 11
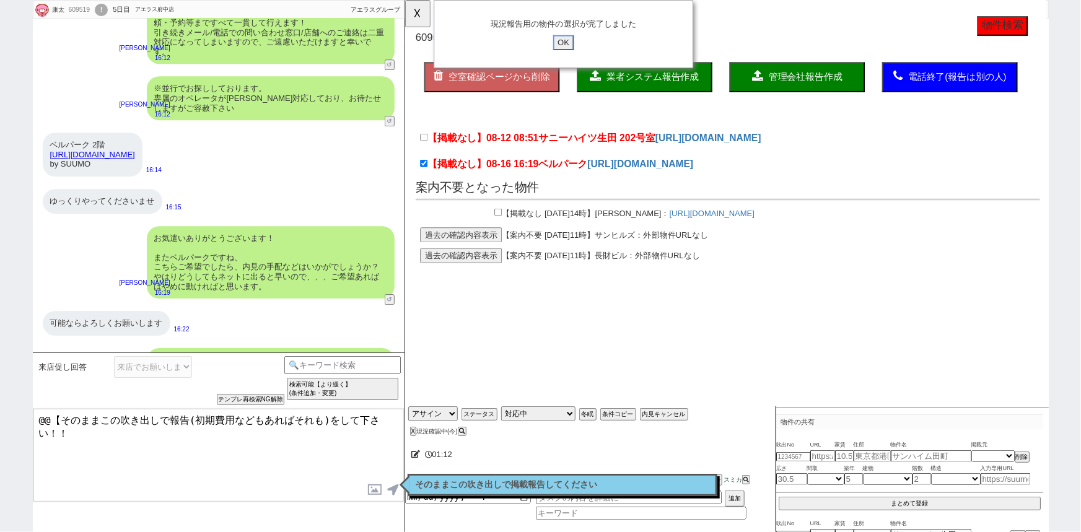
click at [581, 46] on input "OK" at bounding box center [575, 46] width 22 height 16
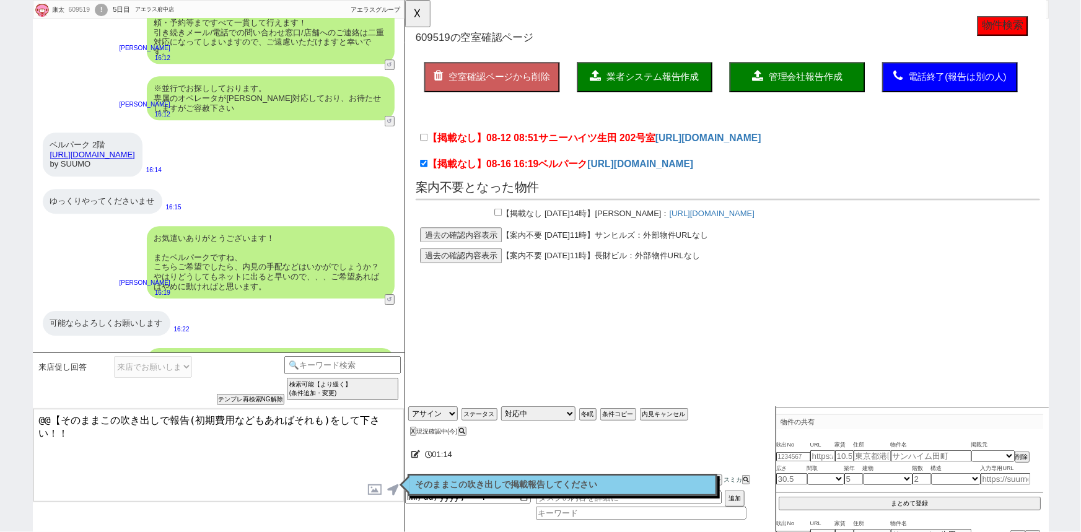
click at [654, 483] on p "そのままこの吹き出しで掲載報告してください" at bounding box center [563, 485] width 294 height 10
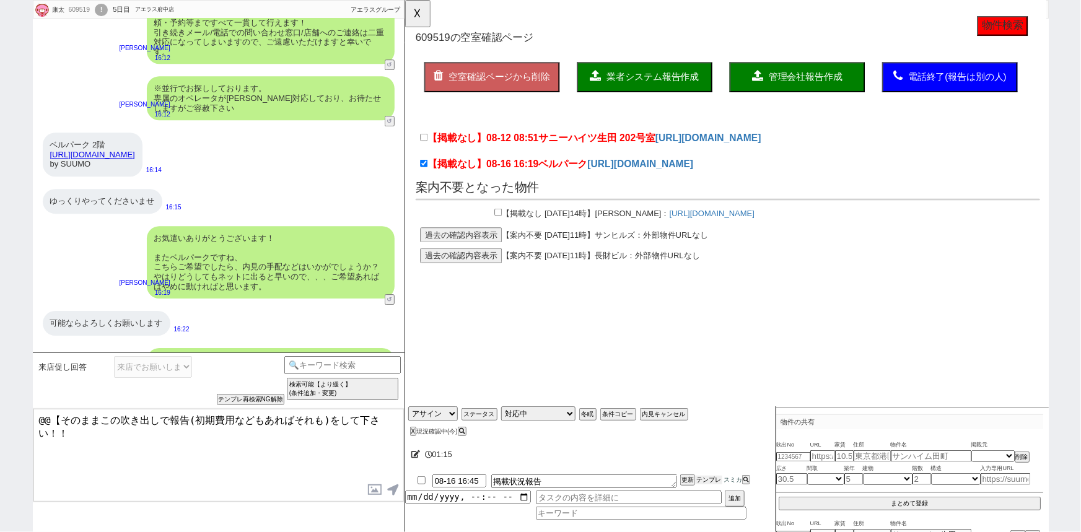
click at [713, 482] on button "テンプレ" at bounding box center [708, 480] width 27 height 9
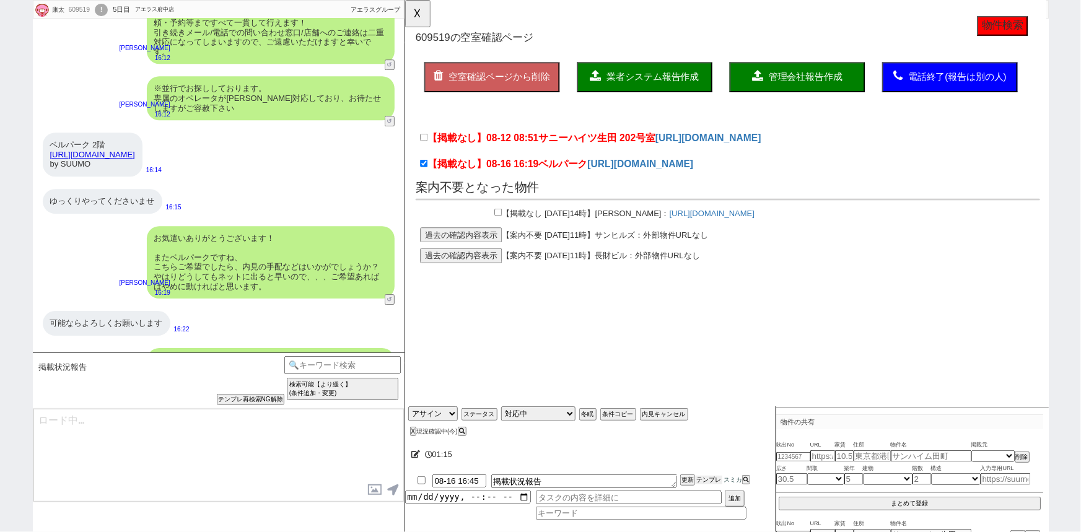
scroll to position [7148, 0]
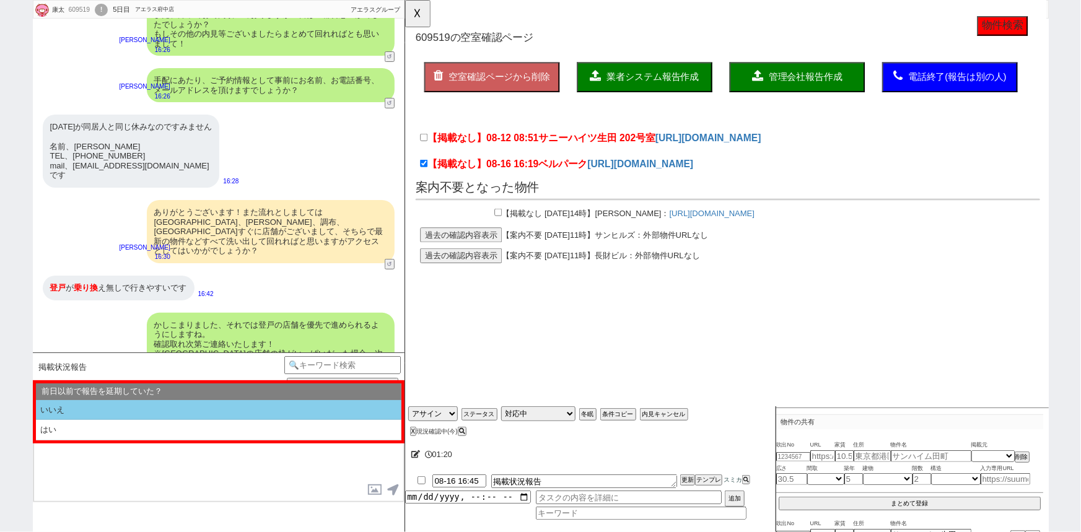
click at [131, 410] on li "いいえ" at bounding box center [219, 410] width 366 height 20
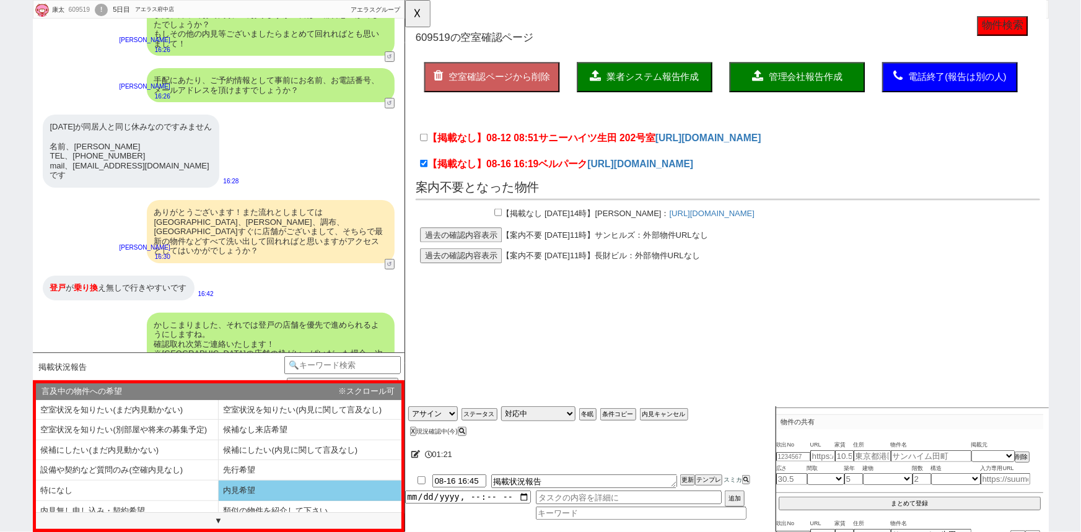
click at [219, 501] on li "内見希望" at bounding box center [127, 511] width 183 height 20
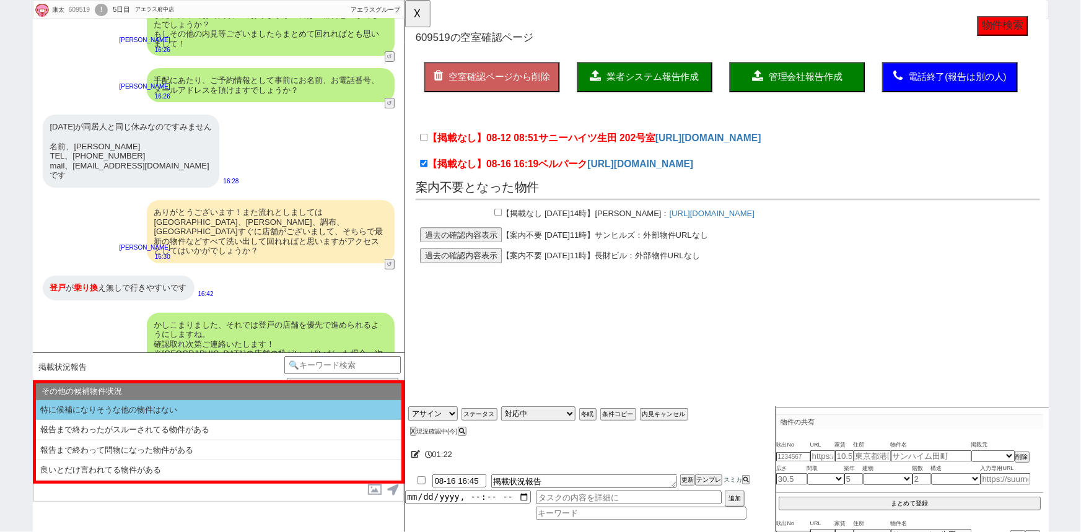
click at [130, 404] on li "特に候補になりそうな他の物件はない" at bounding box center [219, 410] width 366 height 20
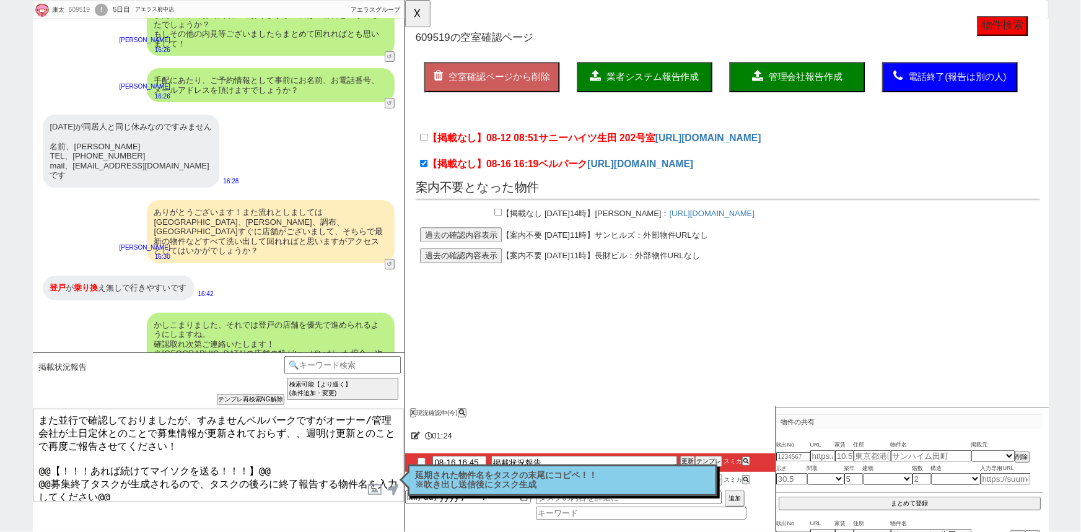
drag, startPoint x: 152, startPoint y: 482, endPoint x: 38, endPoint y: 446, distance: 119.0
click at [38, 446] on textarea "また並行で確認しておりましたが、すみませんベルパークですがオーナー/管理会社が土日定休とのことで募集情報が更新されておらず、、週明け更新とのことで再度ご報告さ…" at bounding box center [218, 455] width 371 height 93
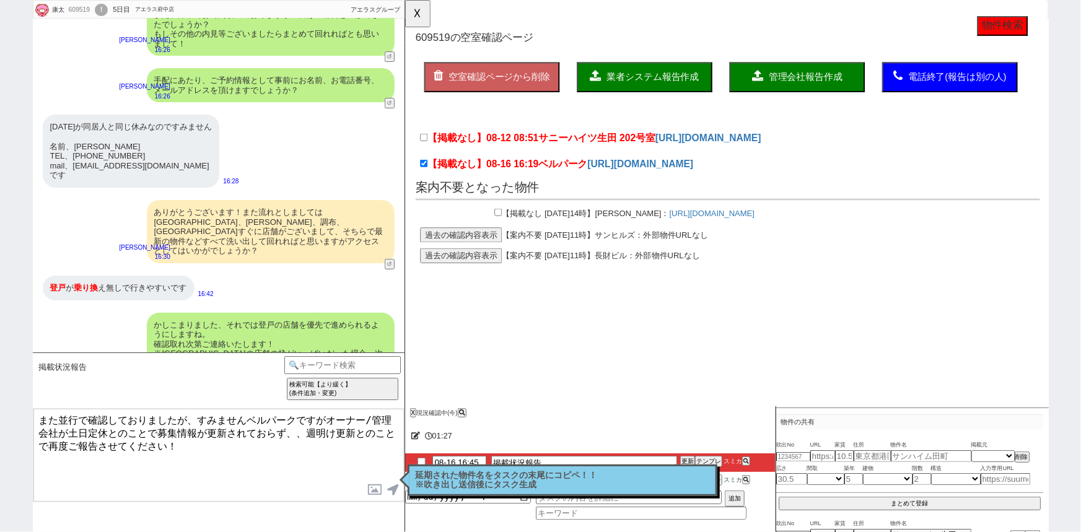
drag, startPoint x: 294, startPoint y: 419, endPoint x: 248, endPoint y: 416, distance: 45.3
click at [248, 416] on textarea "また並行で確認しておりましたが、すみませんベルパークですがオーナー/管理会社が土日定休とのことで募集情報が更新されておらず、、週明け更新とのことで再度ご報告さ…" at bounding box center [218, 455] width 371 height 93
click at [226, 450] on textarea "また並行で確認しておりましたが、すみませんベルパークですがオーナー/管理会社が土日定休とのことで募集情報が更新されておらず、、週明け更新とのことで再度ご報告さ…" at bounding box center [218, 455] width 371 height 93
click at [416, 17] on button "☓" at bounding box center [416, 12] width 23 height 25
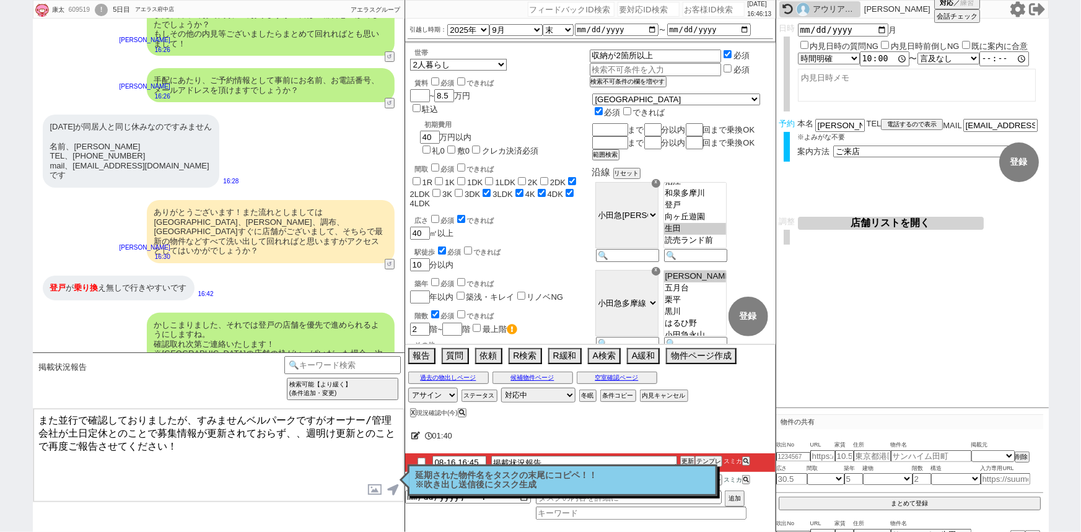
click at [223, 444] on textarea "また並行で確認しておりましたが、すみませんベルパークですがオーナー/管理会社が土日定休とのことで募集情報が更新されておらず、、週明け更新とのことで再度ご報告さ…" at bounding box center [218, 455] width 371 height 93
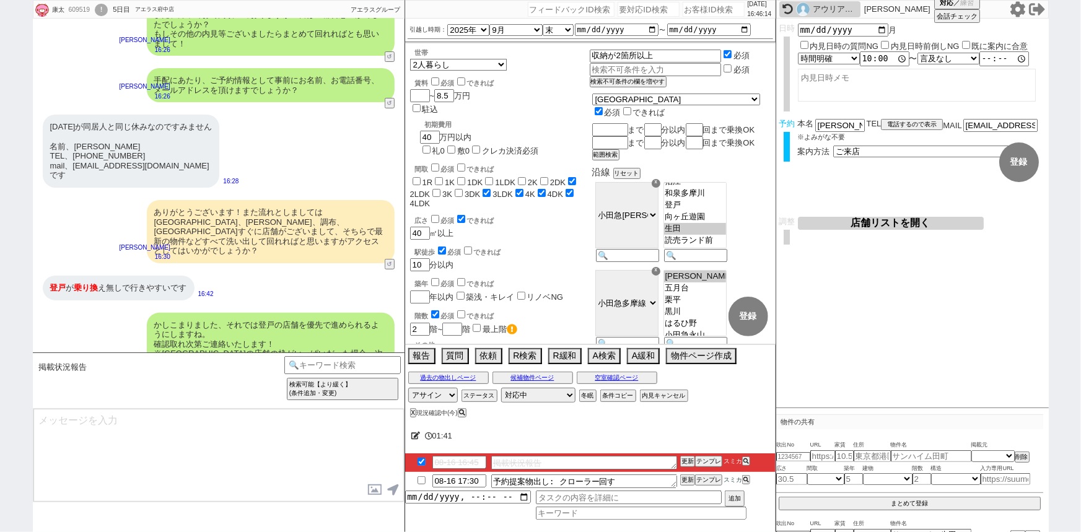
scroll to position [7214, 0]
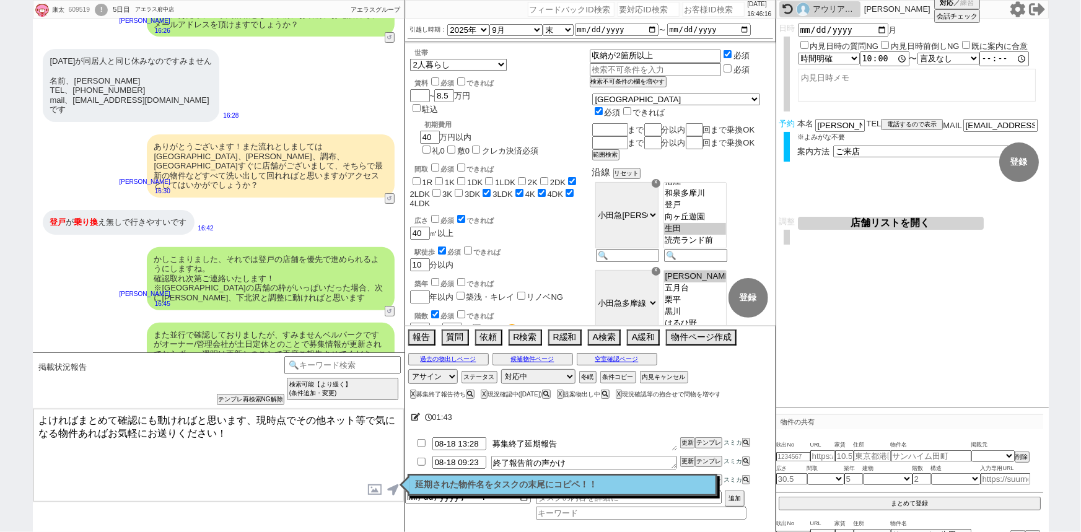
click at [577, 446] on textarea "募集終了延期報告" at bounding box center [584, 445] width 186 height 14
paste textarea "ベルパーク"
click at [688, 444] on button "更新" at bounding box center [686, 443] width 12 height 9
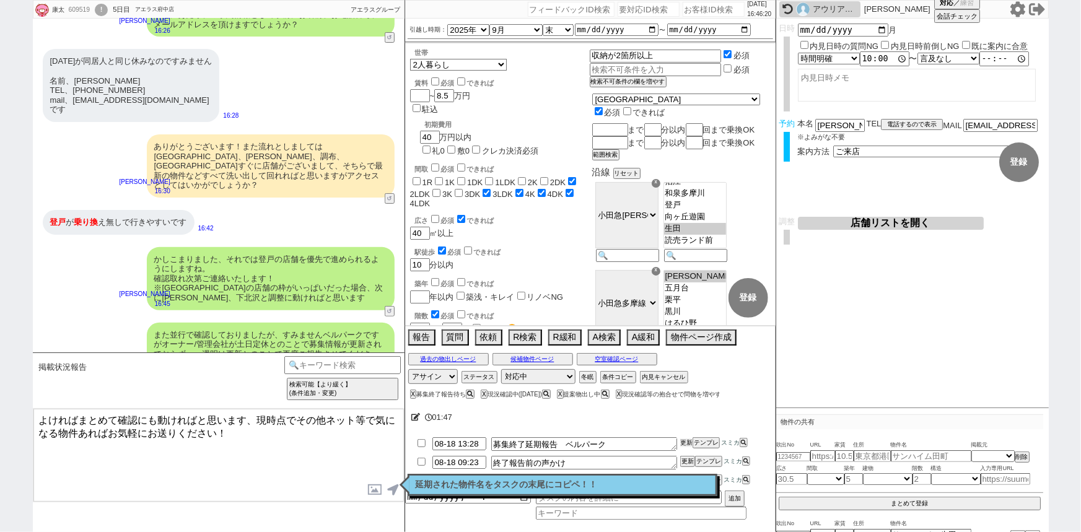
click at [688, 444] on button "更新" at bounding box center [686, 443] width 12 height 9
click at [468, 446] on input "08-18 13:28" at bounding box center [460, 443] width 54 height 11
click at [687, 440] on button "更新" at bounding box center [686, 443] width 12 height 9
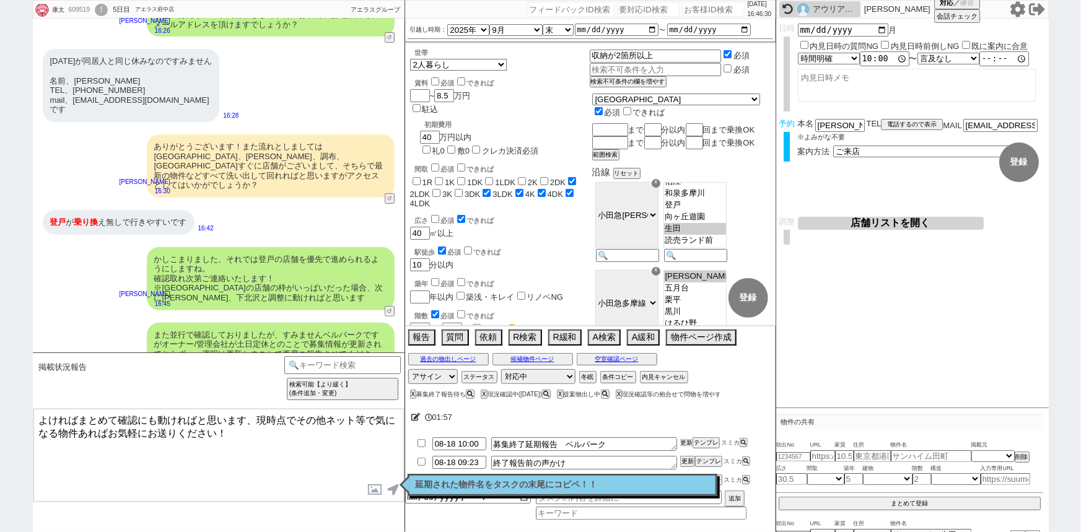
click at [687, 440] on button "更新" at bounding box center [686, 443] width 12 height 9
click at [263, 438] on textarea "よければまとめて確認にも動ければと思います、現時点でその他ネット等で気になる物件あればお気軽にお送りください！" at bounding box center [218, 455] width 371 height 93
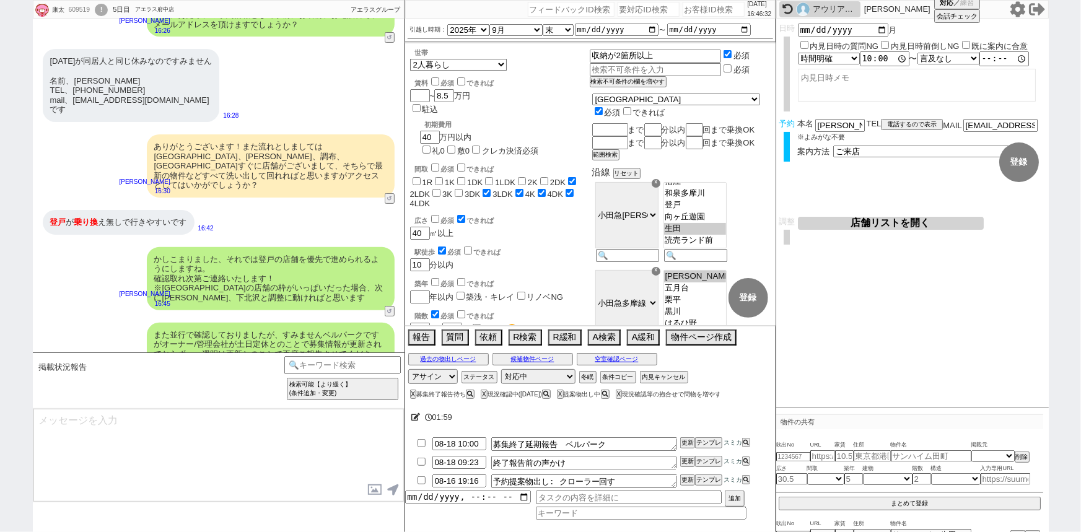
scroll to position [7261, 0]
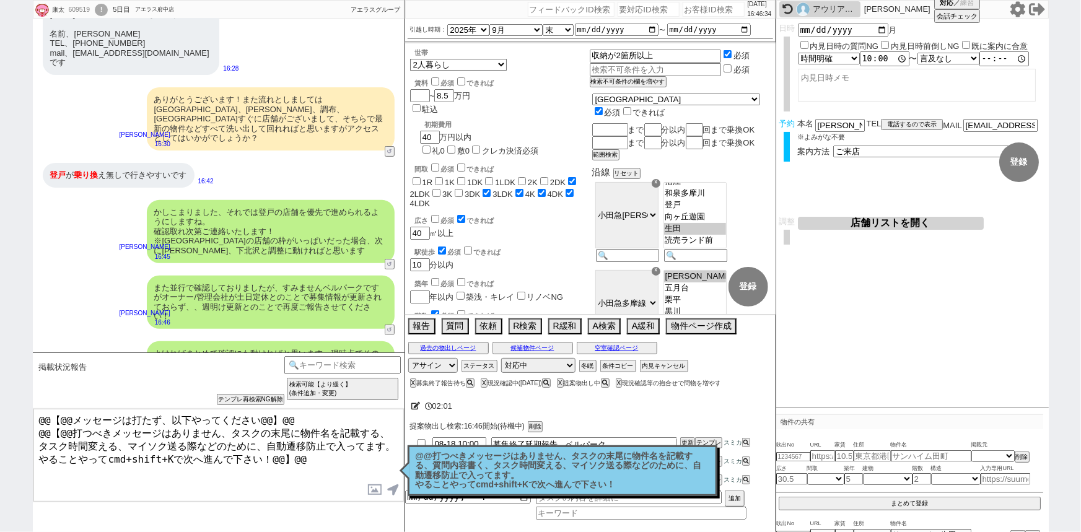
click at [498, 480] on p "@@打つべきメッセージはありません、タスクの末尾に物件名を記載する、質問内容書く、タスク時間変える、マイソク送る際などのために、自動遷移防止で入ってます。 や…" at bounding box center [563, 471] width 294 height 38
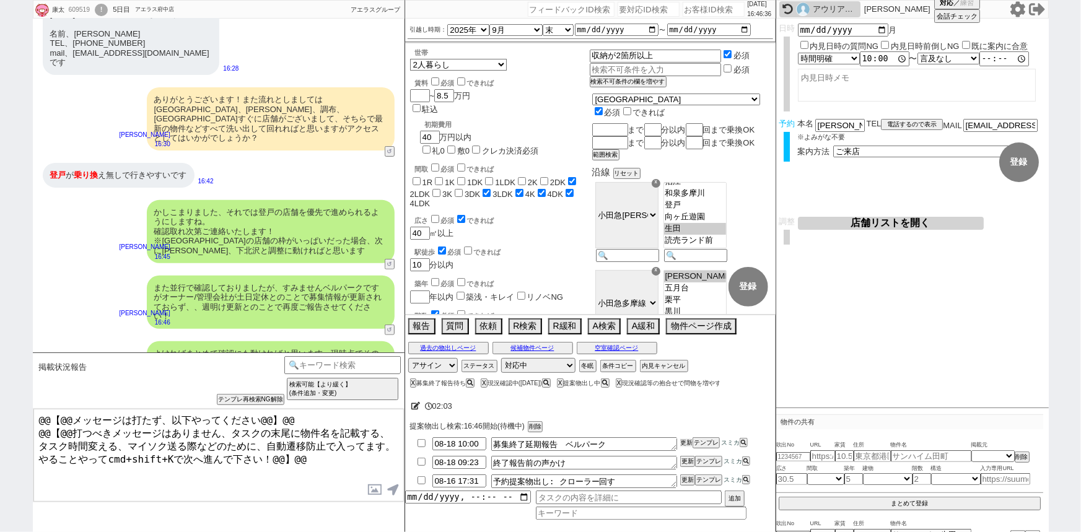
click at [685, 441] on button "更新" at bounding box center [686, 443] width 12 height 9
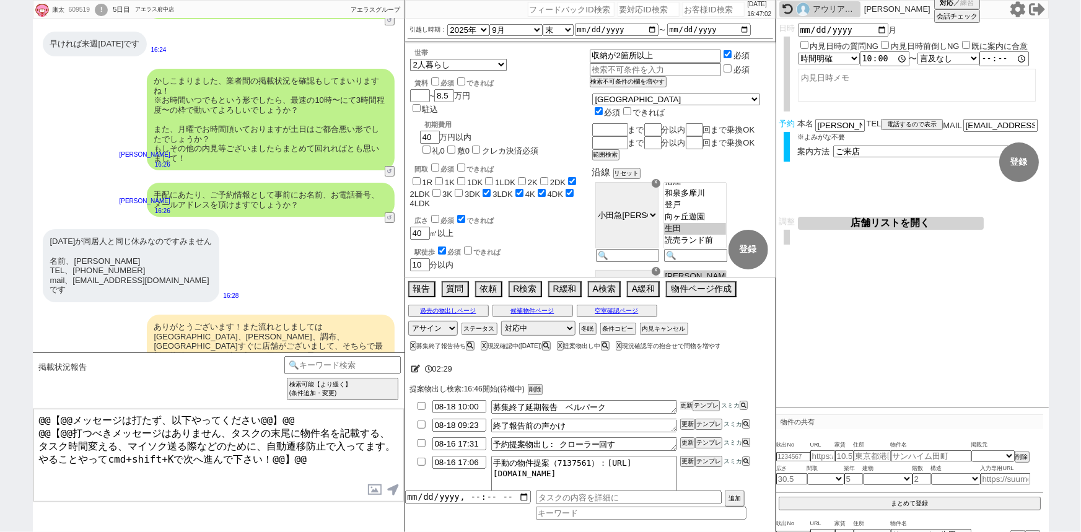
scroll to position [7034, 0]
click at [262, 183] on div "手配にあたり、ご予約情報として事前にお名前、お電話番号、メールアドレスを頂けますでしょうか？" at bounding box center [271, 200] width 248 height 34
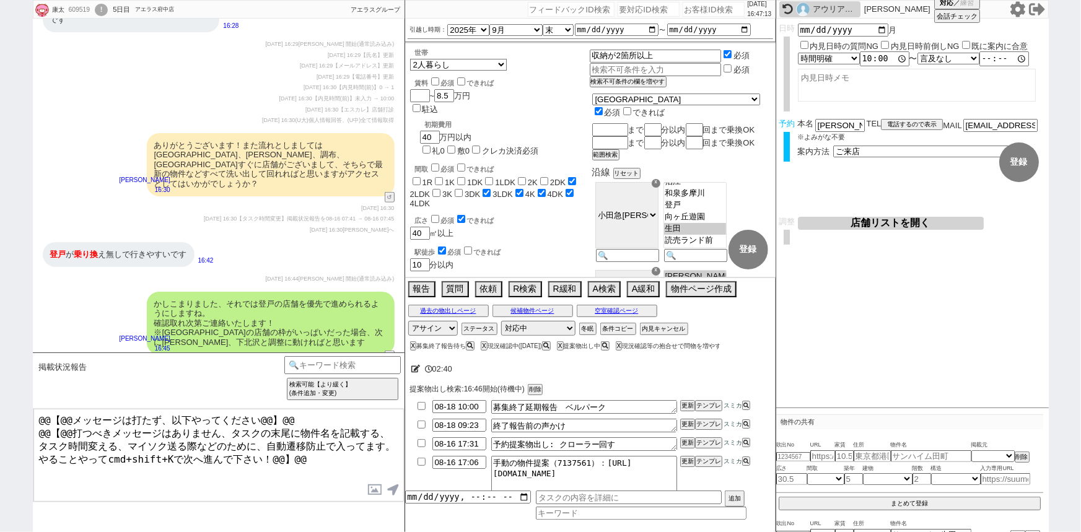
scroll to position [9946, 0]
click at [262, 71] on div "[DATE] 16:29 【メールアドレス】更新" at bounding box center [219, 66] width 352 height 10
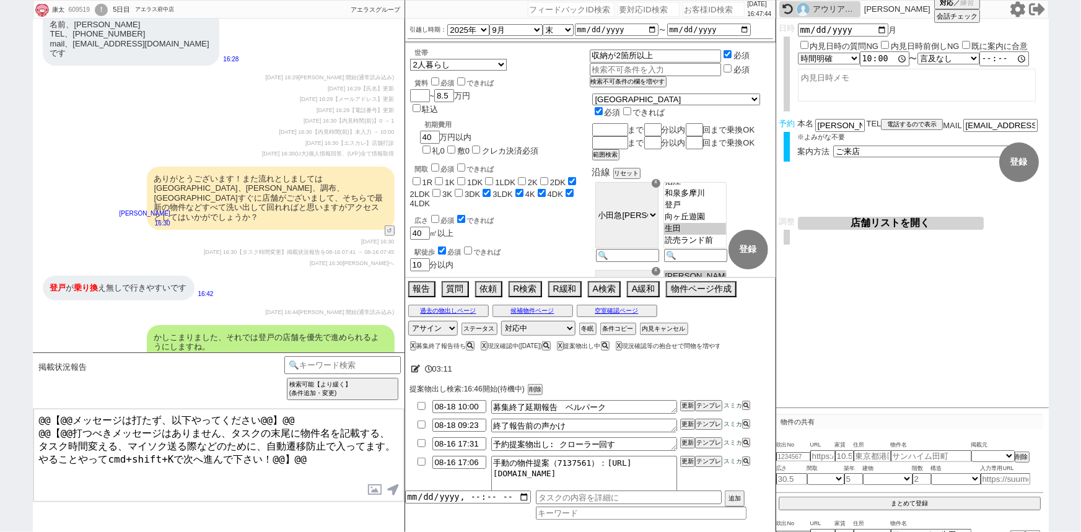
scroll to position [9937, 0]
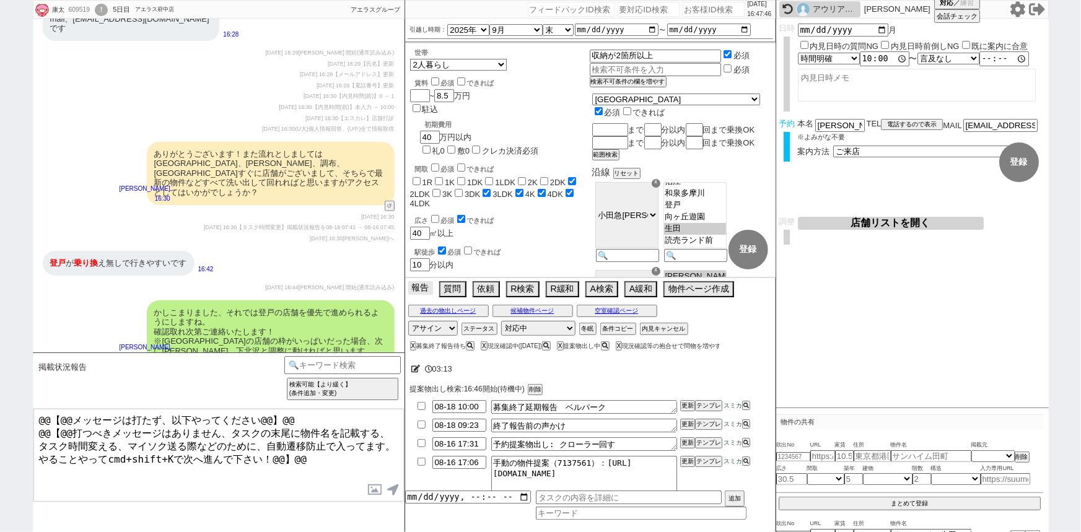
click at [423, 292] on button "報告" at bounding box center [420, 288] width 25 height 14
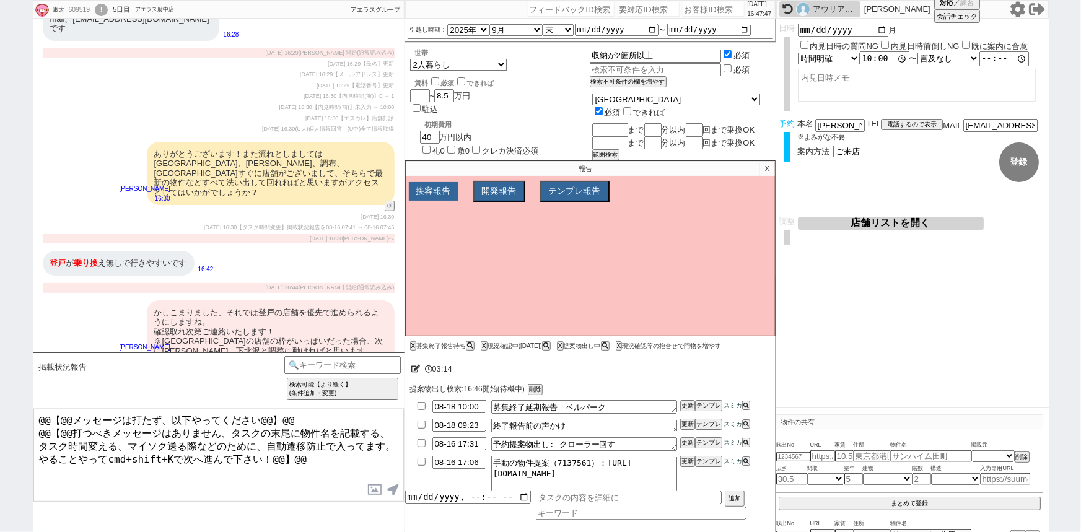
click at [432, 188] on button "接客報告" at bounding box center [434, 191] width 50 height 19
click at [442, 213] on select "FBの種類を選んでください ミス以外 条件入力 カテゴリ選択 状況入力 会話成り立たない・吹き出しミス 誤字脱字、言い回し、態度 不動産知識・相場・リサーチミ…" at bounding box center [489, 214] width 157 height 11
click at [411, 210] on select "FBの種類を選んでください ミス以外 条件入力 カテゴリ選択 状況入力 会話成り立たない・吹き出しミス 誤字脱字、言い回し、態度 不動産知識・相場・リサーチミ…" at bounding box center [489, 214] width 157 height 11
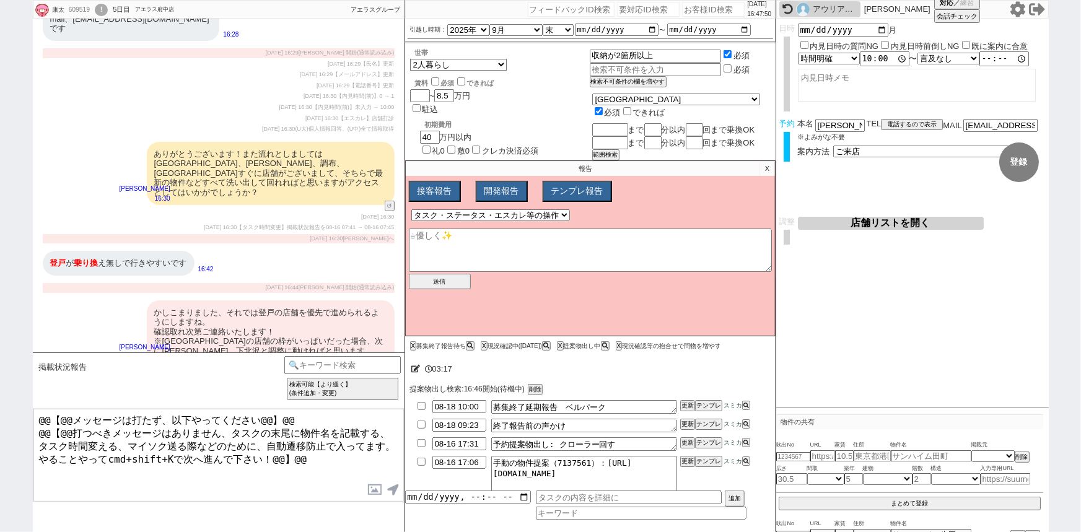
click at [315, 205] on div "ありがとうございます！また流れとしましては[GEOGRAPHIC_DATA]、[PERSON_NAME]、調布、[GEOGRAPHIC_DATA]すぐに店舗が…" at bounding box center [271, 173] width 248 height 63
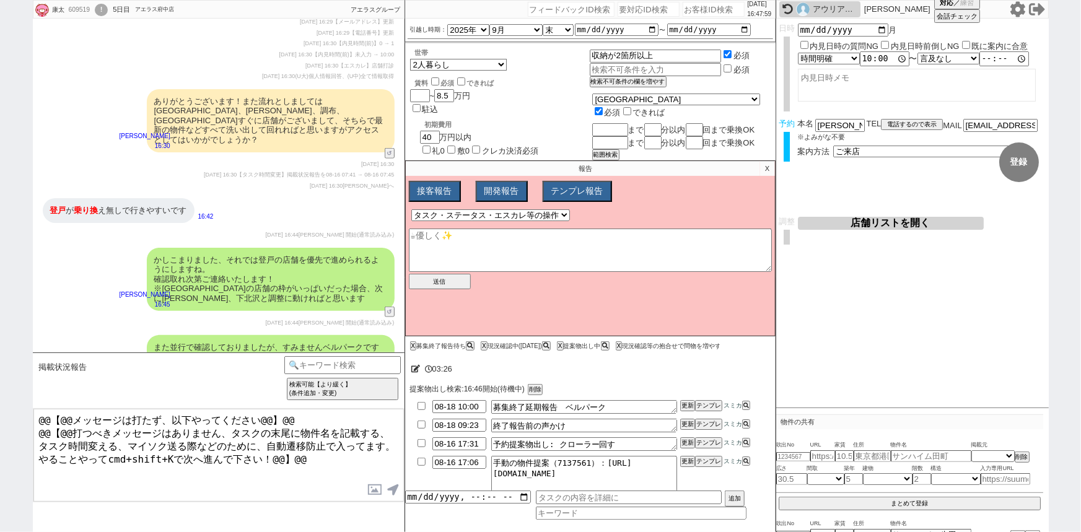
scroll to position [9993, 0]
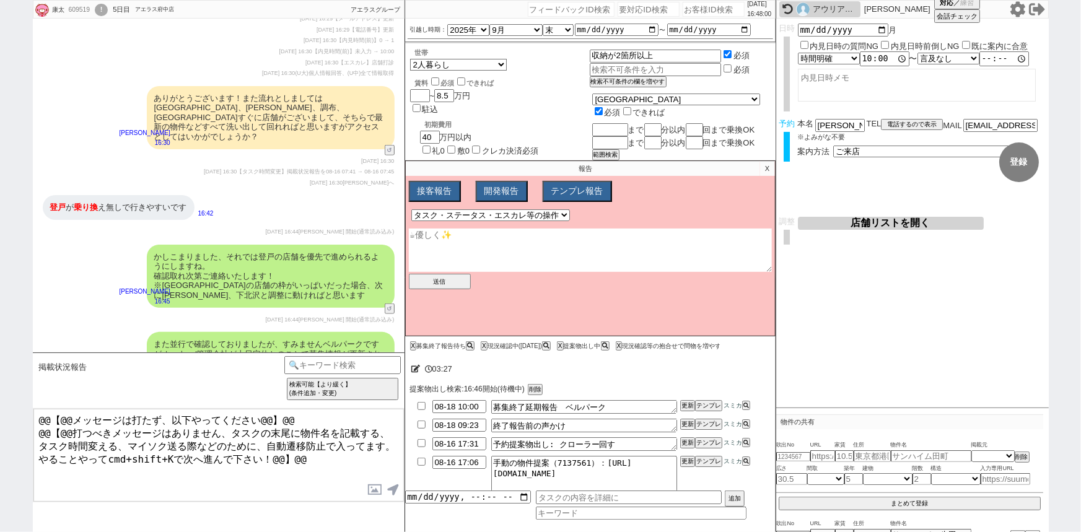
click at [450, 242] on textarea at bounding box center [590, 250] width 363 height 43
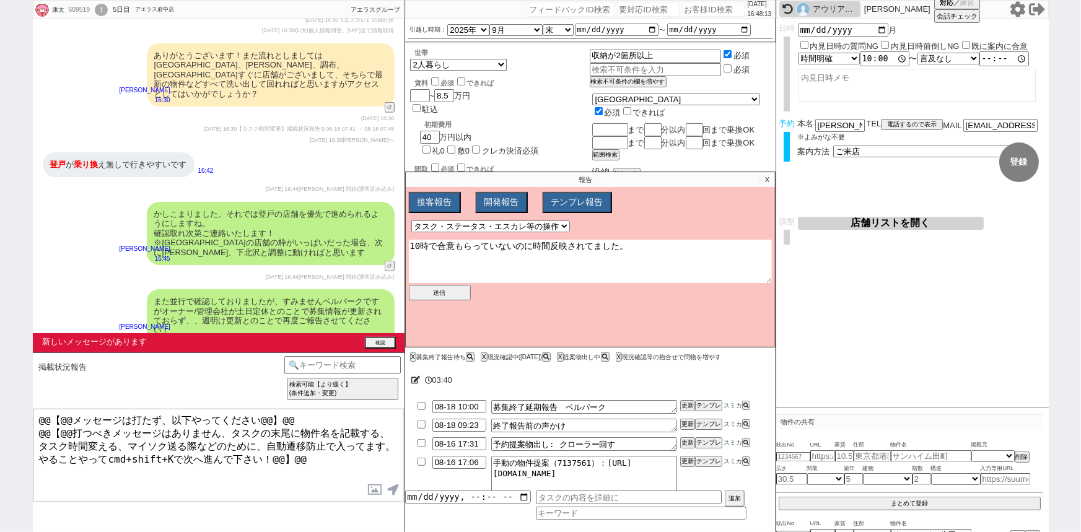
scroll to position [10028, 0]
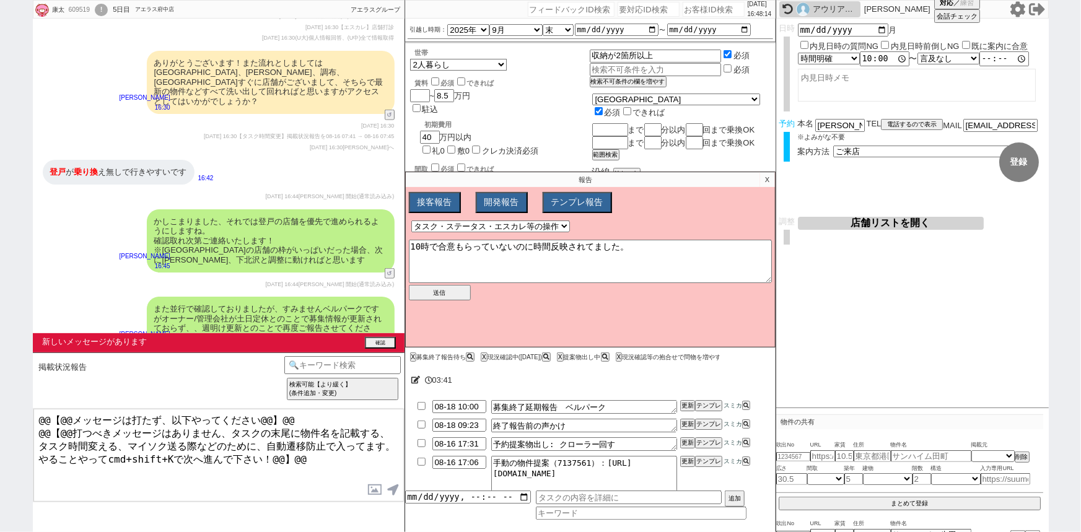
click at [291, 114] on div "ありがとうございます！また流れとしましては[GEOGRAPHIC_DATA]、[PERSON_NAME]、調布、[GEOGRAPHIC_DATA]すぐに店舗が…" at bounding box center [271, 82] width 248 height 63
click at [441, 297] on button "送信" at bounding box center [440, 292] width 62 height 15
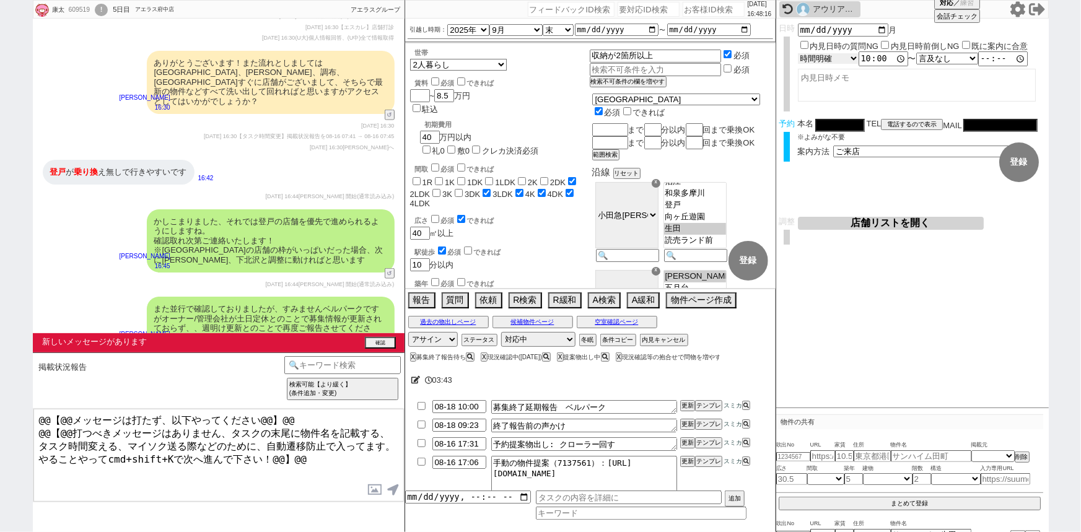
click at [850, 55] on select "言及なし 時間明確 午前 午後 お昼 夕方・夜 終日いつでも その他" at bounding box center [828, 58] width 61 height 11
click at [798, 53] on select "言及なし 時間明確 午前 午後 お昼 夕方・夜 終日いつでも その他" at bounding box center [828, 58] width 61 height 11
click at [841, 79] on textarea at bounding box center [917, 85] width 238 height 33
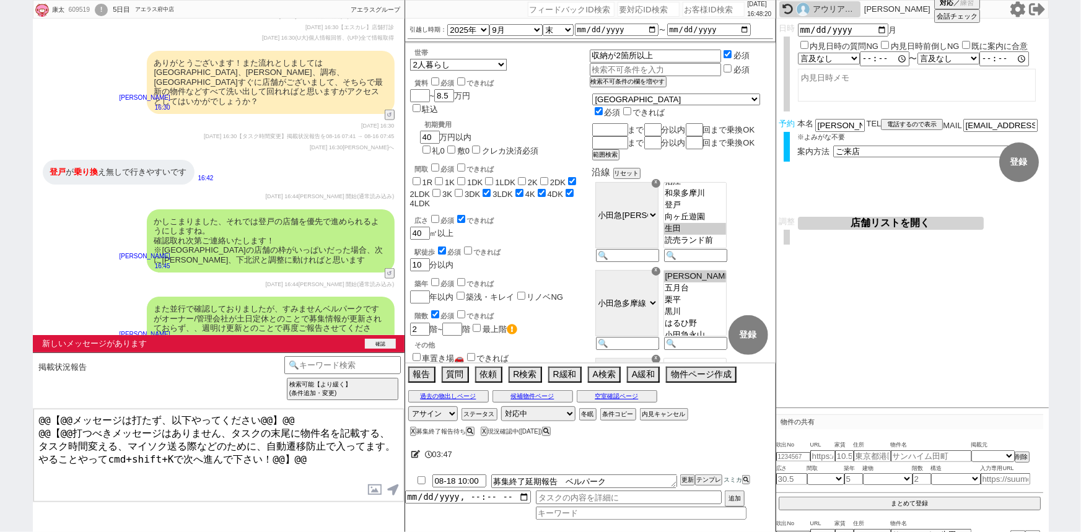
click at [387, 341] on button "確認" at bounding box center [380, 344] width 31 height 10
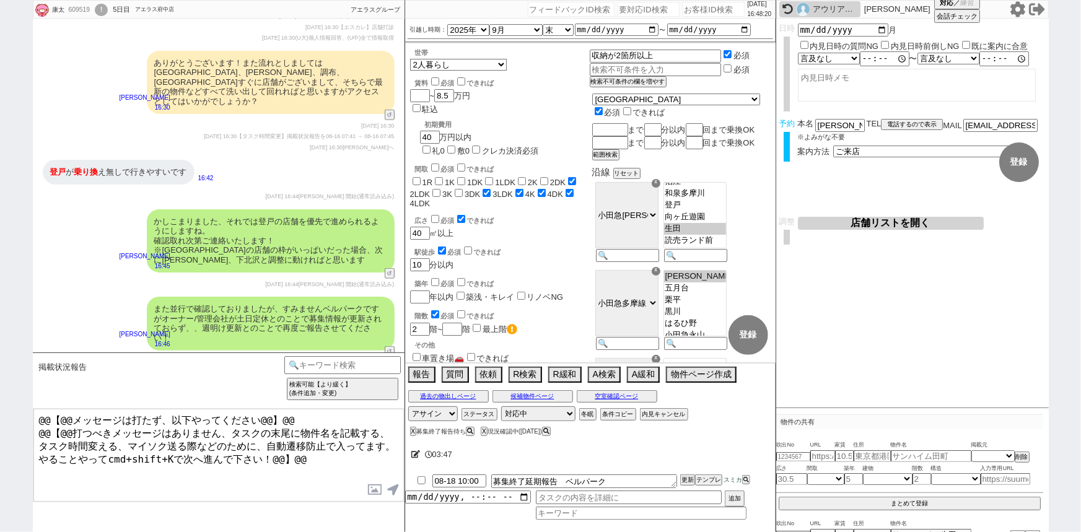
click at [340, 191] on div "登戸 が 乗り換 え無しで行きやすいです 16:42" at bounding box center [219, 172] width 372 height 37
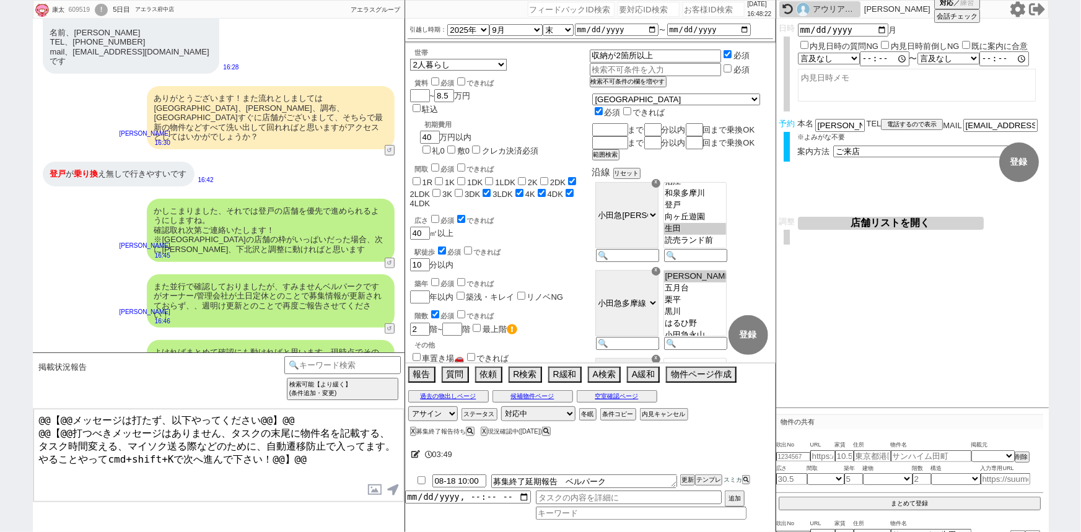
scroll to position [7298, 0]
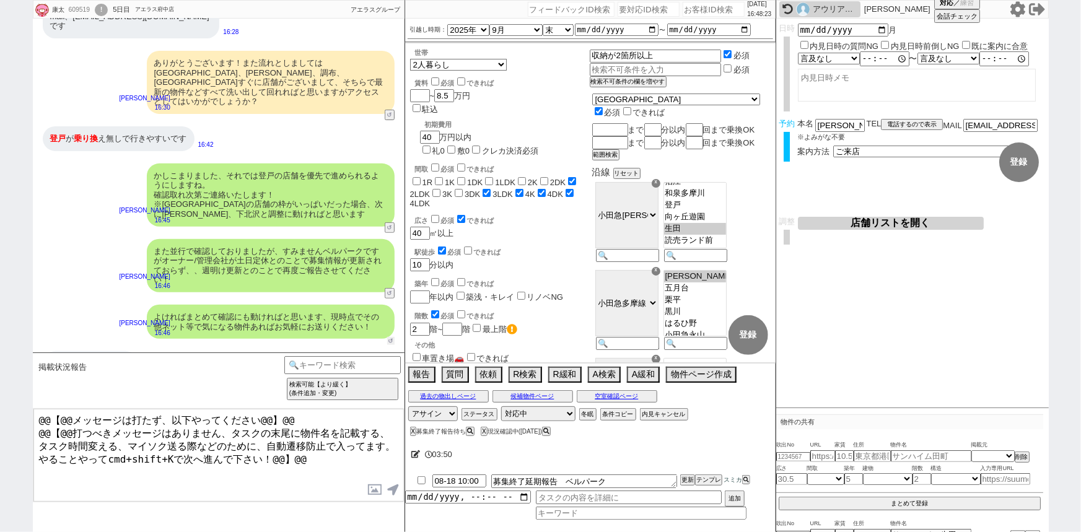
click at [389, 337] on button "↺" at bounding box center [390, 341] width 7 height 8
click at [159, 364] on select "中カテゴリを選択 物件（＋あれば感想や希望） 共有できる物件は特に無い ／ 後で送る等 共有に関する質問系 お礼、お願いします等" at bounding box center [153, 367] width 78 height 22
click at [114, 356] on select "中カテゴリを選択 物件（＋あれば感想や希望） 共有できる物件は特に無い ／ 後で送る等 共有に関する質問系 お礼、お願いします等" at bounding box center [153, 367] width 78 height 22
click at [196, 368] on option "のみ（！等ついてない） または また連絡します、忙しい等の発言" at bounding box center [235, 374] width 240 height 12
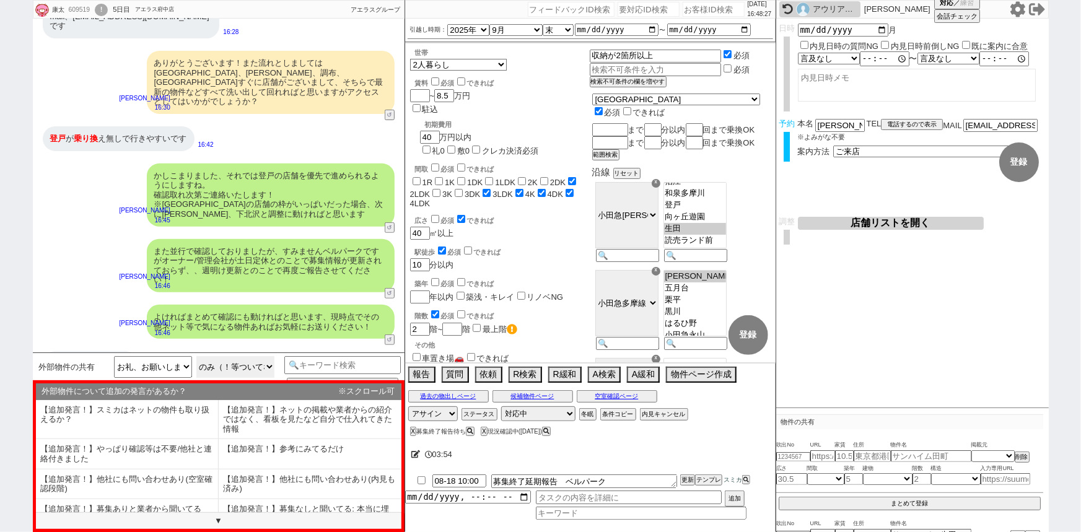
scroll to position [75, 0]
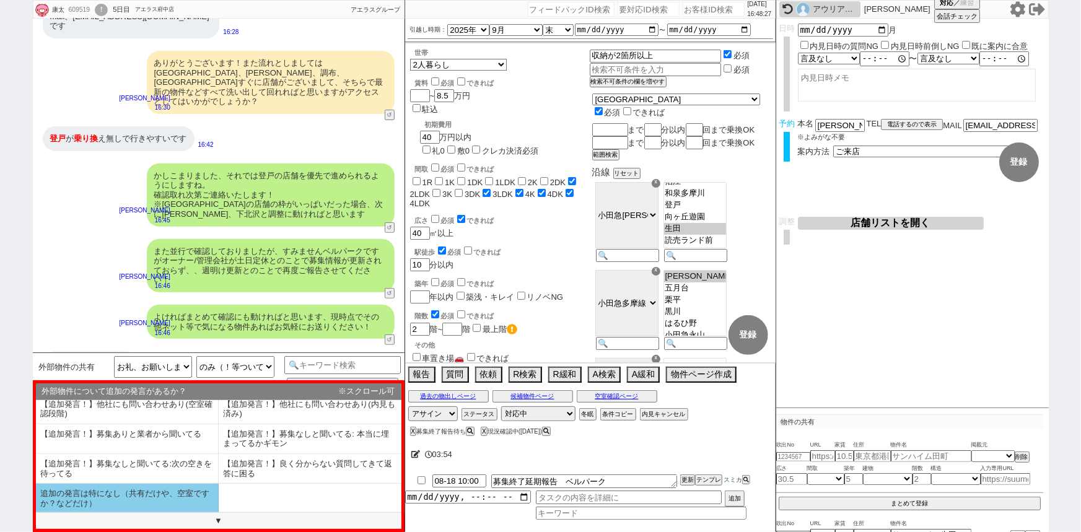
click at [108, 493] on li "追加の発言は特になし（共有だけや、空室ですか？などだけ）" at bounding box center [127, 498] width 183 height 29
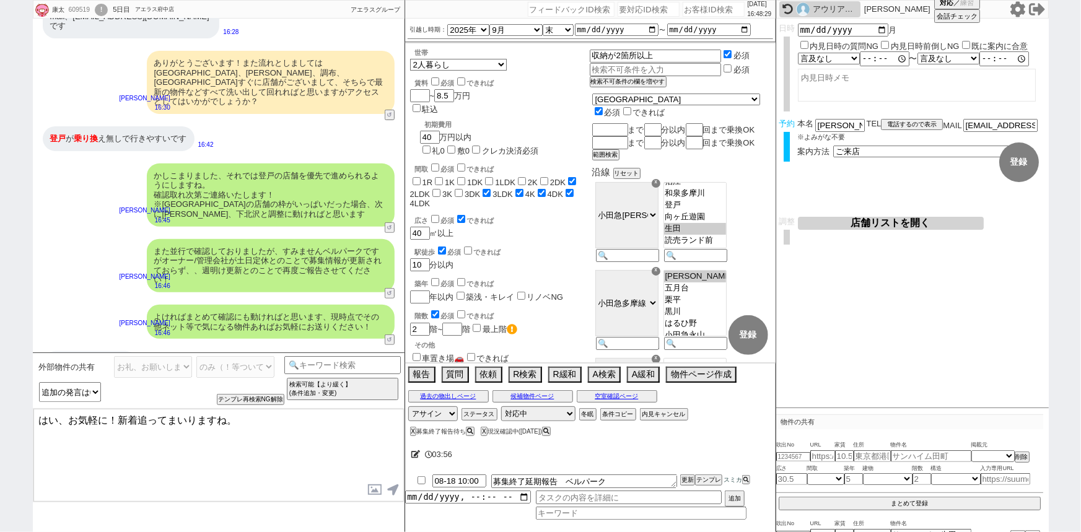
drag, startPoint x: 62, startPoint y: 417, endPoint x: 23, endPoint y: 413, distance: 39.3
click at [23, 413] on div "[PERSON_NAME] 609519 ! 0 5日目 アエラス府中店 冬眠中 自社客 アエラスグループ スミカ_BPO チャット全表示 [DATE] 新し…" at bounding box center [540, 266] width 1081 height 532
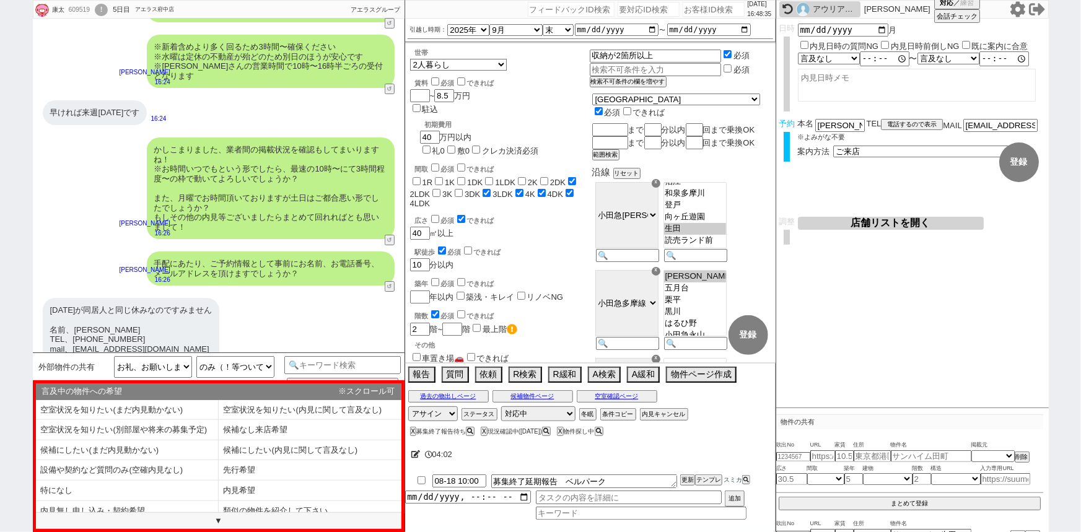
scroll to position [6966, 0]
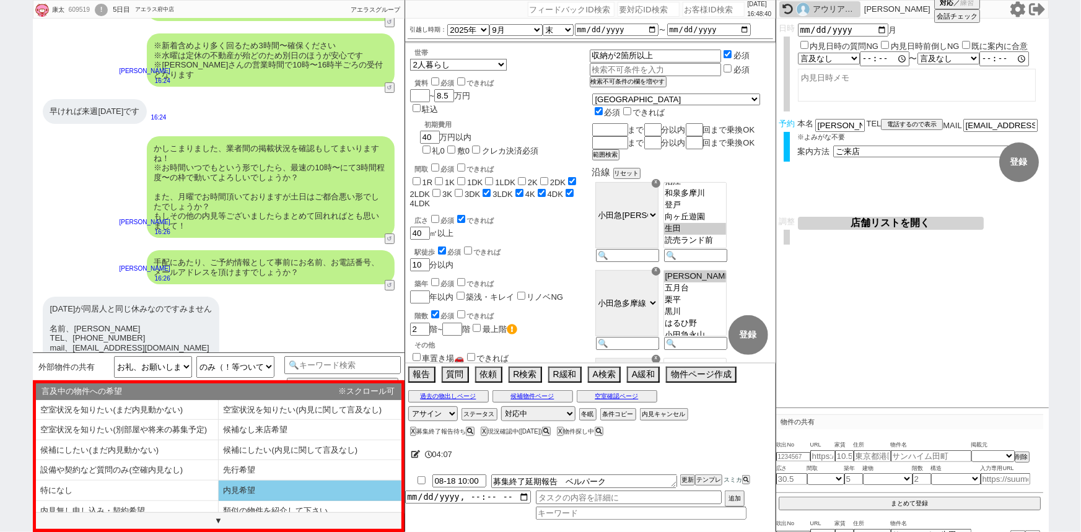
click at [219, 501] on li "内見希望" at bounding box center [127, 511] width 183 height 20
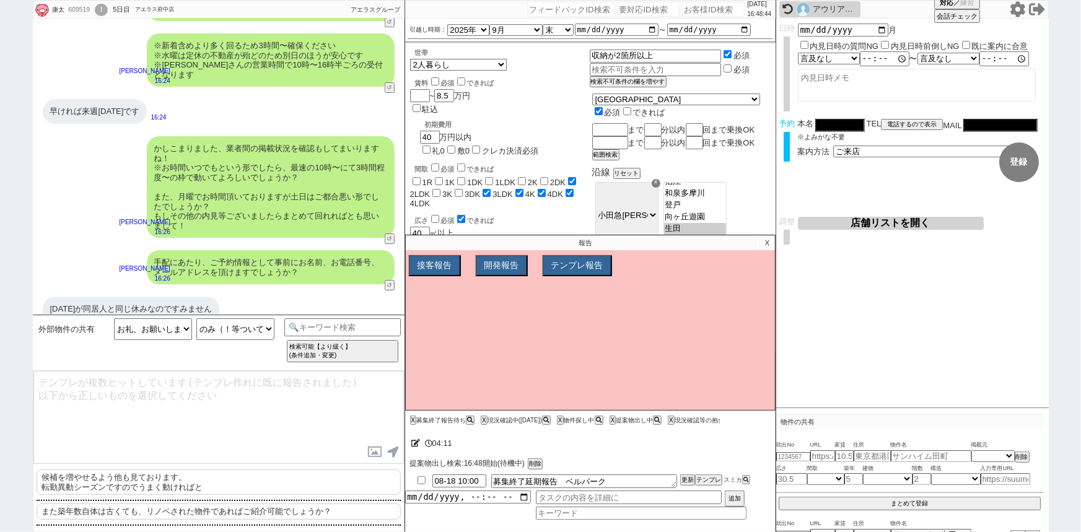
click at [162, 483] on p "候補を増やせるよう他も見ております。 転勤異動シーズンですのでうまく動ければと" at bounding box center [219, 482] width 364 height 25
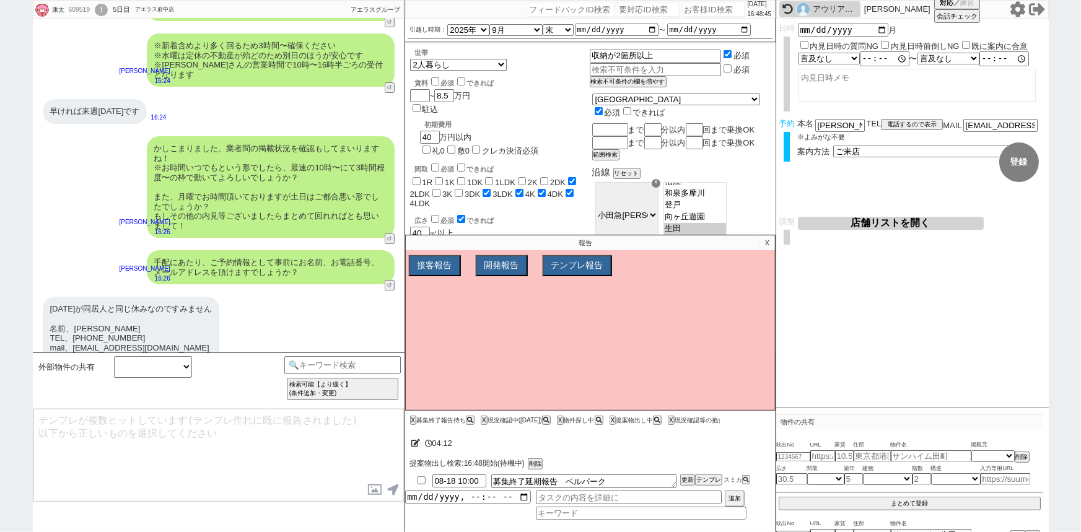
scroll to position [7381, 0]
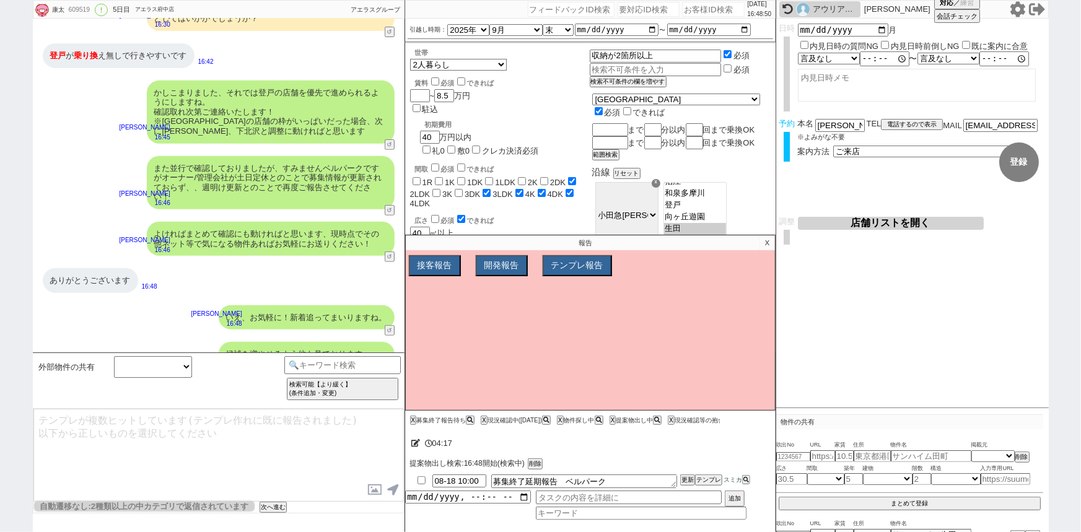
click at [770, 242] on p "X" at bounding box center [767, 242] width 14 height 15
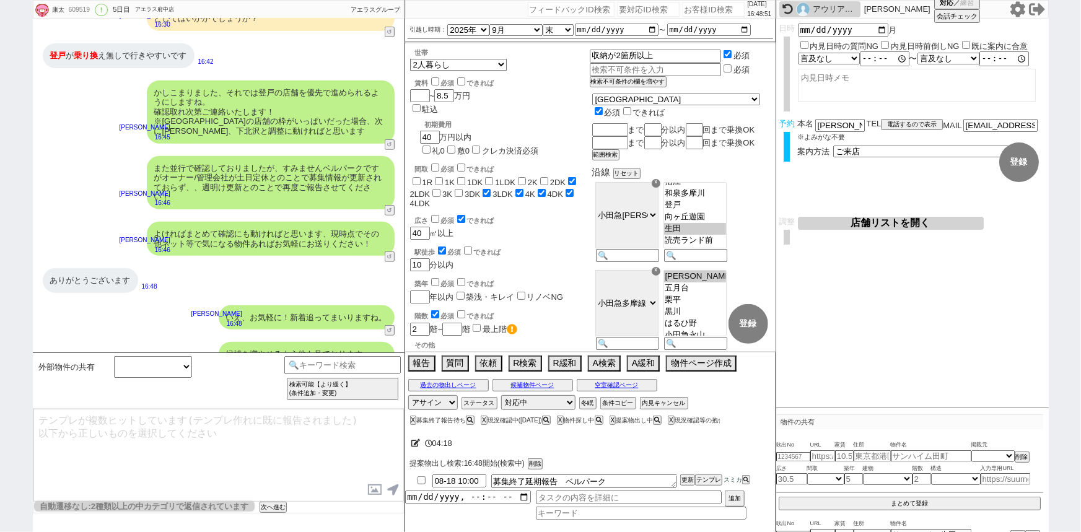
click at [214, 262] on div "ありがとうございます 16:48" at bounding box center [219, 280] width 372 height 37
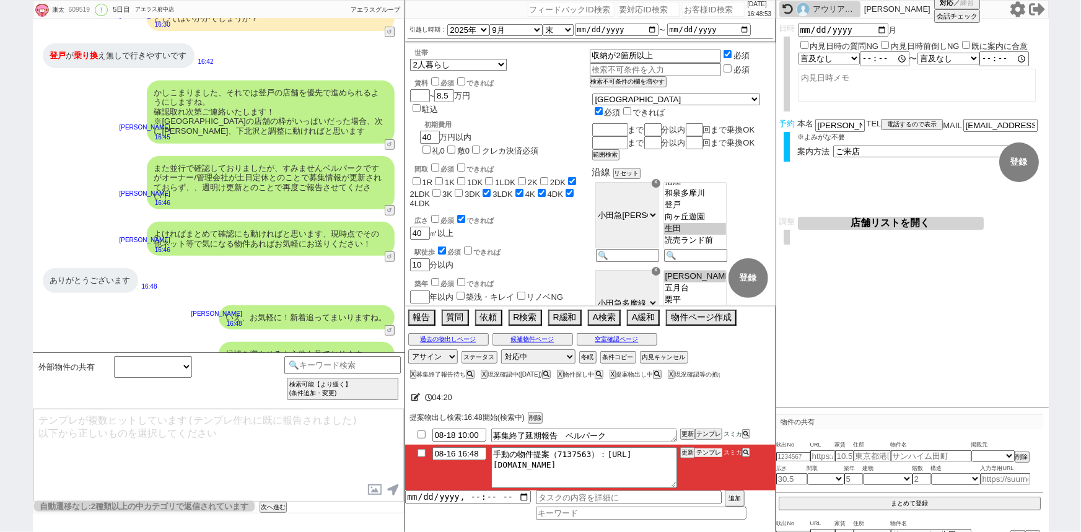
click at [712, 452] on button "テンプレ" at bounding box center [708, 453] width 27 height 9
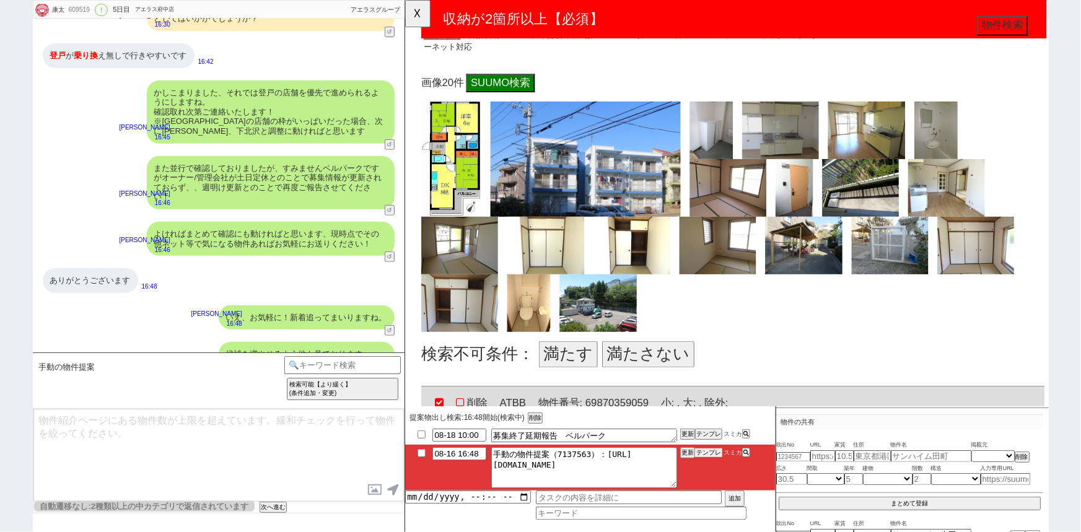
scroll to position [428, 0]
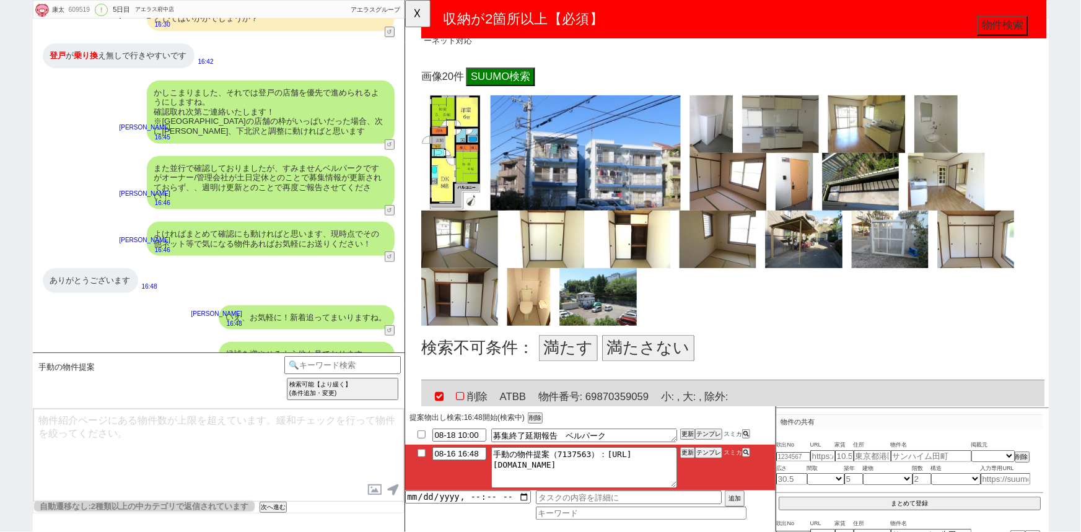
click at [566, 364] on button "満たす" at bounding box center [579, 374] width 63 height 29
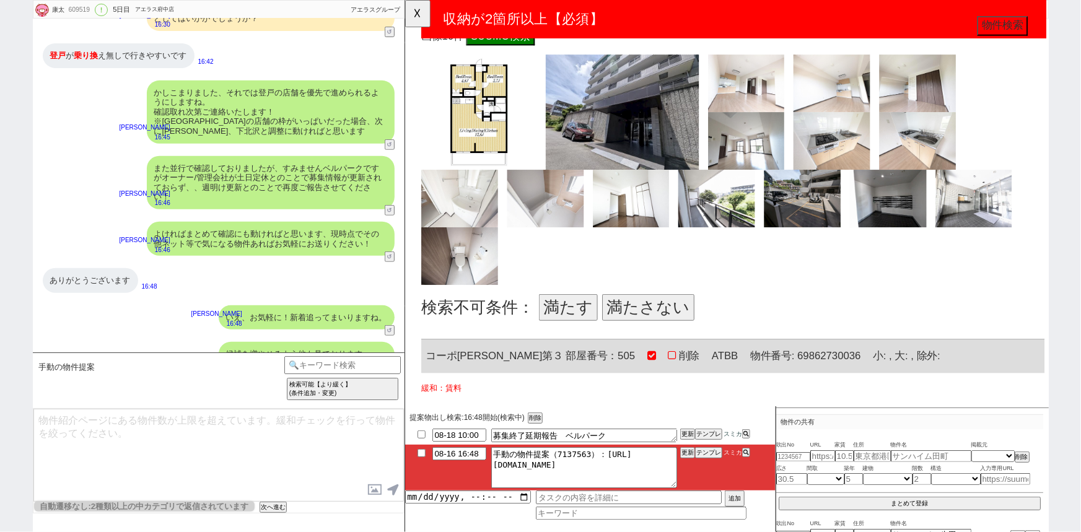
click at [659, 325] on button "満たさない" at bounding box center [666, 331] width 99 height 29
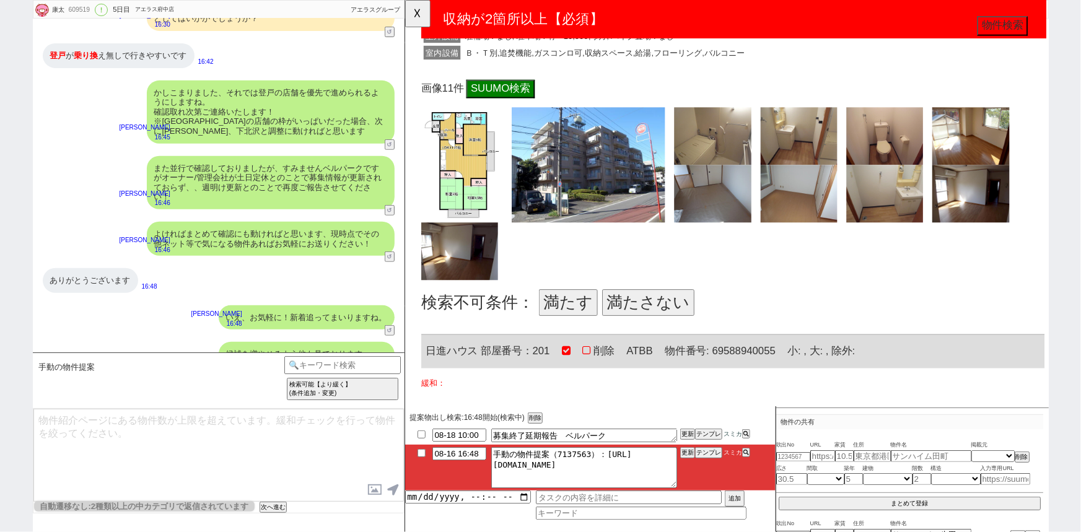
click at [663, 322] on button "満たさない" at bounding box center [666, 325] width 99 height 29
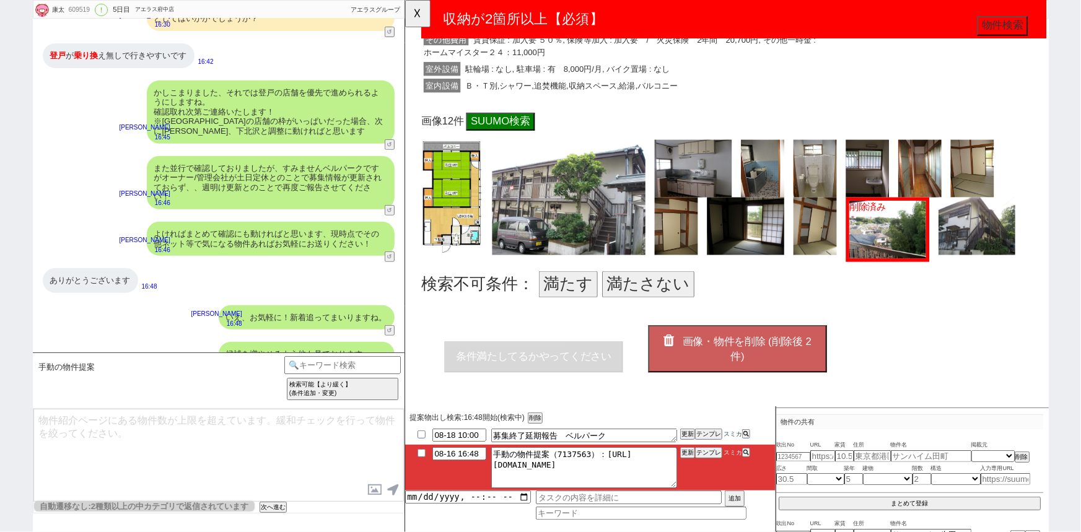
scroll to position [2512, 0]
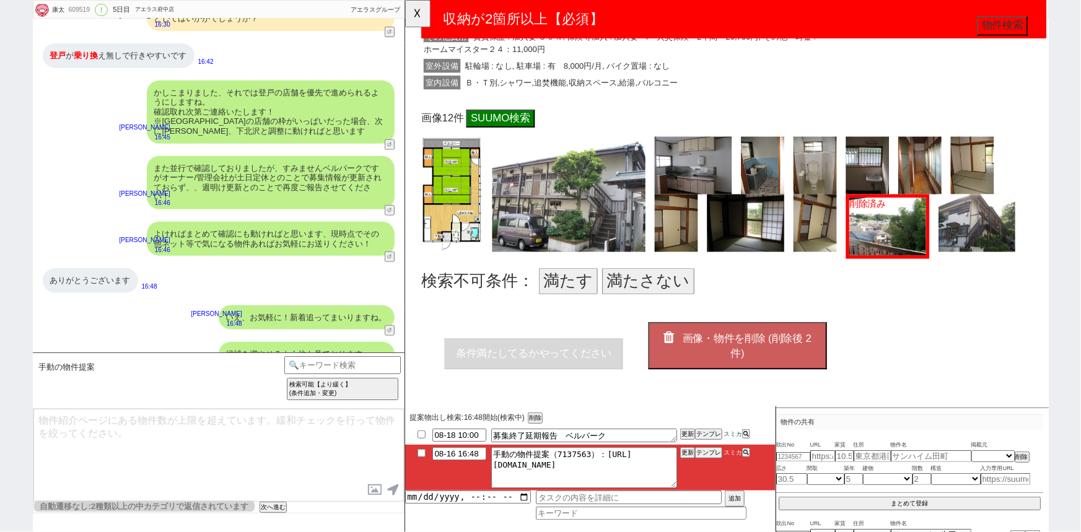
click at [658, 299] on button "満たさない" at bounding box center [666, 302] width 99 height 29
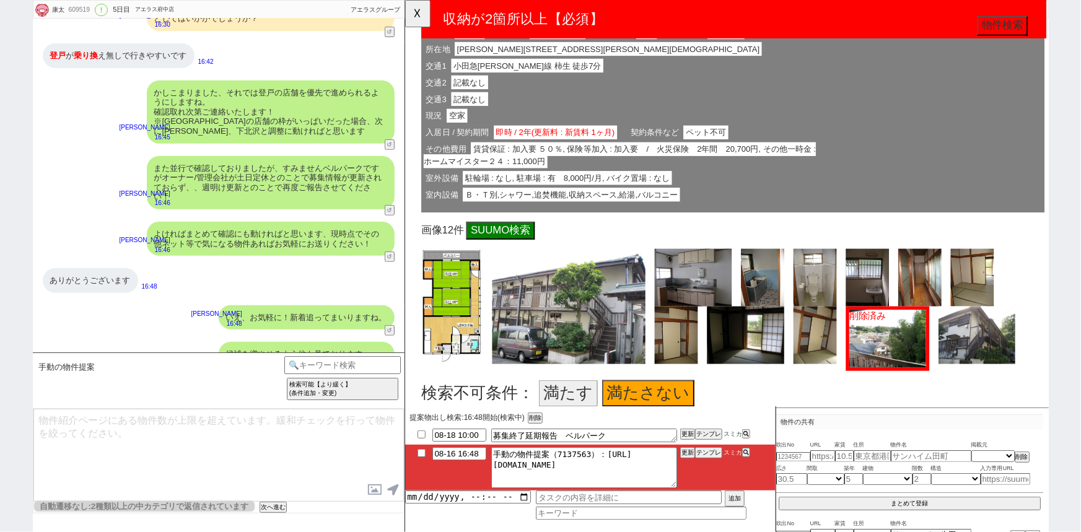
scroll to position [2543, 0]
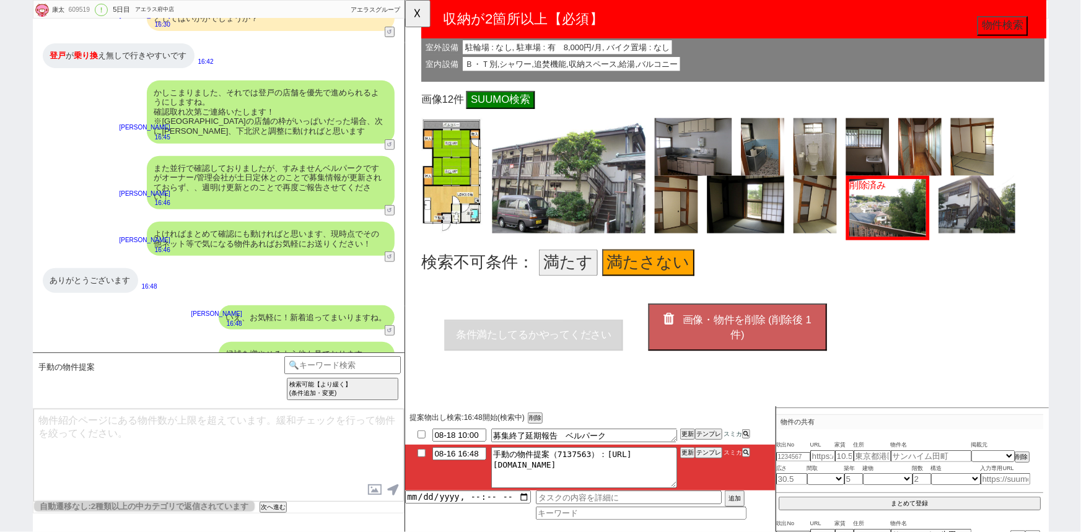
click at [775, 338] on span "画像・物件を削除 (削除後 1 件)" at bounding box center [772, 352] width 139 height 29
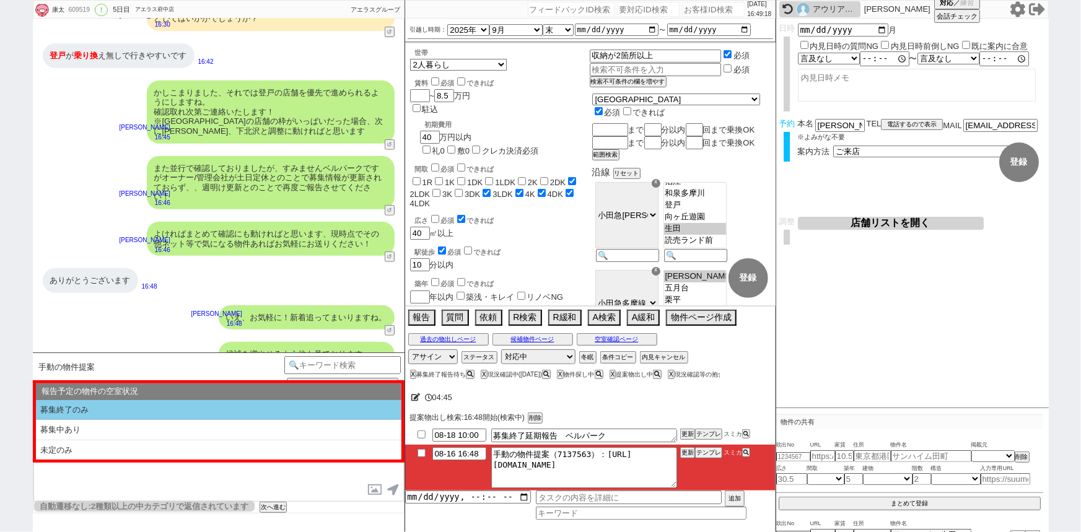
click at [167, 403] on li "募集終了のみ" at bounding box center [219, 410] width 366 height 20
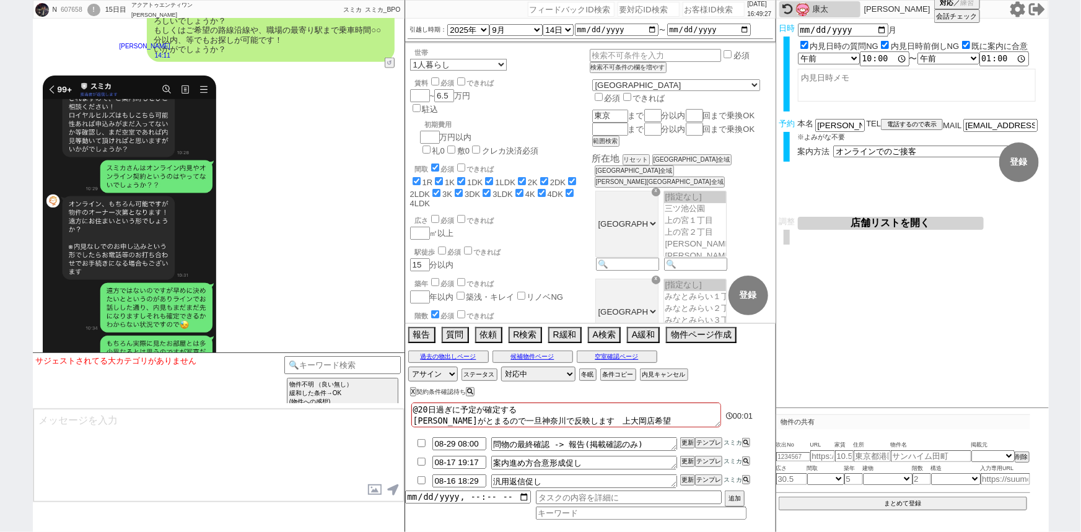
scroll to position [10333, 0]
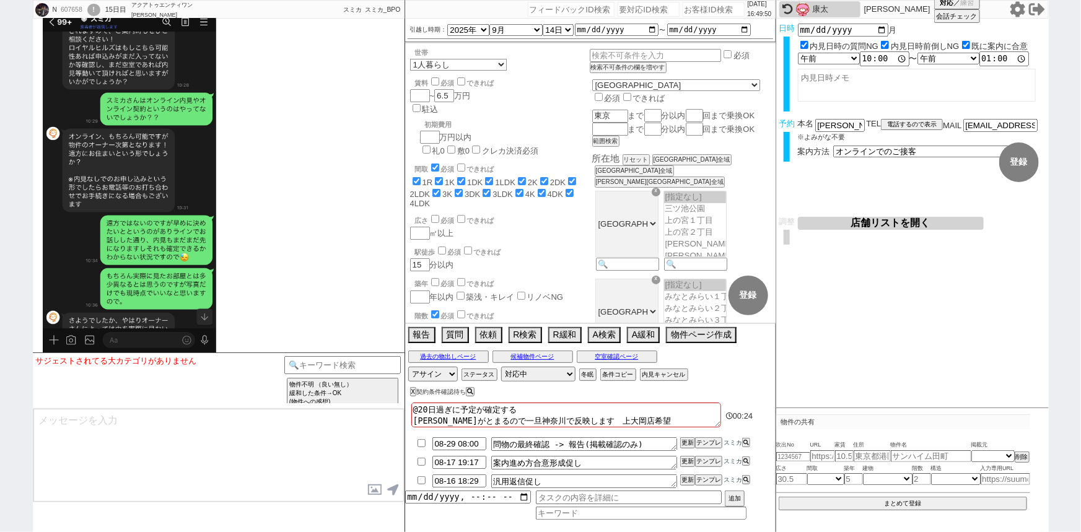
click at [699, 11] on input "number" at bounding box center [714, 9] width 62 height 15
paste input "609733"
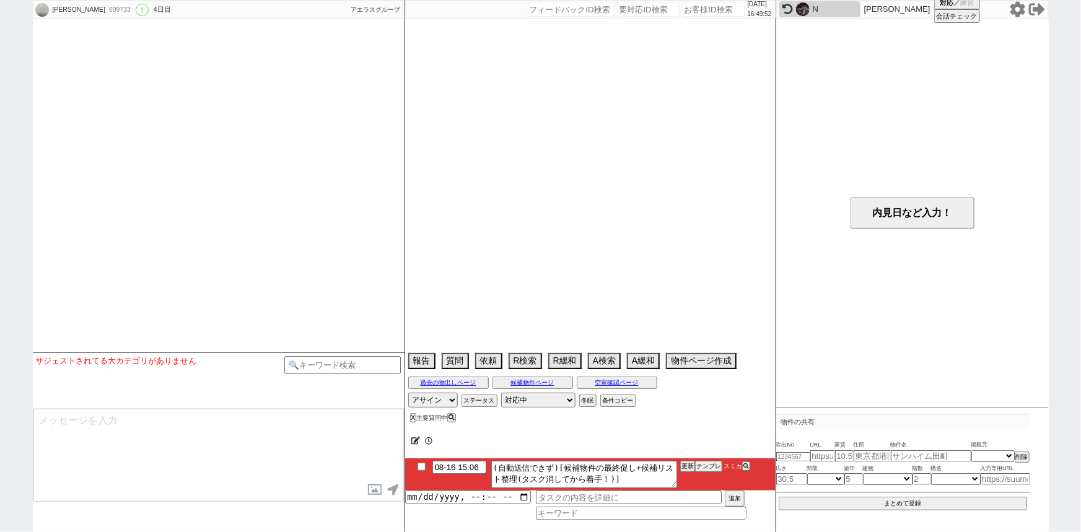
scroll to position [2786, 0]
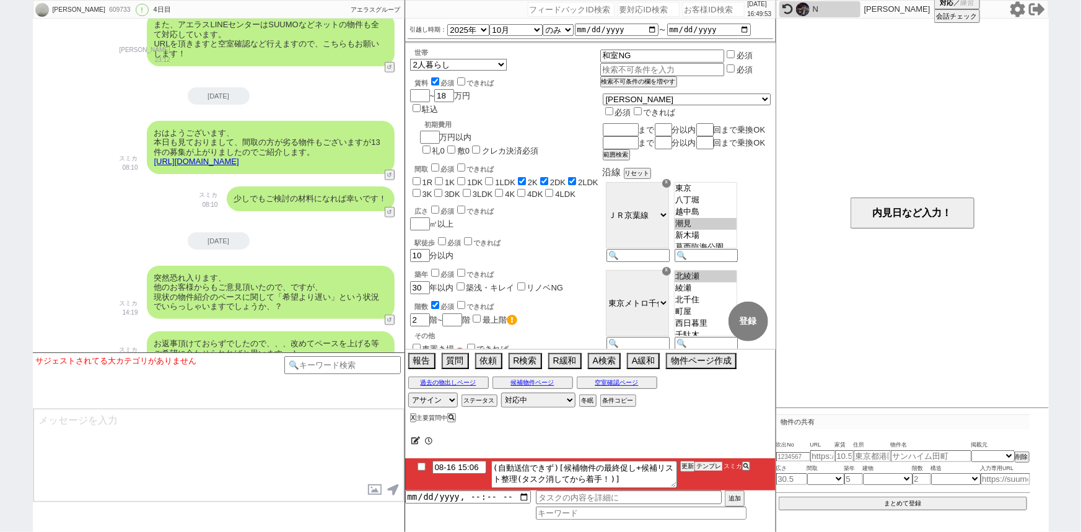
click at [716, 468] on button "テンプレ" at bounding box center [708, 466] width 27 height 9
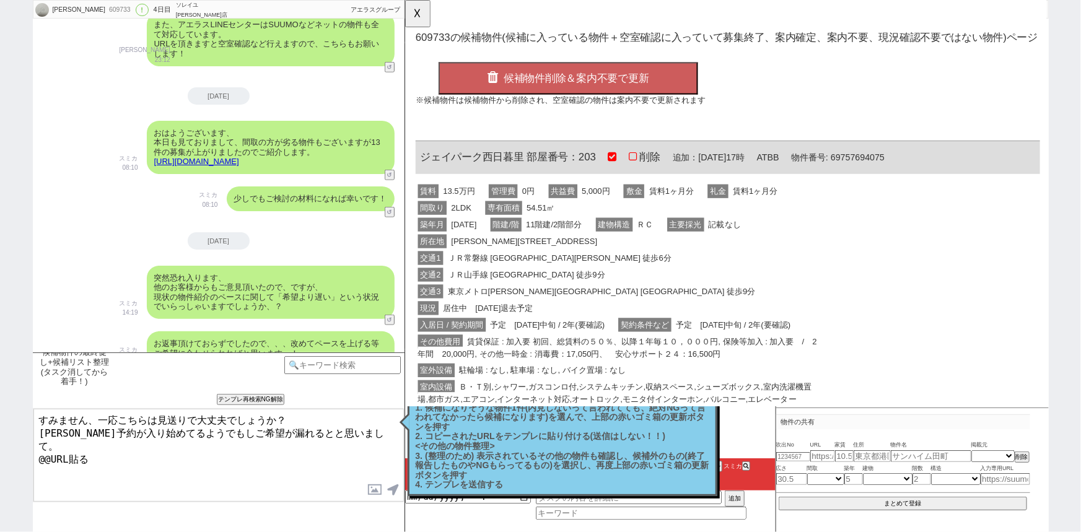
scroll to position [0, 0]
click at [551, 276] on span "ＪＲ常磐線 [GEOGRAPHIC_DATA][PERSON_NAME] 徒歩6分" at bounding box center [570, 277] width 245 height 15
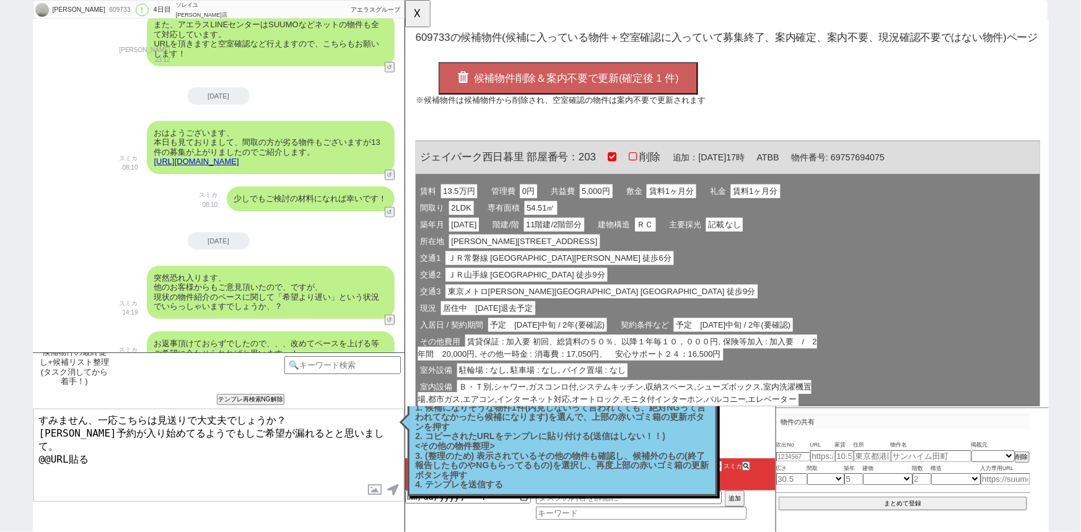
click at [599, 95] on button "候補物件削除＆案内不要で更新(確定後 1 件)" at bounding box center [580, 84] width 279 height 35
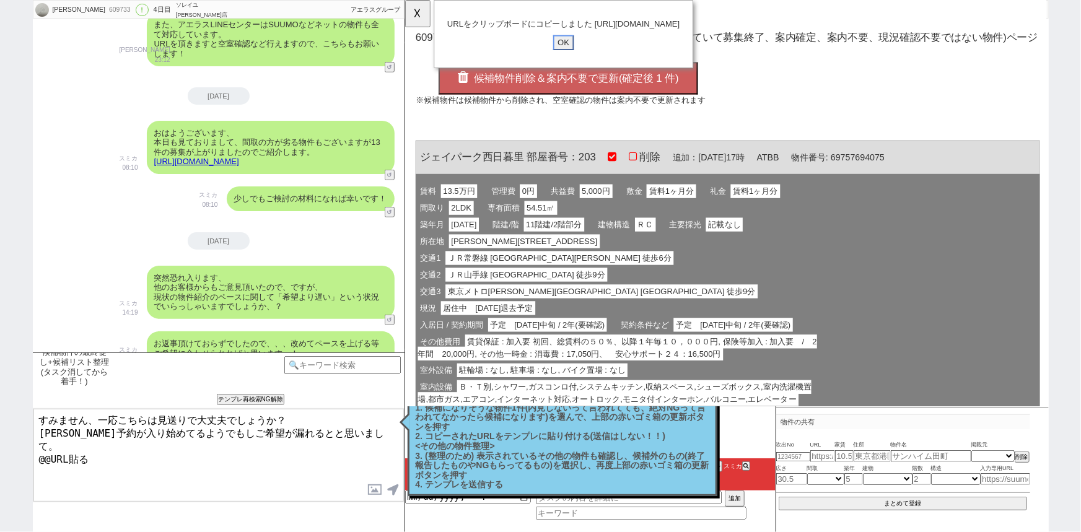
click at [573, 54] on input "OK" at bounding box center [575, 46] width 22 height 16
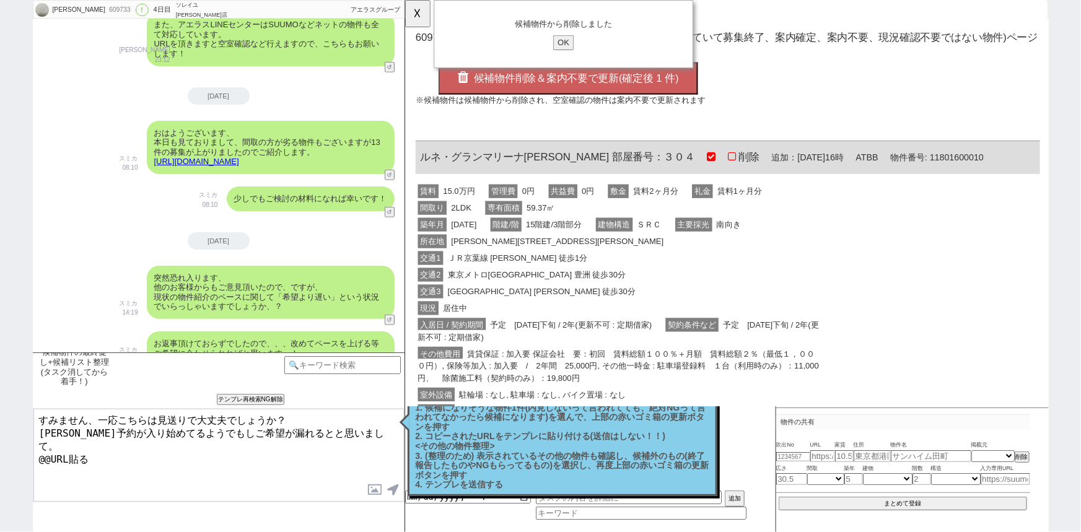
drag, startPoint x: 82, startPoint y: 444, endPoint x: 0, endPoint y: 472, distance: 86.4
click at [0, 472] on div "[PERSON_NAME] 609733 ! 0 4日目 ソレイユ[PERSON_NAME]店 冬眠中 自社客 アエラスグループ スミカ_BPO チャット全表…" at bounding box center [540, 266] width 1081 height 532
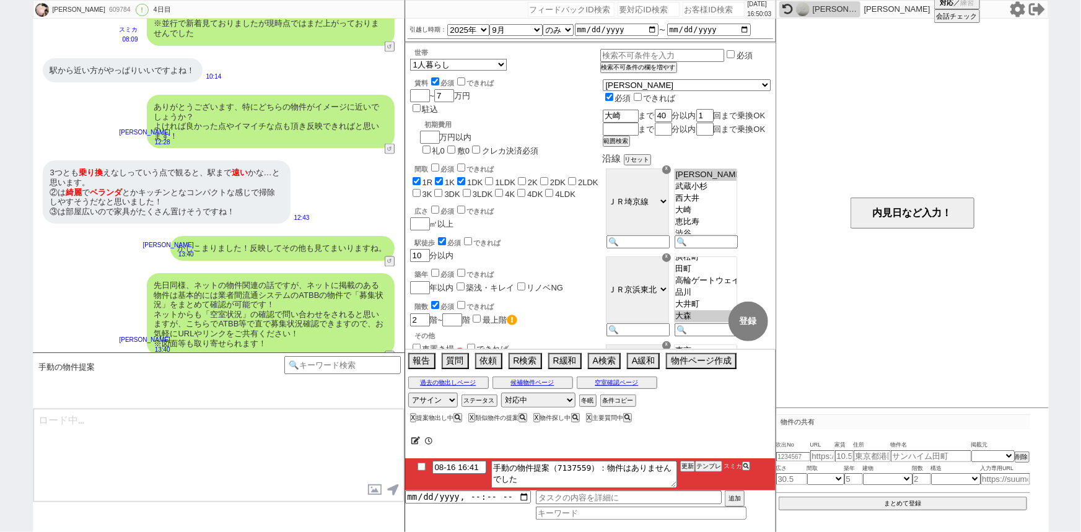
scroll to position [308, 0]
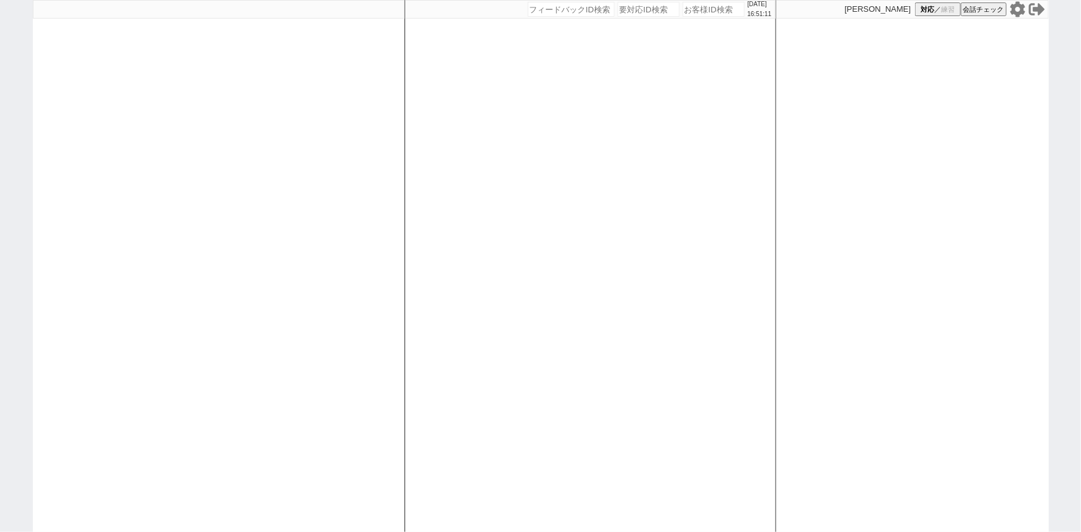
click at [706, 5] on input "number" at bounding box center [714, 9] width 62 height 15
paste input "609844"
type input "609844"
select select
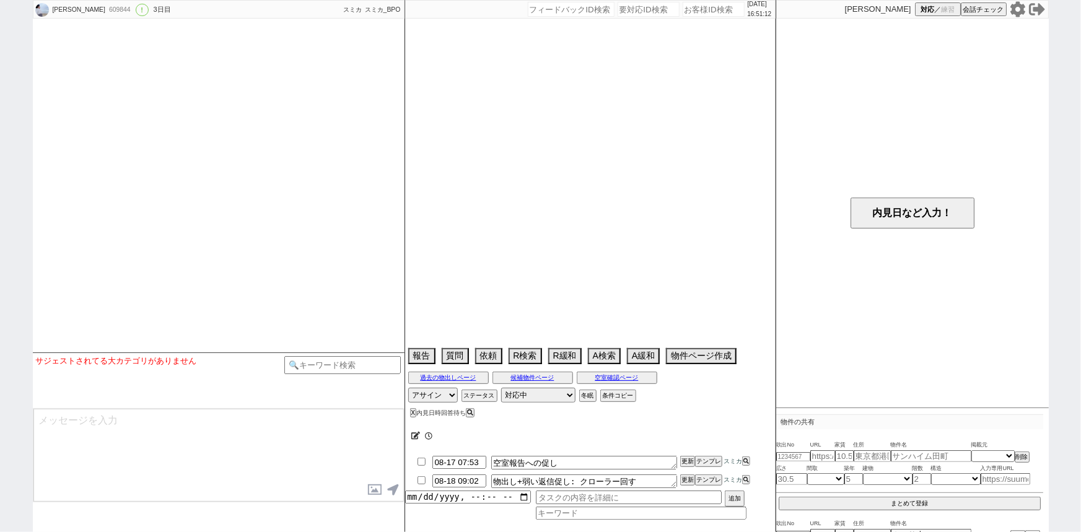
select select "2025"
select select "10"
select select "1"
select select "0"
select select "23"
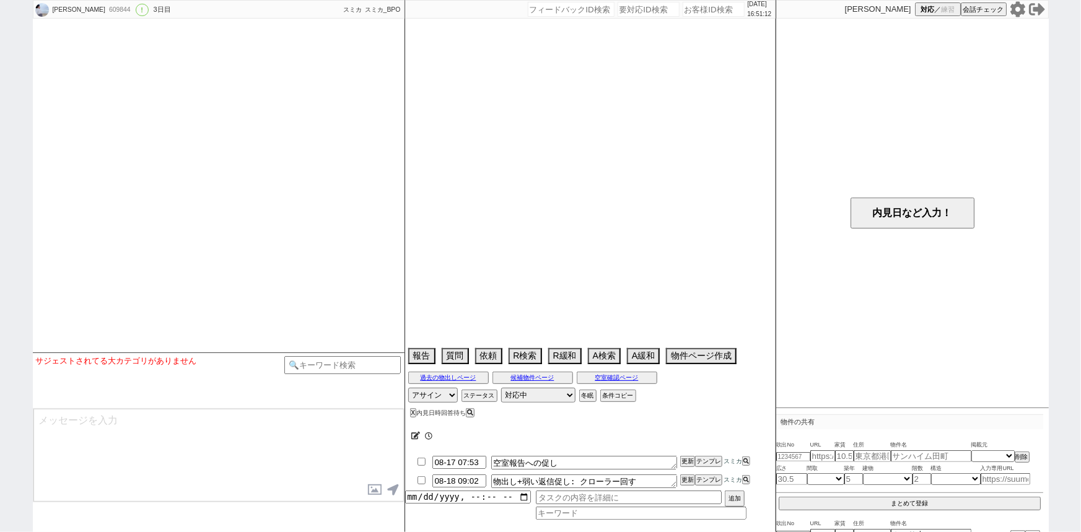
select select "737"
select select "14"
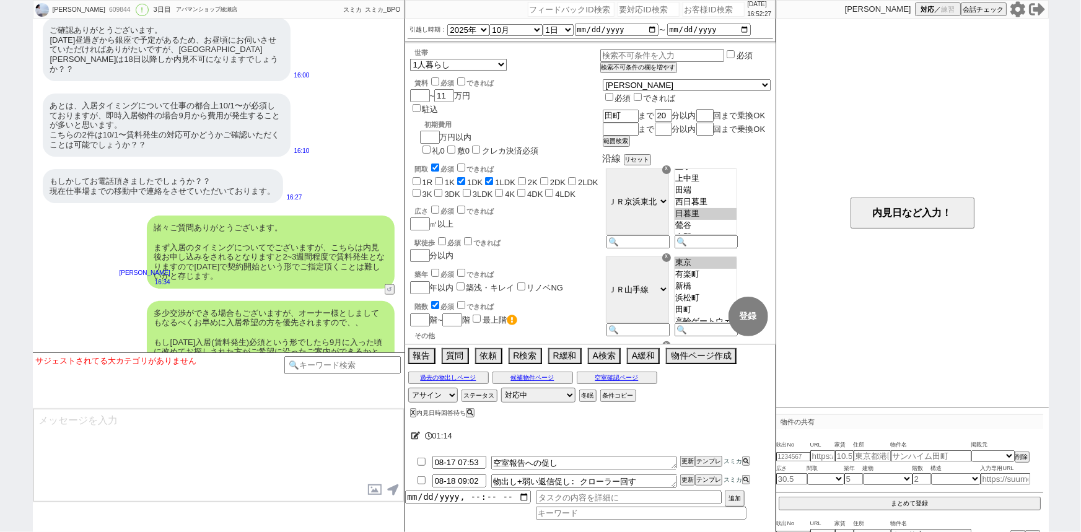
scroll to position [2915, 0]
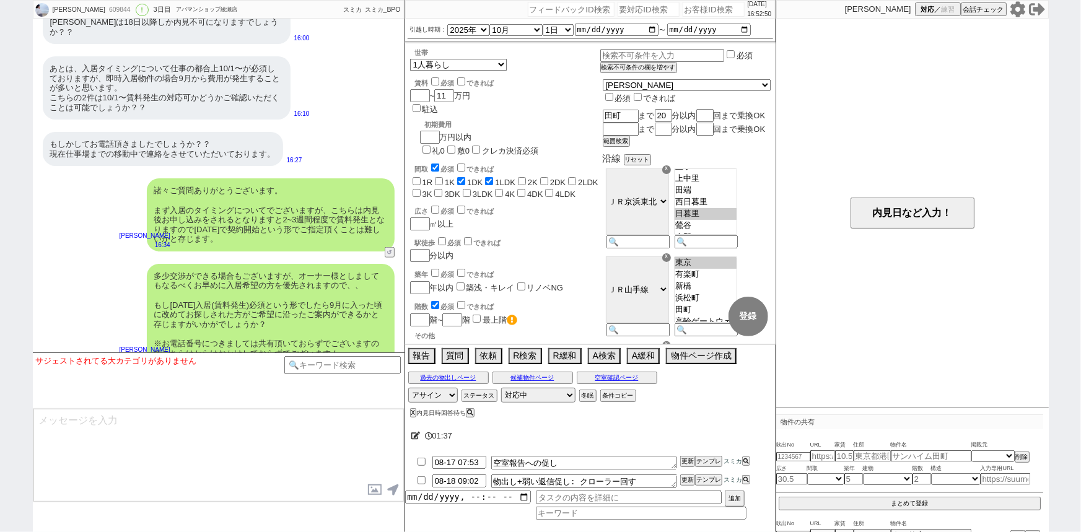
click at [234, 258] on div "多少交渉ができる場合もございますが、オーナー様としましてもなるべくお早めに入居希望の方を優先されますので、、 もし[DATE]入居(賃料発生)必須という形でし…" at bounding box center [219, 315] width 372 height 114
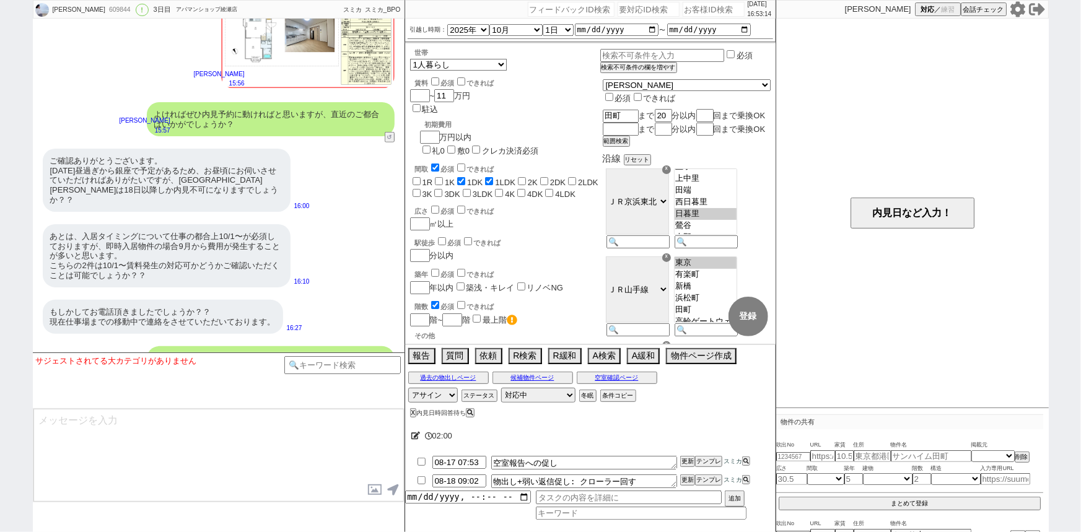
scroll to position [2746, 0]
click at [632, 376] on button "空室確認ページ" at bounding box center [617, 378] width 81 height 10
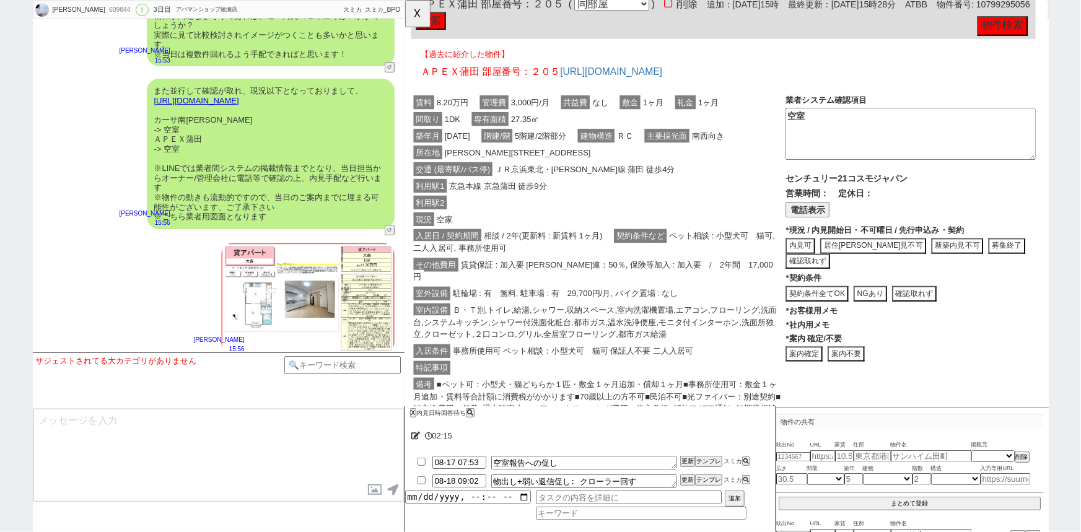
scroll to position [2482, 0]
click at [424, 15] on button "☓" at bounding box center [416, 12] width 23 height 25
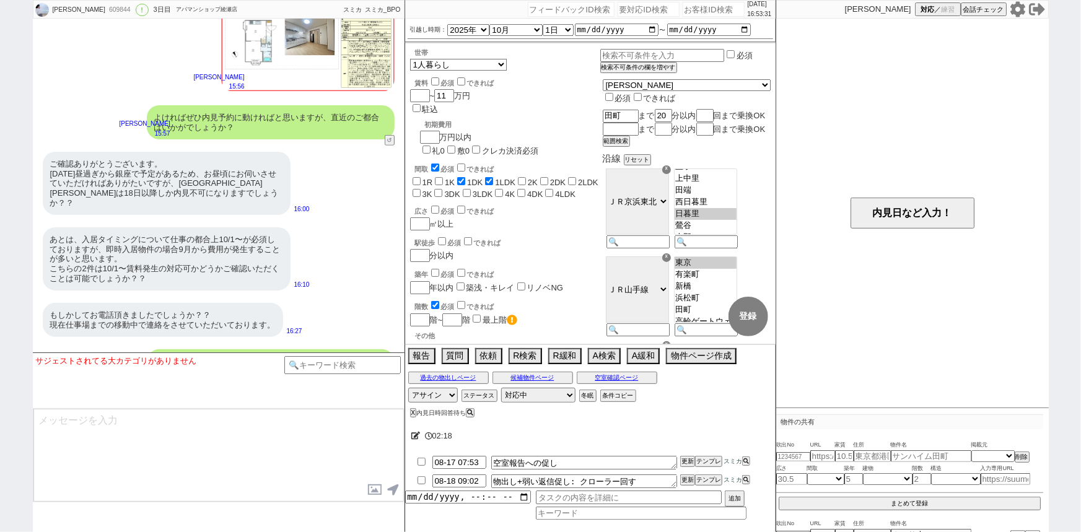
scroll to position [2754, 0]
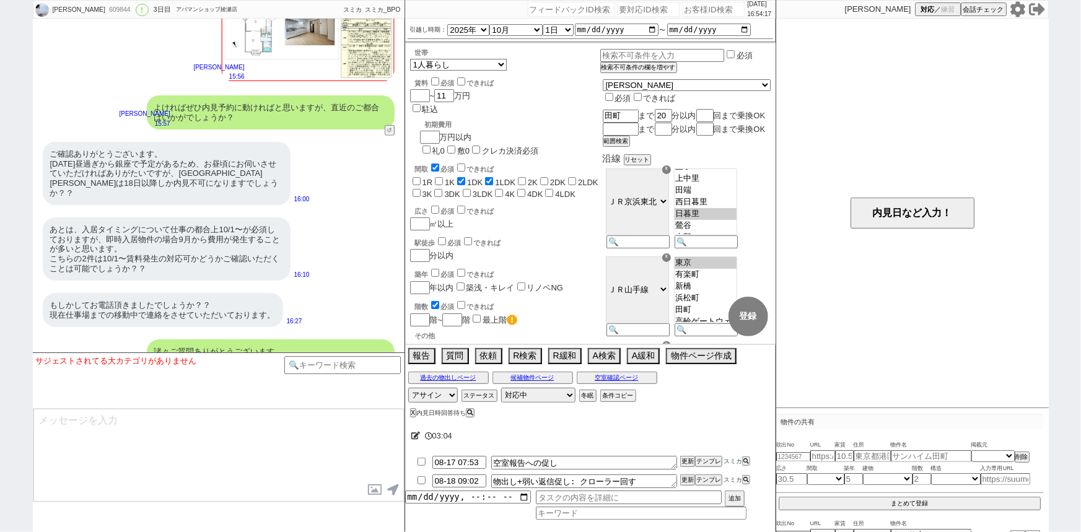
click at [154, 310] on div "もしかしてお電話頂きましたでしょうか？？ 現在仕事場までの移動中で連絡をさせていただいております。 16:27" at bounding box center [219, 310] width 372 height 46
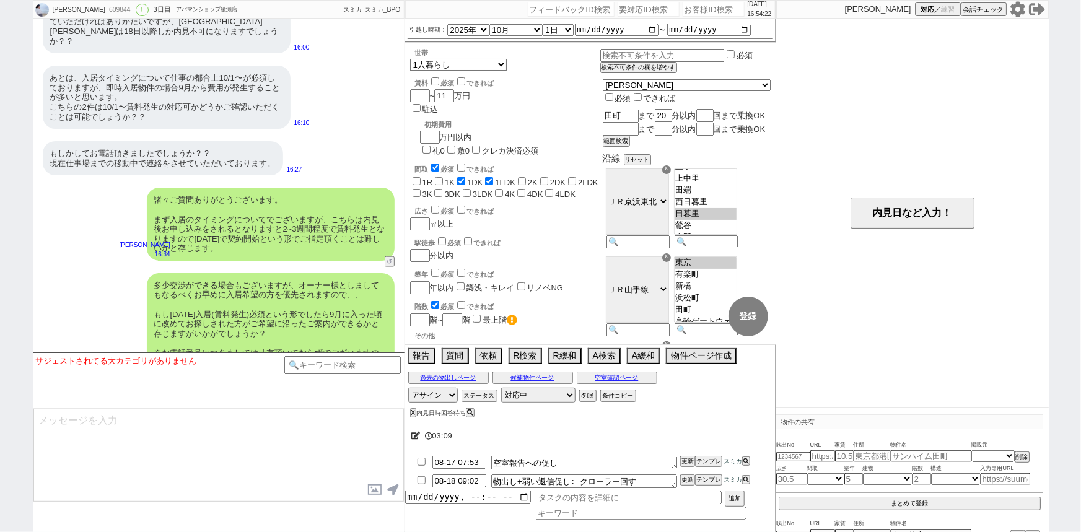
scroll to position [2915, 0]
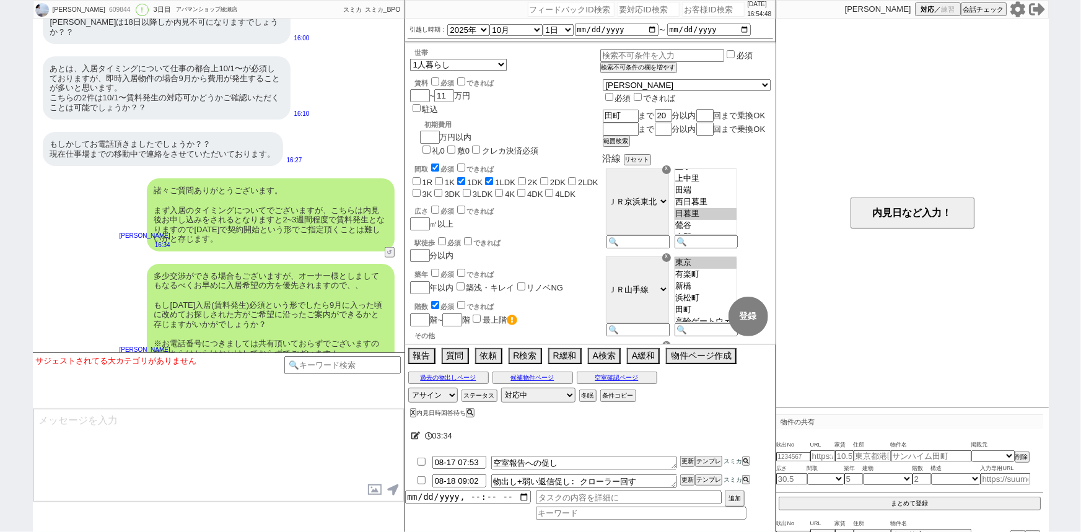
click at [131, 87] on div "あとは、入居タイミングについて仕事の都合上10/1〜が必須しておりますが、即時入居物件の場合9月から費用が発生することが多いと思います。 こちらの2件は10/…" at bounding box center [167, 87] width 248 height 63
click at [1021, 13] on icon at bounding box center [1017, 8] width 15 height 15
